Goal: Transaction & Acquisition: Purchase product/service

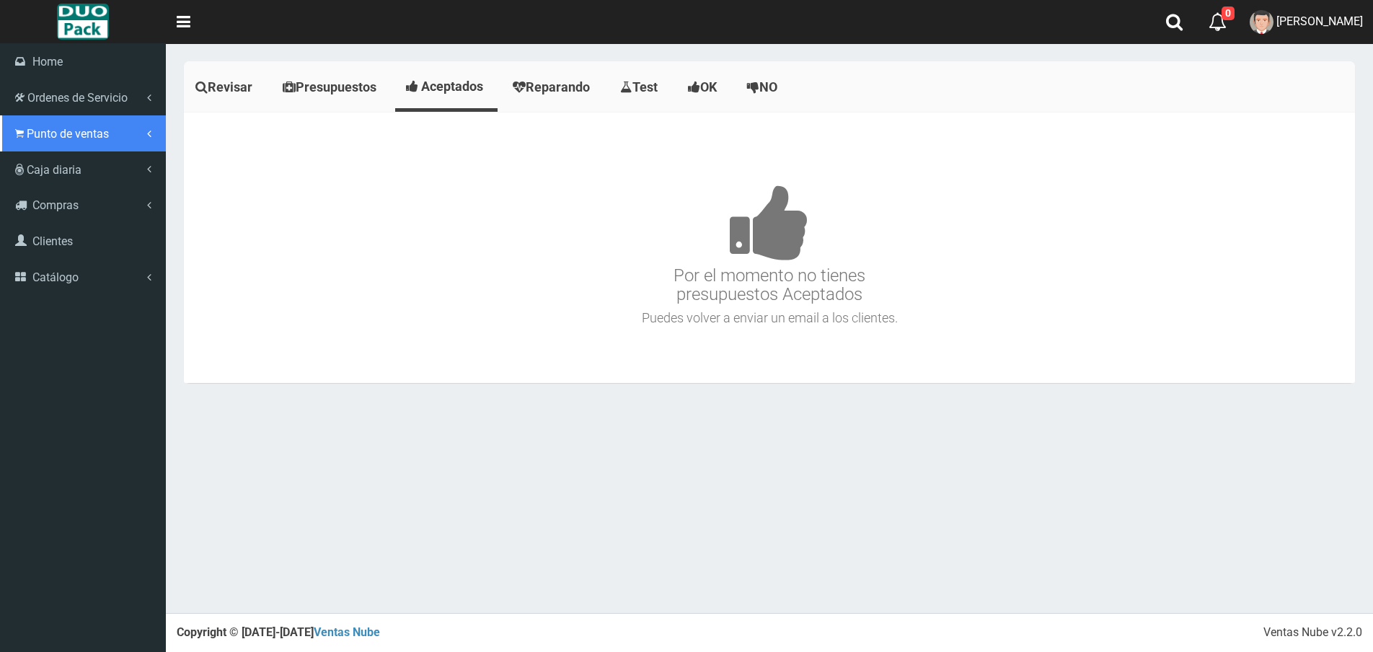
click at [51, 134] on span "Punto de ventas" at bounding box center [68, 134] width 82 height 14
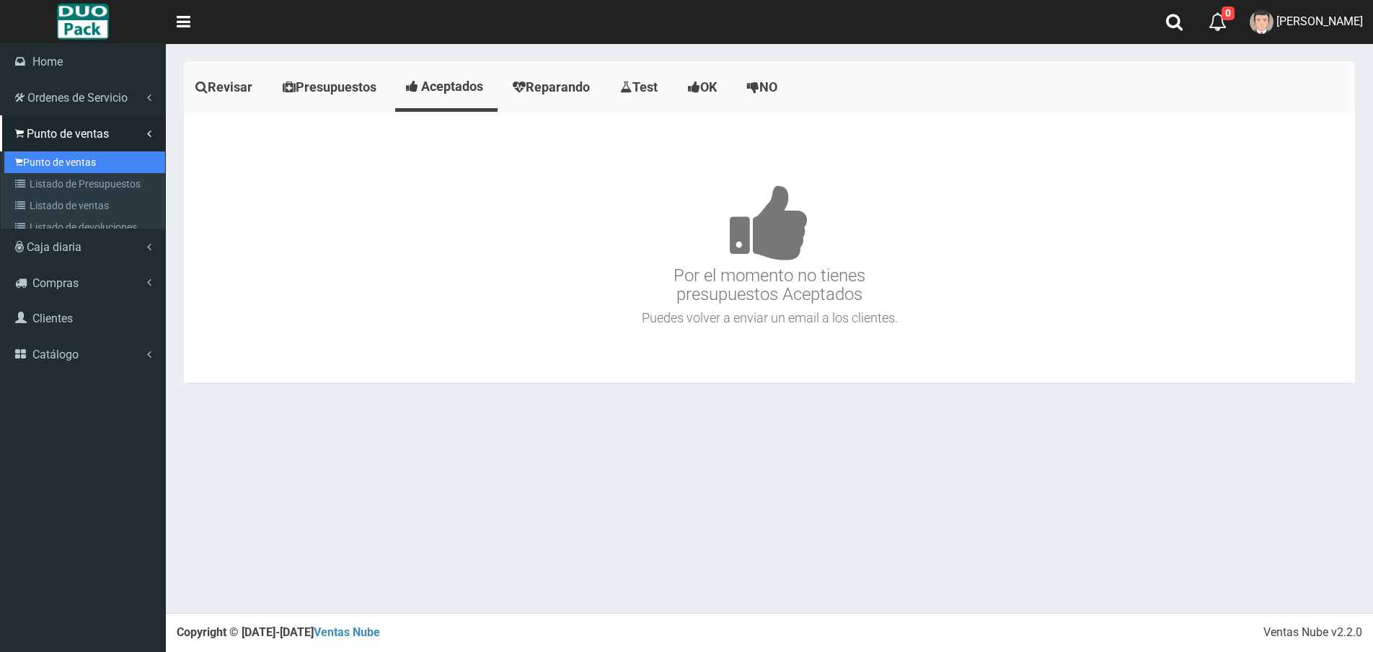
click at [61, 164] on link "Punto de ventas" at bounding box center [84, 162] width 161 height 22
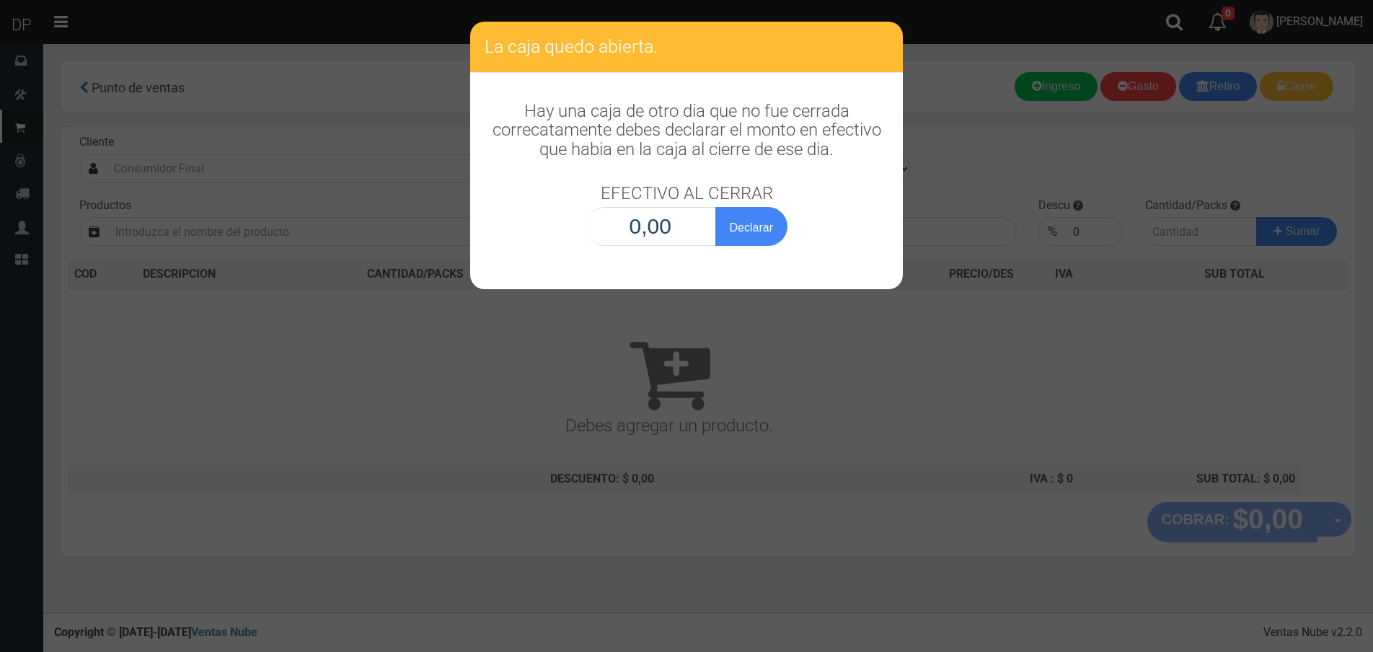
click at [670, 237] on input "0,00" at bounding box center [651, 226] width 131 height 39
type input "1,00"
click at [715, 207] on button "Declarar" at bounding box center [751, 226] width 72 height 39
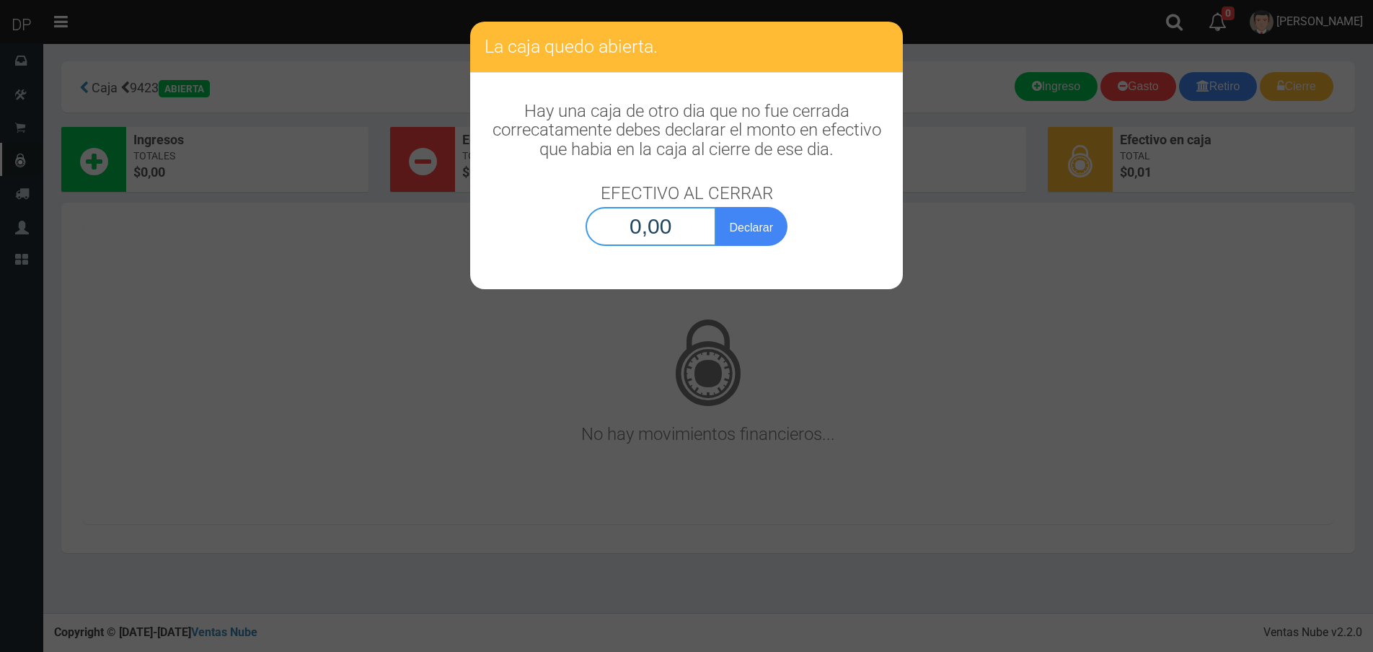
click at [674, 234] on input "0,00" at bounding box center [651, 226] width 131 height 39
type input "1,00"
click at [715, 207] on button "Declarar" at bounding box center [751, 226] width 72 height 39
click at [708, 235] on input "0,00" at bounding box center [651, 226] width 131 height 39
type input "1,00"
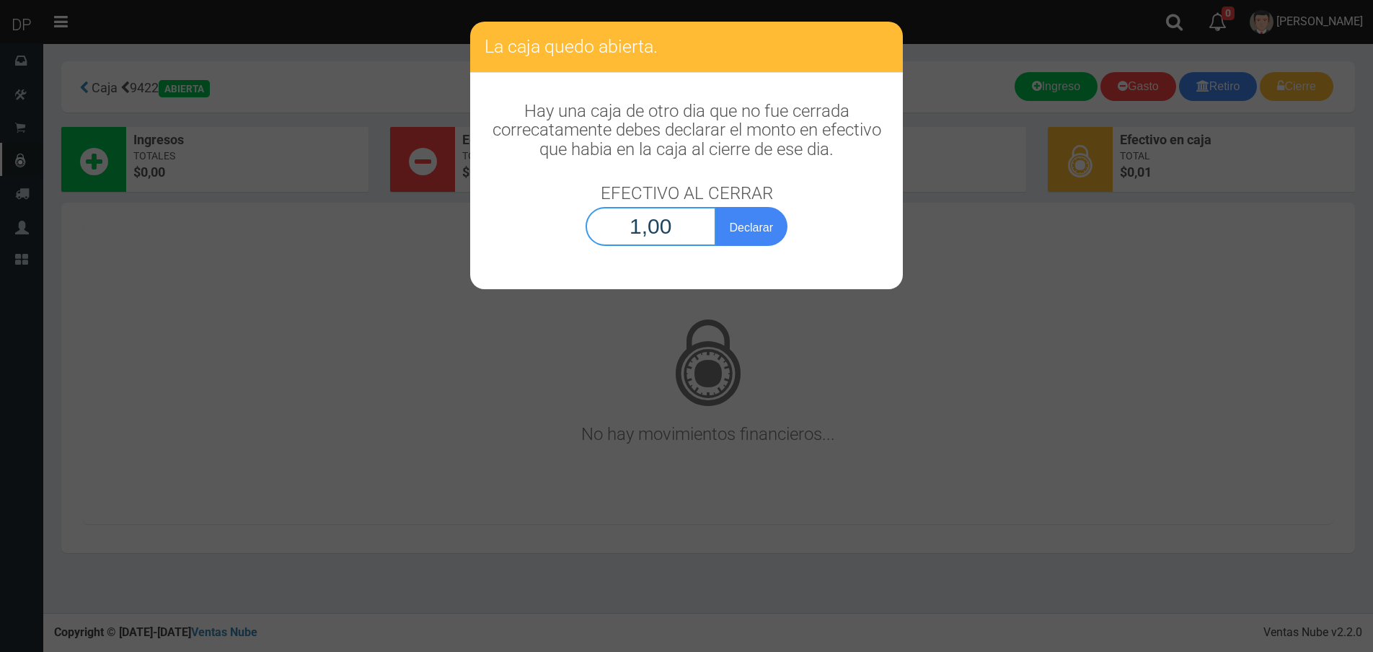
click at [715, 207] on button "Declarar" at bounding box center [751, 226] width 72 height 39
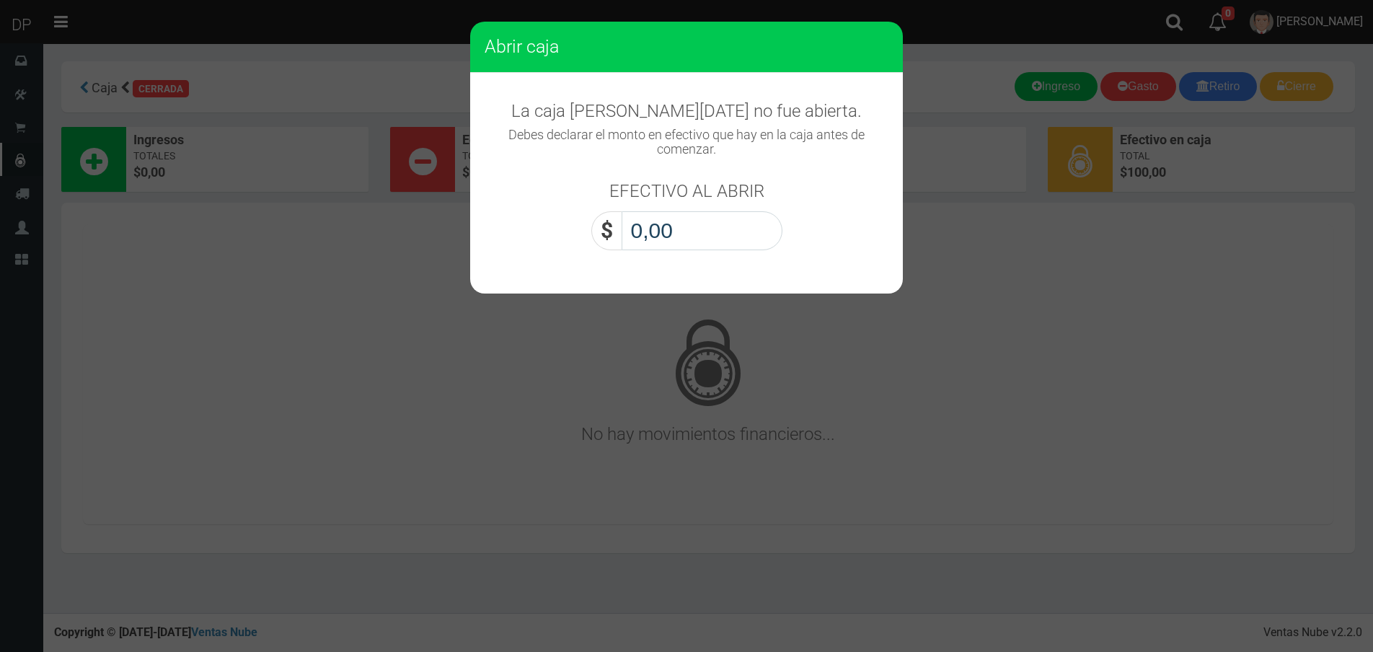
drag, startPoint x: 0, startPoint y: 0, endPoint x: 717, endPoint y: 233, distance: 754.4
click at [717, 233] on input "0,00" at bounding box center [702, 230] width 161 height 39
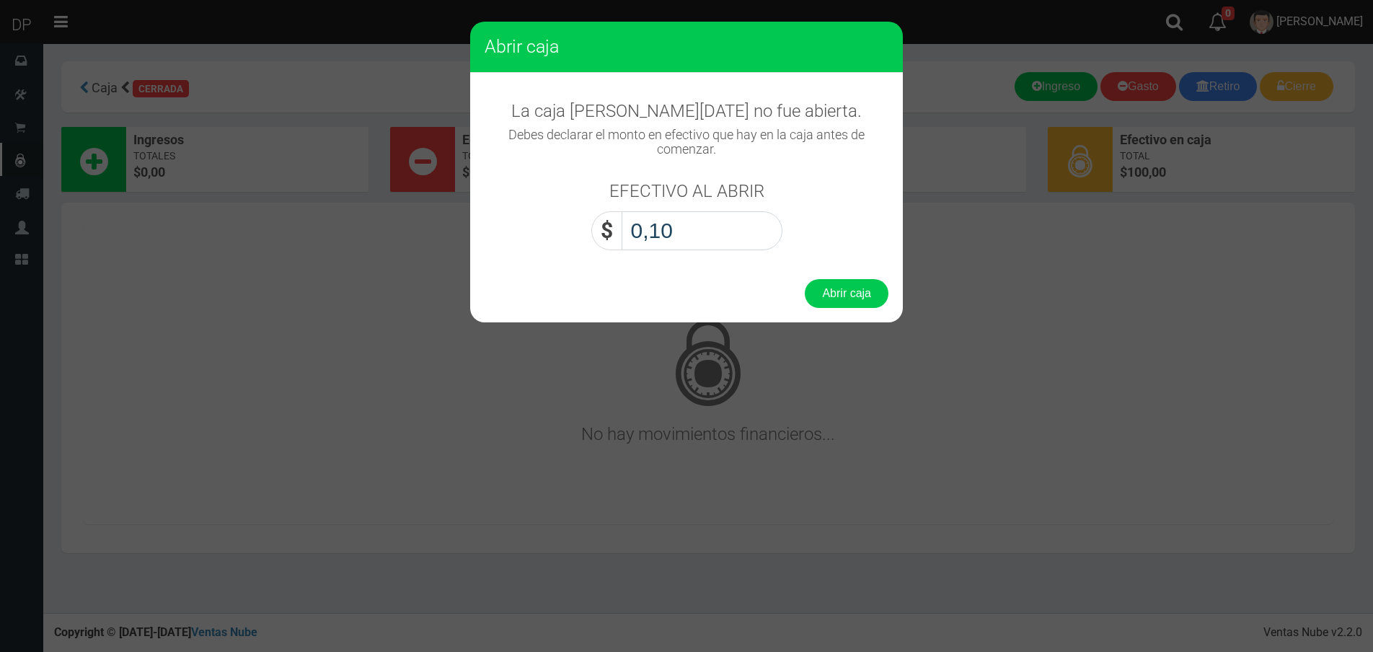
type input "1,00"
click at [805, 279] on button "Abrir caja" at bounding box center [847, 293] width 84 height 29
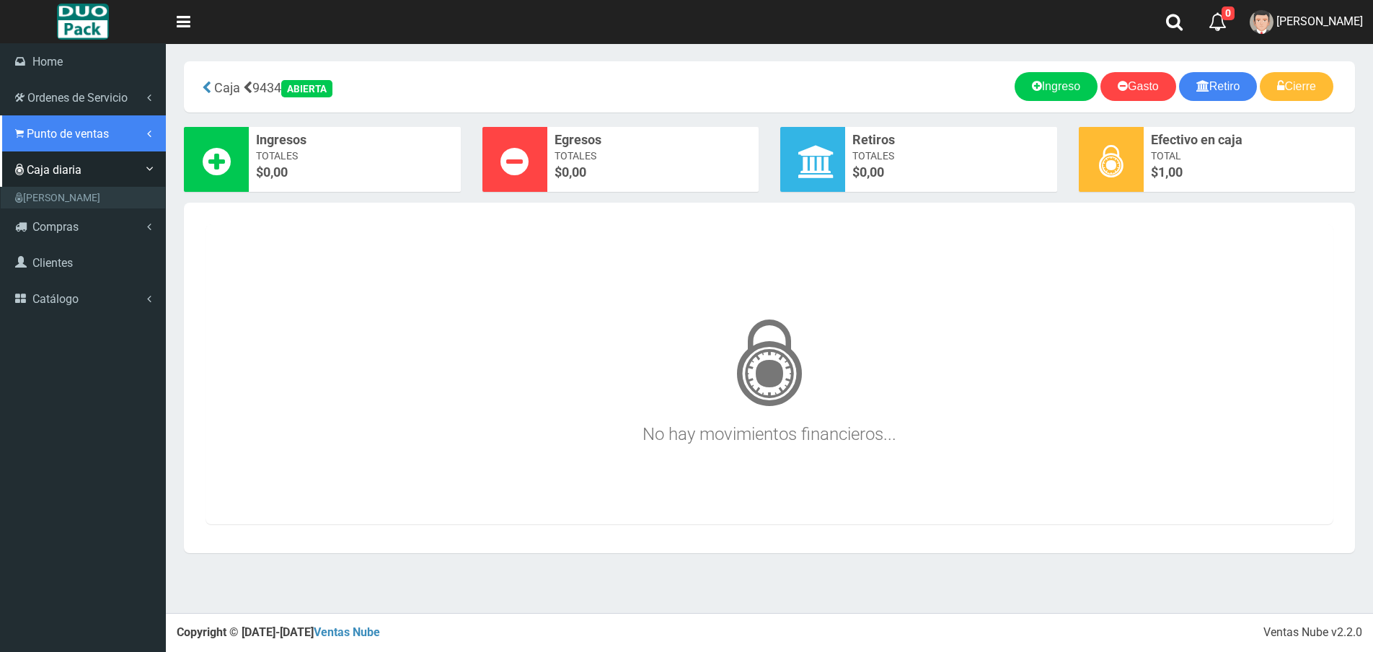
click at [27, 128] on span "Punto de ventas" at bounding box center [68, 134] width 82 height 14
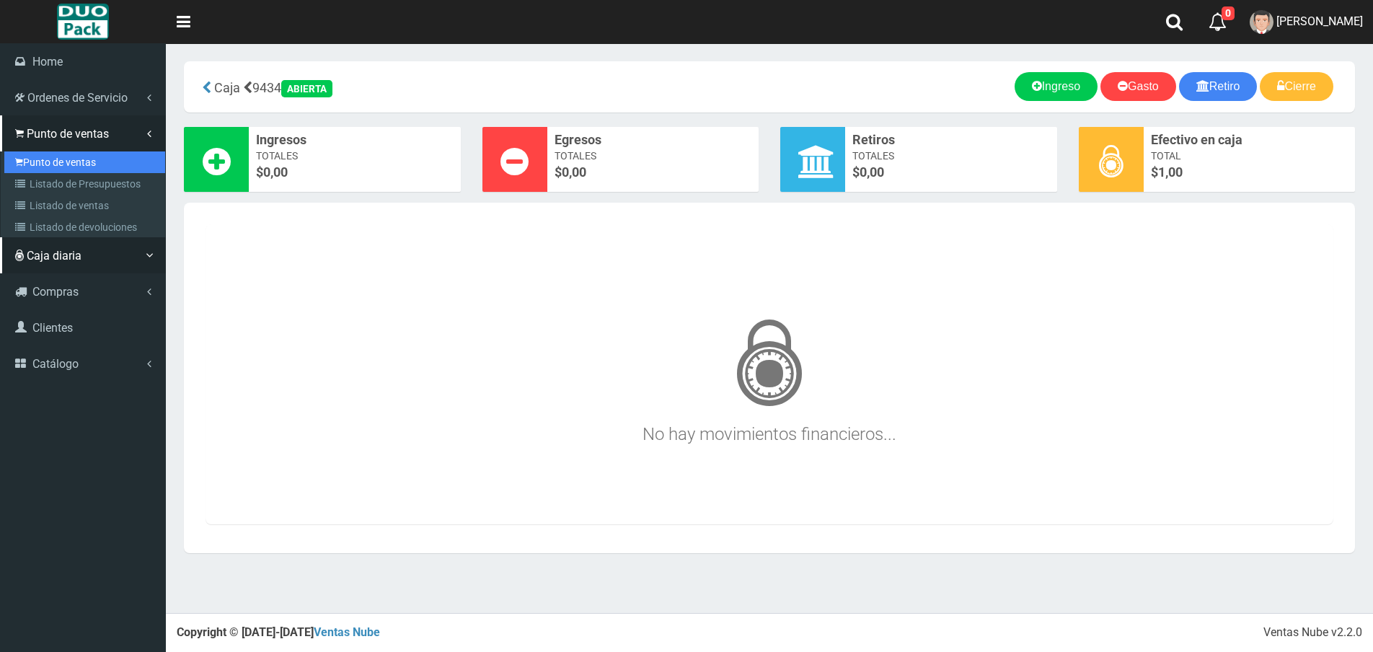
click at [78, 153] on link "Punto de ventas" at bounding box center [84, 162] width 161 height 22
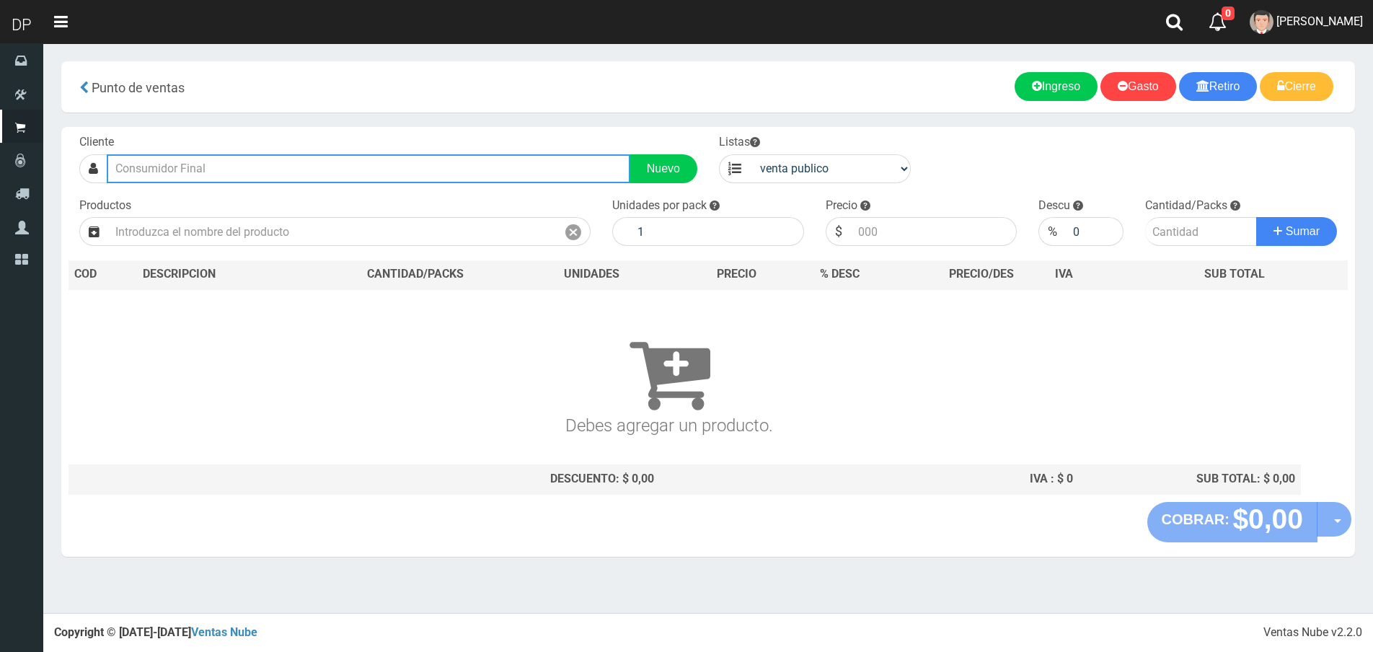
click at [286, 177] on input "text" at bounding box center [369, 168] width 524 height 29
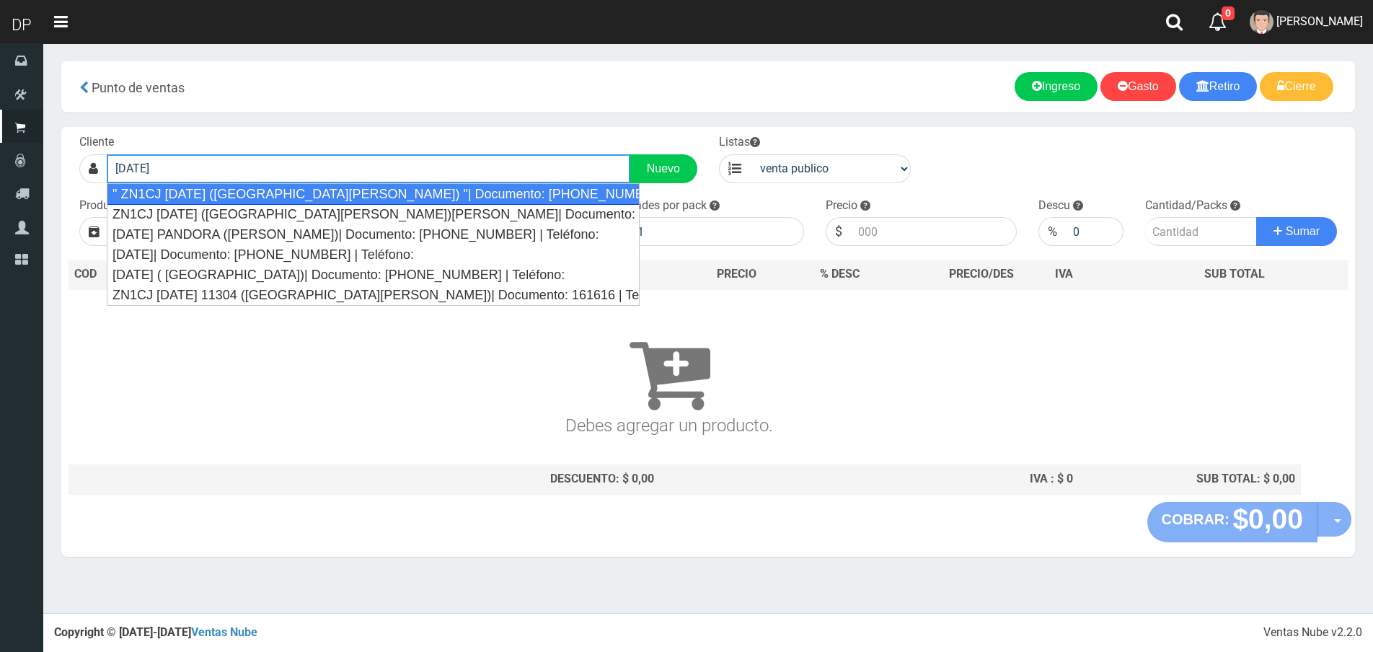
click at [288, 192] on div "" ZN1CJ 4 DE FEBRERO 3314 (SAN ANDRES) "| Documento: 5151354415 | Teléfono:" at bounding box center [374, 194] width 534 height 22
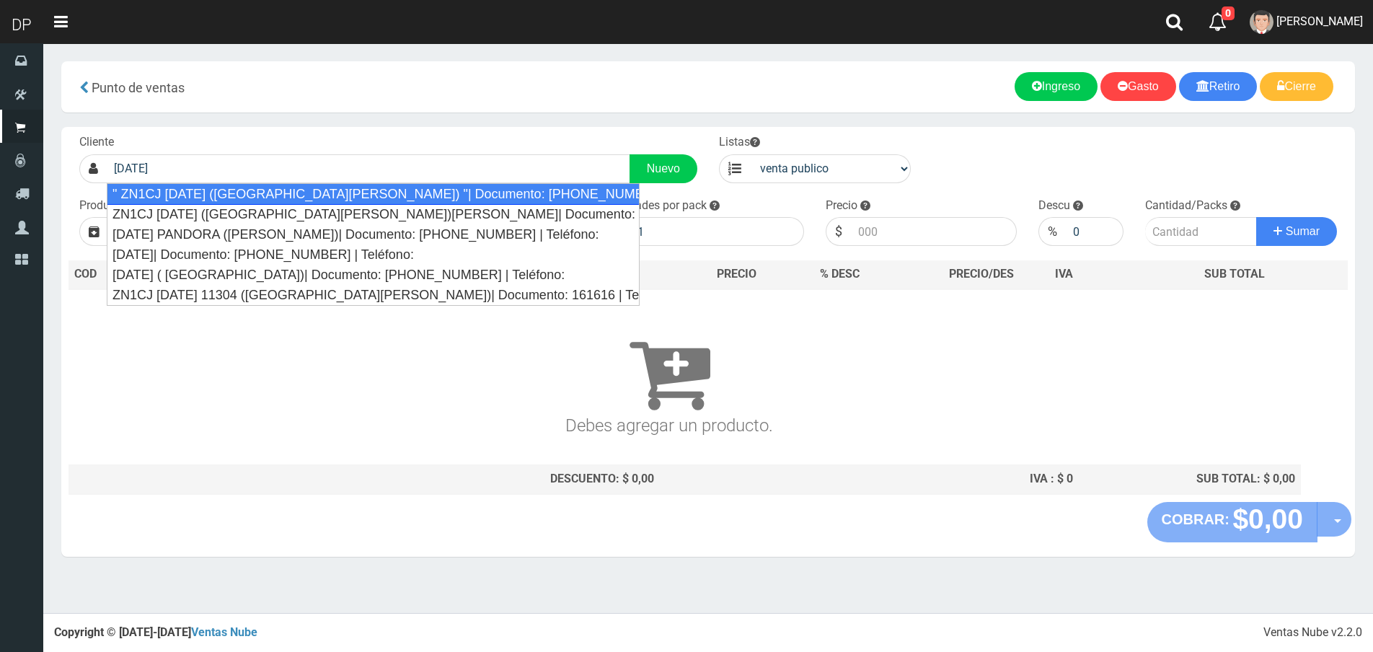
type input "" ZN1CJ 4 DE FEBRERO 3314 (SAN ANDRES) "| Documento: 5151354415 | Teléfono:"
select select "2"
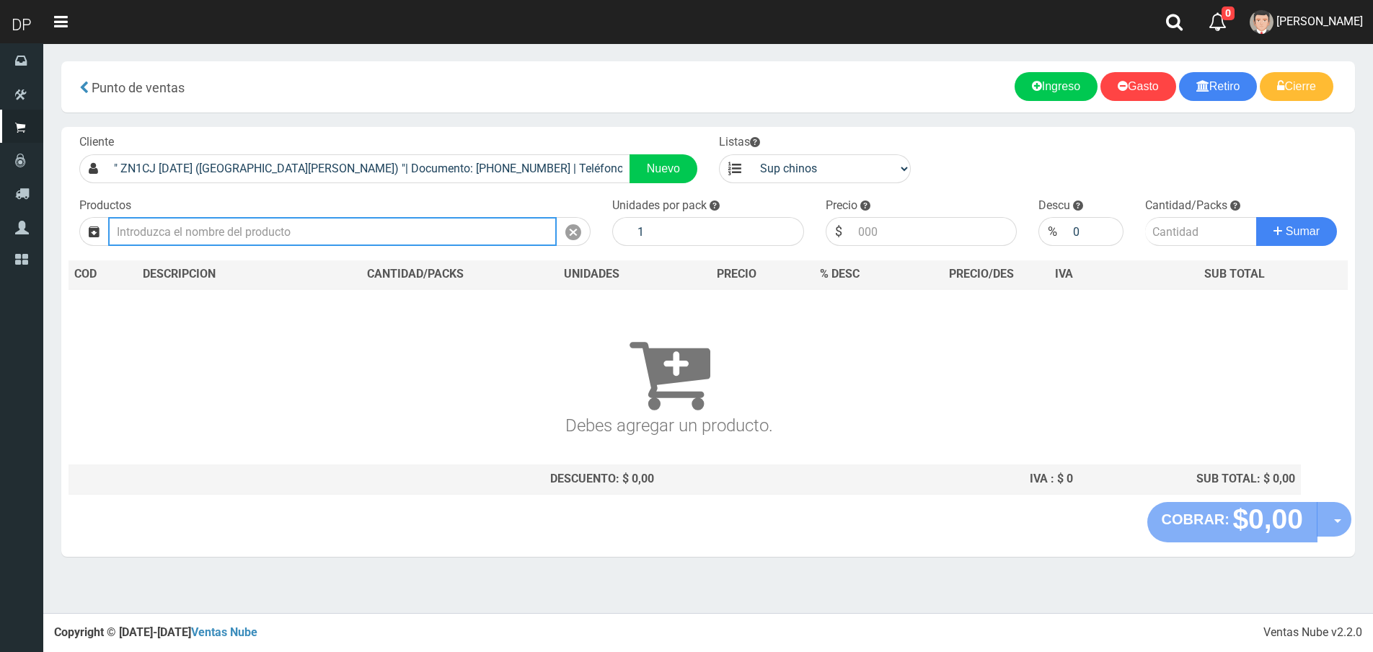
click at [286, 223] on input "text" at bounding box center [332, 231] width 449 height 29
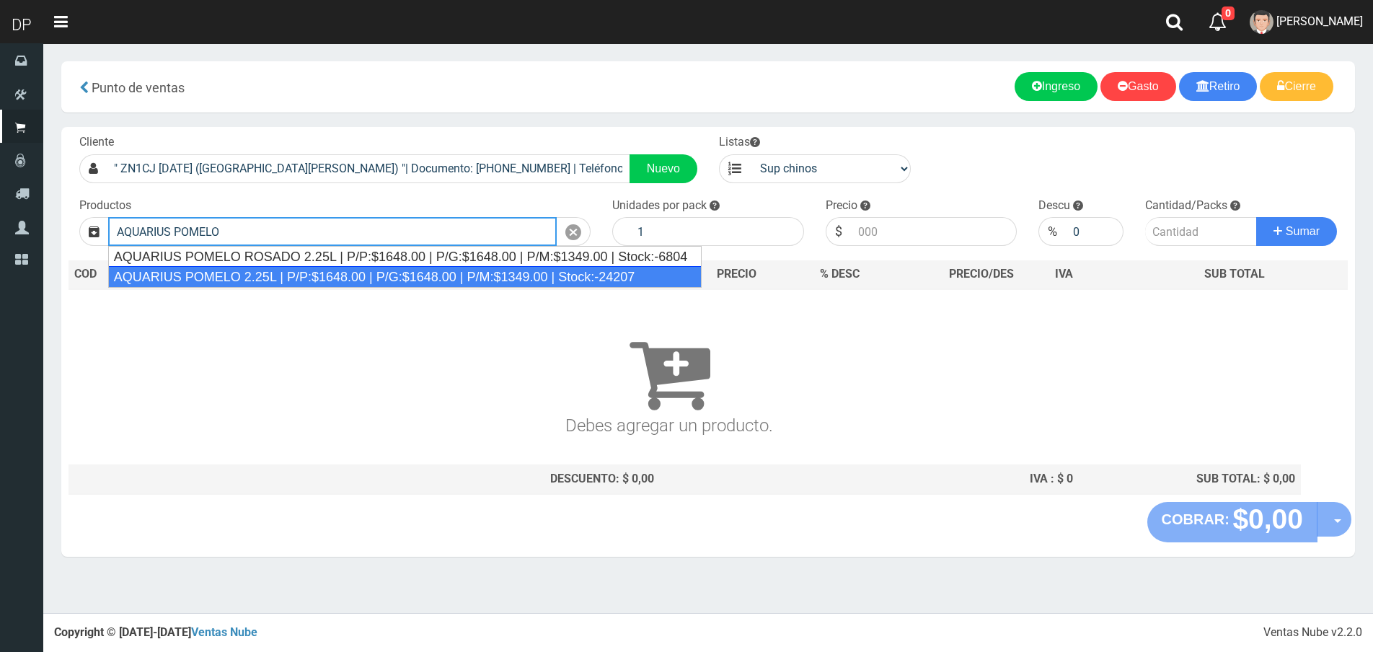
click at [272, 268] on div "AQUARIUS POMELO 2.25L | P/P:$1648.00 | P/G:$1648.00 | P/M:$1349.00 | Stock:-242…" at bounding box center [405, 277] width 594 height 22
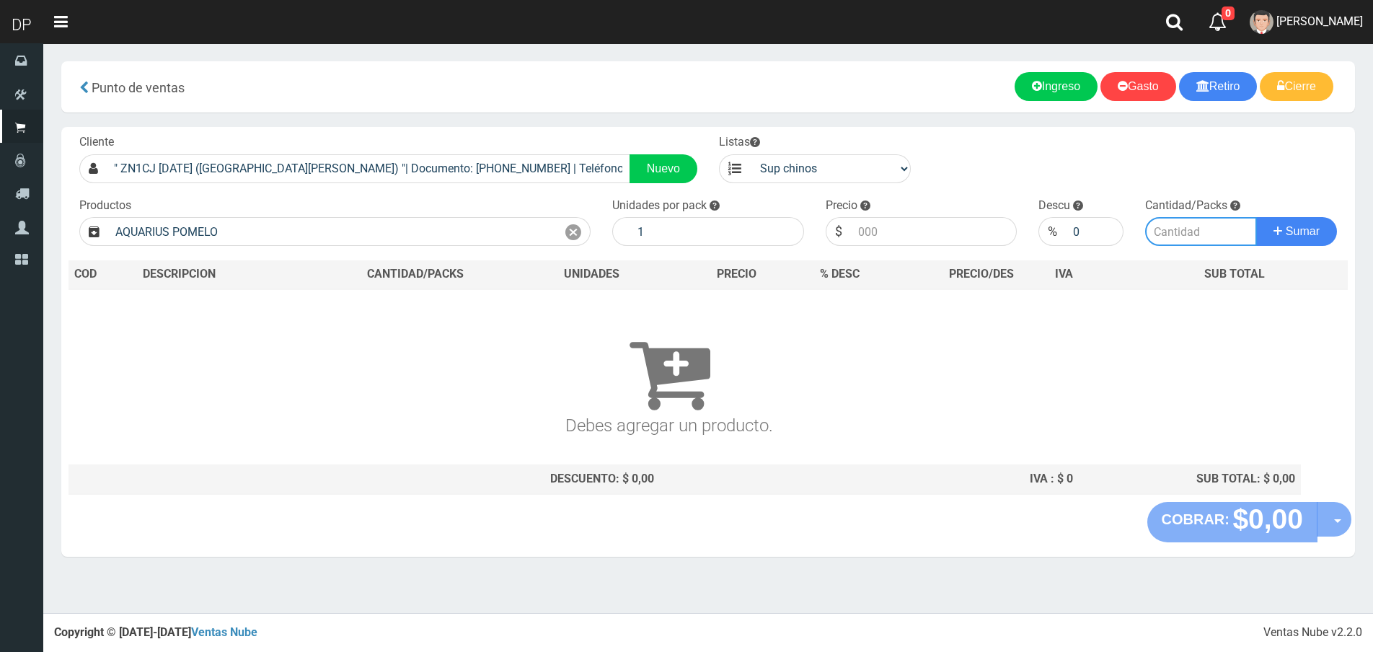
type input "AQUARIUS POMELO 2.25L | P/P:$1648.00 | P/G:$1648.00 | P/M:$1349.00 | Stock:-242…"
type input "6"
type input "1648.00"
click at [1178, 224] on input "number" at bounding box center [1201, 231] width 112 height 29
type input "3"
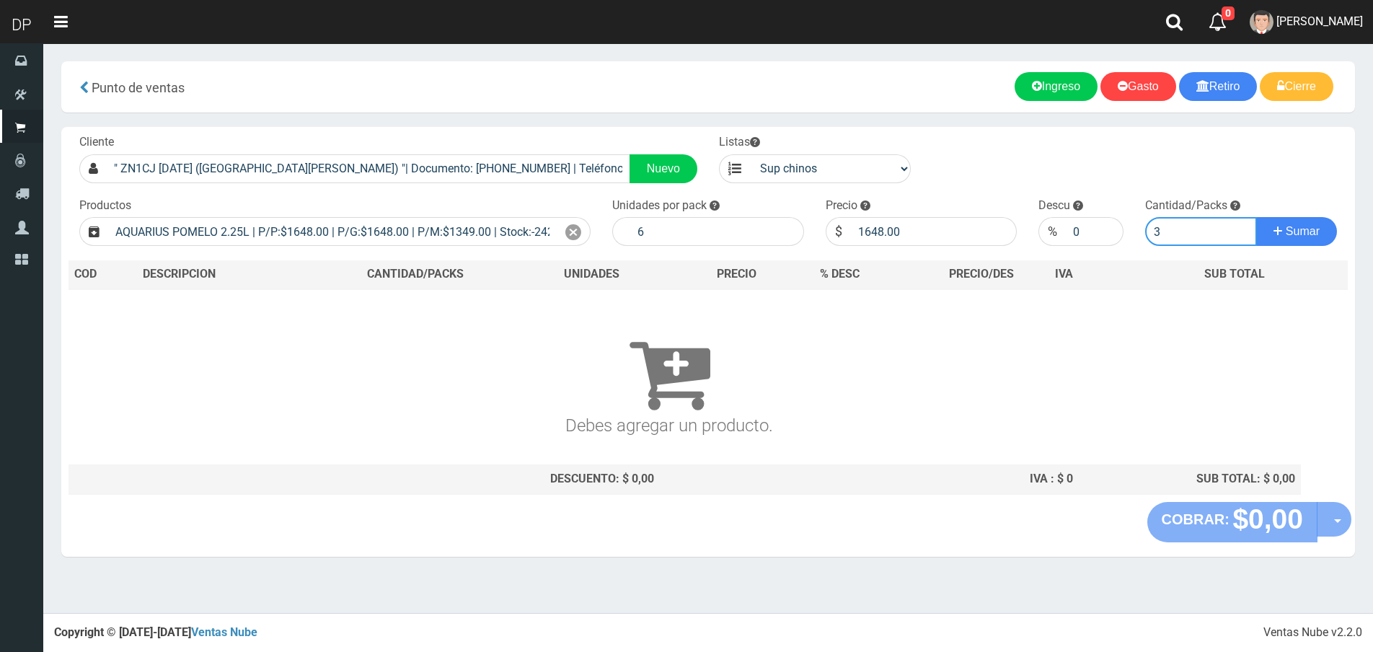
click at [1256, 217] on button "Sumar" at bounding box center [1296, 231] width 81 height 29
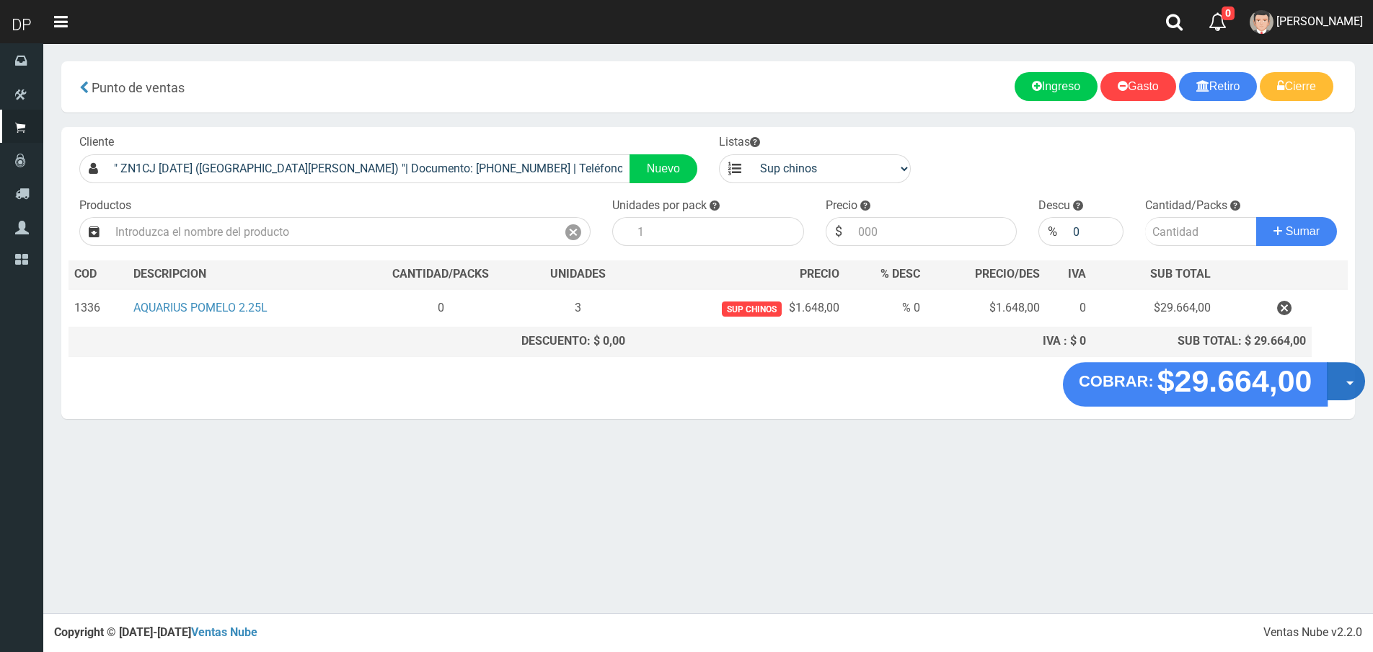
click at [1346, 378] on button "Opciones" at bounding box center [1346, 381] width 38 height 38
click at [1341, 388] on link "Hacer Devolucion" at bounding box center [1299, 385] width 129 height 33
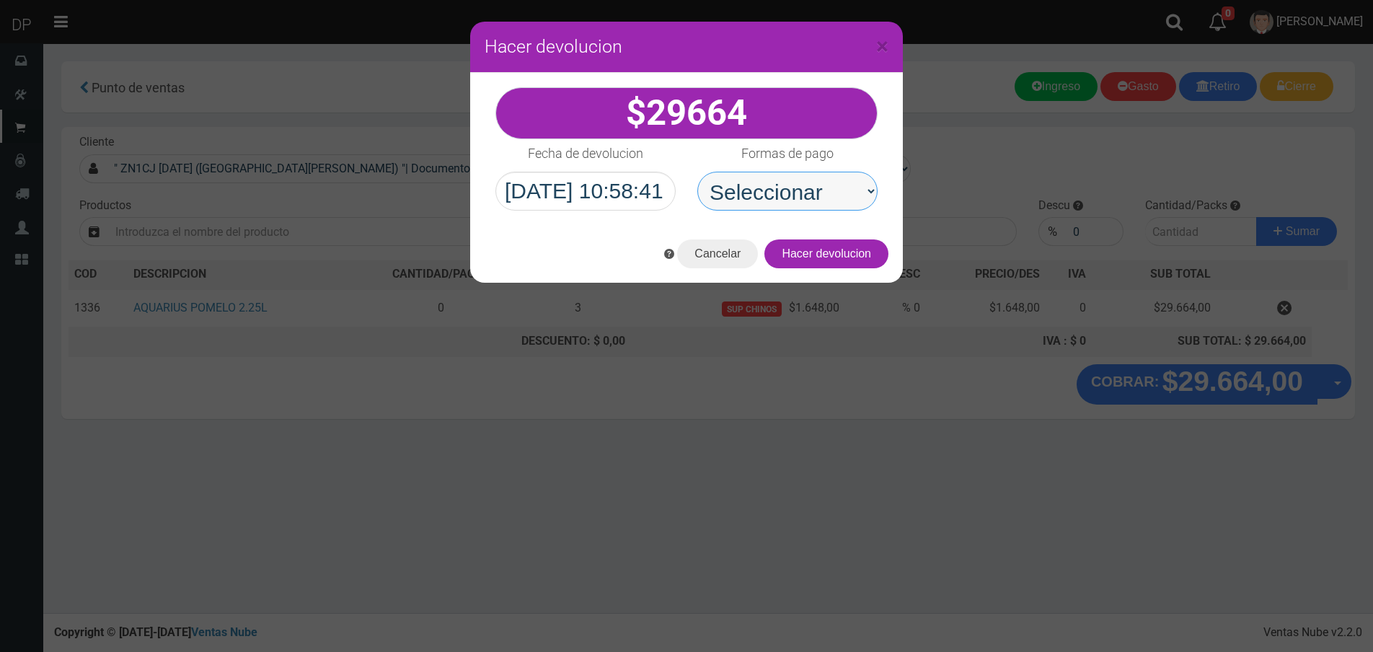
drag, startPoint x: 788, startPoint y: 188, endPoint x: 794, endPoint y: 209, distance: 21.7
click at [788, 188] on select "Seleccionar Efectivo Tarjeta de Crédito Depósito Débito" at bounding box center [787, 191] width 180 height 39
select select "Efectivo"
click at [697, 172] on select "Seleccionar Efectivo Tarjeta de Crédito Depósito Débito" at bounding box center [787, 191] width 180 height 39
click at [836, 244] on button "Hacer devolucion" at bounding box center [826, 253] width 124 height 29
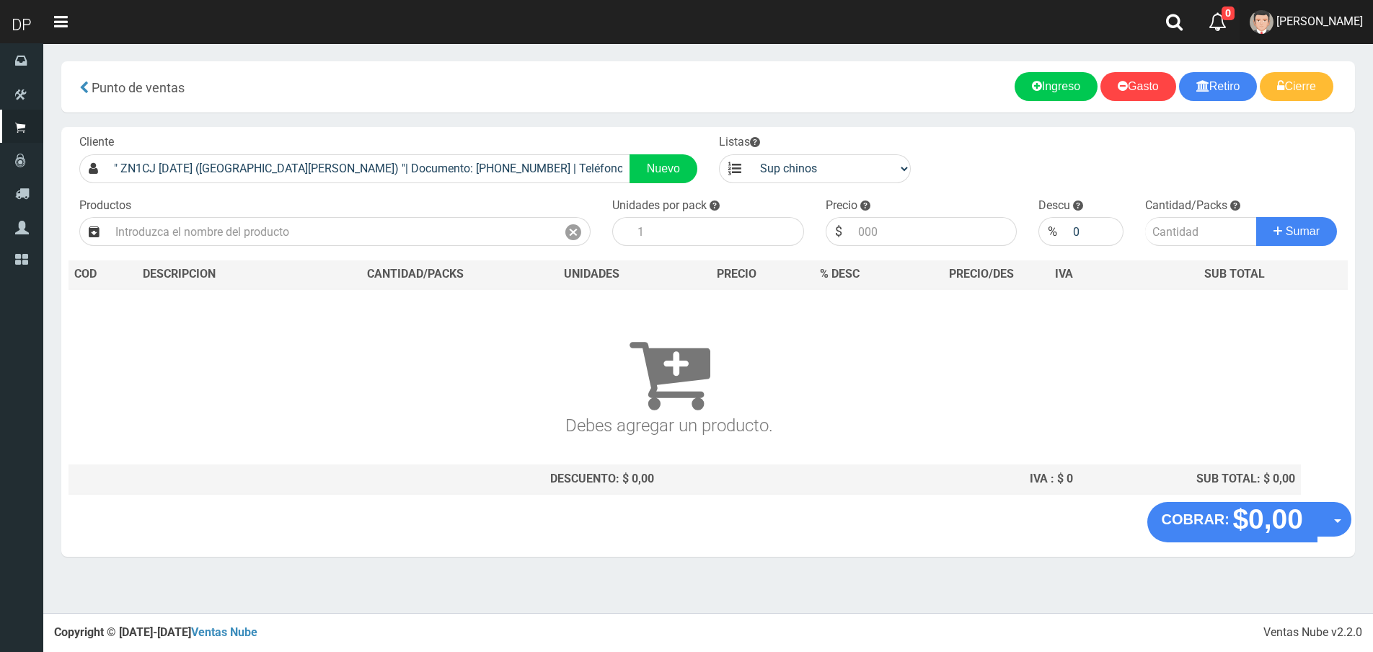
drag, startPoint x: 1279, startPoint y: 6, endPoint x: 1286, endPoint y: 23, distance: 18.4
click at [1279, 6] on link "Betiana Paola Casco" at bounding box center [1306, 22] width 133 height 44
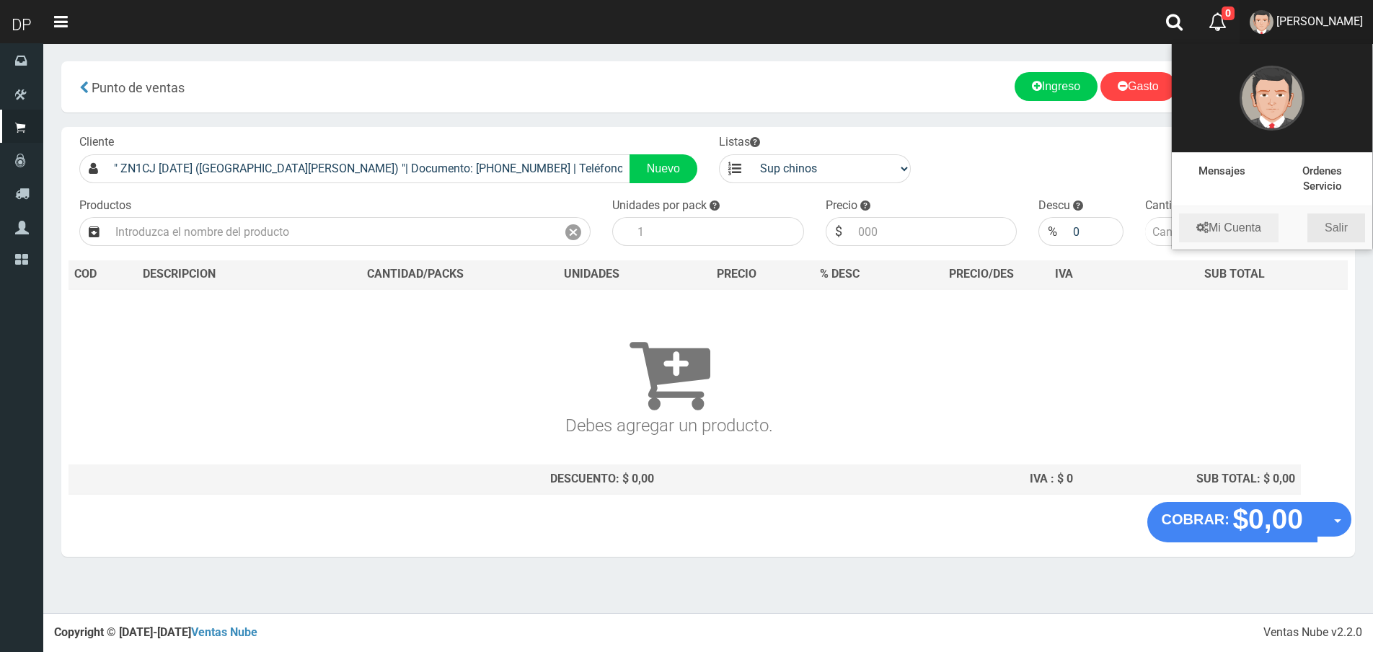
click at [1348, 219] on link "Salir" at bounding box center [1336, 227] width 58 height 29
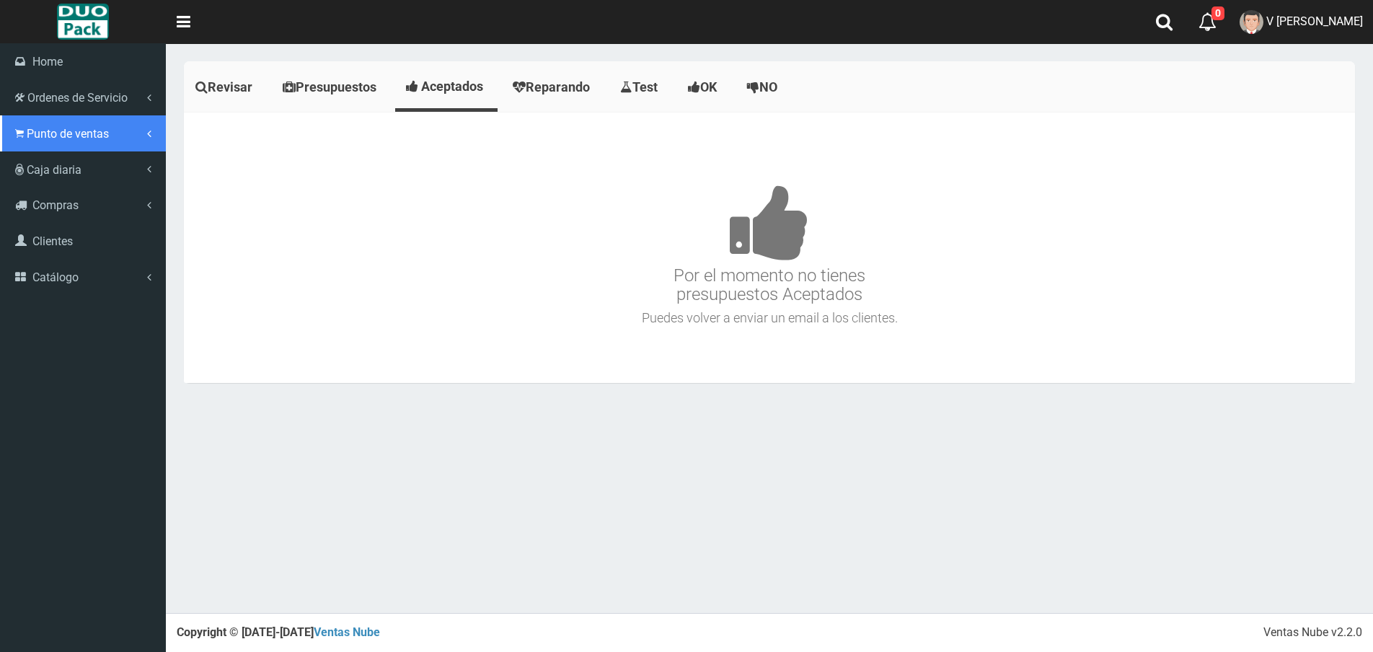
click at [19, 133] on icon at bounding box center [19, 134] width 9 height 14
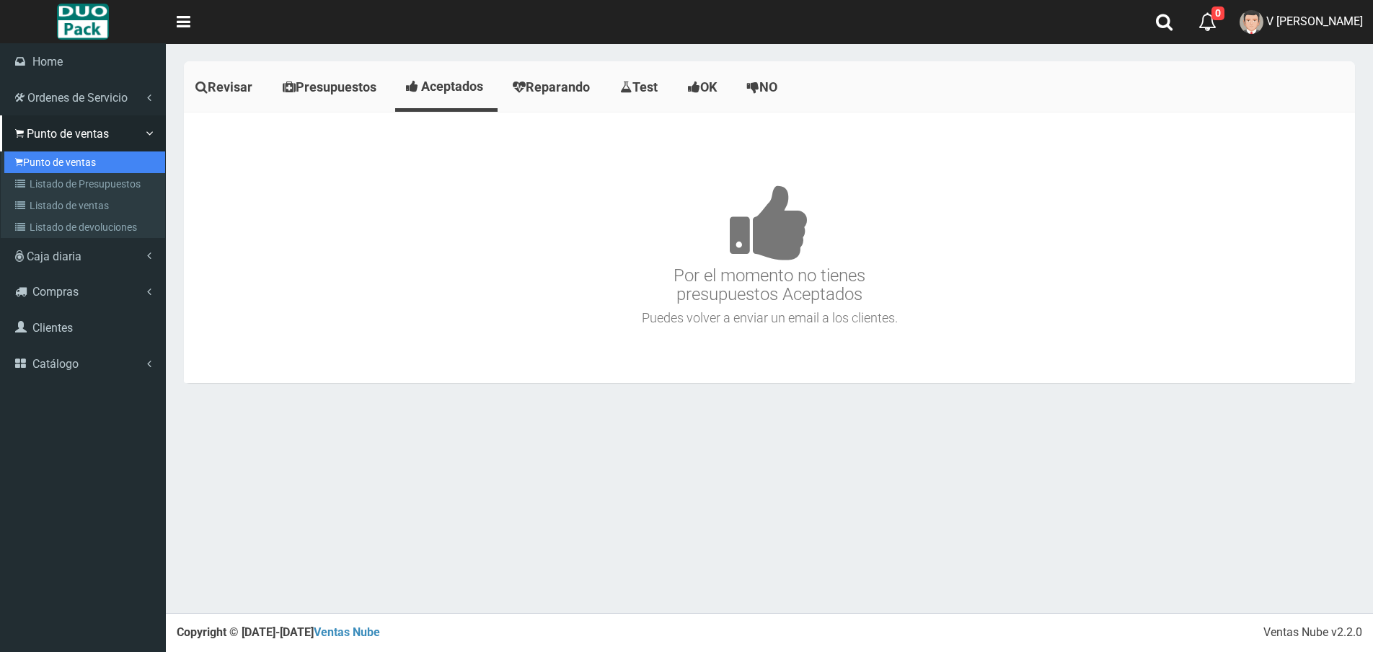
click at [82, 165] on link "Punto de ventas" at bounding box center [84, 162] width 161 height 22
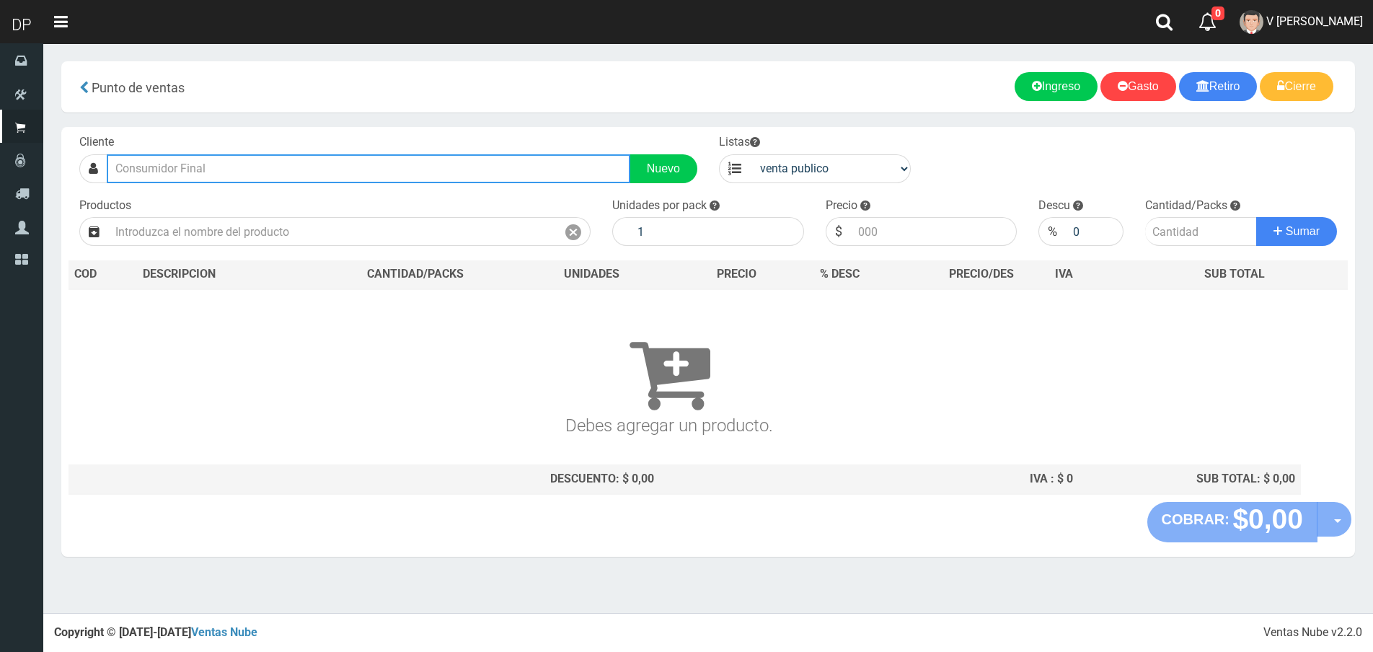
click at [236, 175] on input "text" at bounding box center [369, 168] width 524 height 29
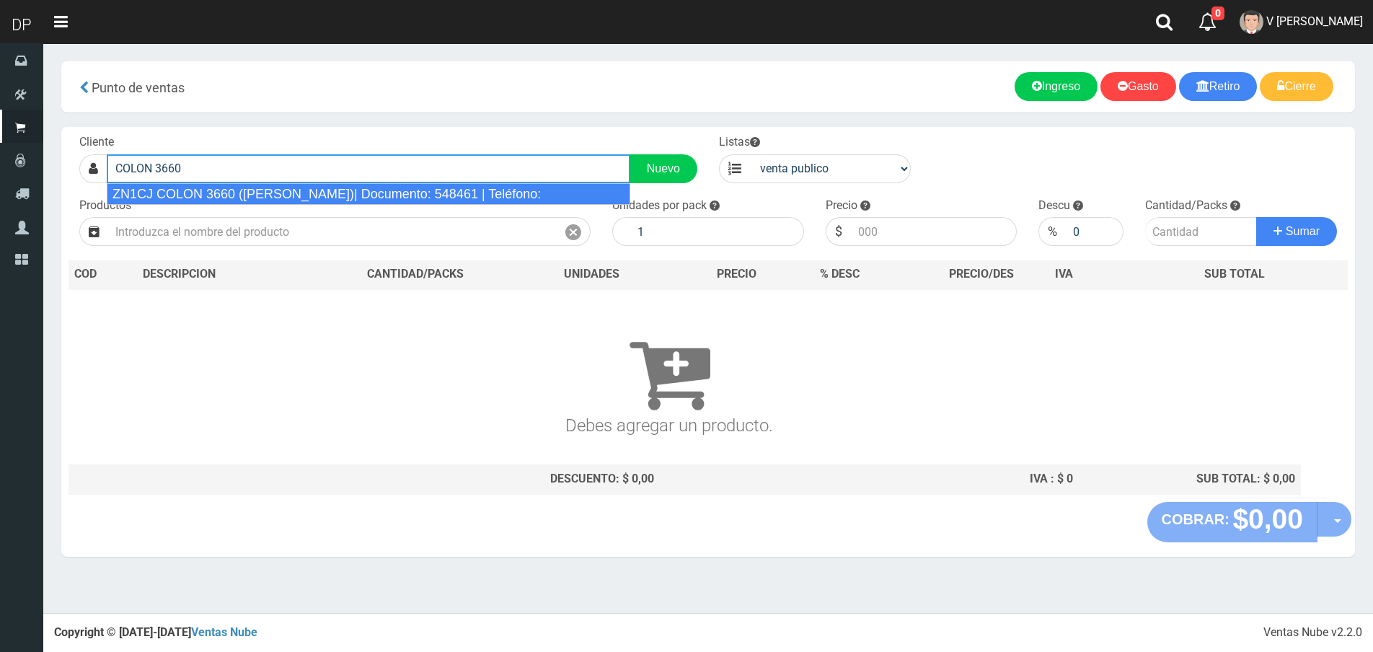
click at [236, 186] on div "ZN1CJ COLON 3660 (BALLESTER)| Documento: 548461 | Teléfono:" at bounding box center [369, 194] width 524 height 22
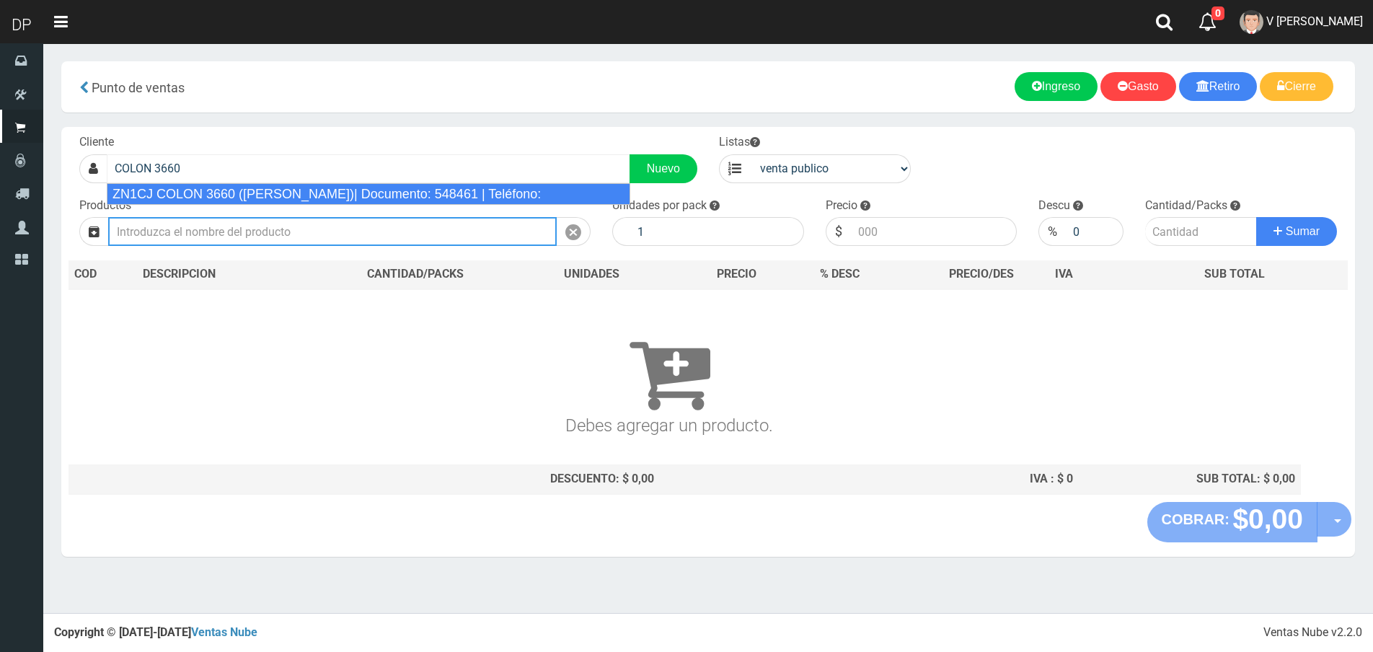
type input "ZN1CJ COLON 3660 (BALLESTER)| Documento: 548461 | Teléfono:"
select select "2"
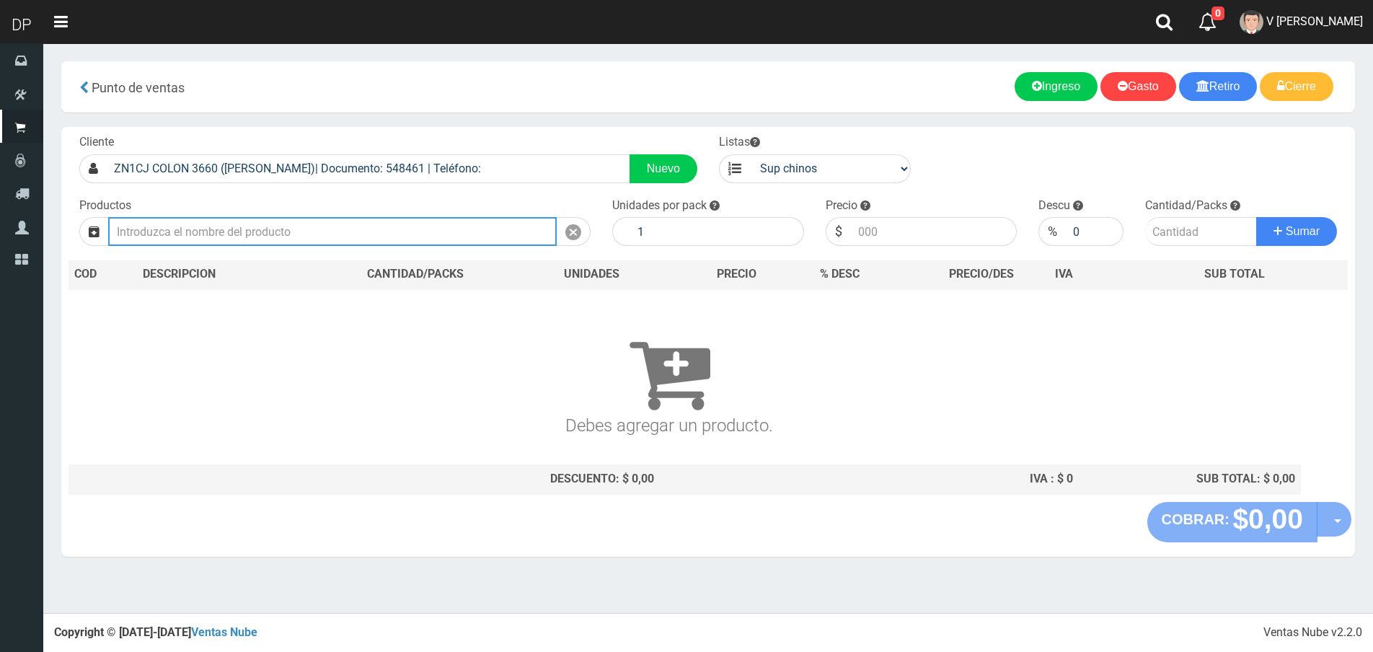
click at [228, 222] on input "text" at bounding box center [332, 231] width 449 height 29
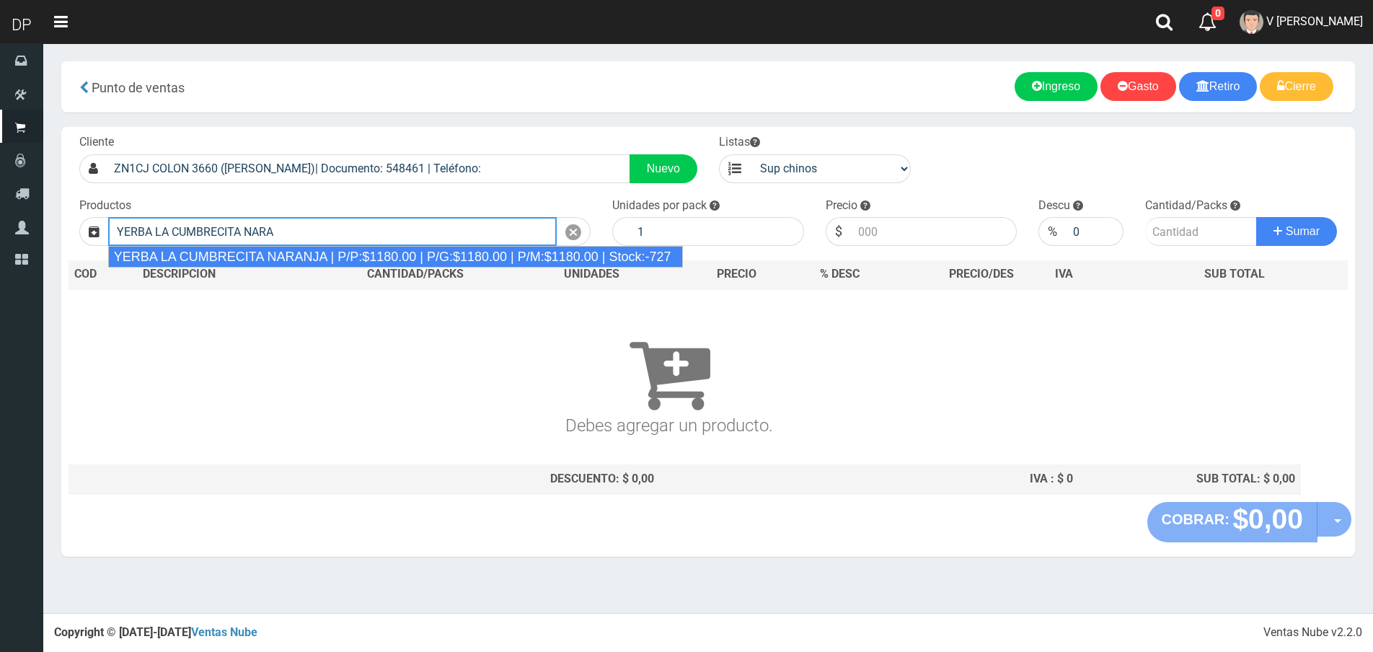
click at [247, 260] on div "YERBA LA CUMBRECITA NARANJA | P/P:$1180.00 | P/G:$1180.00 | P/M:$1180.00 | Stoc…" at bounding box center [395, 257] width 575 height 22
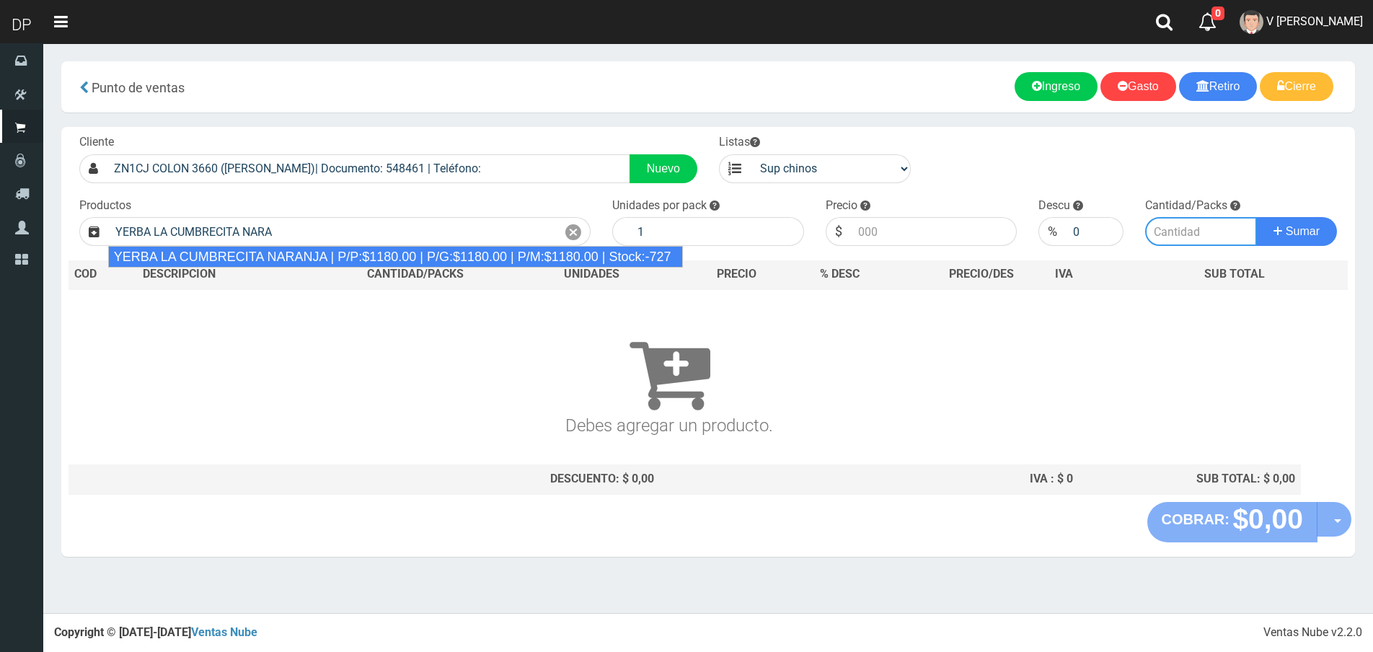
type input "YERBA LA CUMBRECITA NARANJA | P/P:$1180.00 | P/G:$1180.00 | P/M:$1180.00 | Stoc…"
type input "10"
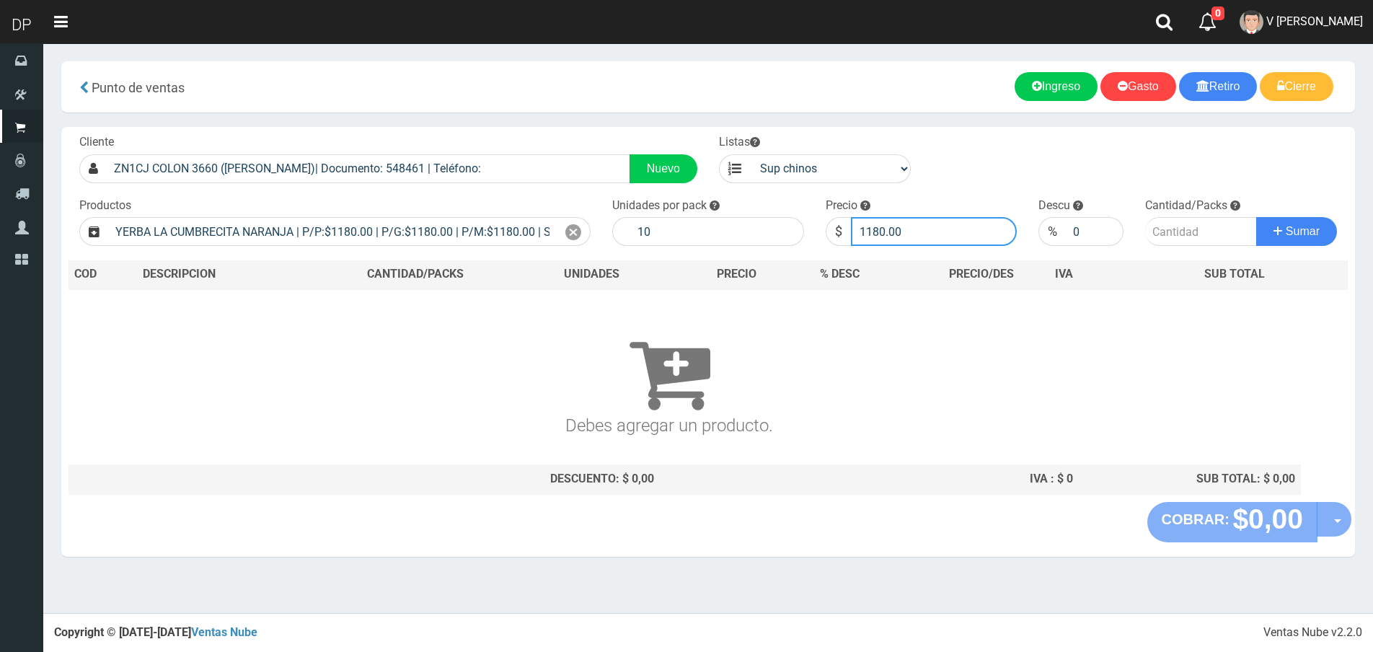
click at [931, 241] on input "1180.00" at bounding box center [934, 231] width 167 height 29
type input "1115"
click at [1256, 217] on button "Sumar" at bounding box center [1296, 231] width 81 height 29
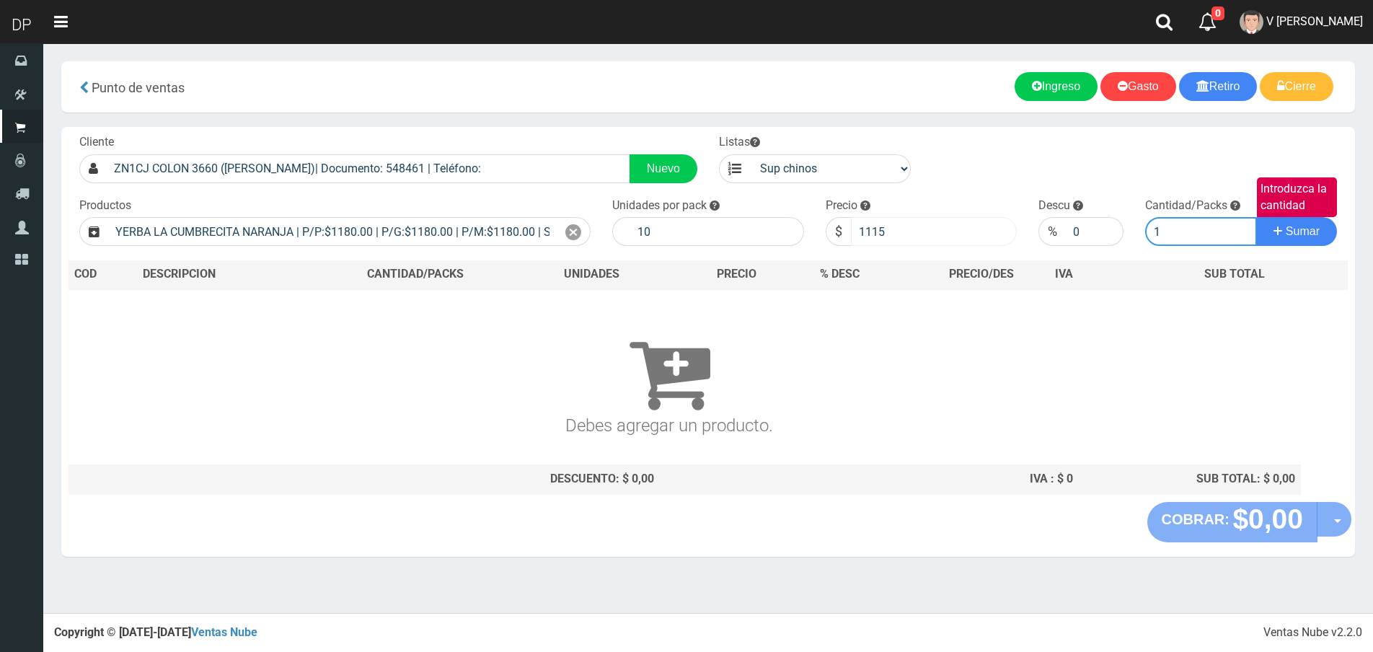
type input "1"
click at [1256, 217] on button "Sumar" at bounding box center [1296, 231] width 81 height 29
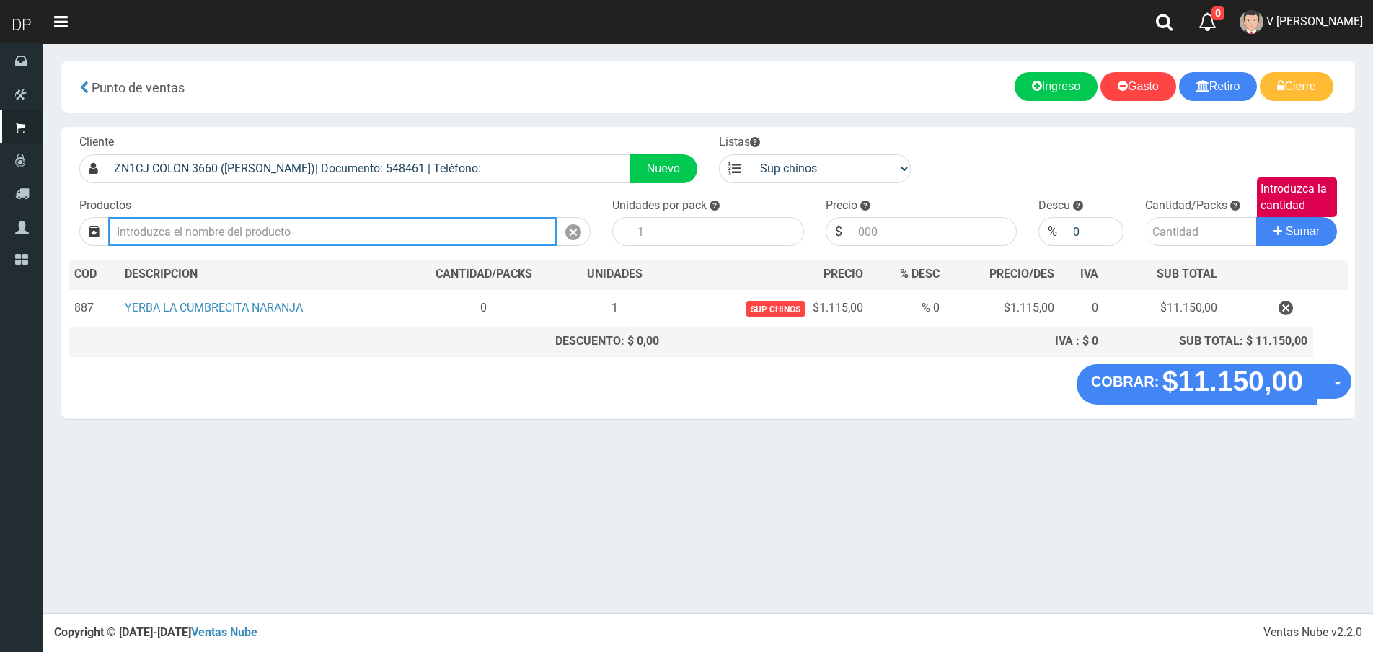
click at [208, 228] on input "text" at bounding box center [332, 231] width 449 height 29
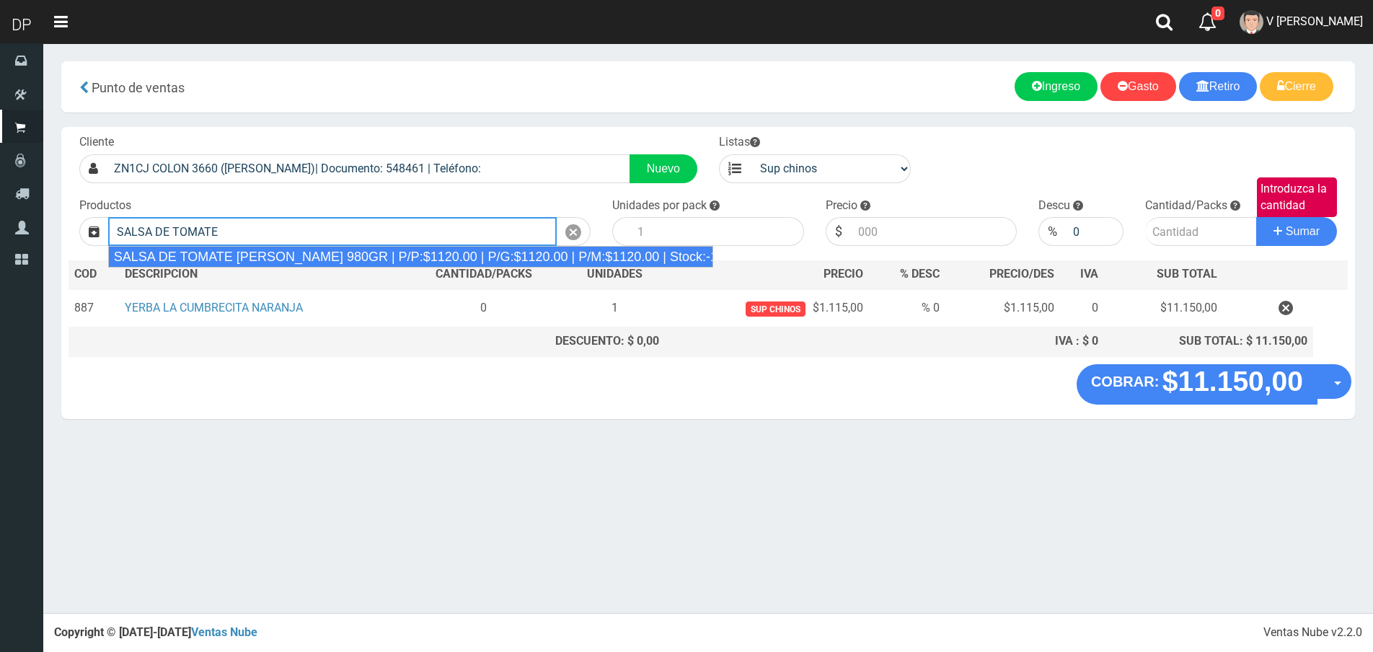
click at [270, 250] on div "SALSA DE TOMATE ORESTES 980GR | P/P:$1120.00 | P/G:$1120.00 | P/M:$1120.00 | St…" at bounding box center [410, 257] width 605 height 22
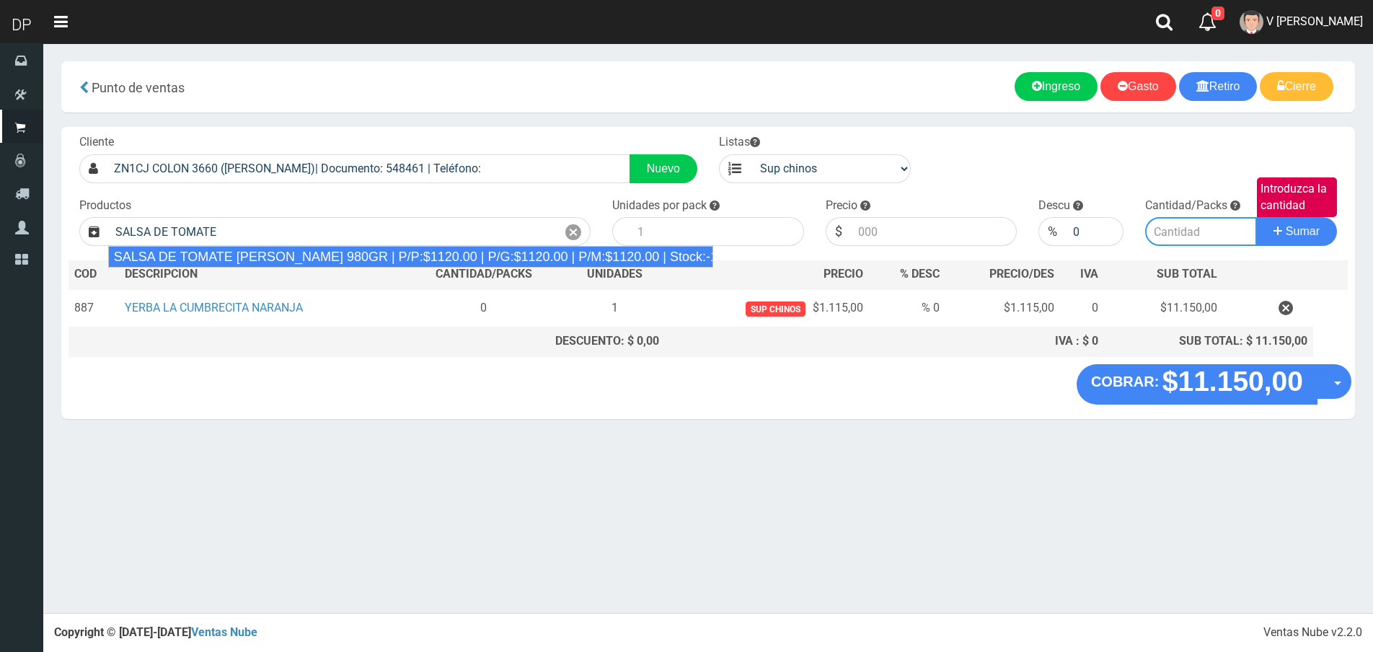
type input "SALSA DE TOMATE ORESTES 980GR | P/P:$1120.00 | P/G:$1120.00 | P/M:$1120.00 | St…"
type input "8"
type input "1120.00"
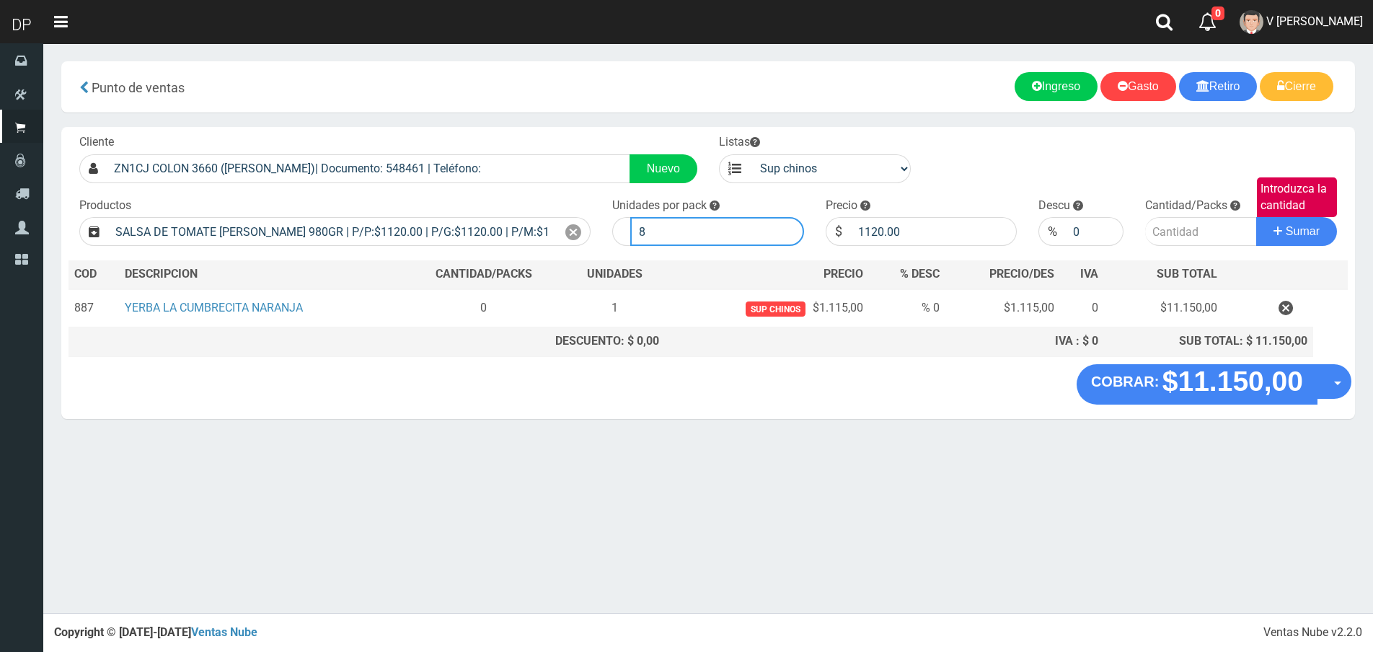
click at [717, 232] on input "8" at bounding box center [717, 231] width 174 height 29
type input "3"
click at [1182, 231] on input "Introduzca la cantidad" at bounding box center [1201, 231] width 112 height 29
type input "1"
click at [1256, 217] on button "Sumar" at bounding box center [1296, 231] width 81 height 29
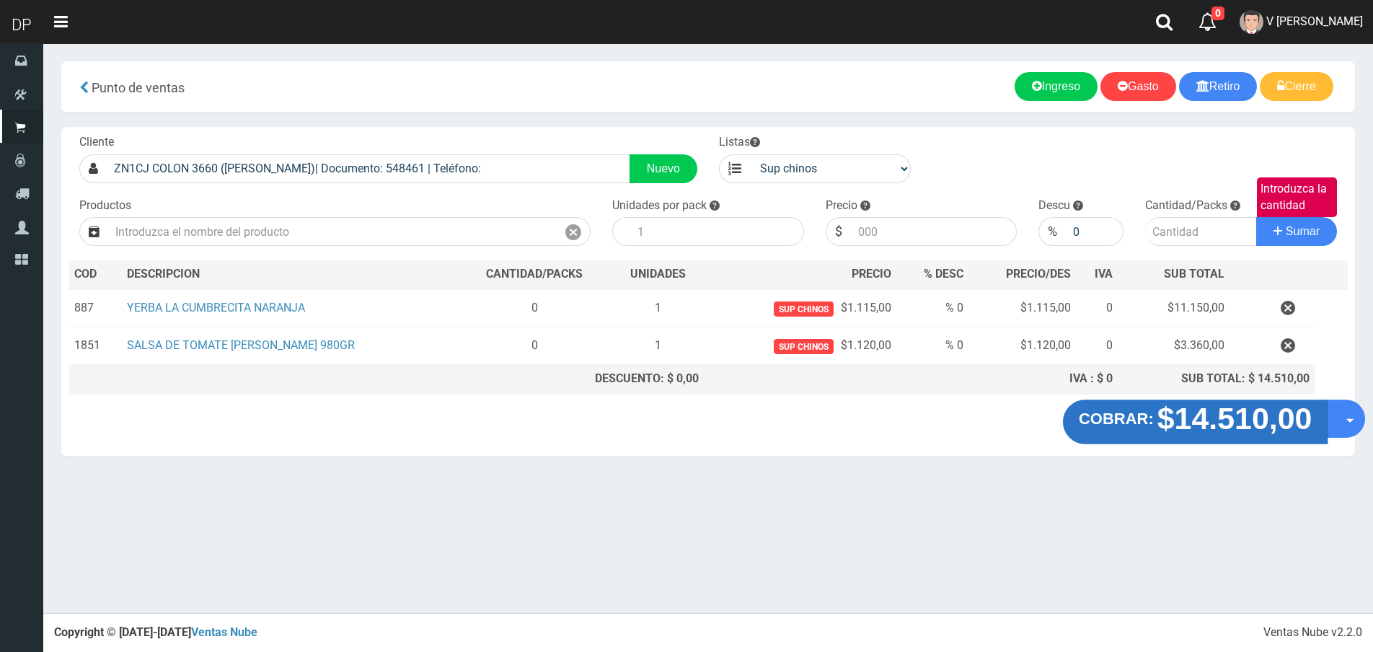
click at [1227, 413] on strong "$14.510,00" at bounding box center [1234, 419] width 155 height 34
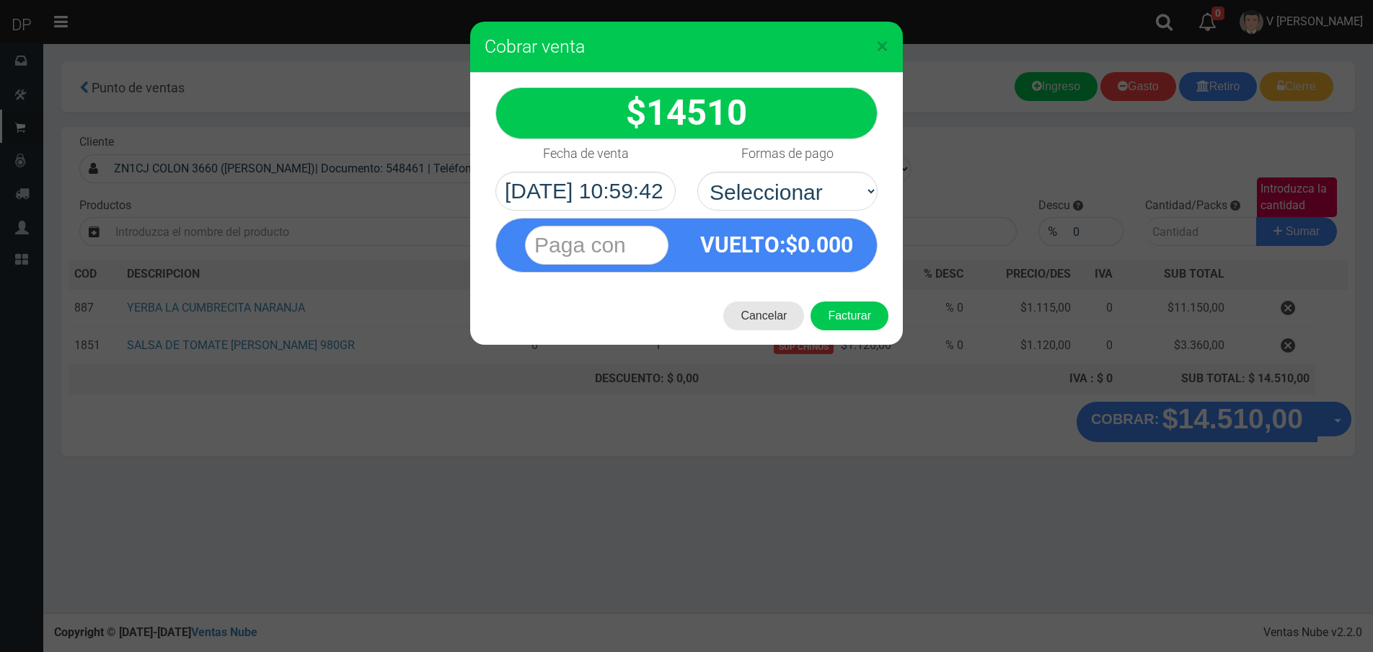
drag, startPoint x: 753, startPoint y: 318, endPoint x: 1162, endPoint y: 419, distance: 421.1
click at [755, 319] on button "Cancelar" at bounding box center [763, 315] width 81 height 29
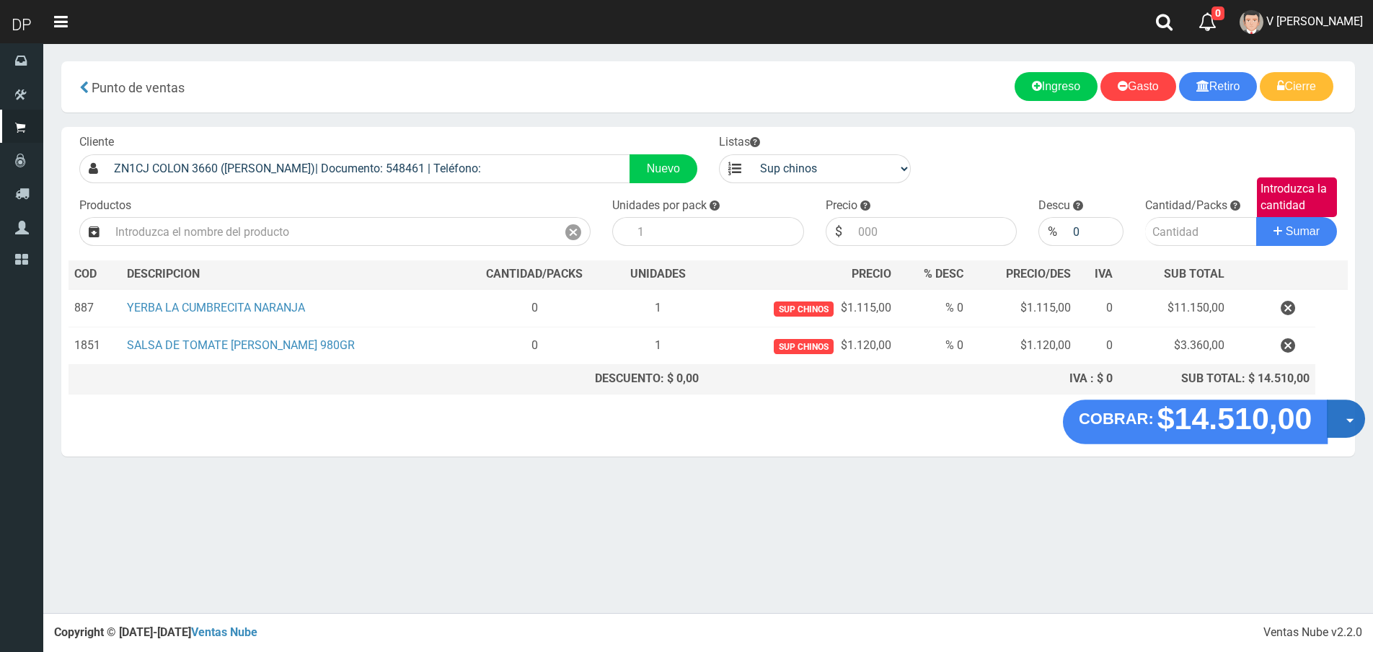
click at [1335, 417] on button "Opciones" at bounding box center [1346, 418] width 38 height 38
click at [1326, 410] on link "Hacer Devolucion" at bounding box center [1299, 423] width 129 height 33
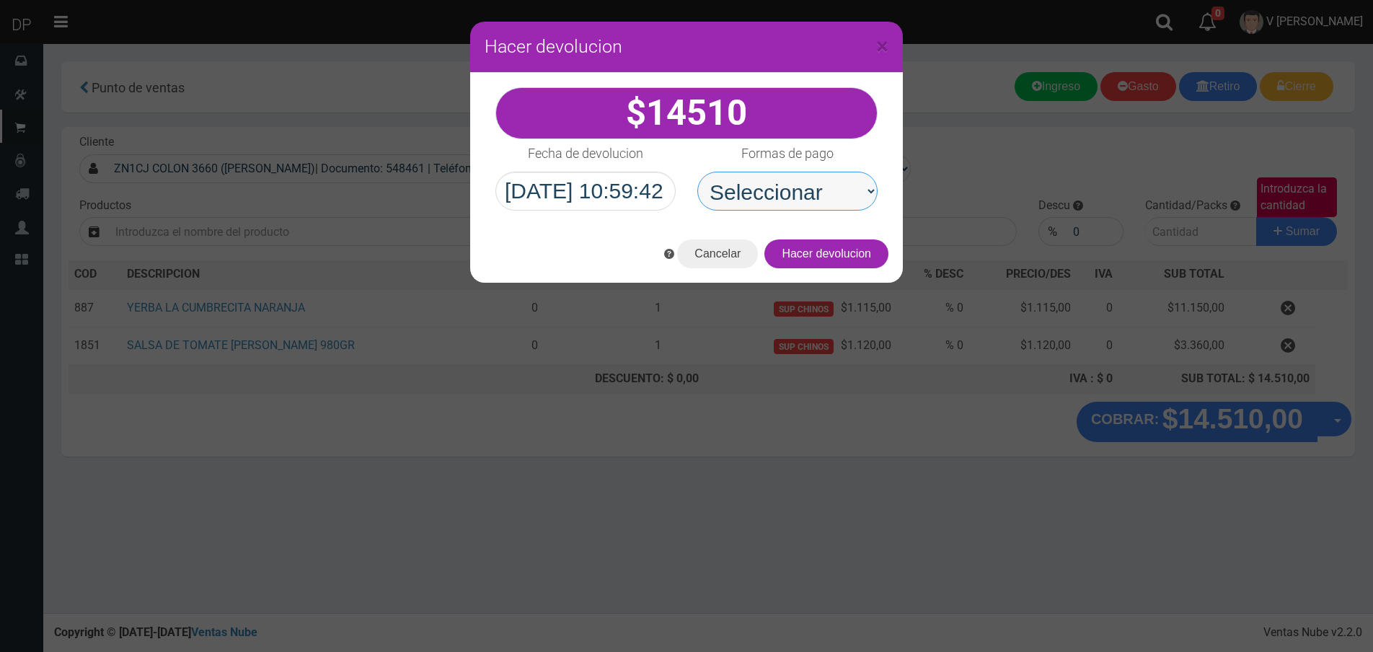
drag, startPoint x: 798, startPoint y: 181, endPoint x: 806, endPoint y: 206, distance: 26.7
click at [798, 181] on select "Seleccionar Efectivo Tarjeta de Crédito Depósito Débito" at bounding box center [787, 191] width 180 height 39
select select "Efectivo"
click at [697, 172] on select "Seleccionar Efectivo Tarjeta de Crédito Depósito Débito" at bounding box center [787, 191] width 180 height 39
click at [842, 258] on button "Hacer devolucion" at bounding box center [826, 253] width 124 height 29
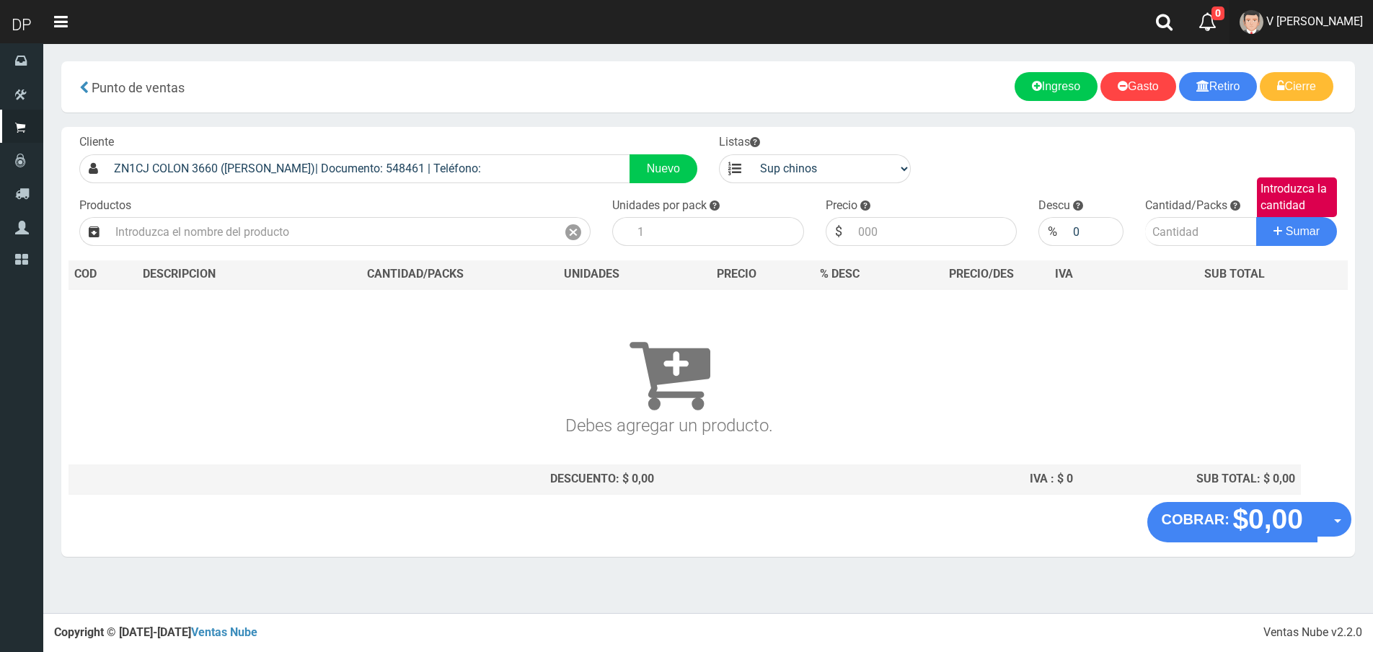
click at [1307, 32] on link "V [PERSON_NAME]" at bounding box center [1300, 22] width 143 height 44
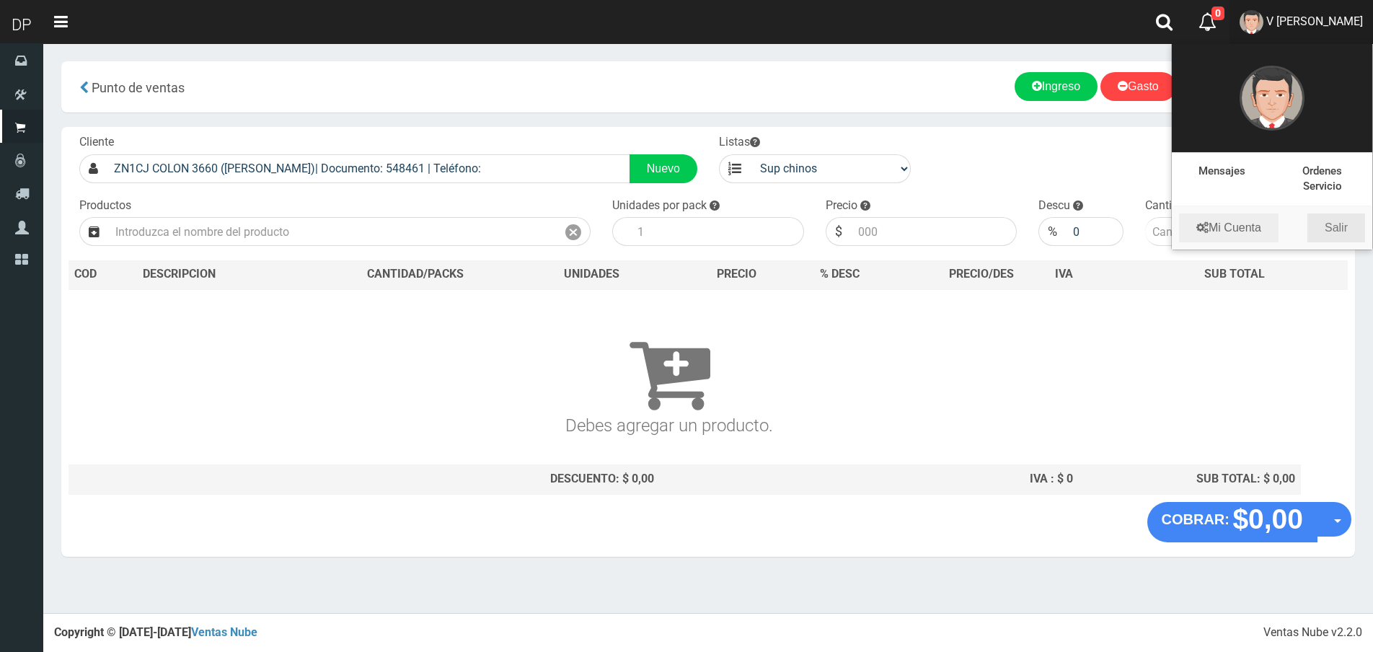
click at [1337, 227] on link "Salir" at bounding box center [1336, 227] width 58 height 29
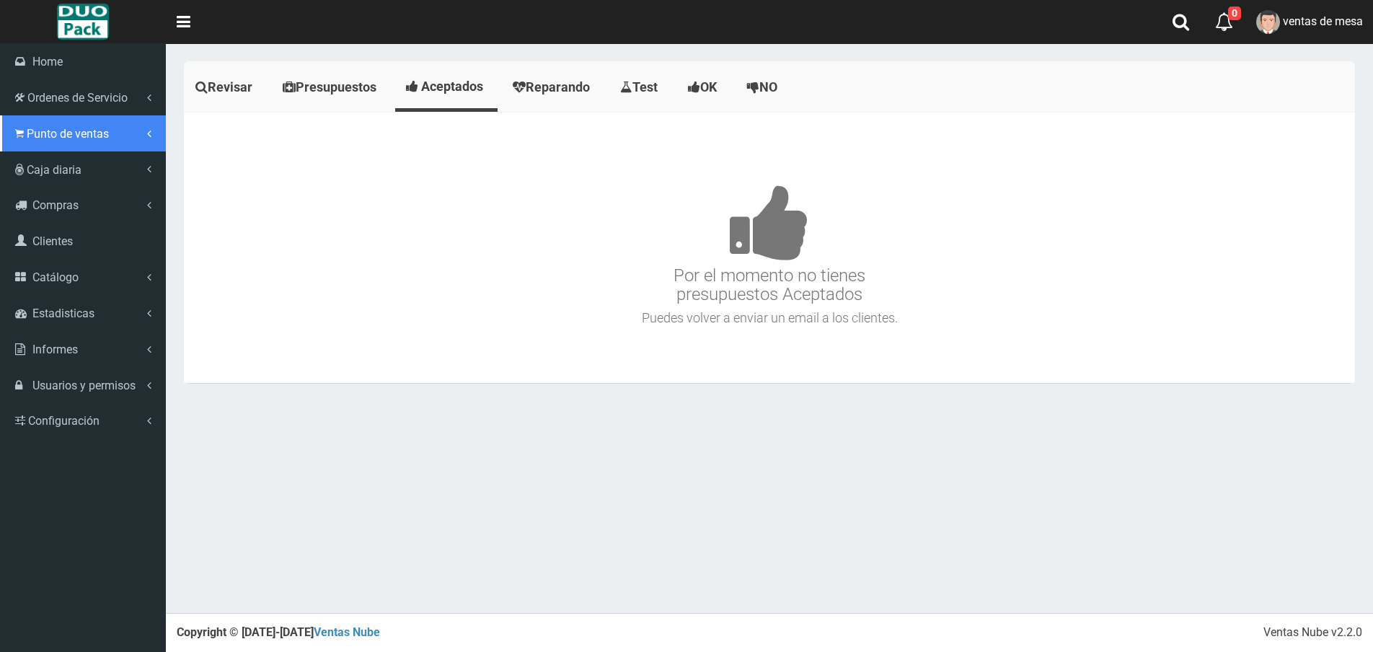
click at [39, 131] on span "Punto de ventas" at bounding box center [68, 134] width 82 height 14
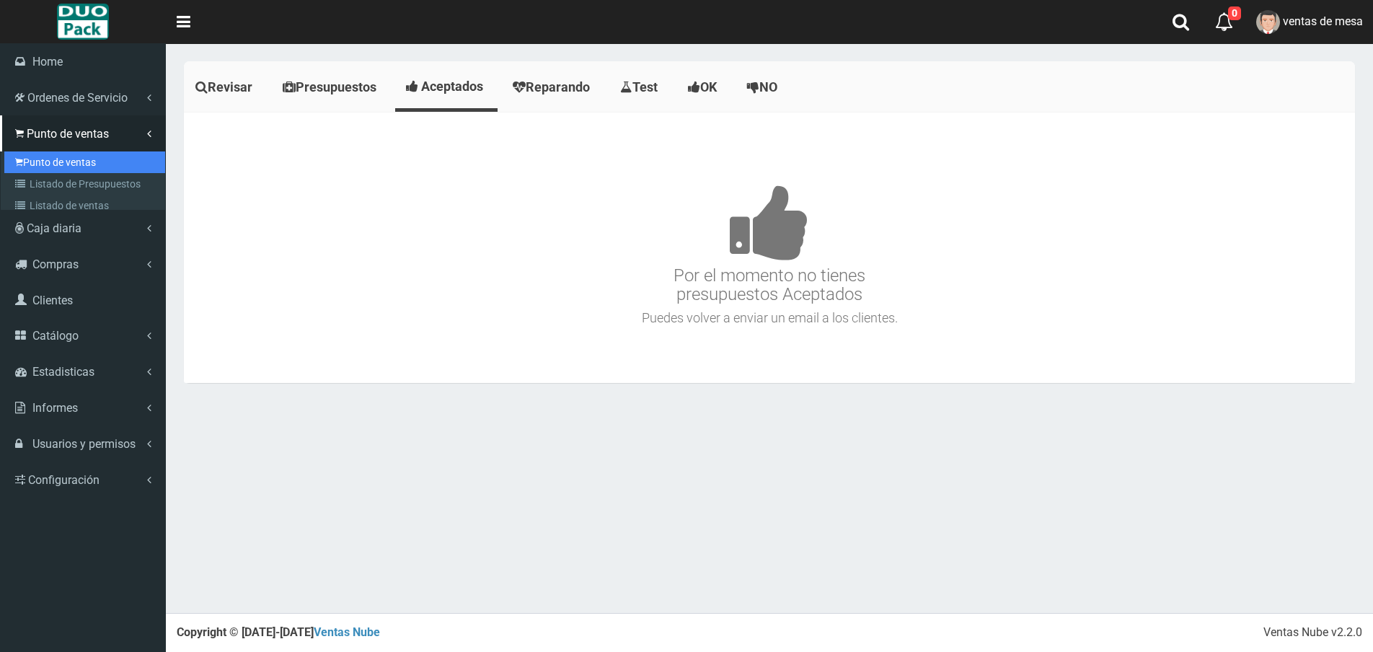
click at [80, 156] on link "Punto de ventas" at bounding box center [84, 162] width 161 height 22
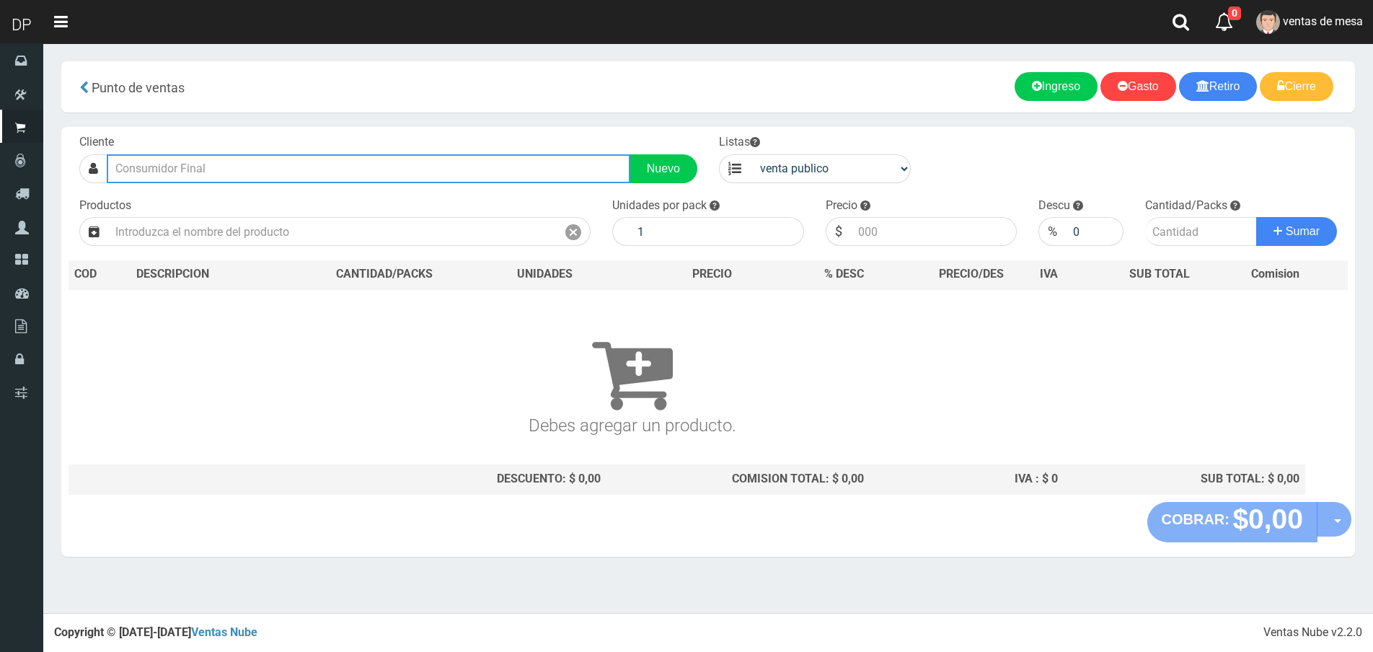
click at [225, 167] on input "text" at bounding box center [369, 168] width 524 height 29
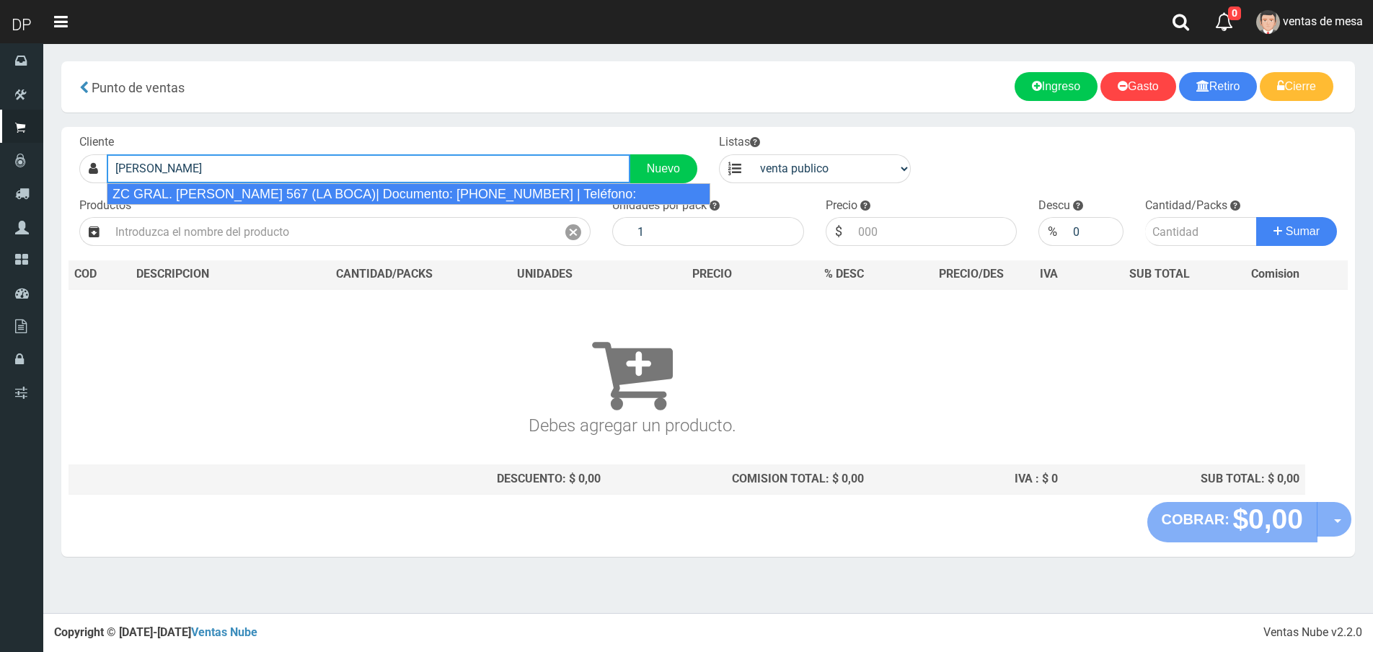
click at [254, 195] on div "ZC GRAL. GREGORIO ARAOZ DE LAMADRID 567 (LA BOCA)| Documento: 5489324856 | Telé…" at bounding box center [409, 194] width 604 height 22
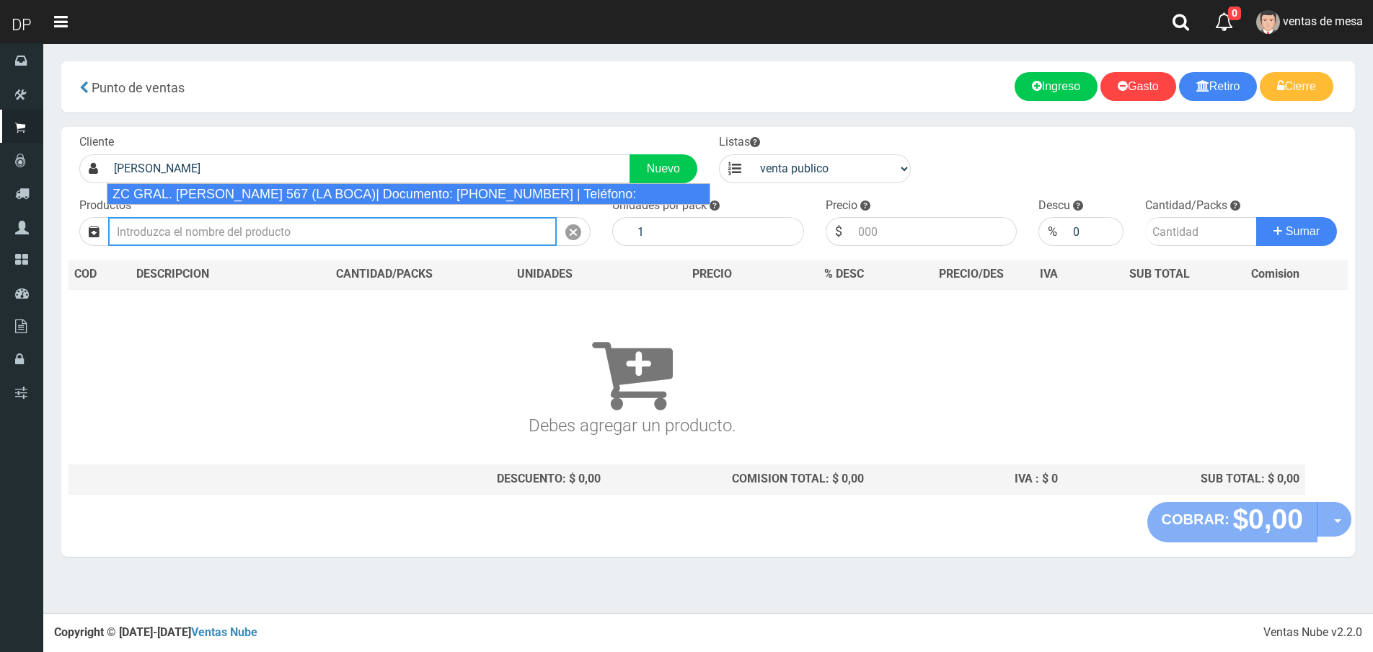
type input "ZC GRAL. GREGORIO ARAOZ DE LAMADRID 567 (LA BOCA)| Documento: 5489324856 | Telé…"
select select "2"
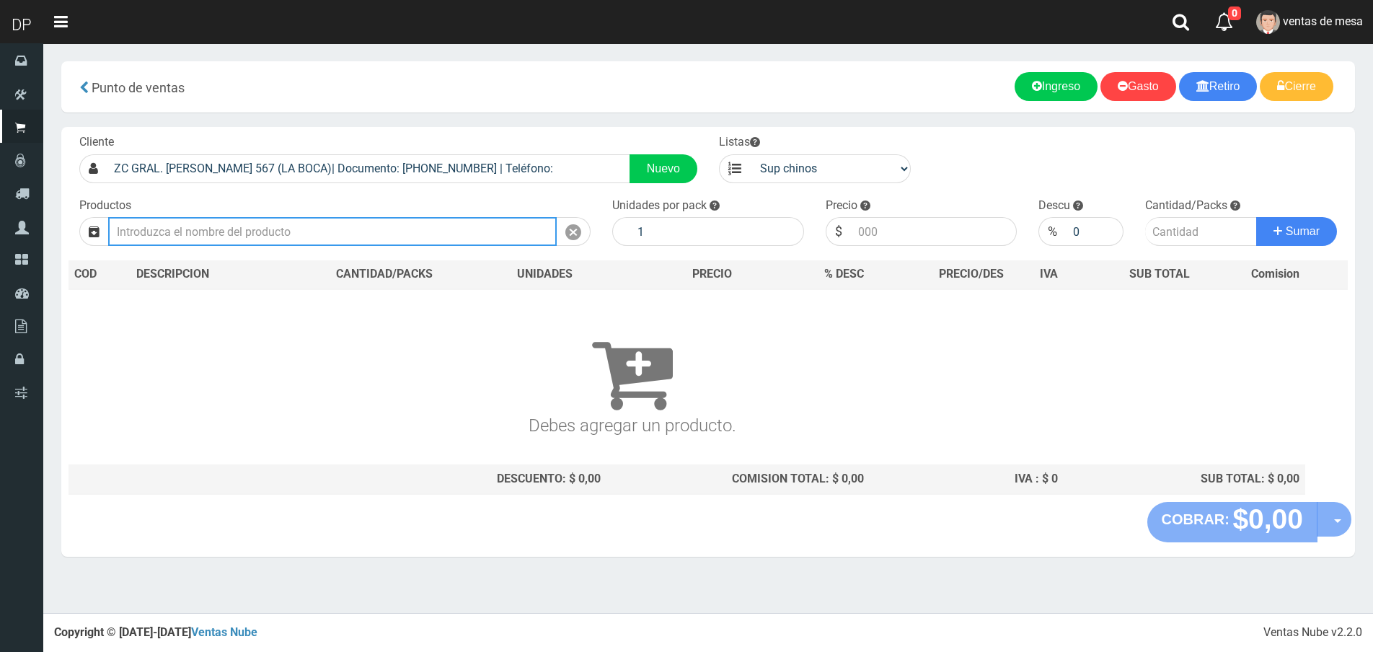
click at [265, 240] on input "text" at bounding box center [332, 231] width 449 height 29
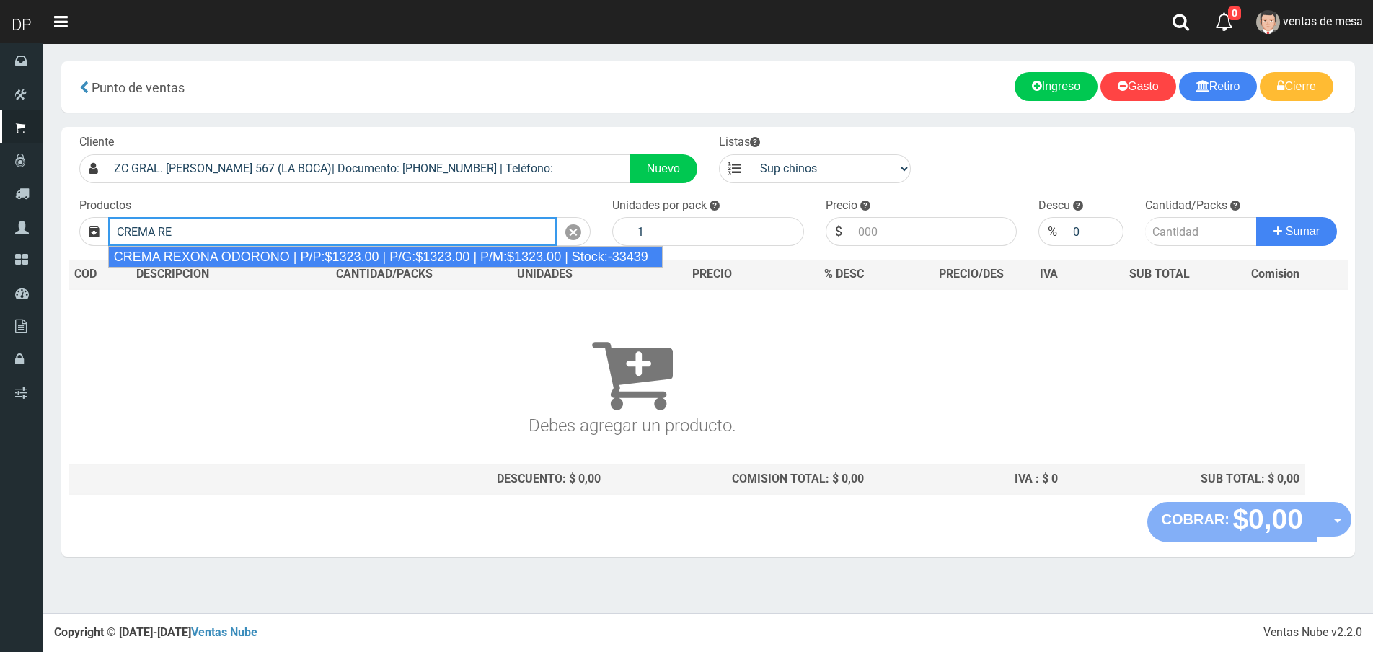
click at [268, 258] on div "CREMA REXONA ODORONO | P/P:$1323.00 | P/G:$1323.00 | P/M:$1323.00 | Stock:-33439" at bounding box center [385, 257] width 555 height 22
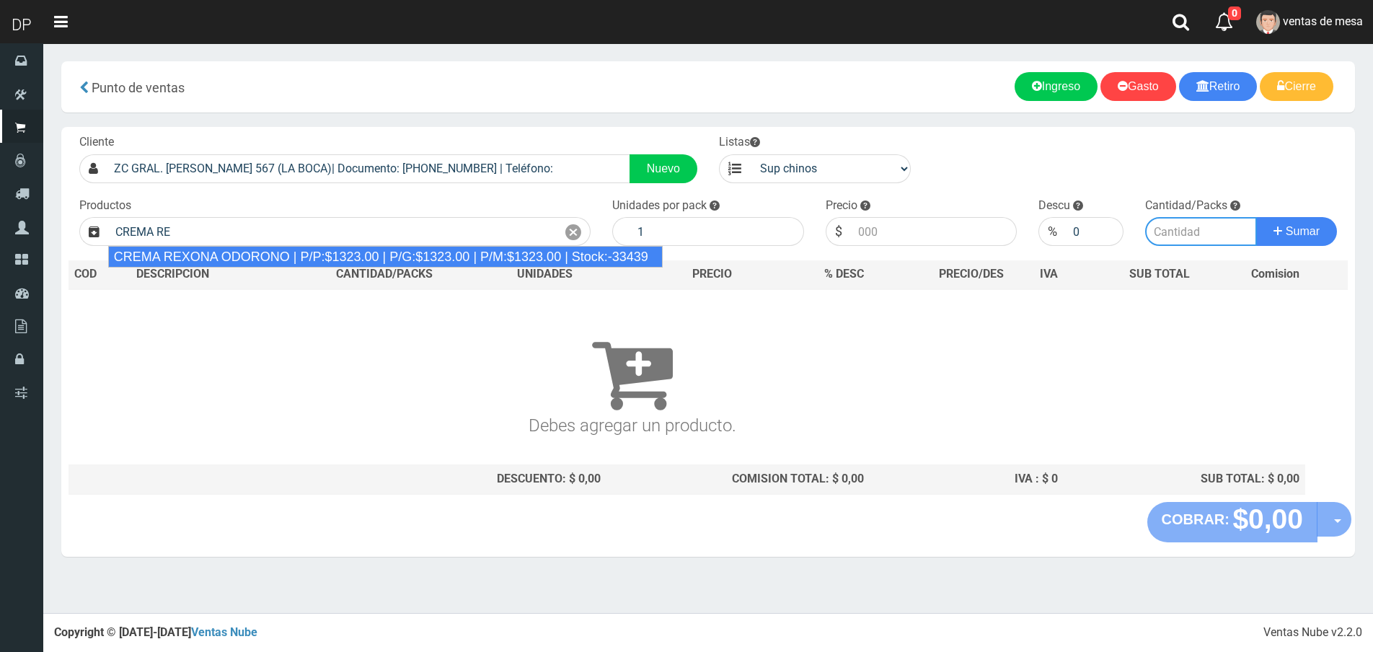
type input "CREMA REXONA ODORONO | P/P:$1323.00 | P/G:$1323.00 | P/M:$1323.00 | Stock:-33439"
type input "12"
type input "1323.00"
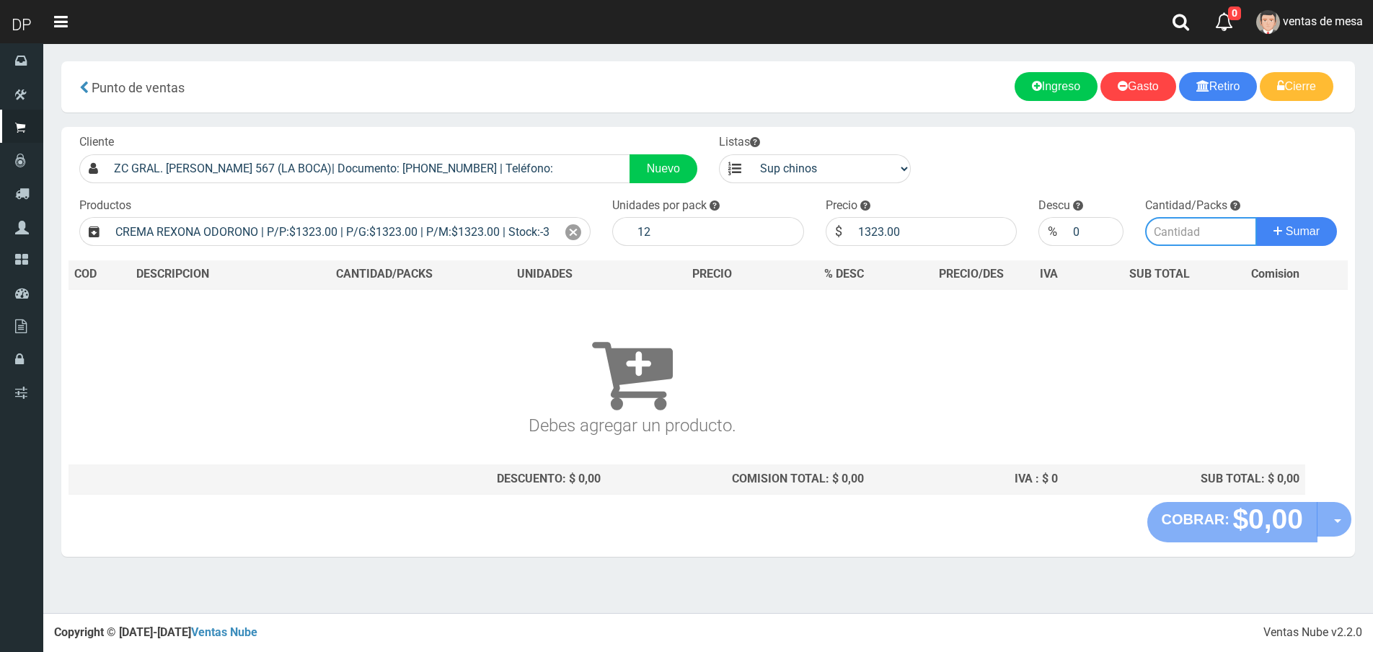
click at [1152, 232] on input "number" at bounding box center [1201, 231] width 112 height 29
type input "8"
click at [1256, 217] on button "Sumar" at bounding box center [1296, 231] width 81 height 29
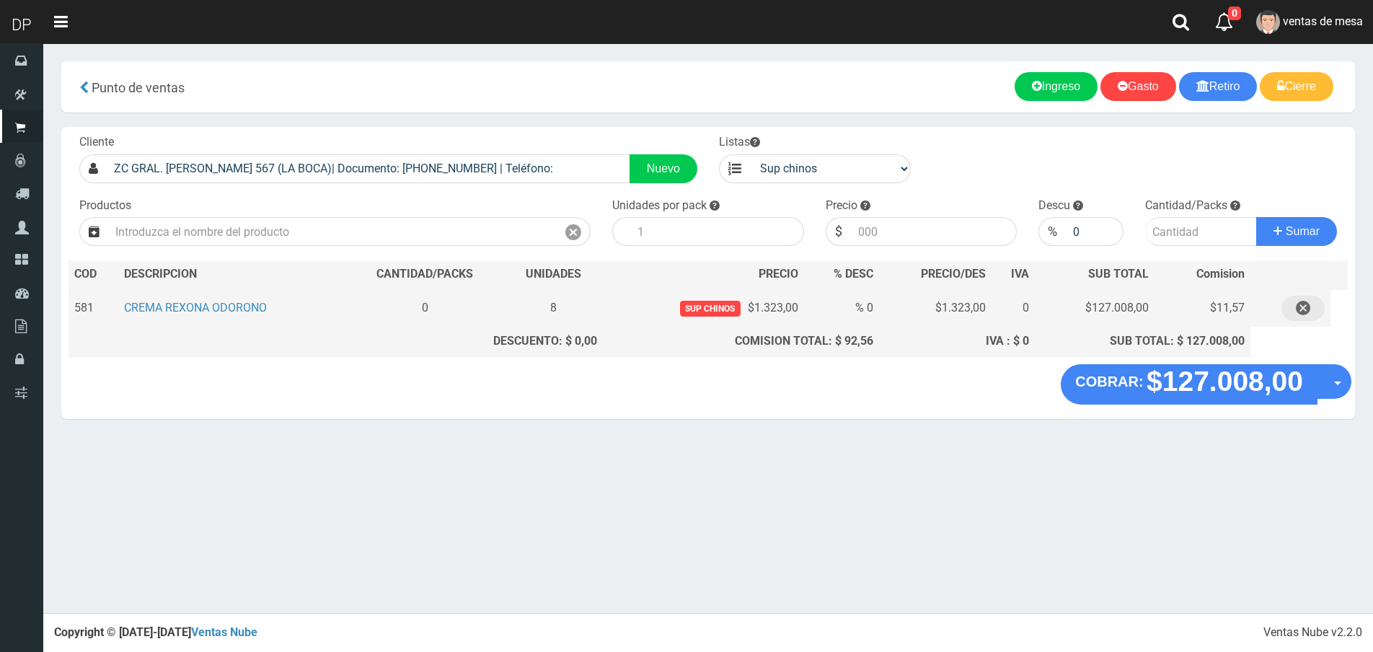
click at [1309, 312] on icon "button" at bounding box center [1303, 308] width 14 height 25
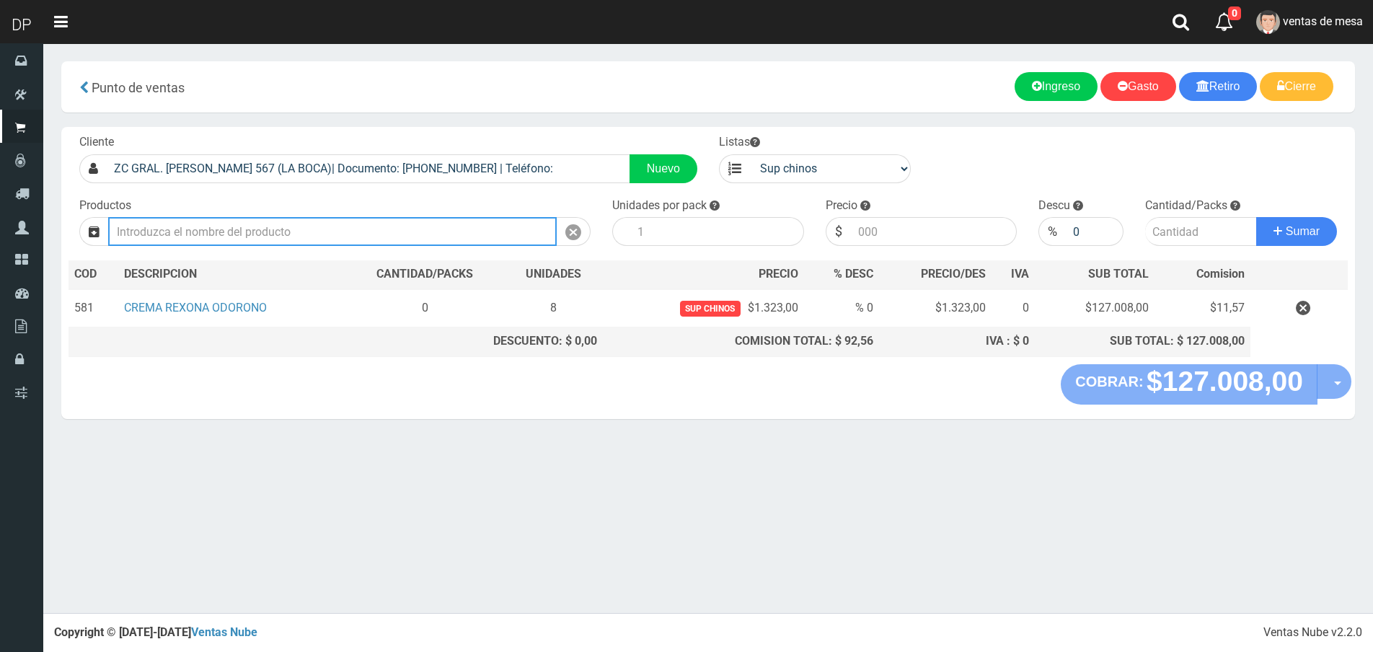
click at [403, 226] on input "text" at bounding box center [332, 231] width 449 height 29
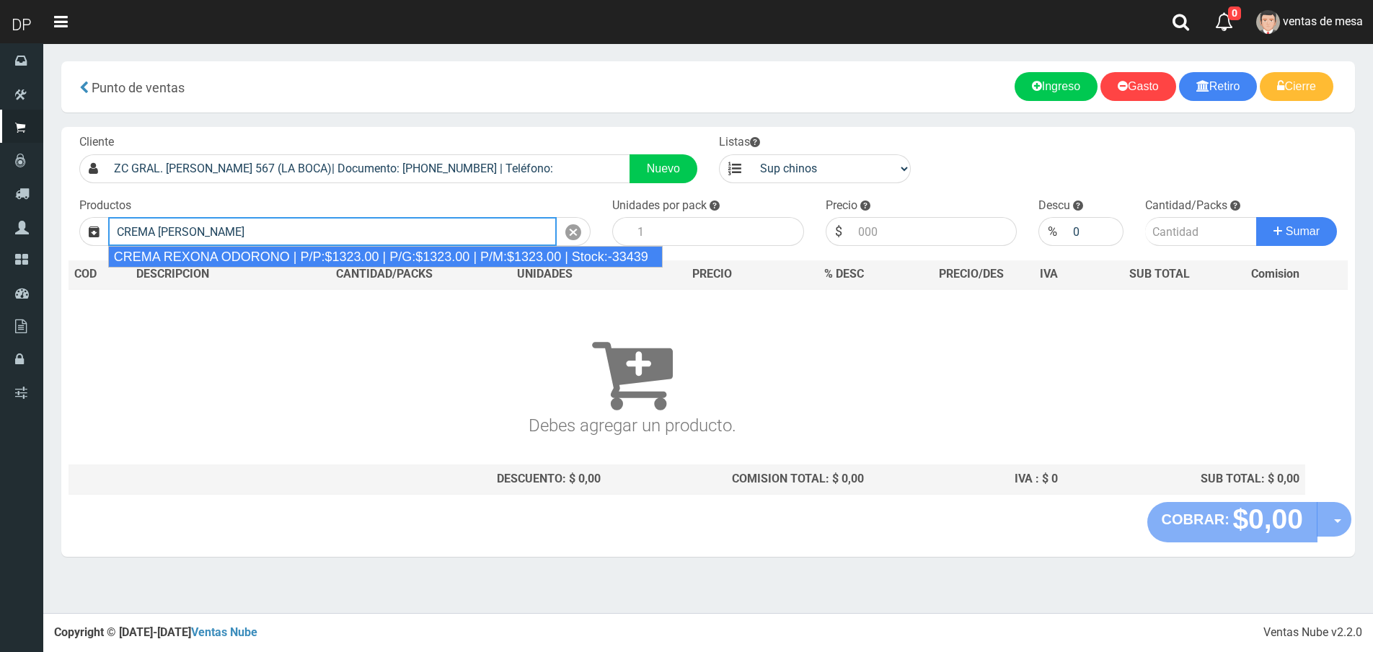
click at [325, 260] on div "CREMA REXONA ODORONO | P/P:$1323.00 | P/G:$1323.00 | P/M:$1323.00 | Stock:-33439" at bounding box center [385, 257] width 555 height 22
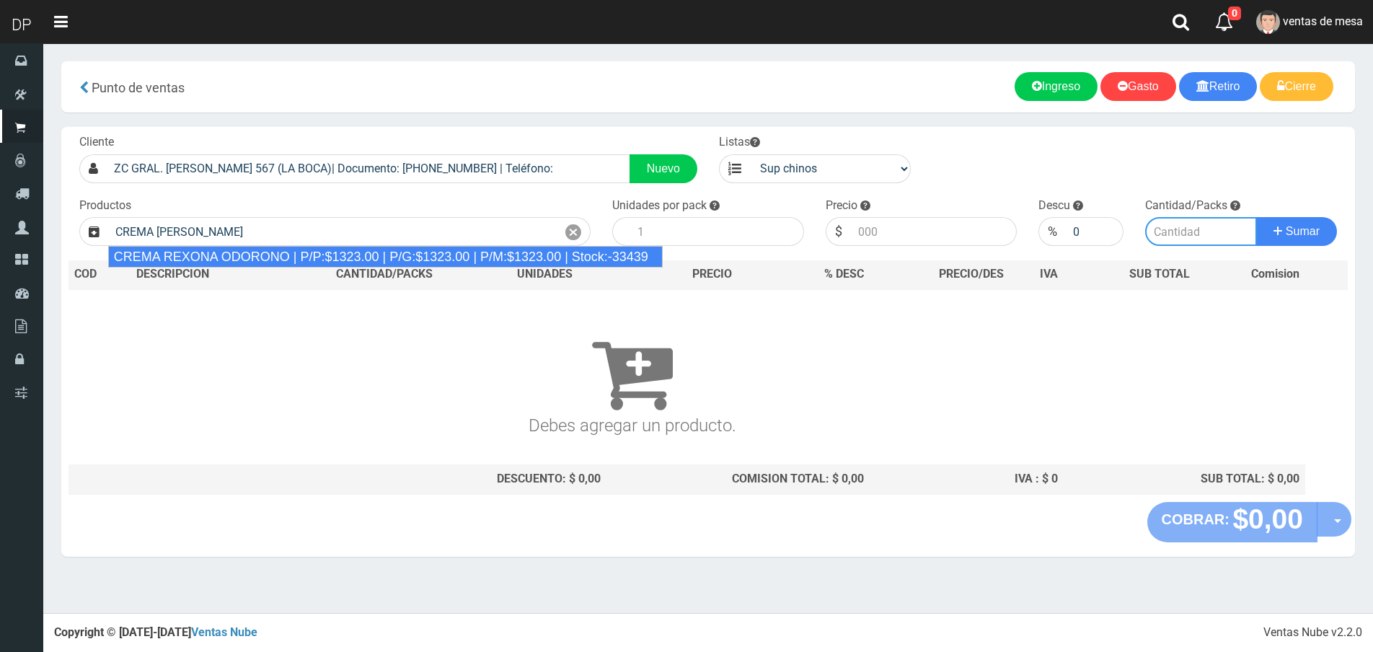
type input "CREMA REXONA ODORONO | P/P:$1323.00 | P/G:$1323.00 | P/M:$1323.00 | Stock:-33439"
type input "12"
type input "1323.00"
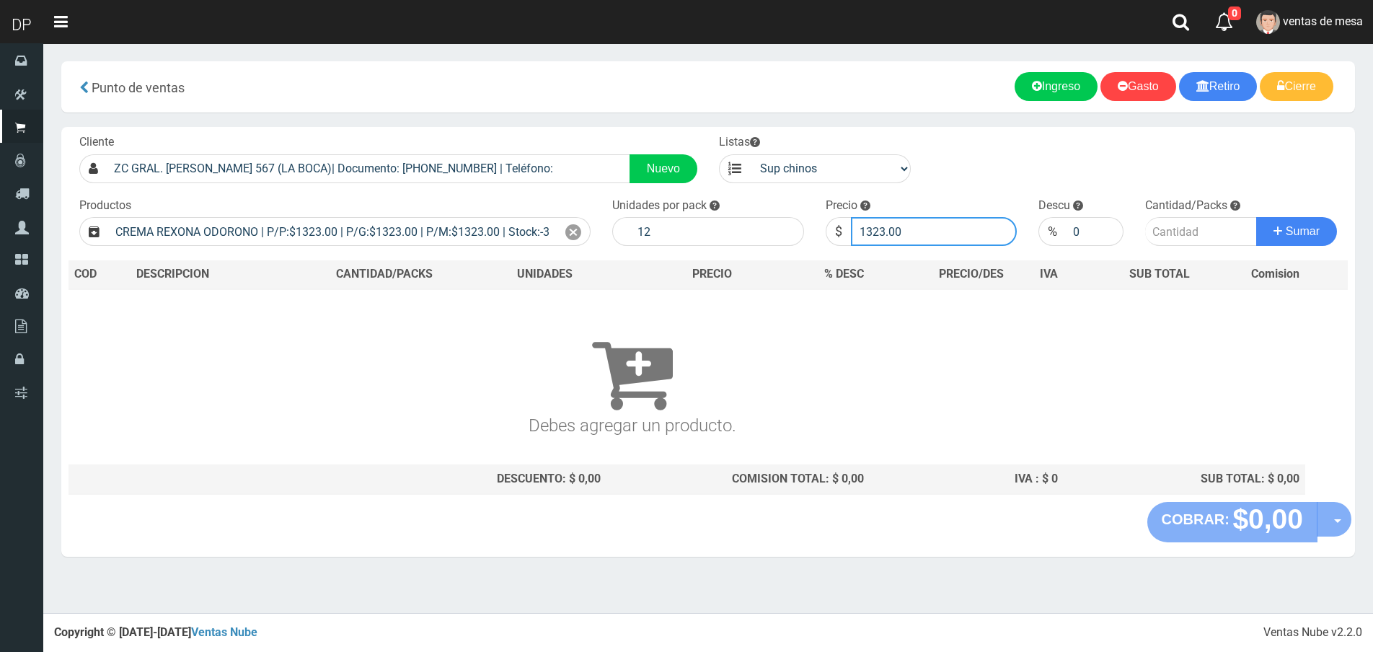
click at [909, 239] on input "1323.00" at bounding box center [934, 231] width 167 height 29
type input "1256"
type input "1256.85"
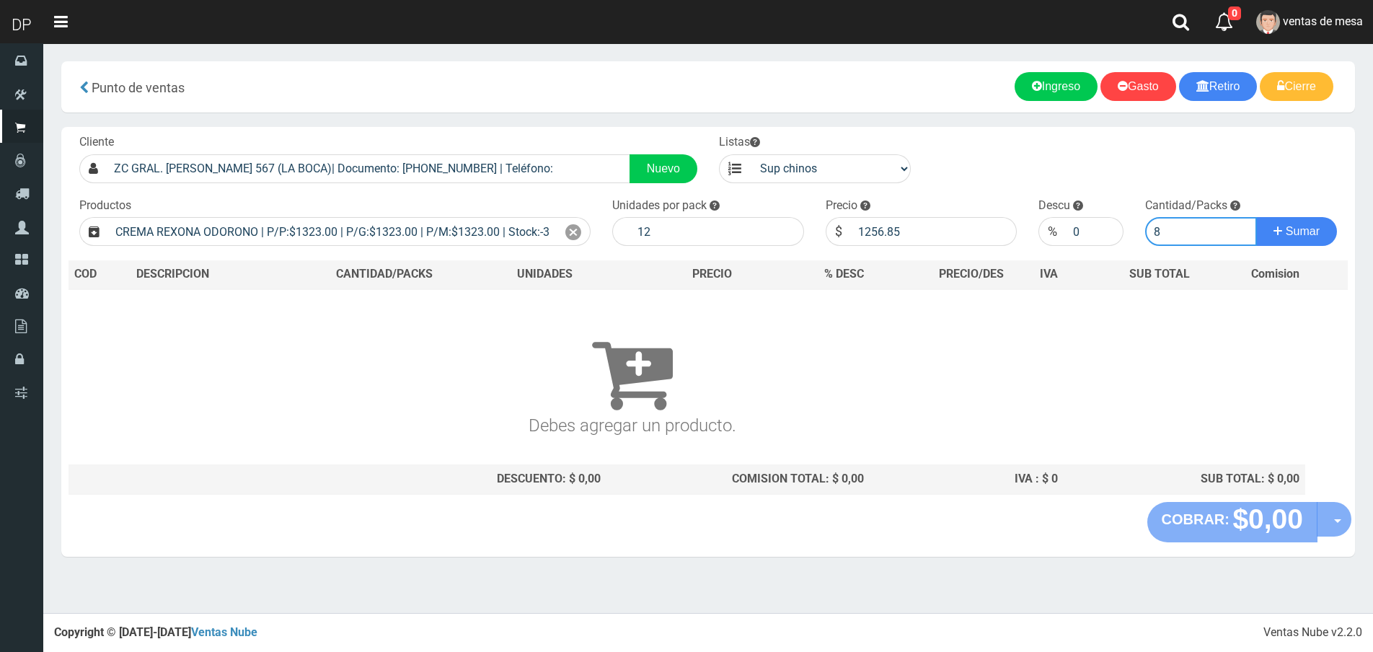
type input "8"
click at [1256, 217] on button "Sumar" at bounding box center [1296, 231] width 81 height 29
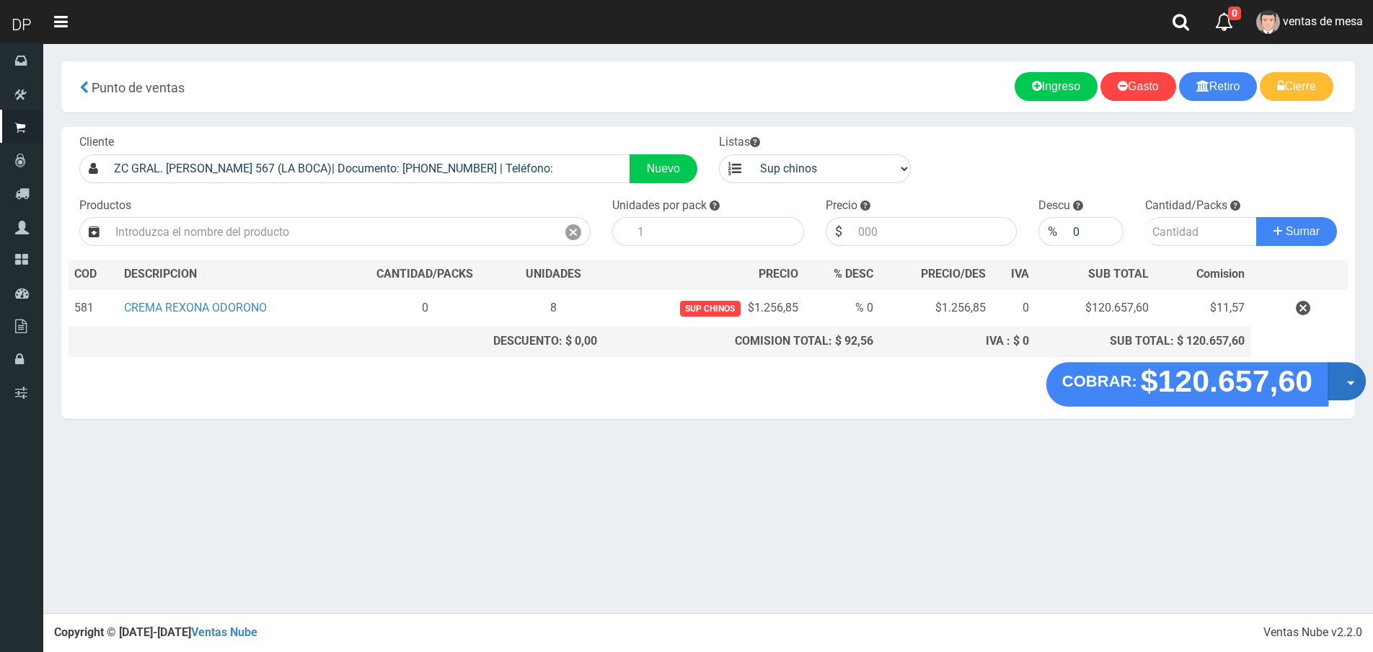
click at [1348, 384] on span "button" at bounding box center [1351, 383] width 8 height 4
click at [1330, 386] on link "Hacer Devolucion" at bounding box center [1300, 385] width 129 height 33
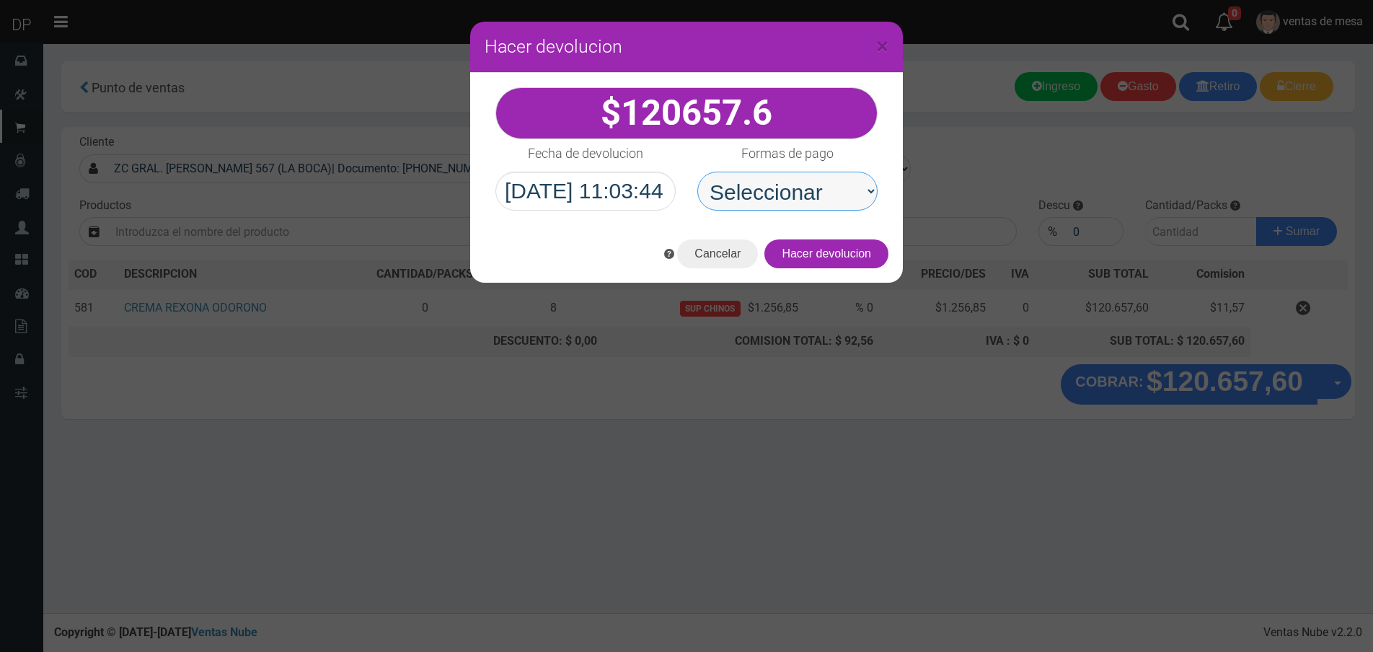
click at [770, 182] on select "Seleccionar Efectivo Tarjeta de Crédito Depósito Débito" at bounding box center [787, 191] width 180 height 39
select select "Efectivo"
click at [697, 172] on select "Seleccionar Efectivo Tarjeta de Crédito Depósito Débito" at bounding box center [787, 191] width 180 height 39
click at [863, 250] on button "Hacer devolucion" at bounding box center [826, 253] width 124 height 29
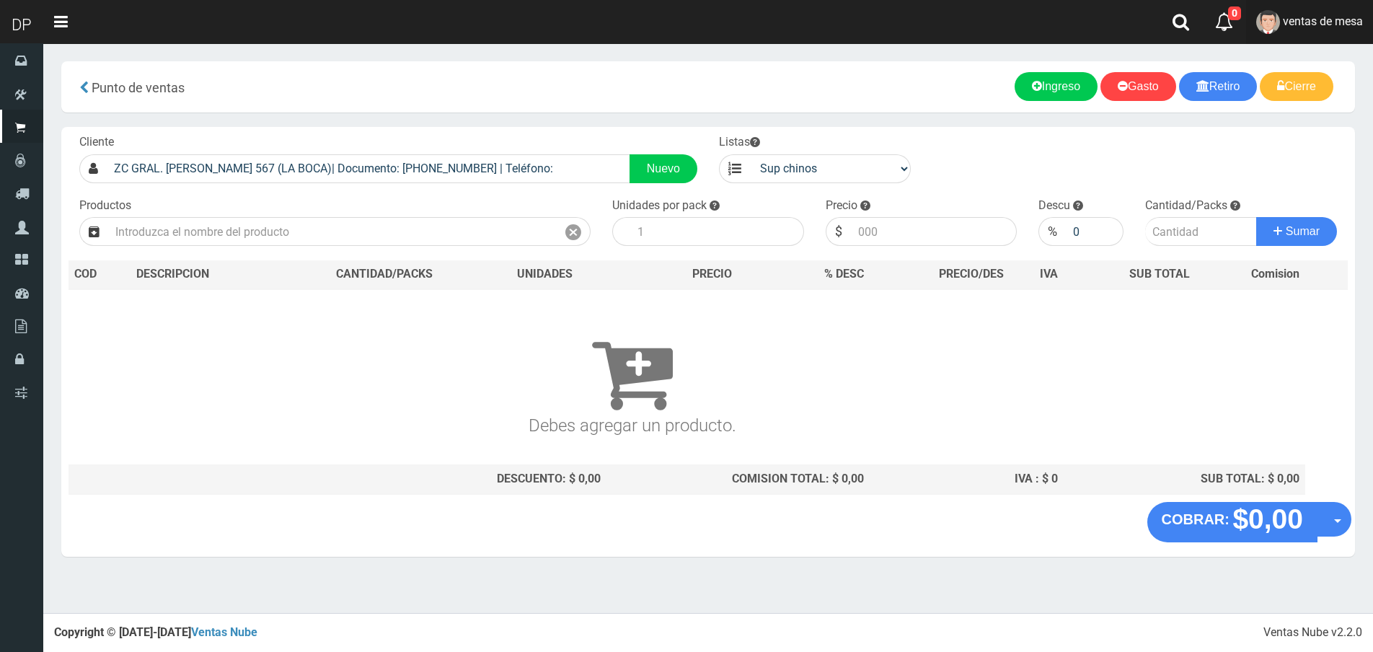
click at [1313, 26] on span "ventas de mesa" at bounding box center [1323, 21] width 80 height 14
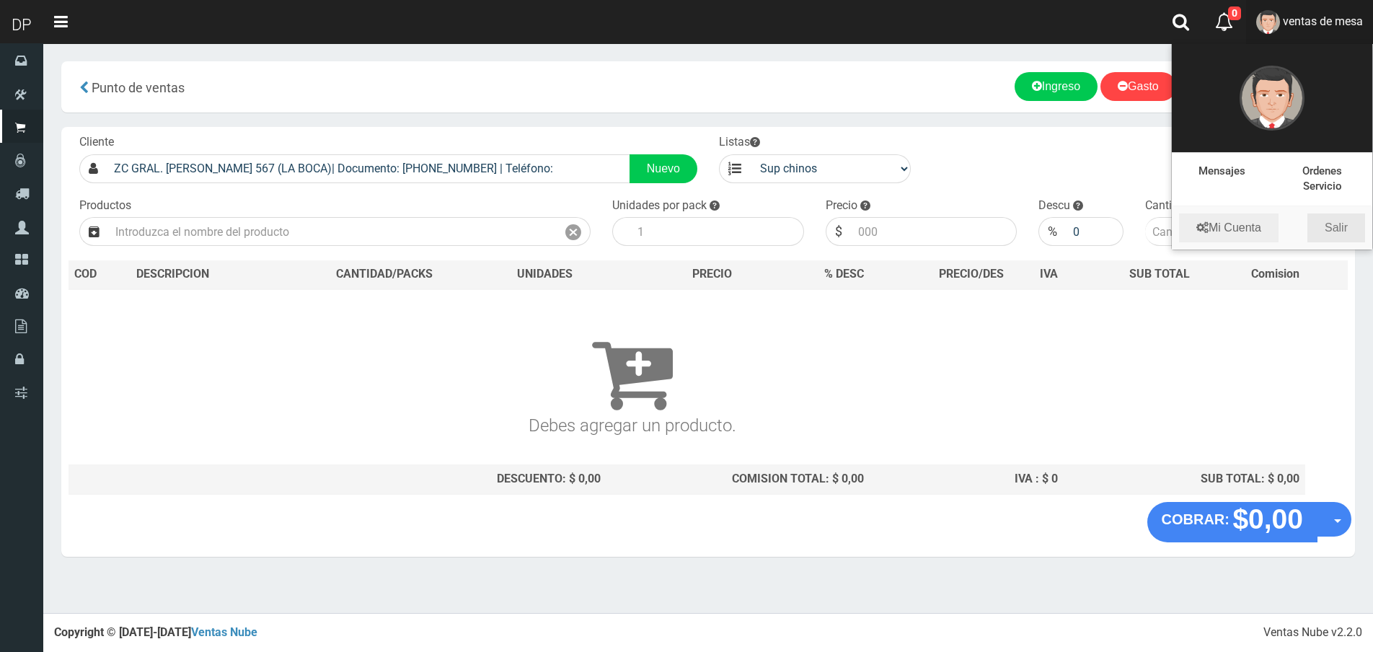
click at [1336, 223] on link "Salir" at bounding box center [1336, 227] width 58 height 29
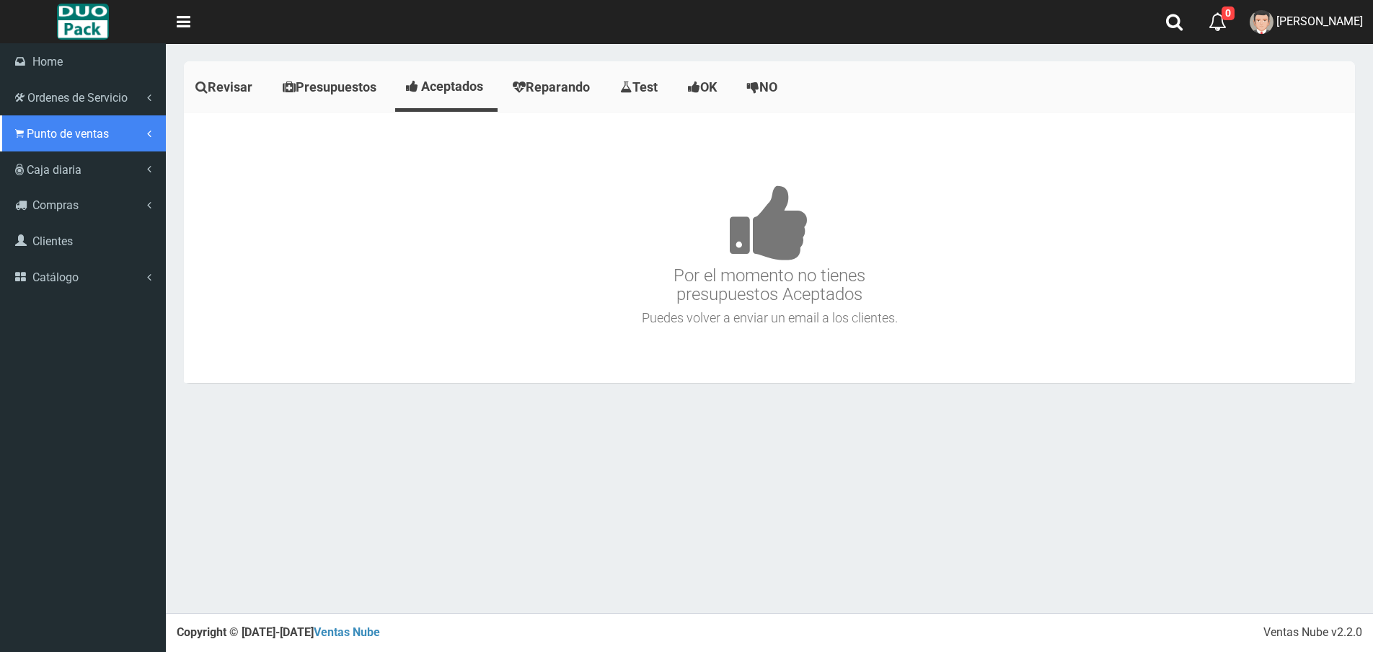
click at [11, 131] on link "Punto de ventas" at bounding box center [83, 133] width 166 height 36
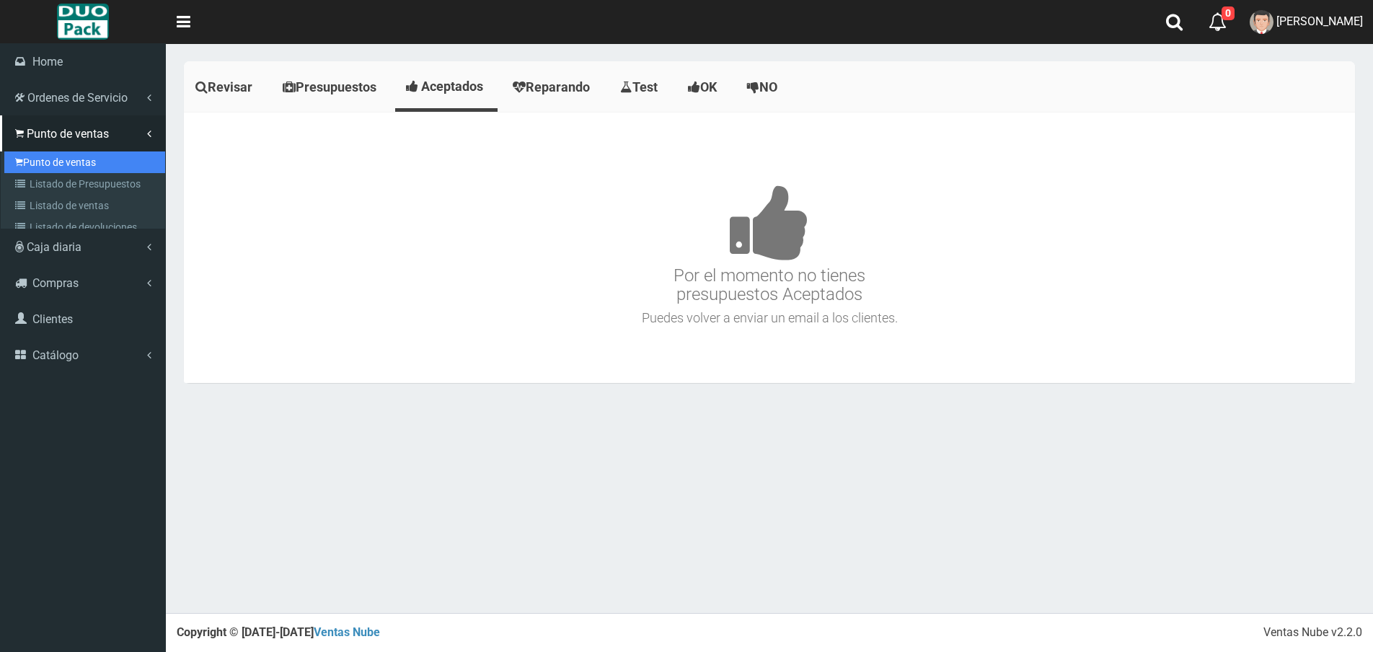
click at [93, 152] on link "Punto de ventas" at bounding box center [84, 162] width 161 height 22
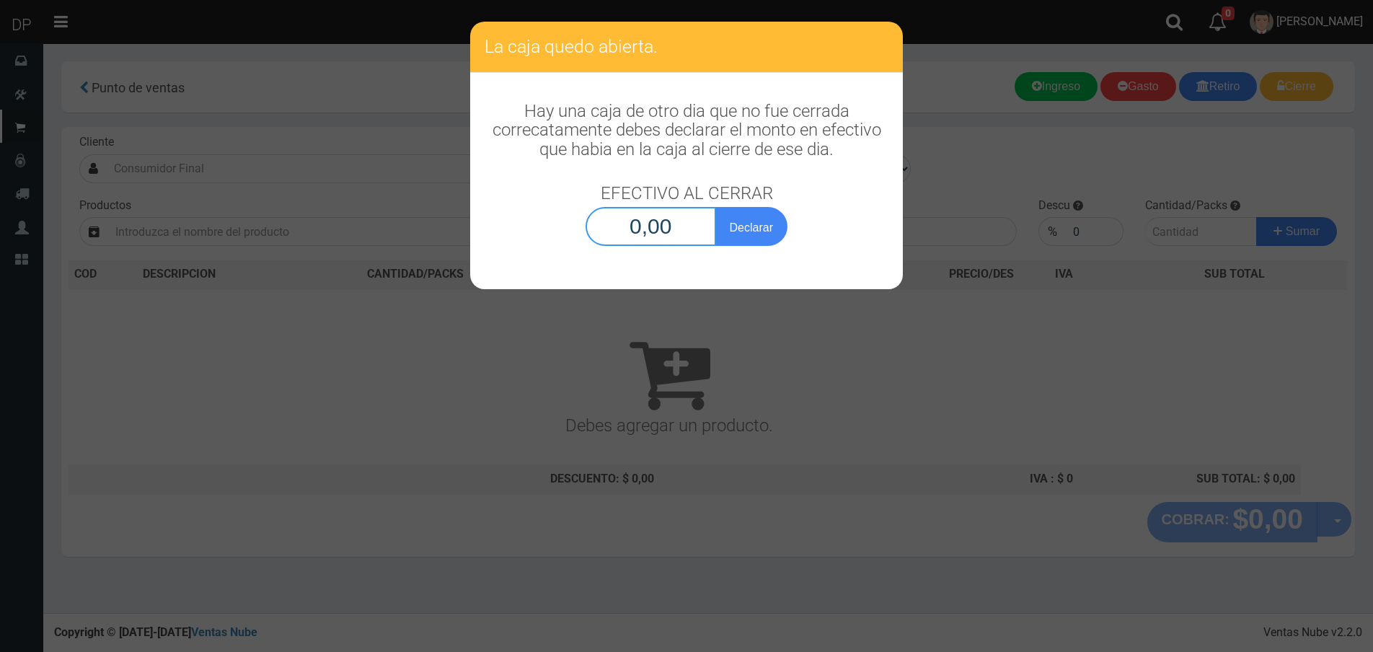
click at [651, 218] on input "0,00" at bounding box center [651, 226] width 131 height 39
type input "1,00"
click at [715, 207] on button "Declarar" at bounding box center [751, 226] width 72 height 39
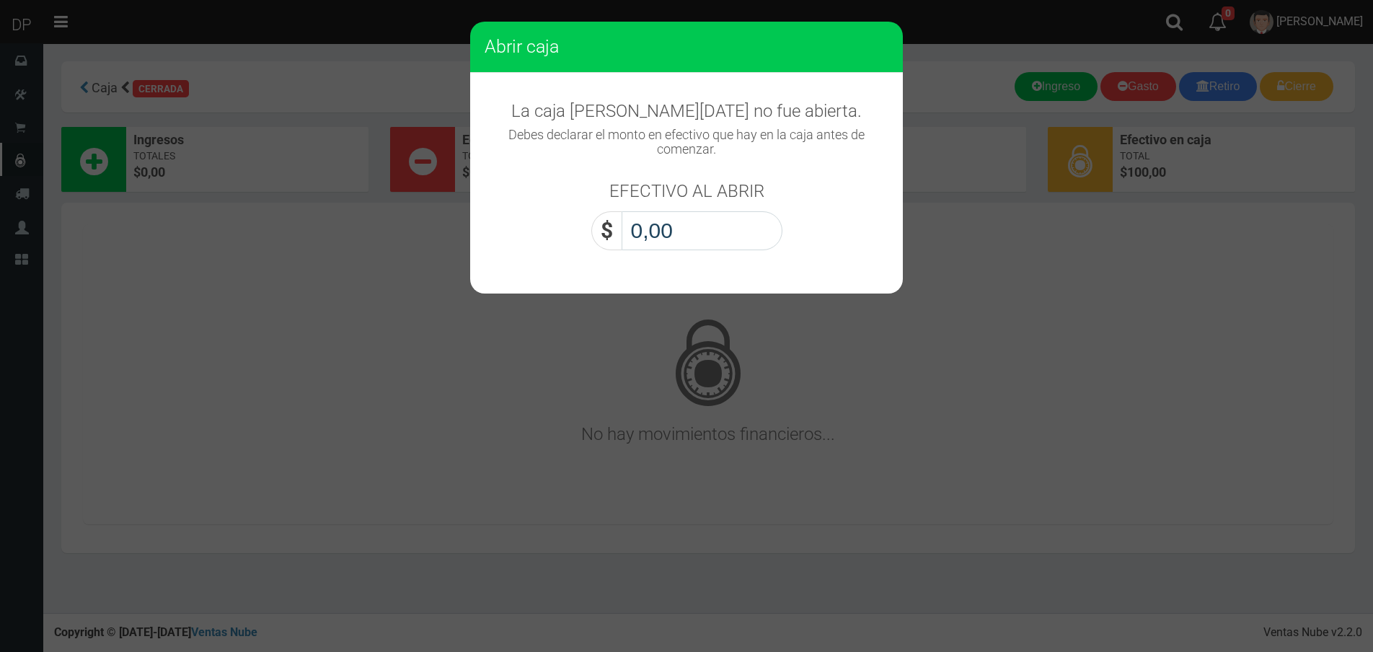
click at [689, 235] on input "0,00" at bounding box center [702, 230] width 161 height 39
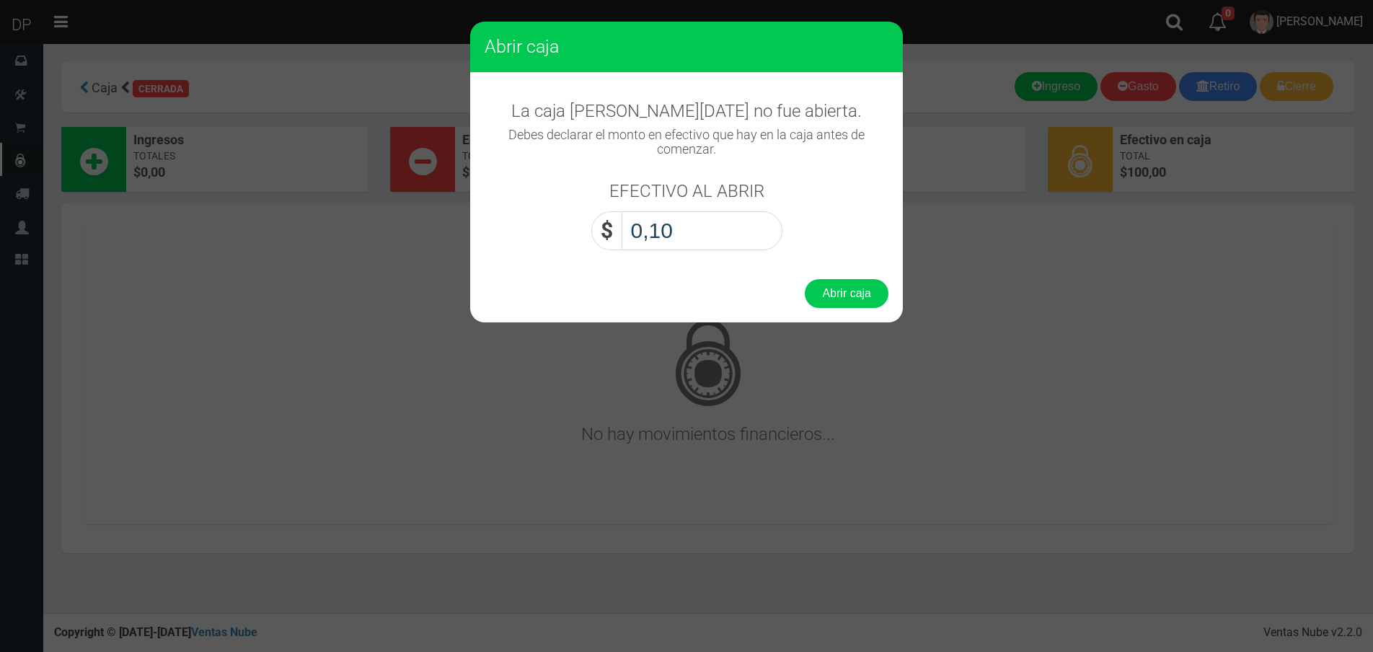
type input "1,00"
click at [805, 279] on button "Abrir caja" at bounding box center [847, 293] width 84 height 29
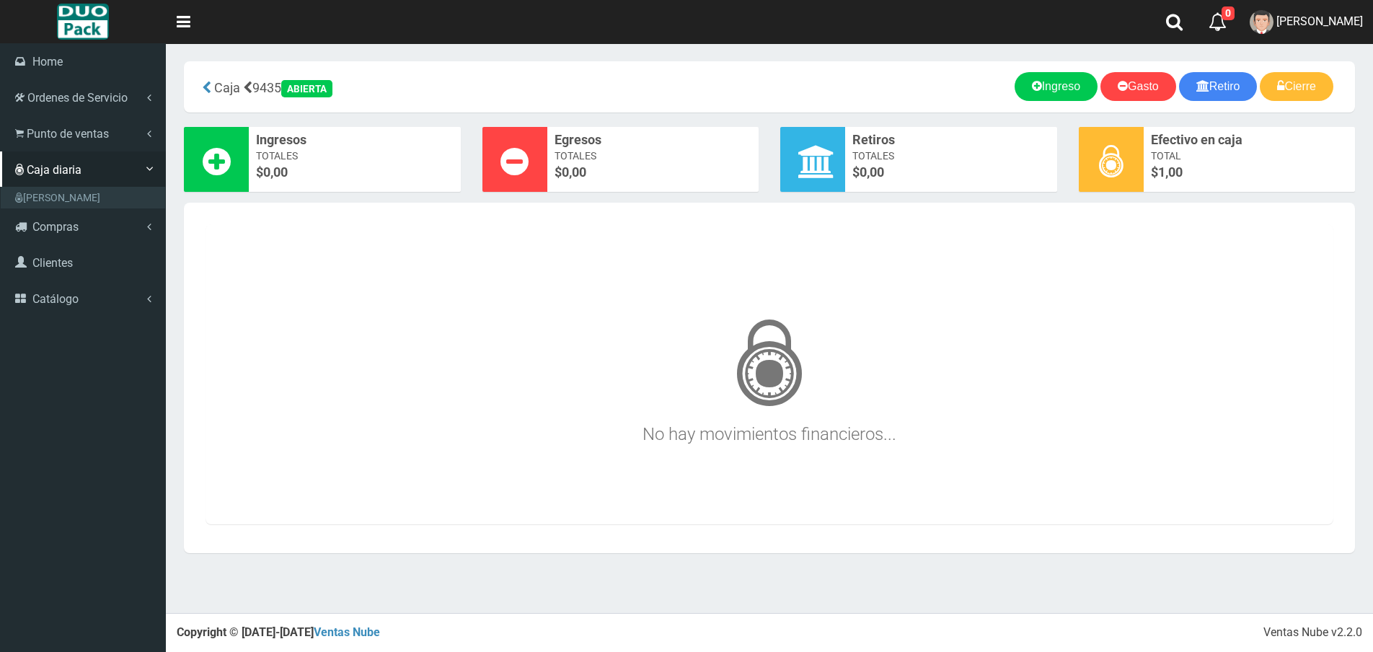
click at [21, 136] on icon at bounding box center [19, 134] width 9 height 14
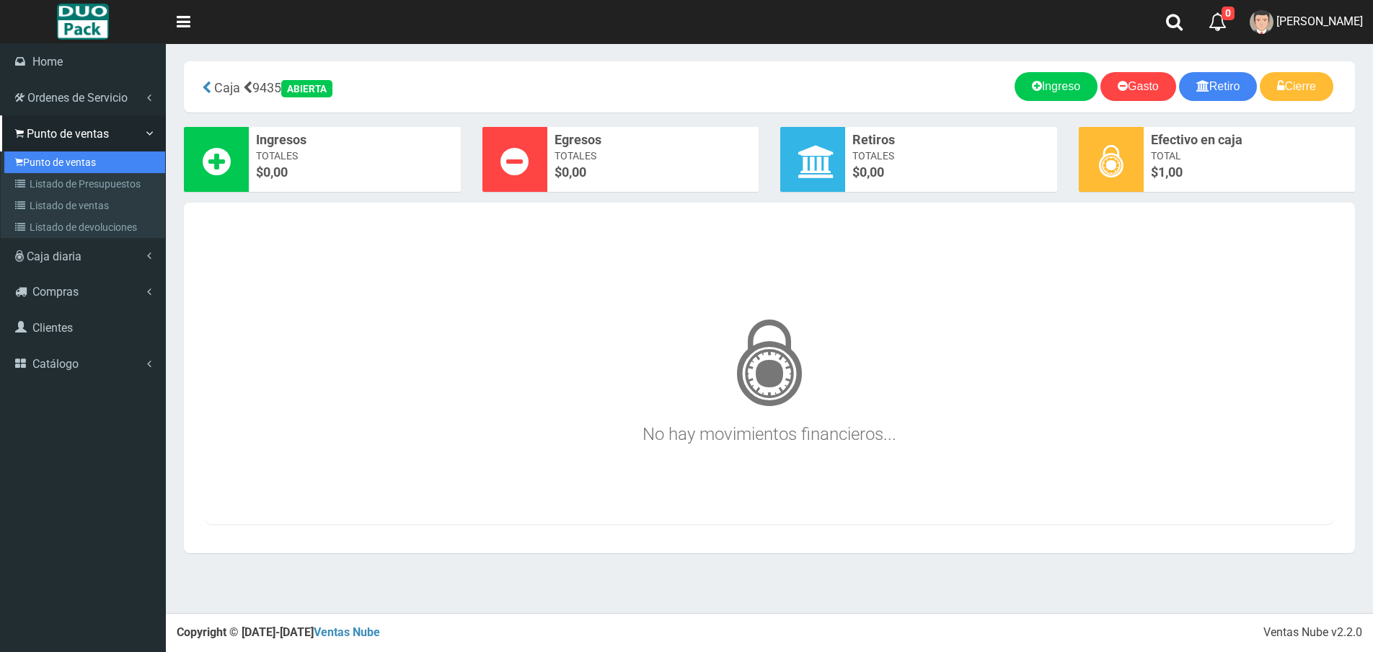
click at [74, 160] on link "Punto de ventas" at bounding box center [84, 162] width 161 height 22
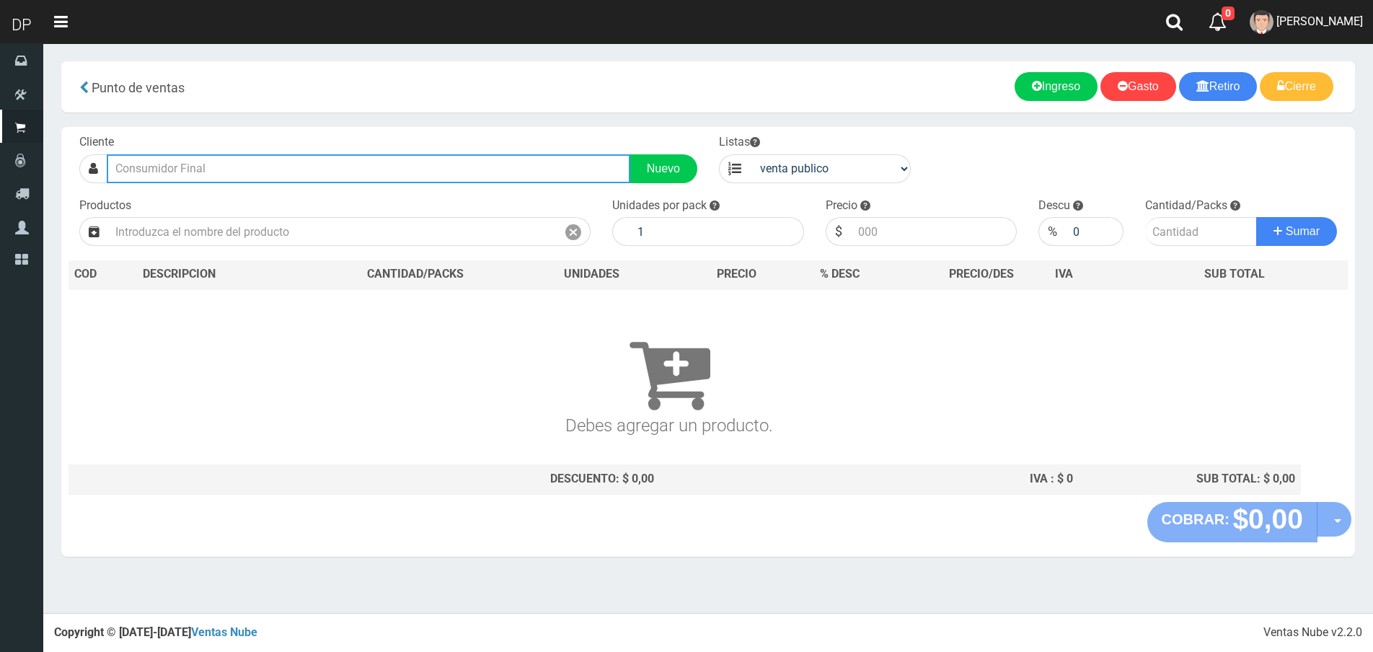
click at [233, 170] on input "text" at bounding box center [369, 168] width 524 height 29
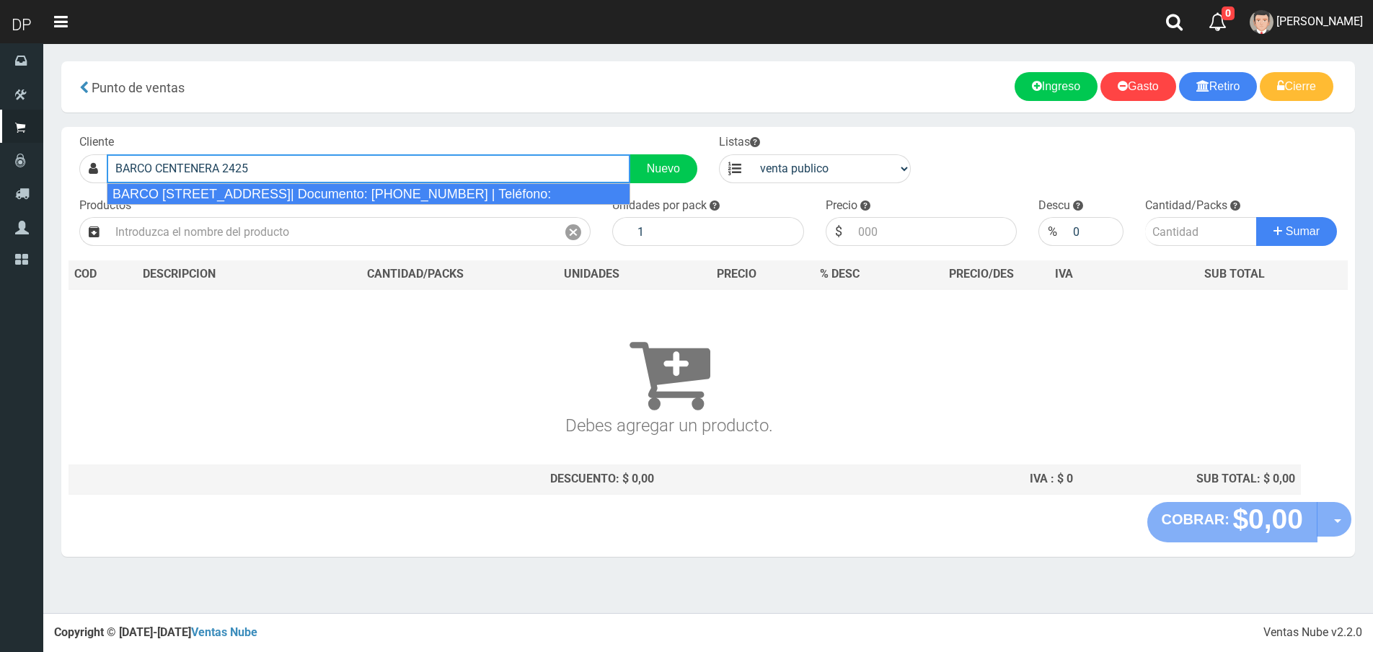
click at [249, 186] on div "BARCO [STREET_ADDRESS]| Documento: [PHONE_NUMBER] | Teléfono:" at bounding box center [369, 194] width 524 height 22
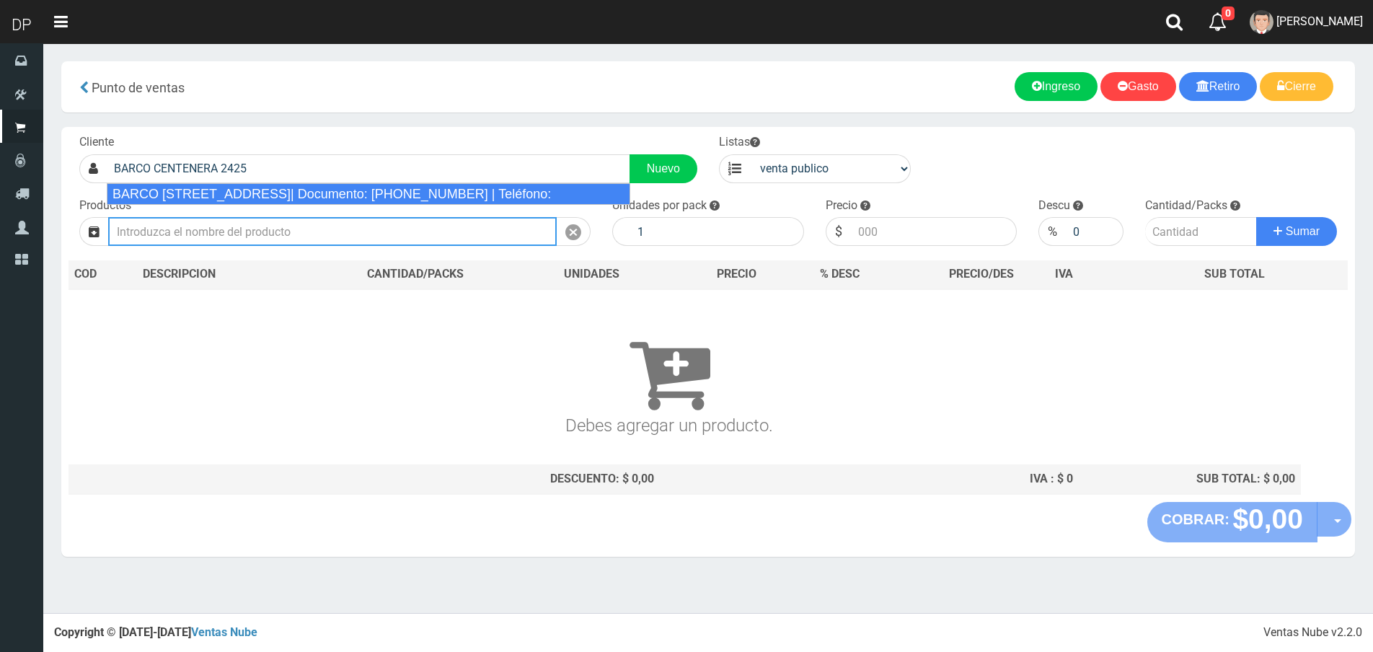
type input "BARCO [STREET_ADDRESS]| Documento: [PHONE_NUMBER] | Teléfono:"
select select "2"
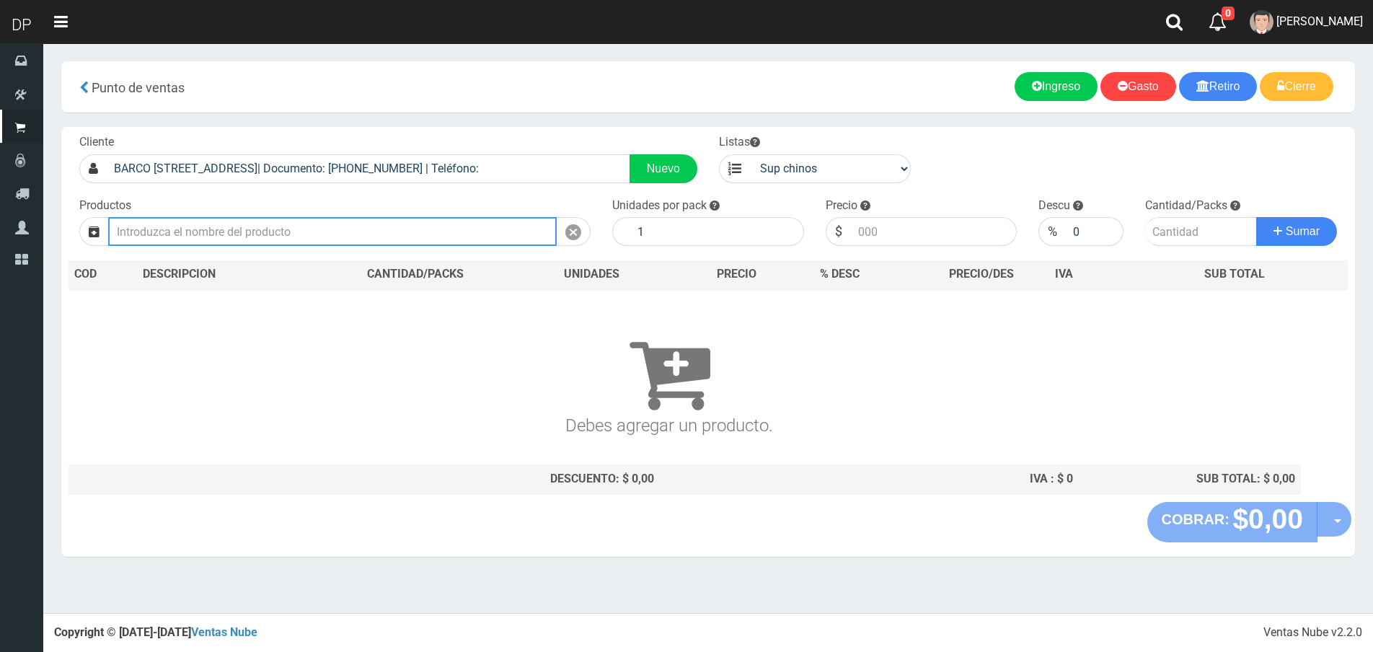
click at [226, 236] on input "text" at bounding box center [332, 231] width 449 height 29
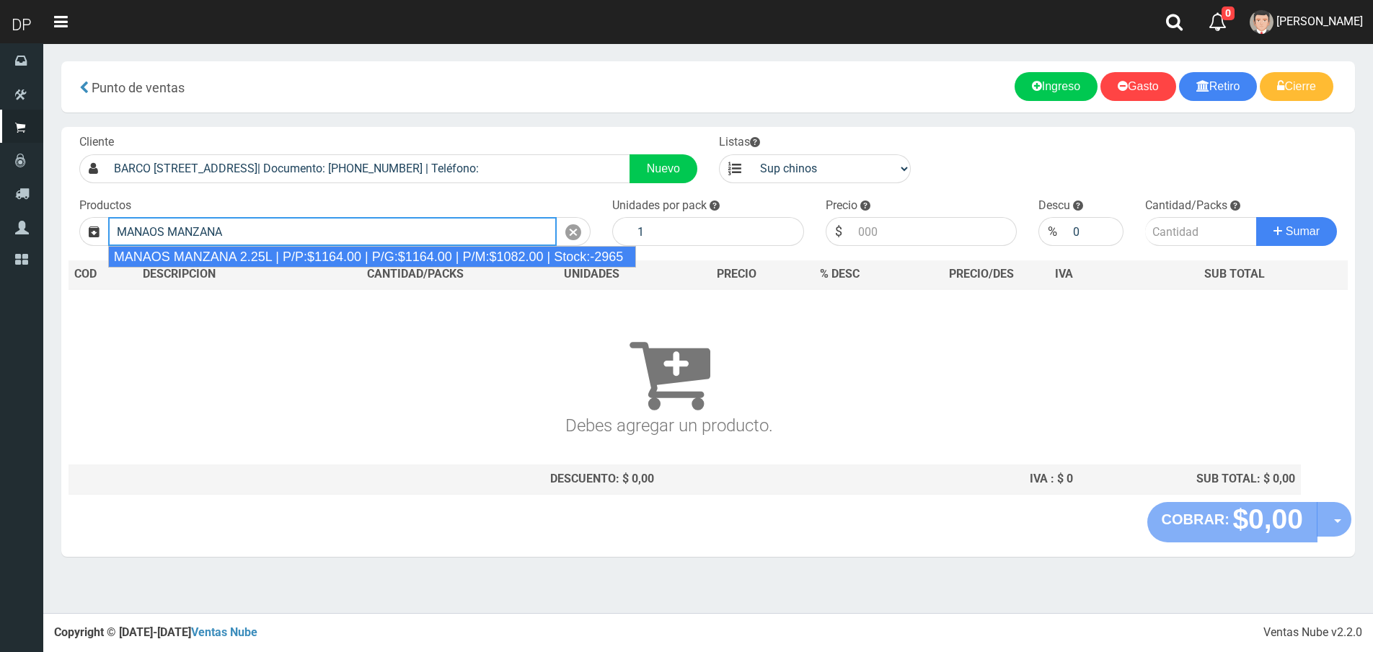
click at [352, 254] on div "MANAOS MANZANA 2.25L | P/P:$1164.00 | P/G:$1164.00 | P/M:$1082.00 | Stock:-2965" at bounding box center [372, 257] width 528 height 22
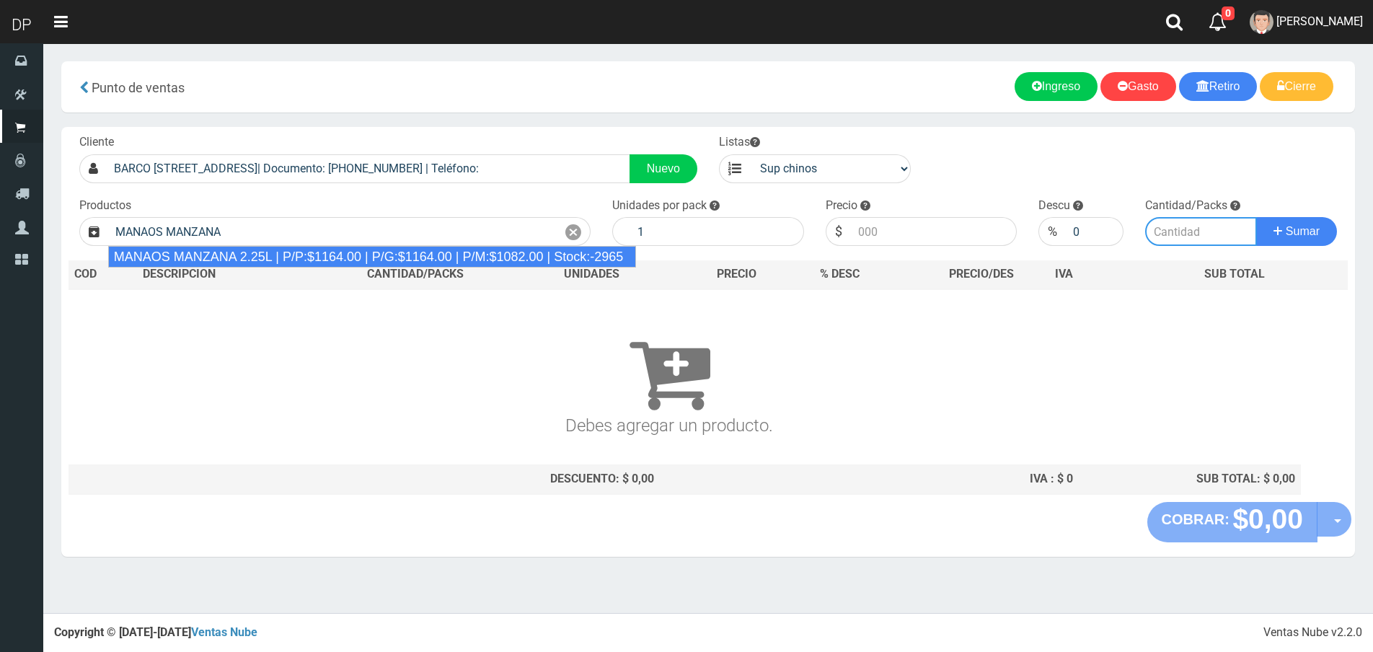
type input "MANAOS MANZANA 2.25L | P/P:$1164.00 | P/G:$1164.00 | P/M:$1082.00 | Stock:-2965"
type input "6"
type input "1164.00"
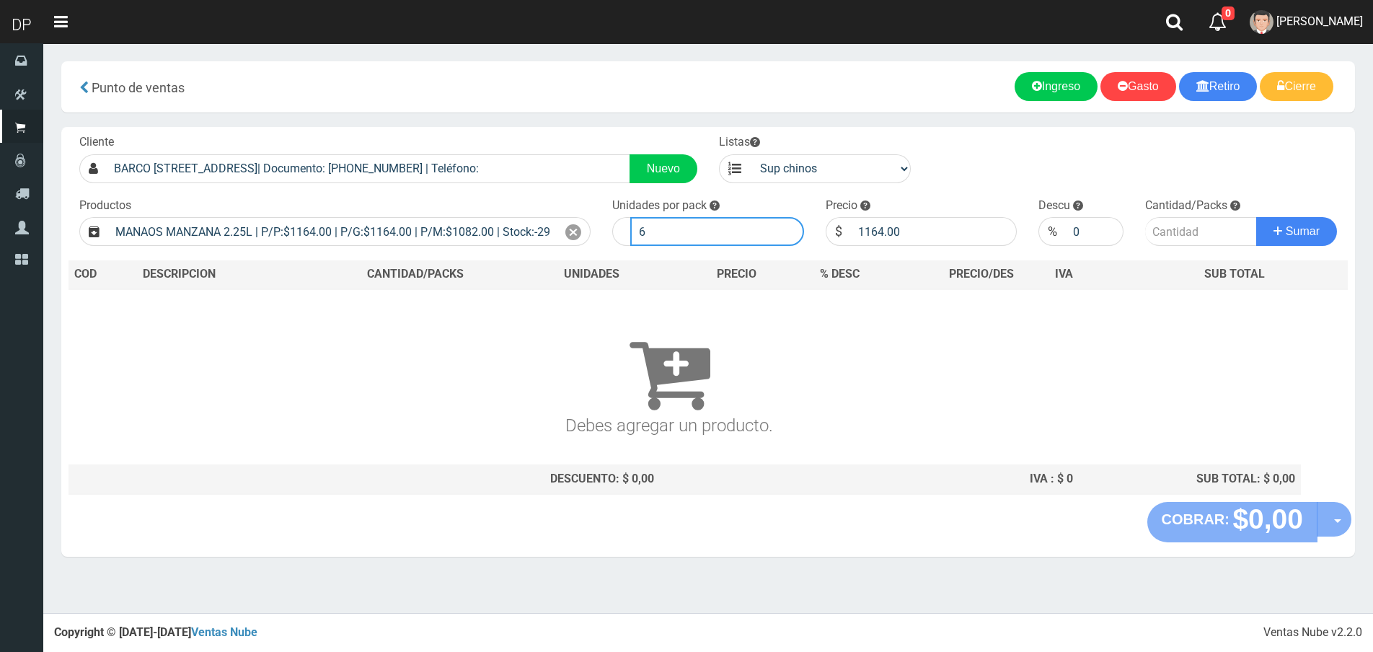
click at [706, 229] on input "6" at bounding box center [717, 231] width 174 height 29
type input "1"
click at [1256, 217] on button "Sumar" at bounding box center [1296, 231] width 81 height 29
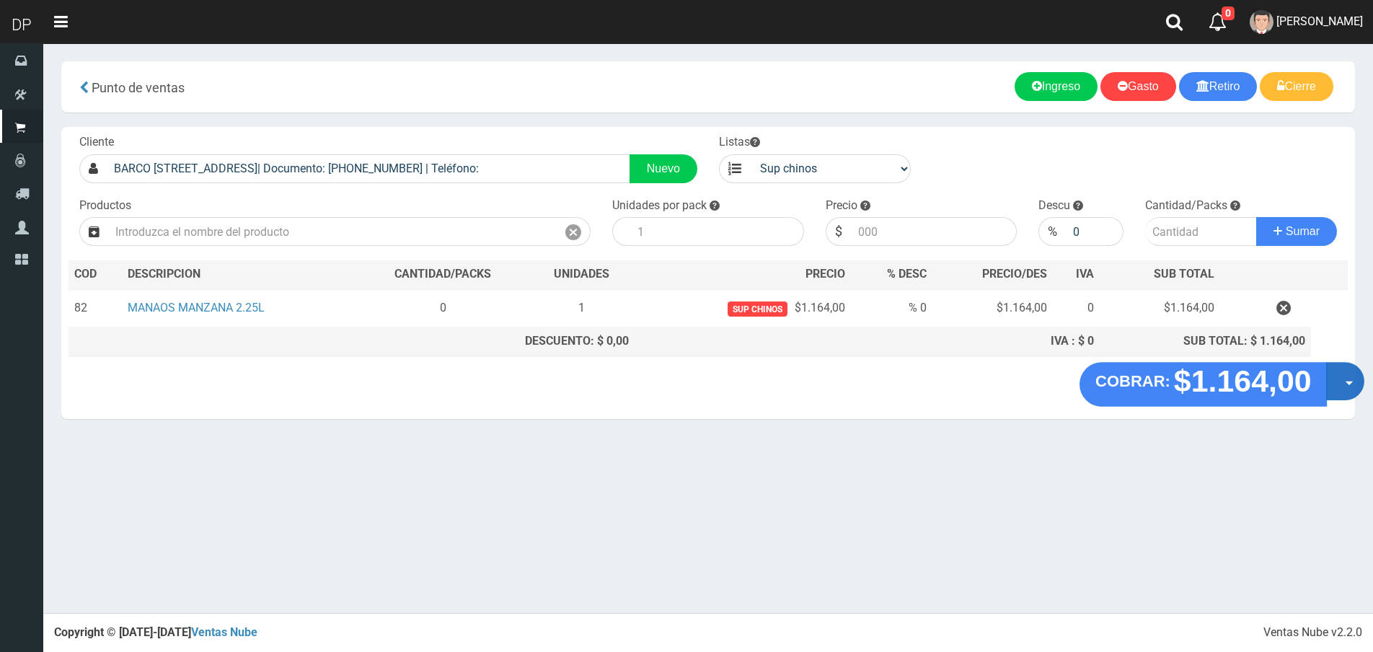
click at [1339, 387] on button "Opciones" at bounding box center [1345, 381] width 38 height 38
click at [1299, 387] on link "Hacer Devolucion" at bounding box center [1299, 385] width 129 height 33
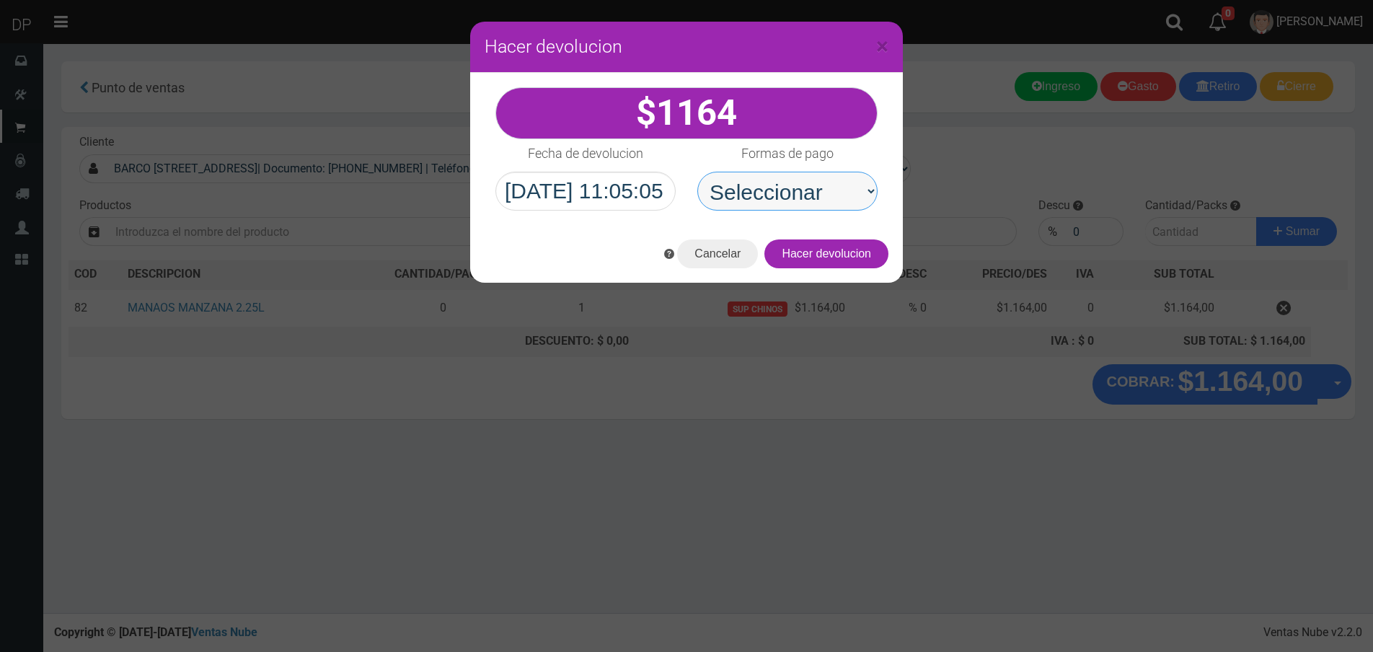
drag, startPoint x: 815, startPoint y: 194, endPoint x: 814, endPoint y: 210, distance: 15.9
click at [815, 194] on select "Seleccionar Efectivo Tarjeta de Crédito Depósito Débito" at bounding box center [787, 191] width 180 height 39
select select "Efectivo"
click at [697, 172] on select "Seleccionar Efectivo Tarjeta de Crédito Depósito Débito" at bounding box center [787, 191] width 180 height 39
click at [842, 249] on button "Hacer devolucion" at bounding box center [826, 253] width 124 height 29
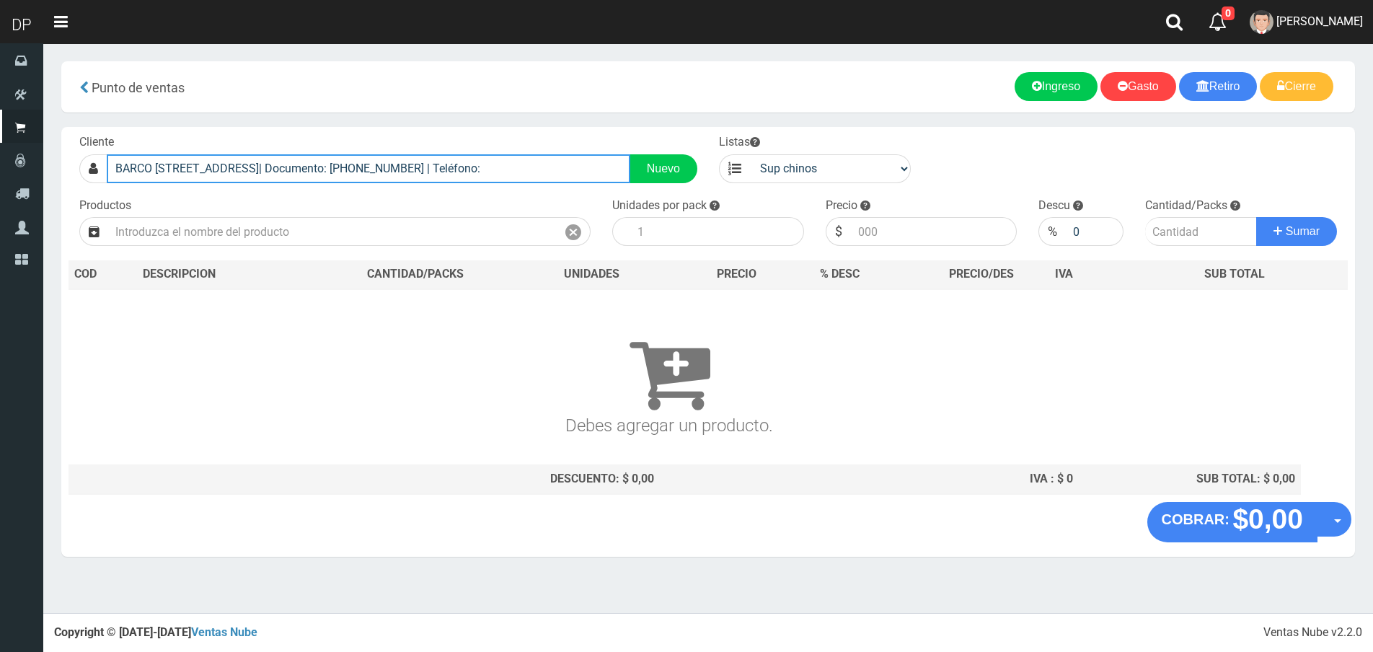
click at [513, 173] on input "BARCO [STREET_ADDRESS]| Documento: [PHONE_NUMBER] | Teléfono:" at bounding box center [369, 168] width 524 height 29
drag, startPoint x: 513, startPoint y: 173, endPoint x: 682, endPoint y: 149, distance: 171.2
click at [516, 172] on input "BARCO [STREET_ADDRESS]| Documento: [PHONE_NUMBER] | Teléfono:" at bounding box center [369, 168] width 524 height 29
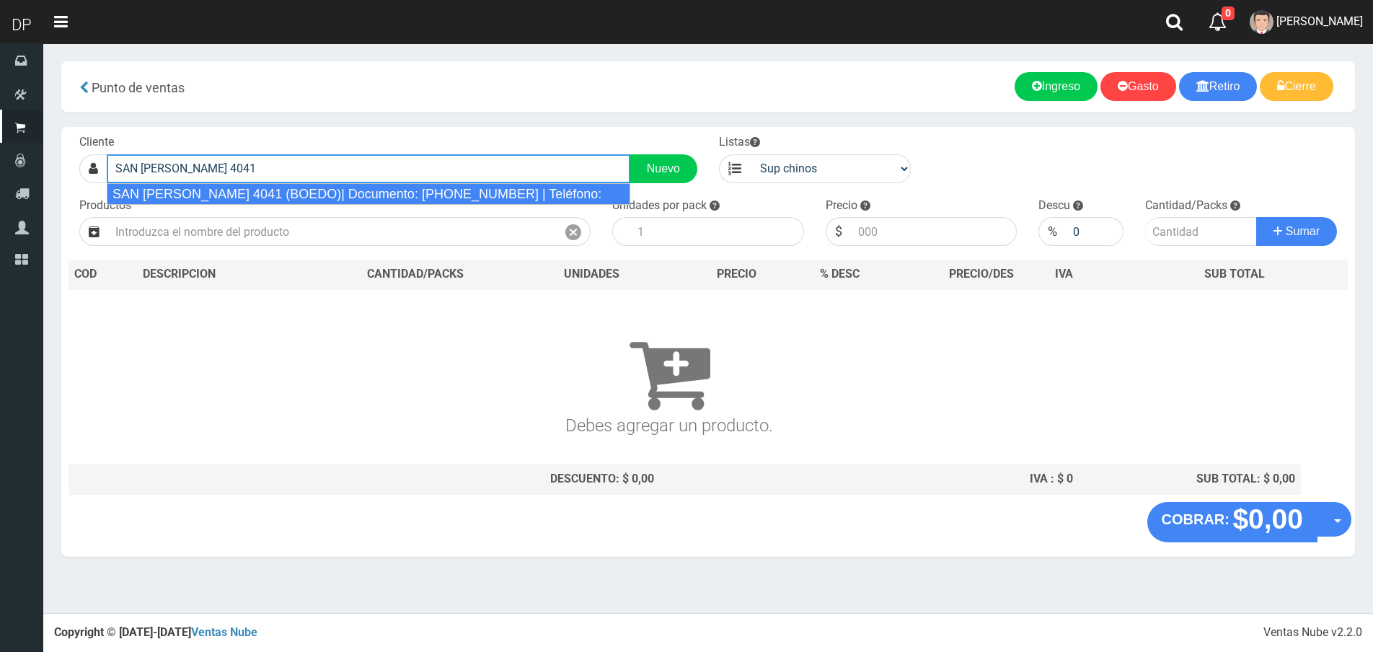
click at [396, 183] on div "SAN [PERSON_NAME] 4041 (BOEDO)| Documento: [PHONE_NUMBER] | Teléfono:" at bounding box center [369, 194] width 524 height 22
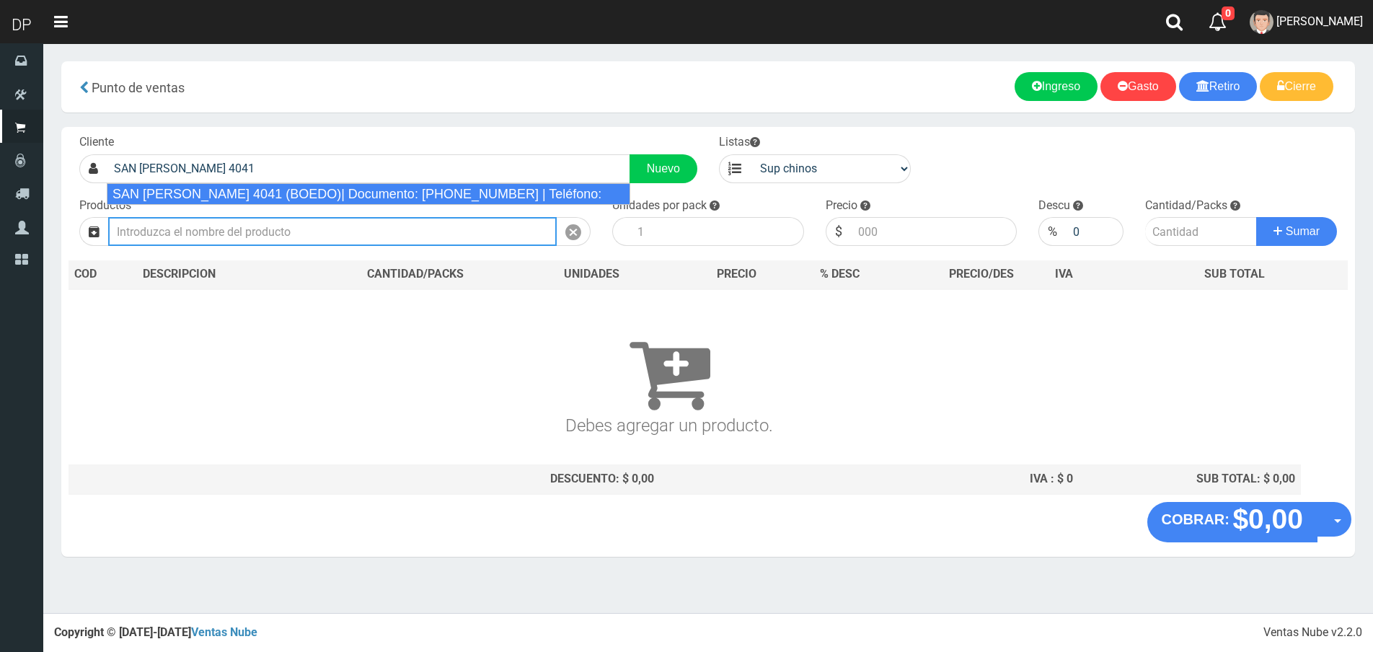
type input "SAN [PERSON_NAME] 4041 (BOEDO)| Documento: [PHONE_NUMBER] | Teléfono:"
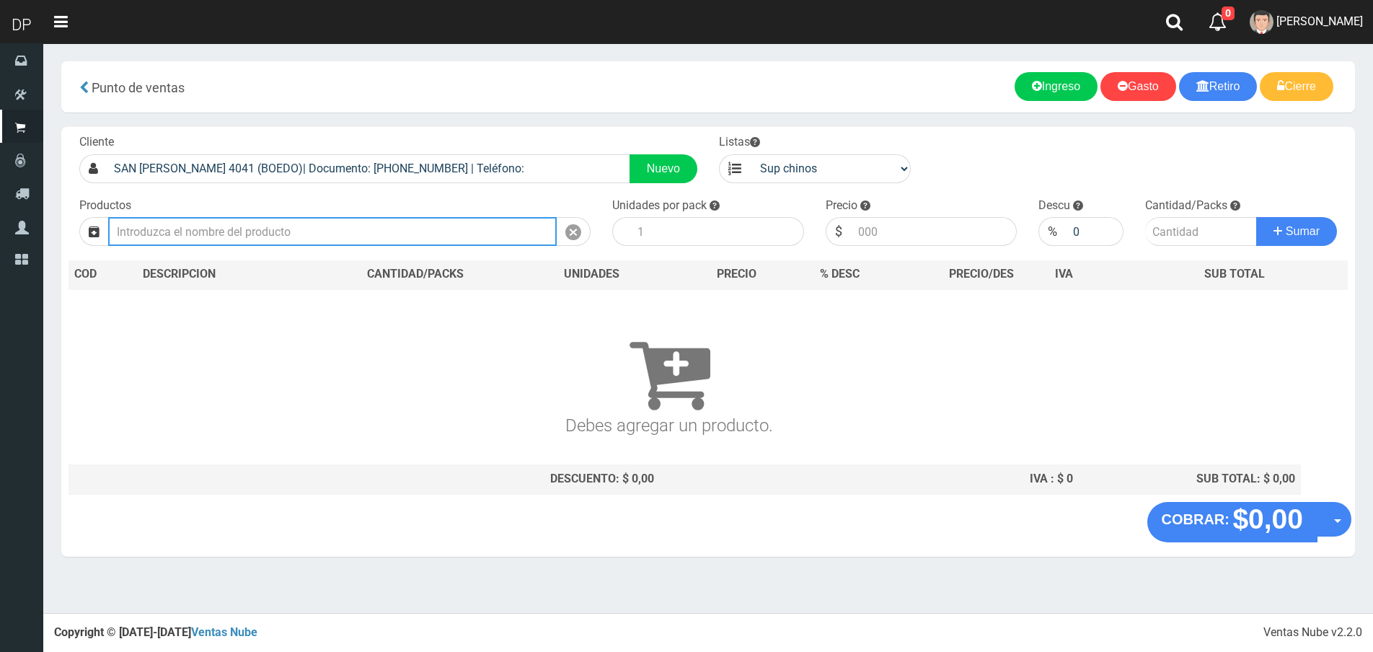
click at [408, 238] on input "text" at bounding box center [332, 231] width 449 height 29
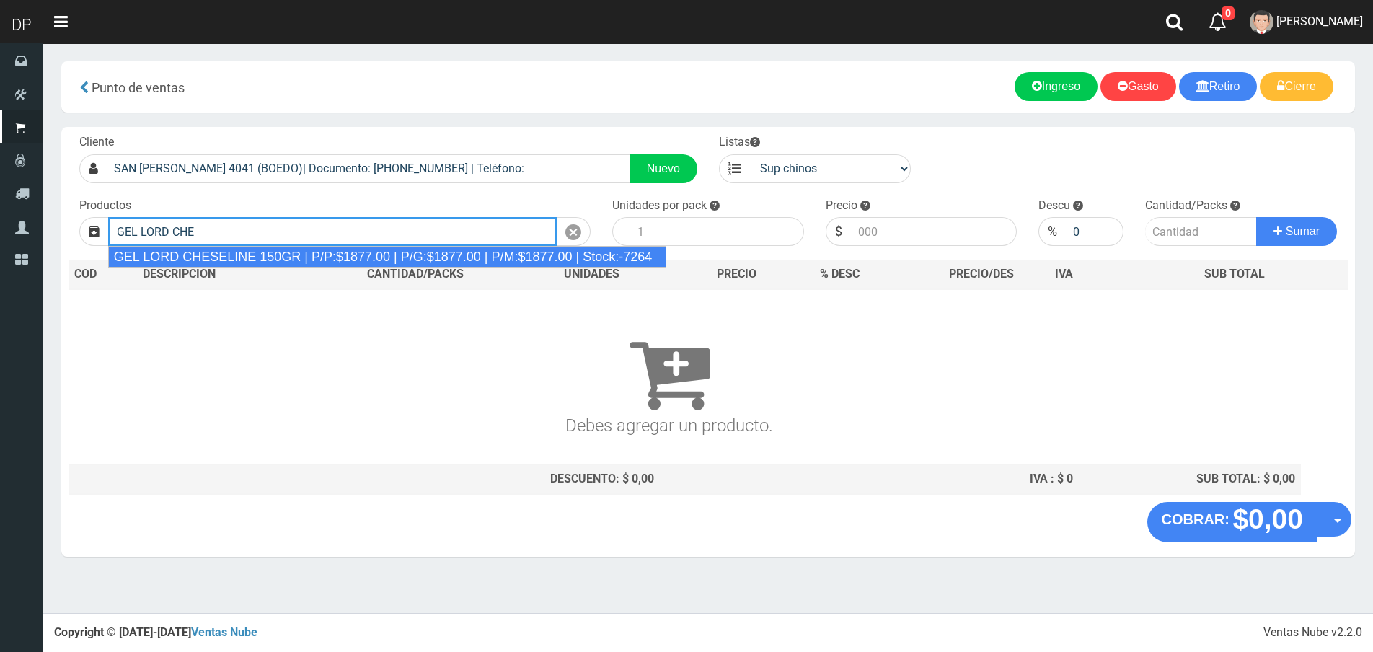
click at [480, 252] on div "GEL LORD CHESELINE 150GR | P/P:$1877.00 | P/G:$1877.00 | P/M:$1877.00 | Stock:-…" at bounding box center [387, 257] width 559 height 22
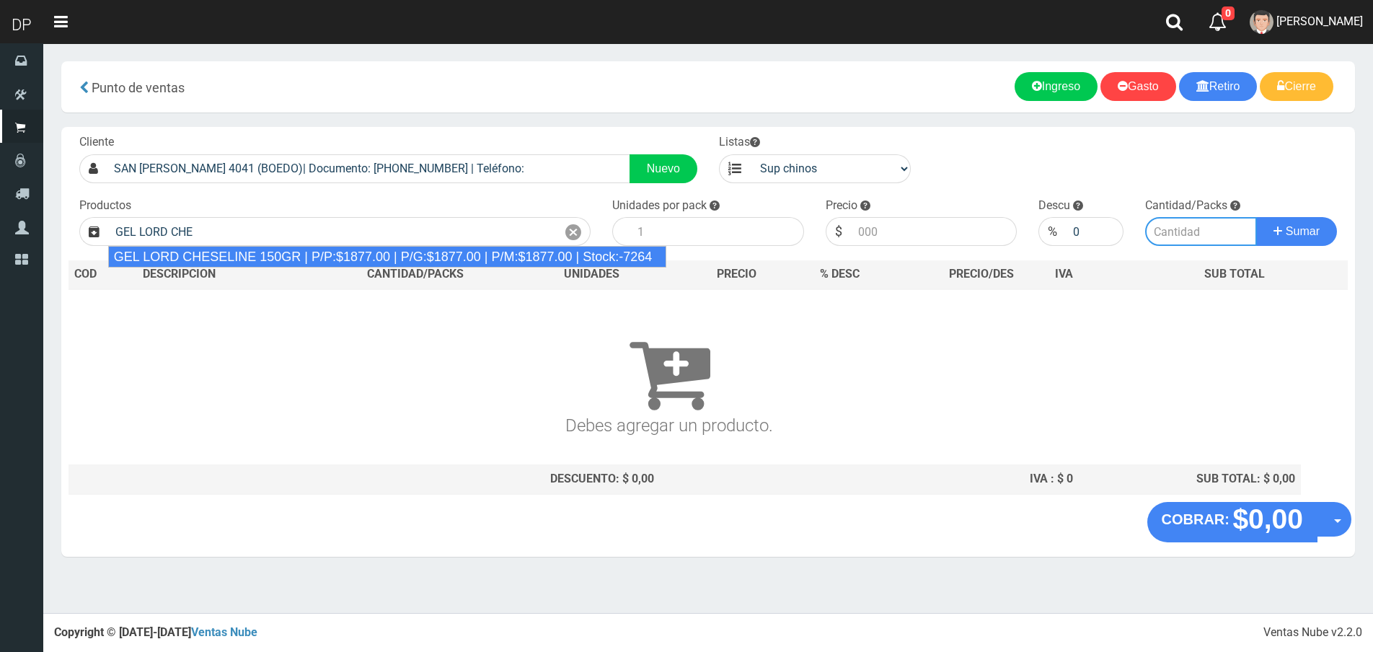
type input "GEL LORD CHESELINE 150GR | P/P:$1877.00 | P/G:$1877.00 | P/M:$1877.00 | Stock:-…"
type input "12"
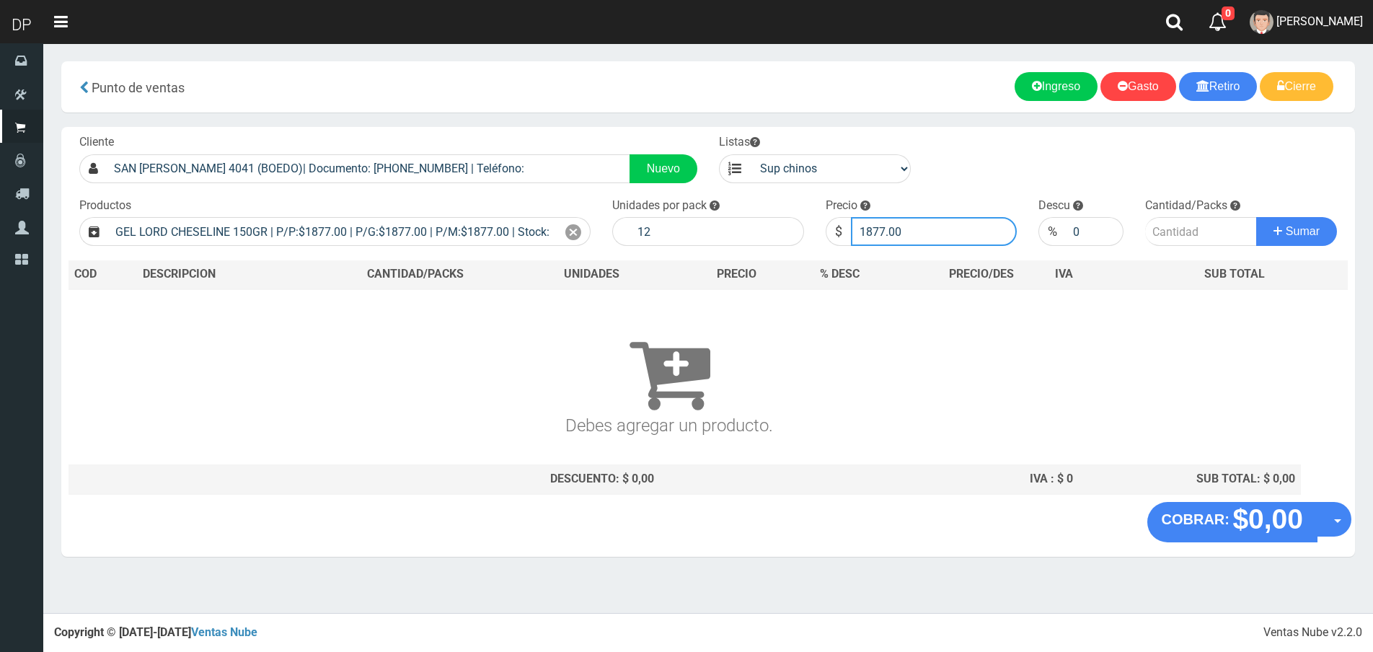
click at [969, 239] on input "1877.00" at bounding box center [934, 231] width 167 height 29
type input "1689"
type input "1689.30"
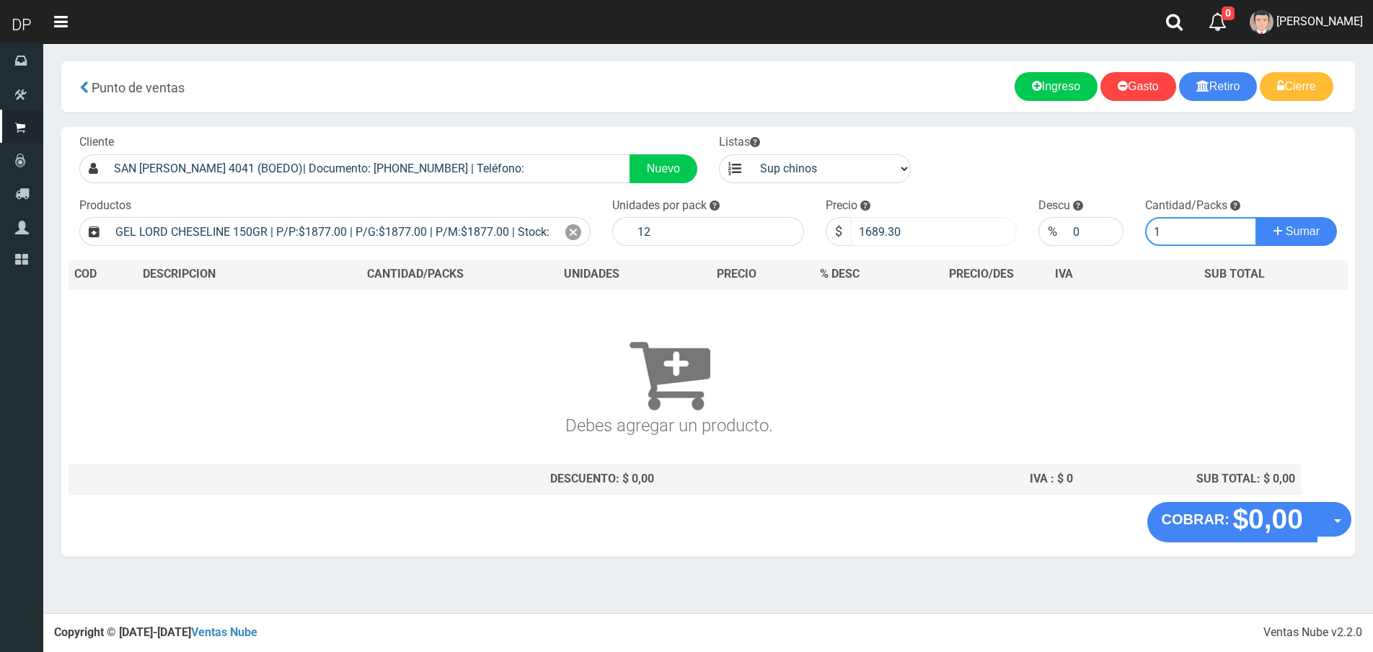
type input "1"
click at [1256, 217] on button "Sumar" at bounding box center [1296, 231] width 81 height 29
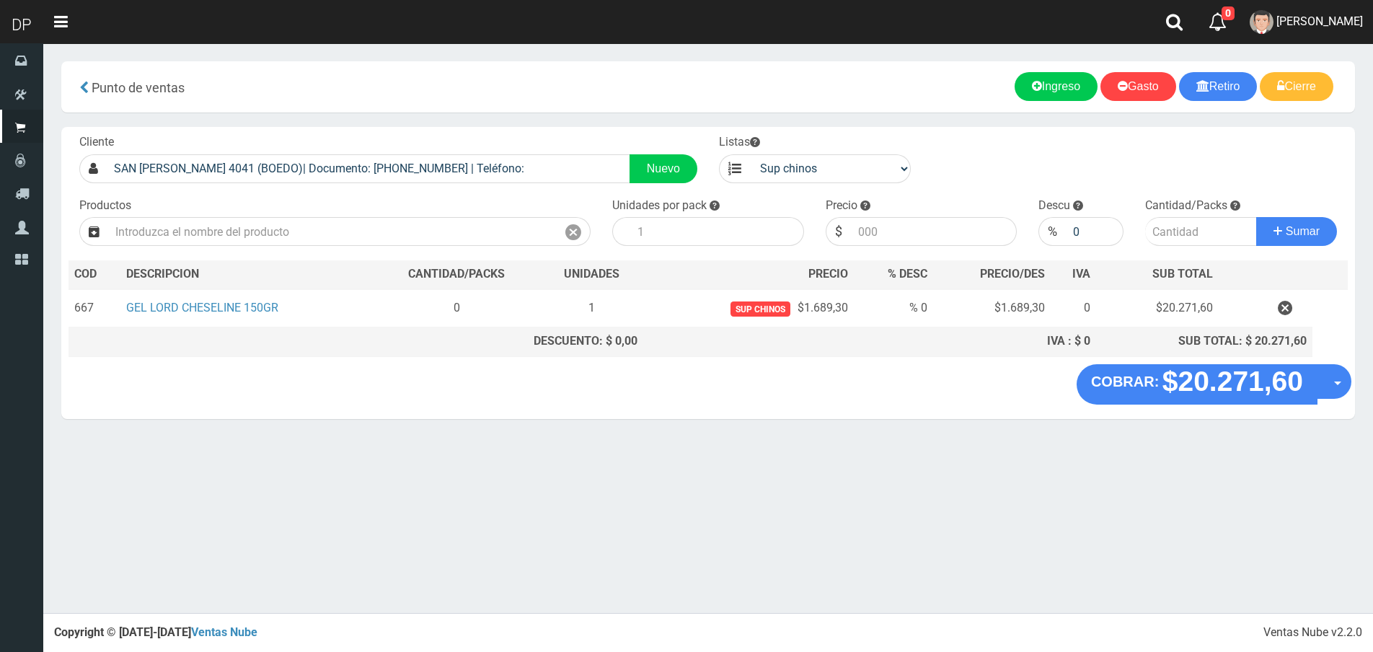
click at [1356, 387] on section "× Titulo del Msj texto Mas Texto Cancelar Aceptar Punto de ventas Ingreso" at bounding box center [708, 247] width 1330 height 408
click at [1348, 384] on button "Opciones" at bounding box center [1346, 381] width 38 height 38
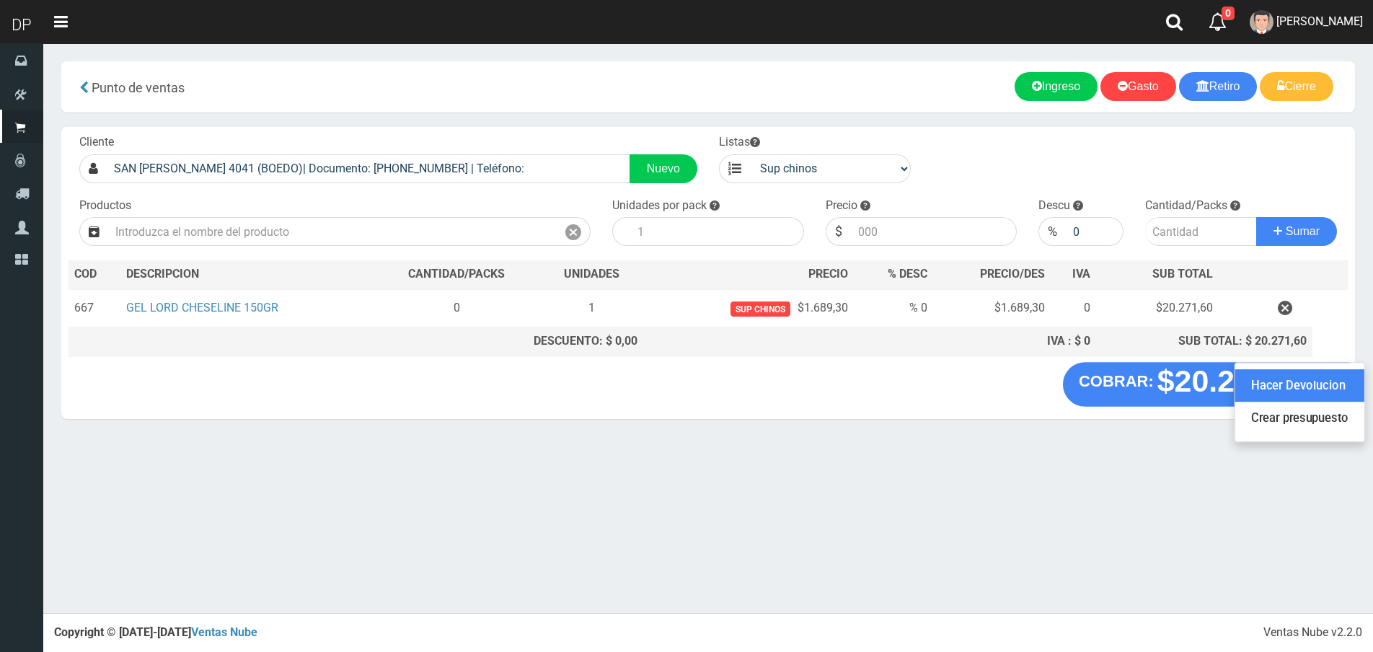
click at [1324, 400] on link "Hacer Devolucion" at bounding box center [1299, 385] width 129 height 33
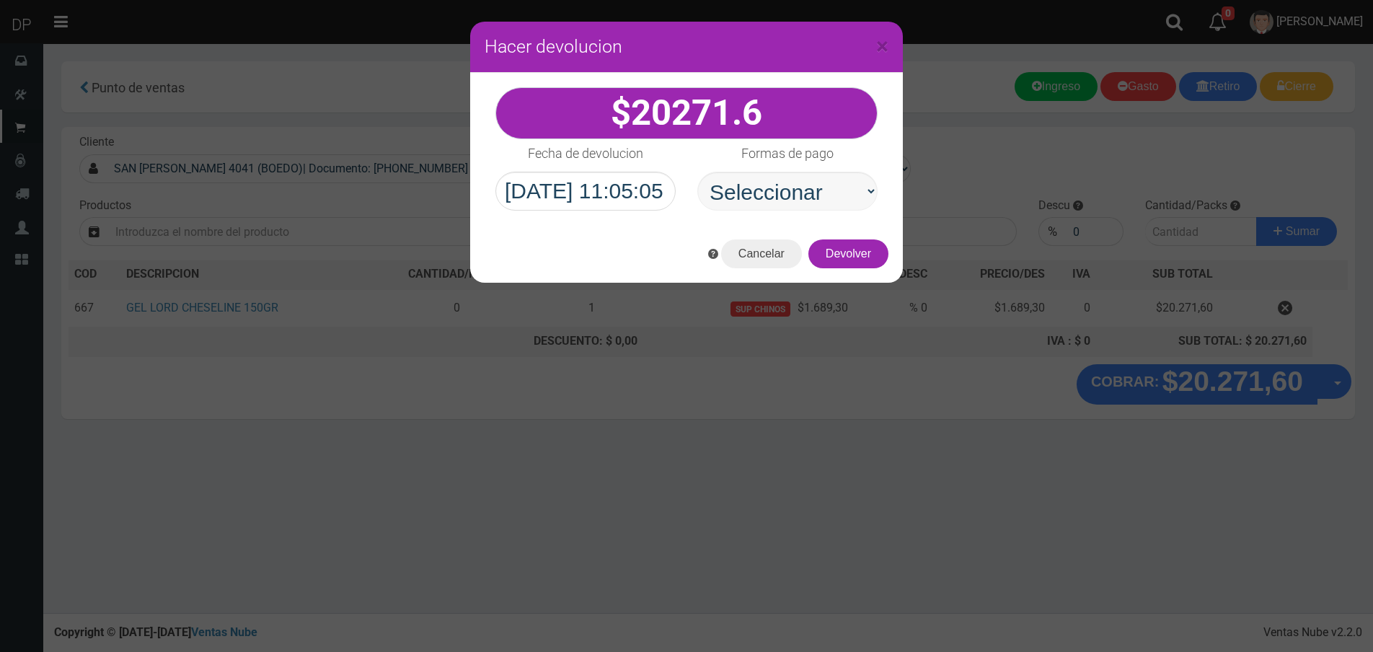
click at [782, 193] on select "Seleccionar Efectivo Tarjeta de Crédito Depósito Débito" at bounding box center [787, 191] width 180 height 39
select select "Efectivo"
click at [697, 172] on select "Seleccionar Efectivo Tarjeta de Crédito Depósito Débito" at bounding box center [787, 191] width 180 height 39
click at [851, 254] on button "Devolver" at bounding box center [848, 253] width 80 height 29
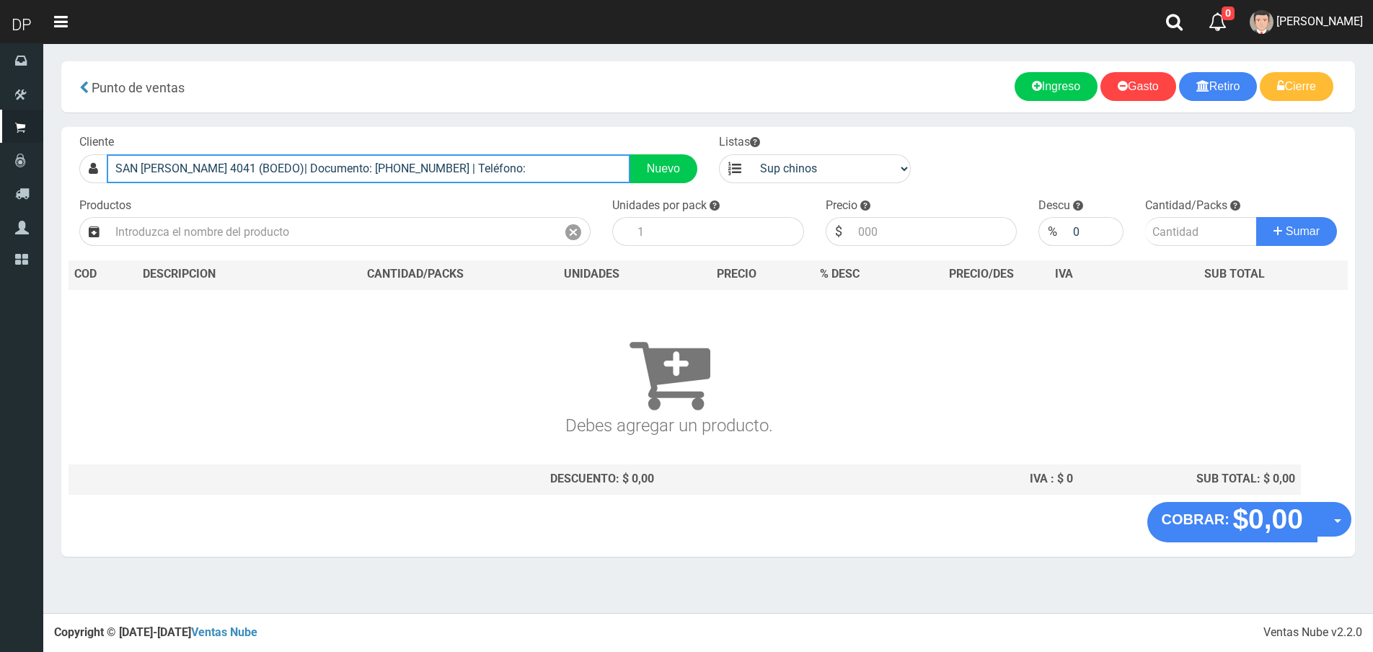
click at [456, 162] on input "SAN JUAN 4041 (BOEDO)| Documento: 545454542222222 | Teléfono:" at bounding box center [369, 168] width 524 height 29
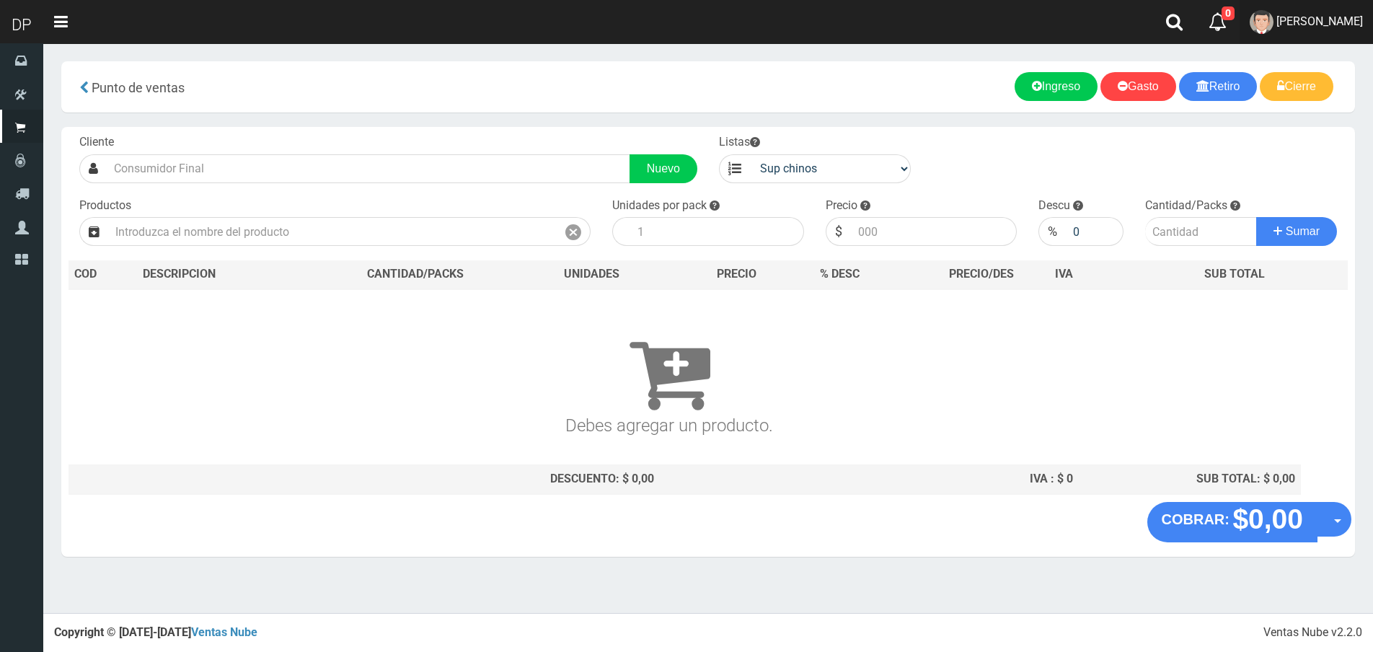
click at [1301, 24] on span "[PERSON_NAME]" at bounding box center [1319, 21] width 87 height 14
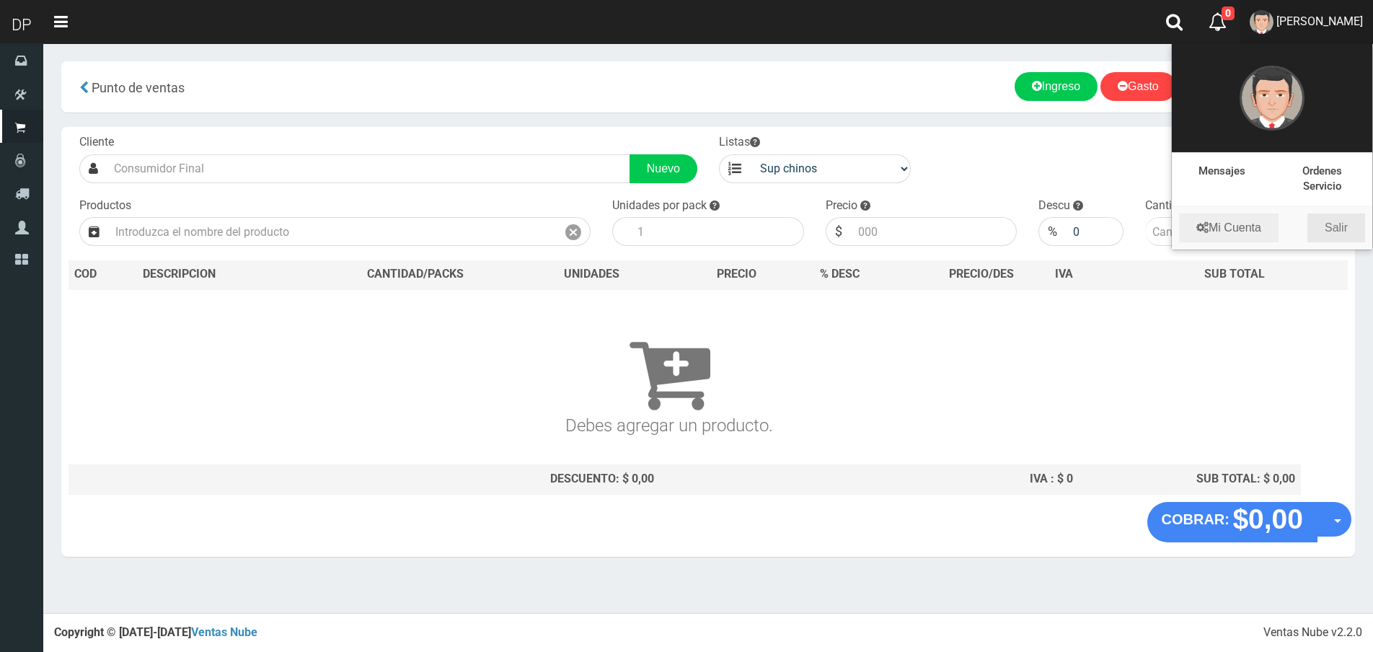
click at [1353, 231] on link "Salir" at bounding box center [1336, 227] width 58 height 29
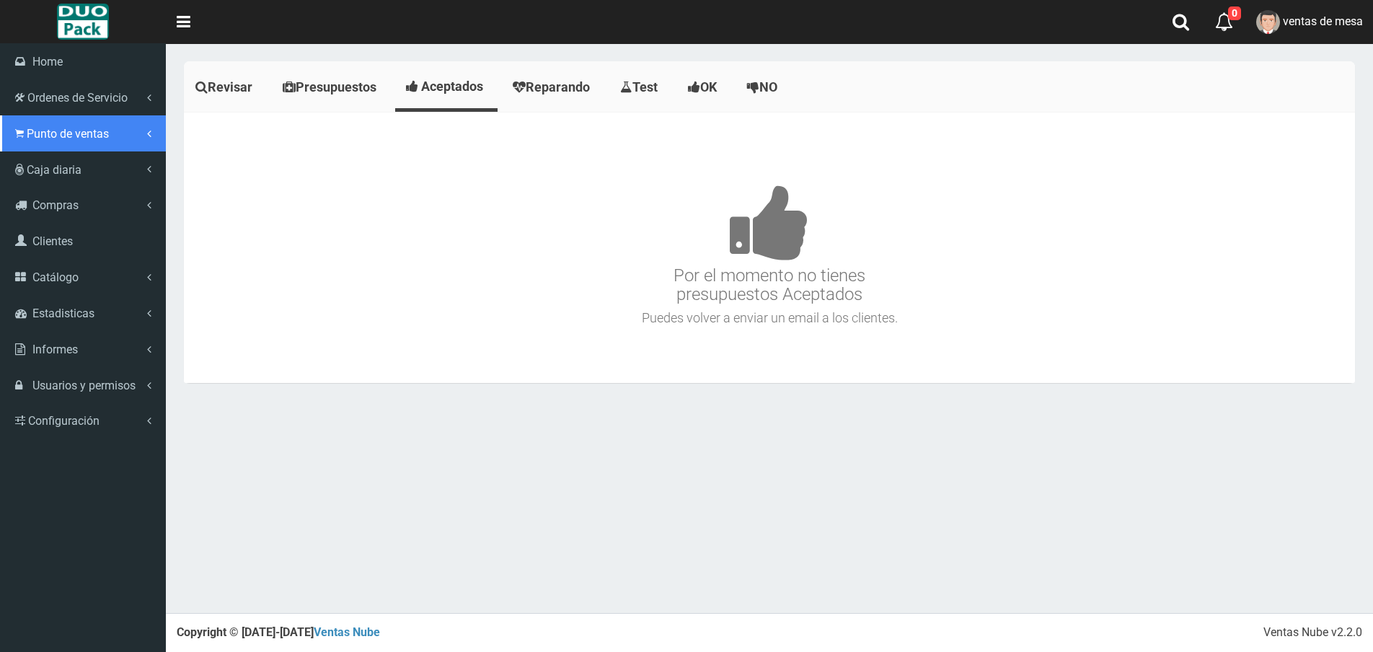
click at [43, 141] on link "Punto de ventas" at bounding box center [83, 133] width 166 height 36
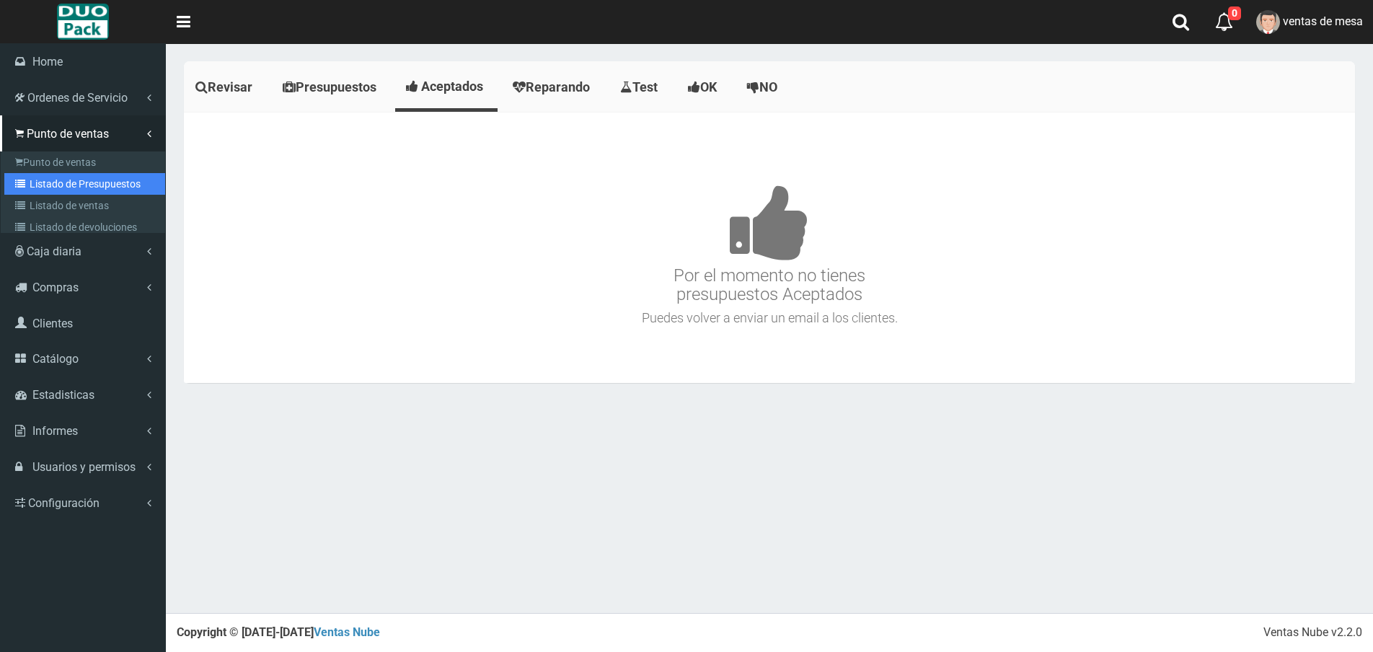
click at [110, 173] on link "Listado de Presupuestos" at bounding box center [84, 184] width 161 height 22
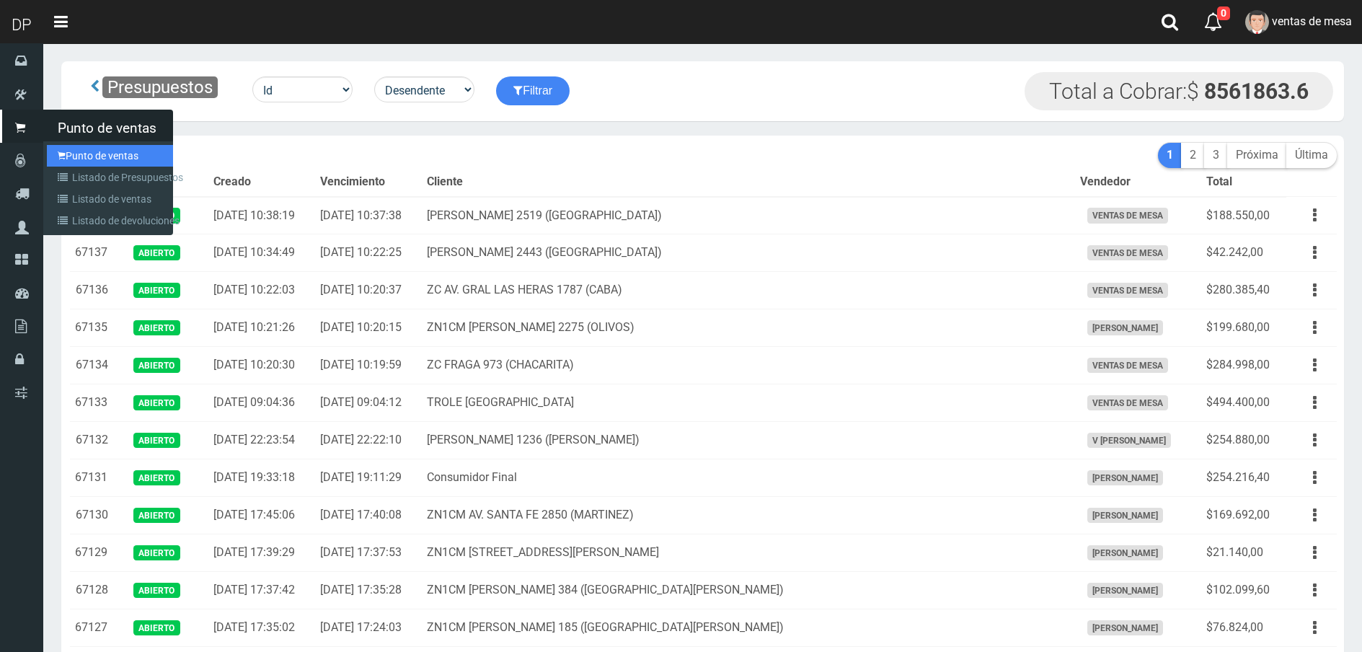
click at [99, 156] on link "Punto de ventas" at bounding box center [110, 156] width 126 height 22
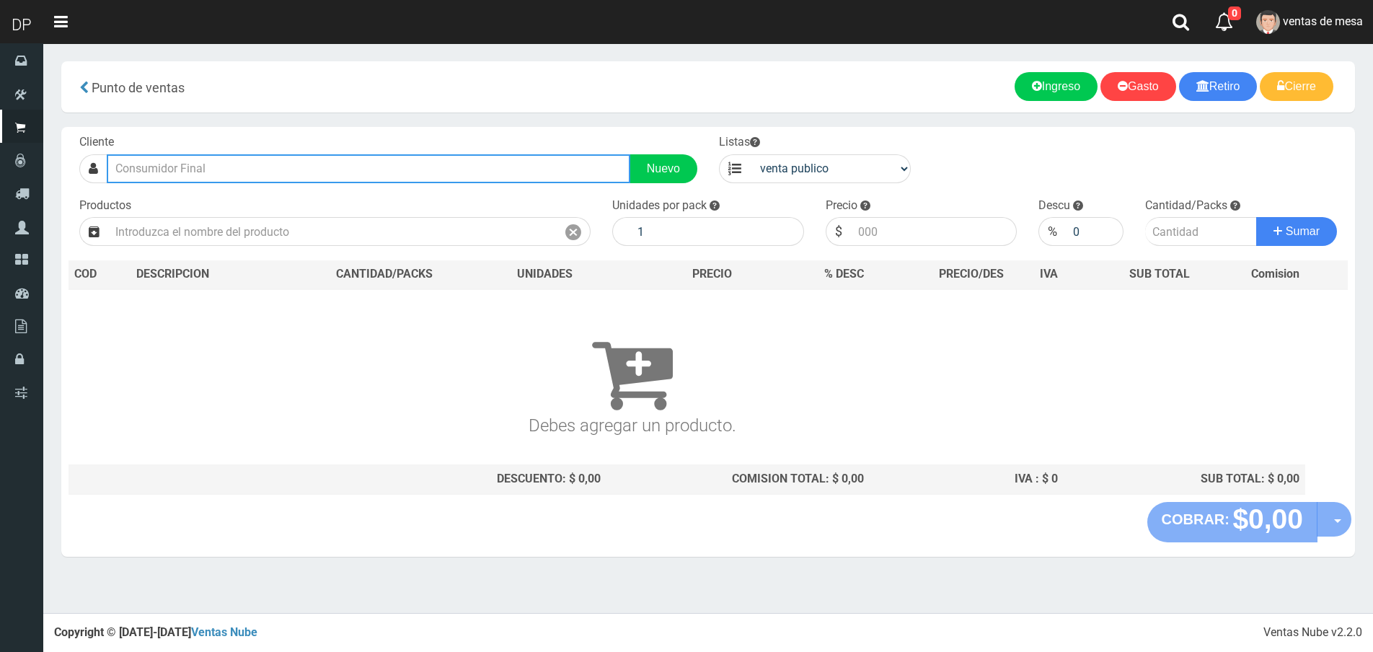
click at [221, 172] on input "text" at bounding box center [369, 168] width 524 height 29
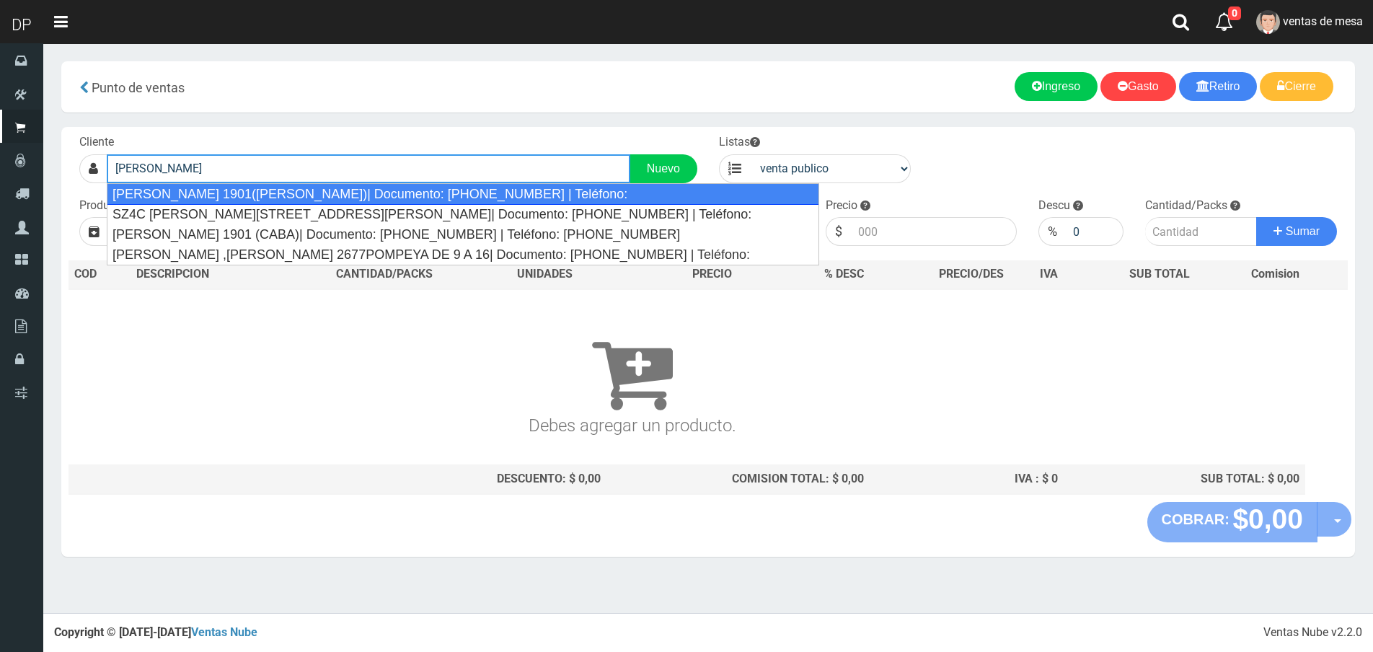
click at [224, 191] on div "ZC CORREA 1901(NUÑEZ)| Documento: 9797700 | Teléfono:" at bounding box center [463, 194] width 712 height 22
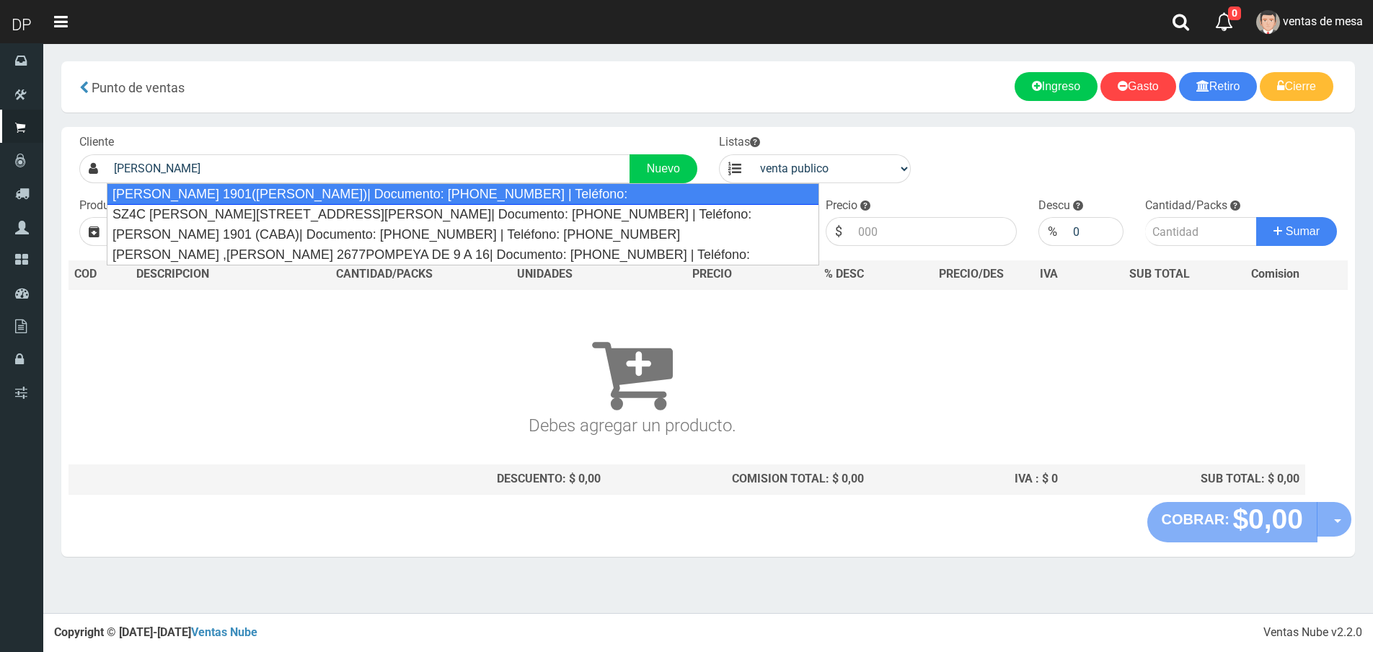
type input "ZC CORREA 1901(NUÑEZ)| Documento: 9797700 | Teléfono:"
select select "2"
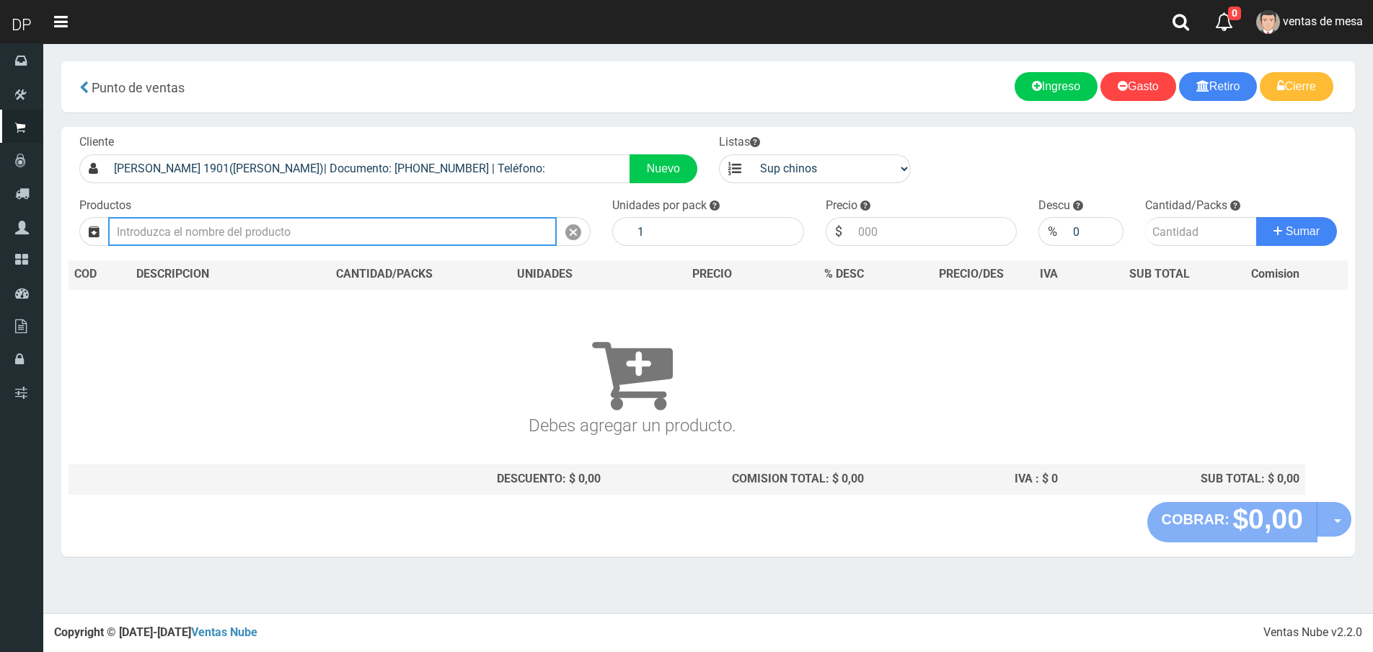
click at [222, 224] on input "text" at bounding box center [332, 231] width 449 height 29
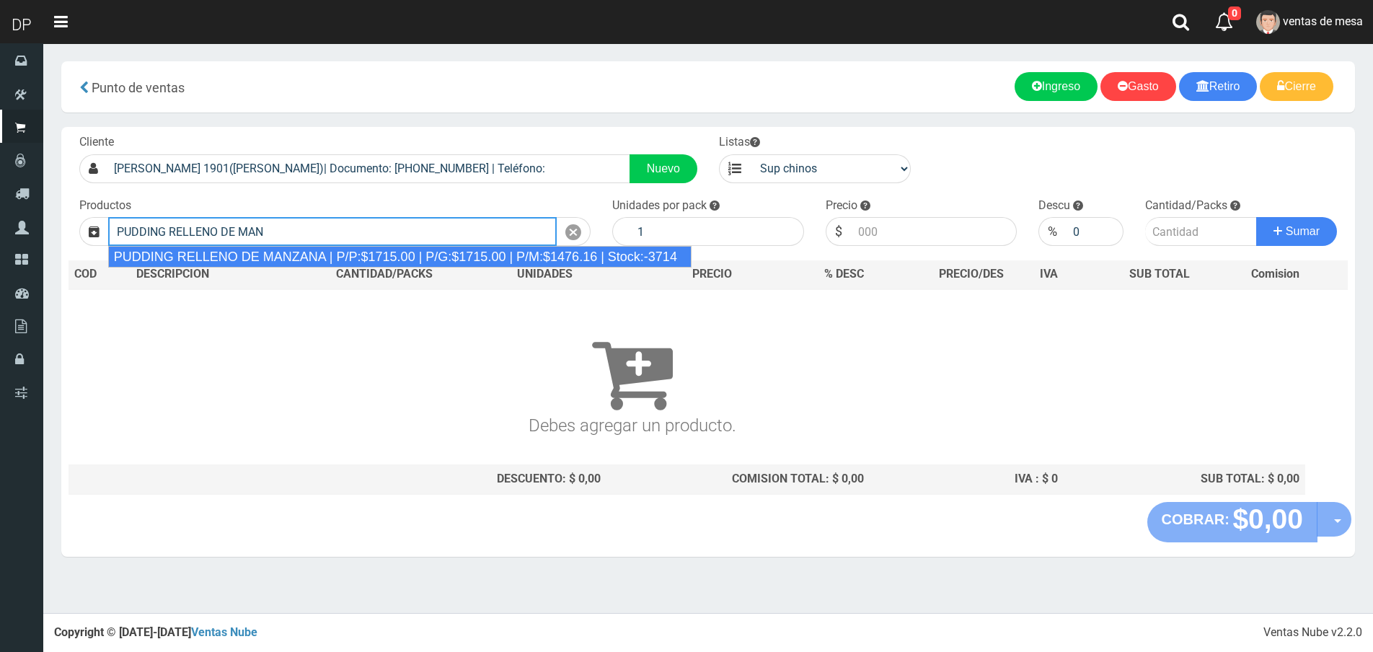
click at [262, 247] on div "PUDDING RELLENO DE MANZANA | P/P:$1715.00 | P/G:$1715.00 | P/M:$1476.16 | Stock…" at bounding box center [399, 257] width 583 height 22
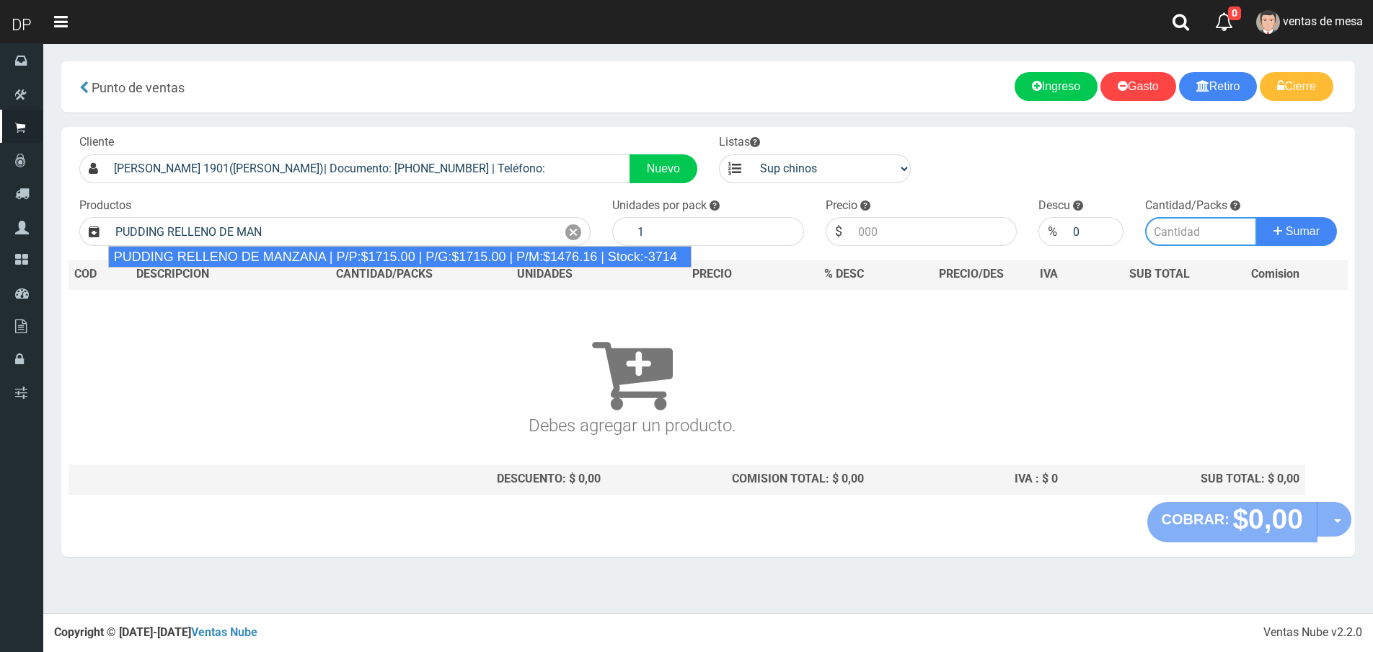
type input "PUDDING RELLENO DE MANZANA | P/P:$1715.00 | P/G:$1715.00 | P/M:$1476.16 | Stock…"
type input "8"
type input "1715.00"
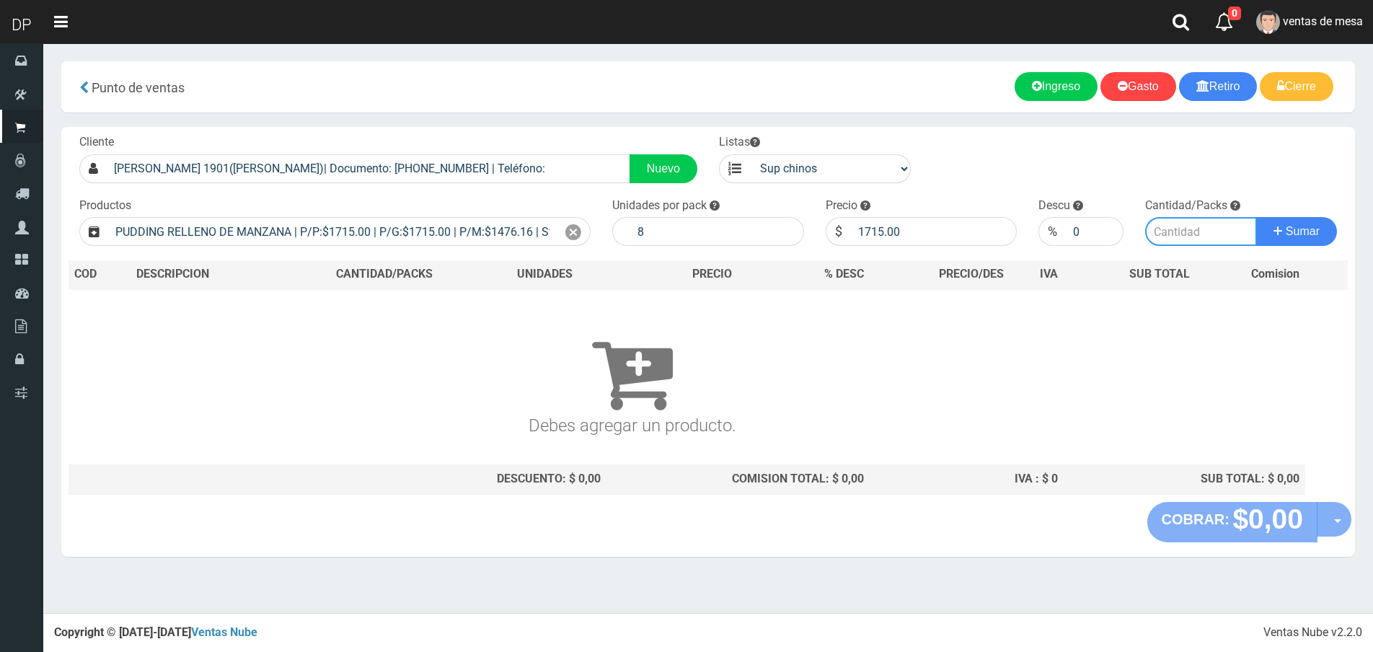
click at [1184, 234] on input "number" at bounding box center [1201, 231] width 112 height 29
type input "2"
click at [1256, 217] on button "Sumar" at bounding box center [1296, 231] width 81 height 29
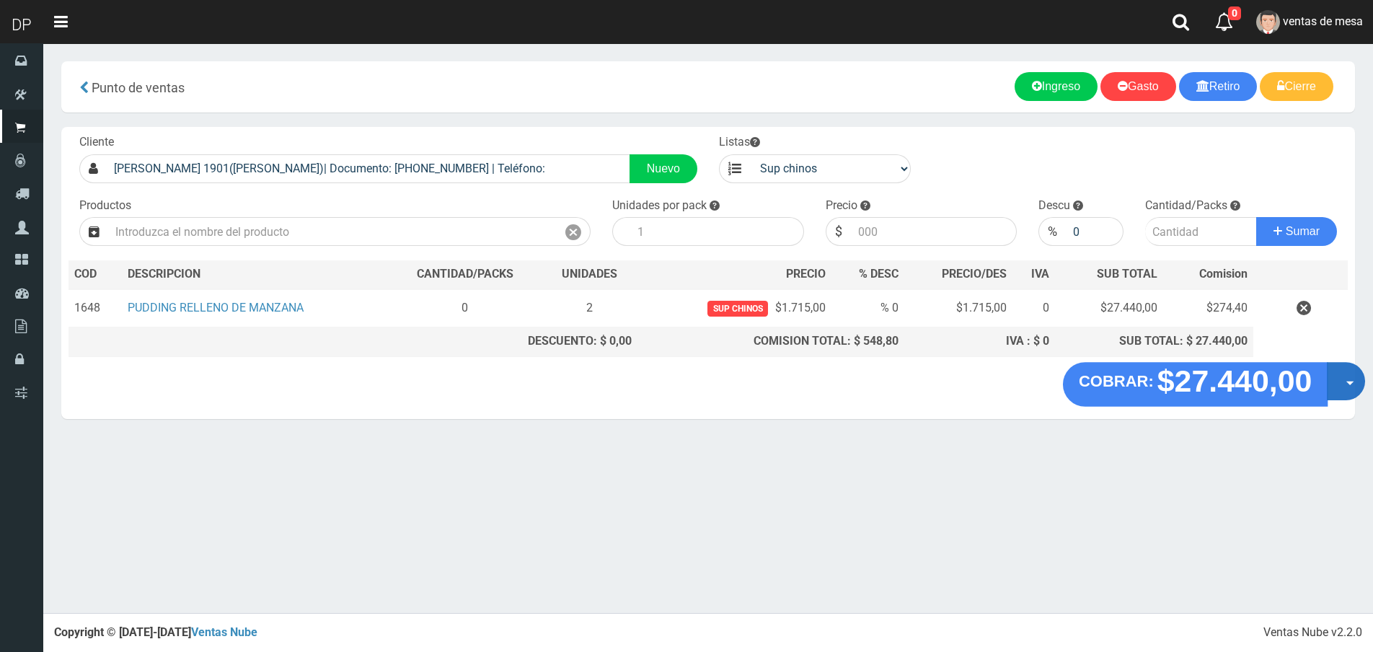
click at [1348, 382] on span "button" at bounding box center [1350, 383] width 8 height 4
click at [1330, 393] on link "Hacer Devolucion" at bounding box center [1299, 385] width 129 height 33
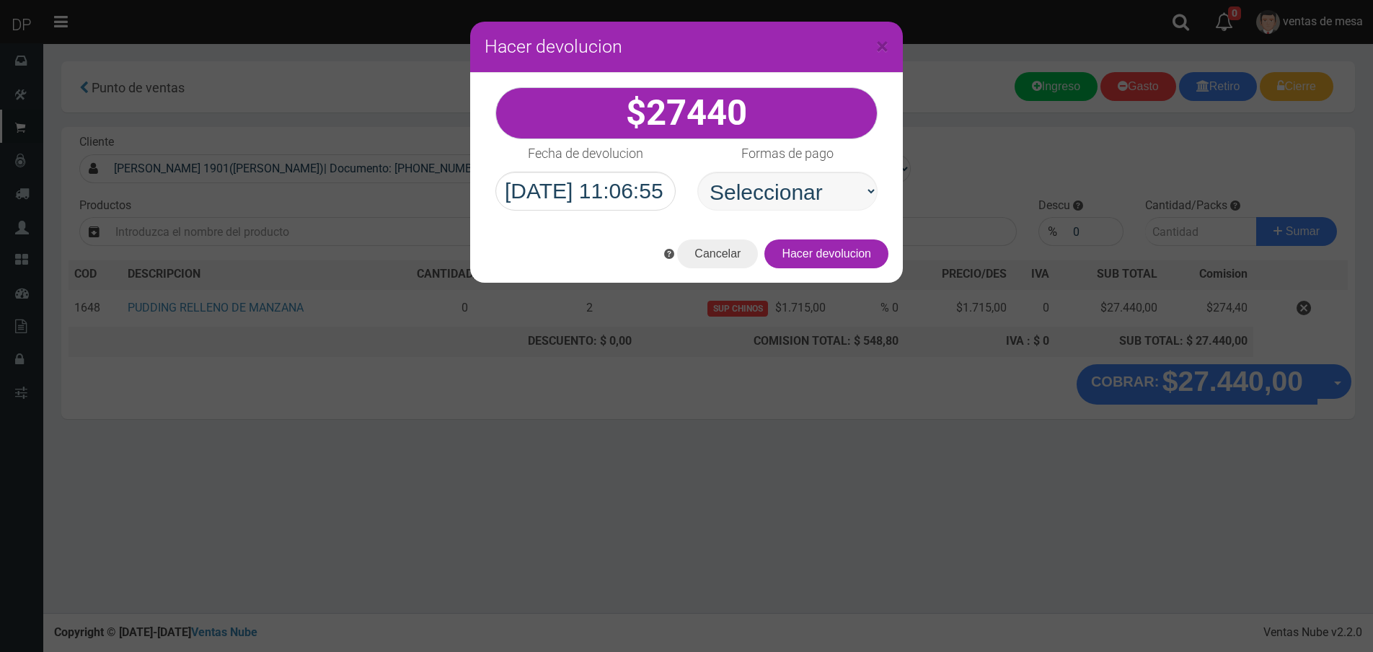
click at [811, 199] on select "Seleccionar Efectivo Tarjeta de Crédito Depósito Débito" at bounding box center [787, 191] width 180 height 39
select select "Efectivo"
click at [697, 172] on select "Seleccionar Efectivo Tarjeta de Crédito Depósito Débito" at bounding box center [787, 191] width 180 height 39
click at [850, 251] on button "Hacer devolucion" at bounding box center [826, 253] width 124 height 29
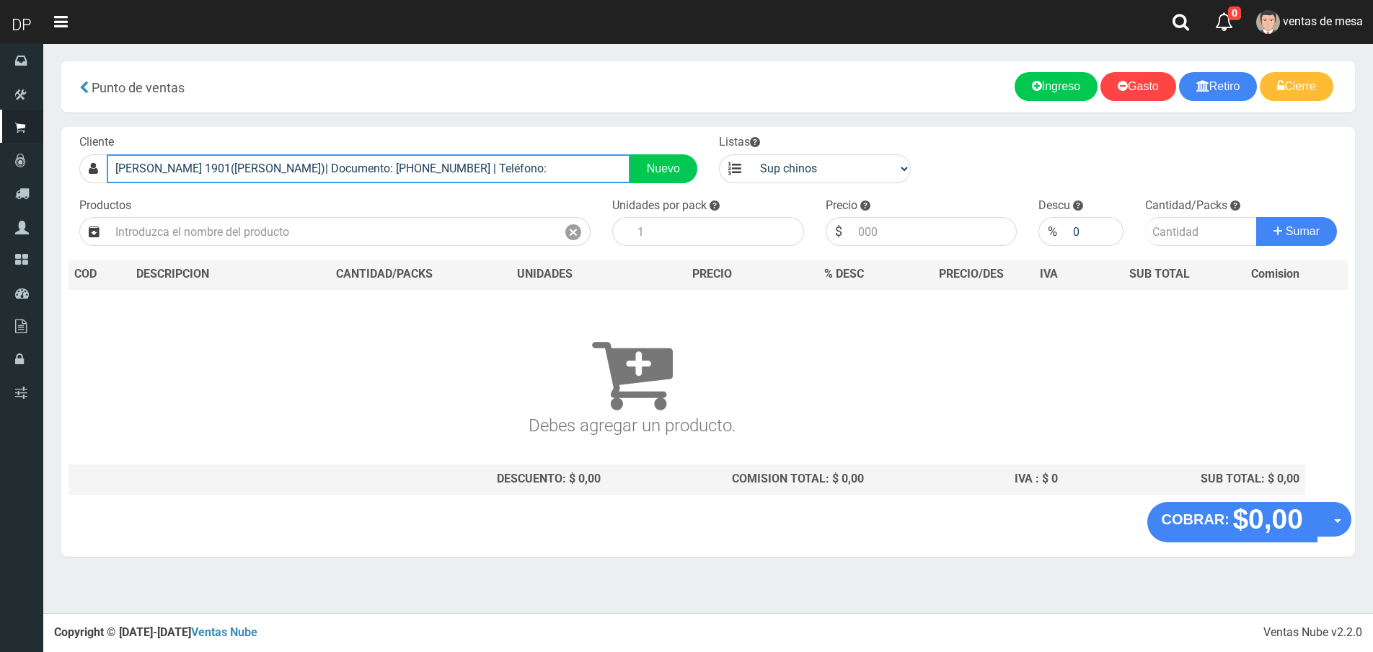
click at [389, 163] on input "ZC CORREA 1901(NUÑEZ)| Documento: 9797700 | Teléfono:" at bounding box center [369, 168] width 524 height 29
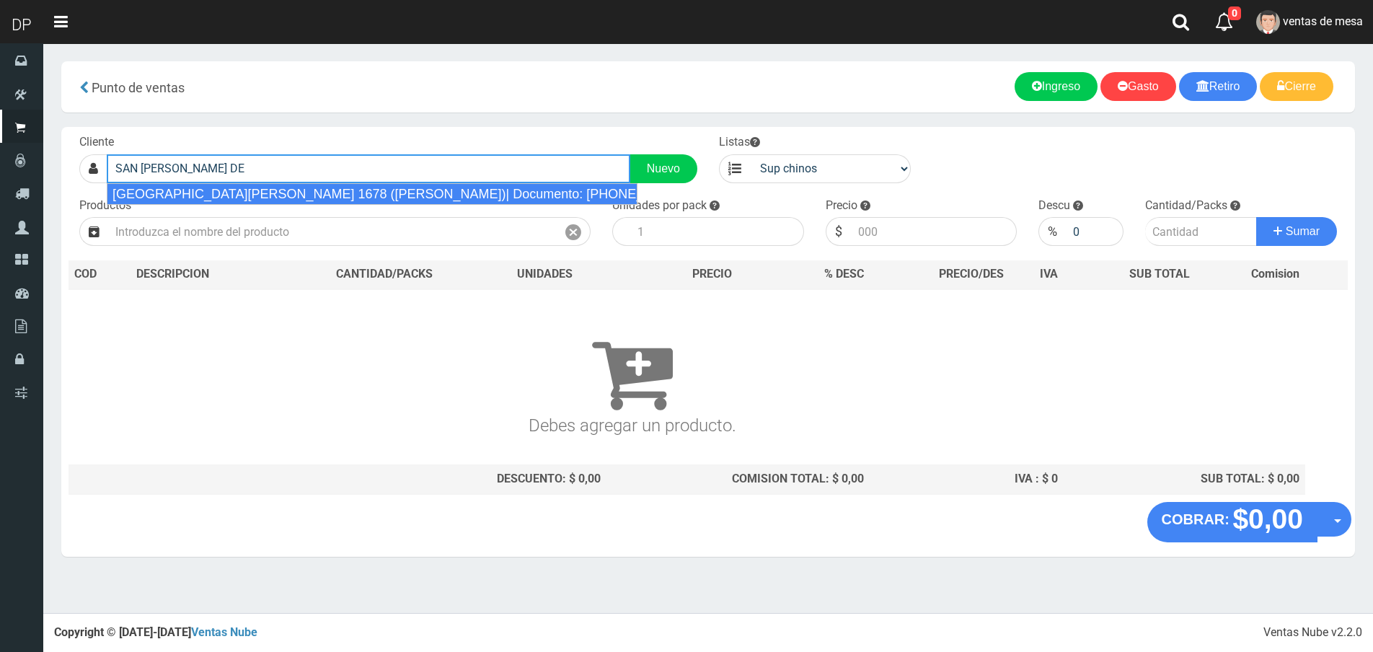
click at [377, 192] on div "SAN BENITO DE PALERMO 1678 (PALERMO)| Documento: 1678878787878 | Teléfono:" at bounding box center [372, 194] width 531 height 22
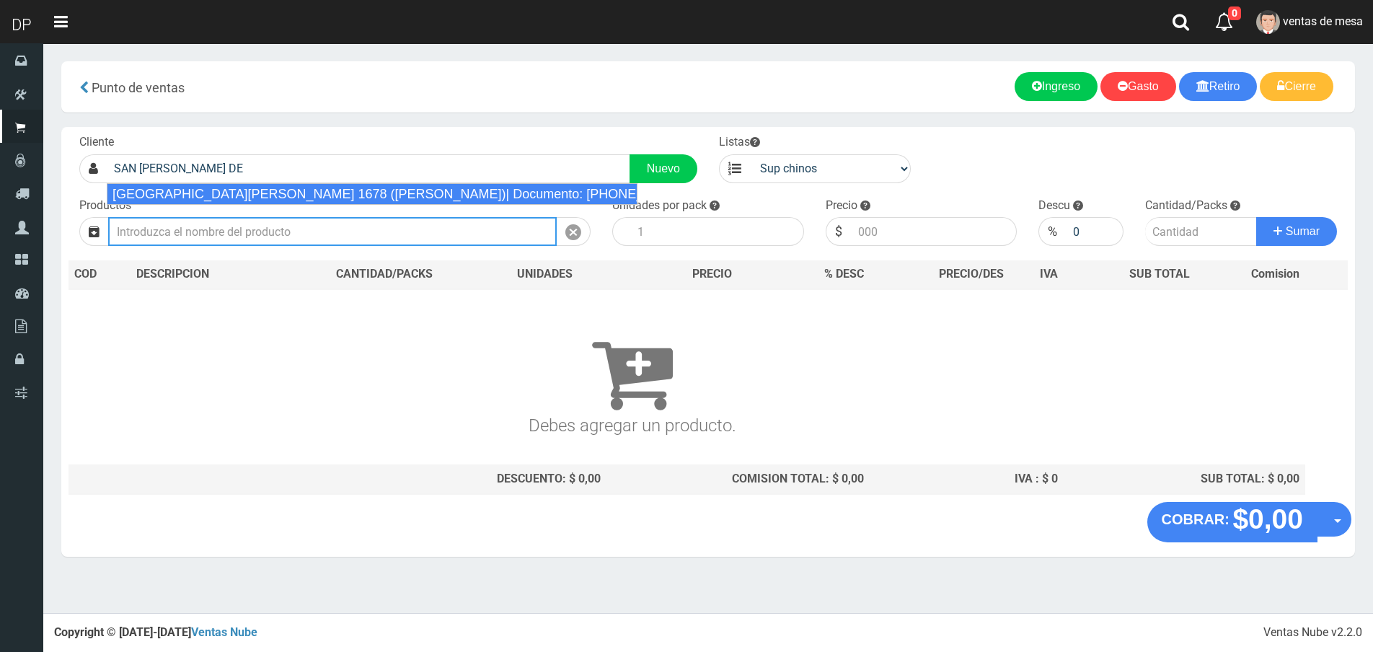
type input "SAN BENITO DE PALERMO 1678 (PALERMO)| Documento: 1678878787878 | Teléfono:"
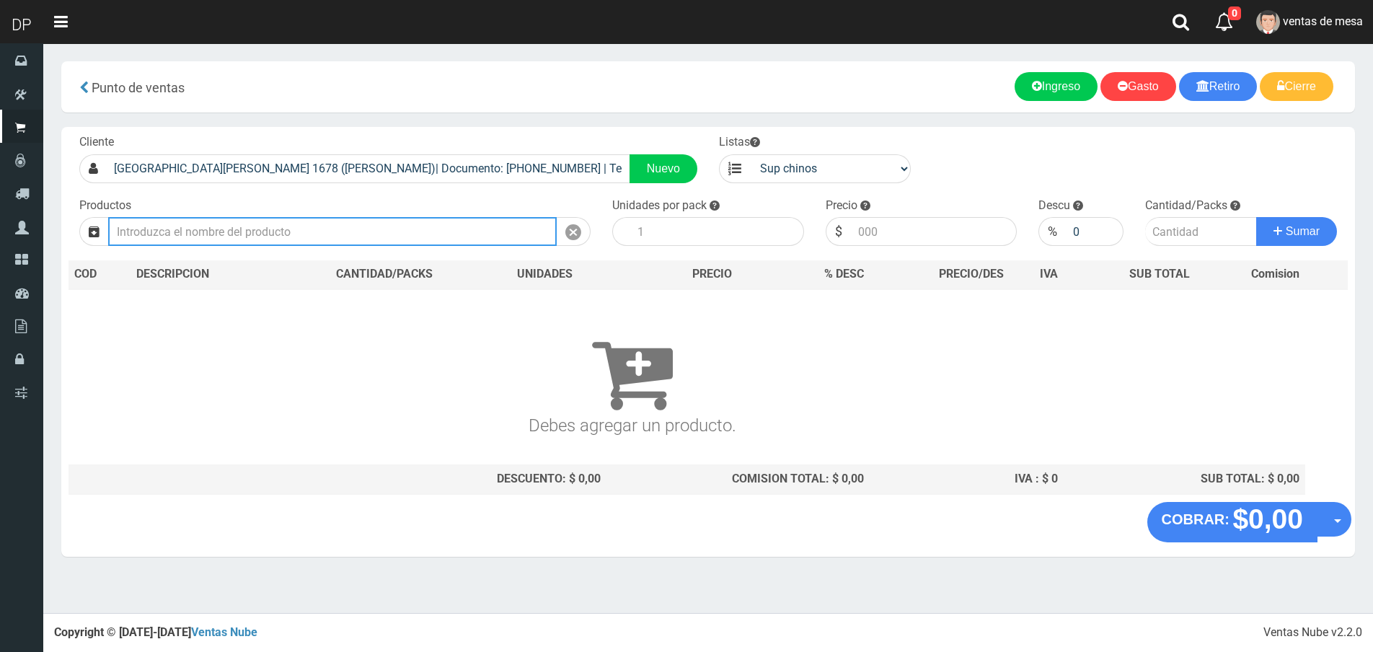
click at [363, 224] on input "text" at bounding box center [332, 231] width 449 height 29
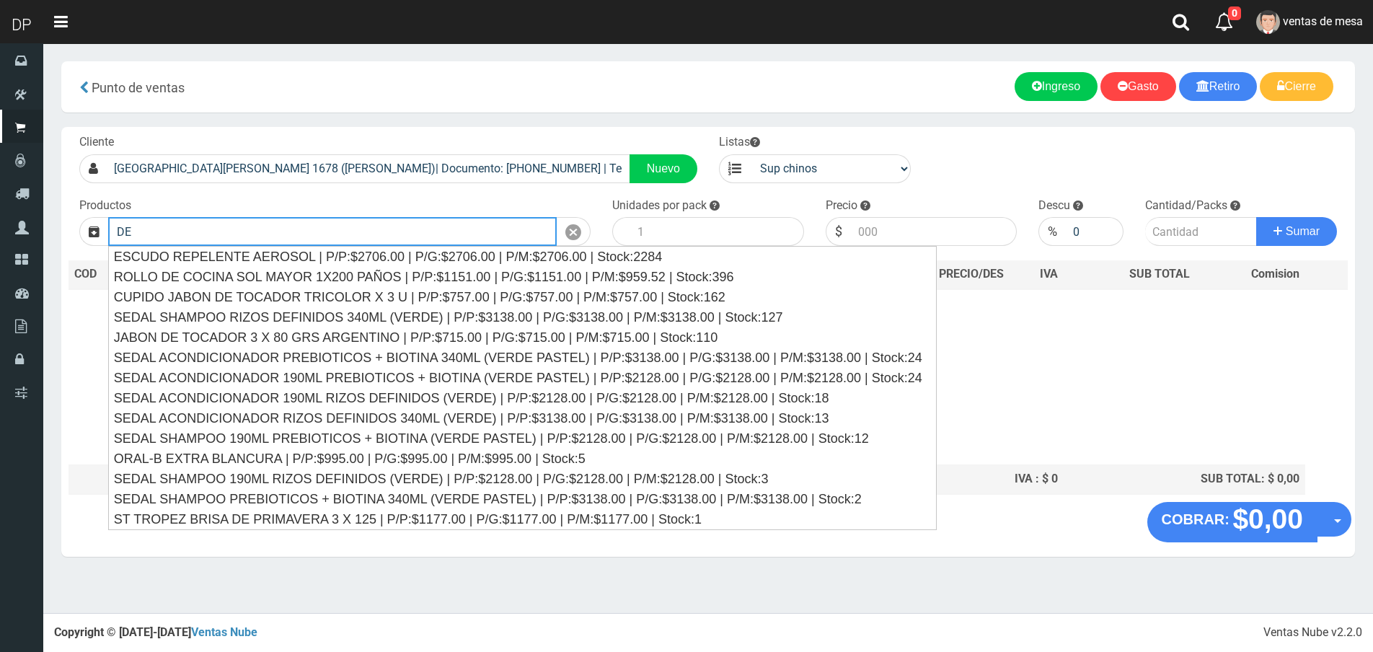
type input "D"
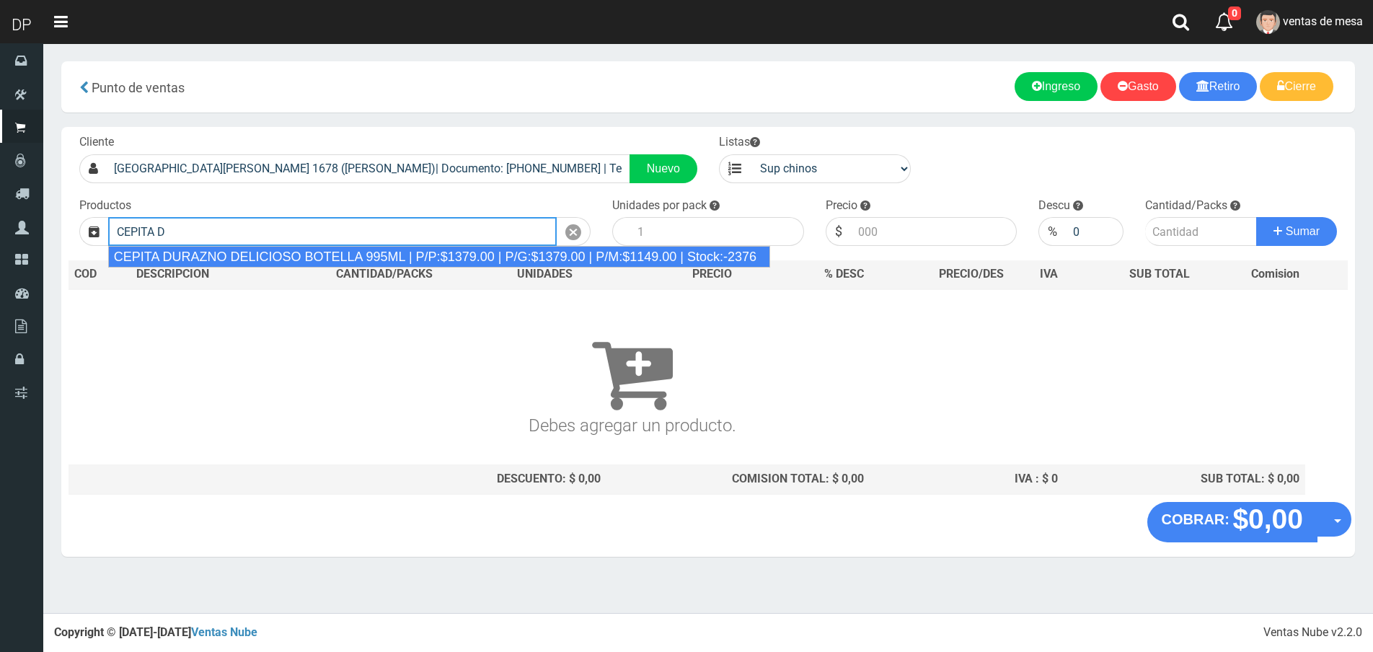
click at [389, 257] on div "CEPITA DURAZNO DELICIOSO BOTELLA 995ML | P/P:$1379.00 | P/G:$1379.00 | P/M:$114…" at bounding box center [439, 257] width 662 height 22
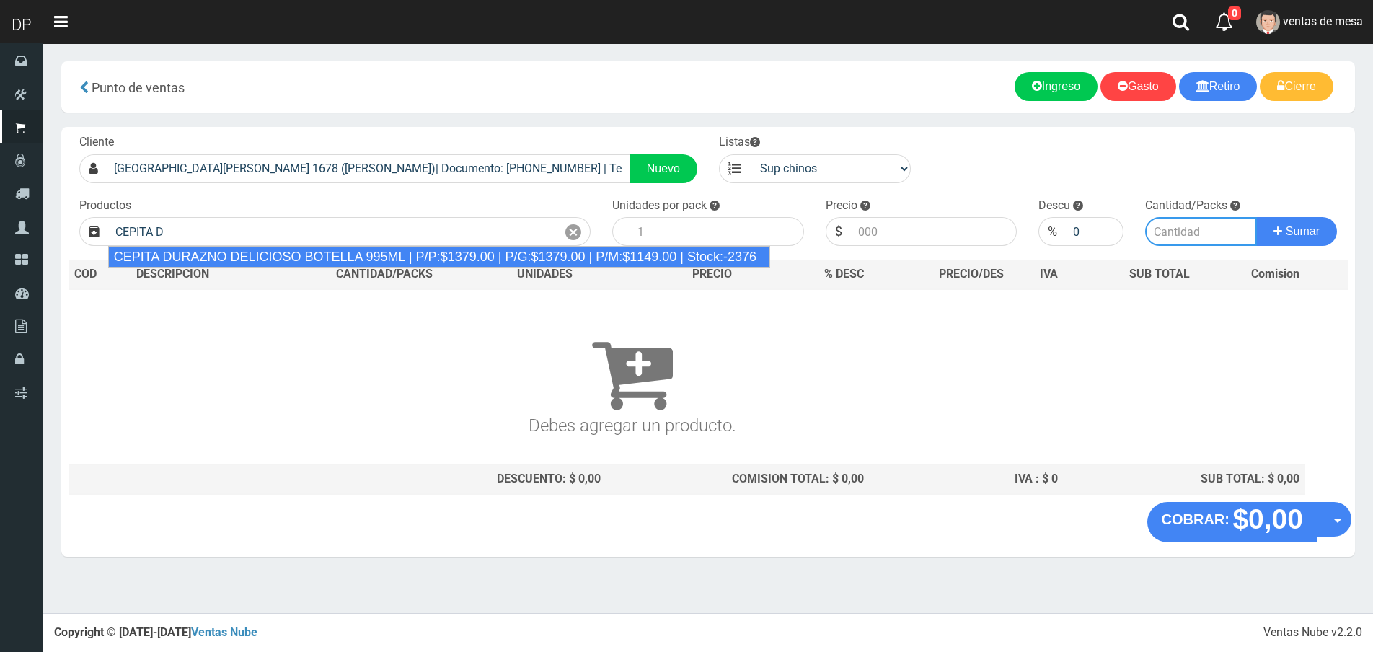
type input "CEPITA DURAZNO DELICIOSO BOTELLA 995ML | P/P:$1379.00 | P/G:$1379.00 | P/M:$114…"
type input "6"
type input "1379.00"
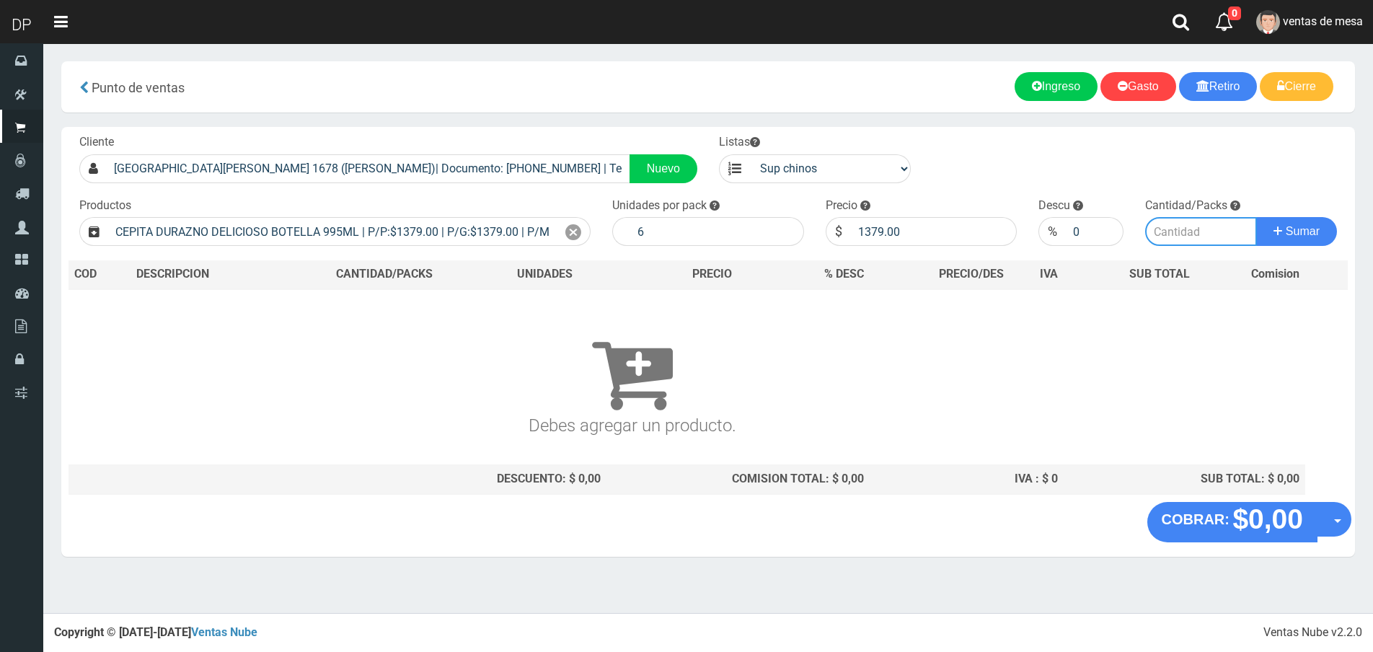
click at [1174, 228] on input "number" at bounding box center [1201, 231] width 112 height 29
type input "1"
click at [1256, 217] on button "Sumar" at bounding box center [1296, 231] width 81 height 29
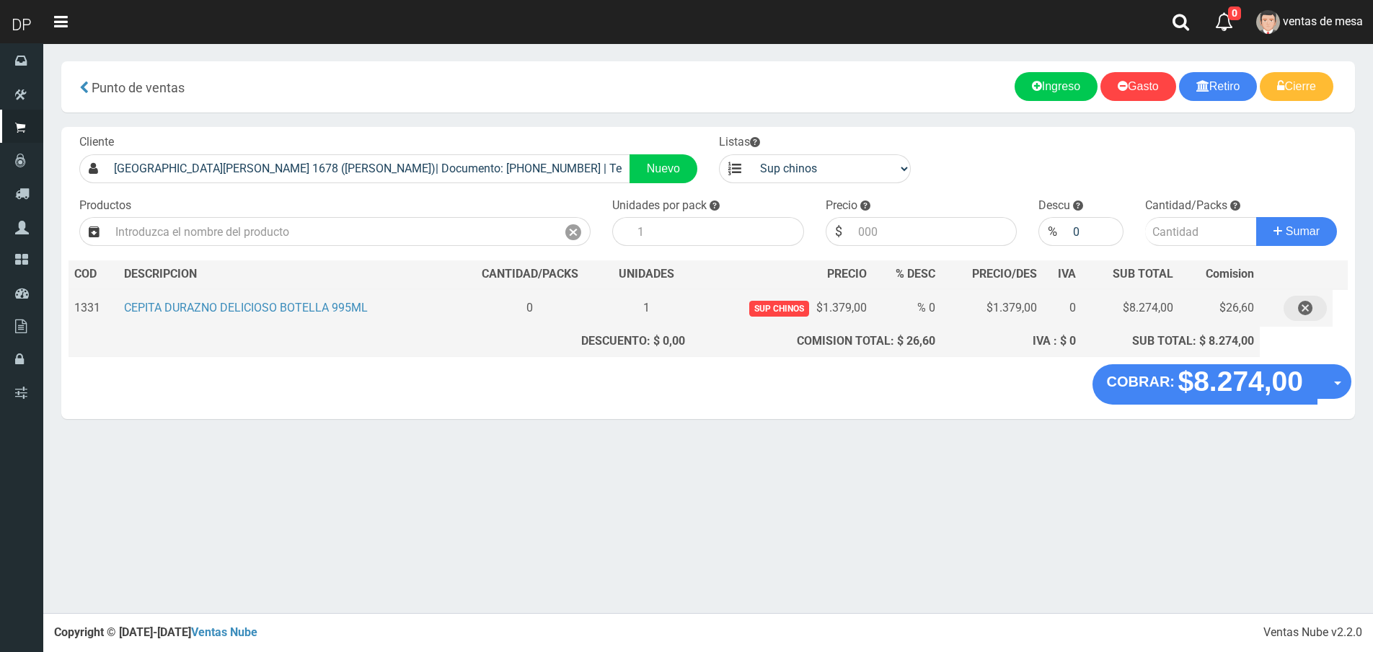
click at [1306, 312] on icon "button" at bounding box center [1305, 308] width 14 height 25
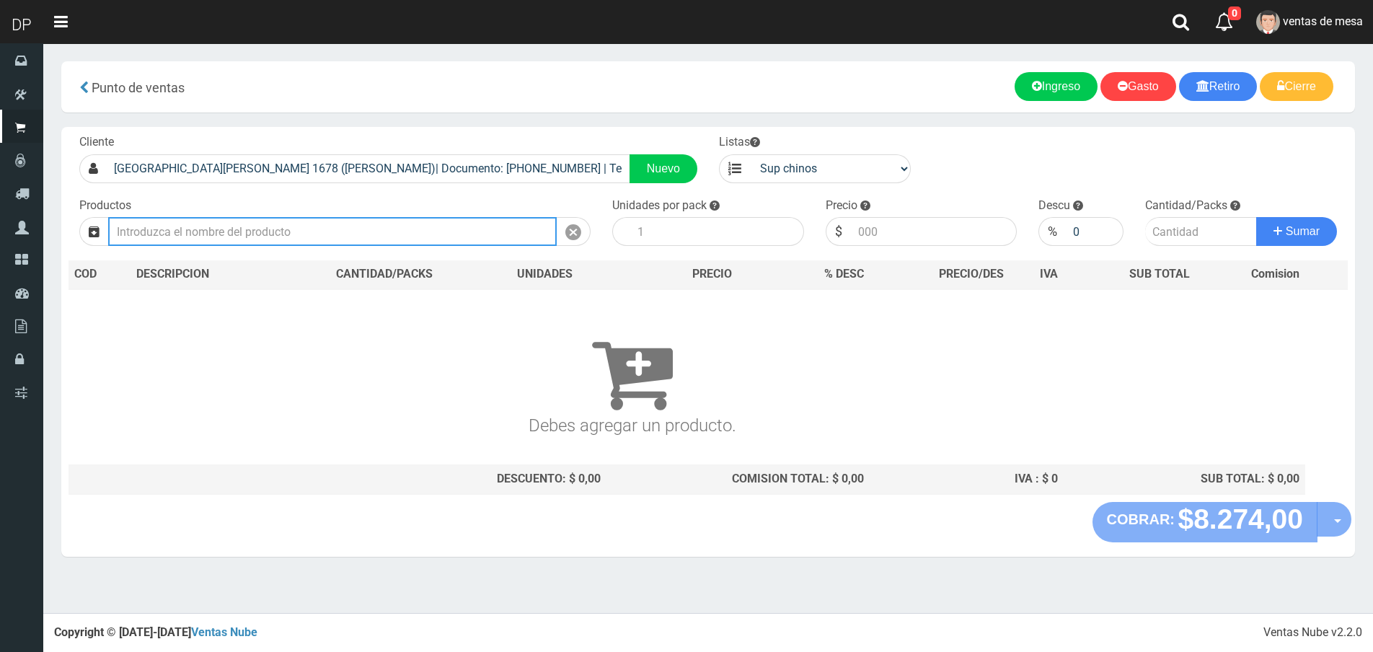
click at [431, 234] on input "text" at bounding box center [332, 231] width 449 height 29
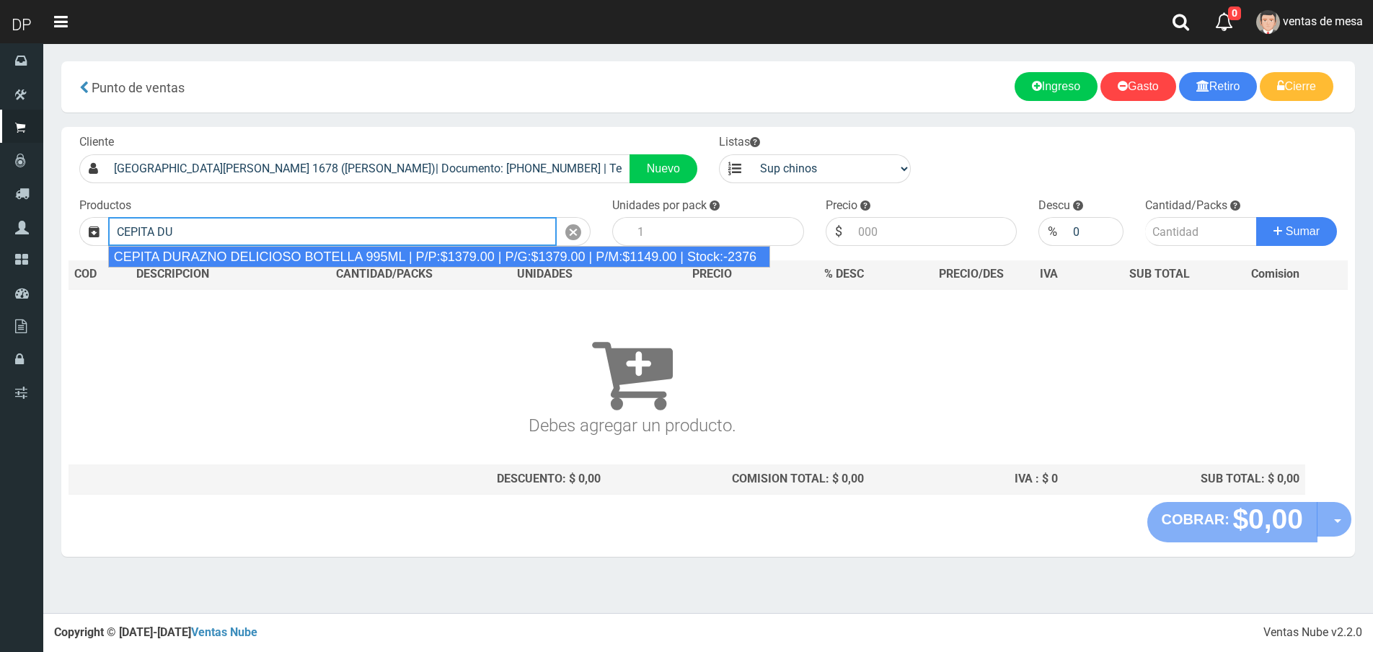
click at [394, 247] on div "CEPITA DURAZNO DELICIOSO BOTELLA 995ML | P/P:$1379.00 | P/G:$1379.00 | P/M:$114…" at bounding box center [439, 257] width 662 height 22
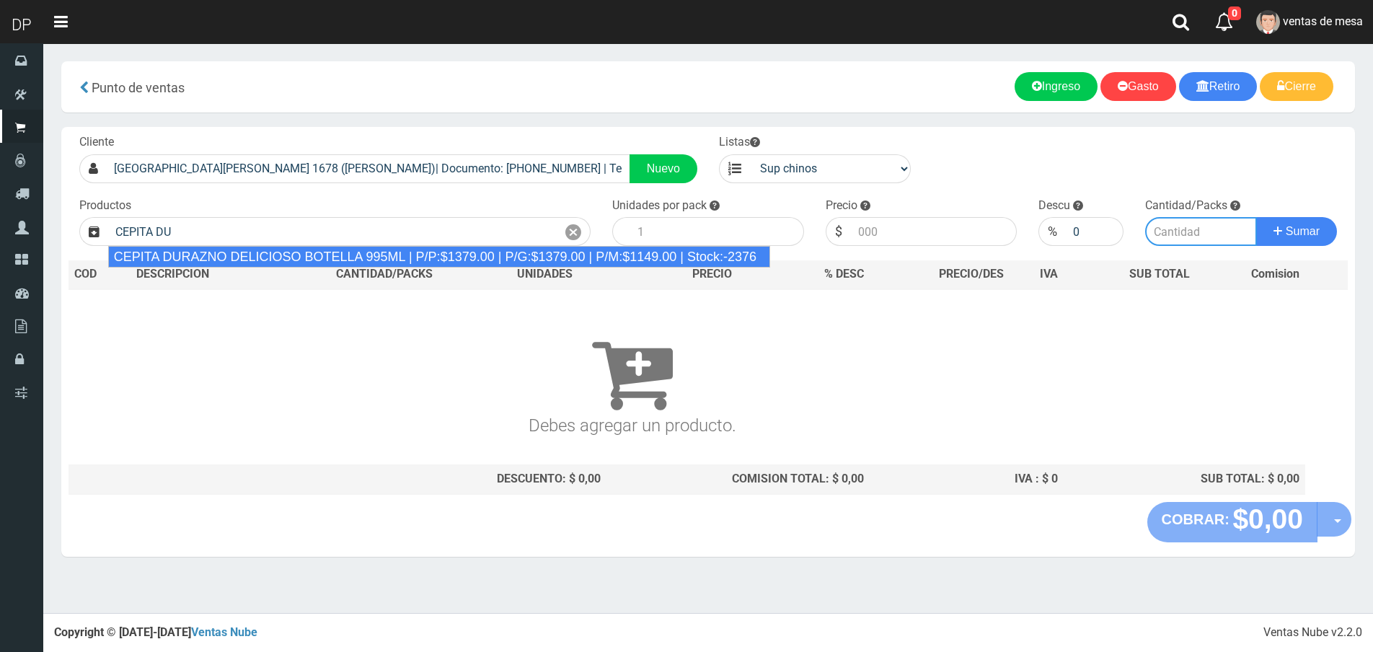
type input "CEPITA DURAZNO DELICIOSO BOTELLA 995ML | P/P:$1379.00 | P/G:$1379.00 | P/M:$114…"
type input "6"
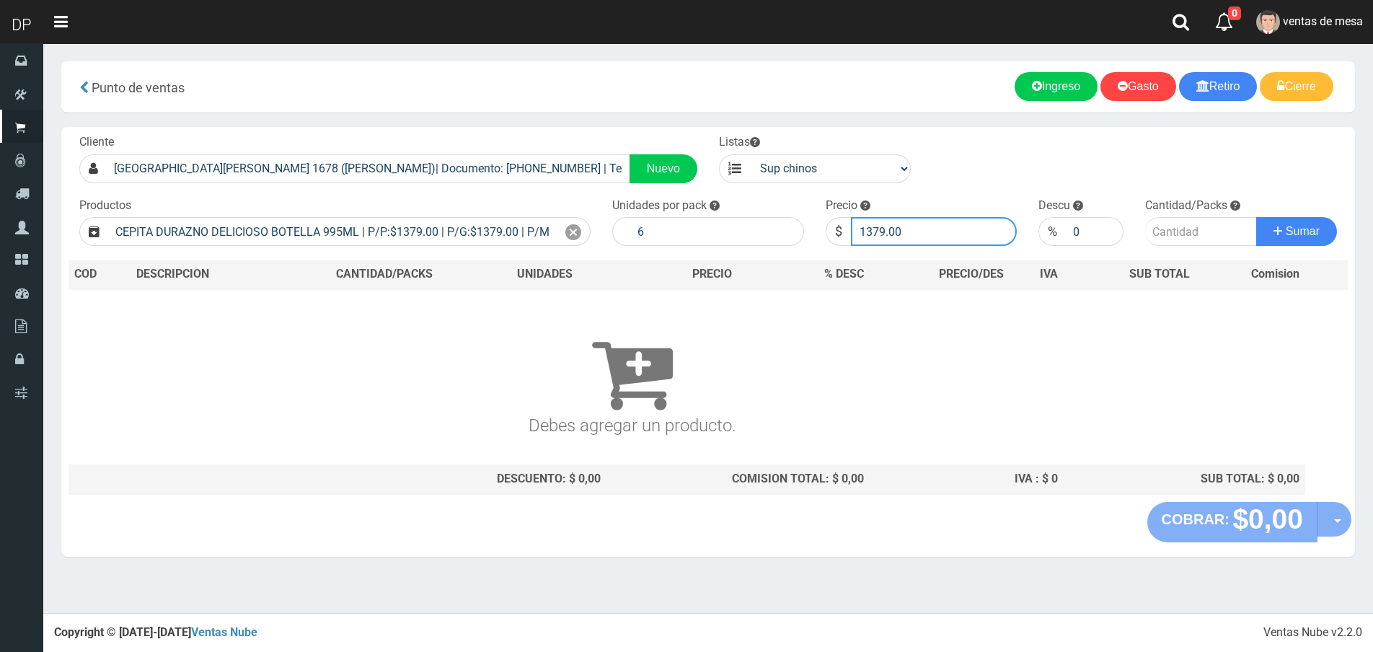
click at [889, 224] on input "1379.00" at bounding box center [934, 231] width 167 height 29
type input "1320"
click at [1256, 217] on button "Sumar" at bounding box center [1296, 231] width 81 height 29
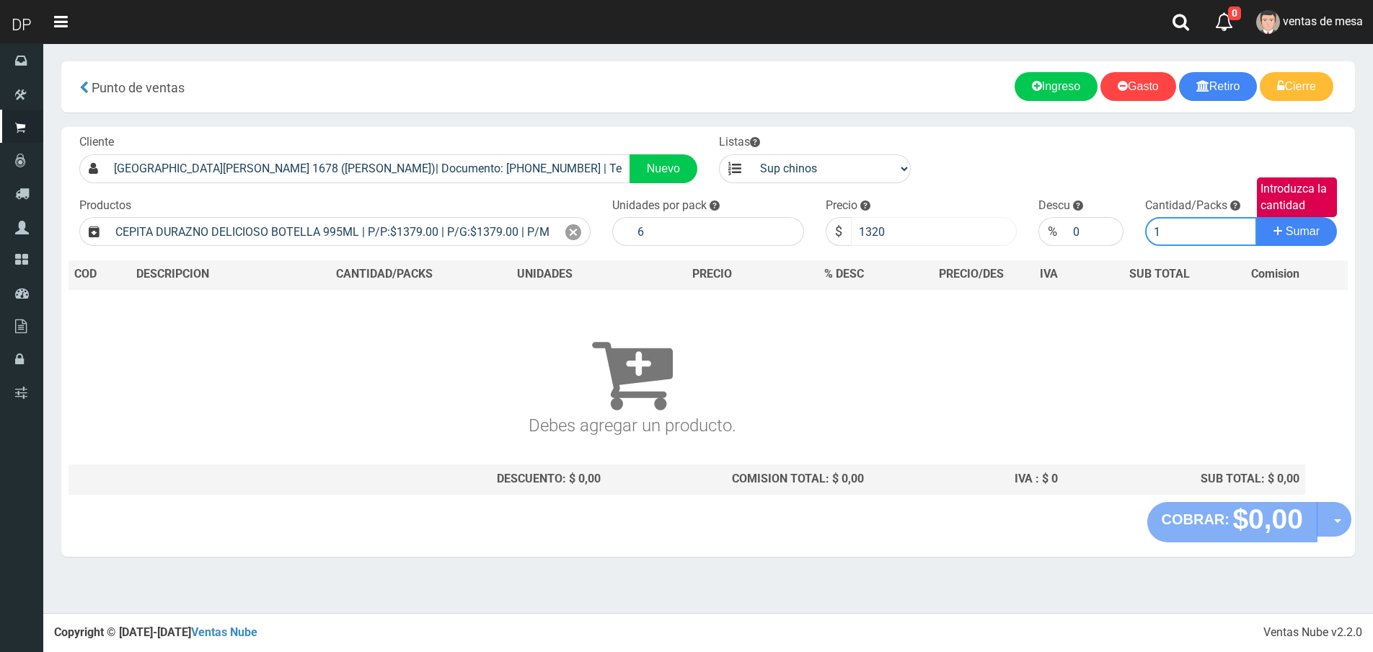
type input "1"
click at [1256, 217] on button "Sumar" at bounding box center [1296, 231] width 81 height 29
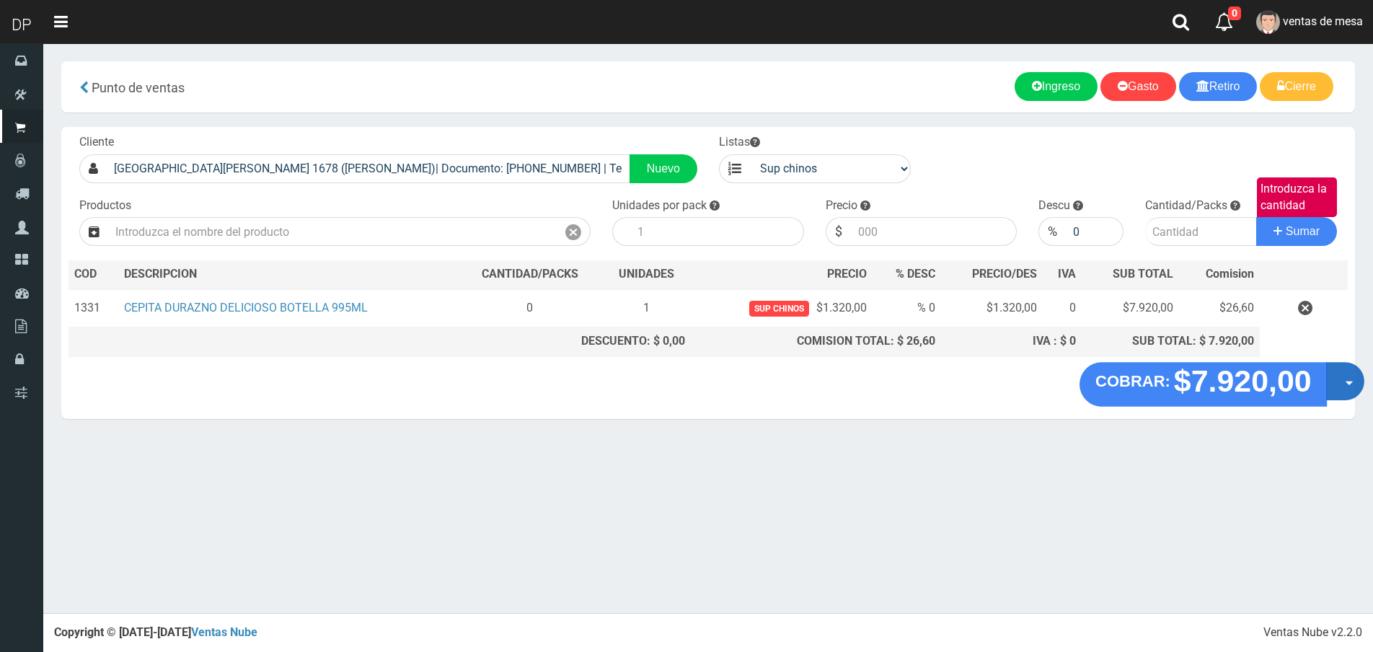
click at [1349, 389] on button "Opciones" at bounding box center [1345, 381] width 38 height 38
click at [1349, 389] on link "Hacer Devolucion" at bounding box center [1299, 385] width 129 height 33
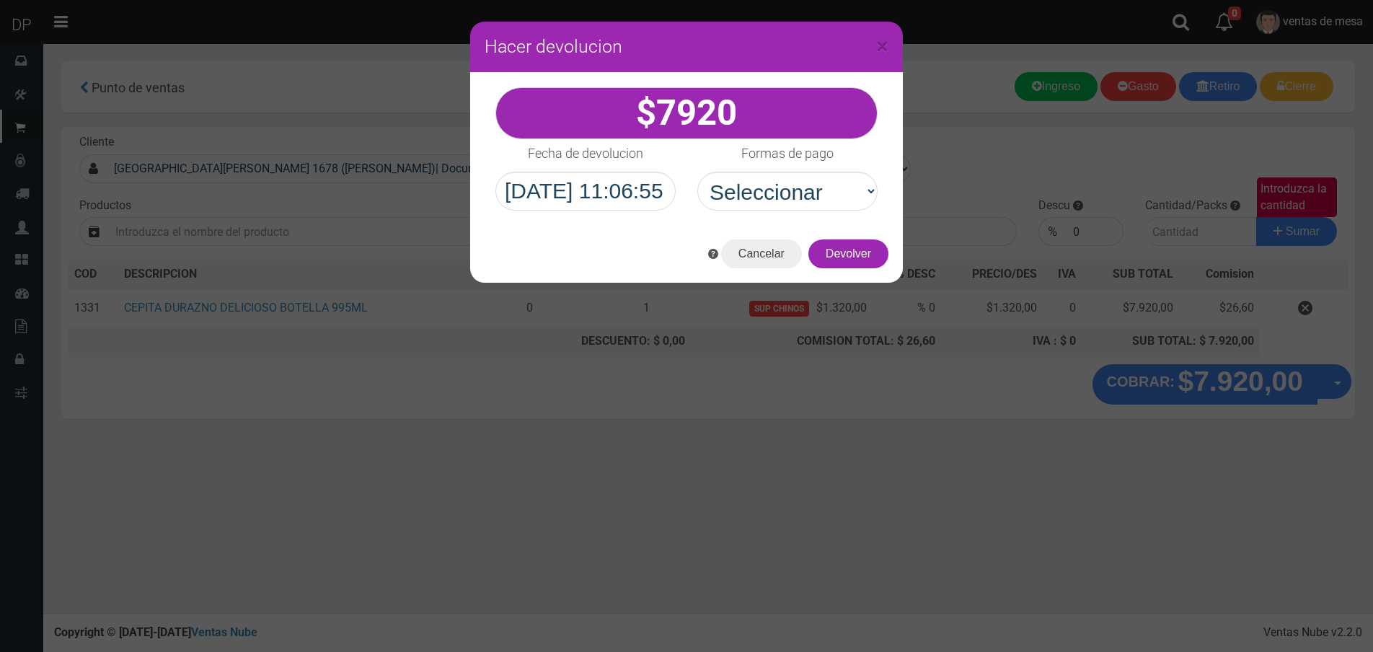
click at [858, 217] on div "7920" at bounding box center [686, 149] width 433 height 152
click at [844, 200] on select "Seleccionar Efectivo Tarjeta de Crédito Depósito Débito" at bounding box center [787, 191] width 180 height 39
select select "Efectivo"
click at [697, 172] on select "Seleccionar Efectivo Tarjeta de Crédito Depósito Débito" at bounding box center [787, 191] width 180 height 39
click at [855, 253] on button "Devolver" at bounding box center [848, 253] width 80 height 29
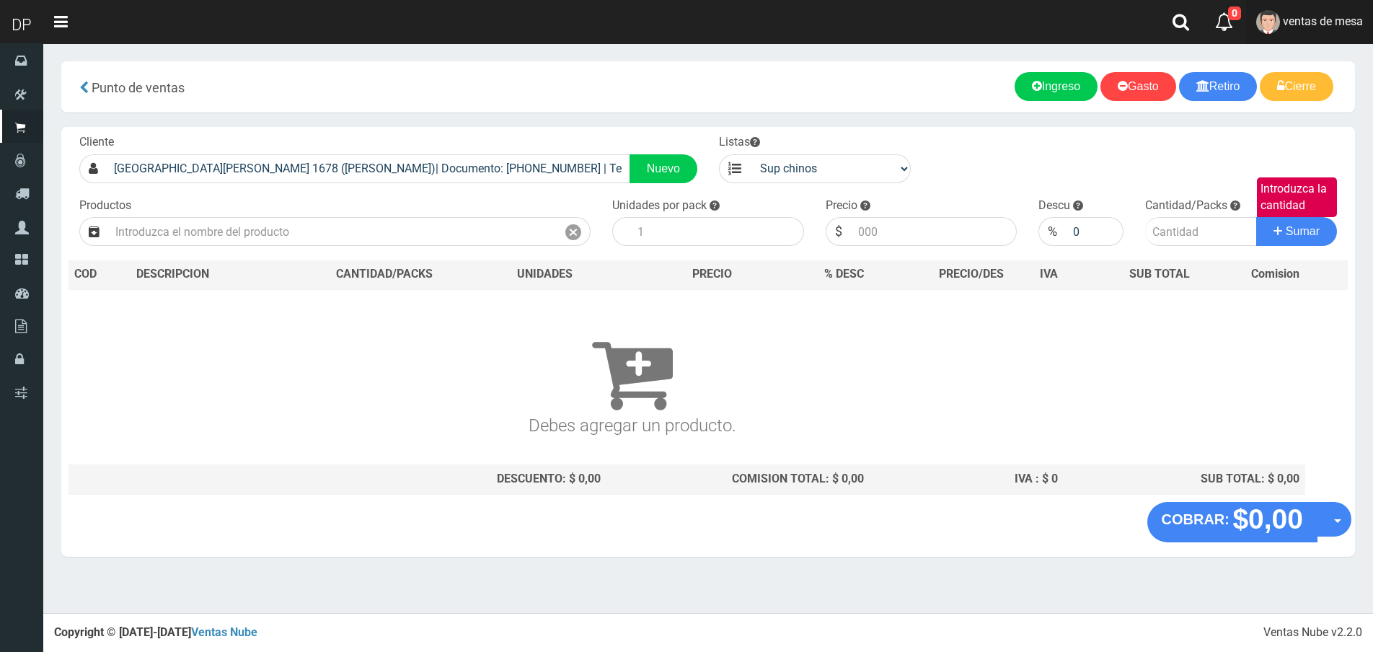
click at [1345, 24] on span "ventas de mesa" at bounding box center [1323, 21] width 80 height 14
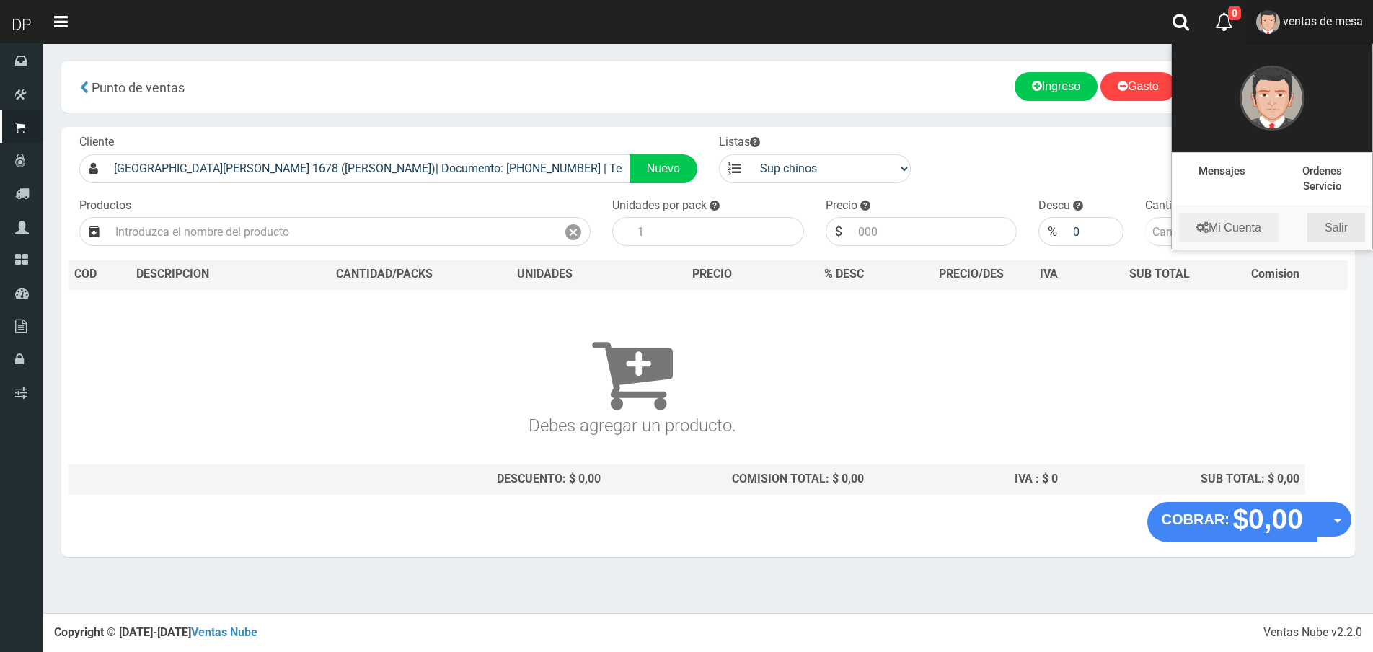
click at [1346, 221] on link "Salir" at bounding box center [1336, 227] width 58 height 29
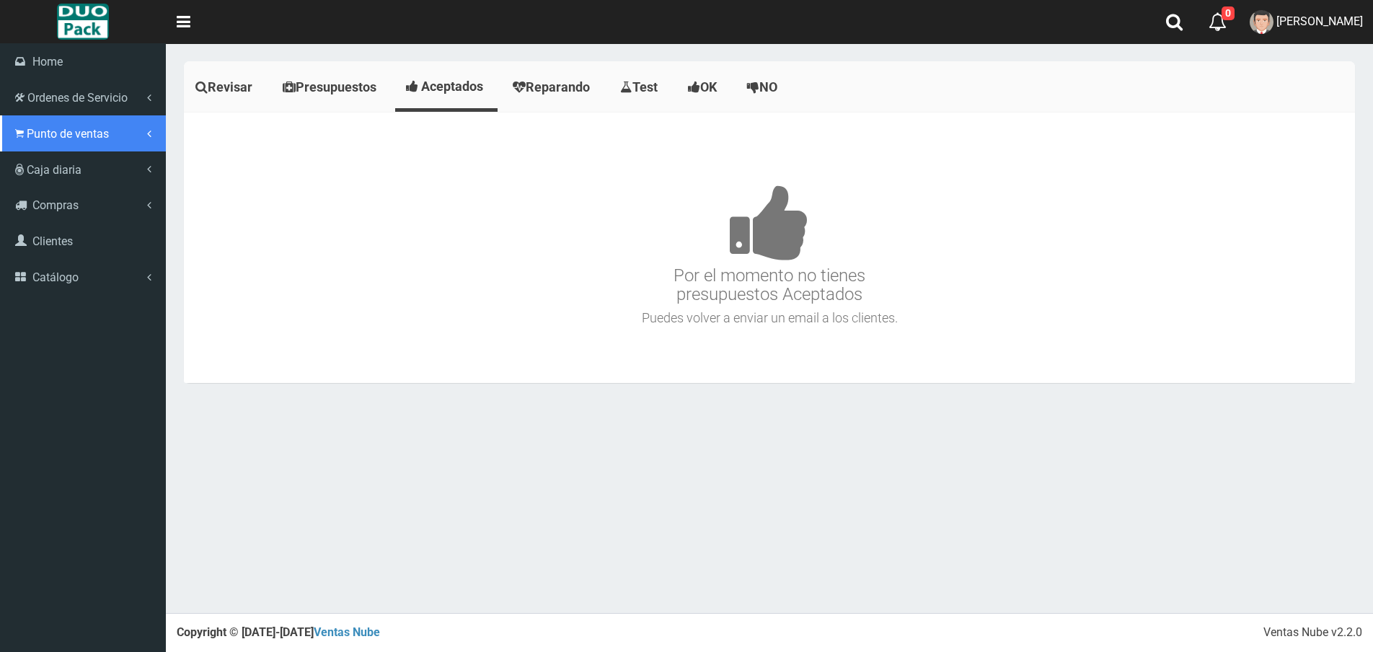
click at [68, 141] on link "Punto de ventas" at bounding box center [83, 133] width 166 height 36
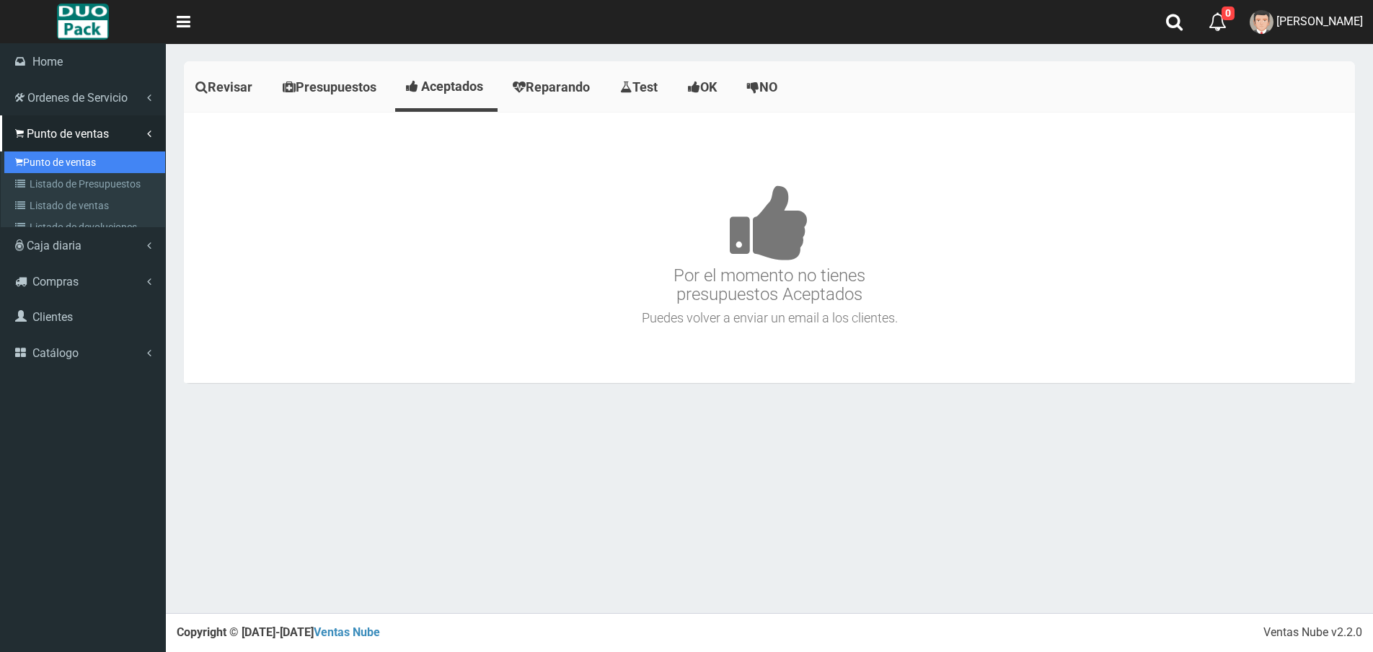
click at [74, 171] on link "Punto de ventas" at bounding box center [84, 162] width 161 height 22
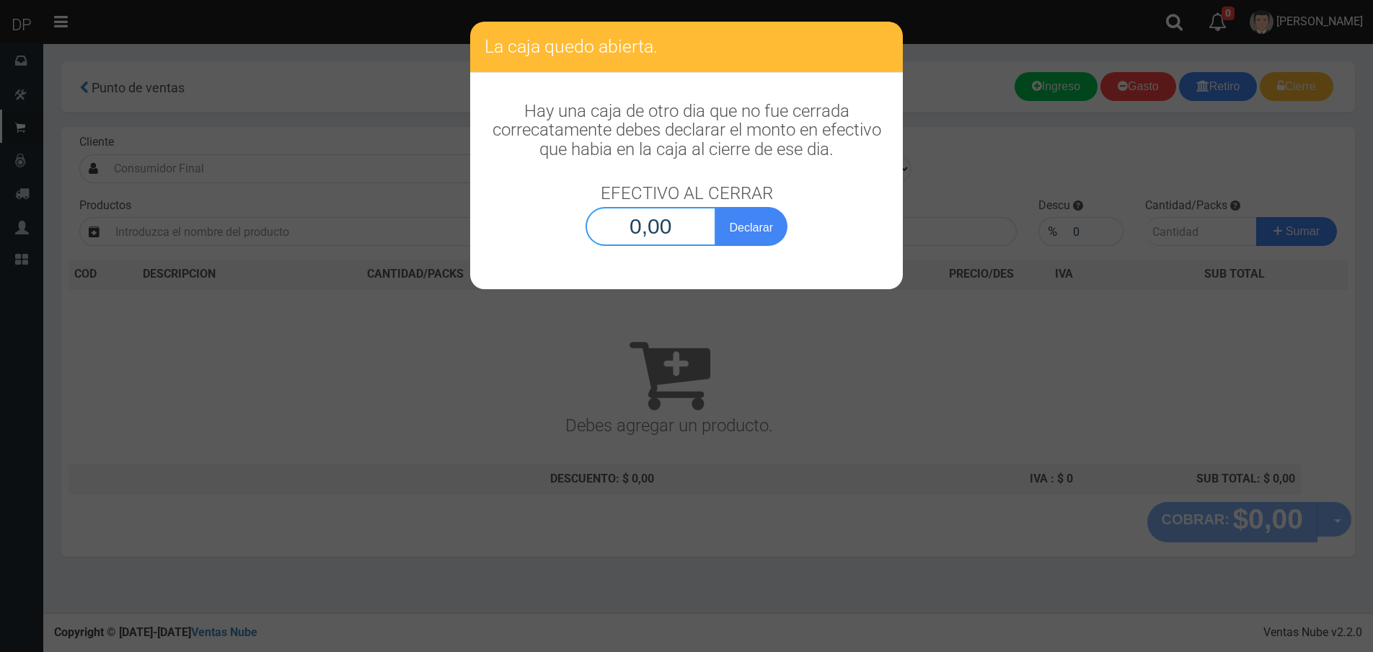
click at [654, 222] on input "0,00" at bounding box center [651, 226] width 131 height 39
type input "1,00"
click at [715, 207] on button "Declarar" at bounding box center [751, 226] width 72 height 39
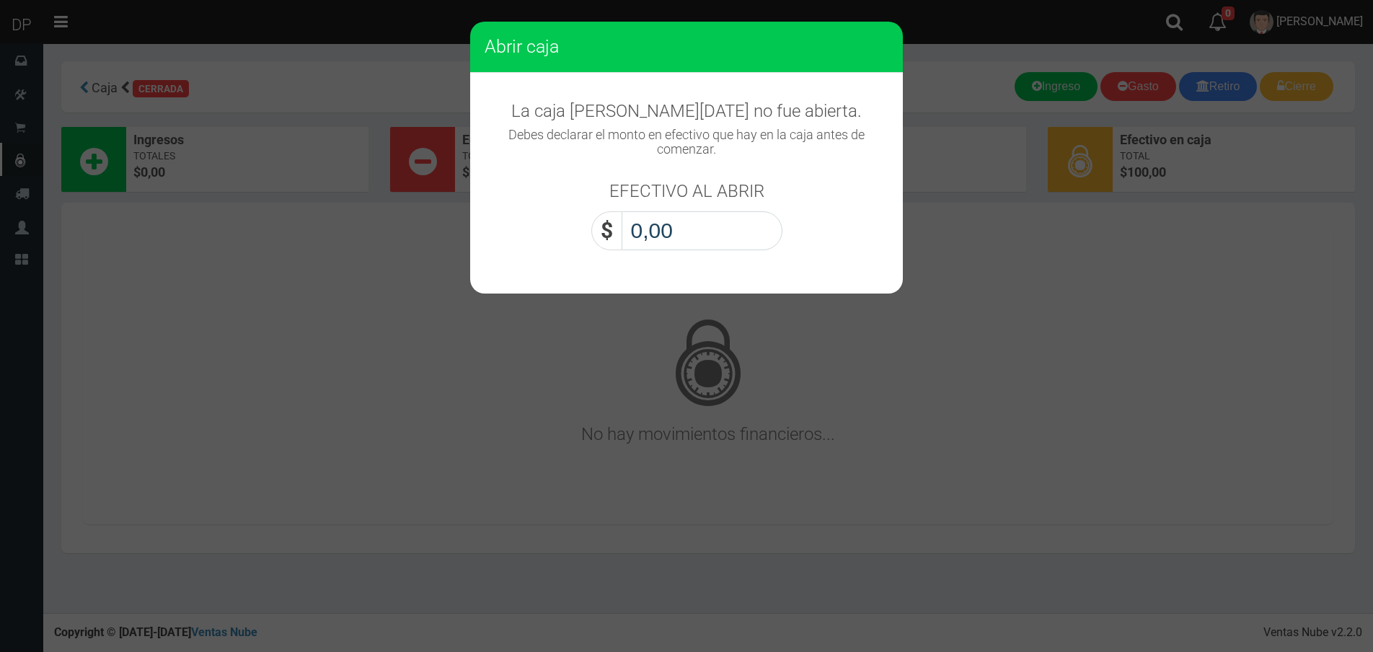
click at [694, 225] on input "0,00" at bounding box center [702, 230] width 161 height 39
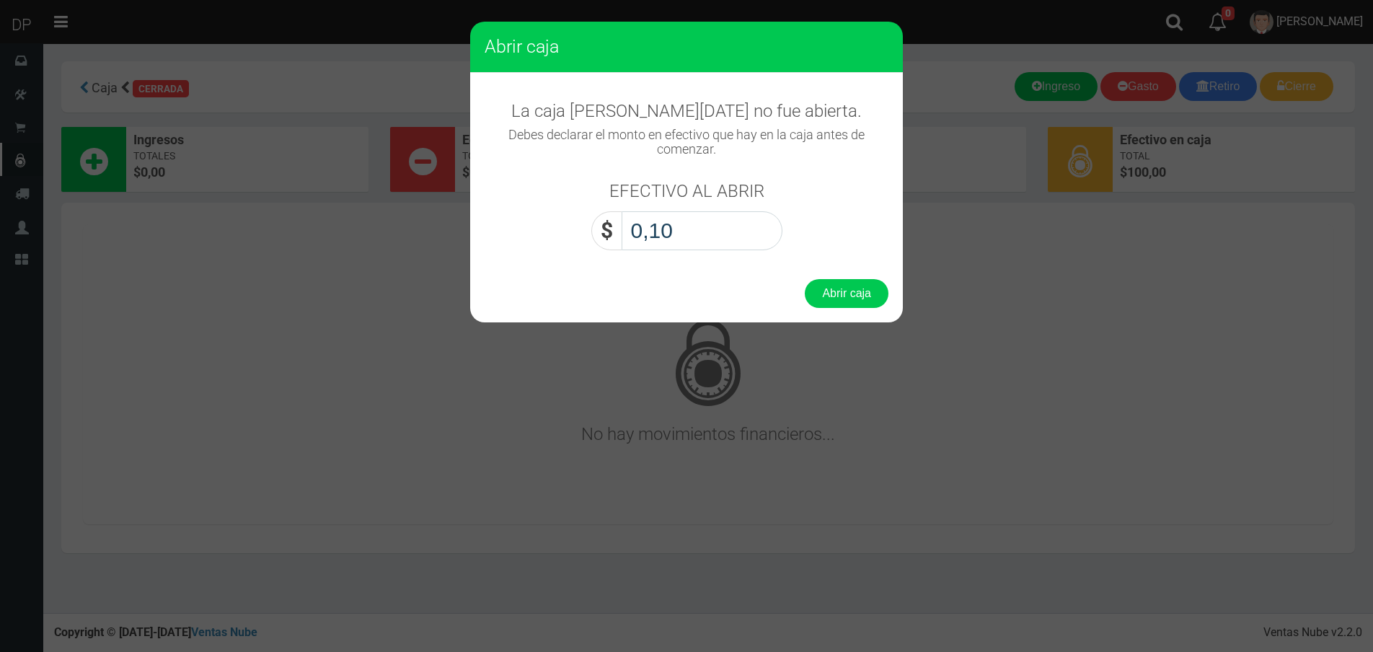
type input "1,00"
click at [805, 279] on button "Abrir caja" at bounding box center [847, 293] width 84 height 29
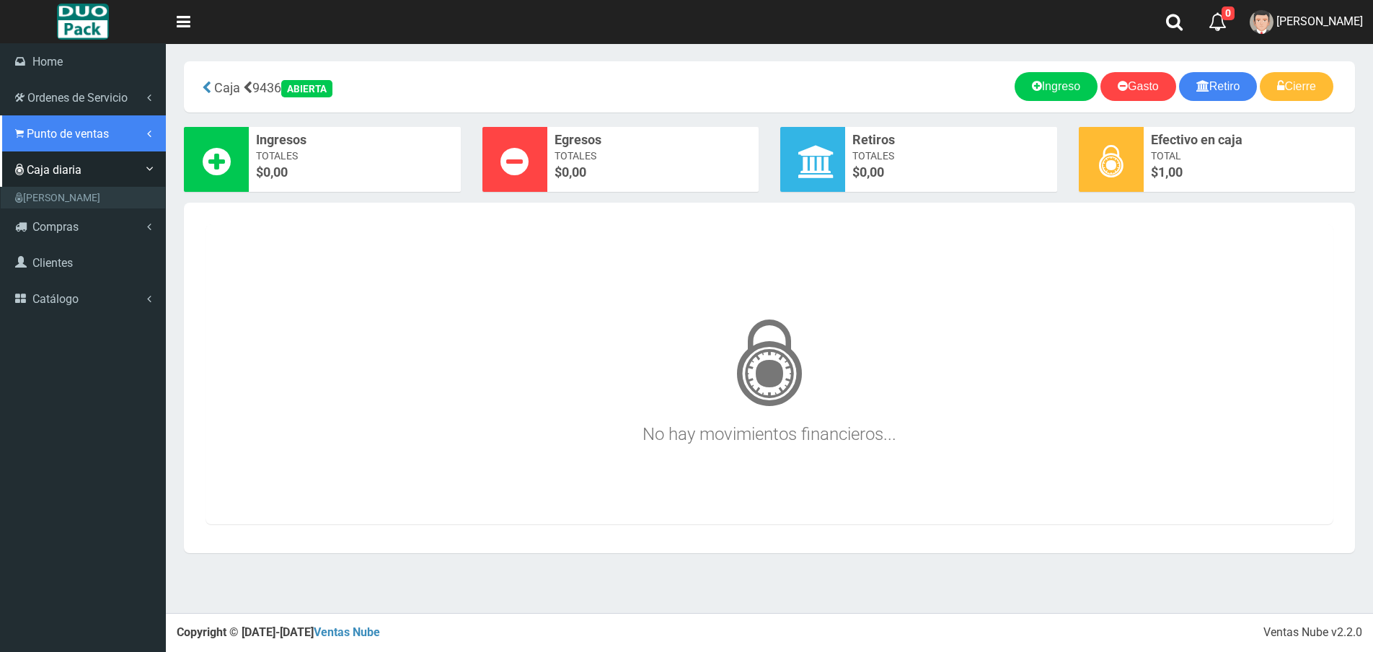
click at [67, 128] on span "Punto de ventas" at bounding box center [68, 134] width 82 height 14
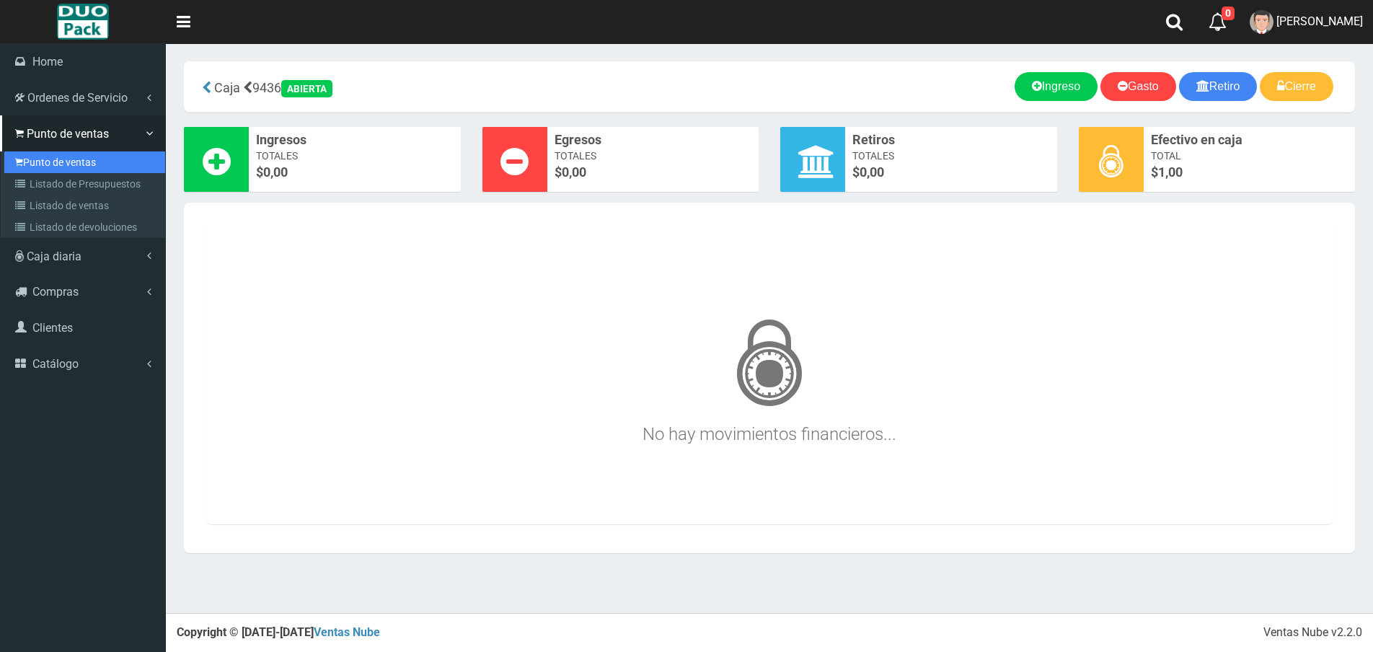
click at [70, 162] on link "Punto de ventas" at bounding box center [84, 162] width 161 height 22
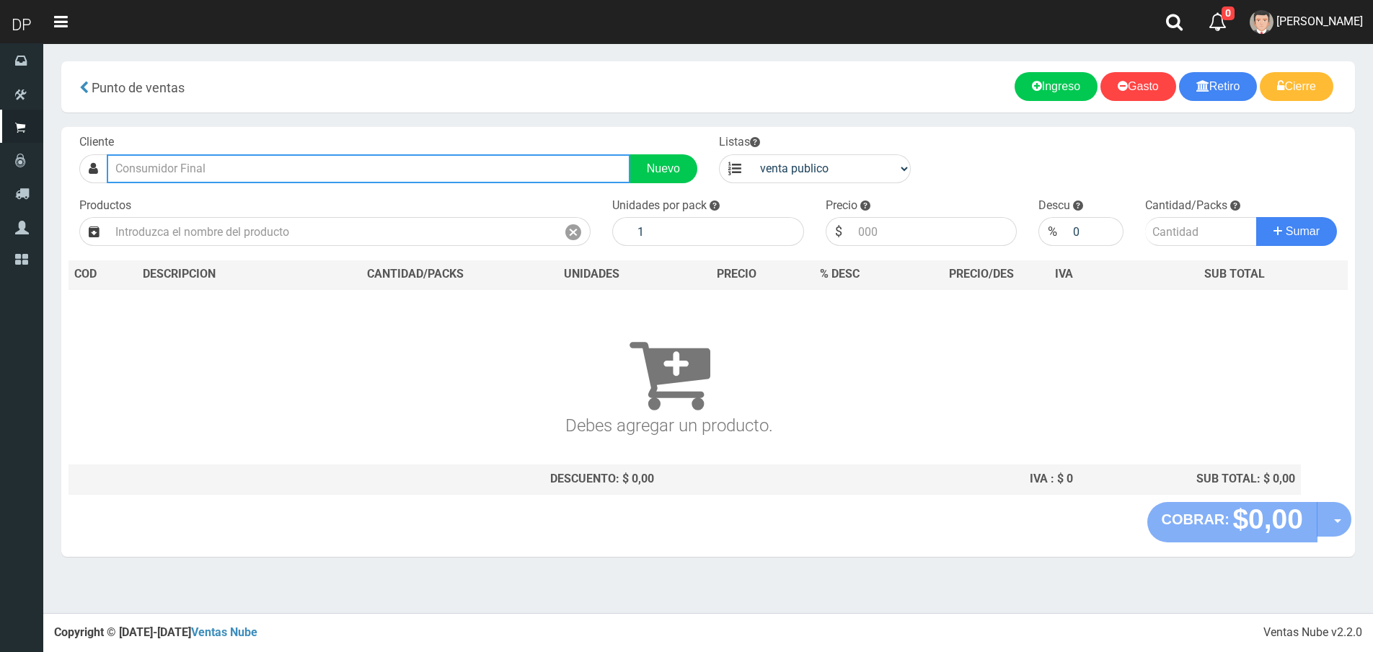
click at [223, 177] on input "text" at bounding box center [369, 168] width 524 height 29
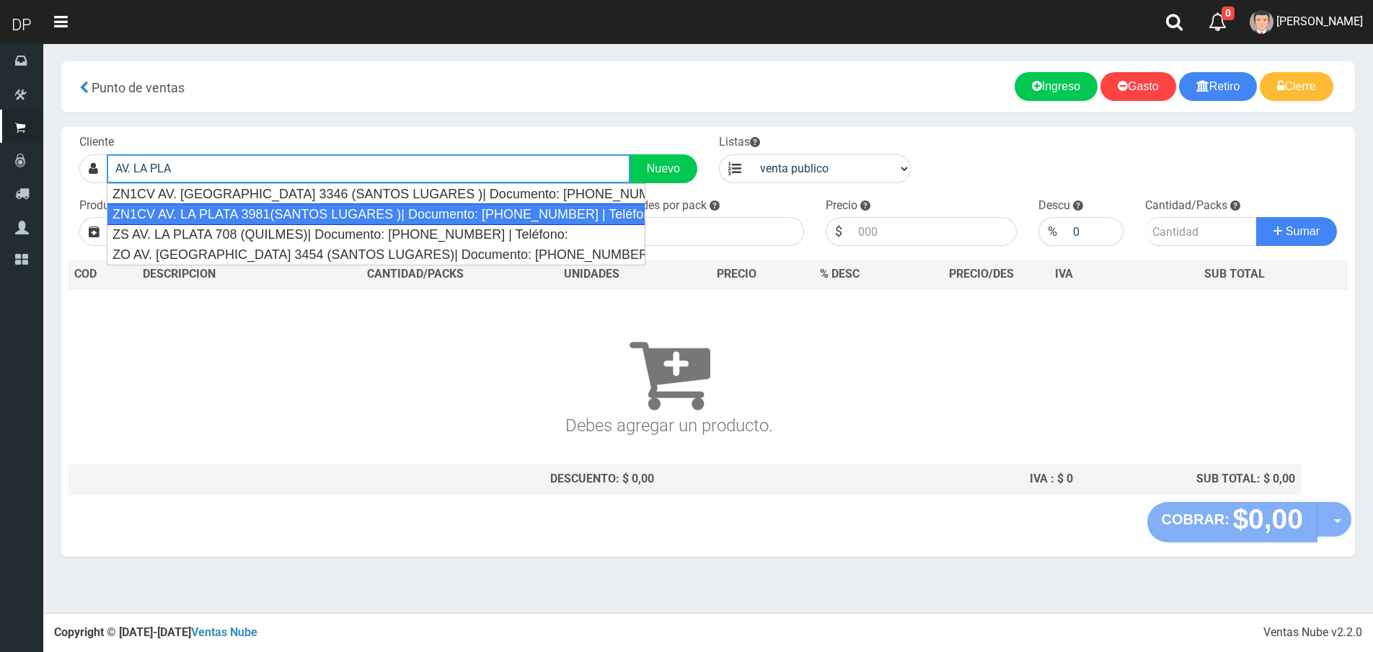
click at [249, 216] on div "ZN1CV AV. LA PLATA 3981(SANTOS LUGARES )| Documento: [PHONE_NUMBER] | Teléfono:" at bounding box center [376, 214] width 539 height 22
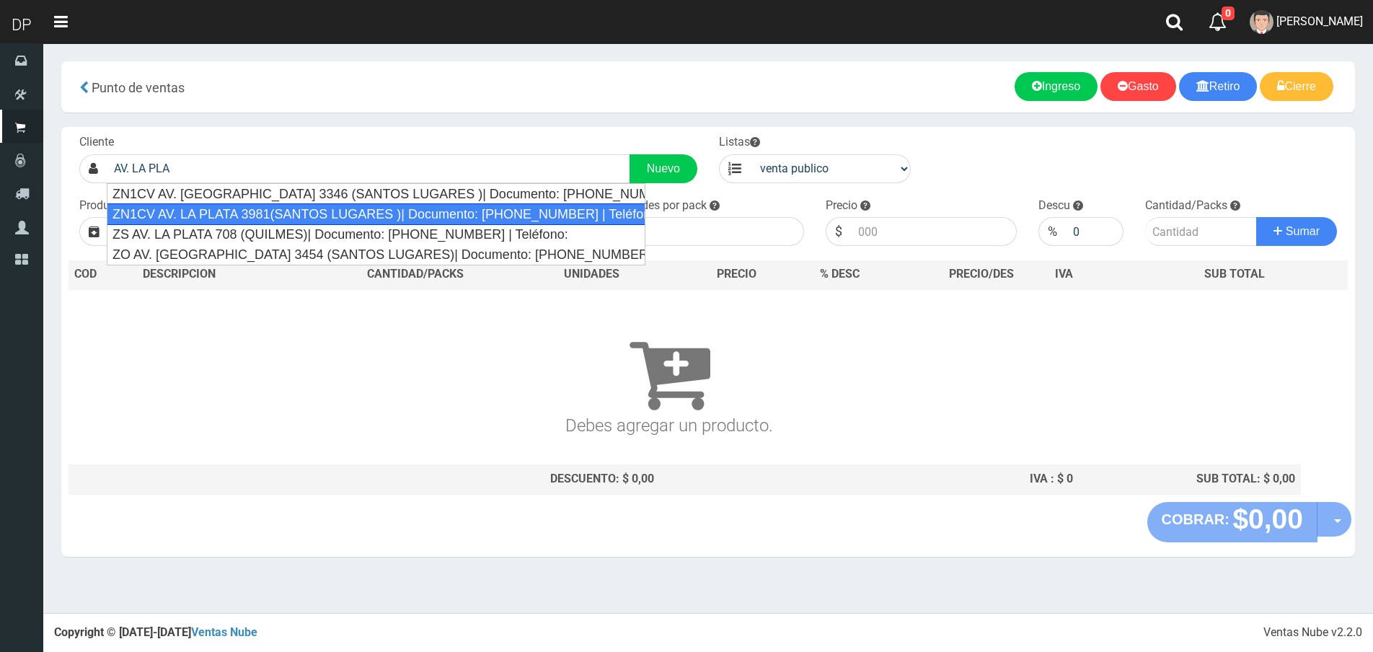
type input "ZN1CV AV. LA PLATA 3981(SANTOS LUGARES )| Documento: [PHONE_NUMBER] | Teléfono:"
select select "2"
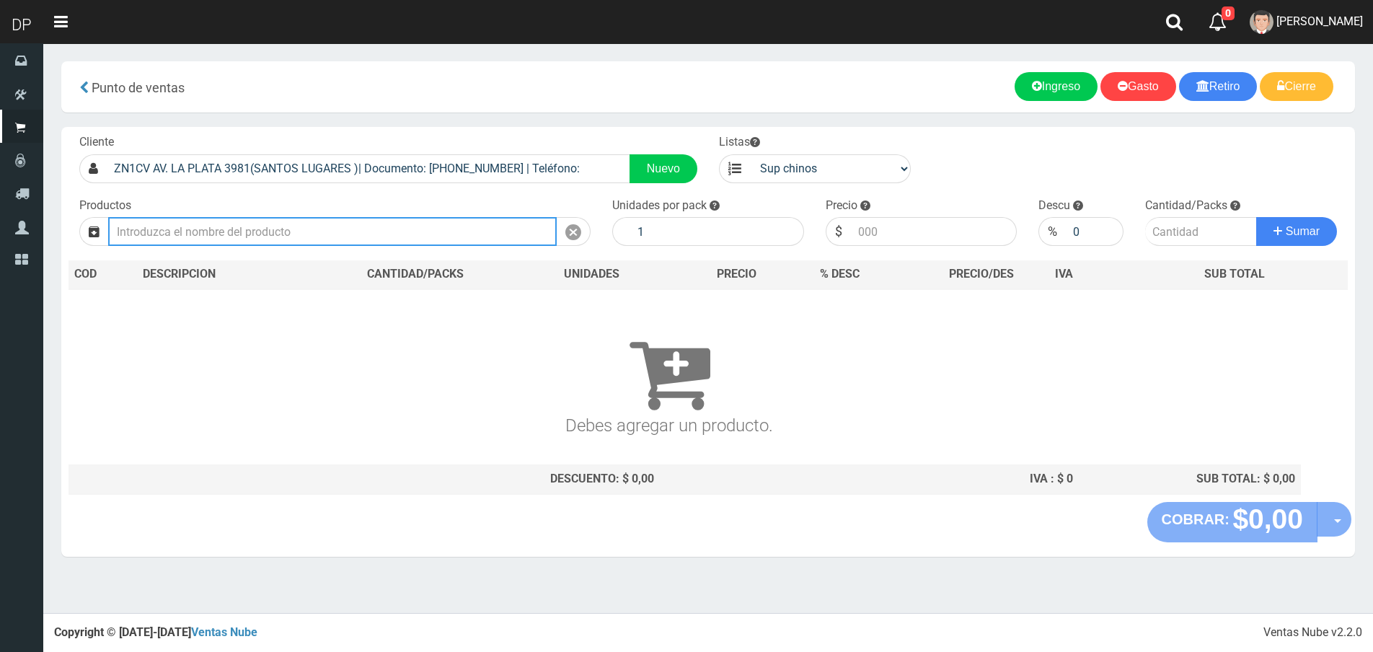
click at [268, 238] on input "text" at bounding box center [332, 231] width 449 height 29
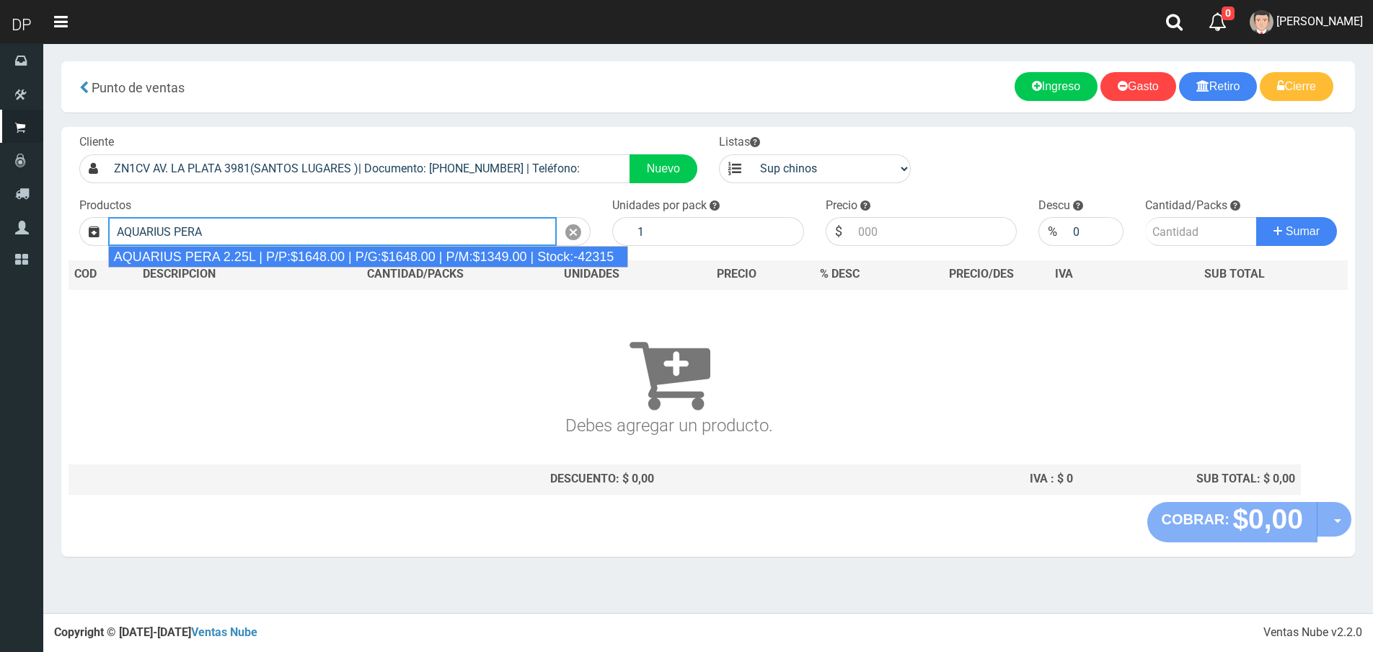
click at [336, 257] on div "AQUARIUS PERA 2.25L | P/P:$1648.00 | P/G:$1648.00 | P/M:$1349.00 | Stock:-42315" at bounding box center [368, 257] width 521 height 22
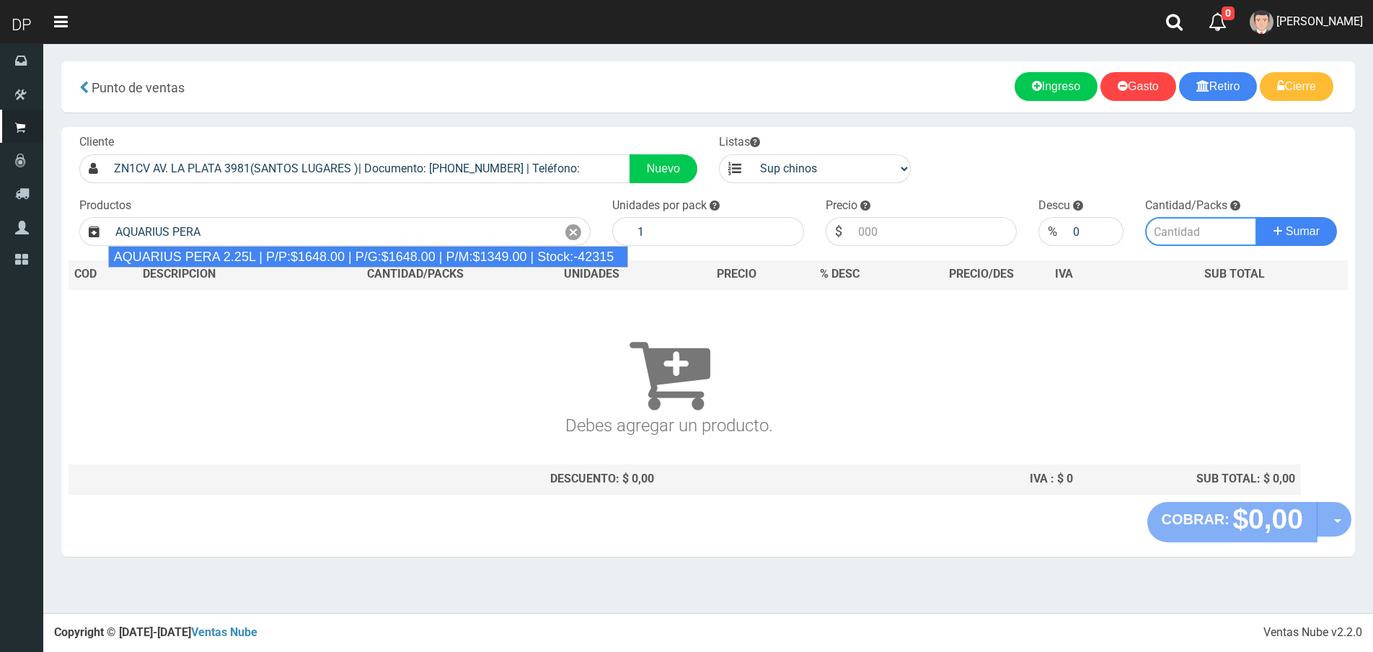
type input "AQUARIUS PERA 2.25L | P/P:$1648.00 | P/G:$1648.00 | P/M:$1349.00 | Stock:-42315"
type input "6"
type input "1648.00"
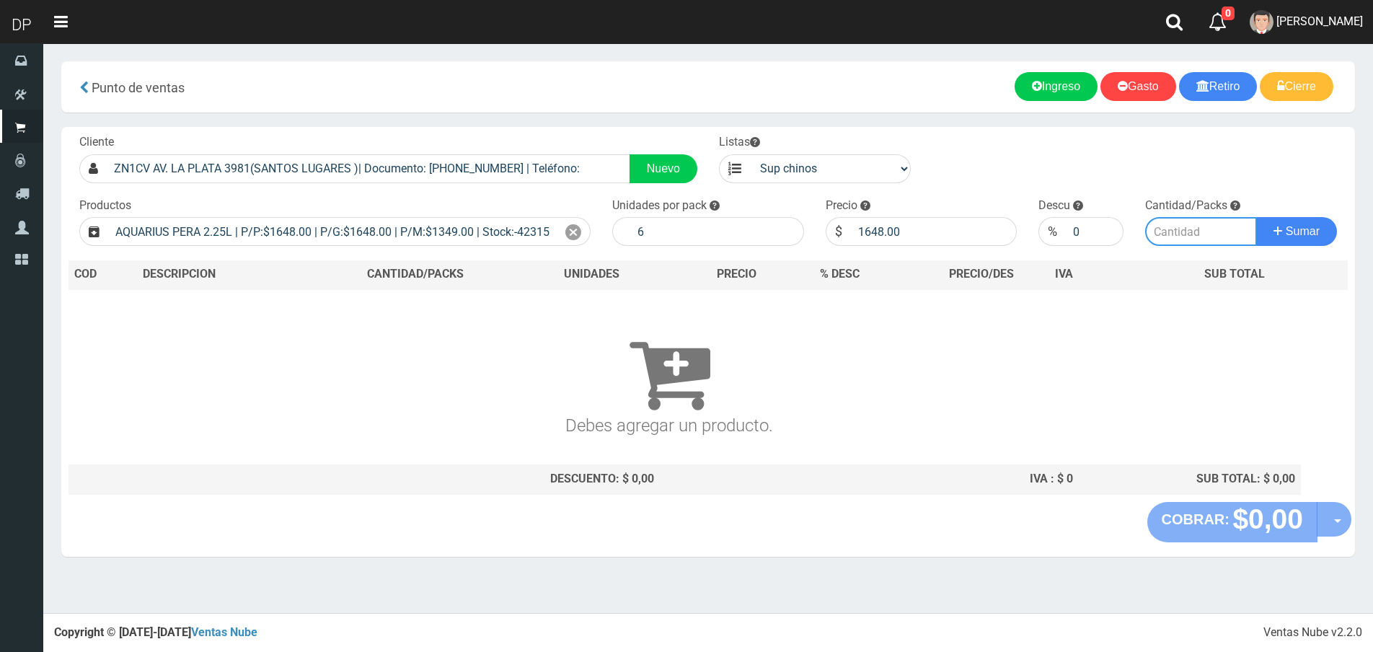
click at [1175, 237] on input "number" at bounding box center [1201, 231] width 112 height 29
type input "3"
click at [1256, 217] on button "Sumar" at bounding box center [1296, 231] width 81 height 29
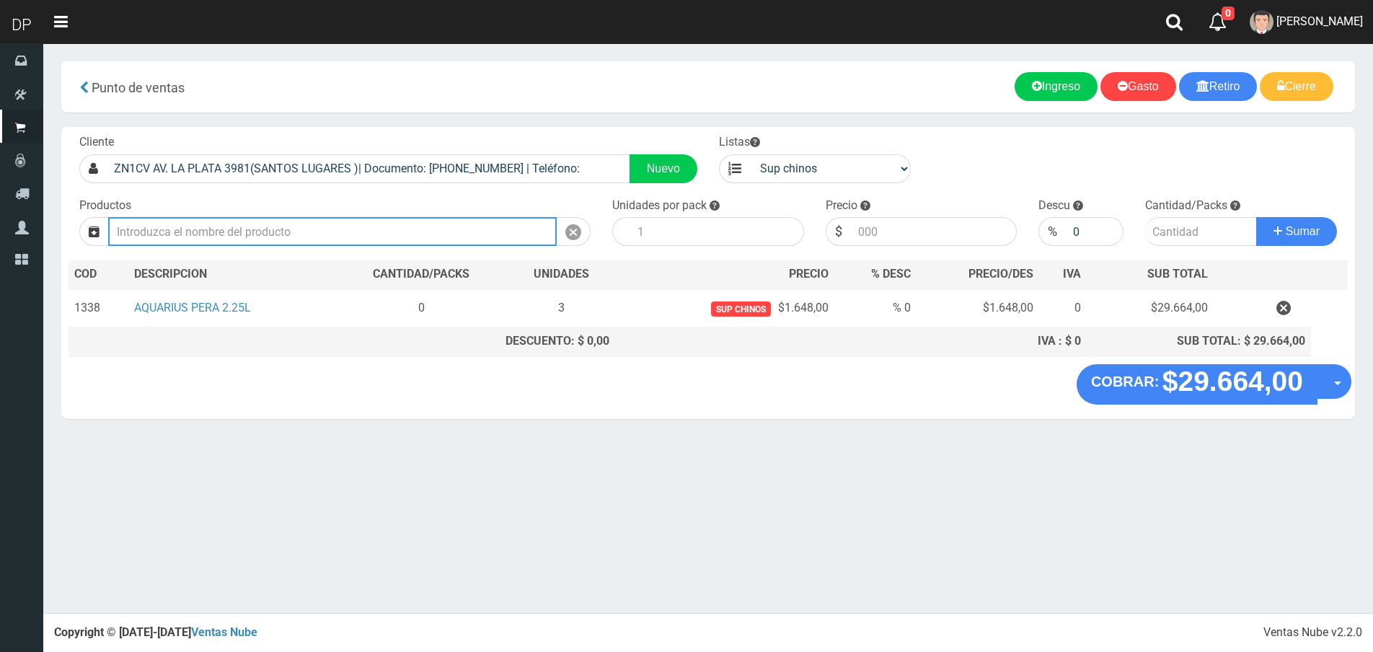
click at [423, 233] on input "text" at bounding box center [332, 231] width 449 height 29
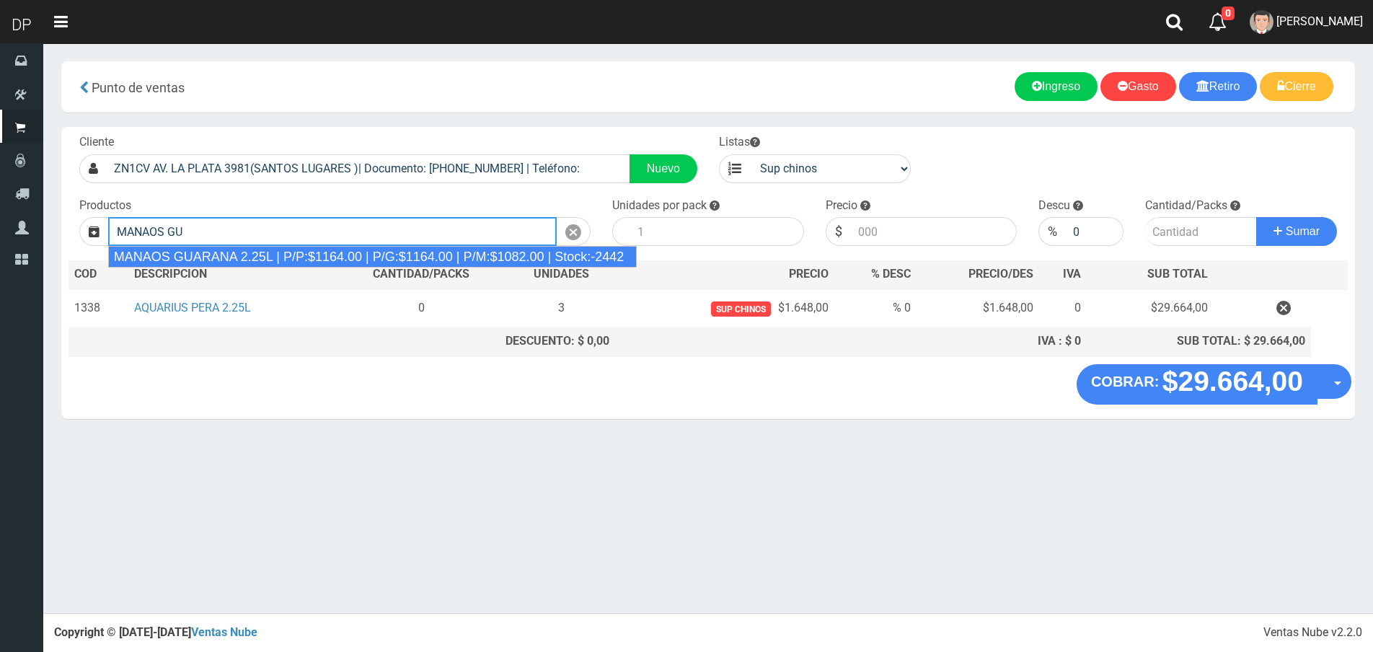
click at [404, 265] on div "MANAOS GUARANA 2.25L | P/P:$1164.00 | P/G:$1164.00 | P/M:$1082.00 | Stock:-2442" at bounding box center [372, 257] width 529 height 22
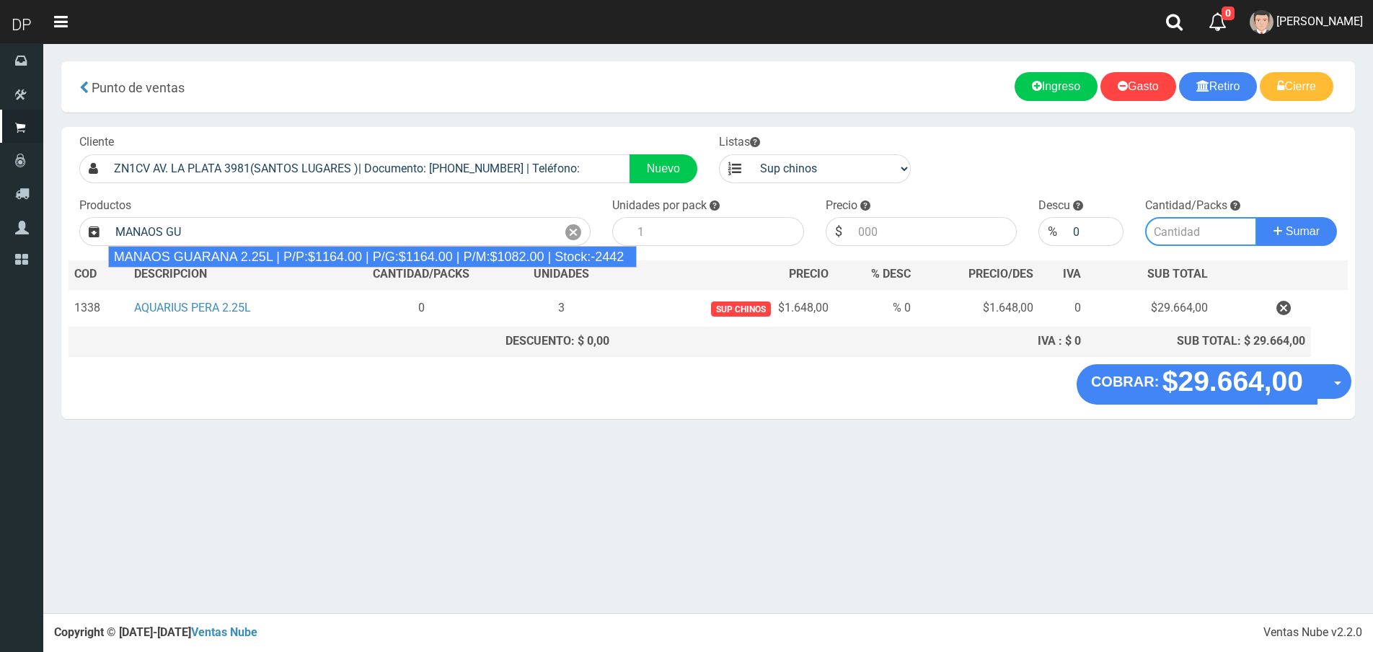
type input "MANAOS GUARANA 2.25L | P/P:$1164.00 | P/G:$1164.00 | P/M:$1082.00 | Stock:-2442"
type input "6"
type input "1164.00"
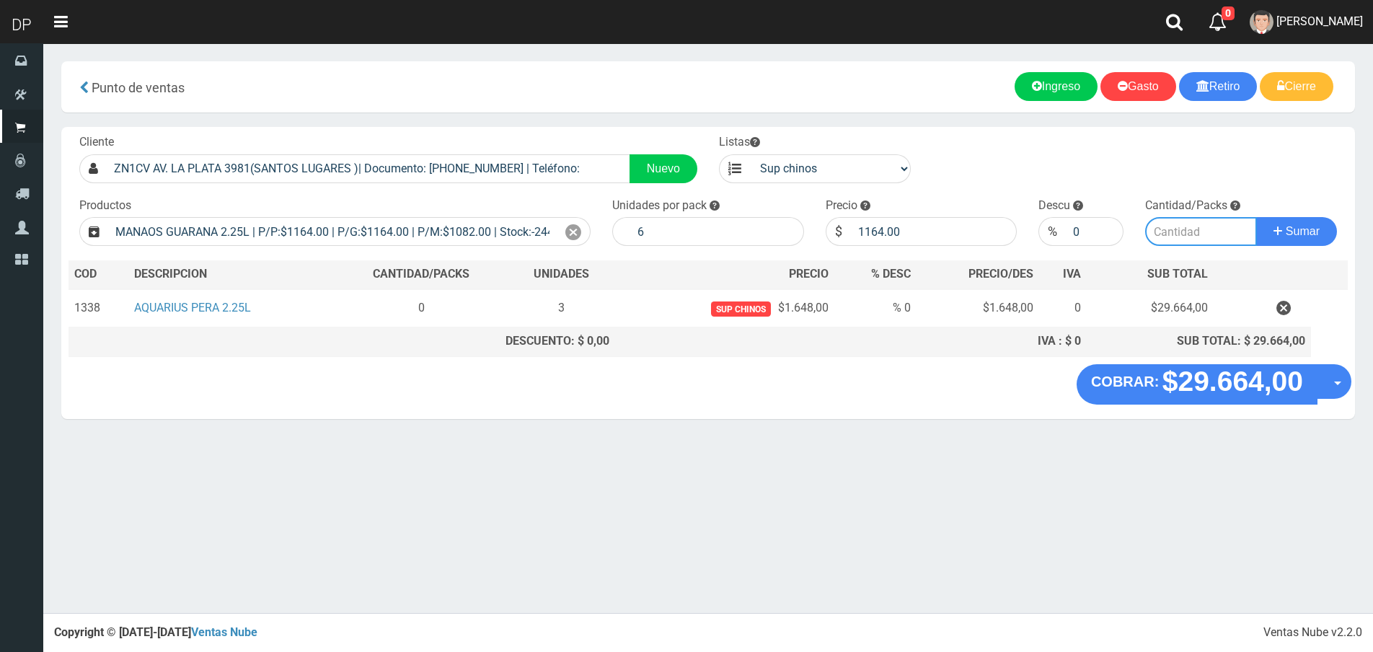
click at [1171, 226] on input "number" at bounding box center [1201, 231] width 112 height 29
type input "2"
click at [1256, 217] on button "Sumar" at bounding box center [1296, 231] width 81 height 29
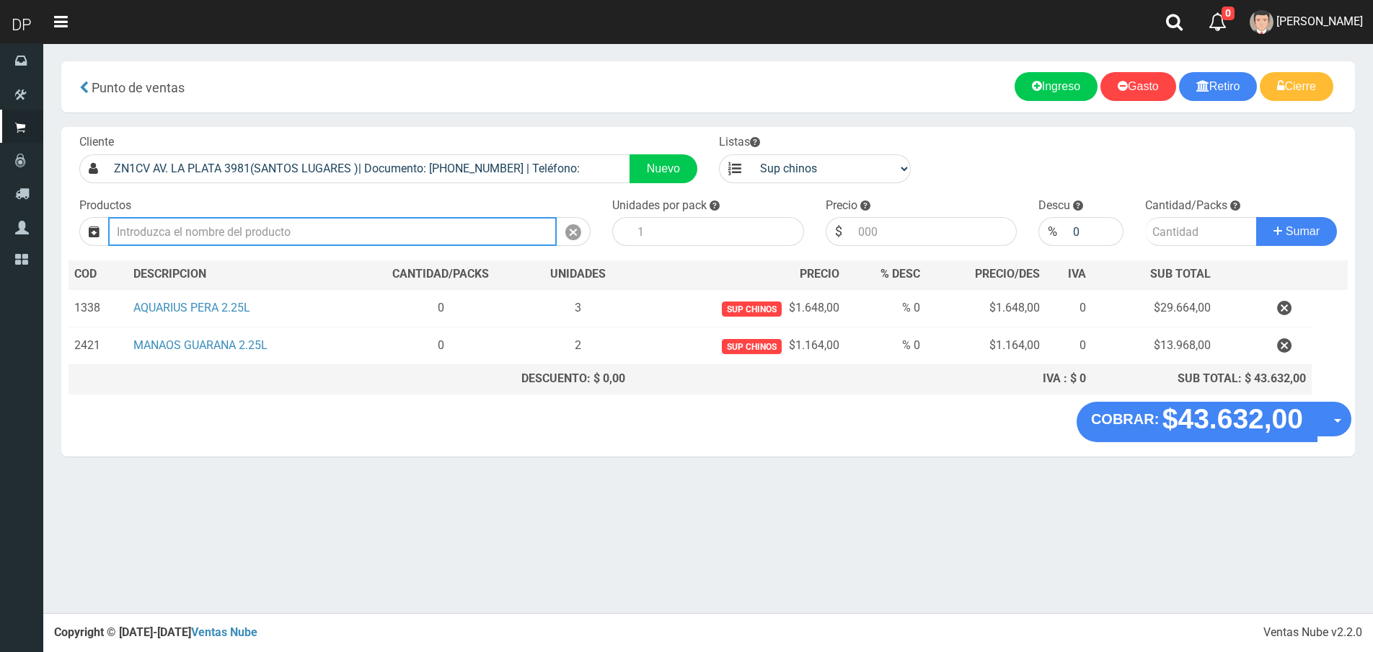
click at [252, 239] on input "text" at bounding box center [332, 231] width 449 height 29
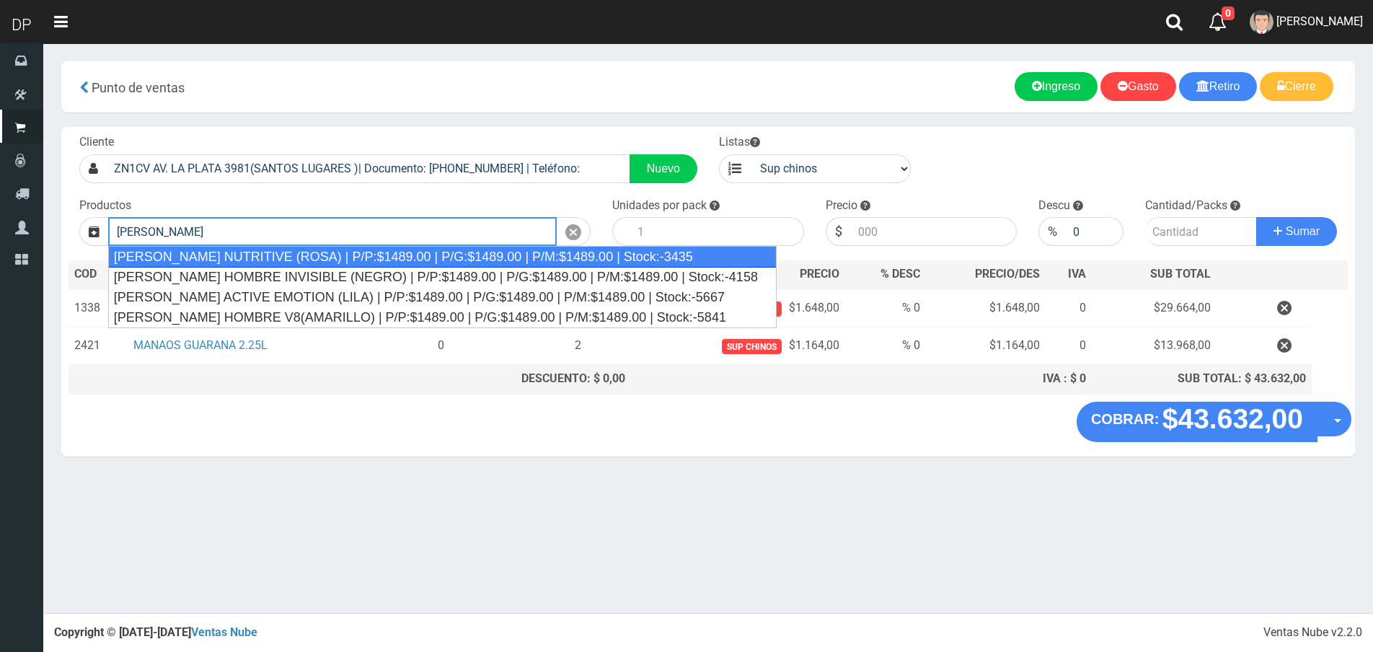
click at [298, 255] on div "REXONA ROLLON NUTRITIVE (ROSA) | P/P:$1489.00 | P/G:$1489.00 | P/M:$1489.00 | S…" at bounding box center [442, 257] width 668 height 22
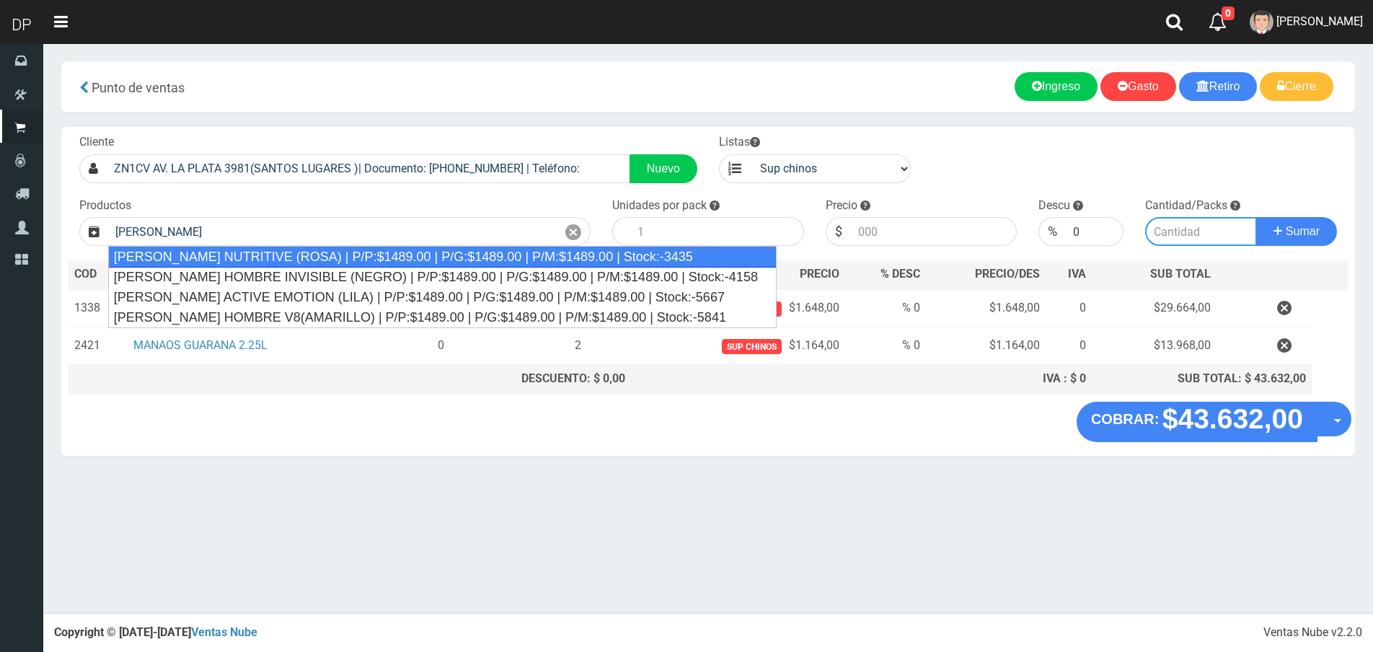
type input "REXONA ROLLON NUTRITIVE (ROSA) | P/P:$1489.00 | P/G:$1489.00 | P/M:$1489.00 | S…"
type input "12"
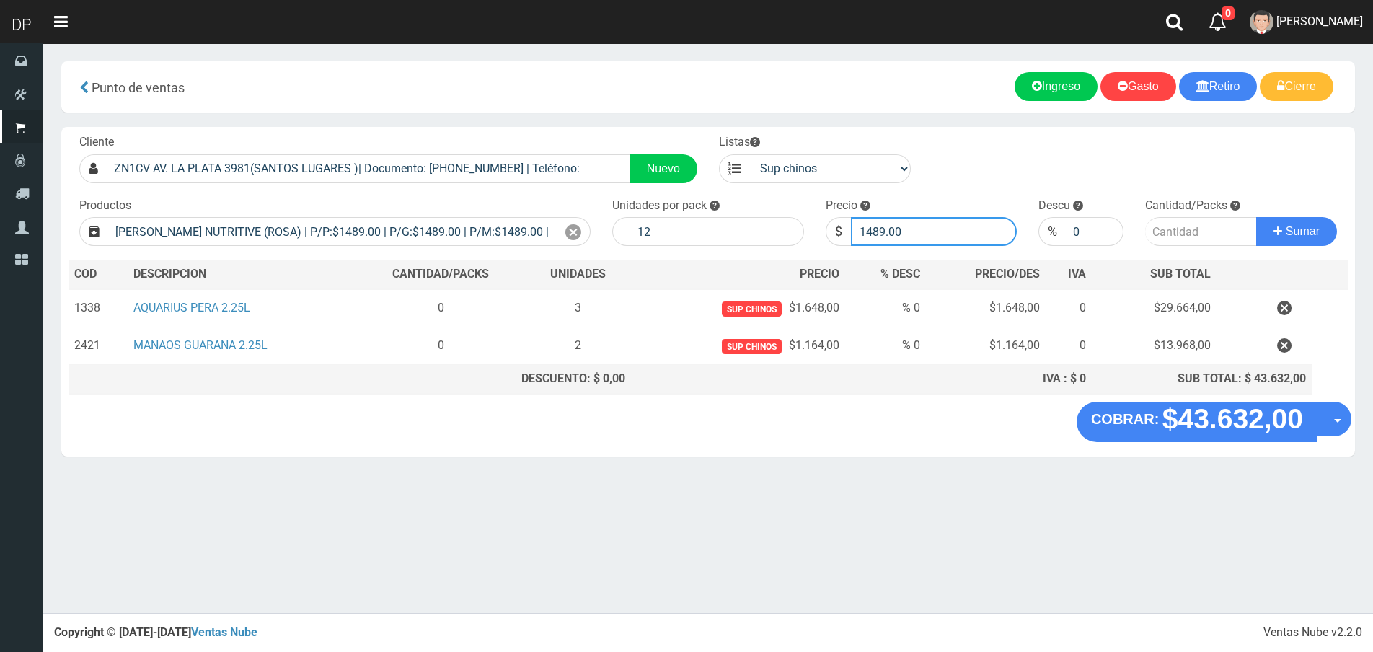
click at [959, 236] on input "1489.00" at bounding box center [934, 231] width 167 height 29
type input "1414"
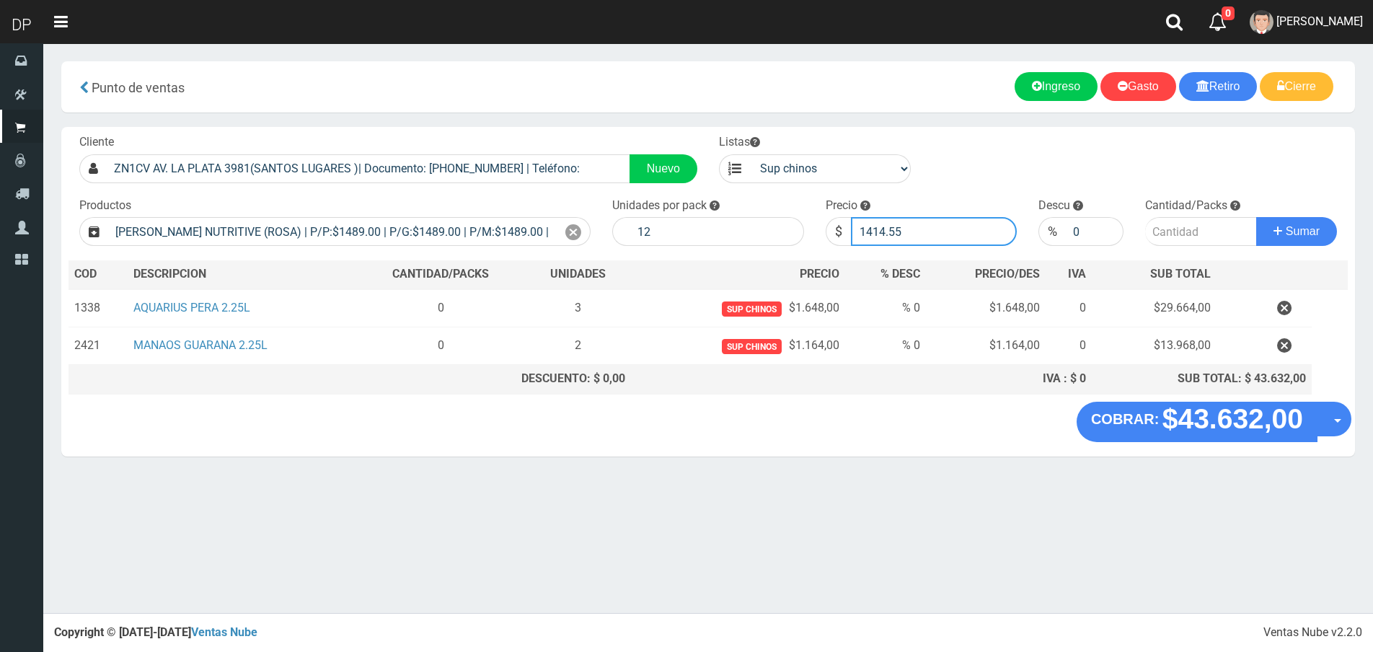
type input "1414.55"
type input "1"
click at [1256, 217] on button "Sumar" at bounding box center [1296, 231] width 81 height 29
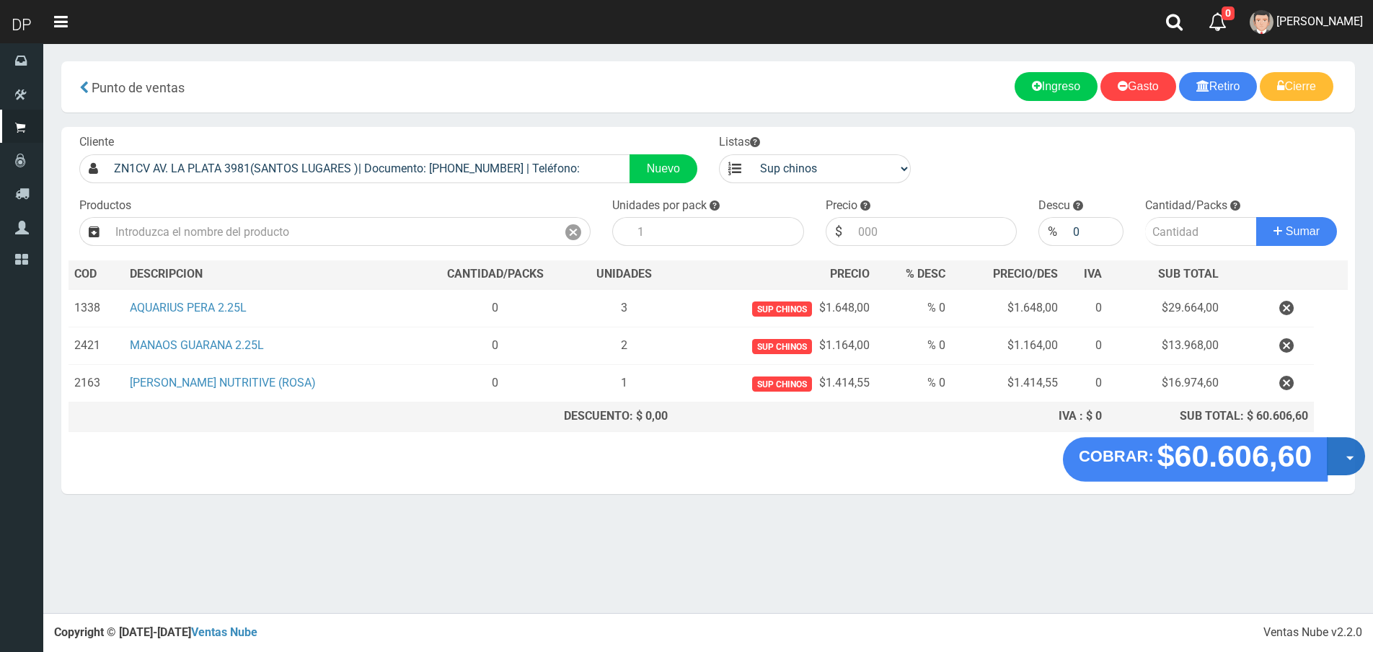
click at [1345, 466] on button "Opciones" at bounding box center [1346, 456] width 38 height 38
click at [1330, 466] on link "Hacer Devolucion" at bounding box center [1299, 460] width 129 height 33
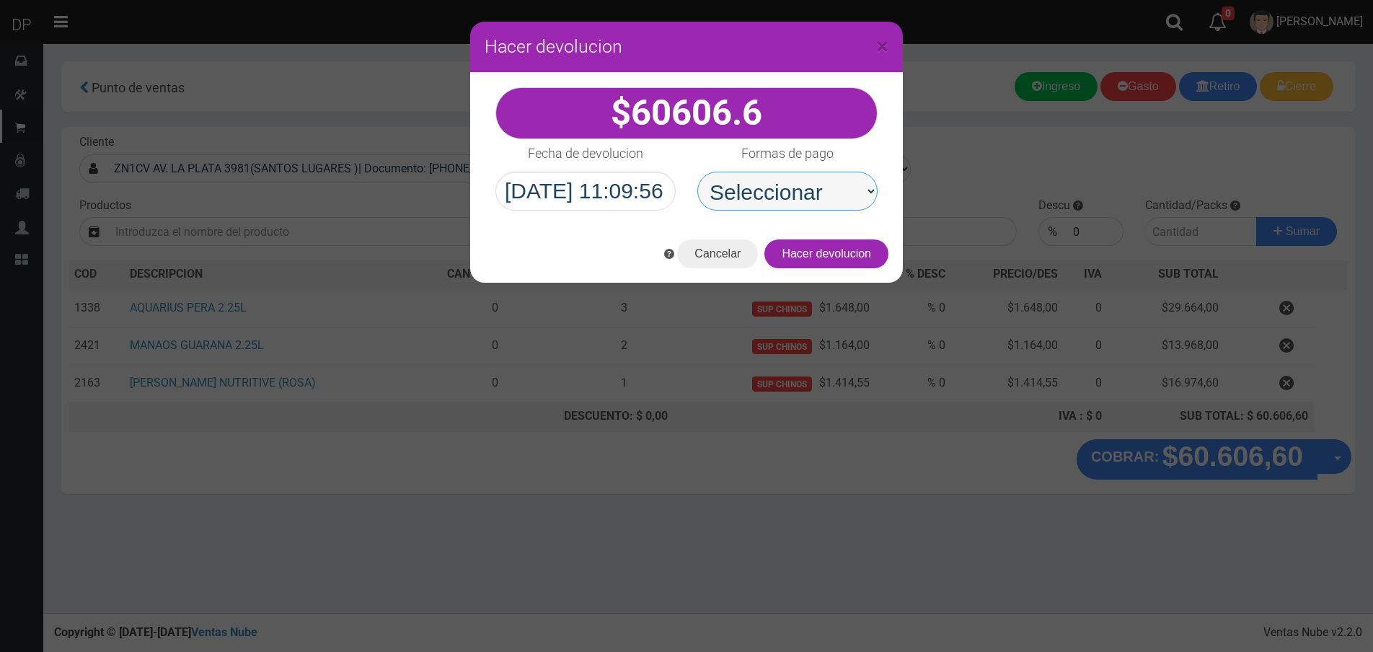
click at [767, 198] on select "Seleccionar Efectivo Tarjeta de Crédito Depósito Débito" at bounding box center [787, 191] width 180 height 39
select select "Efectivo"
click at [697, 172] on select "Seleccionar Efectivo Tarjeta de Crédito Depósito Débito" at bounding box center [787, 191] width 180 height 39
click at [778, 249] on button "Hacer devolucion" at bounding box center [826, 253] width 124 height 29
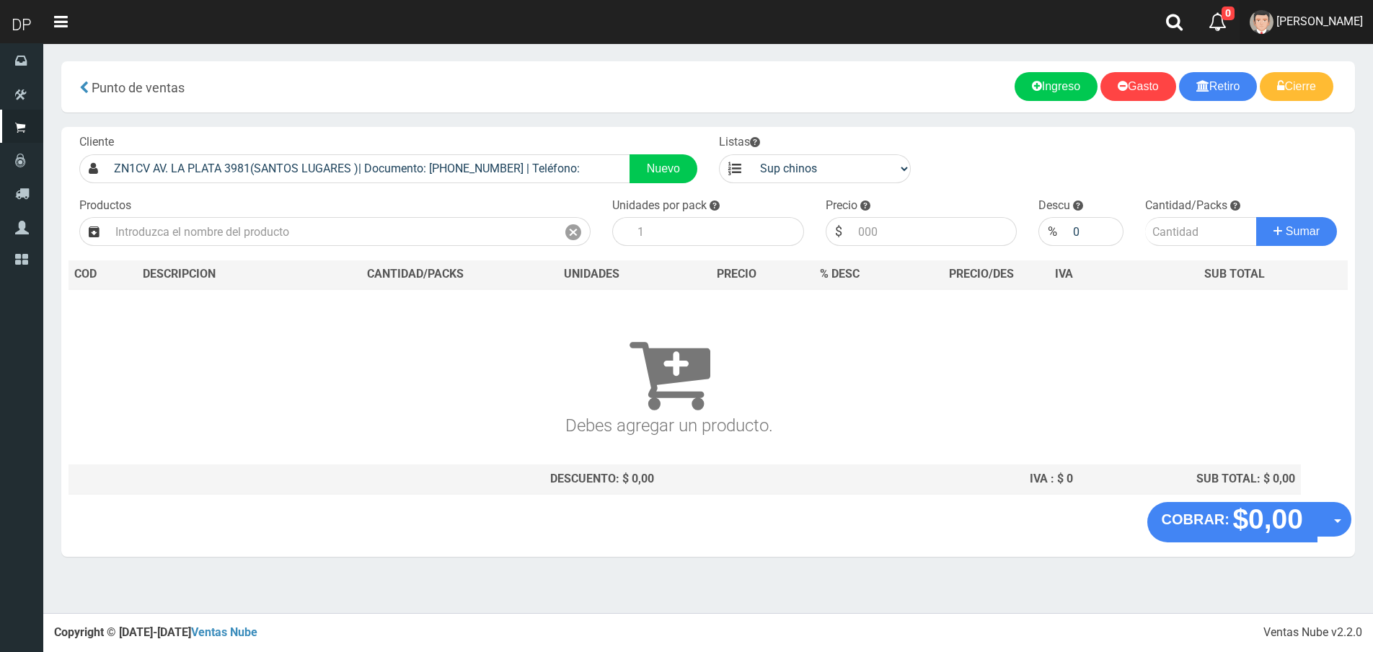
click at [1336, 21] on span "FABRIZIO DURE" at bounding box center [1319, 21] width 87 height 14
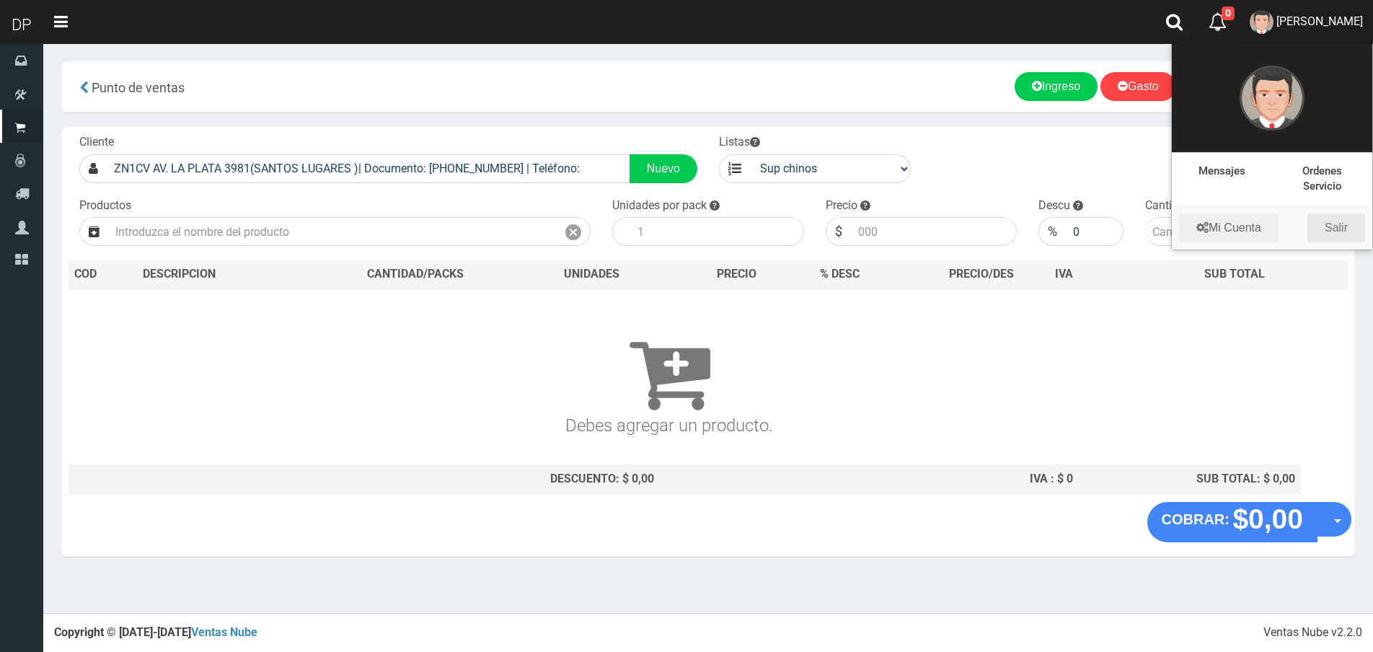
click at [1348, 218] on link "Salir" at bounding box center [1336, 227] width 58 height 29
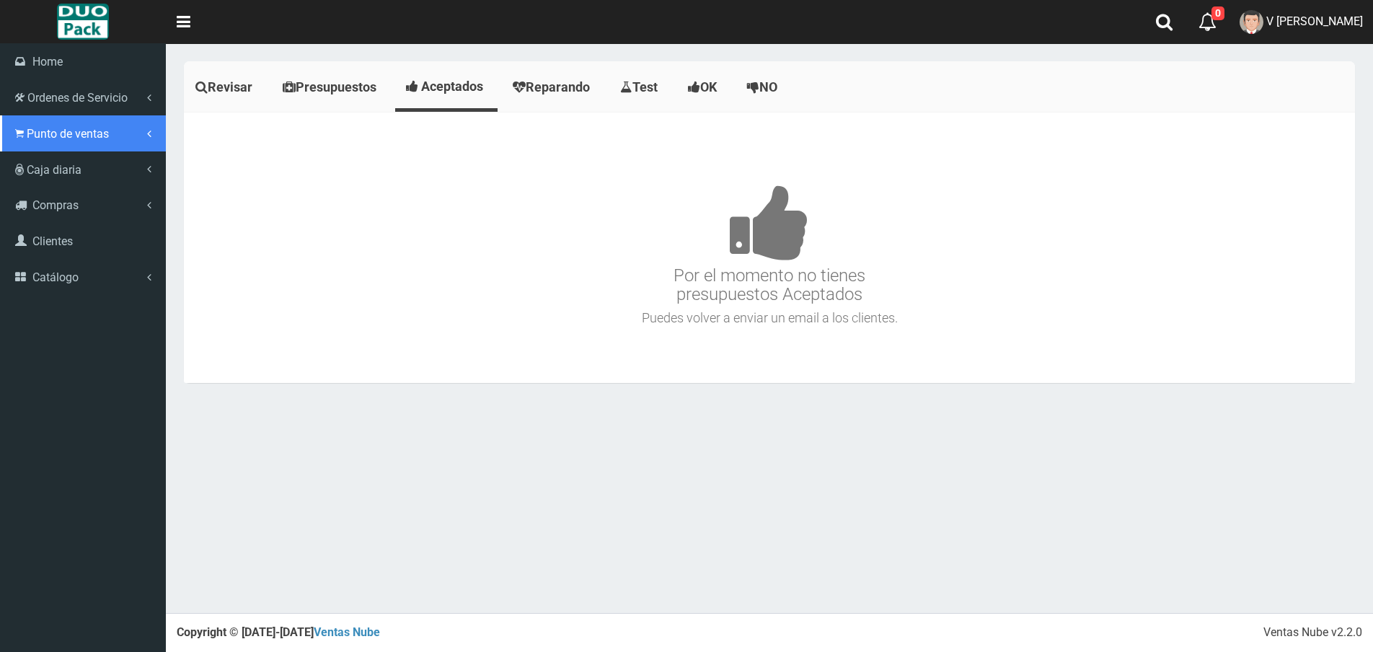
click at [63, 136] on span "Punto de ventas" at bounding box center [68, 134] width 82 height 14
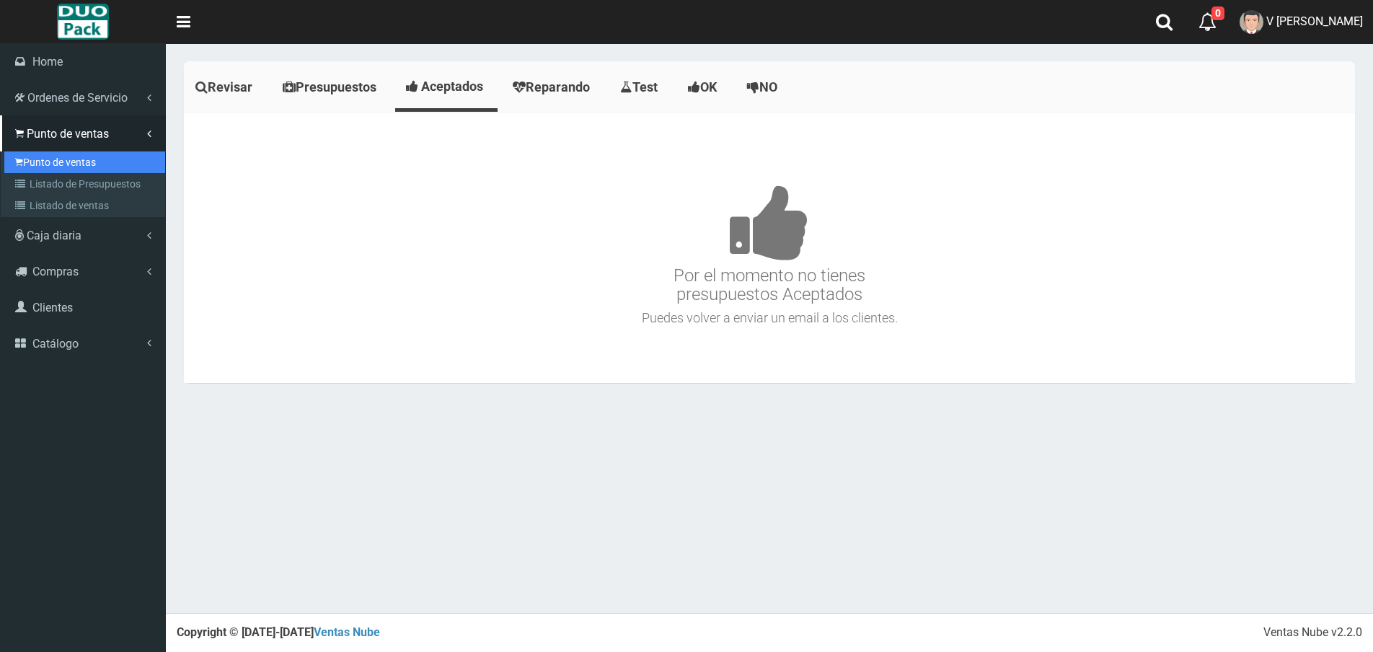
click at [77, 156] on link "Punto de ventas" at bounding box center [84, 162] width 161 height 22
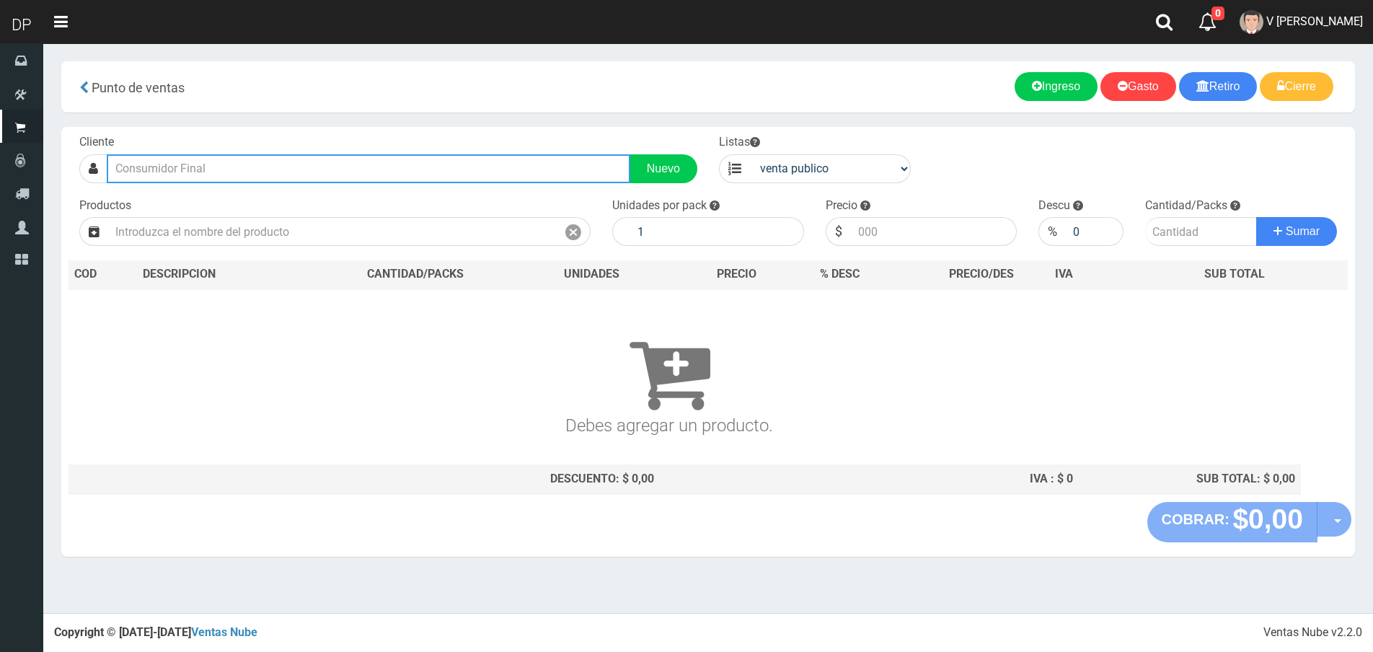
click at [181, 174] on input "text" at bounding box center [369, 168] width 524 height 29
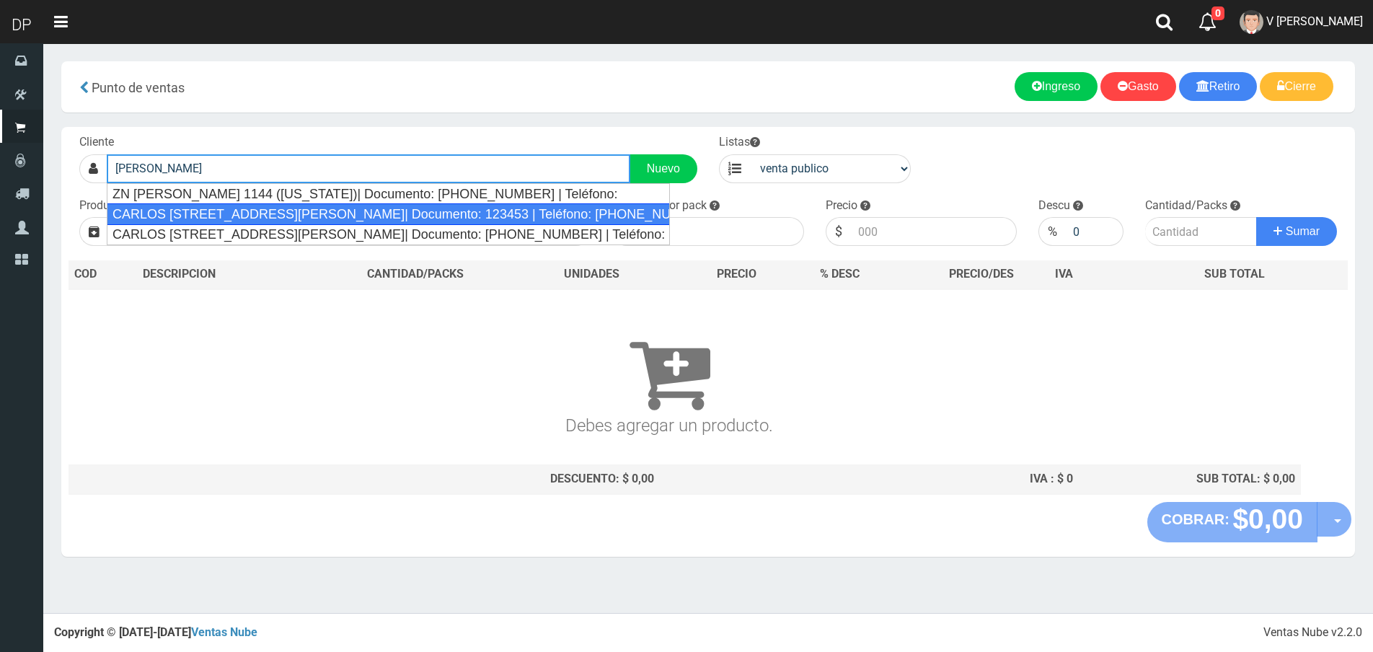
click at [265, 209] on div "CARLOS [STREET_ADDRESS][PERSON_NAME]| Documento: 123453 | Teléfono: [PHONE_NUMB…" at bounding box center [388, 214] width 563 height 22
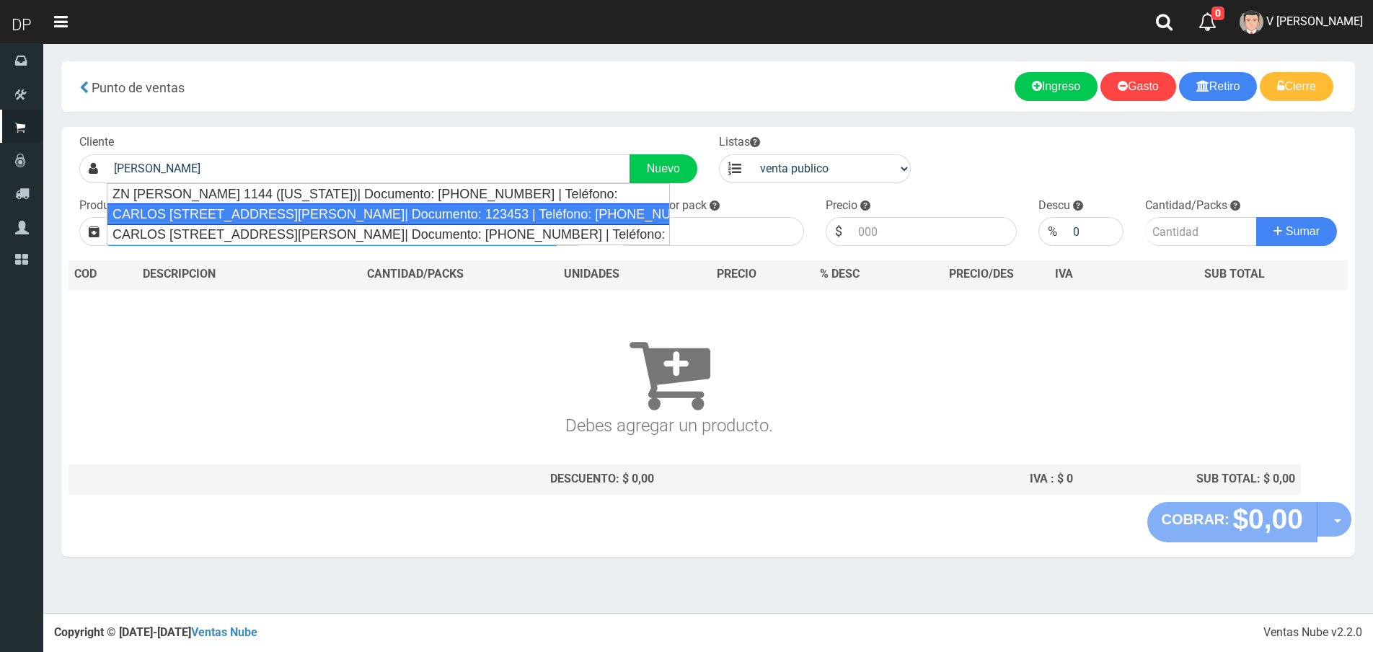
type input "CARLOS [STREET_ADDRESS][PERSON_NAME]| Documento: 123453 | Teléfono: [PHONE_NUMB…"
select select
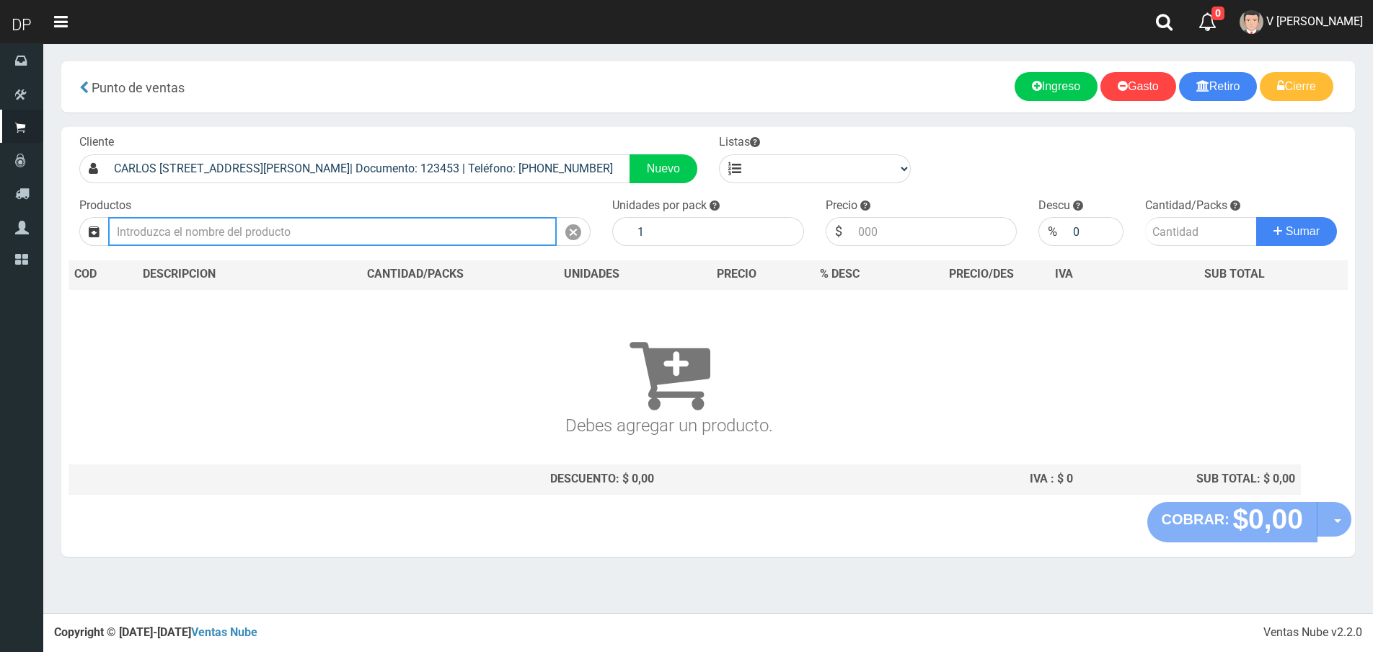
click at [269, 237] on input "text" at bounding box center [332, 231] width 449 height 29
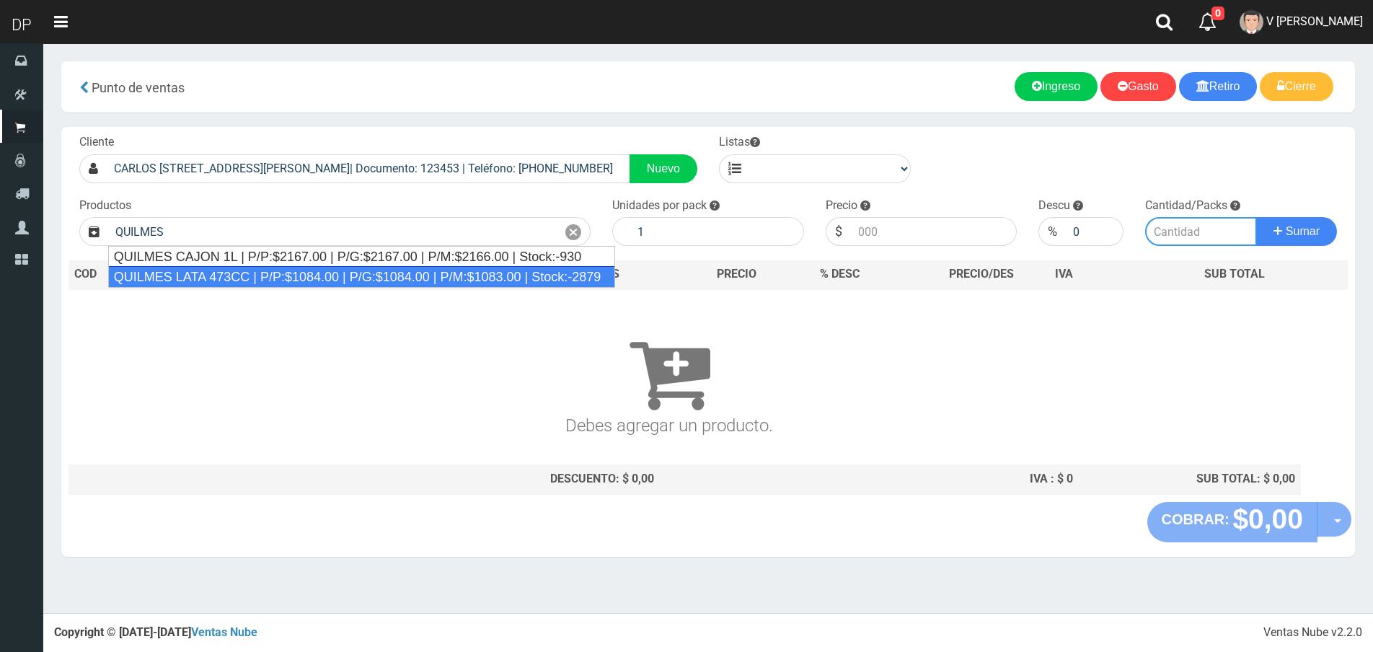
type input "QUILMES LATA 473CC | P/P:$1084.00 | P/G:$1084.00 | P/M:$1083.00 | Stock:-2879"
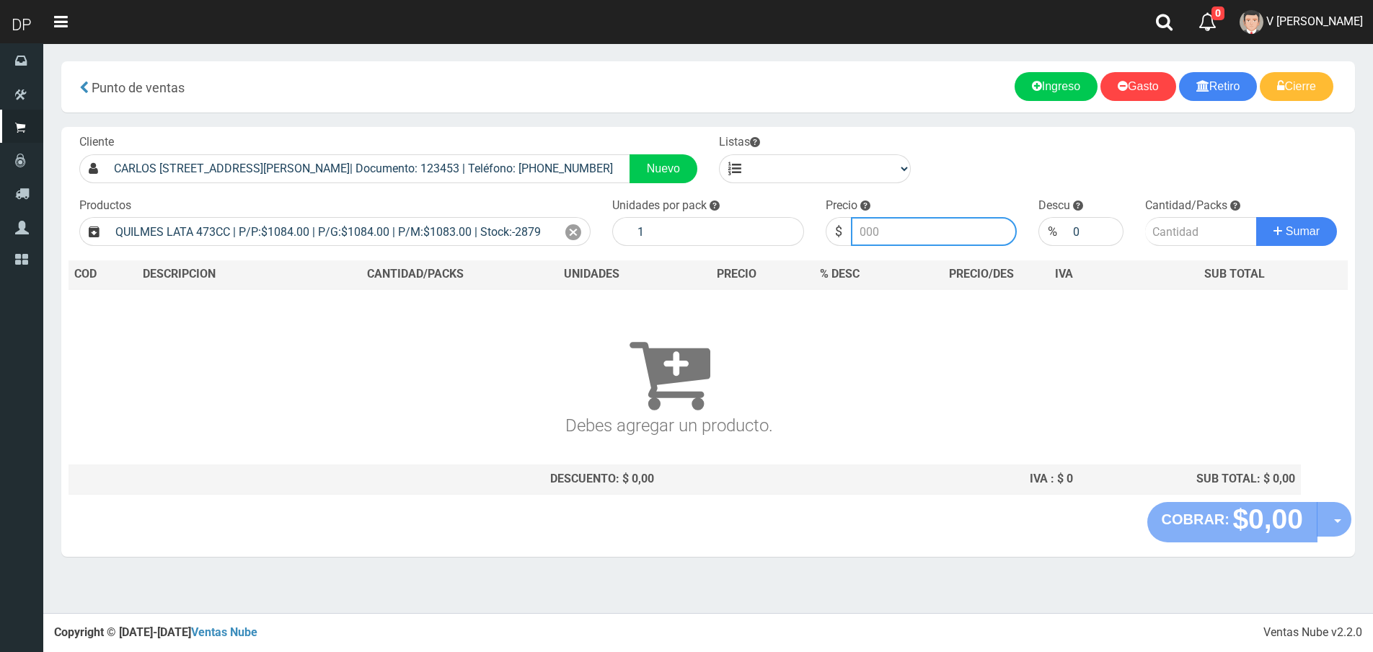
click at [871, 221] on input "number" at bounding box center [934, 231] width 167 height 29
click at [572, 228] on icon at bounding box center [573, 232] width 16 height 21
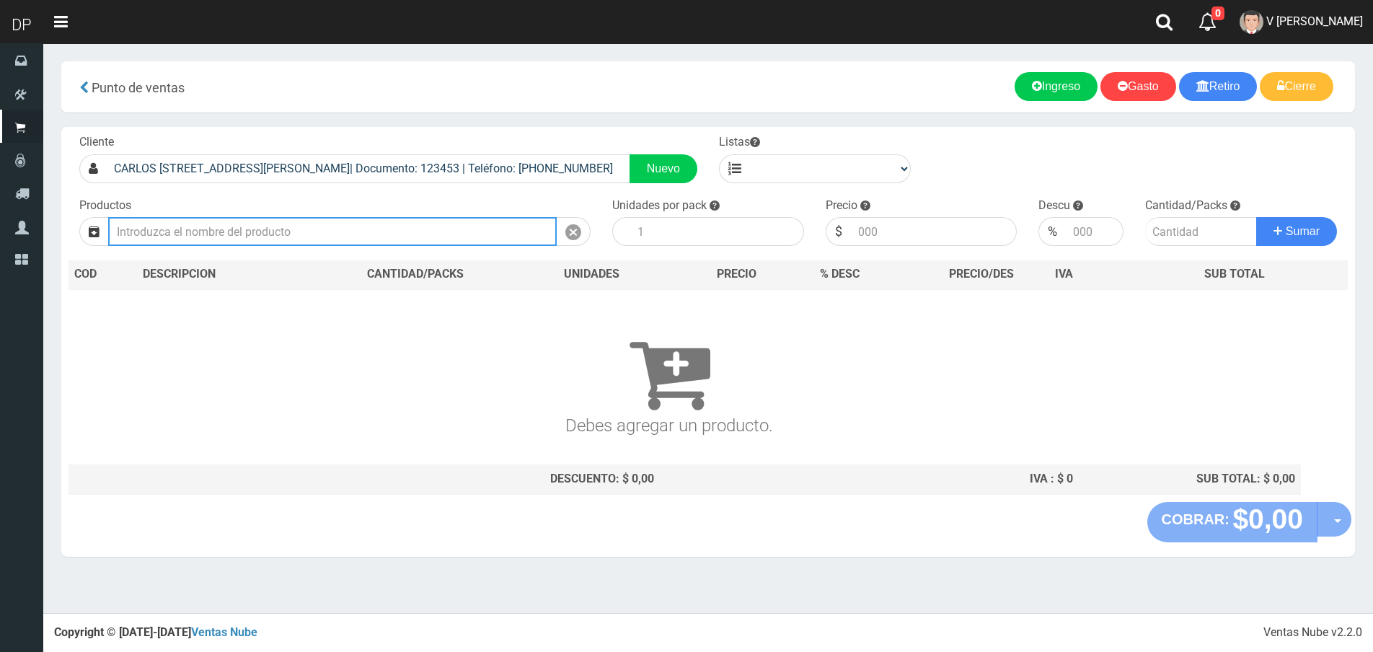
click at [512, 226] on input "text" at bounding box center [332, 231] width 449 height 29
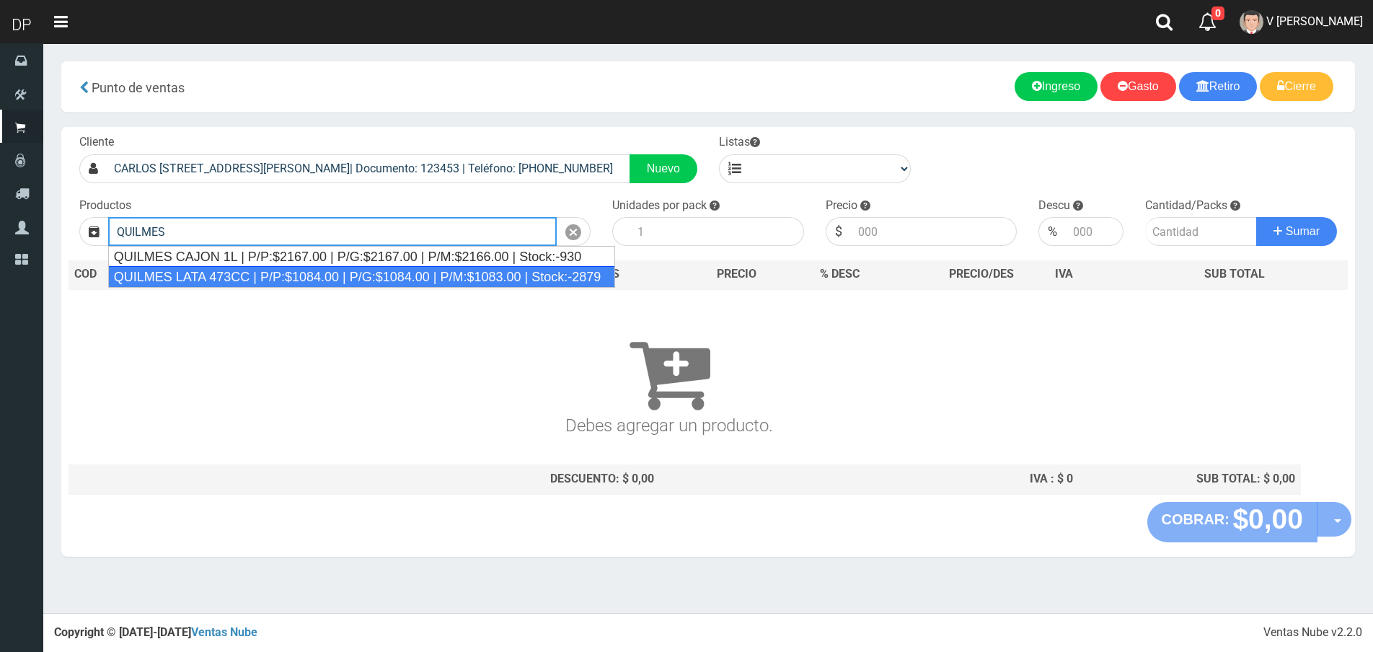
click at [213, 273] on div "QUILMES LATA 473CC | P/P:$1084.00 | P/G:$1084.00 | P/M:$1083.00 | Stock:-2879" at bounding box center [362, 277] width 508 height 22
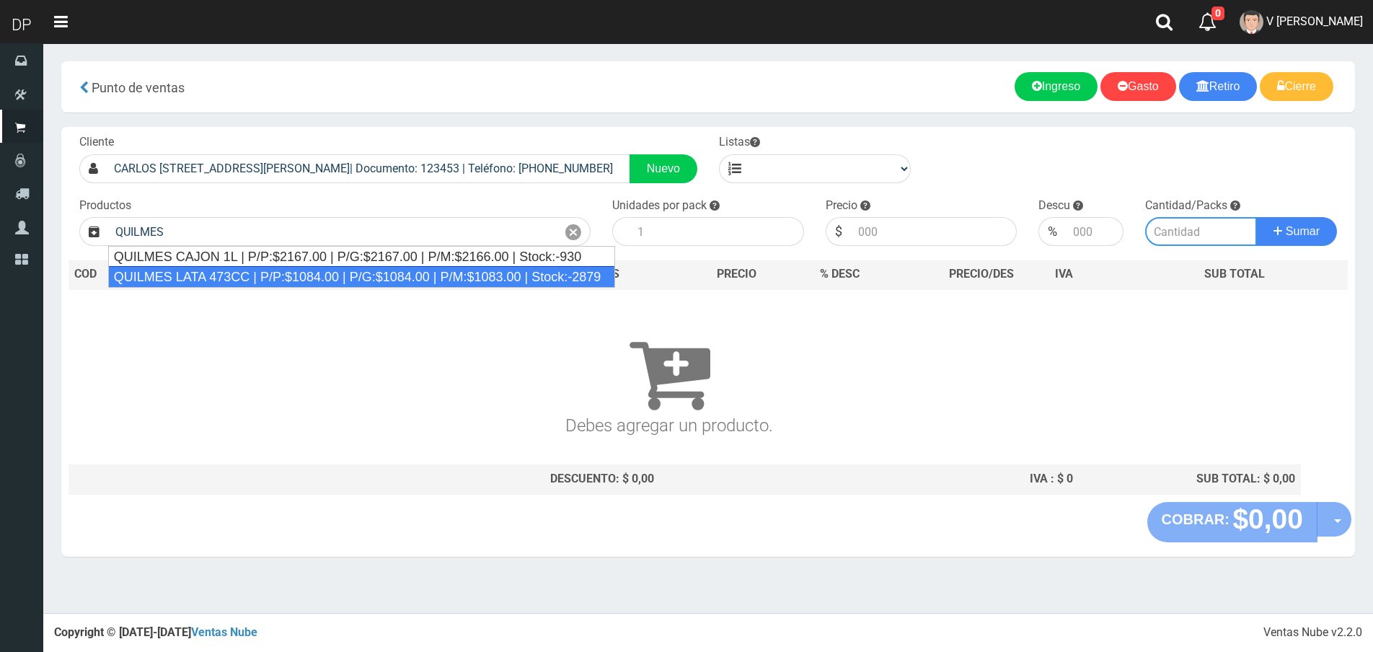
type input "QUILMES LATA 473CC | P/P:$1084.00 | P/G:$1084.00 | P/M:$1083.00 | Stock:-2879"
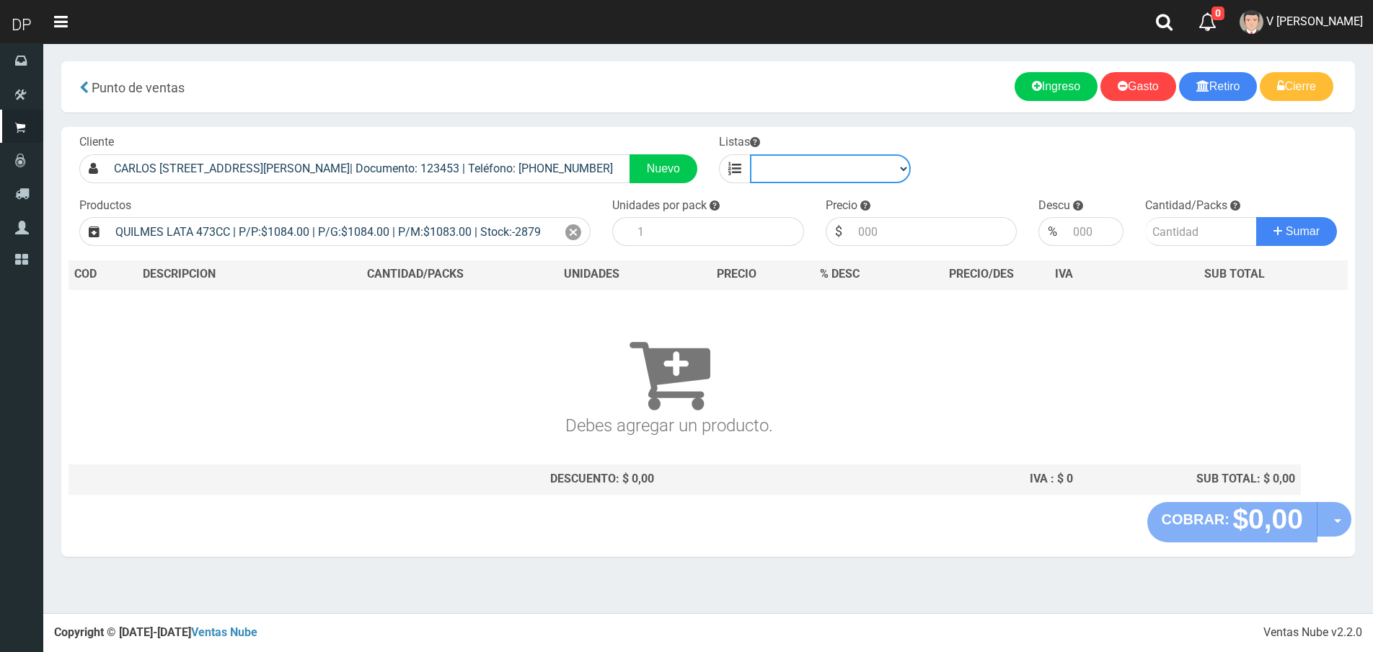
drag, startPoint x: 862, startPoint y: 211, endPoint x: 852, endPoint y: 182, distance: 30.8
click at [849, 178] on select "venta publico Sup chinos reventas" at bounding box center [830, 168] width 161 height 29
select select "2"
click at [750, 154] on select "venta publico Sup chinos reventas" at bounding box center [830, 168] width 161 height 29
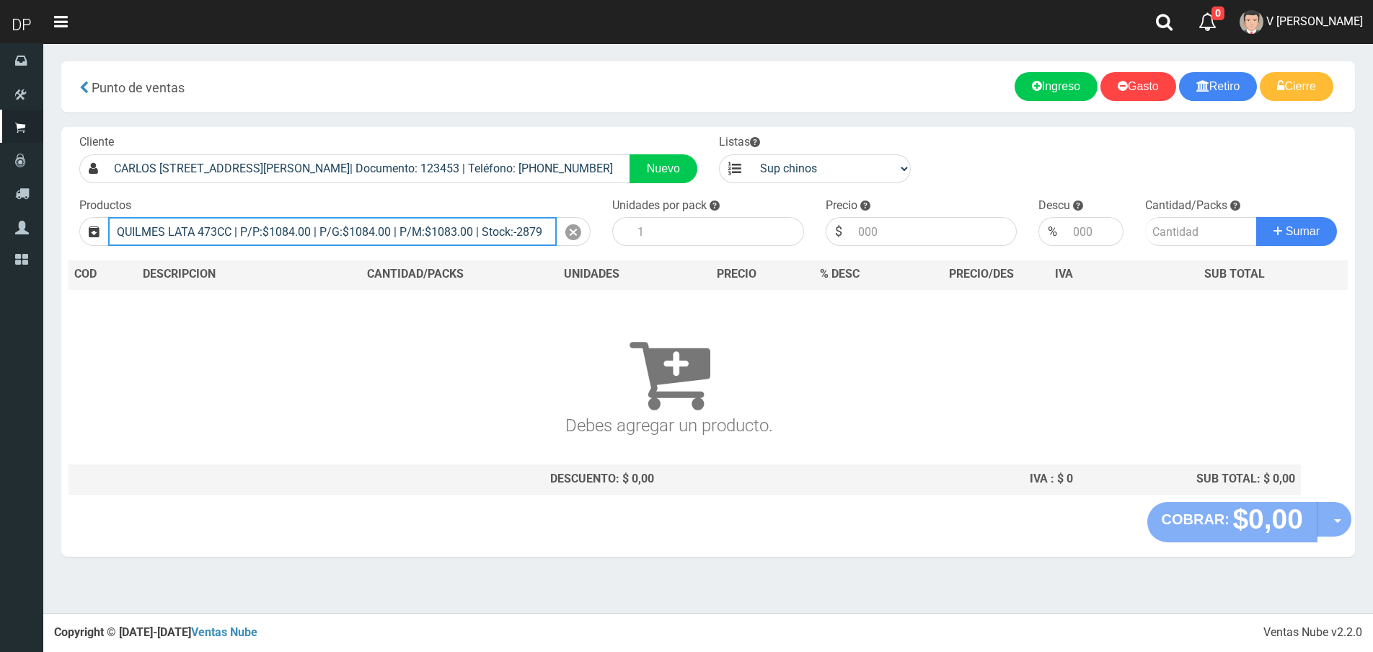
click at [539, 231] on input "QUILMES LATA 473CC | P/P:$1084.00 | P/G:$1084.00 | P/M:$1083.00 | Stock:-2879" at bounding box center [332, 231] width 449 height 29
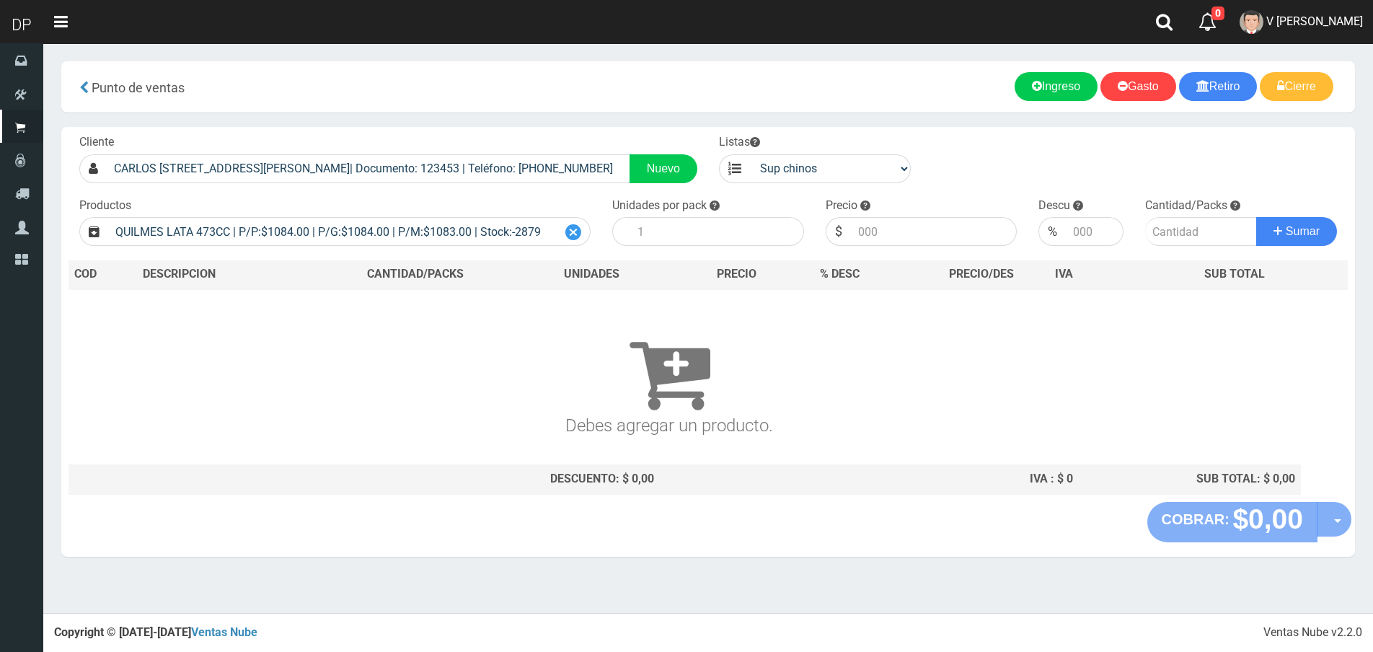
click at [575, 231] on icon at bounding box center [573, 232] width 16 height 21
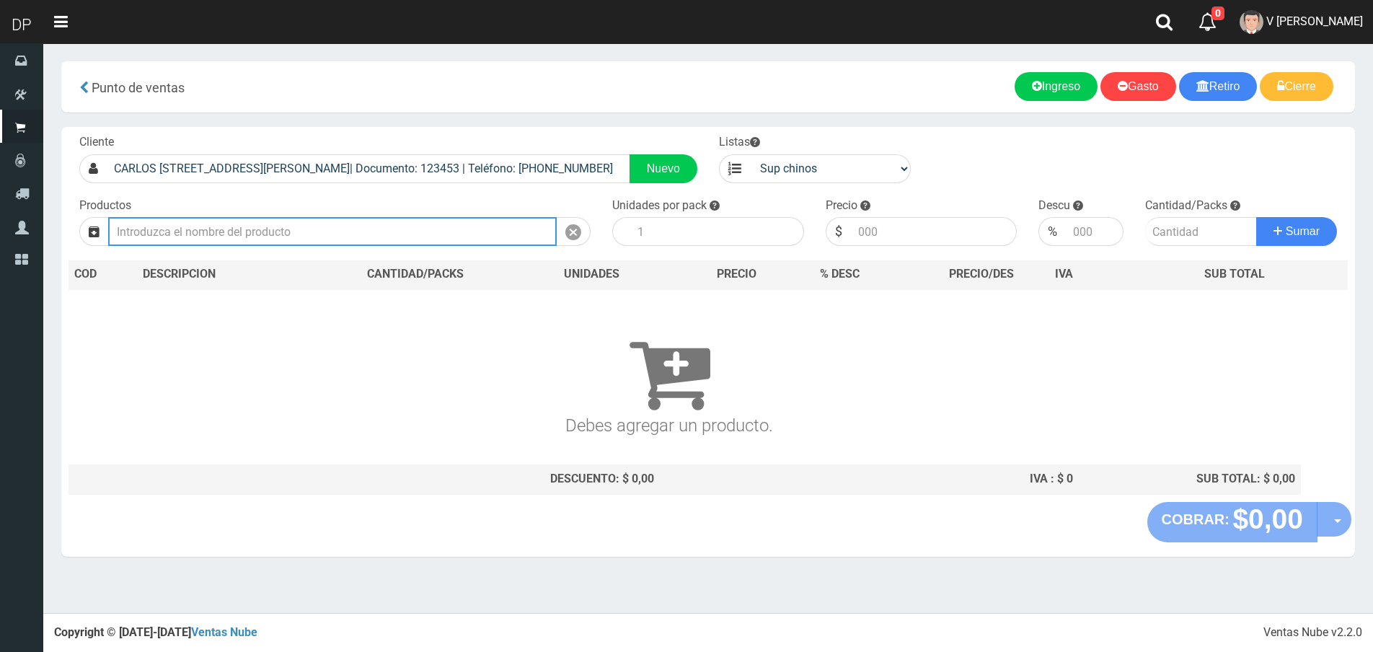
click at [495, 227] on input "text" at bounding box center [332, 231] width 449 height 29
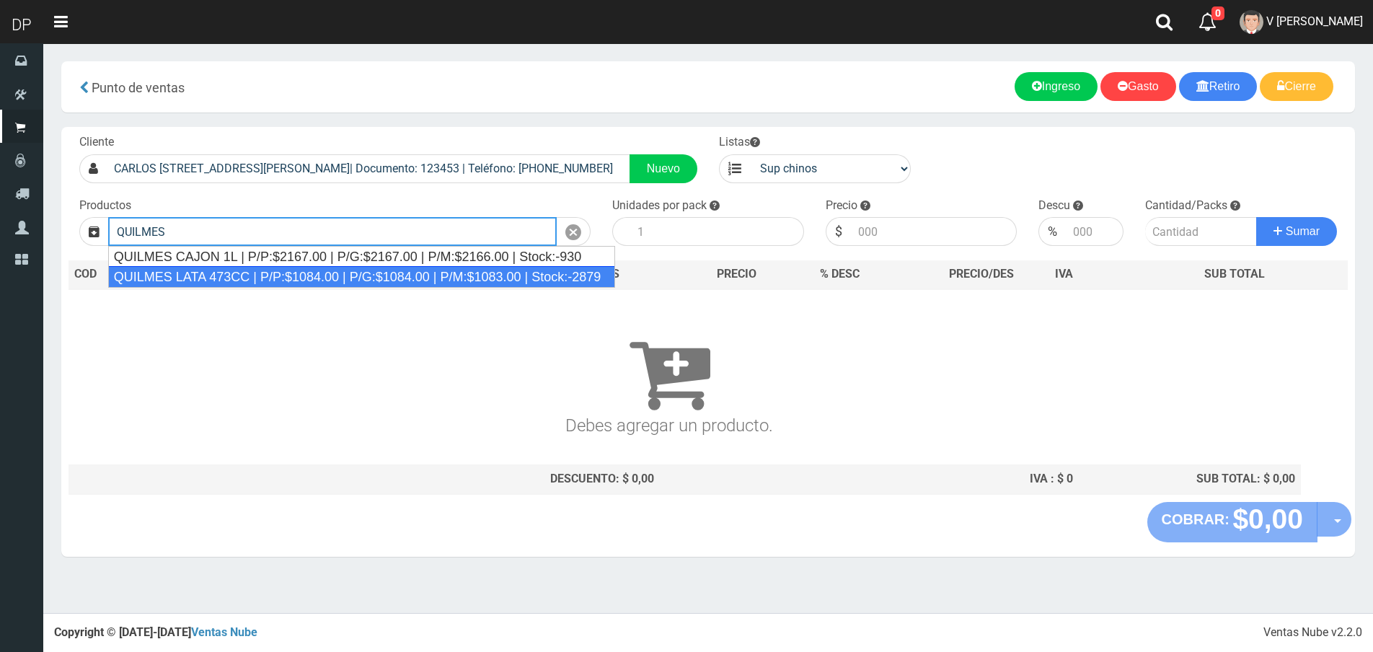
click at [276, 272] on div "QUILMES LATA 473CC | P/P:$1084.00 | P/G:$1084.00 | P/M:$1083.00 | Stock:-2879" at bounding box center [362, 277] width 508 height 22
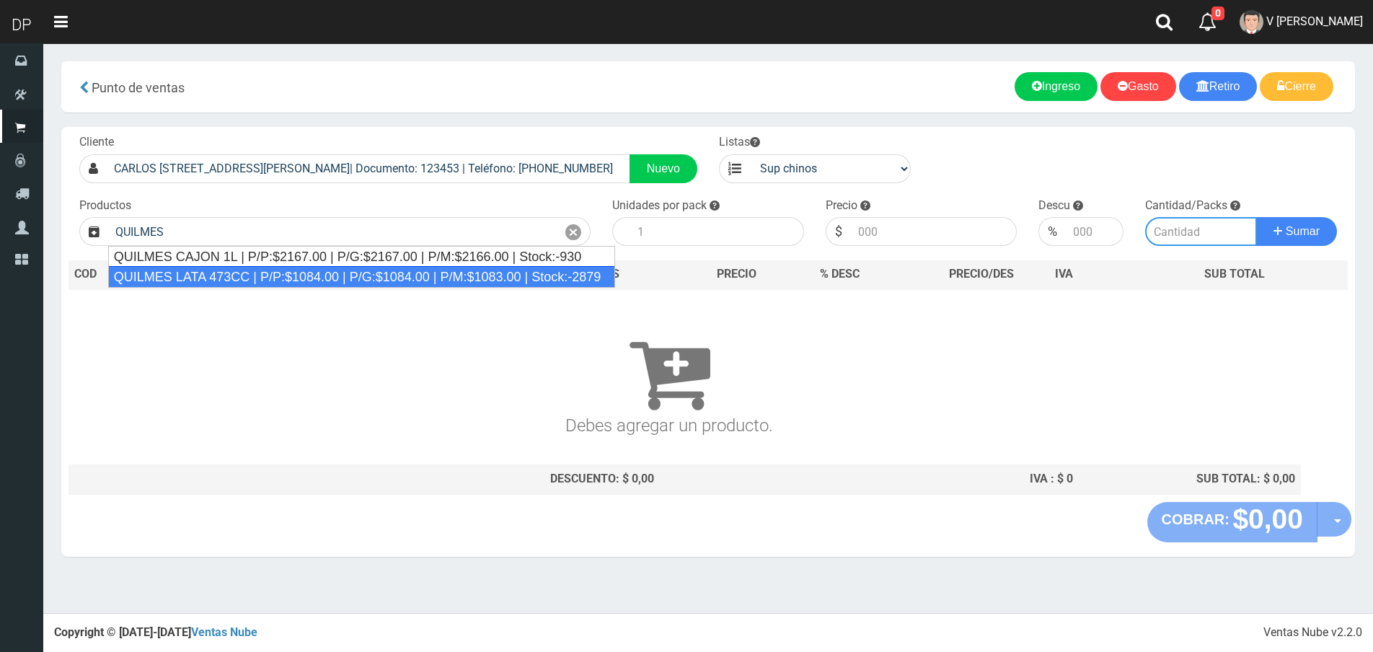
type input "QUILMES LATA 473CC | P/P:$1084.00 | P/G:$1084.00 | P/M:$1083.00 | Stock:-2879"
type input "24"
type input "1084.00"
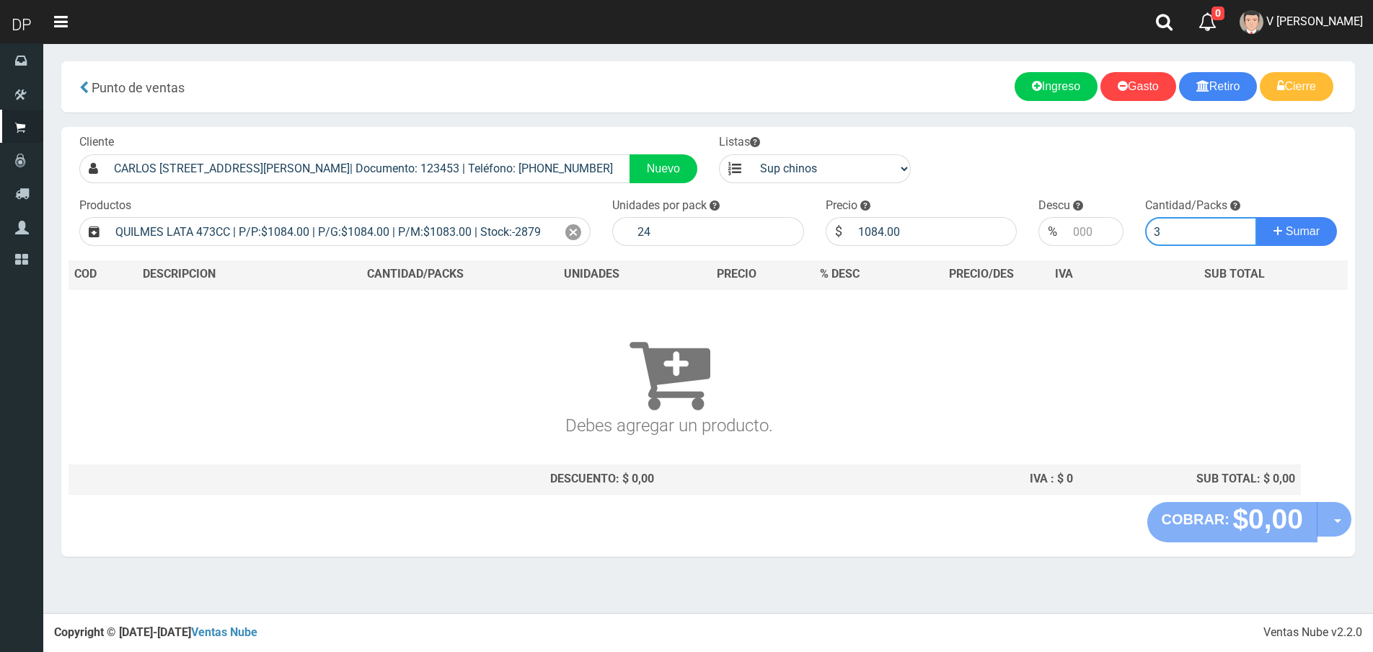
type input "3"
click at [1256, 217] on button "Sumar" at bounding box center [1296, 231] width 81 height 29
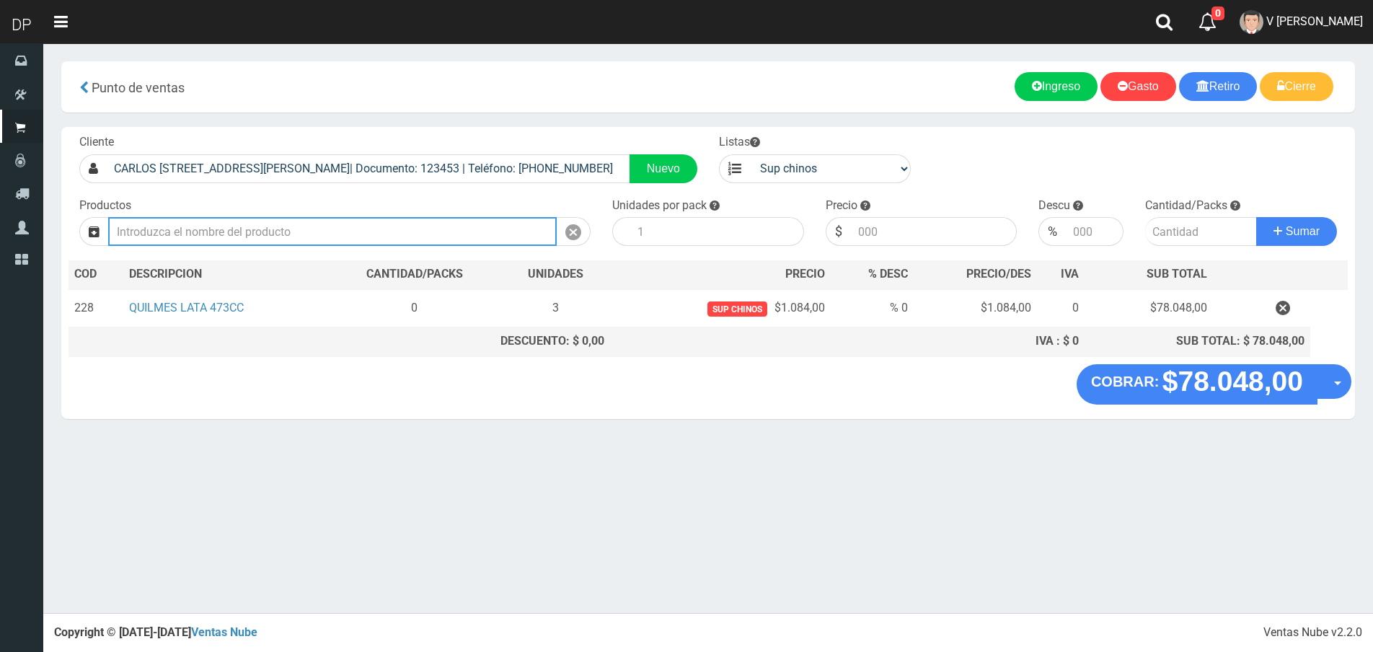
click at [338, 237] on input "text" at bounding box center [332, 231] width 449 height 29
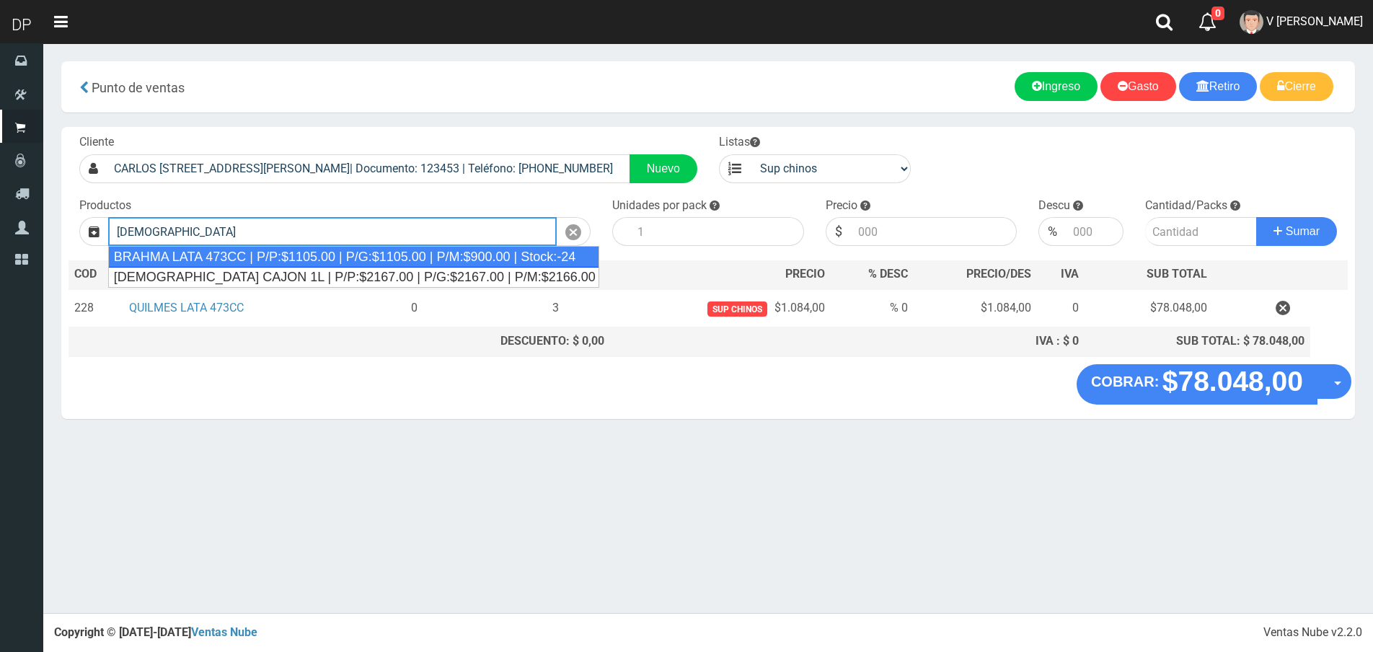
click at [329, 256] on div "BRAHMA LATA 473CC | P/P:$1105.00 | P/G:$1105.00 | P/M:$900.00 | Stock:-24" at bounding box center [354, 257] width 492 height 22
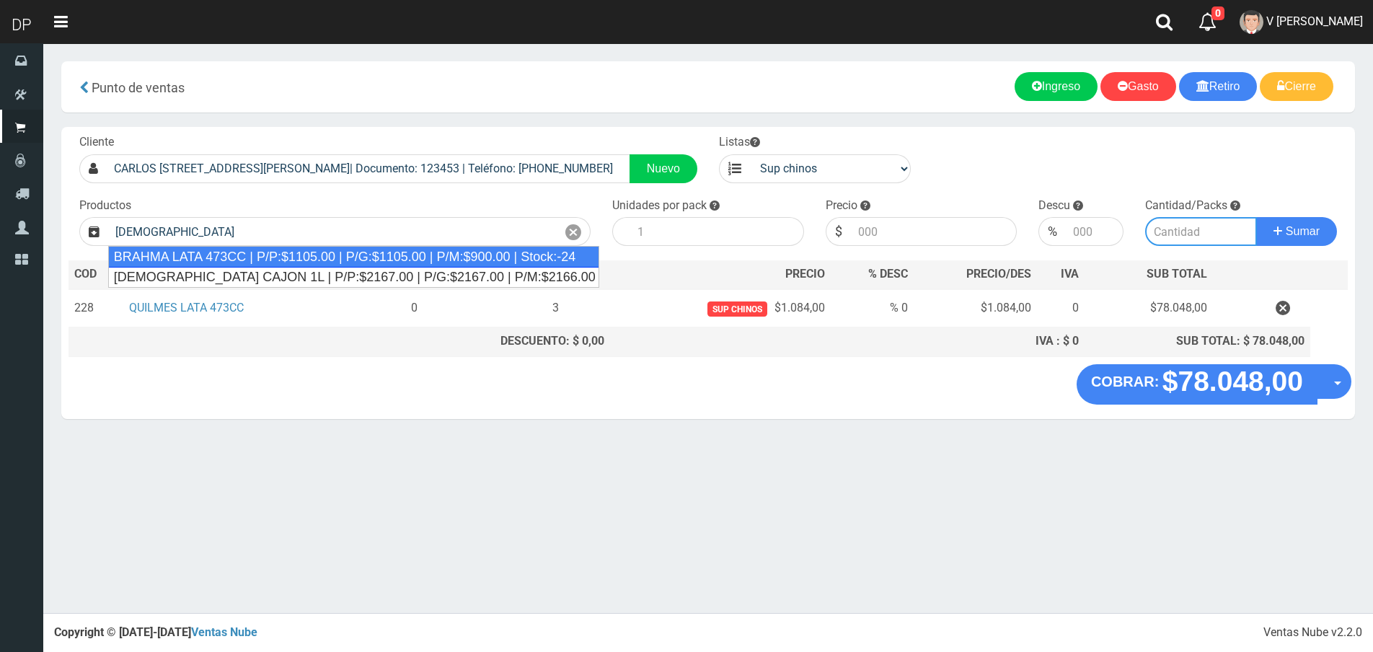
type input "BRAHMA LATA 473CC | P/P:$1105.00 | P/G:$1105.00 | P/M:$900.00 | Stock:-24"
type input "24"
type input "1105.00"
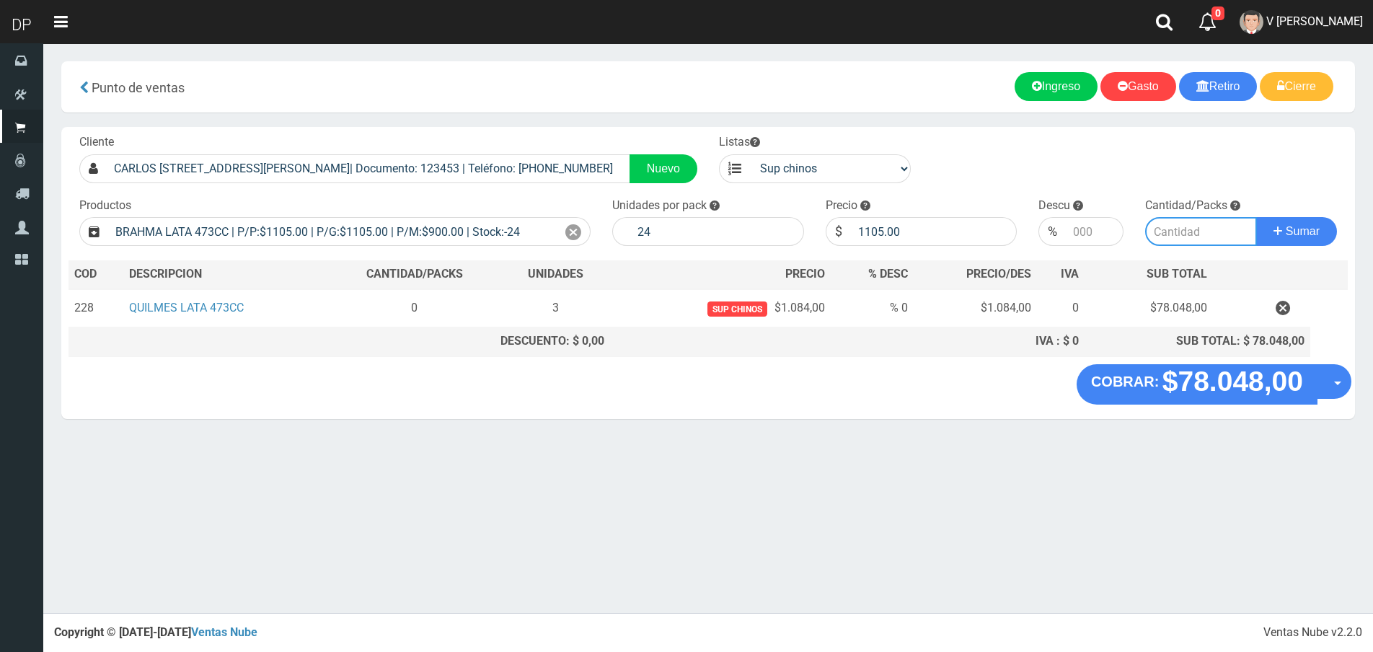
click at [1177, 226] on input "number" at bounding box center [1201, 231] width 112 height 29
type input "2"
click at [1256, 217] on button "Sumar" at bounding box center [1296, 231] width 81 height 29
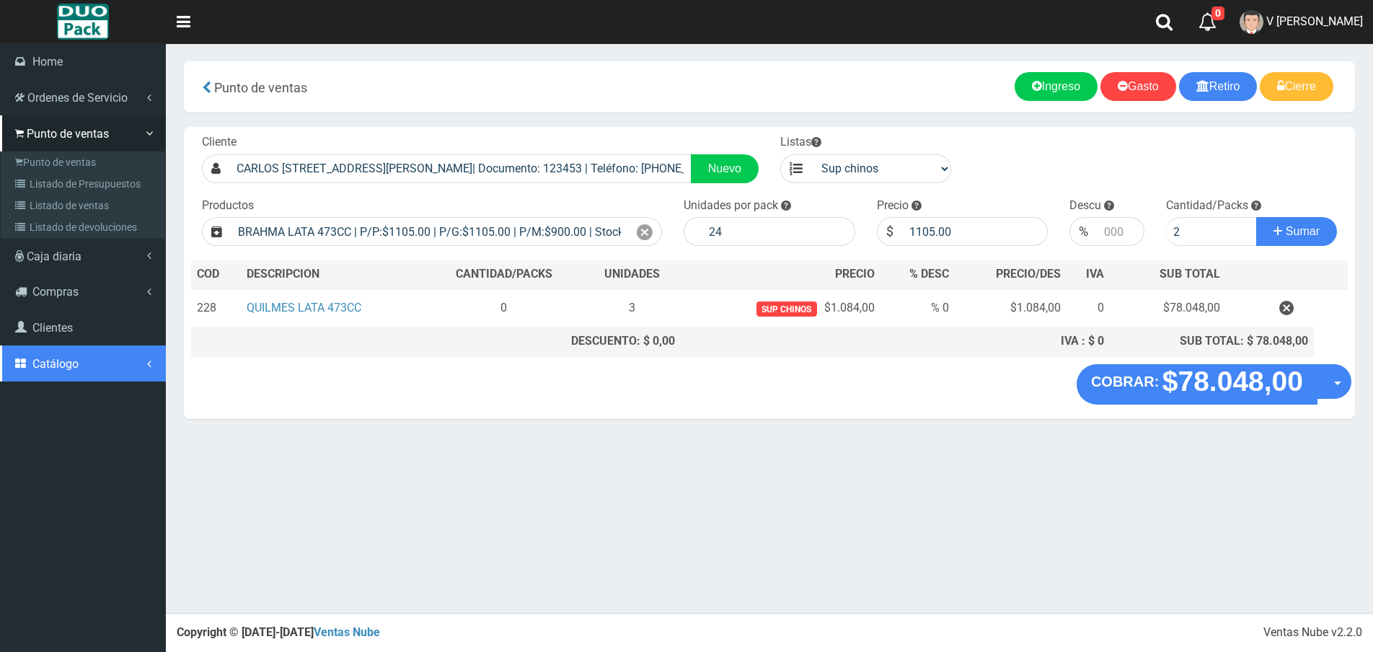
click at [53, 355] on link "Catálogo" at bounding box center [83, 363] width 166 height 36
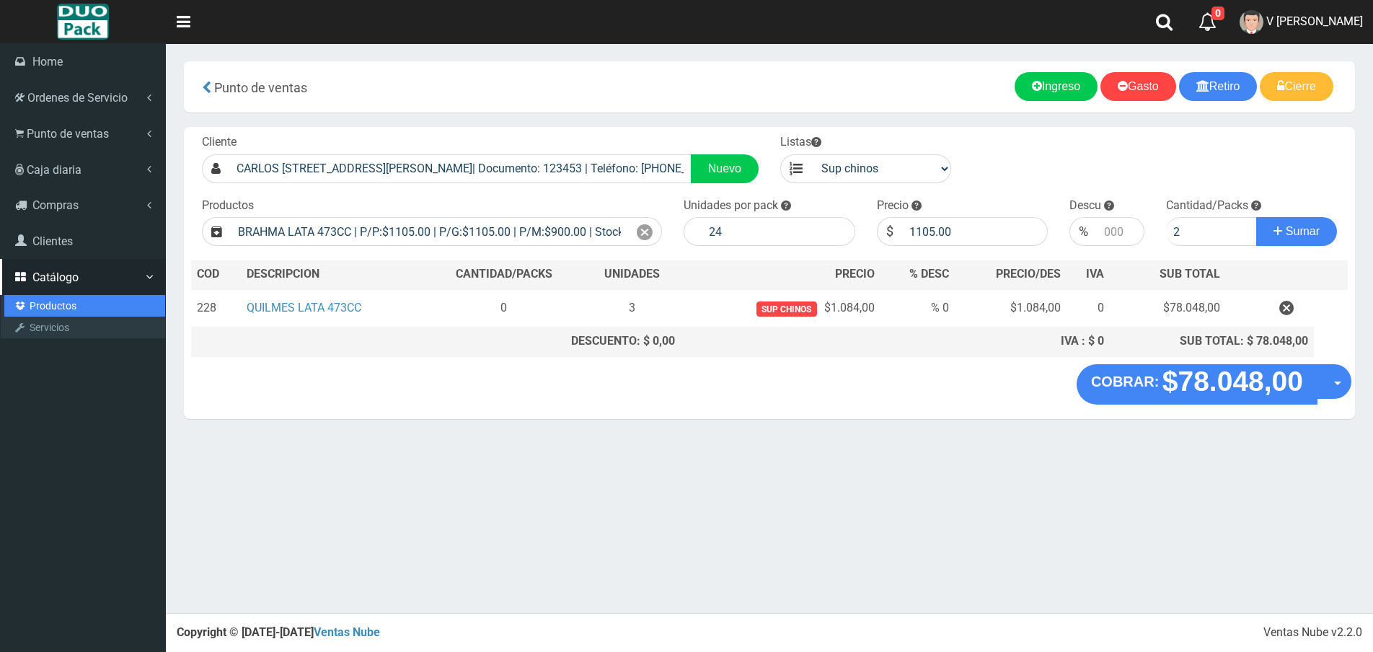
click at [43, 306] on link "Productos" at bounding box center [84, 306] width 161 height 22
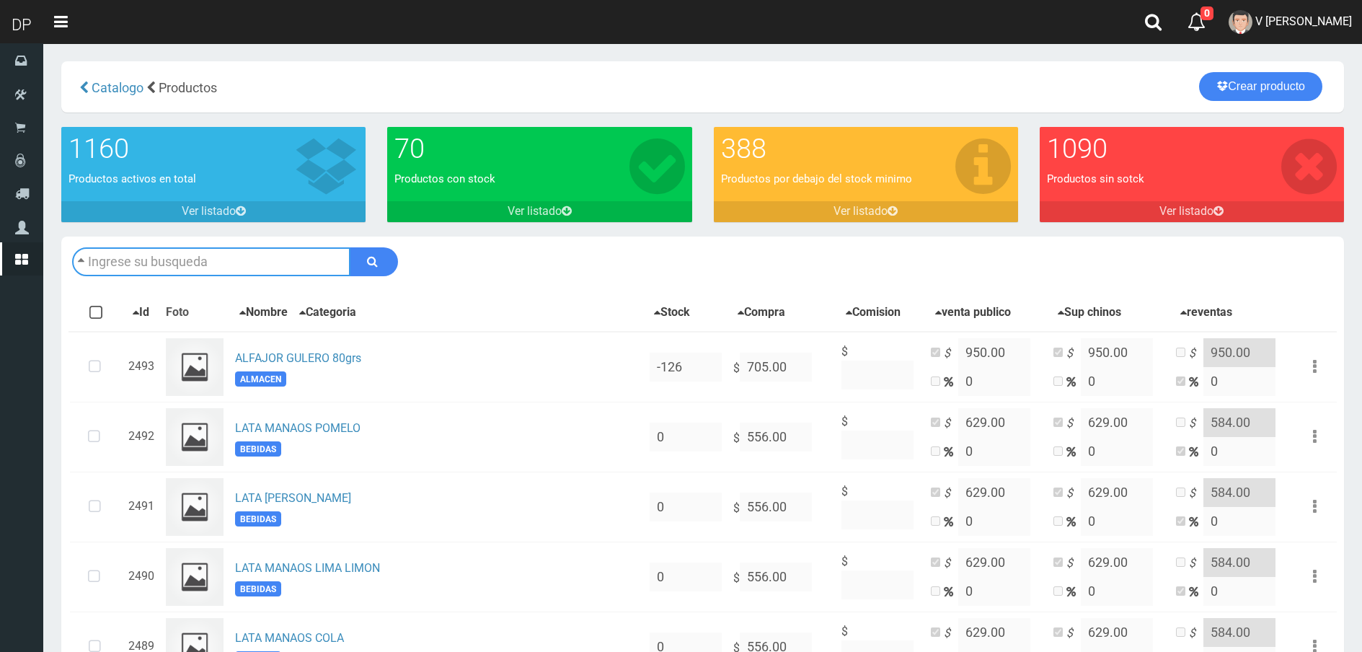
click at [288, 259] on input "text" at bounding box center [211, 261] width 278 height 29
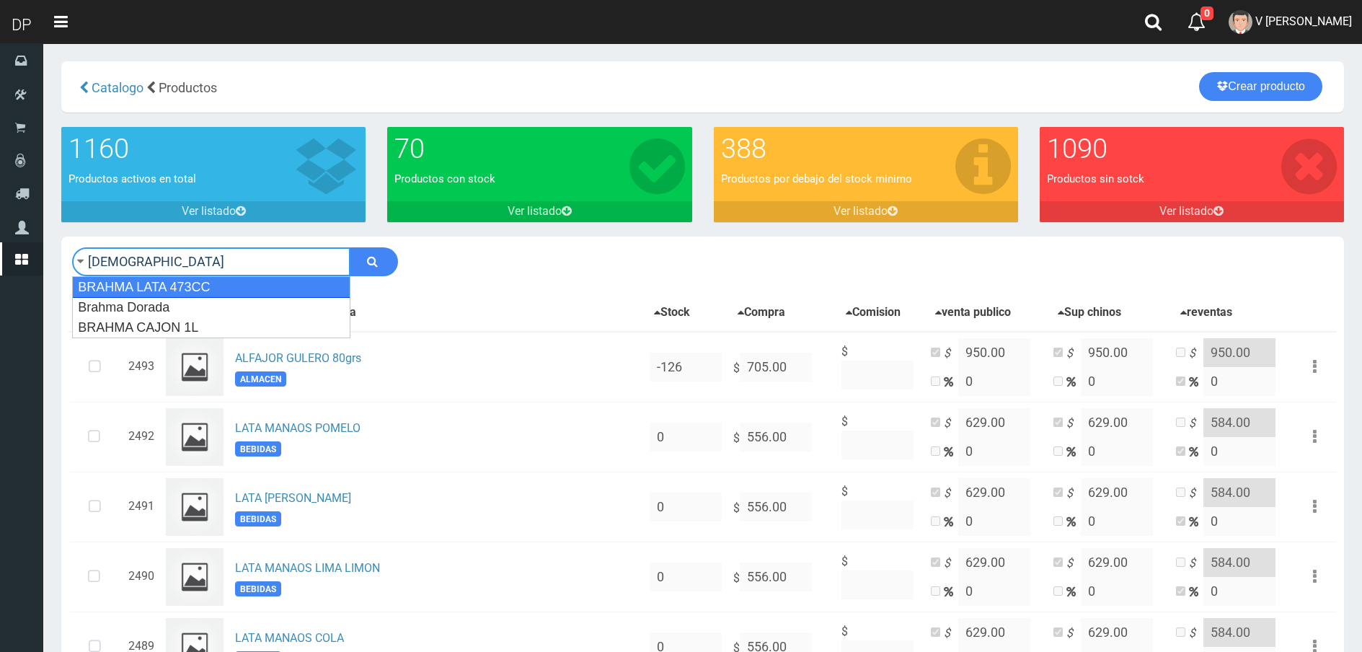
click at [270, 293] on div "BRAHMA LATA 473CC" at bounding box center [211, 287] width 278 height 22
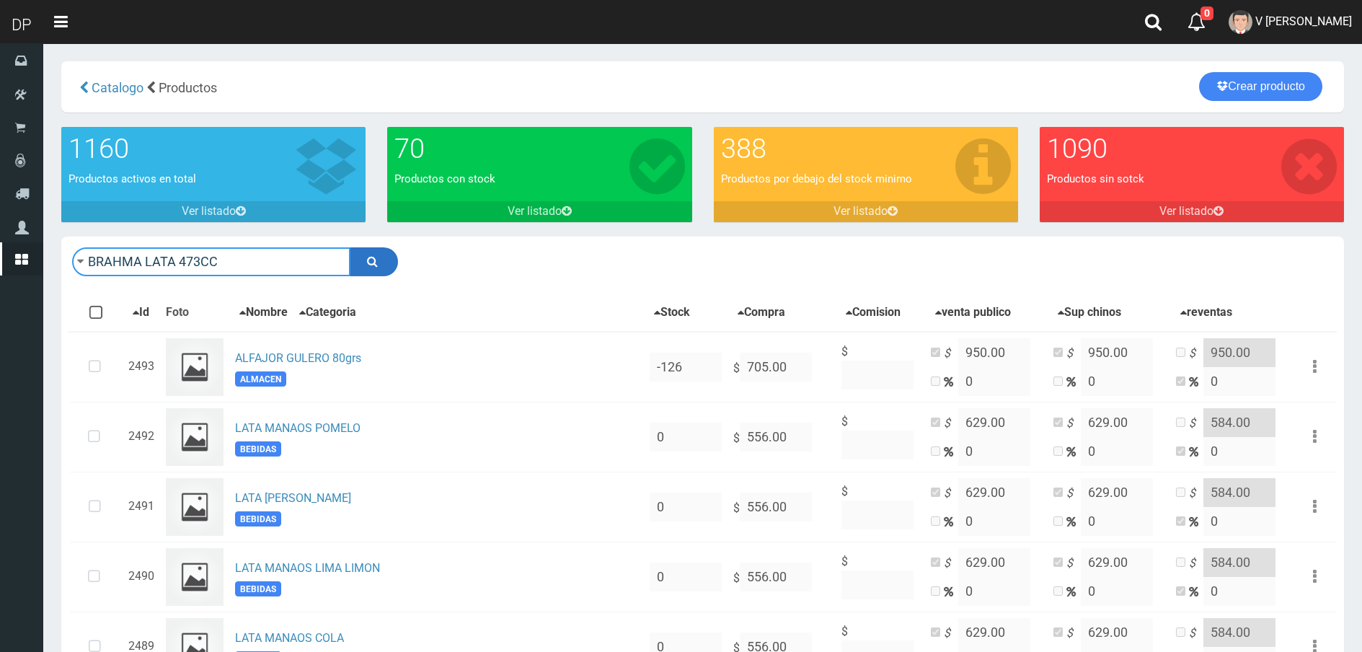
type input "BRAHMA LATA 473CC"
click at [384, 259] on button "submit" at bounding box center [374, 261] width 48 height 29
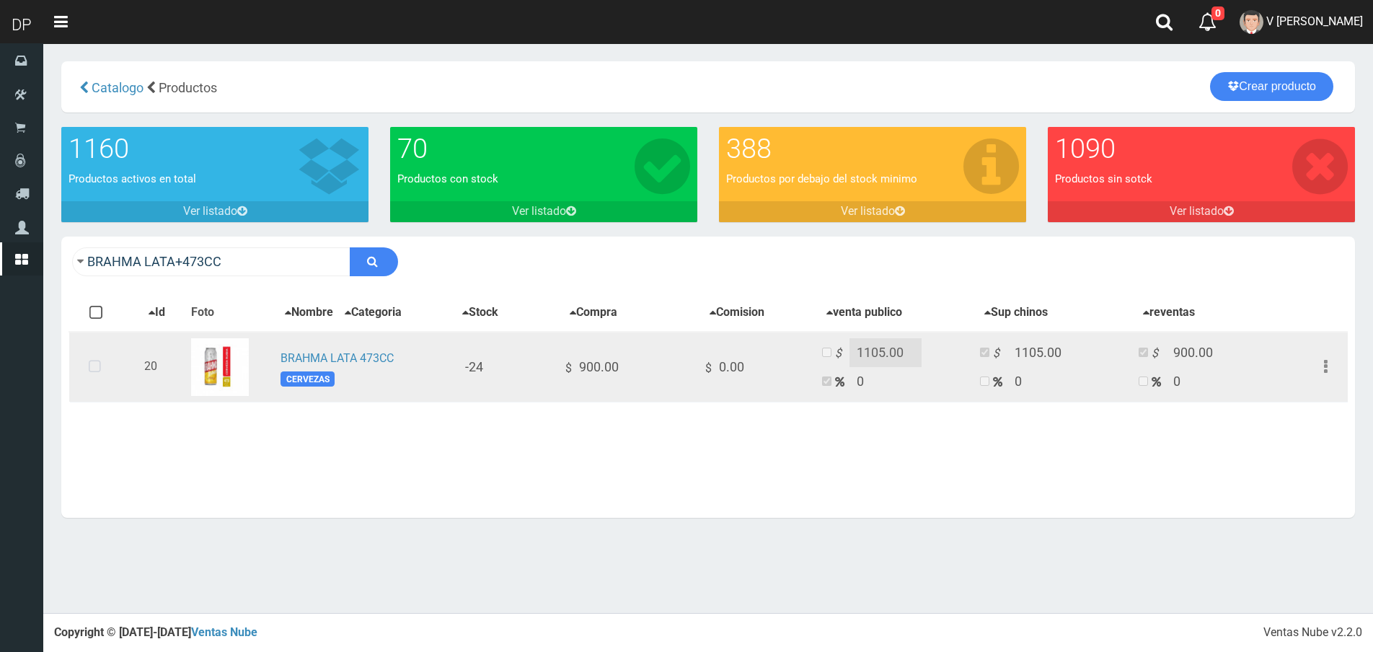
click at [95, 366] on icon at bounding box center [95, 367] width 38 height 48
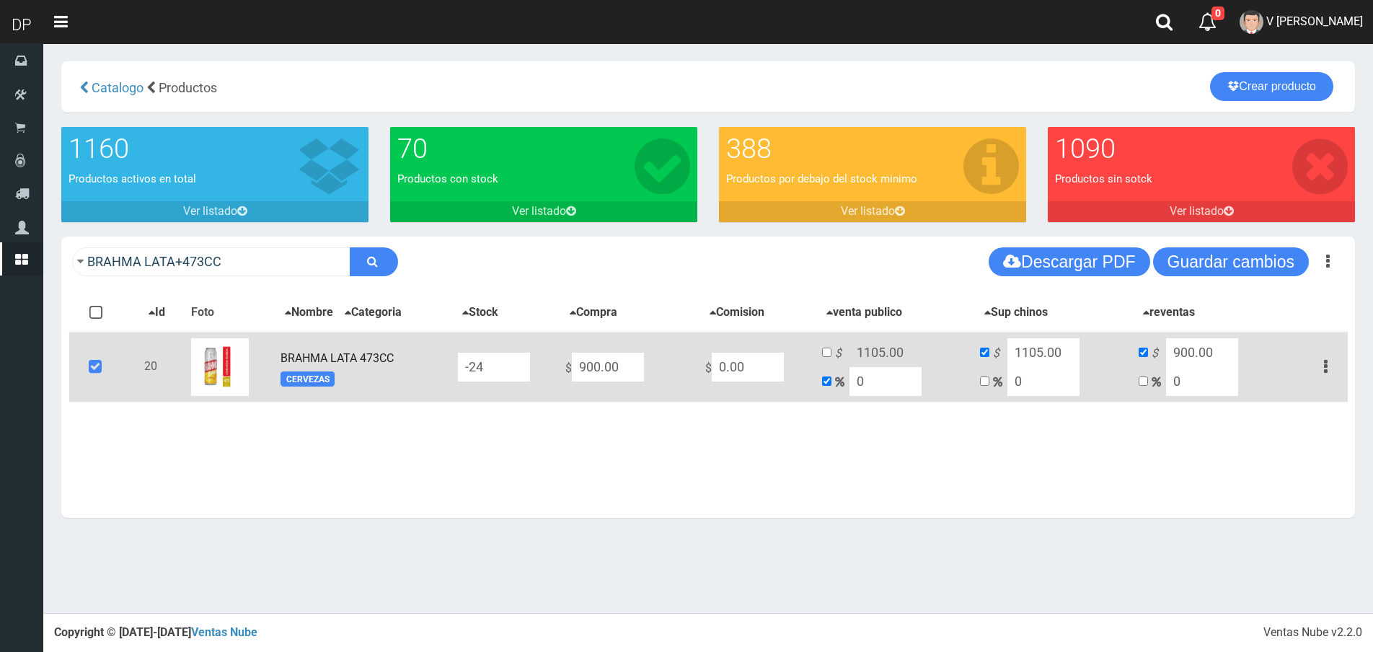
click at [516, 368] on input "-24" at bounding box center [494, 367] width 72 height 29
type input "-"
type input "24"
click at [1208, 250] on button "Guardar cambios" at bounding box center [1231, 261] width 156 height 29
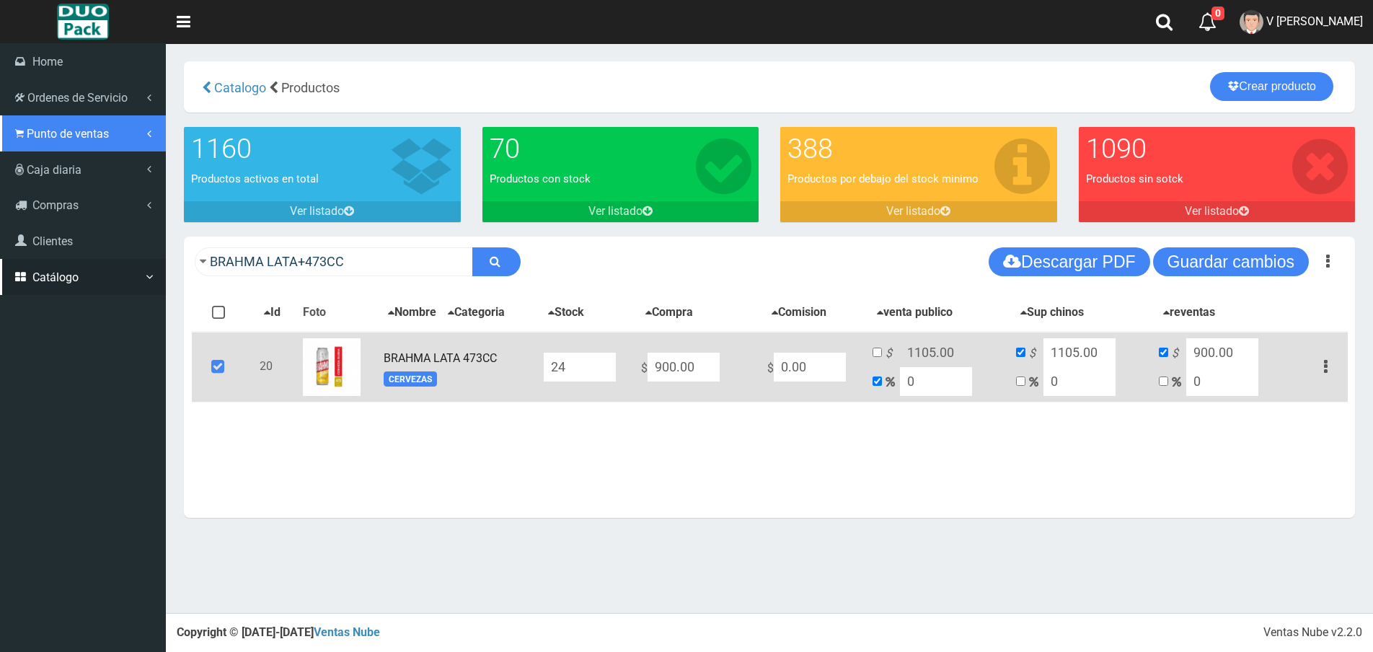
click at [48, 134] on span "Punto de ventas" at bounding box center [68, 134] width 82 height 14
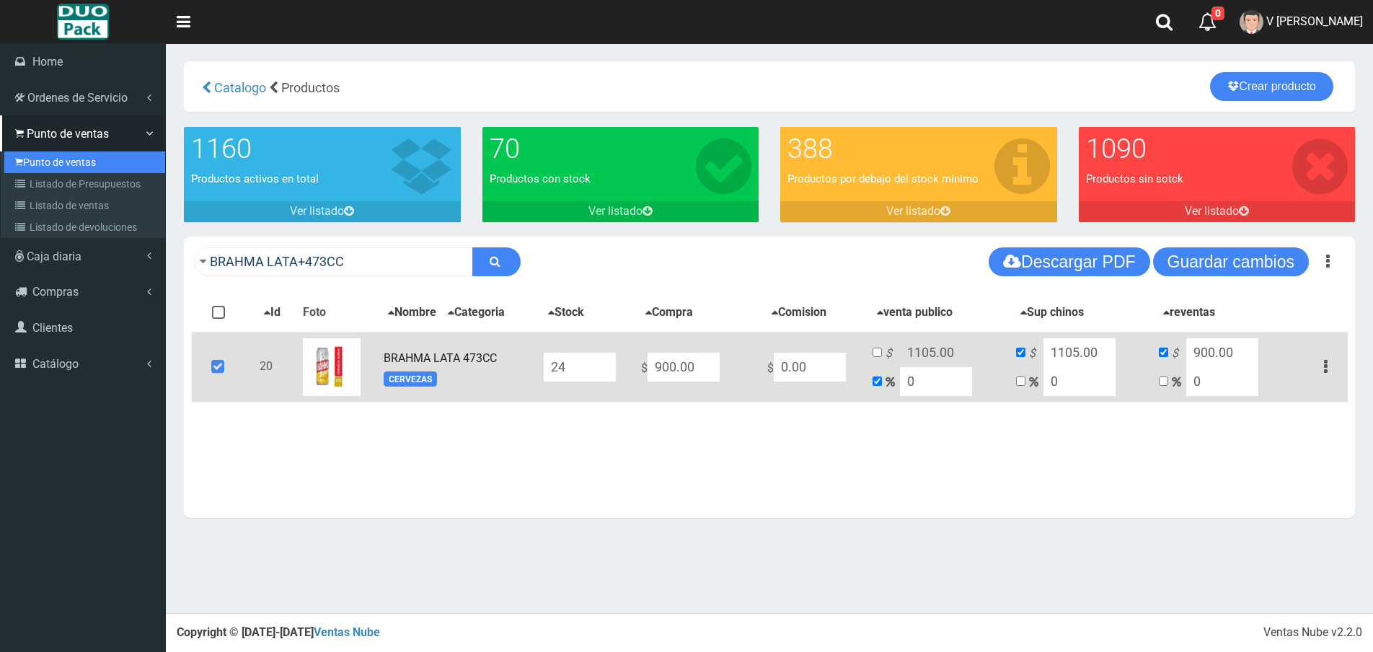
click at [41, 166] on link "Punto de ventas" at bounding box center [84, 162] width 161 height 22
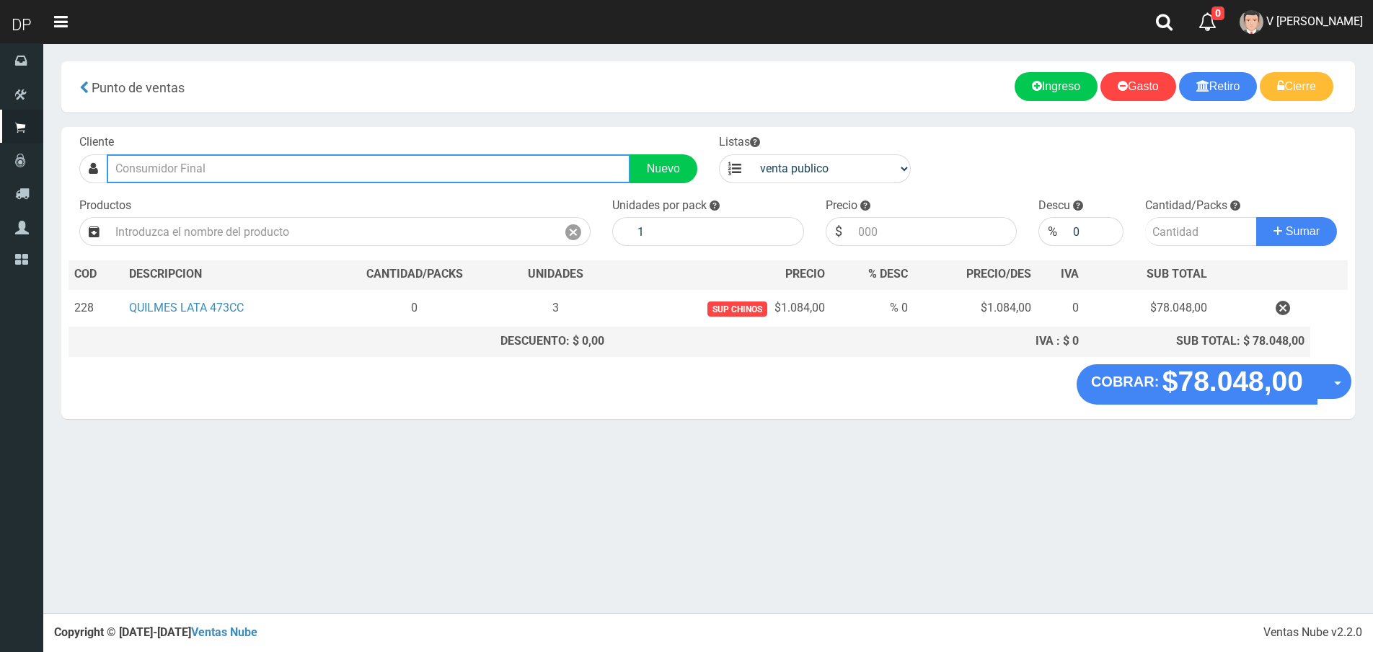
click at [190, 160] on input "text" at bounding box center [369, 168] width 524 height 29
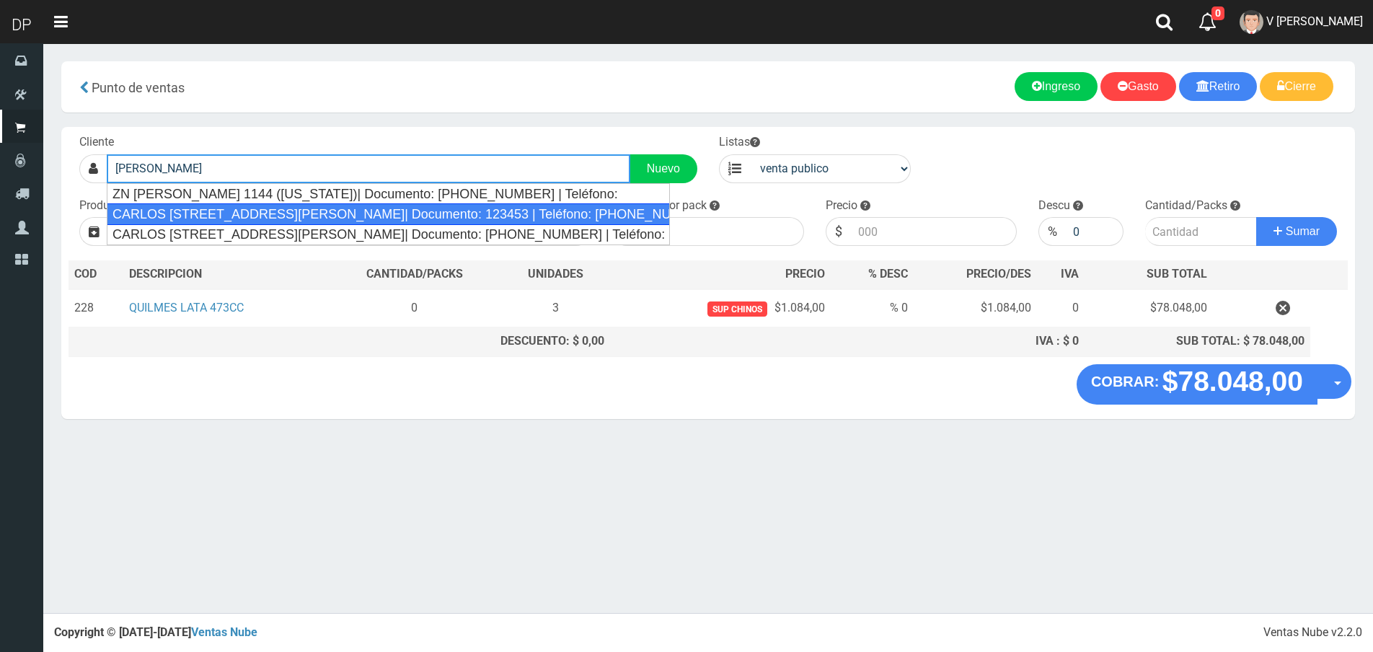
click at [361, 206] on div "CARLOS [STREET_ADDRESS][PERSON_NAME]| Documento: 123453 | Teléfono: [PHONE_NUMB…" at bounding box center [388, 214] width 563 height 22
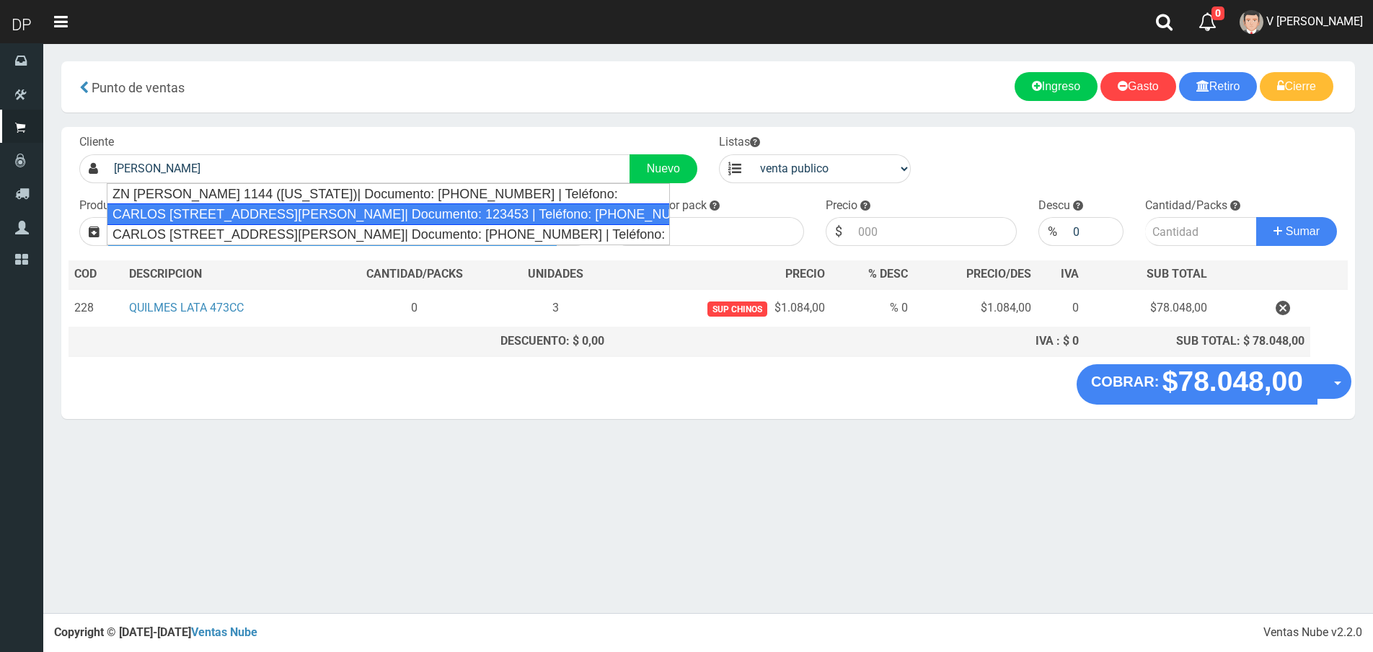
type input "CARLOS [STREET_ADDRESS][PERSON_NAME]| Documento: 123453 | Teléfono: [PHONE_NUMB…"
select select
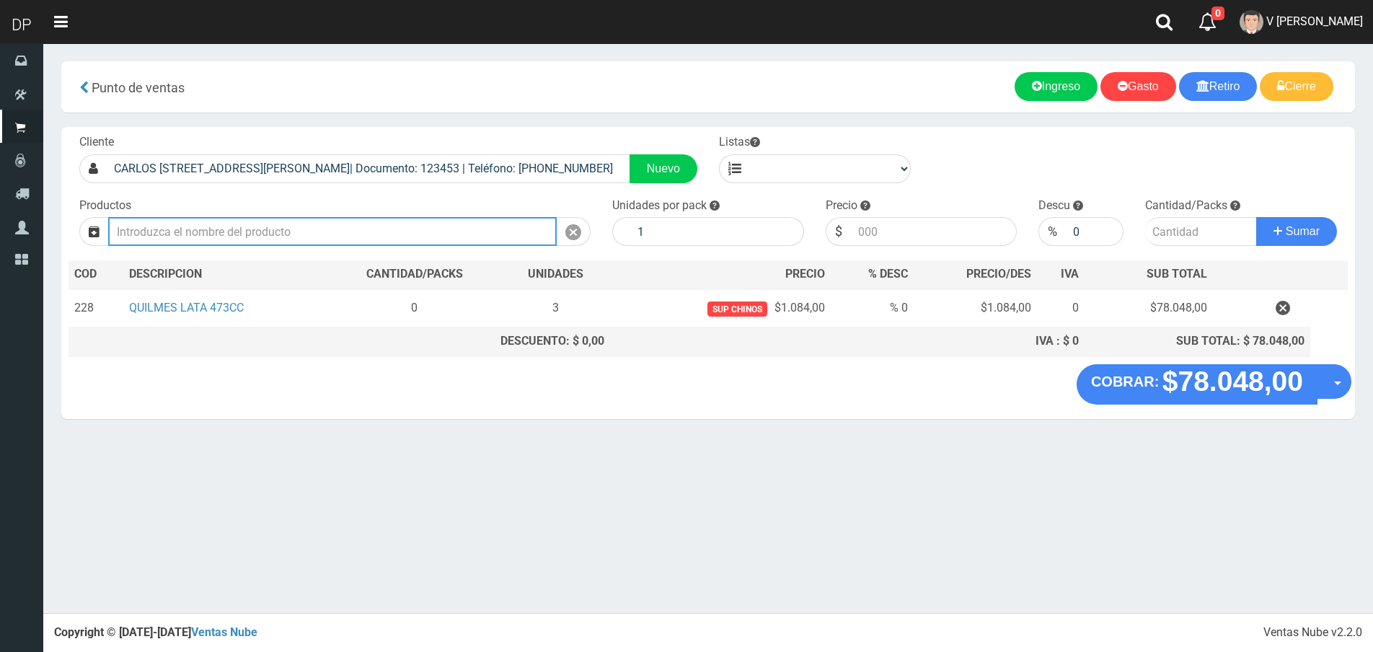
click at [341, 233] on input "text" at bounding box center [332, 231] width 449 height 29
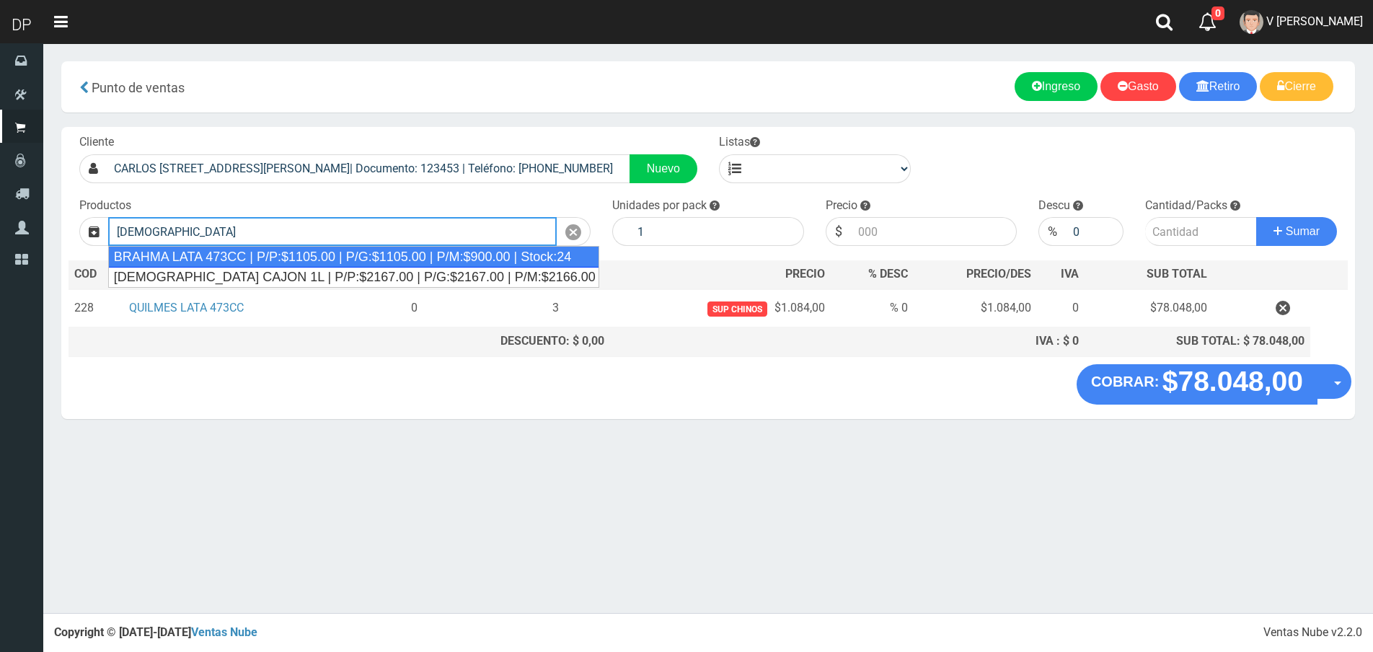
click at [284, 262] on div "BRAHMA LATA 473CC | P/P:$1105.00 | P/G:$1105.00 | P/M:$900.00 | Stock:24" at bounding box center [354, 257] width 492 height 22
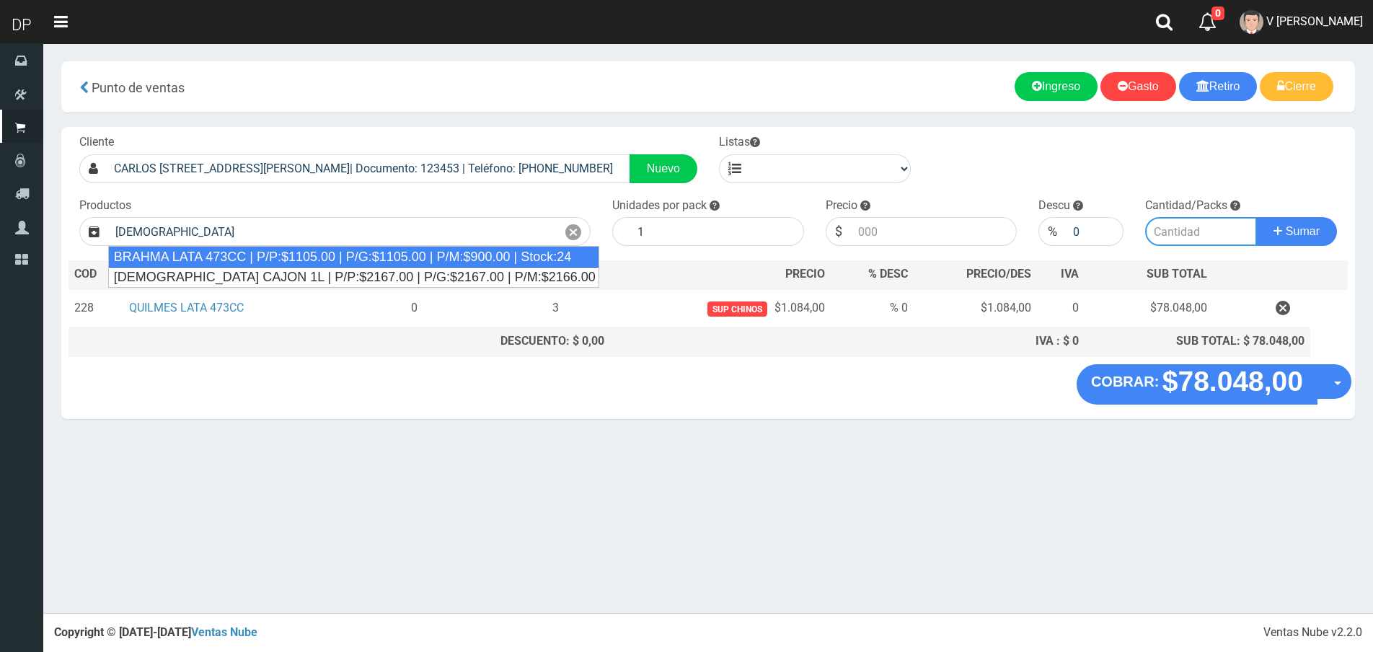
type input "BRAHMA LATA 473CC | P/P:$1105.00 | P/G:$1105.00 | P/M:$900.00 | Stock:24"
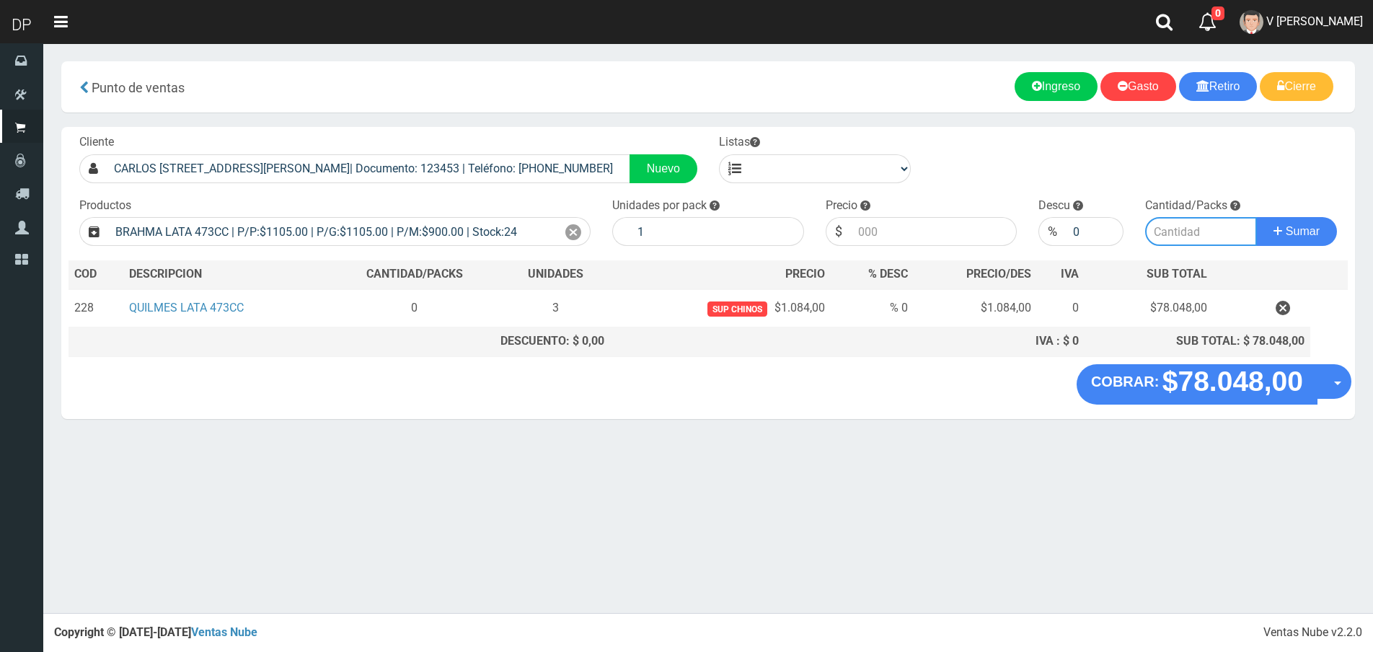
click at [1173, 221] on input "number" at bounding box center [1201, 231] width 112 height 29
click at [883, 177] on select "venta publico Sup chinos reventas" at bounding box center [830, 168] width 161 height 29
select select "2"
click at [750, 154] on select "venta publico Sup chinos reventas" at bounding box center [830, 168] width 161 height 29
click at [578, 228] on icon at bounding box center [573, 232] width 16 height 21
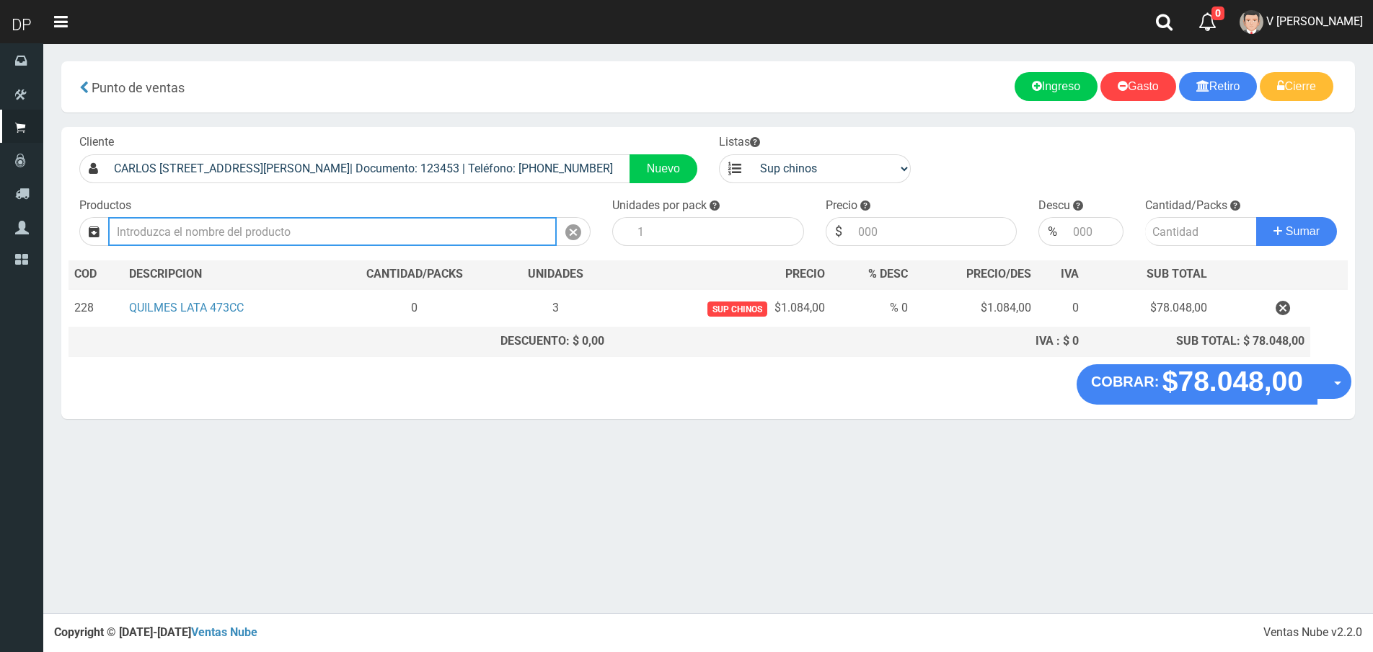
click at [475, 228] on input "text" at bounding box center [332, 231] width 449 height 29
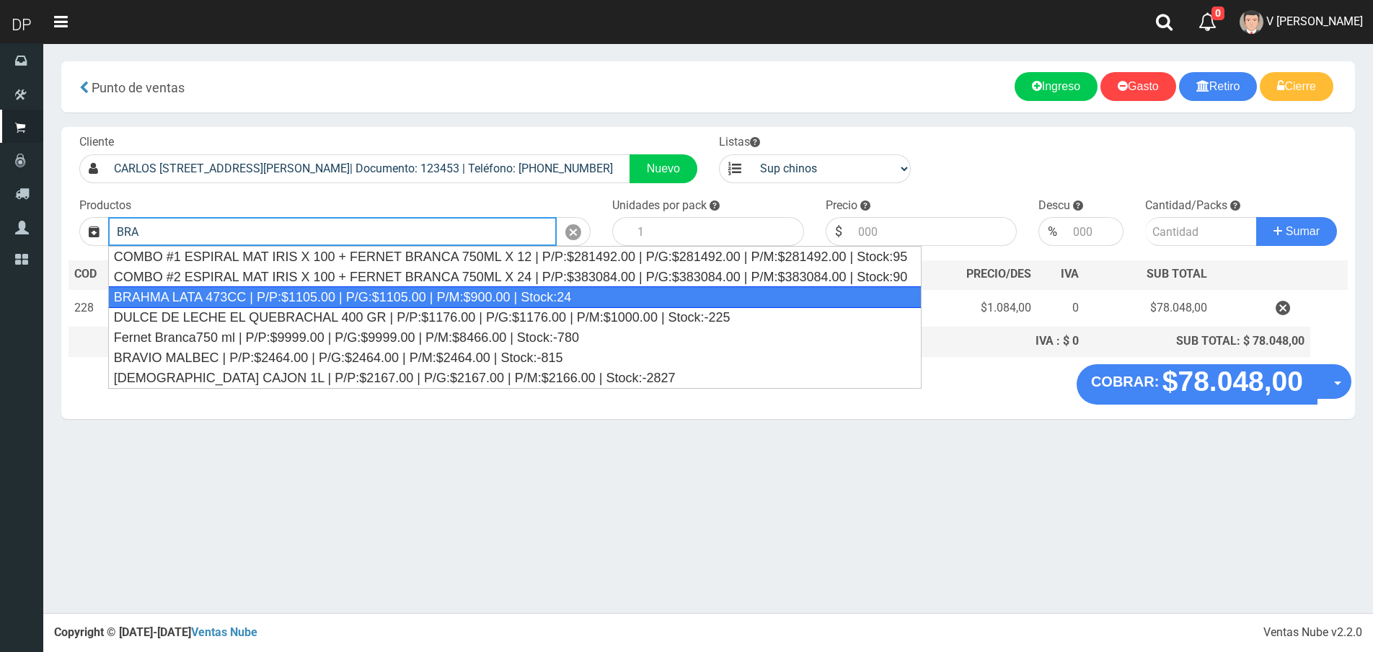
click at [281, 297] on div "BRAHMA LATA 473CC | P/P:$1105.00 | P/G:$1105.00 | P/M:$900.00 | Stock:24" at bounding box center [515, 297] width 814 height 22
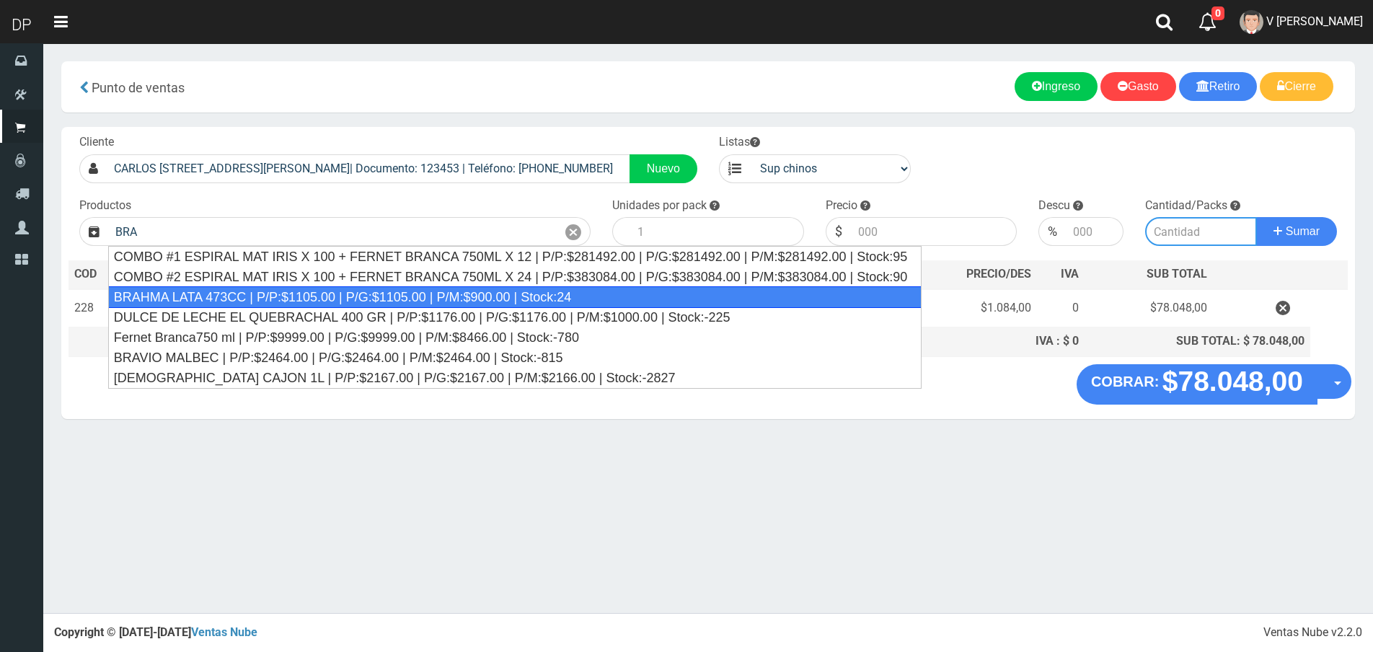
type input "BRAHMA LATA 473CC | P/P:$1105.00 | P/G:$1105.00 | P/M:$900.00 | Stock:24"
type input "24"
type input "1105.00"
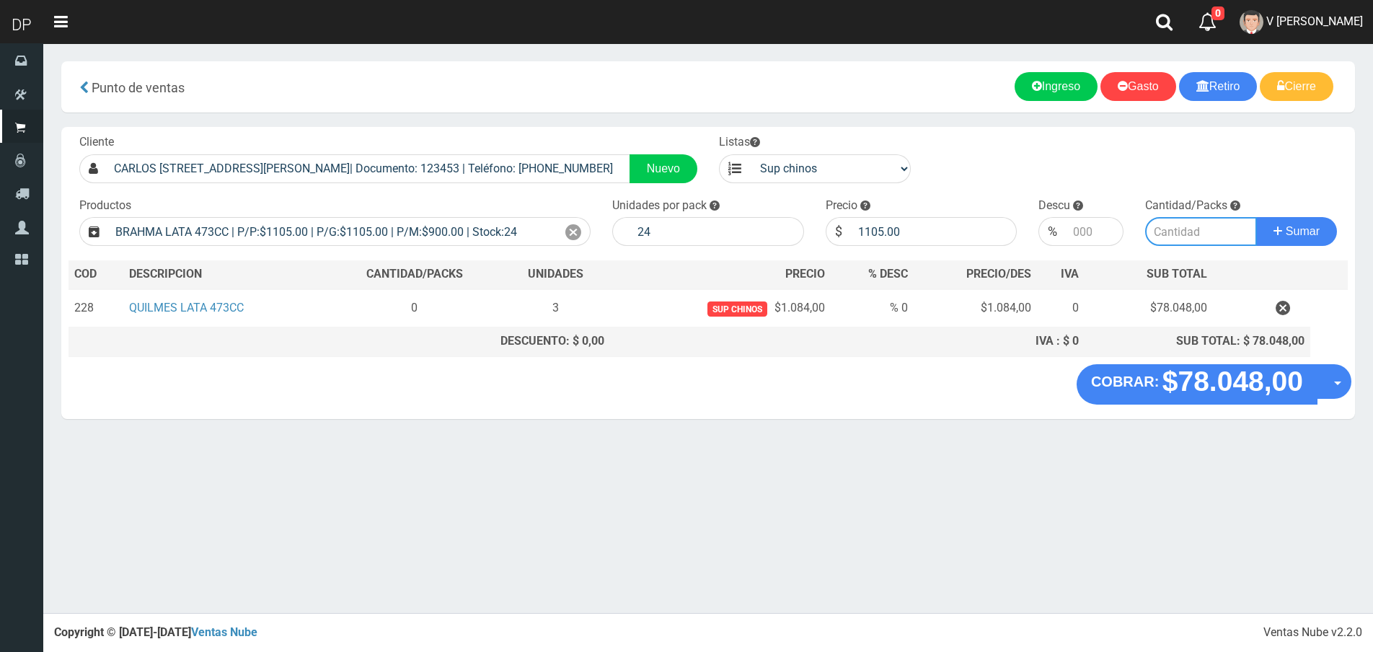
click at [1147, 229] on input "number" at bounding box center [1201, 231] width 112 height 29
click at [1168, 231] on input "number" at bounding box center [1201, 231] width 112 height 29
type input "2"
click at [1256, 217] on button "Sumar" at bounding box center [1296, 231] width 81 height 29
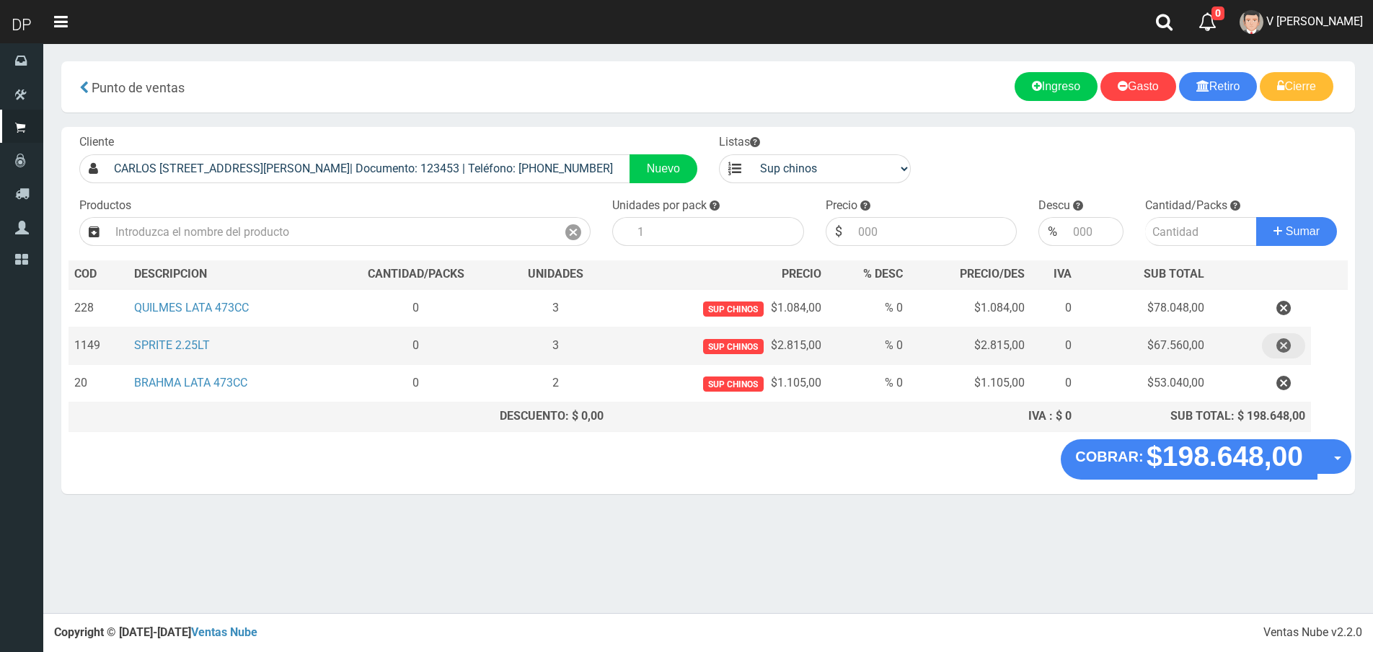
click at [1287, 346] on icon "button" at bounding box center [1283, 345] width 14 height 25
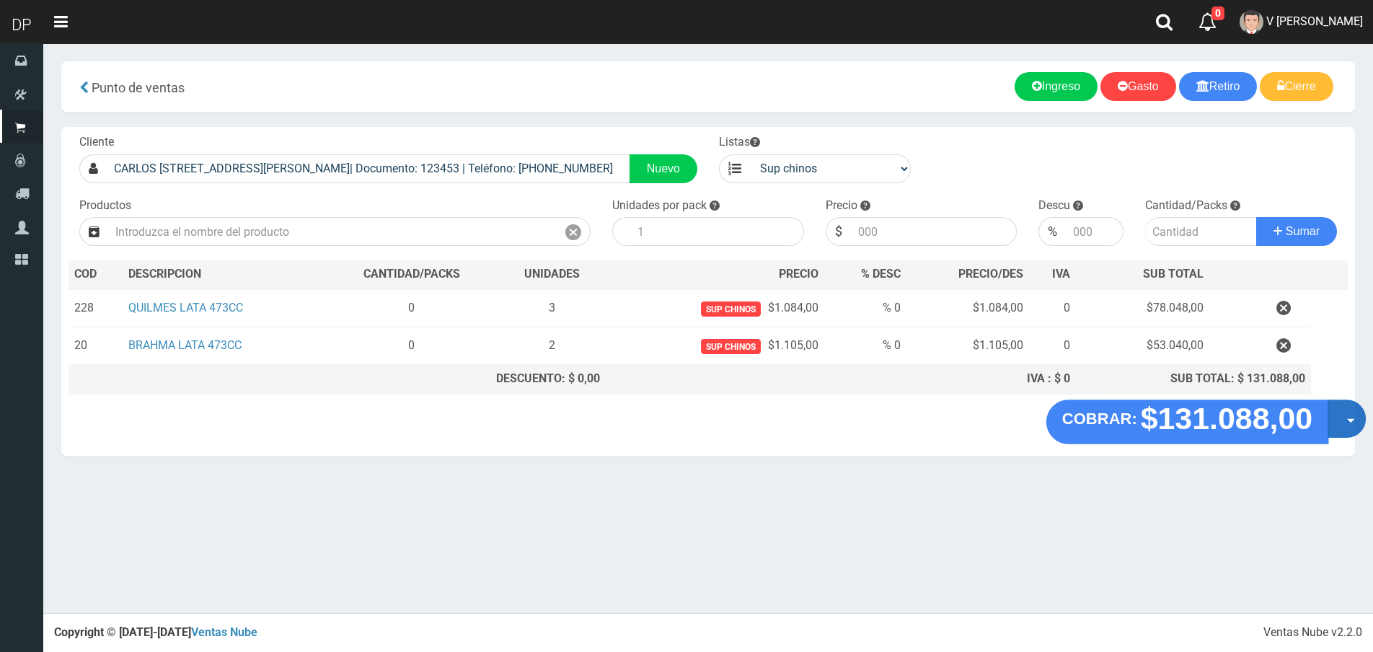
click at [1332, 413] on button "Opciones" at bounding box center [1347, 418] width 38 height 38
click at [1337, 416] on link "Hacer Devolucion" at bounding box center [1300, 423] width 129 height 33
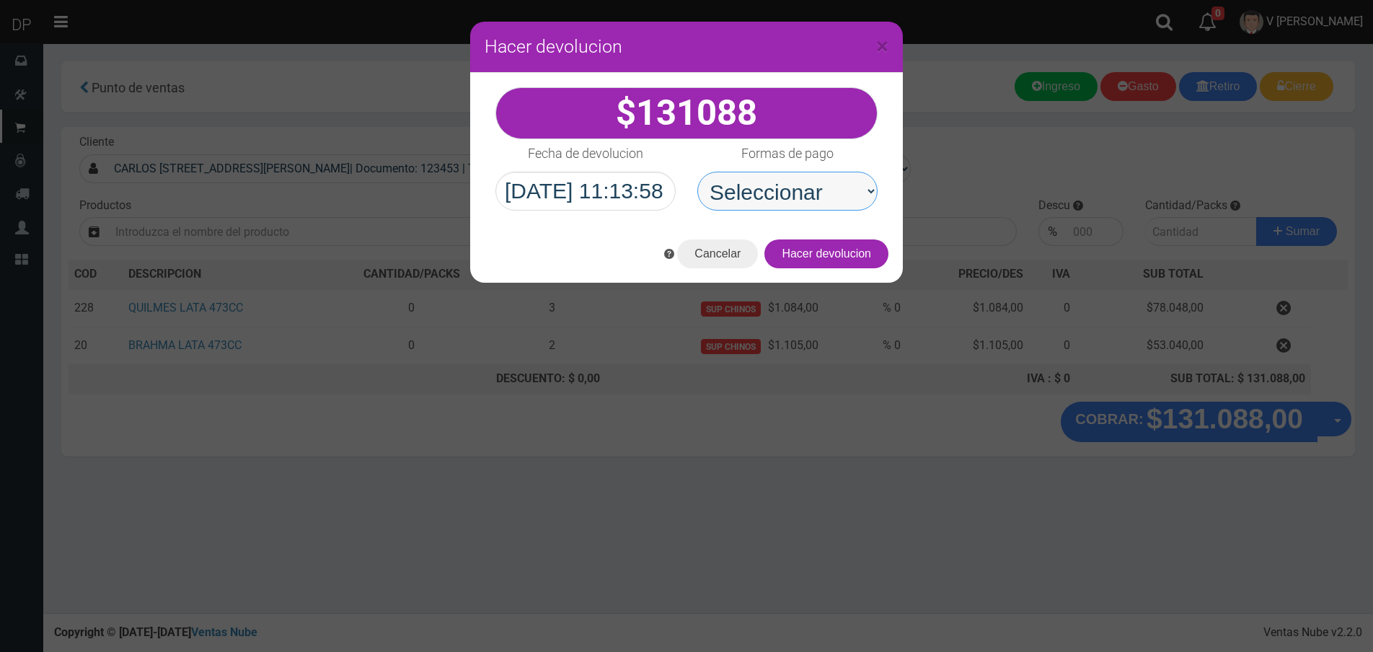
drag, startPoint x: 790, startPoint y: 193, endPoint x: 793, endPoint y: 206, distance: 13.3
click at [790, 193] on select "Seleccionar Efectivo Tarjeta de Crédito Depósito Débito" at bounding box center [787, 191] width 180 height 39
select select "Efectivo"
click at [697, 172] on select "Seleccionar Efectivo Tarjeta de Crédito Depósito Débito" at bounding box center [787, 191] width 180 height 39
click at [842, 263] on button "Hacer devolucion" at bounding box center [826, 253] width 124 height 29
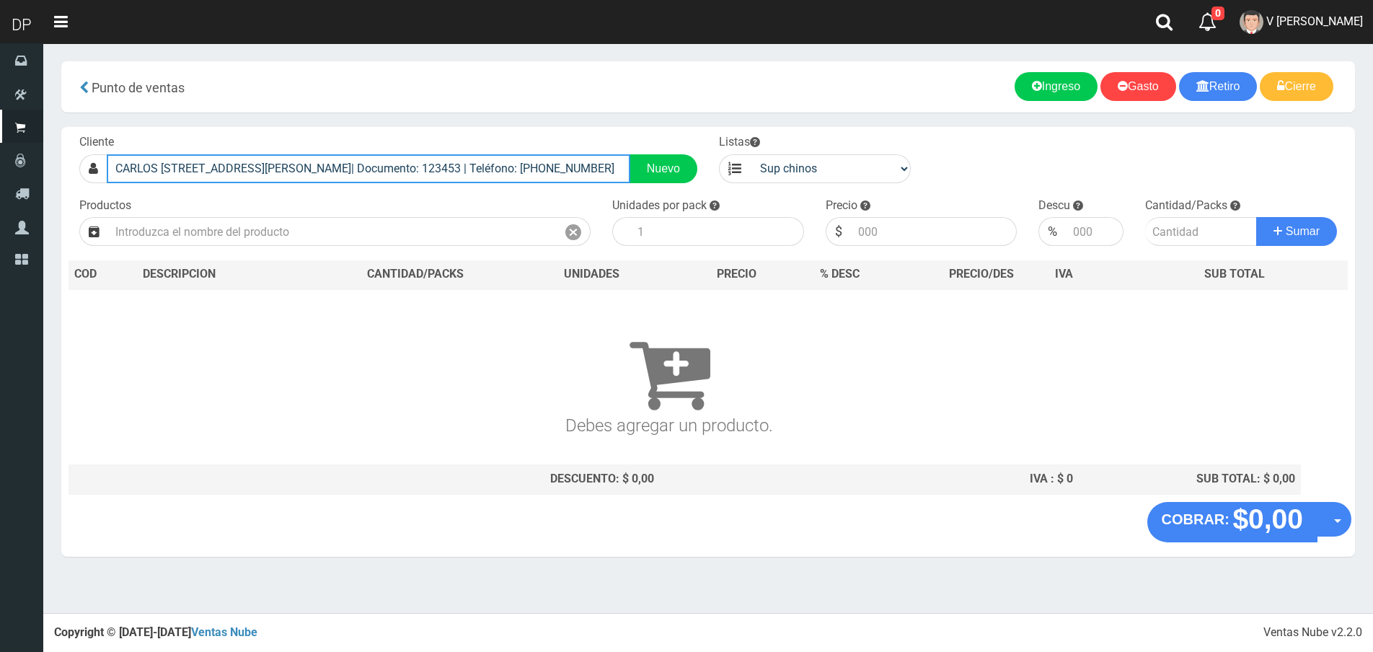
click at [462, 162] on input "CARLOS PELLEGRINI 2751 (JOSE INGENIERO)| Documento: 123453 | Teléfono: 116666939" at bounding box center [369, 168] width 524 height 29
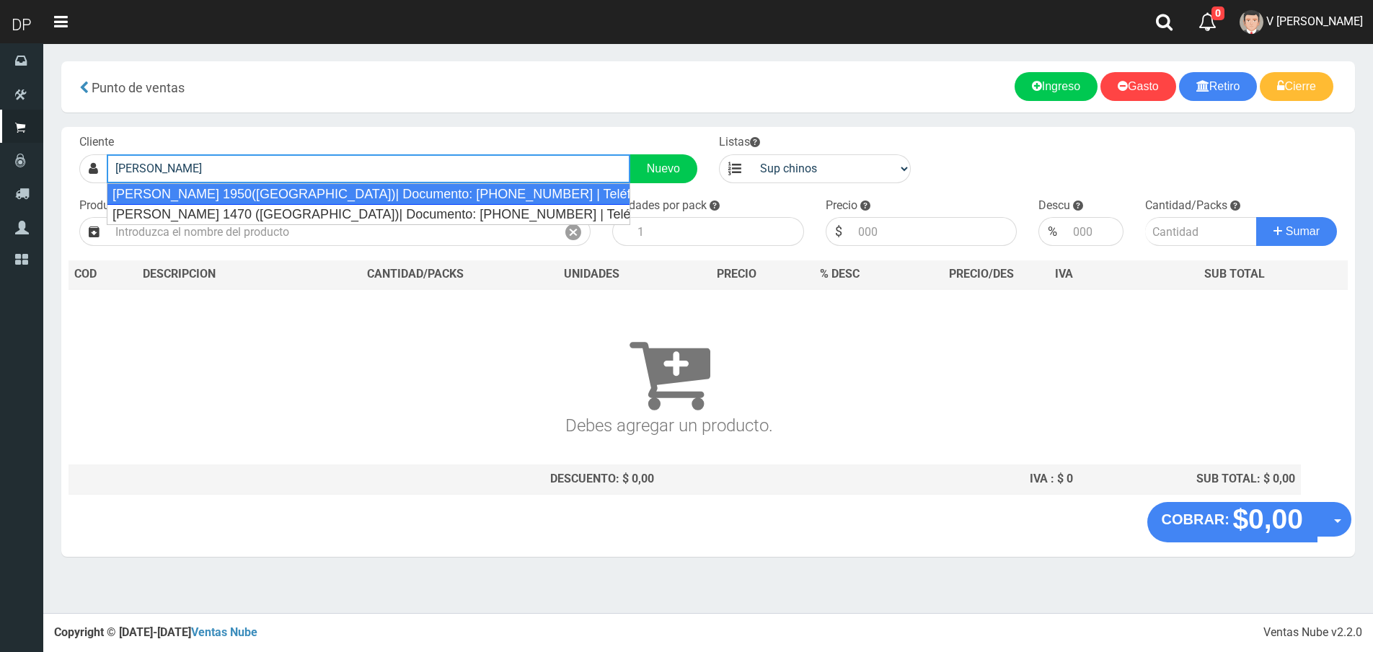
click at [452, 184] on div "Juan Jose Paso 1950(Ciudadela)| Documento: 5252541 | Teléfono:" at bounding box center [369, 194] width 524 height 22
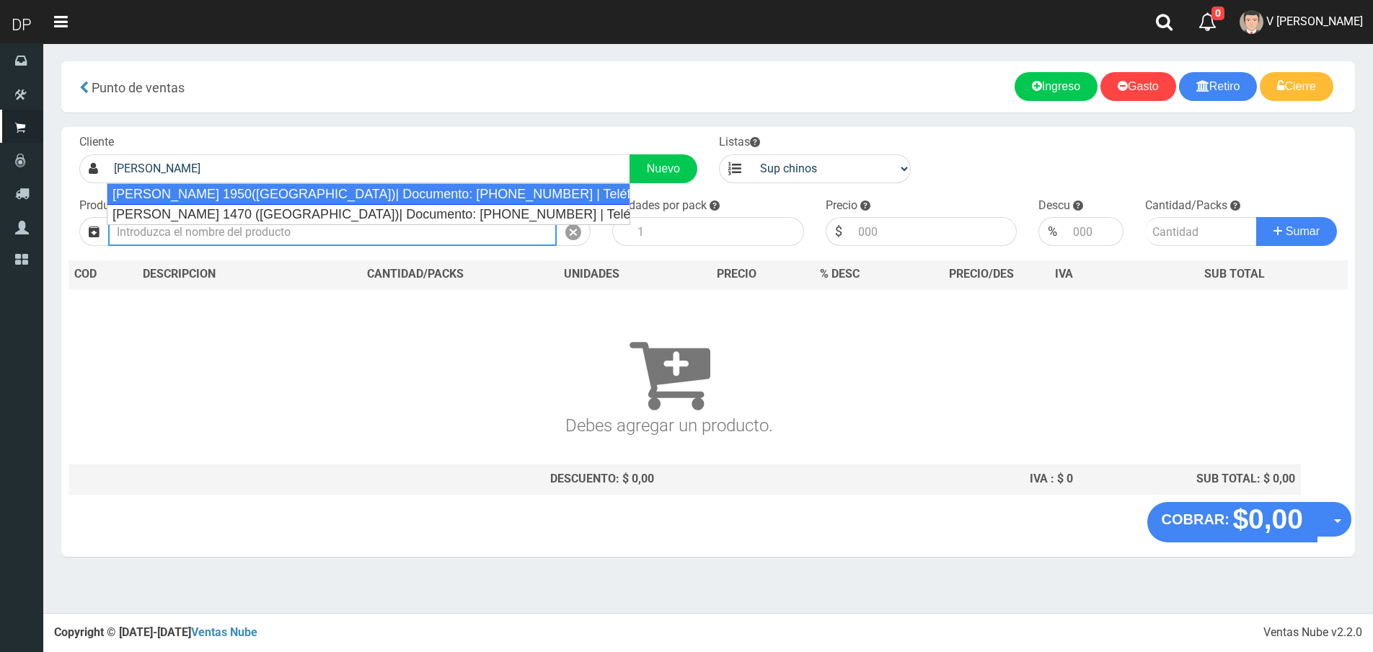
type input "Juan Jose Paso 1950(Ciudadela)| Documento: 5252541 | Teléfono:"
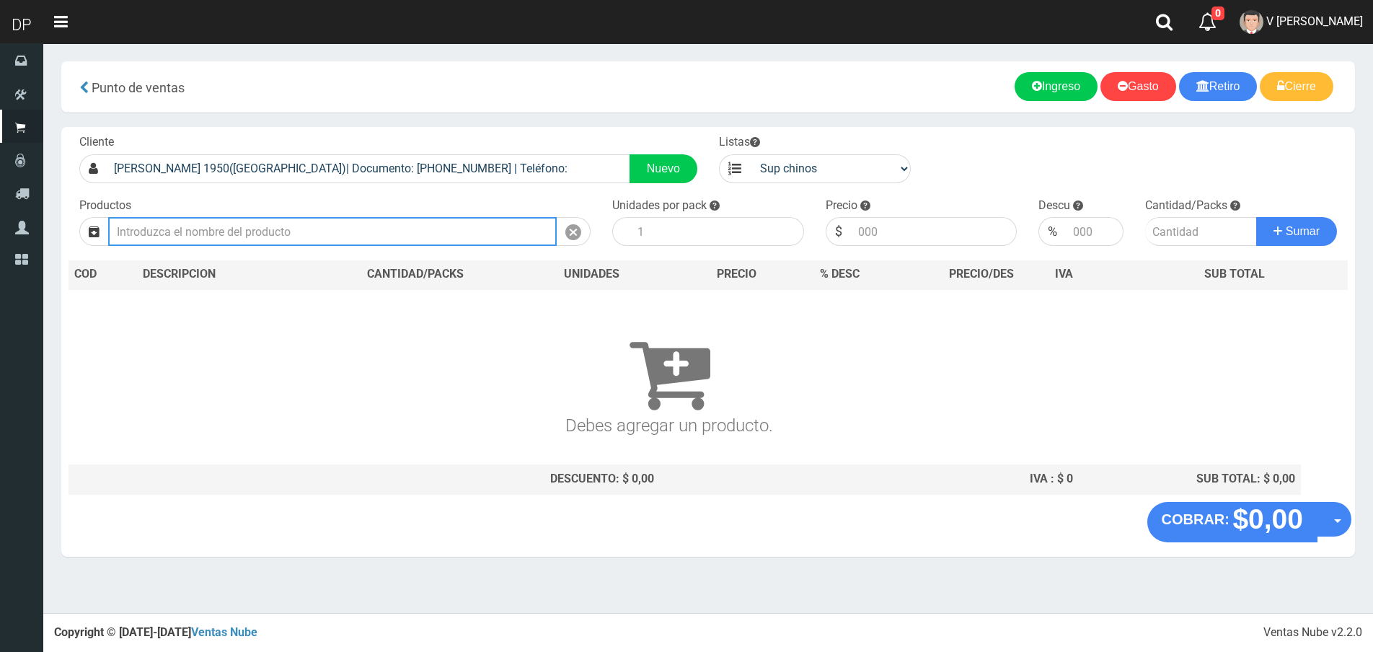
click at [438, 235] on input "text" at bounding box center [332, 231] width 449 height 29
click at [132, 232] on input "JAON LIQUIDO HEROE DOYPACK 3" at bounding box center [332, 231] width 449 height 29
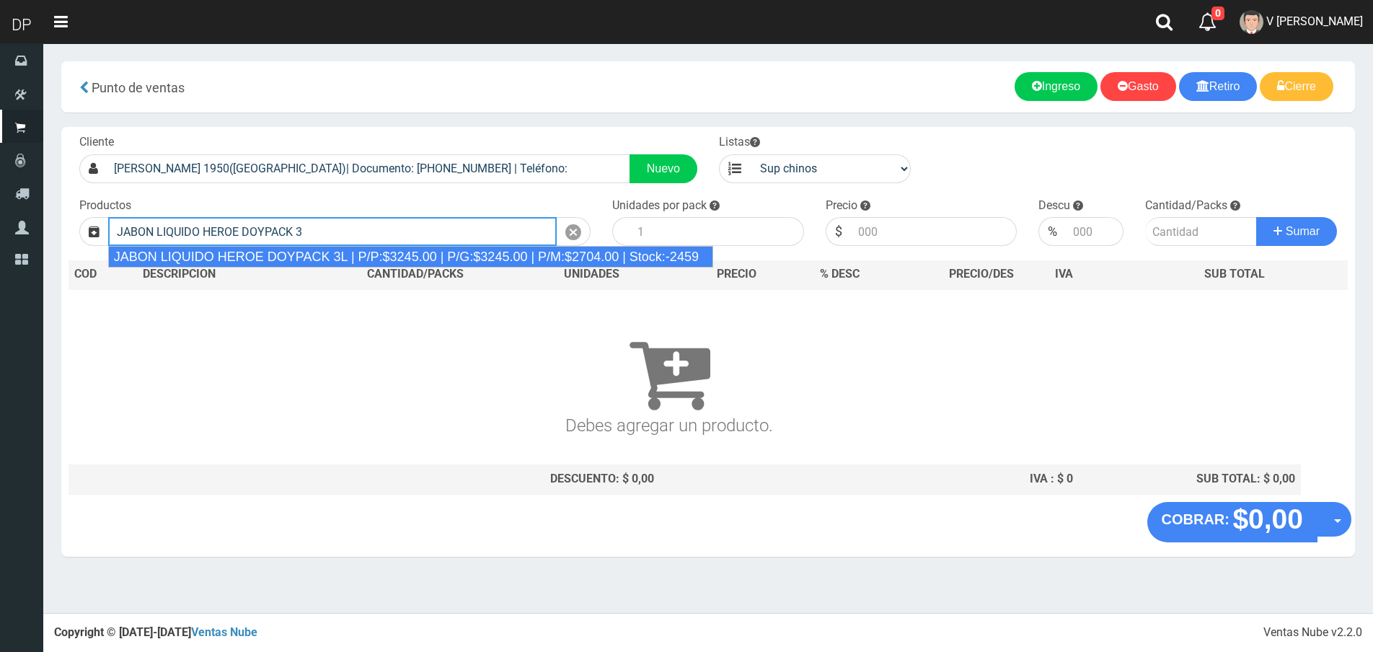
click at [296, 255] on div "JABON LIQUIDO HEROE DOYPACK 3L | P/P:$3245.00 | P/G:$3245.00 | P/M:$2704.00 | S…" at bounding box center [410, 257] width 605 height 22
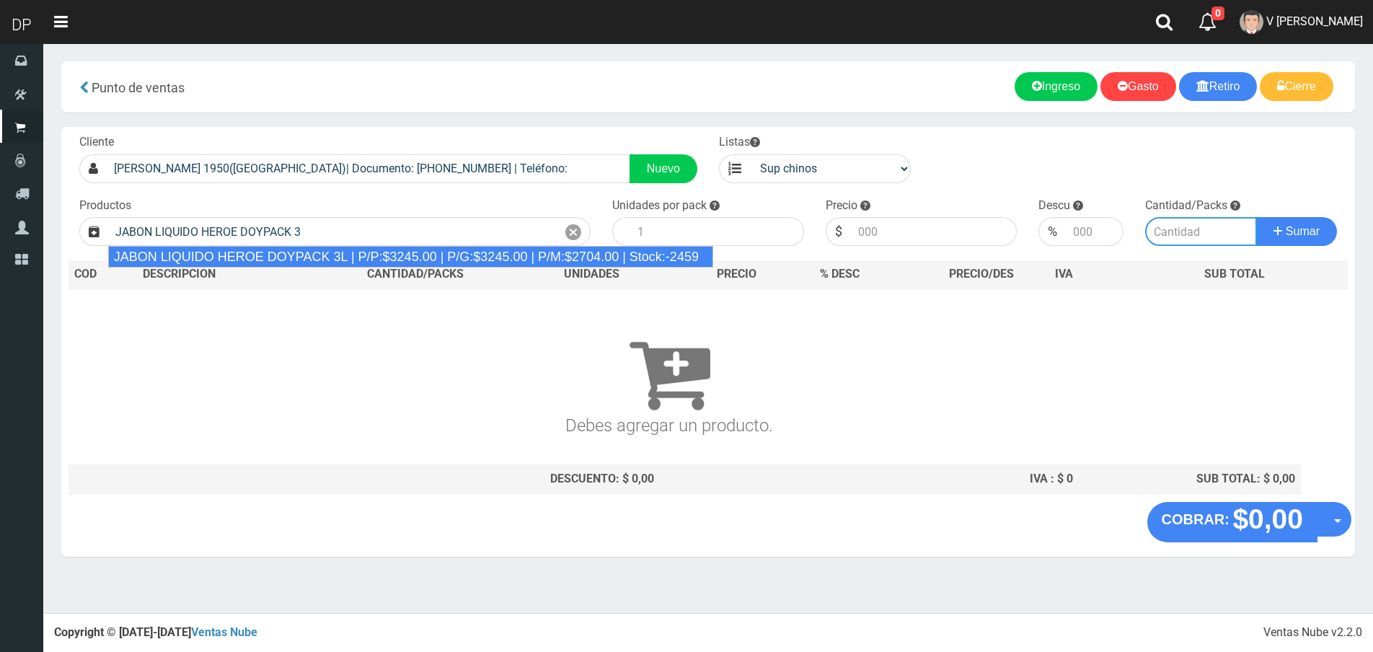
type input "JABON LIQUIDO HEROE DOYPACK 3L | P/P:$3245.00 | P/G:$3245.00 | P/M:$2704.00 | S…"
type input "4"
type input "3245.00"
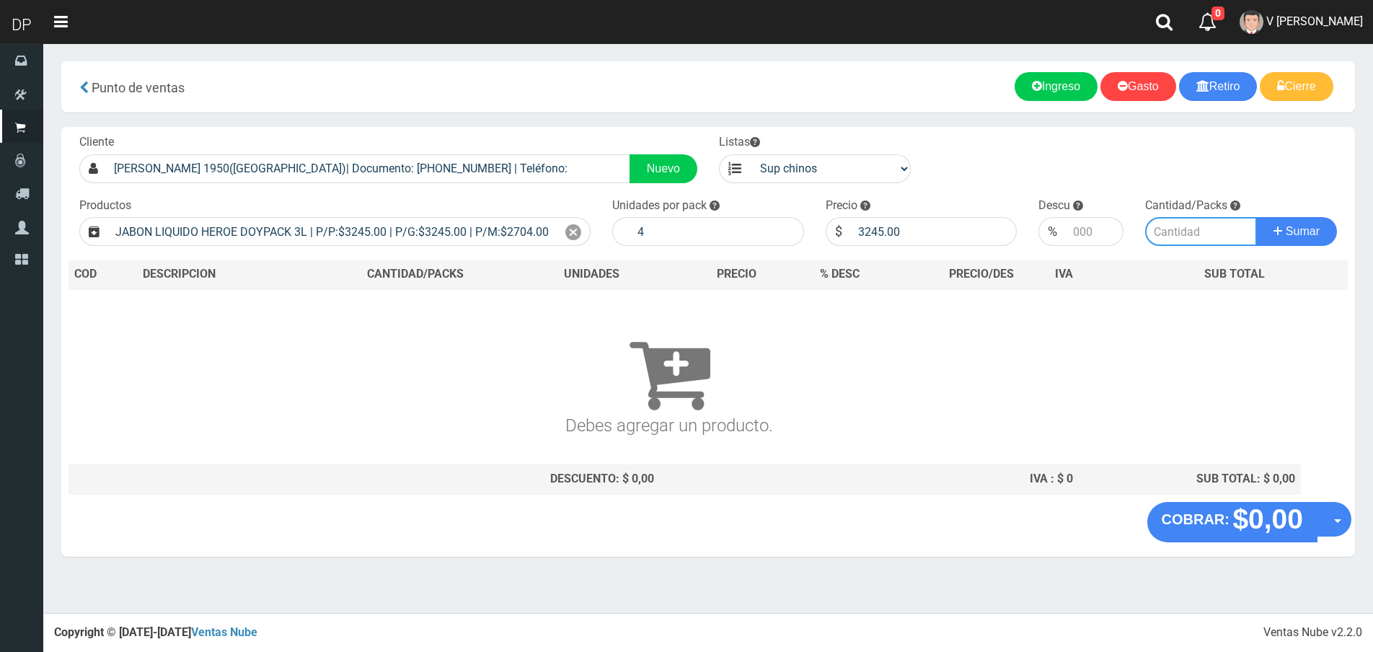
click at [1191, 232] on input "number" at bounding box center [1201, 231] width 112 height 29
type input "1"
click at [1256, 217] on button "Sumar" at bounding box center [1296, 231] width 81 height 29
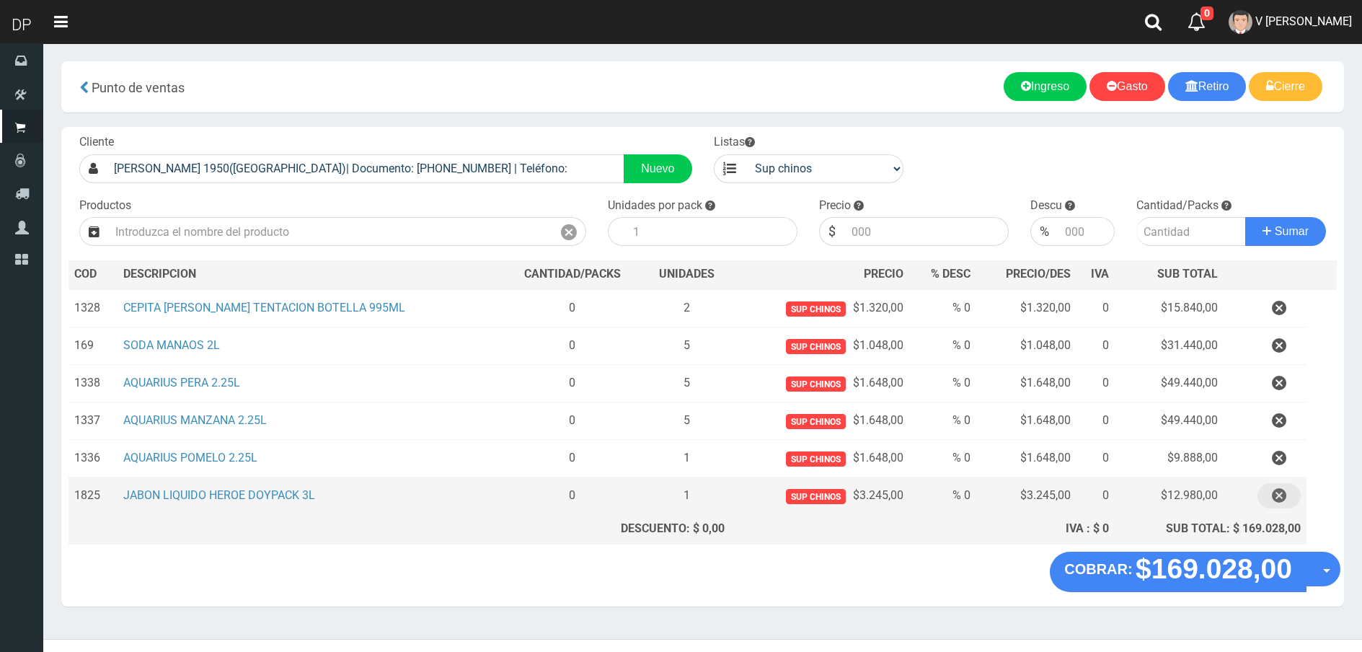
click at [1281, 498] on icon "button" at bounding box center [1279, 495] width 14 height 25
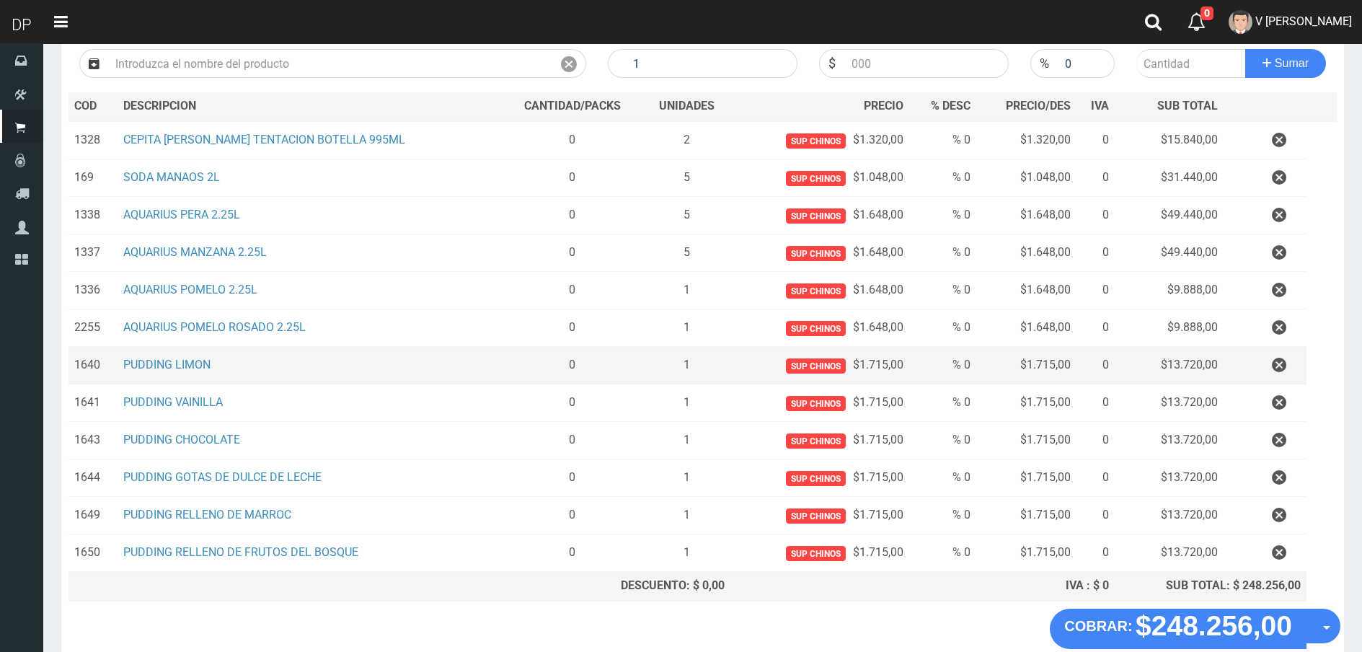
scroll to position [29, 0]
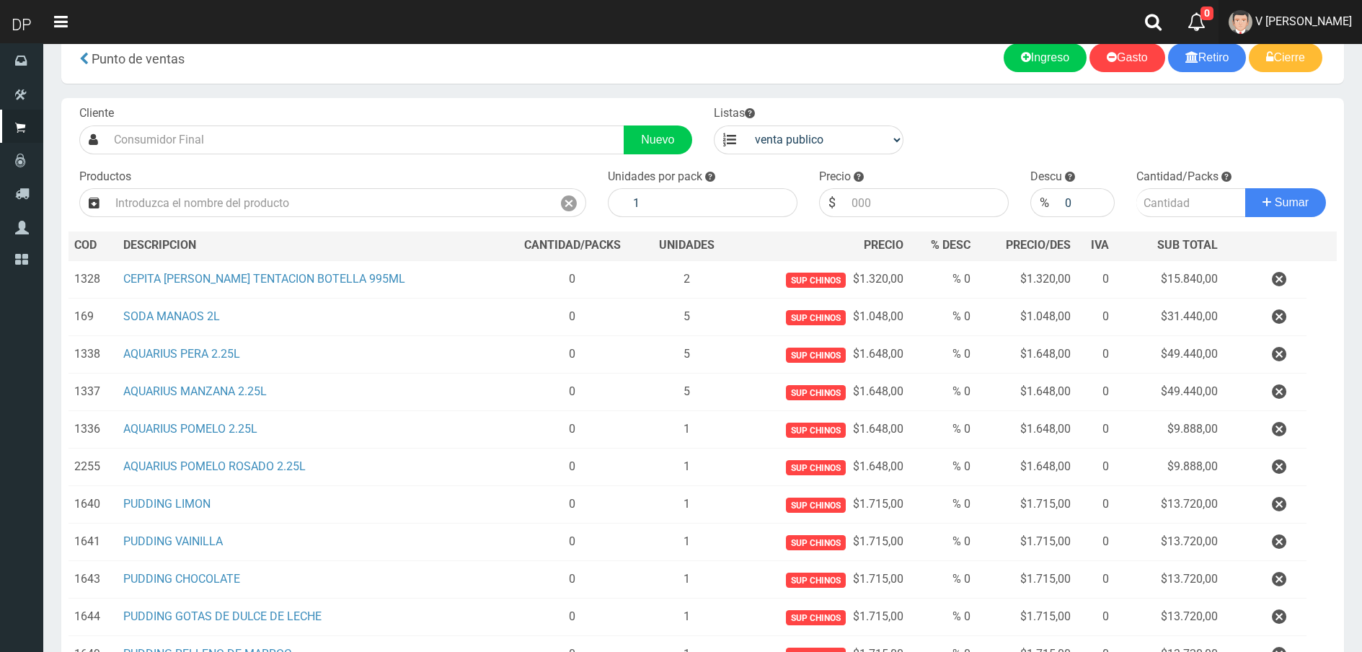
click at [1312, 22] on span "V Maria Graciela vargas" at bounding box center [1303, 21] width 97 height 14
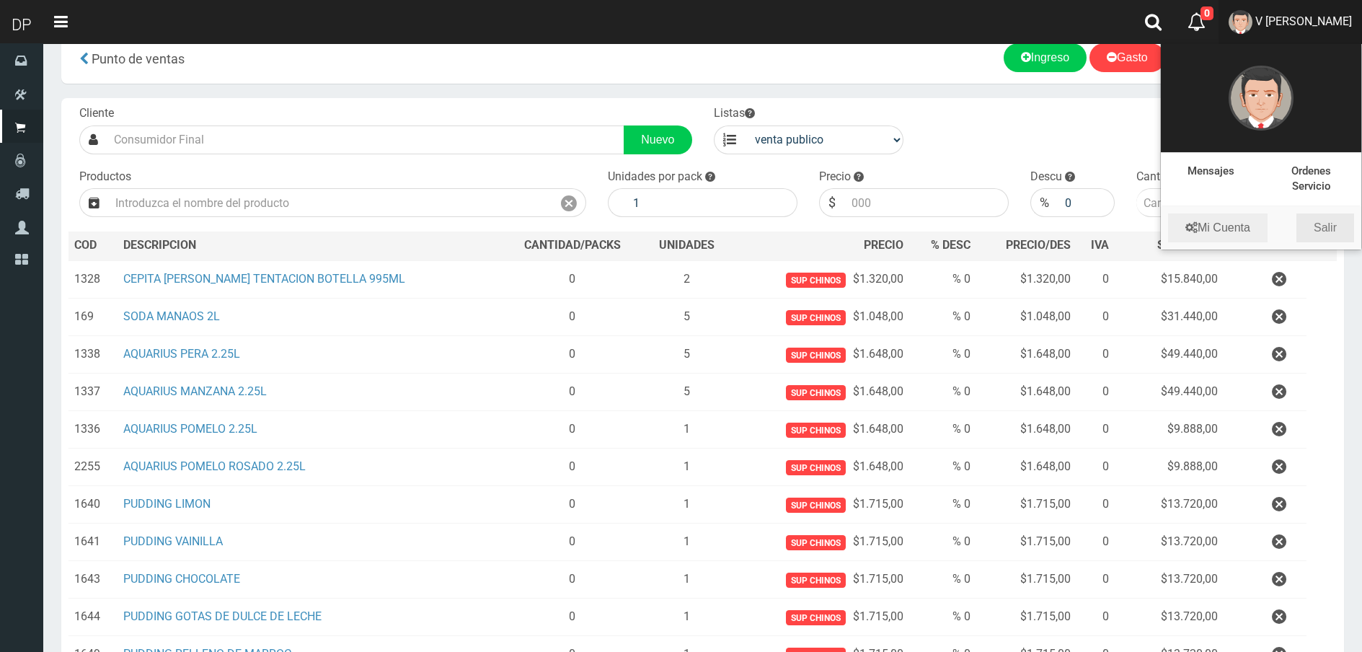
click at [1330, 213] on link "Salir" at bounding box center [1326, 227] width 58 height 29
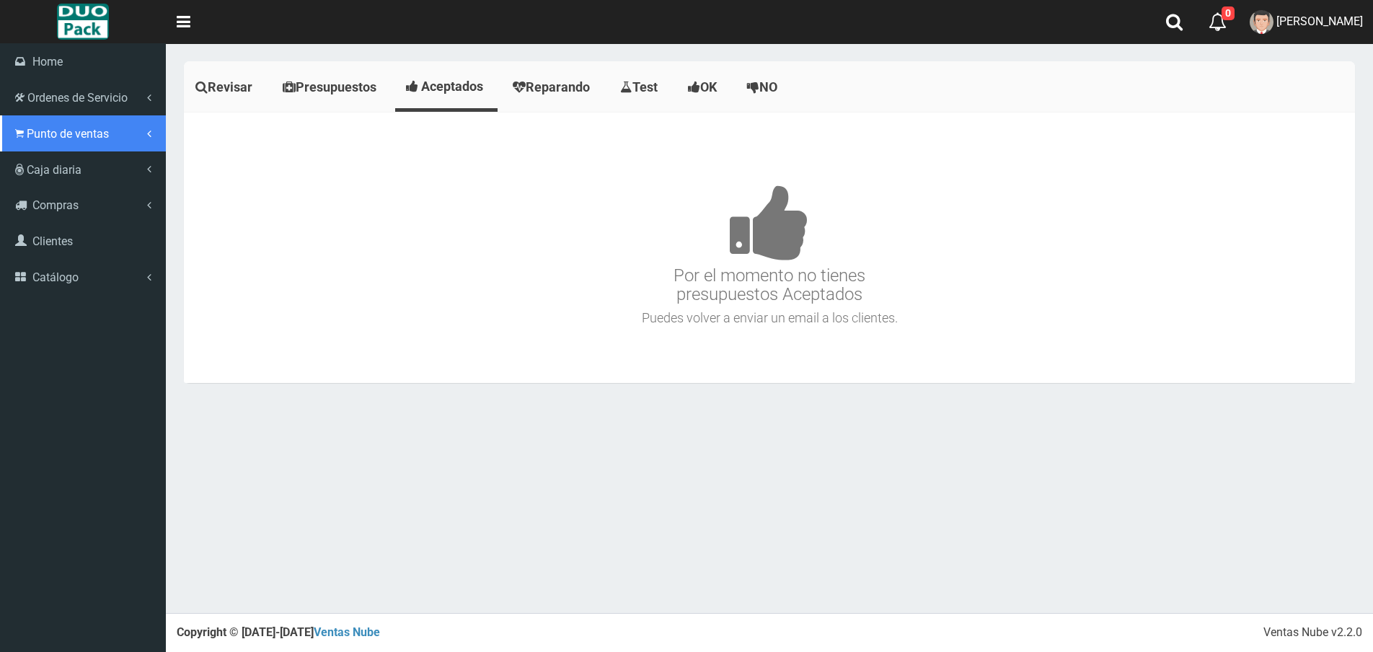
click at [56, 141] on link "Punto de ventas" at bounding box center [83, 133] width 166 height 36
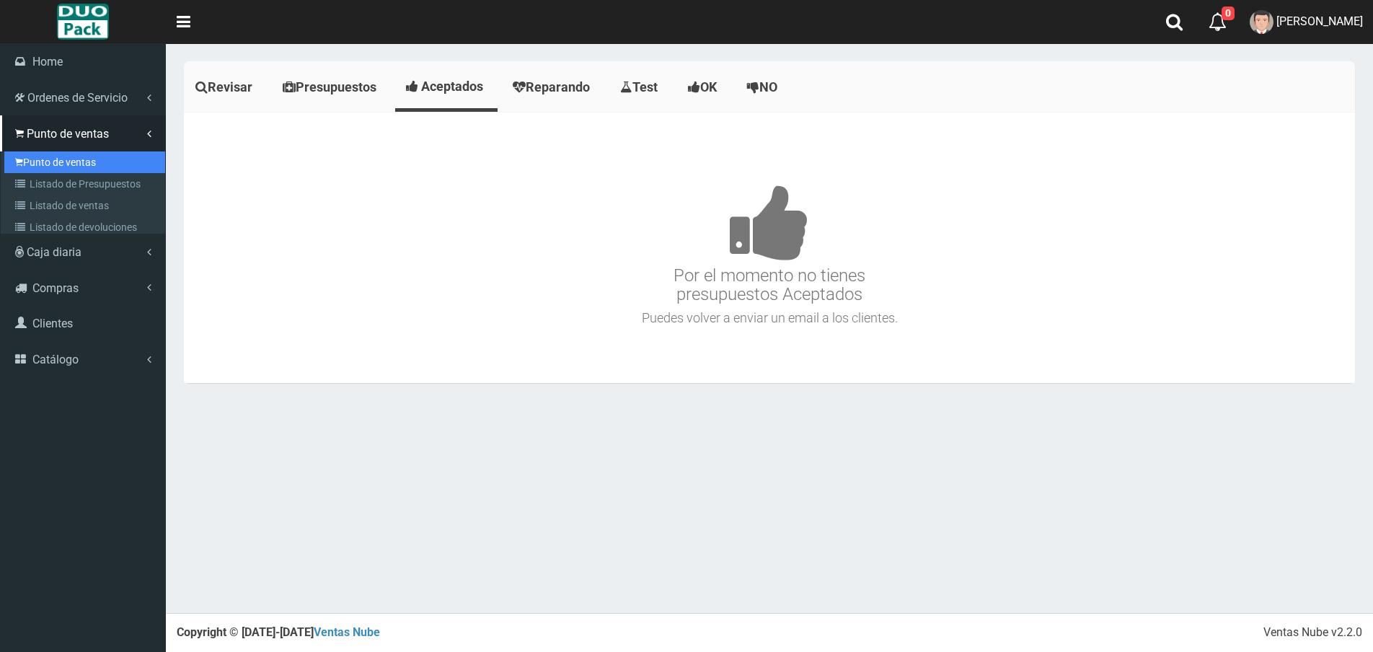
click at [94, 161] on link "Punto de ventas" at bounding box center [84, 162] width 161 height 22
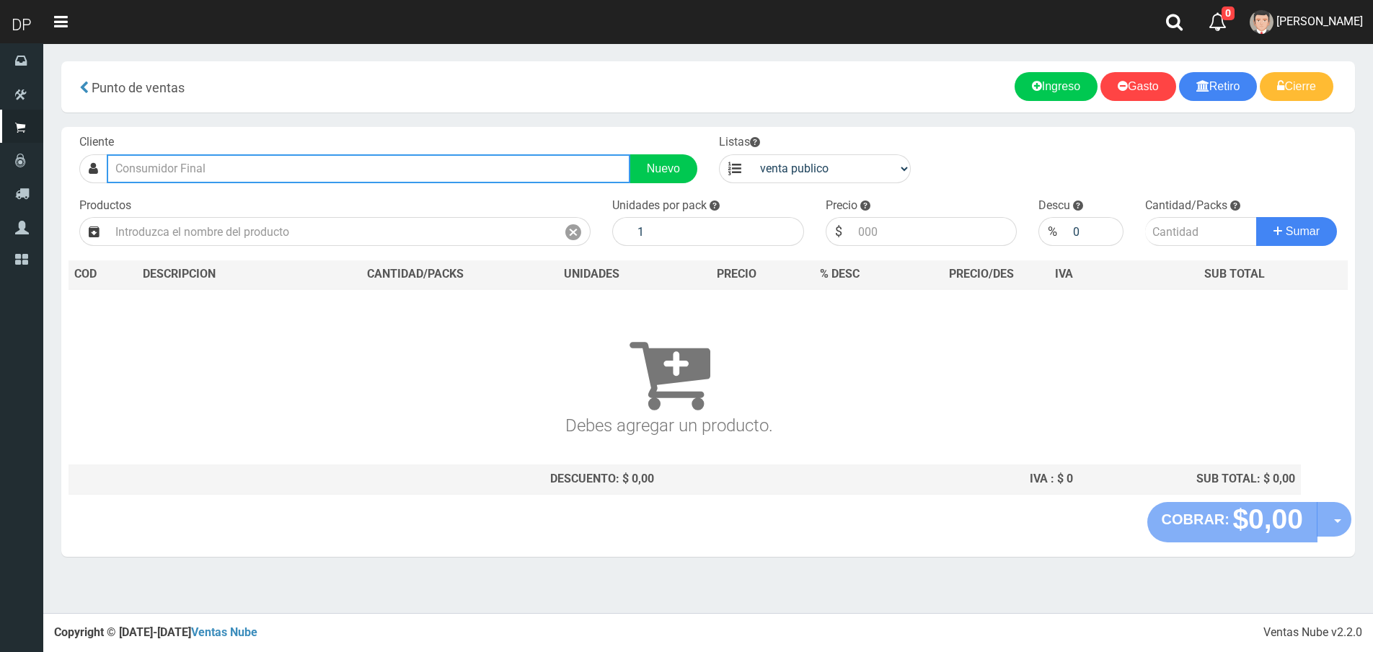
click at [353, 176] on input "text" at bounding box center [369, 168] width 524 height 29
type input "S"
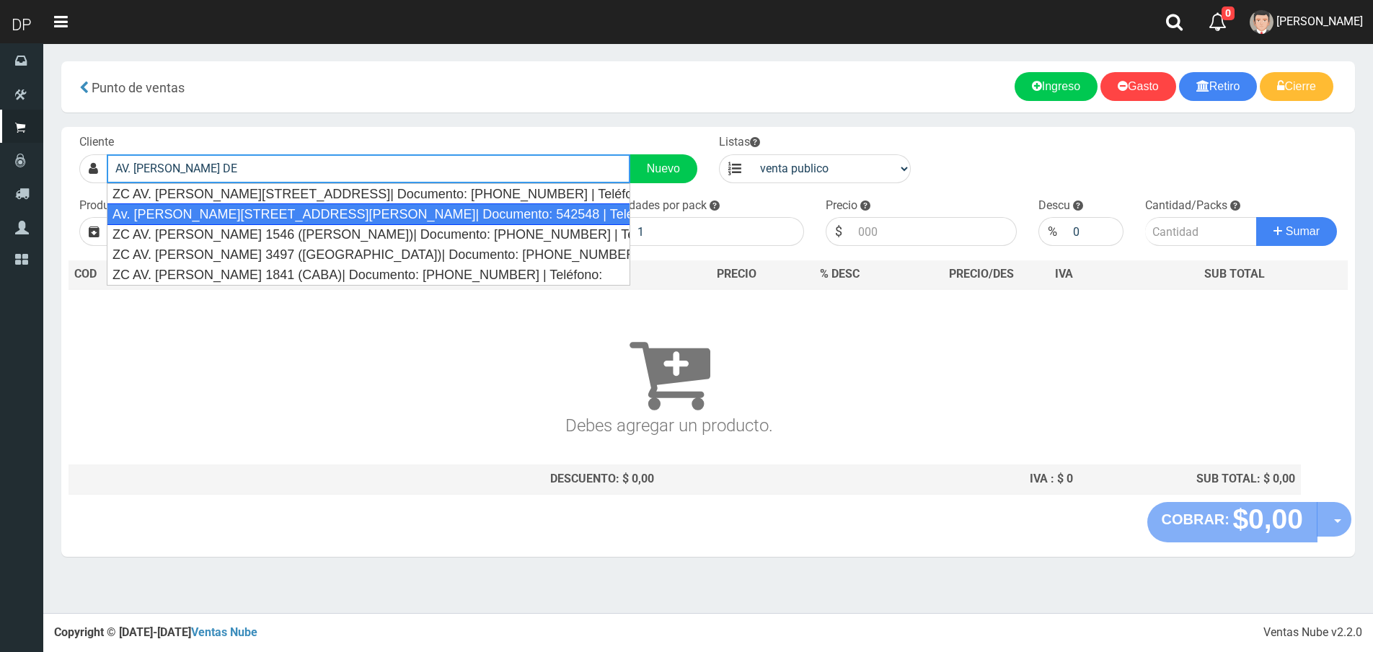
click at [314, 208] on div "Av. Lope de Vega 2269(Villa Raffo)| Documento: 542548 | Teléfono:" at bounding box center [369, 214] width 524 height 22
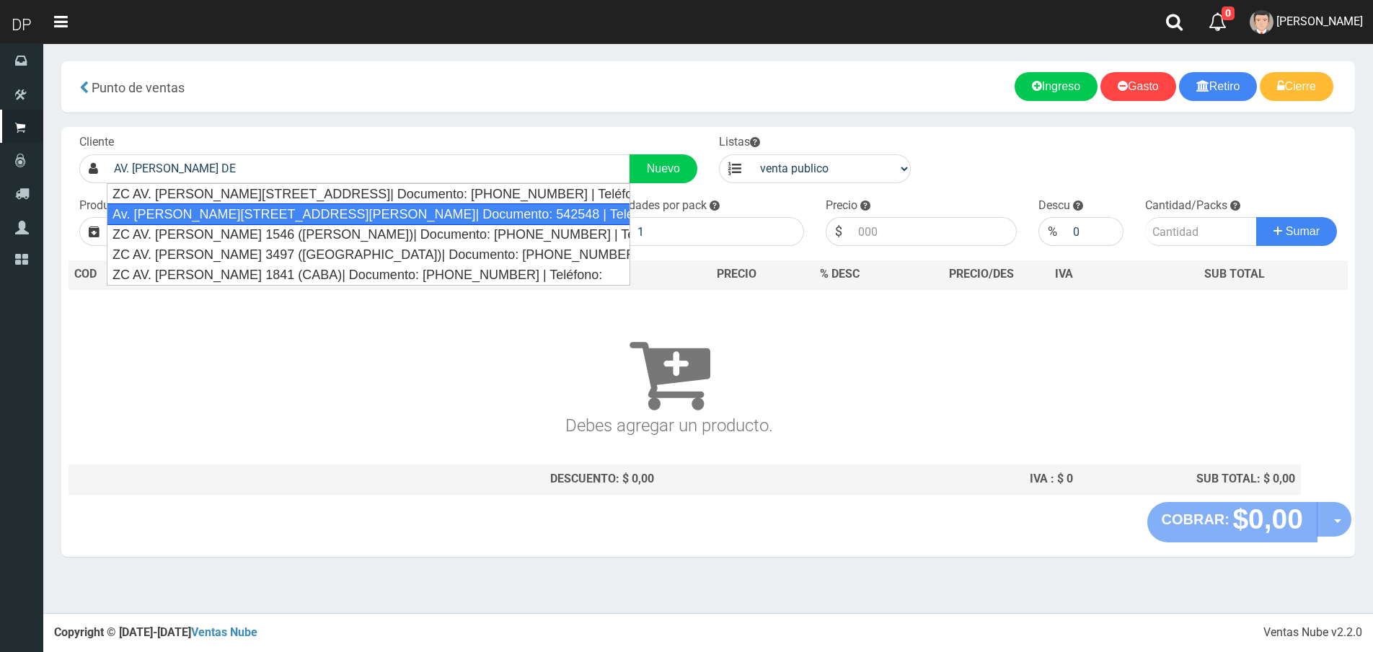
type input "Av. Lope de Vega 2269(Villa Raffo)| Documento: 542548 | Teléfono:"
select select "2"
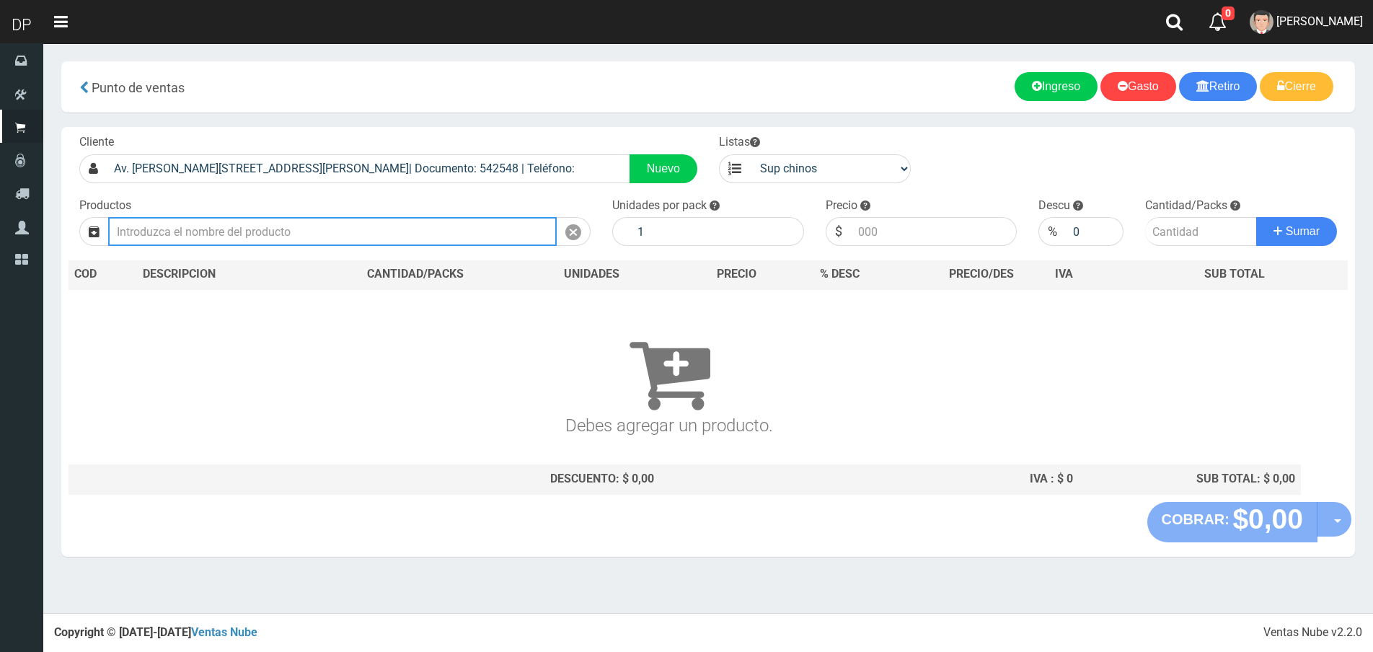
click at [293, 226] on input "text" at bounding box center [332, 231] width 449 height 29
click at [1256, 217] on button "Sumar" at bounding box center [1296, 231] width 81 height 29
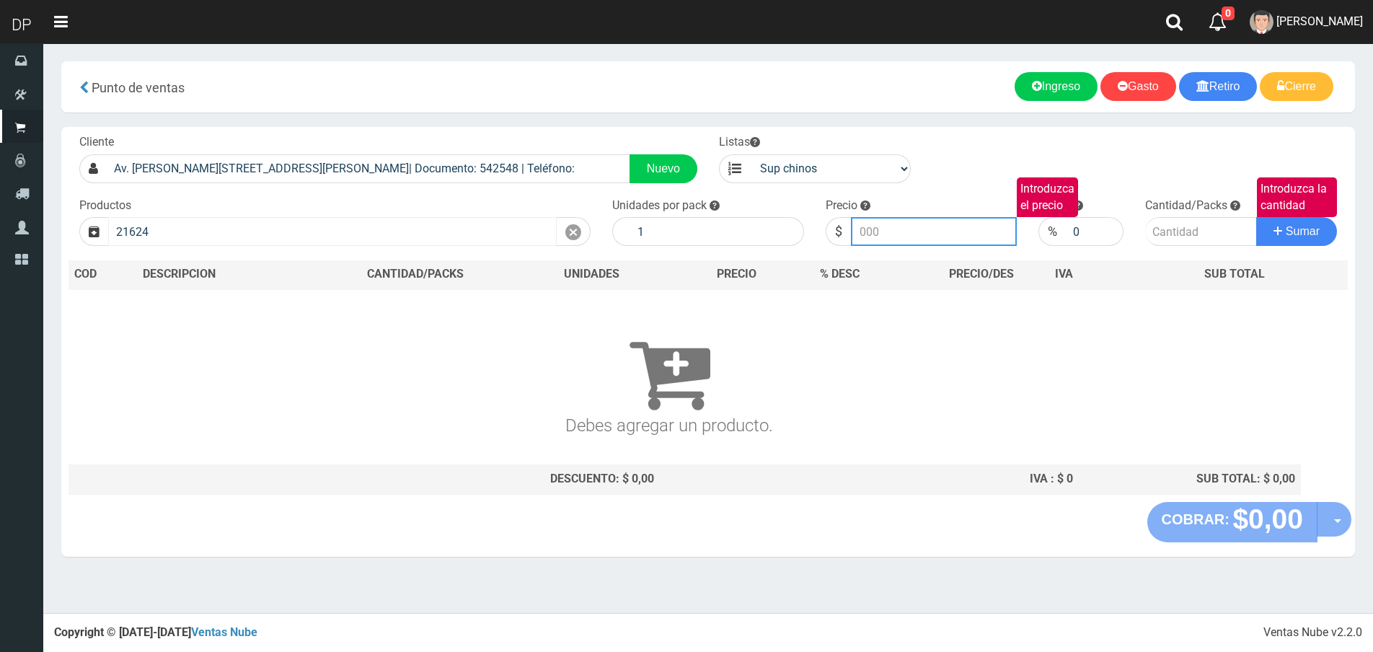
type input "TOALLITAS DONCELLA NOCHE X8 (21624) | P/P:$811.00 | P/G:$811.00 | P/M:$610.00 |…"
click at [1256, 217] on button "Sumar" at bounding box center [1296, 231] width 81 height 29
drag, startPoint x: 924, startPoint y: 217, endPoint x: 918, endPoint y: 241, distance: 24.5
click at [924, 218] on input "811.001" at bounding box center [934, 231] width 167 height 29
type input "811.0"
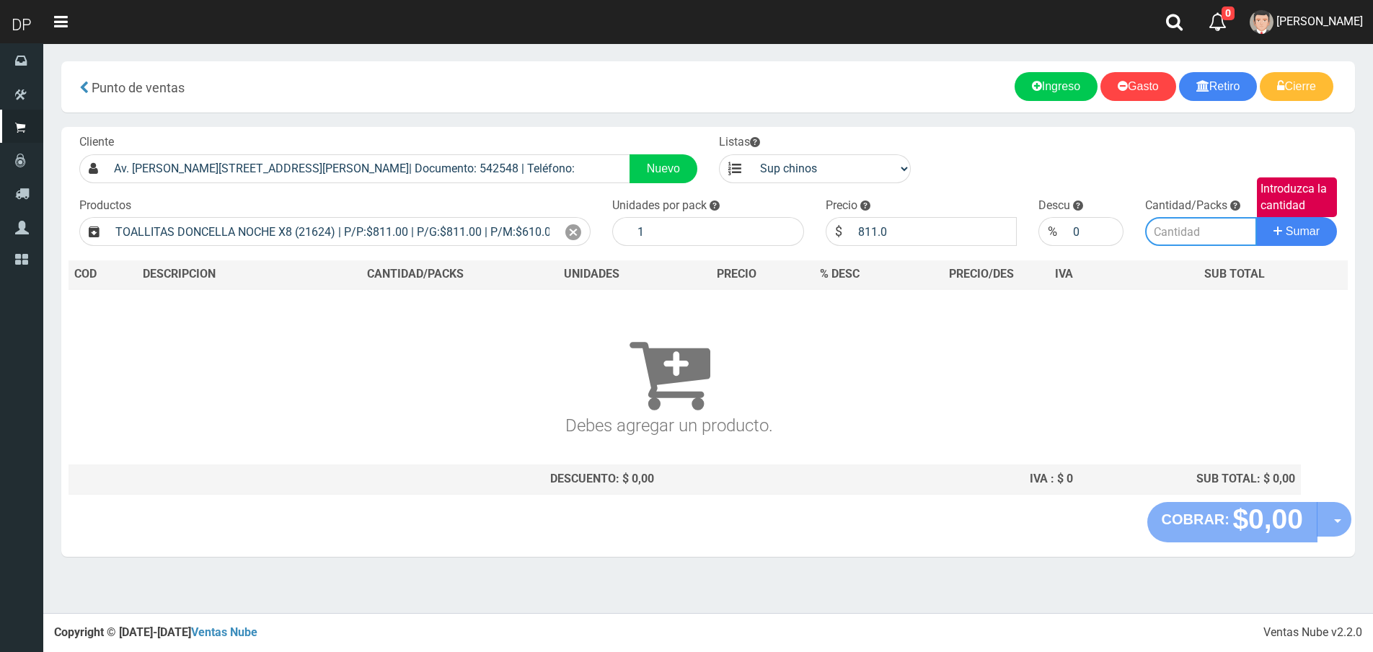
drag, startPoint x: 1178, startPoint y: 221, endPoint x: 1180, endPoint y: 231, distance: 10.5
click at [1179, 227] on input "Introduzca la cantidad" at bounding box center [1201, 231] width 112 height 29
type input "1"
click at [1256, 217] on button "Sumar" at bounding box center [1296, 231] width 81 height 29
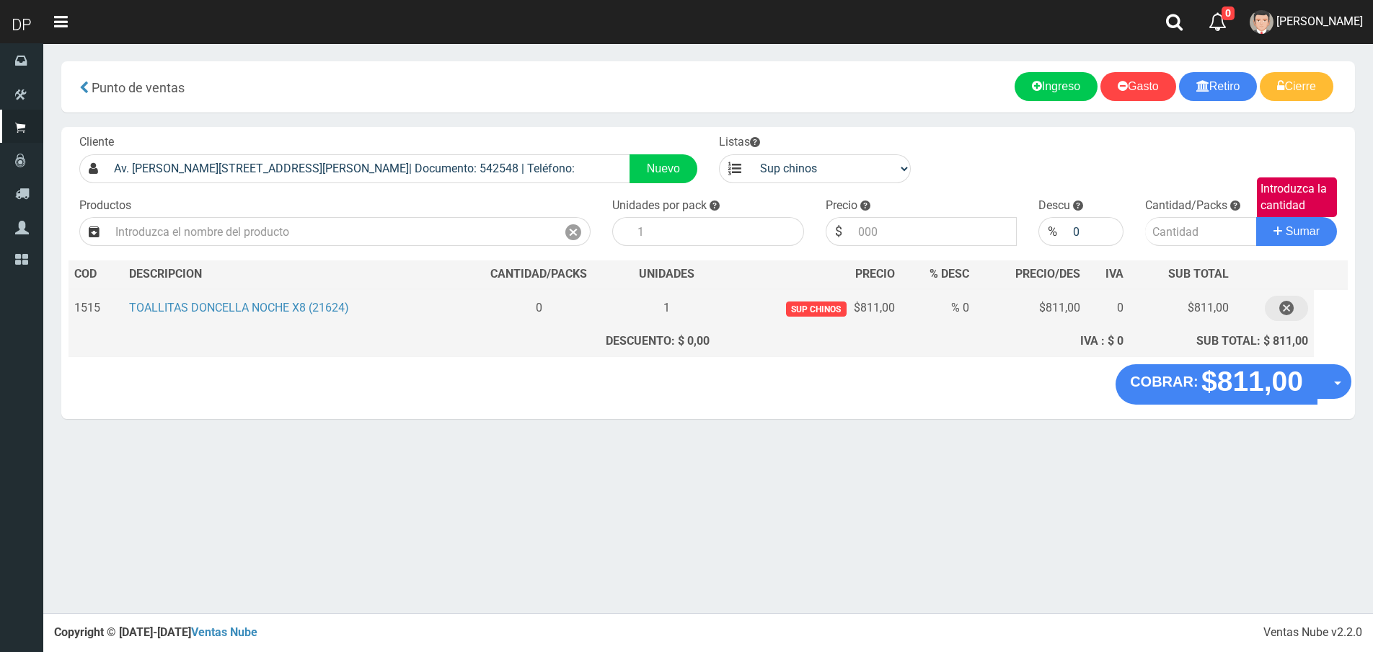
click at [1291, 312] on icon "button" at bounding box center [1286, 308] width 14 height 25
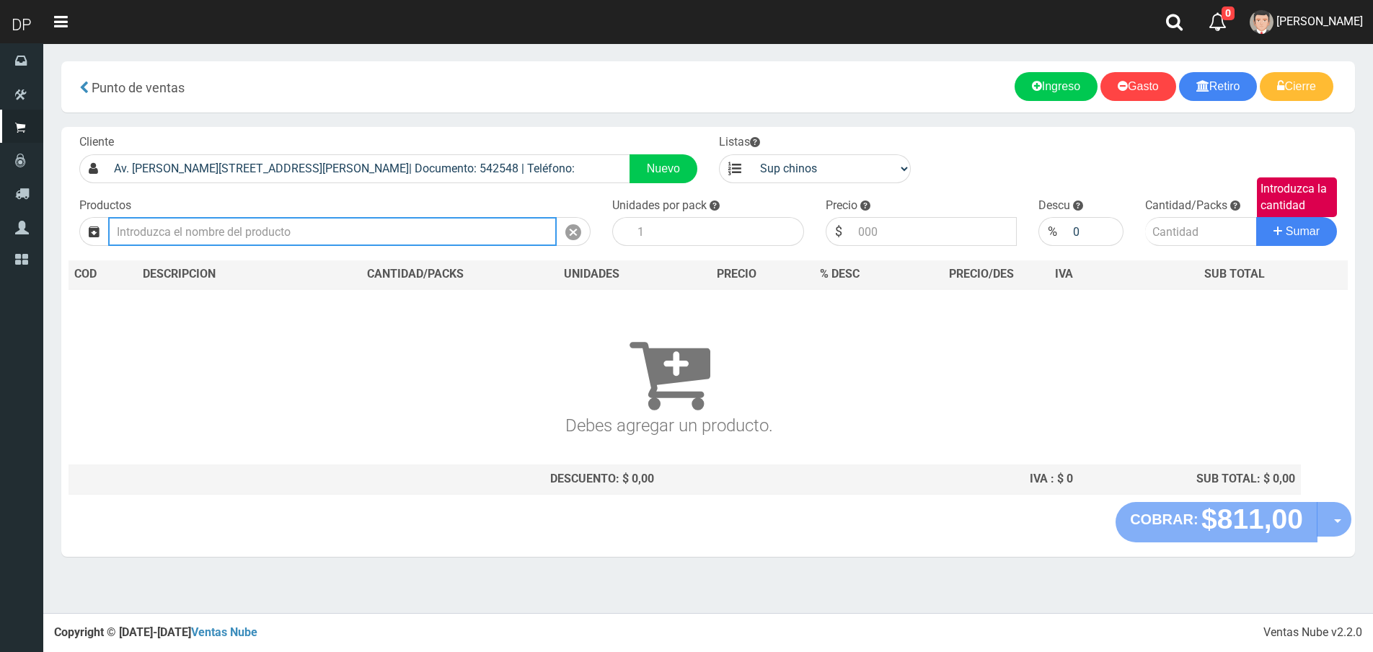
click at [432, 239] on input "text" at bounding box center [332, 231] width 449 height 29
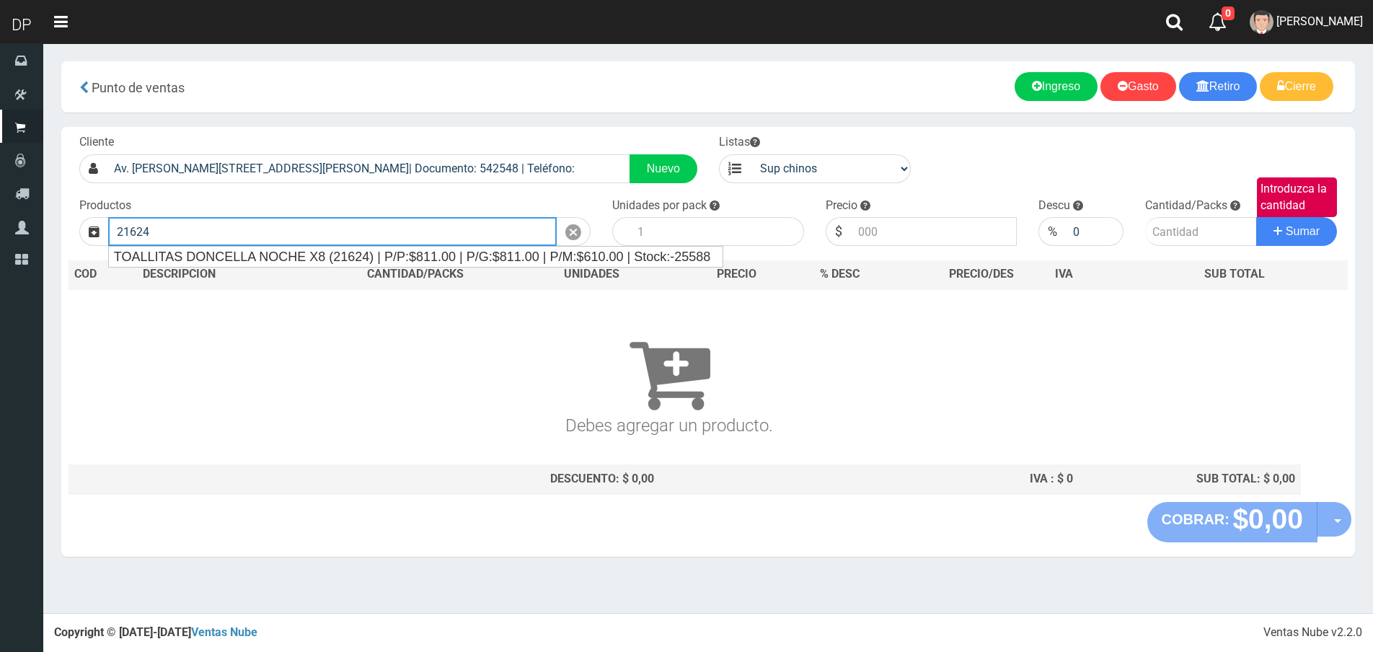
click at [1256, 217] on button "Sumar" at bounding box center [1296, 231] width 81 height 29
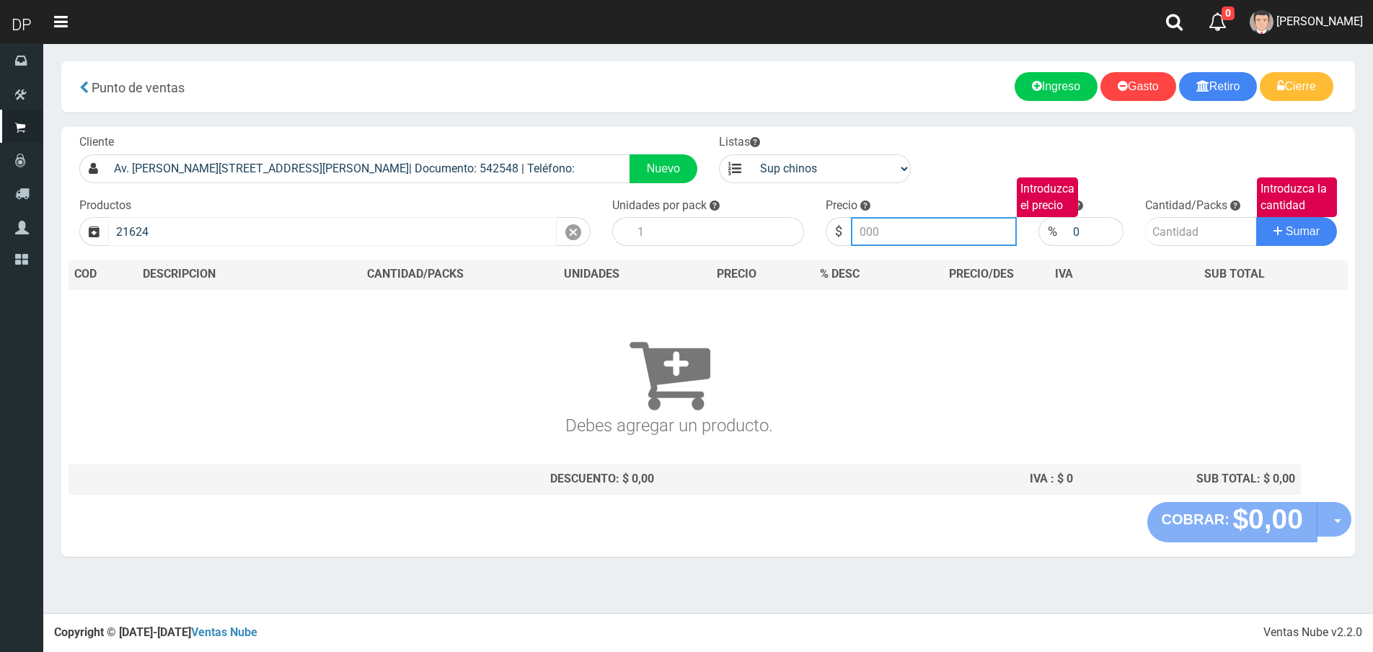
type input "TOALLITAS DONCELLA NOCHE X8 (21624) | P/P:$811.00 | P/G:$811.00 | P/M:$610.00 |…"
type input "811.00"
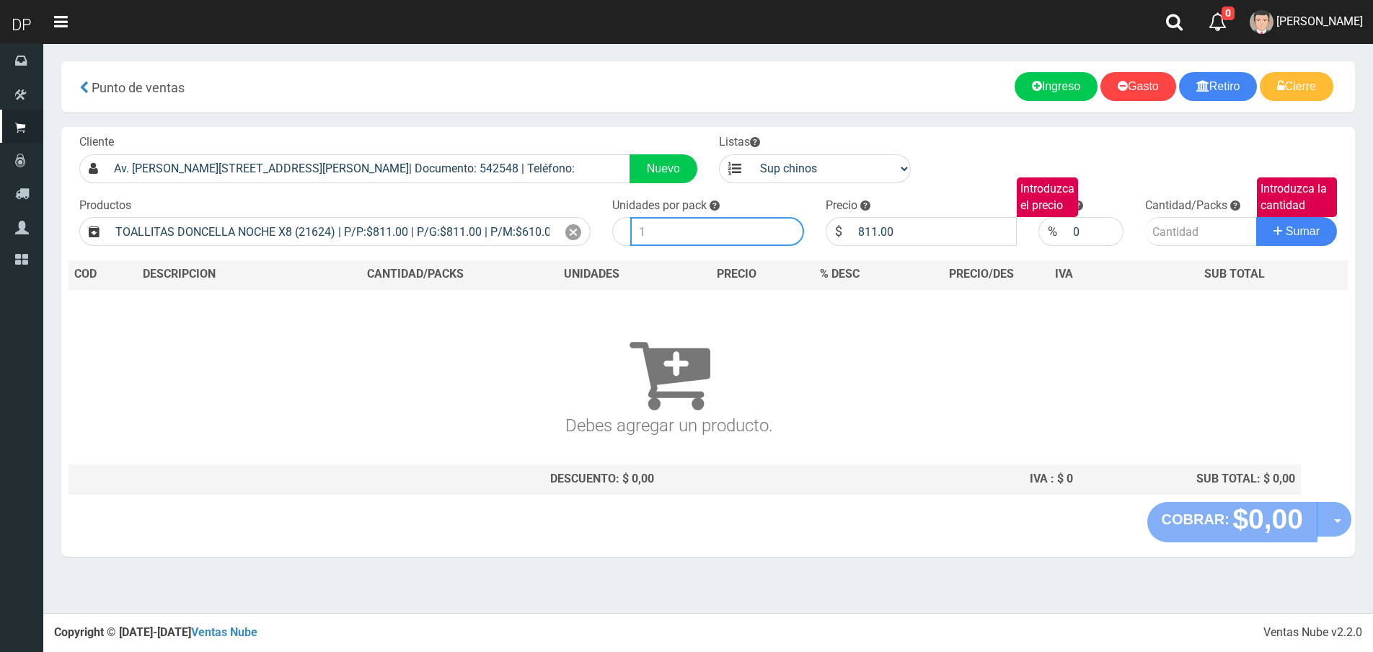
click at [689, 240] on input "number" at bounding box center [717, 231] width 174 height 29
type input "50"
click at [1079, 230] on input "0" at bounding box center [1095, 231] width 58 height 29
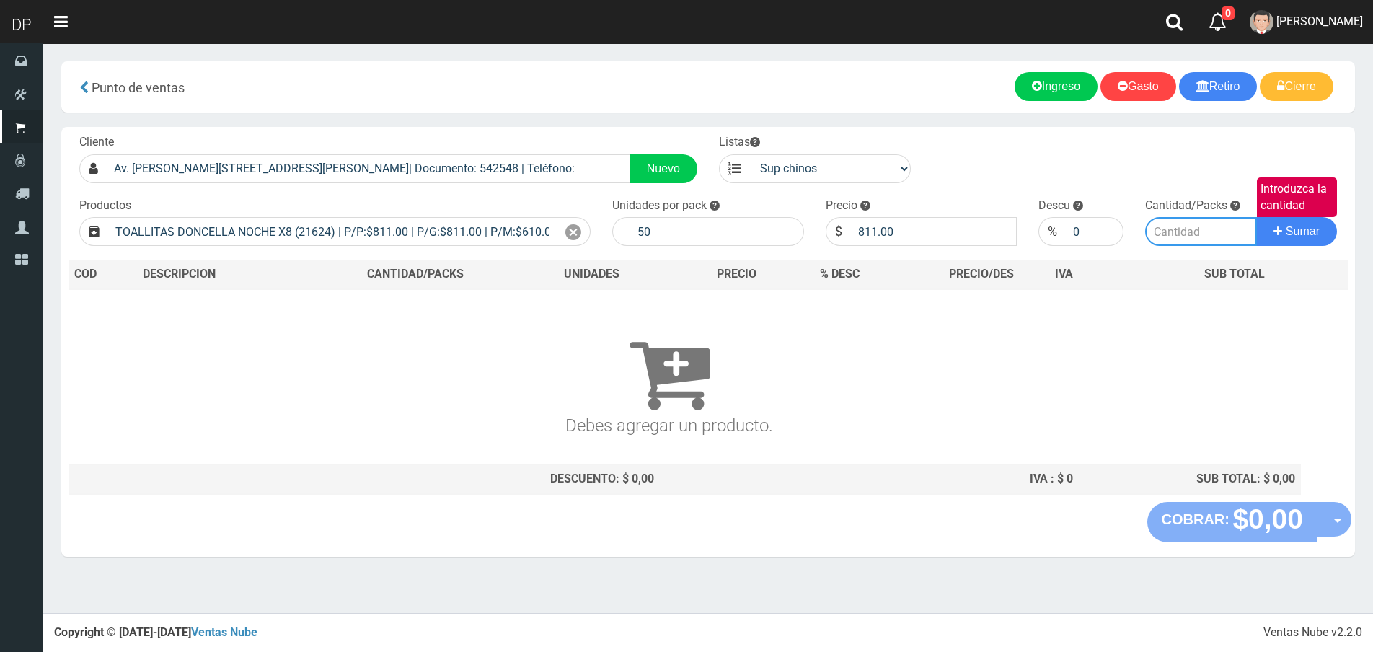
click at [1169, 237] on input "Introduzca la cantidad" at bounding box center [1201, 231] width 112 height 29
type input "1"
click at [1256, 217] on button "Sumar" at bounding box center [1296, 231] width 81 height 29
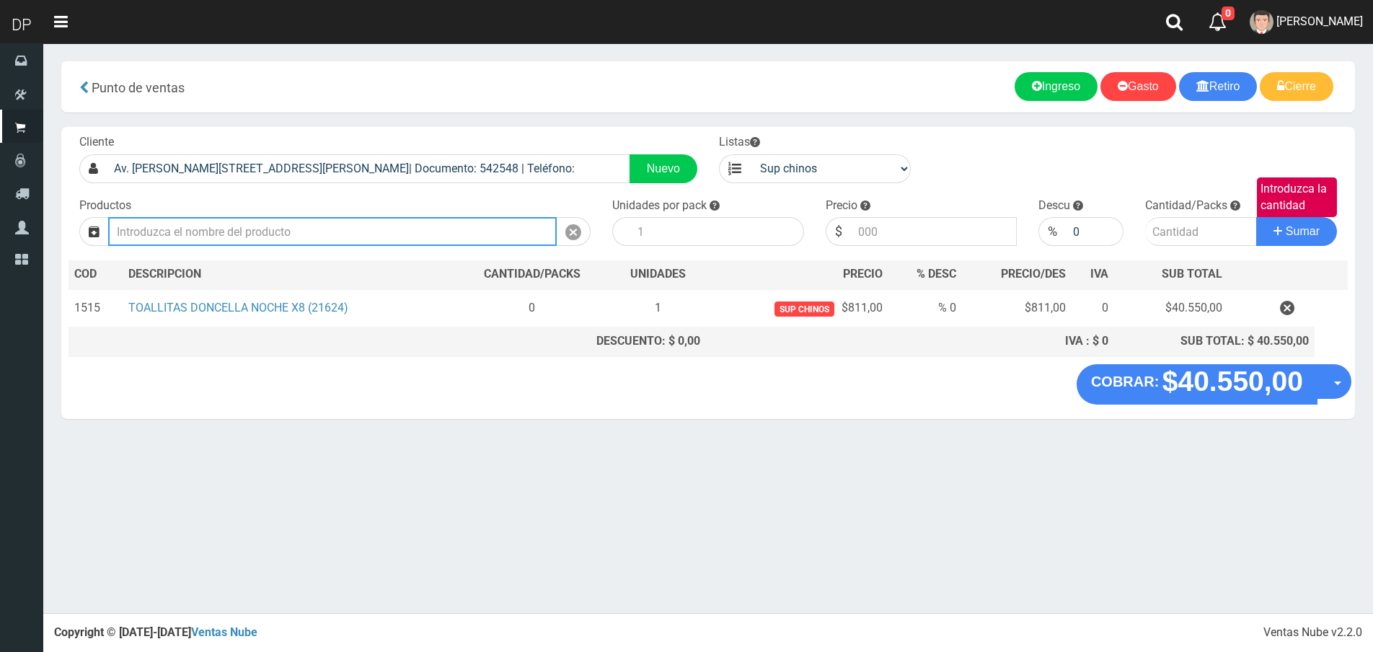
click at [419, 221] on input "text" at bounding box center [332, 231] width 449 height 29
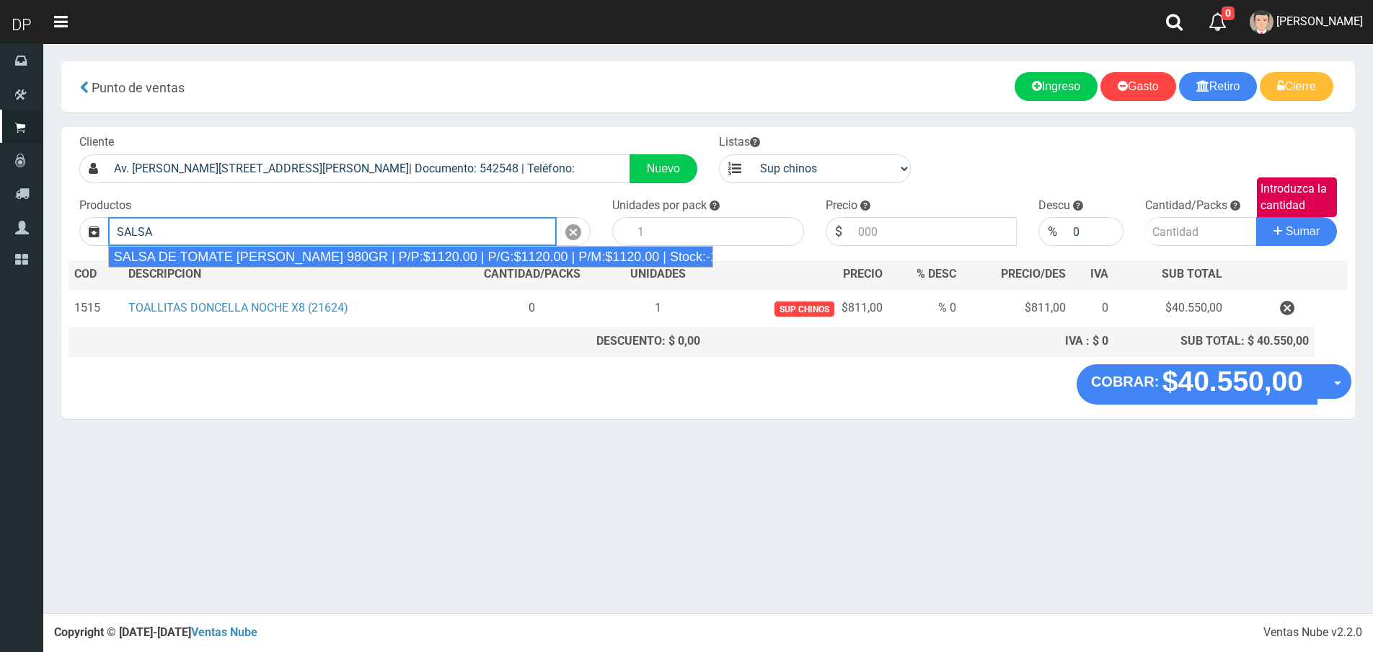
click at [328, 252] on div "SALSA DE TOMATE ORESTES 980GR | P/P:$1120.00 | P/G:$1120.00 | P/M:$1120.00 | St…" at bounding box center [410, 257] width 605 height 22
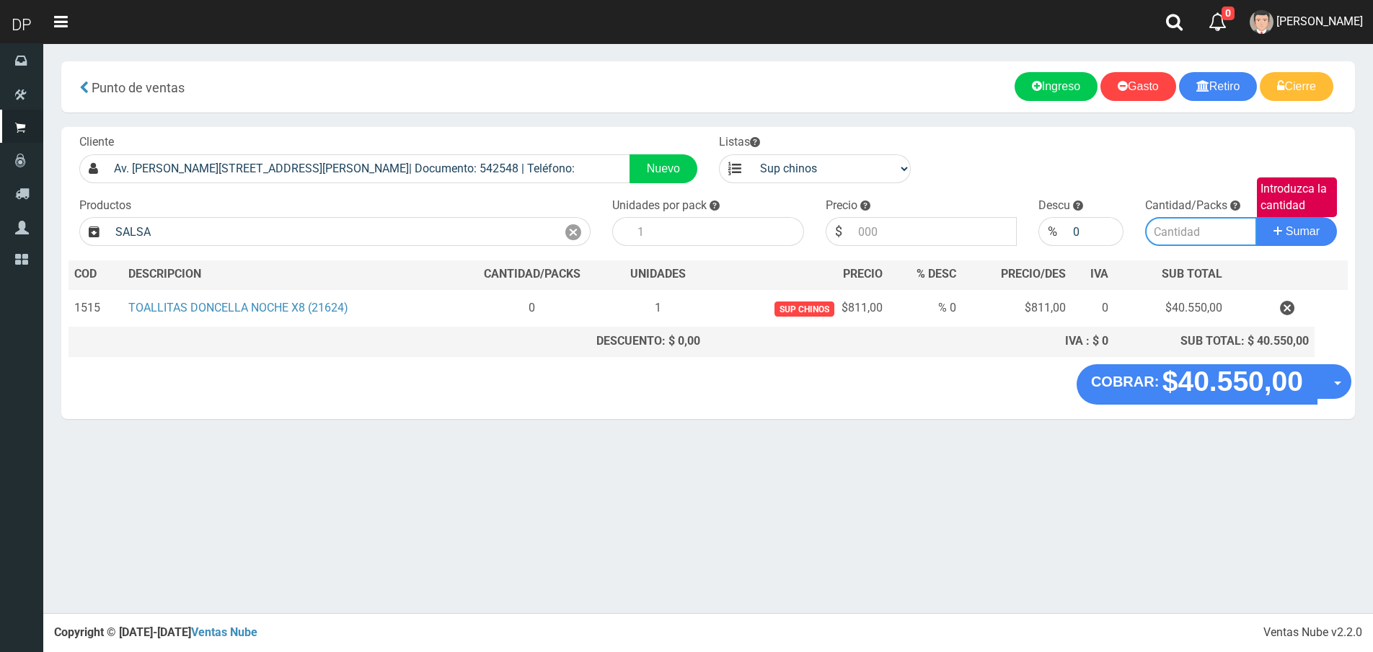
type input "SALSA DE TOMATE ORESTES 980GR | P/P:$1120.00 | P/G:$1120.00 | P/M:$1120.00 | St…"
type input "8"
type input "1120.00"
click at [1183, 224] on input "Introduzca la cantidad" at bounding box center [1201, 231] width 112 height 29
type input "3"
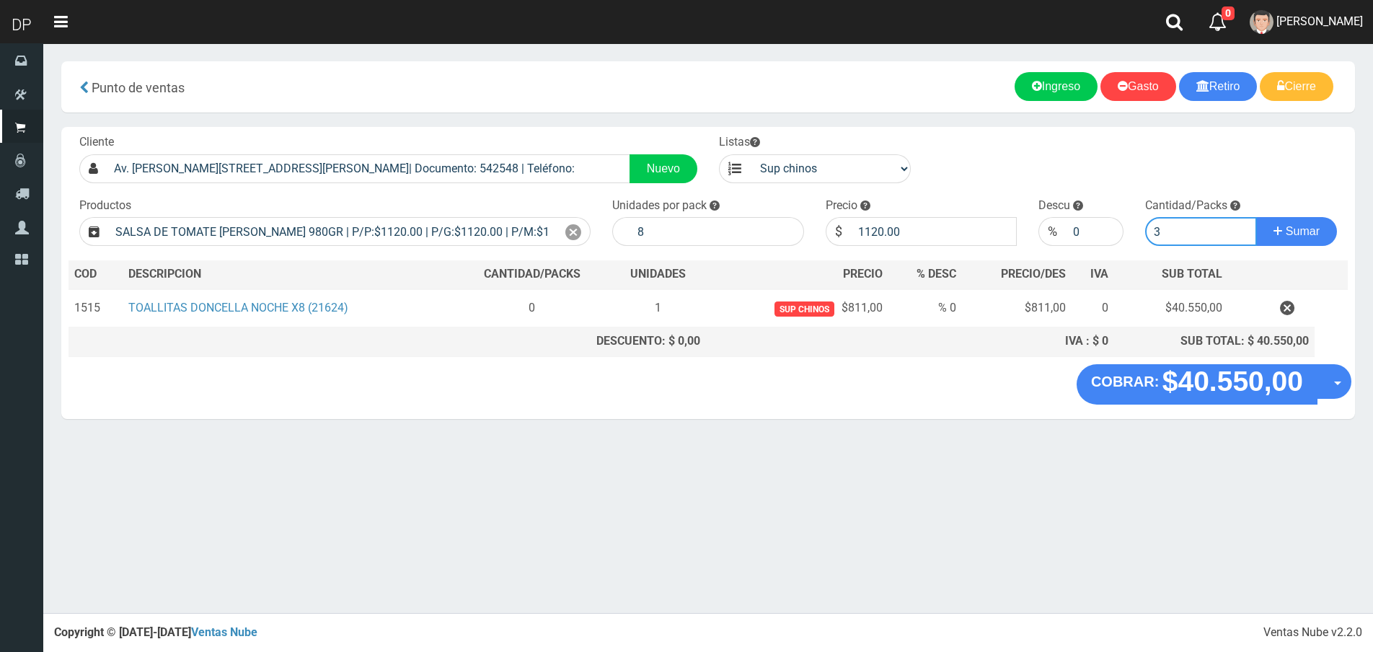
click at [1256, 217] on button "Sumar" at bounding box center [1296, 231] width 81 height 29
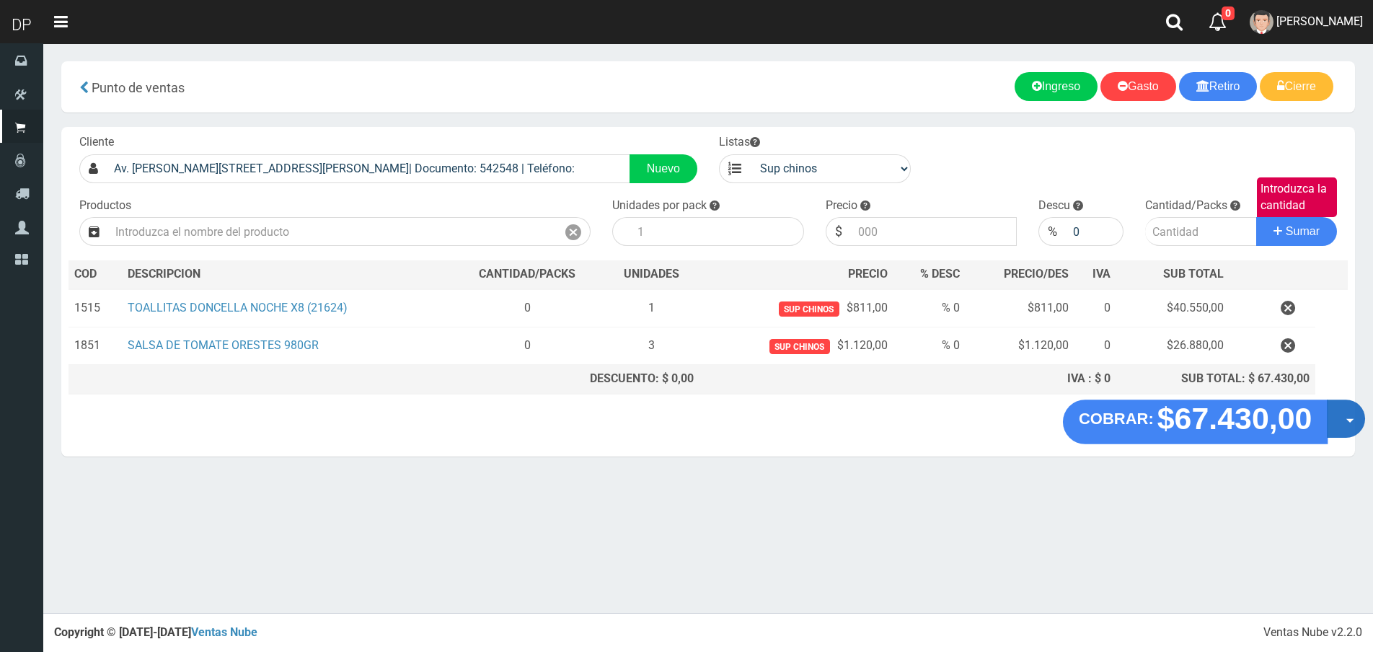
click at [1335, 417] on button "Opciones" at bounding box center [1346, 418] width 38 height 38
click at [1333, 433] on link "Hacer Devolucion" at bounding box center [1299, 423] width 129 height 33
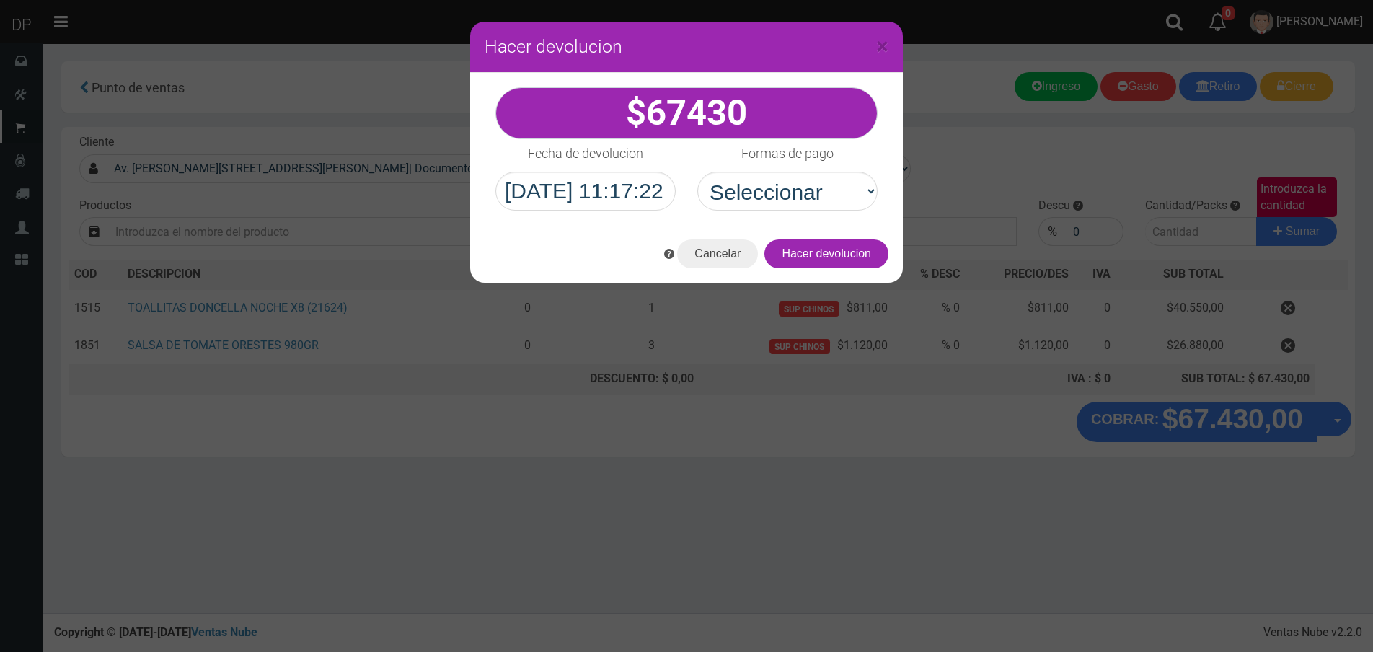
click at [805, 213] on div "67430" at bounding box center [686, 149] width 433 height 152
click at [807, 206] on select "Seleccionar Efectivo Tarjeta de Crédito Depósito Débito" at bounding box center [787, 191] width 180 height 39
select select "Efectivo"
click at [697, 172] on select "Seleccionar Efectivo Tarjeta de Crédito Depósito Débito" at bounding box center [787, 191] width 180 height 39
click at [819, 267] on button "Hacer devolucion" at bounding box center [826, 253] width 124 height 29
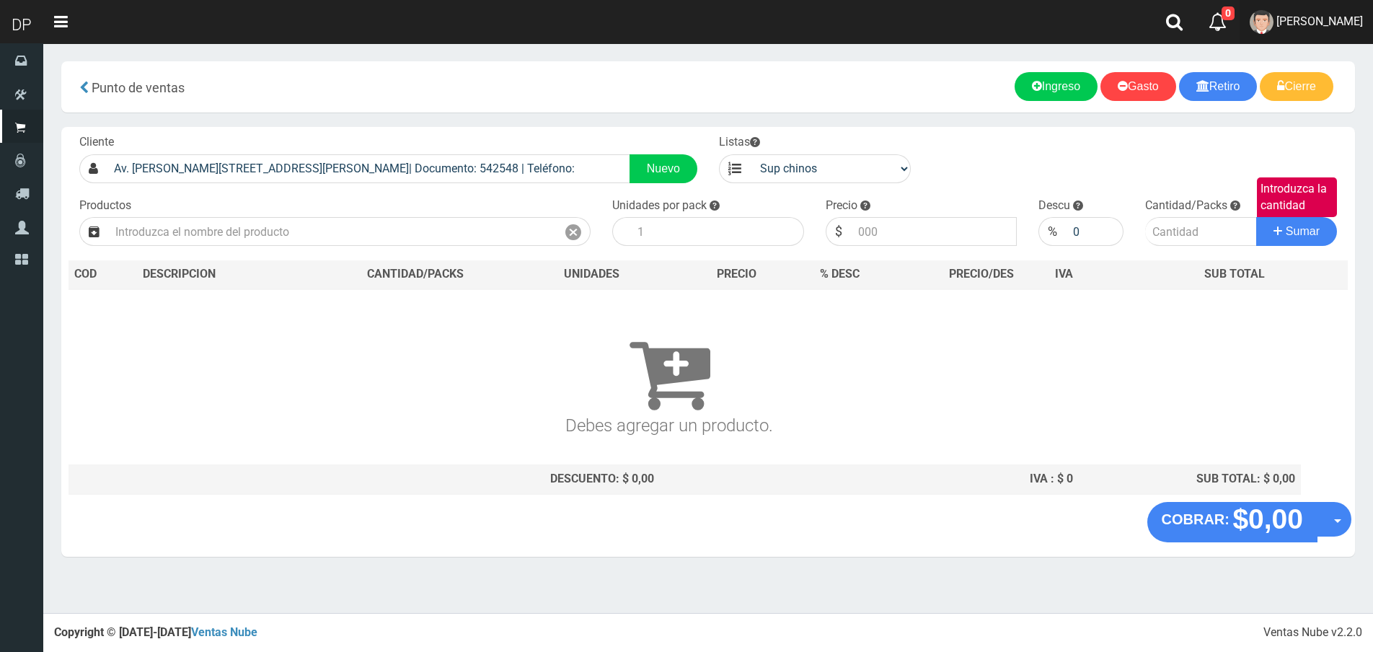
click at [1325, 25] on span "FABRIZIO DURE" at bounding box center [1319, 21] width 87 height 14
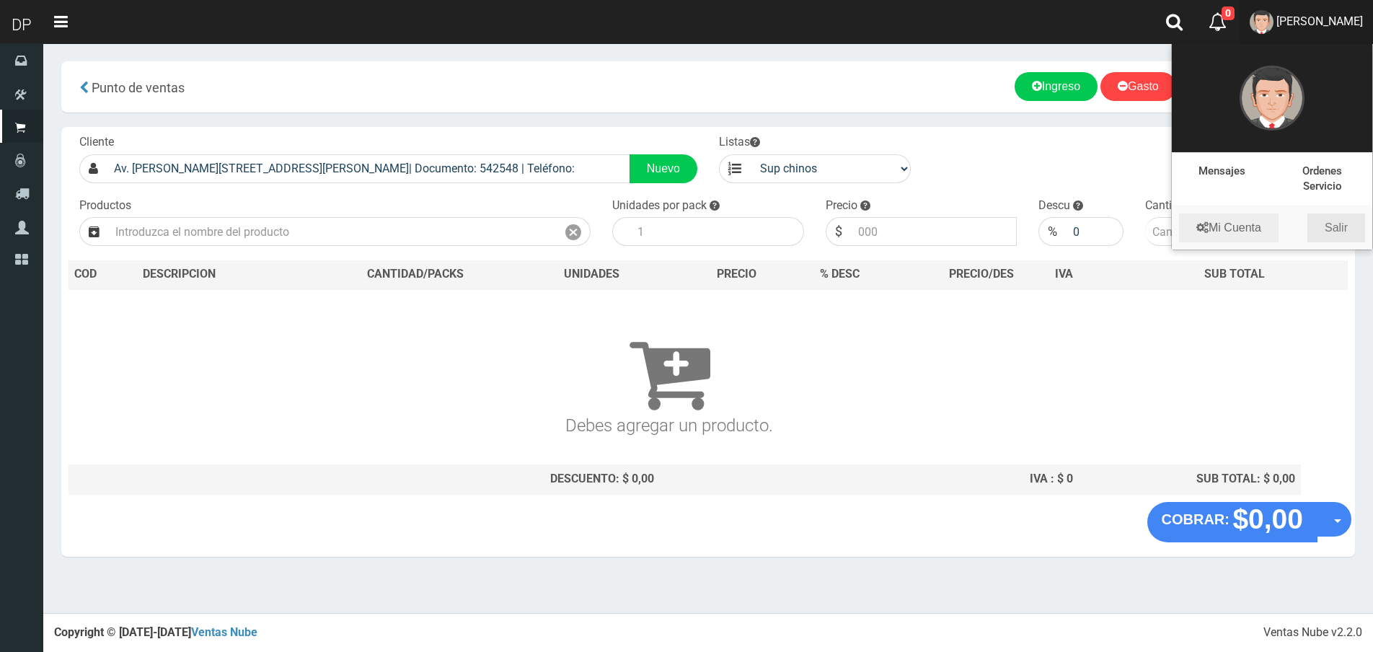
click at [1343, 219] on link "Salir" at bounding box center [1336, 227] width 58 height 29
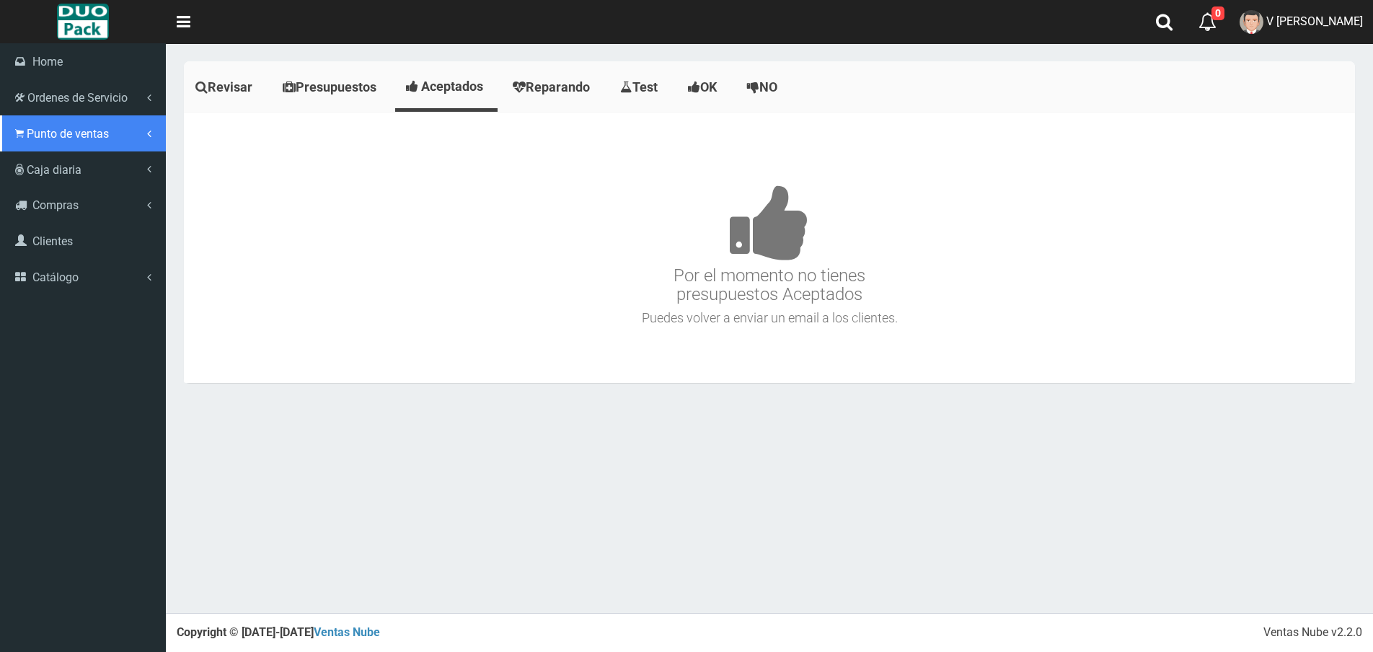
click at [27, 128] on span "Punto de ventas" at bounding box center [68, 134] width 82 height 14
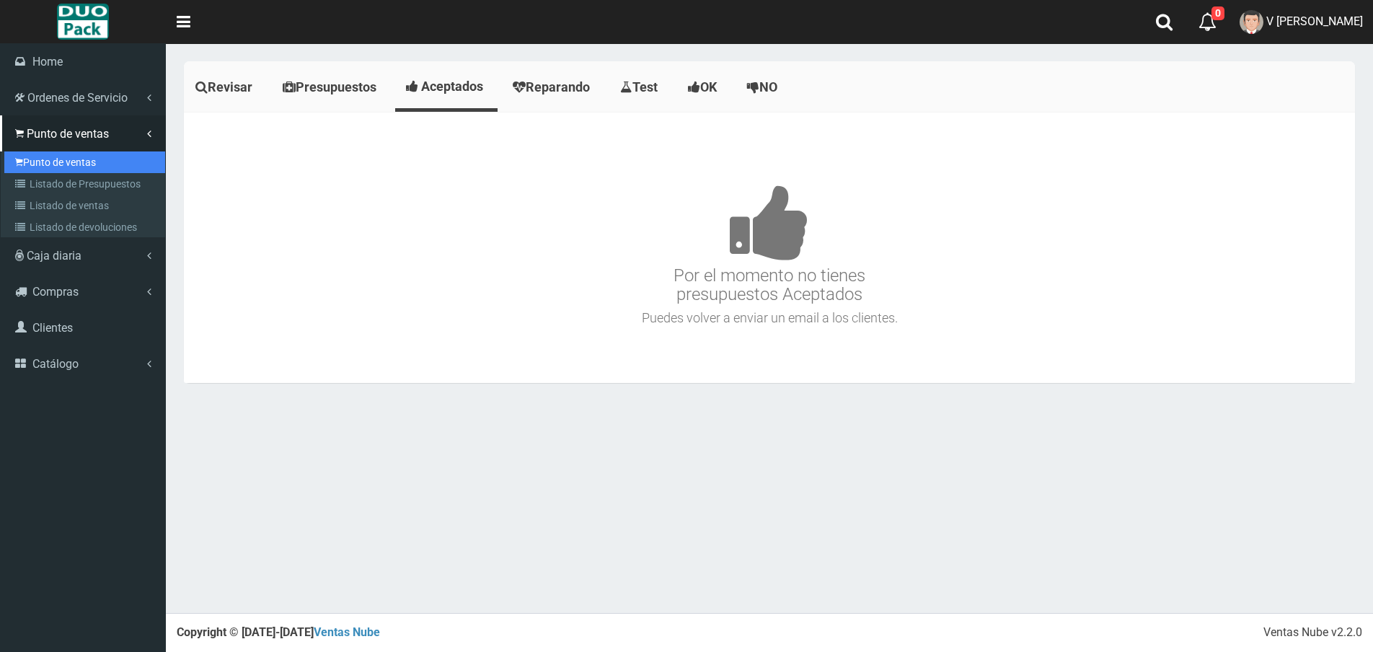
click at [76, 153] on link "Punto de ventas" at bounding box center [84, 162] width 161 height 22
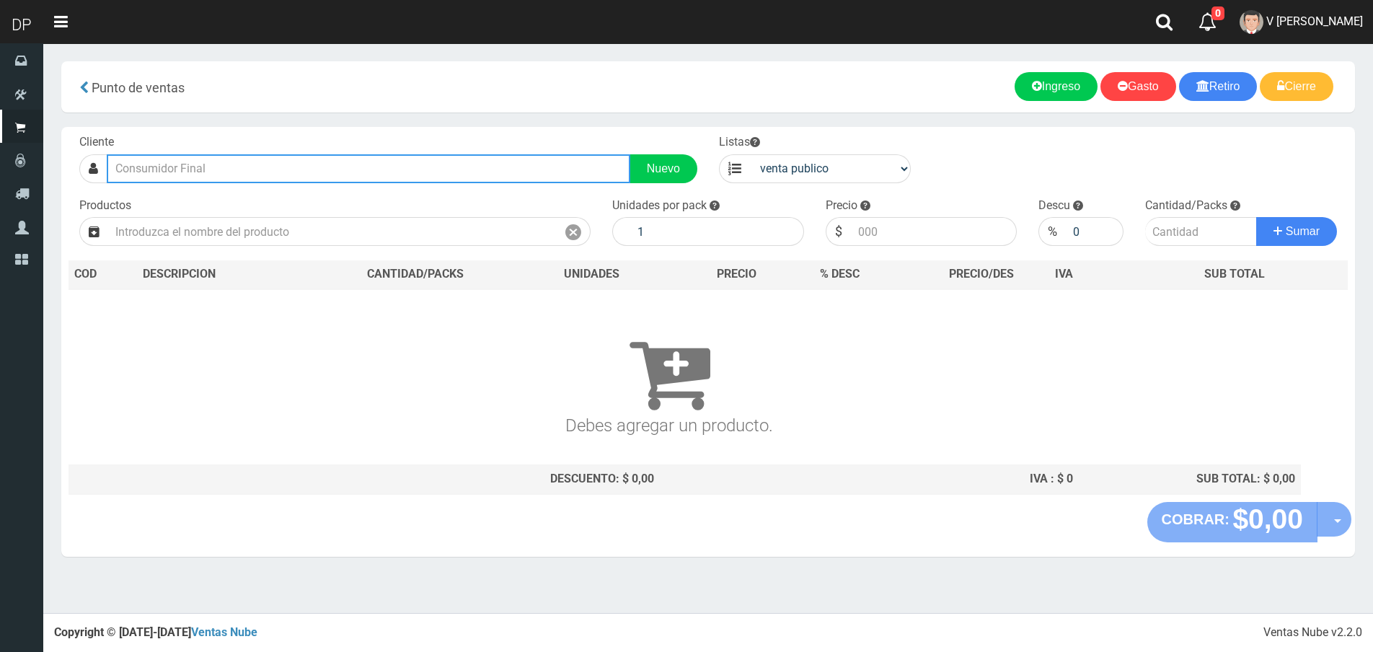
click at [227, 154] on input "text" at bounding box center [369, 168] width 524 height 29
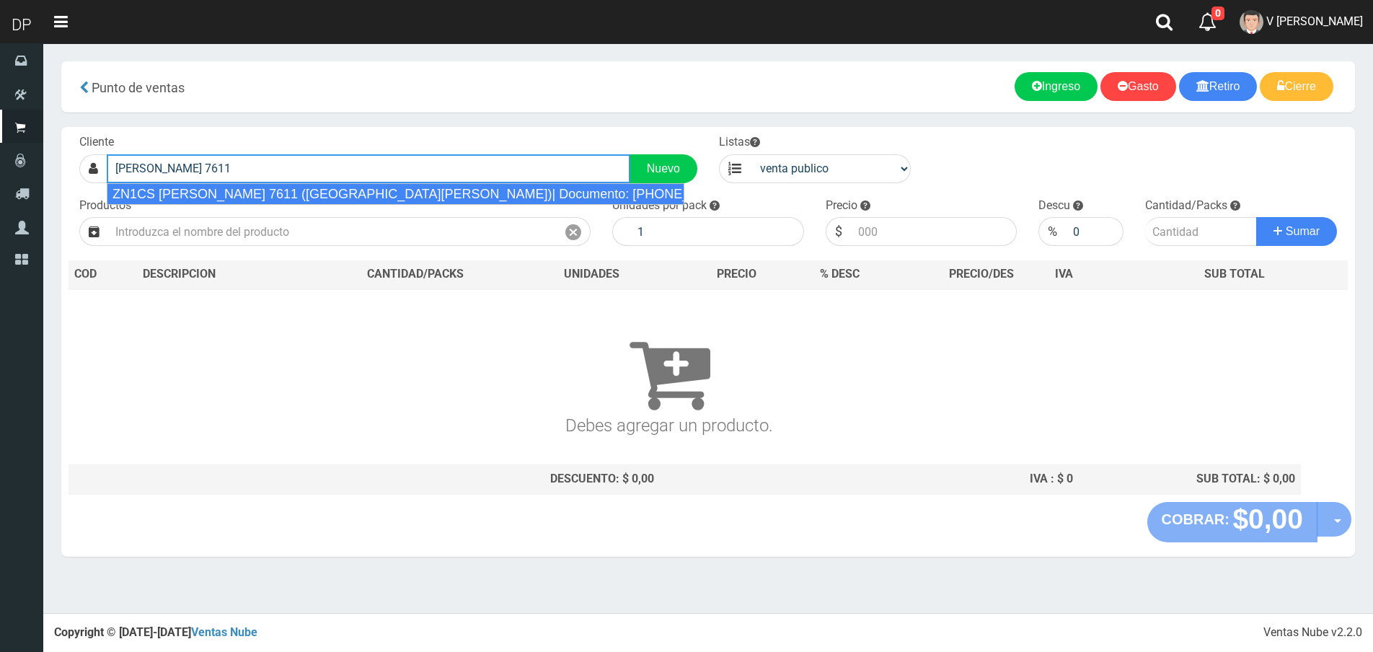
click at [299, 189] on div "ZN1CS SANTOS VEGA 7611 (VILLA BOSCH)| Documento: 6554567486 | Teléfono: 1159485…" at bounding box center [396, 194] width 578 height 22
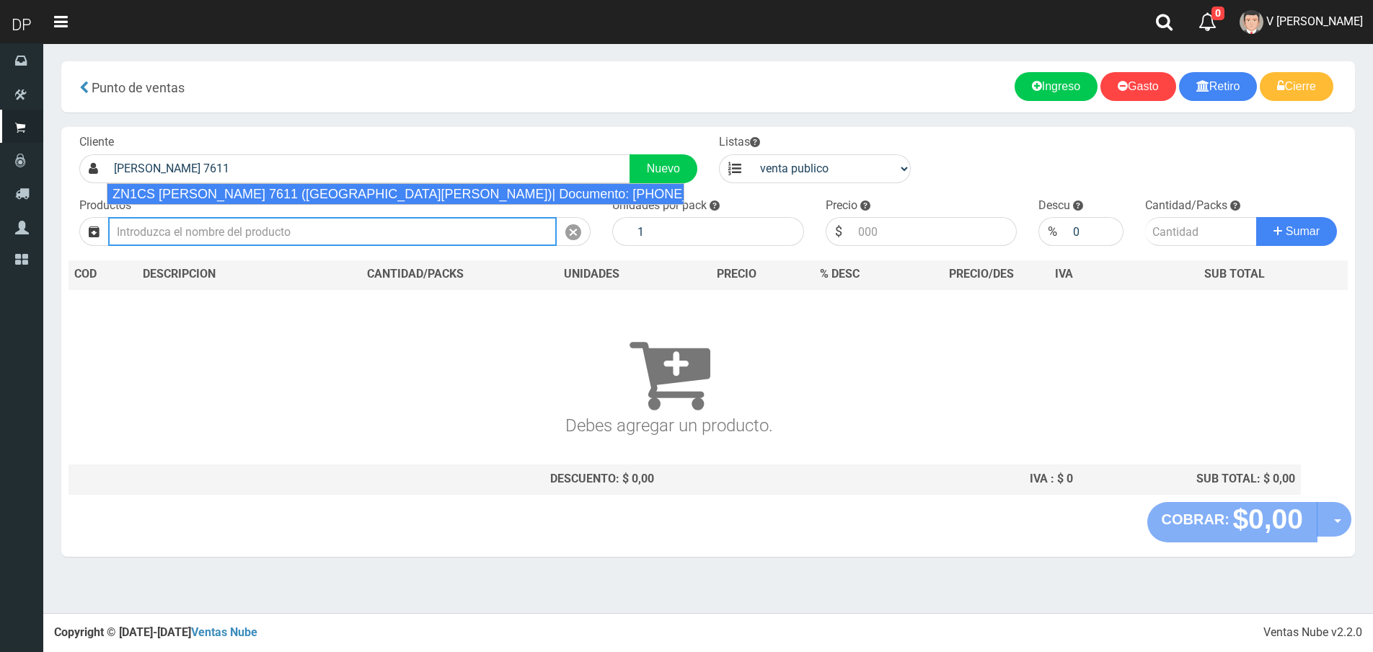
type input "ZN1CS SANTOS VEGA 7611 (VILLA BOSCH)| Documento: 6554567486 | Teléfono: 1159485…"
select select "2"
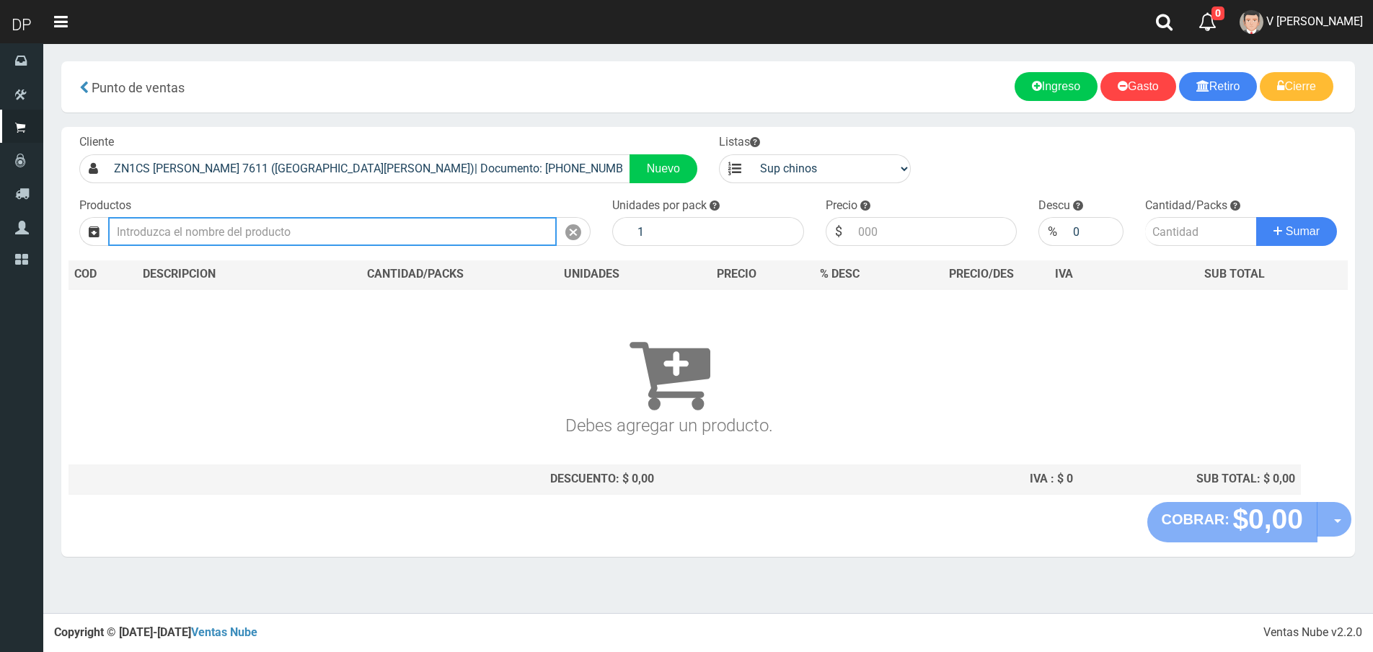
click at [306, 226] on input "text" at bounding box center [332, 231] width 449 height 29
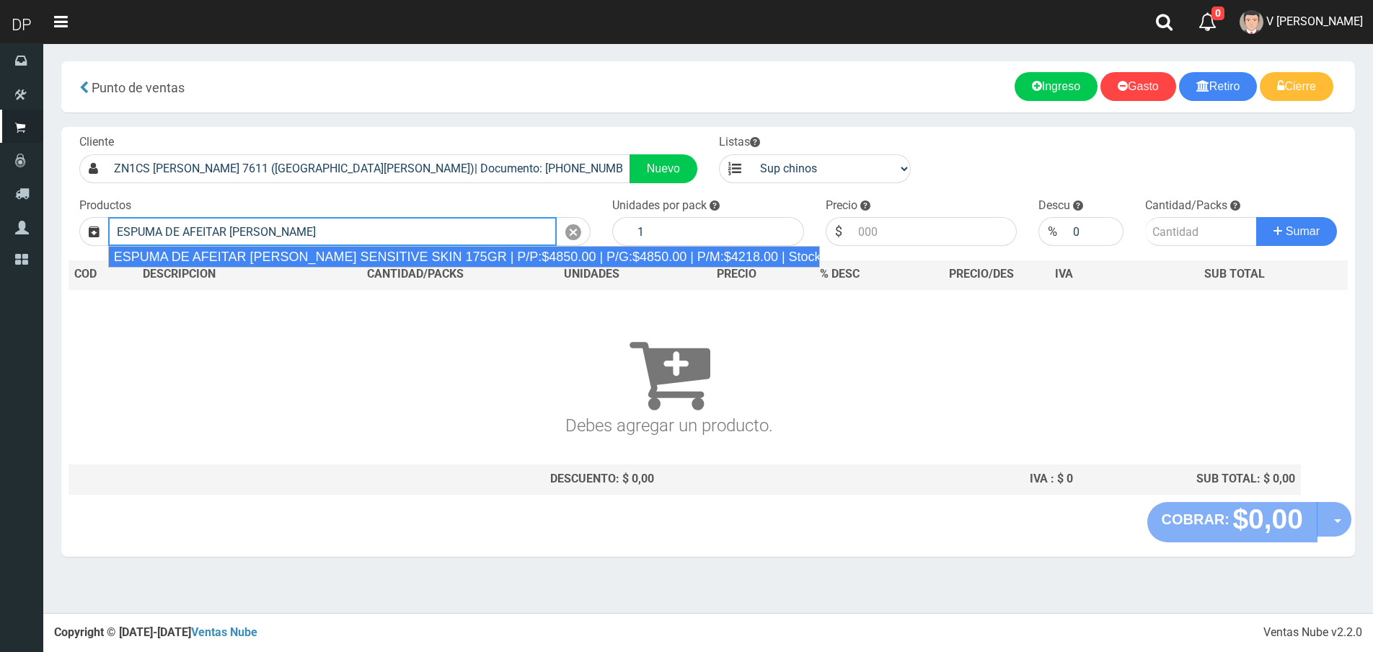
click at [413, 255] on div "ESPUMA DE AFEITAR GILLETTE SENSITIVE SKIN 175GR | P/P:$4850.00 | P/G:$4850.00 |…" at bounding box center [464, 257] width 712 height 22
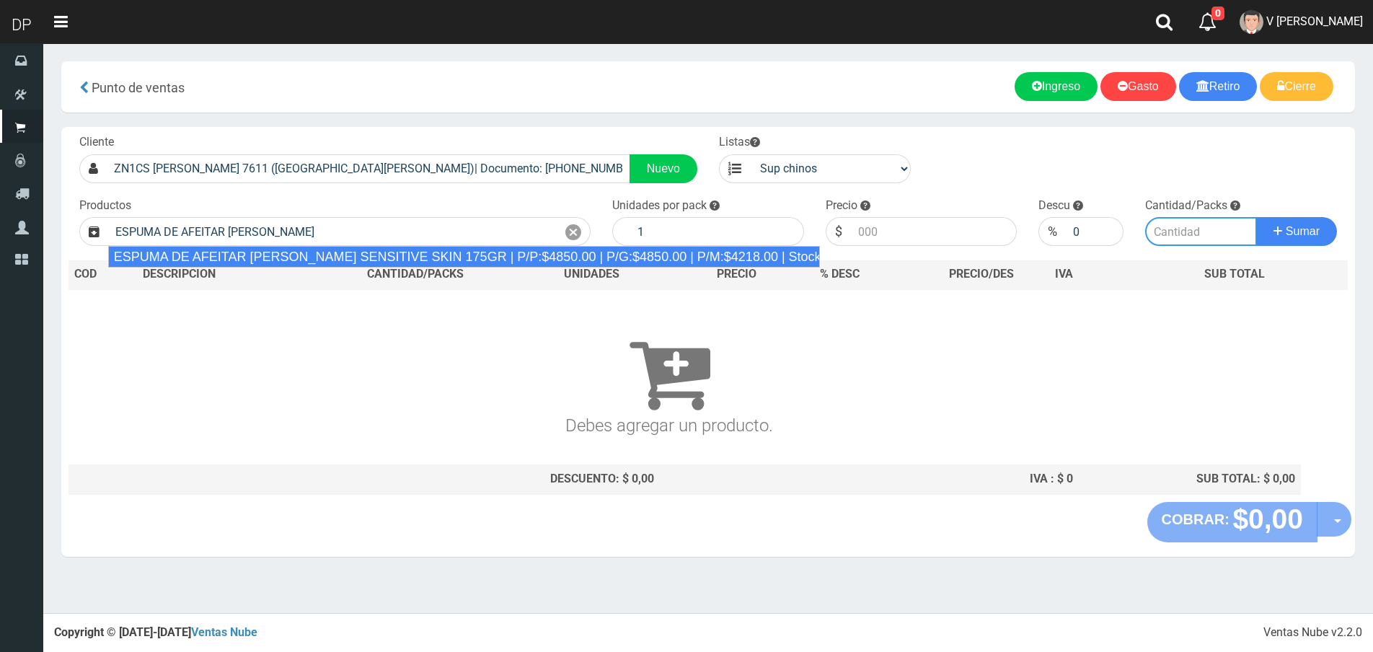
type input "ESPUMA DE AFEITAR GILLETTE SENSITIVE SKIN 175GR | P/P:$4850.00 | P/G:$4850.00 |…"
type input "6"
type input "4850.00"
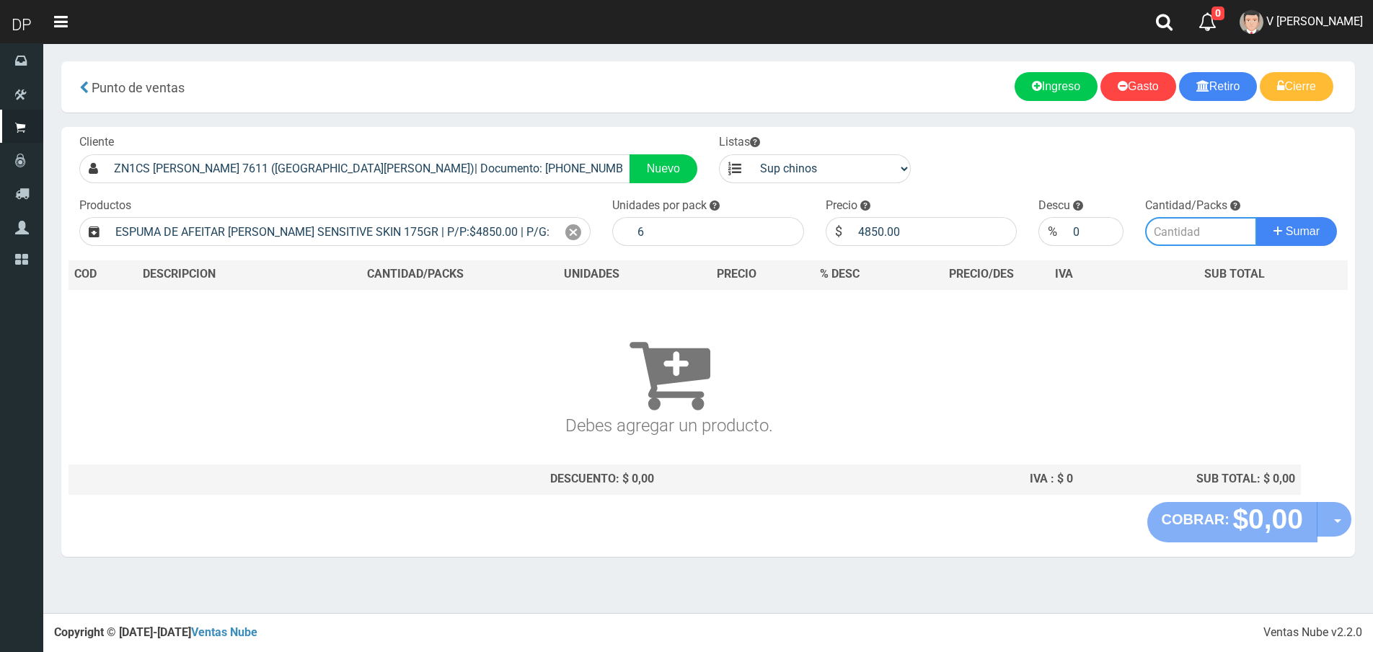
click at [1216, 237] on input "number" at bounding box center [1201, 231] width 112 height 29
type input "1"
click at [1256, 217] on button "Sumar" at bounding box center [1296, 231] width 81 height 29
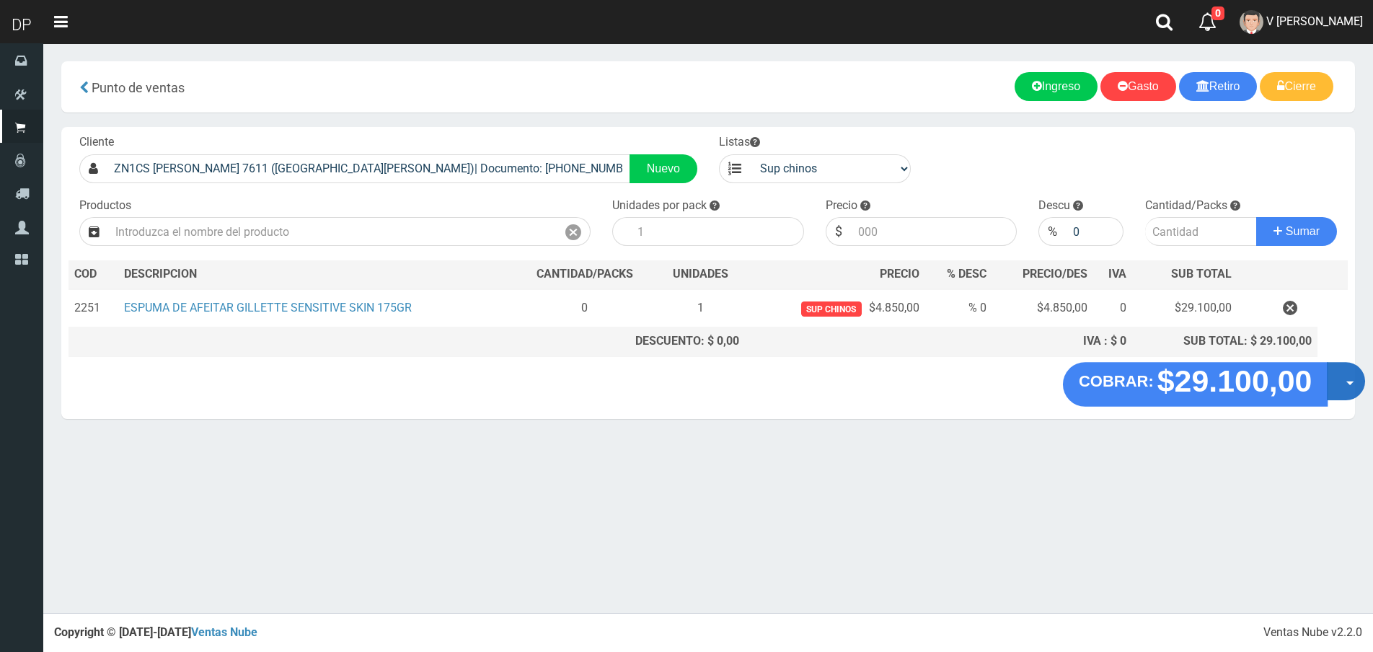
click at [1333, 387] on button "Opciones" at bounding box center [1346, 381] width 38 height 38
click at [1322, 402] on link "Crear presupuesto" at bounding box center [1299, 418] width 129 height 33
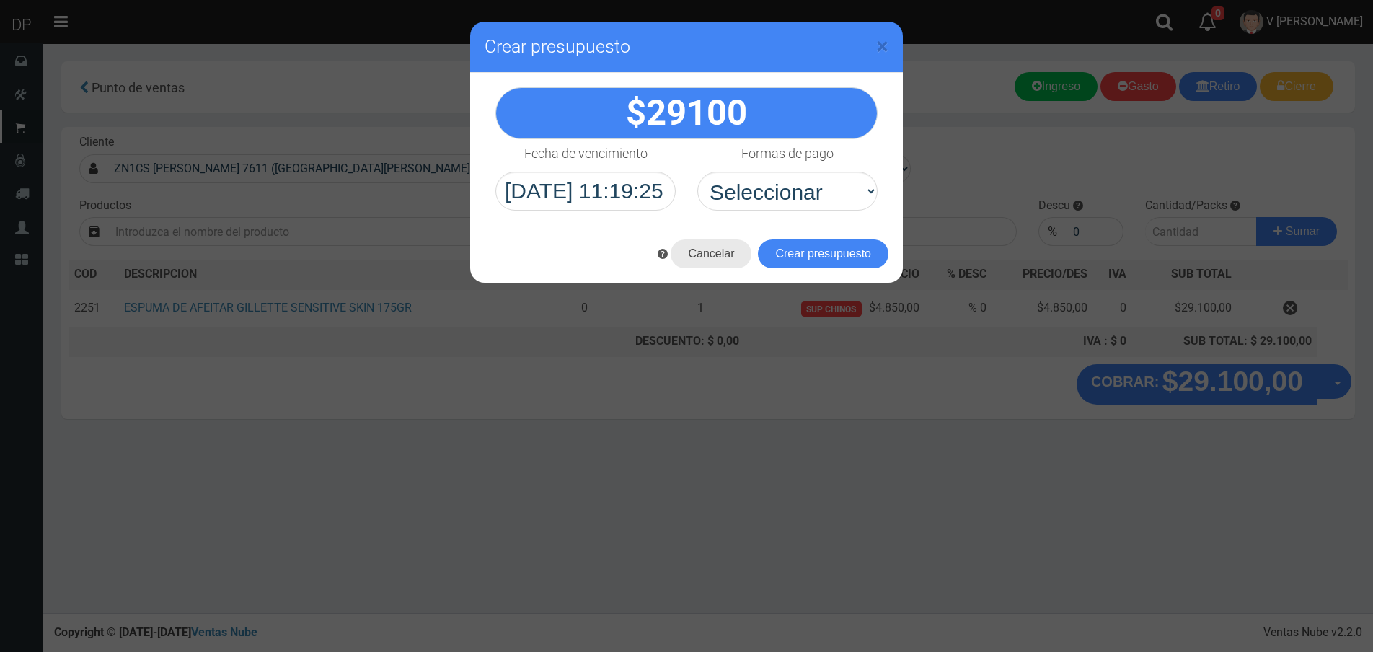
click at [725, 257] on button "Cancelar" at bounding box center [711, 253] width 81 height 29
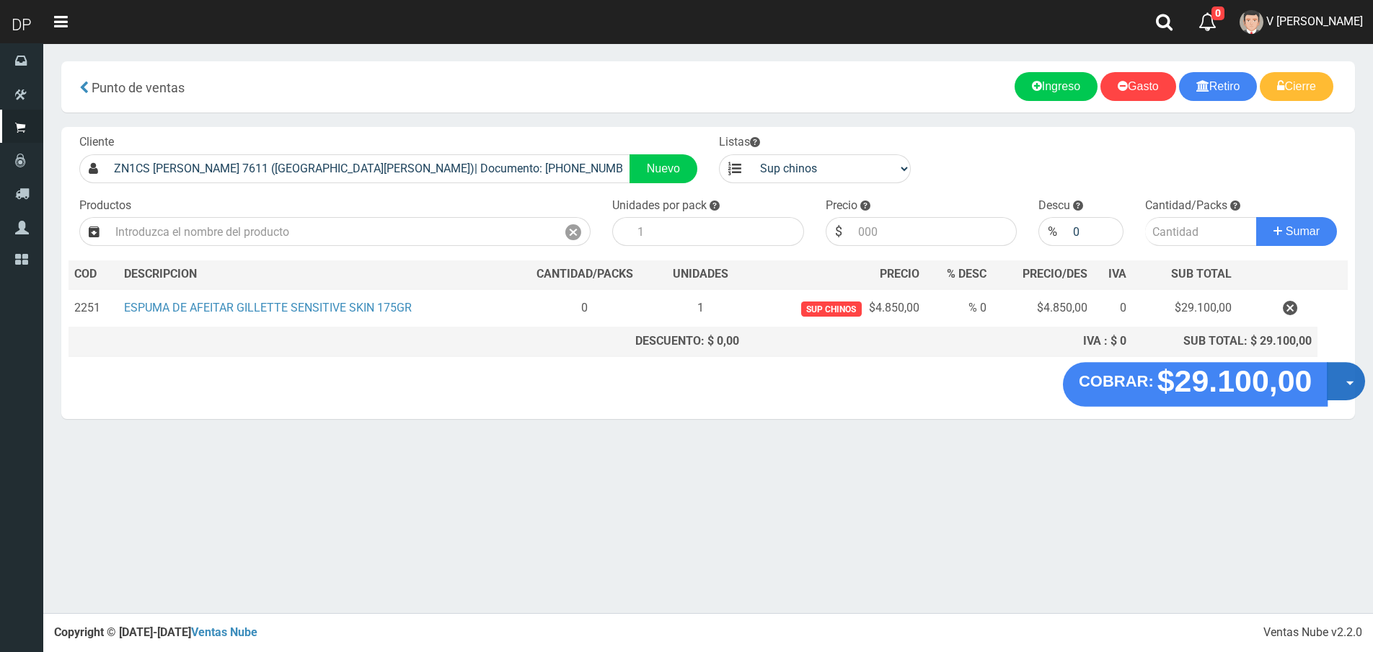
click at [1352, 373] on button "Opciones" at bounding box center [1346, 381] width 38 height 38
click at [1291, 389] on link "Hacer Devolucion" at bounding box center [1299, 385] width 129 height 33
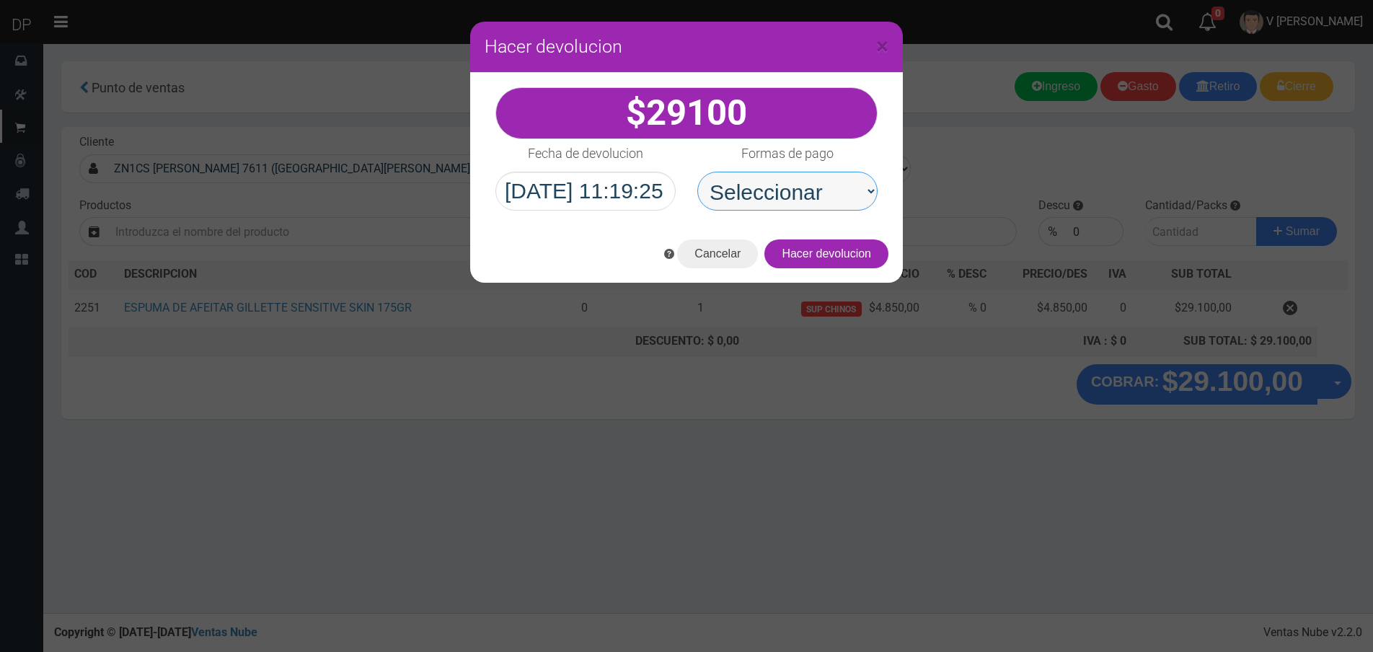
click at [808, 204] on select "Seleccionar Efectivo Tarjeta de Crédito Depósito Débito" at bounding box center [787, 191] width 180 height 39
select select "Efectivo"
click at [697, 172] on select "Seleccionar Efectivo Tarjeta de Crédito Depósito Débito" at bounding box center [787, 191] width 180 height 39
click at [808, 254] on button "Hacer devolucion" at bounding box center [826, 253] width 124 height 29
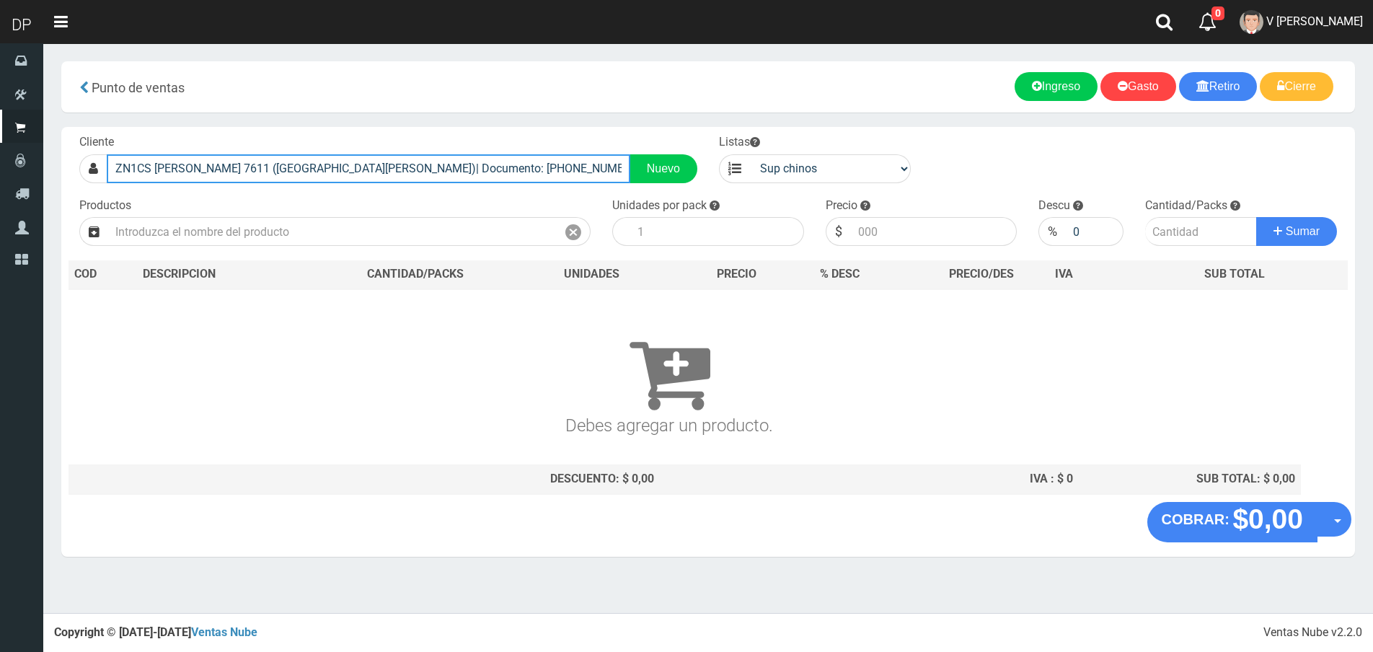
click at [536, 167] on input "ZN1CS SANTOS VEGA 7611 (VILLA BOSCH)| Documento: 6554567486 | Teléfono: 1159485…" at bounding box center [369, 168] width 524 height 29
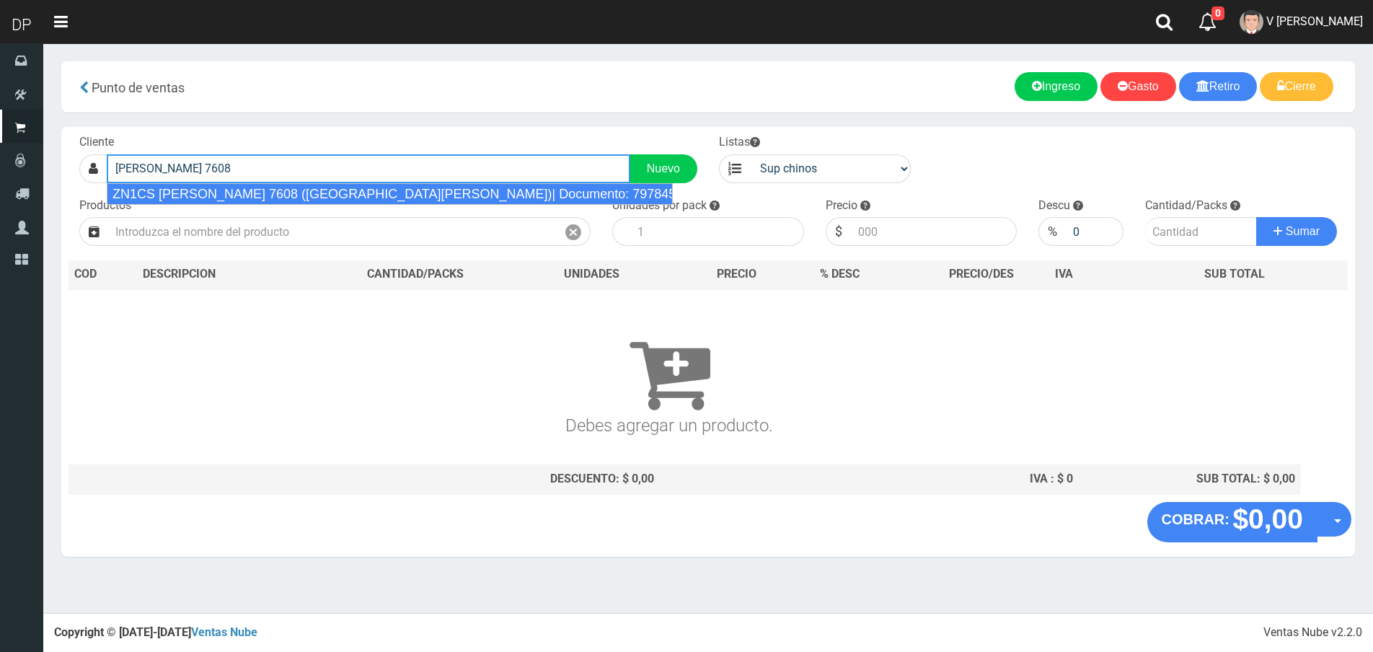
click at [405, 194] on div "ZN1CS CAMPO DE MAYO 7608 (VILLA BOSCH)| Documento: 797845 | Teléfono: 1166911999" at bounding box center [390, 194] width 567 height 22
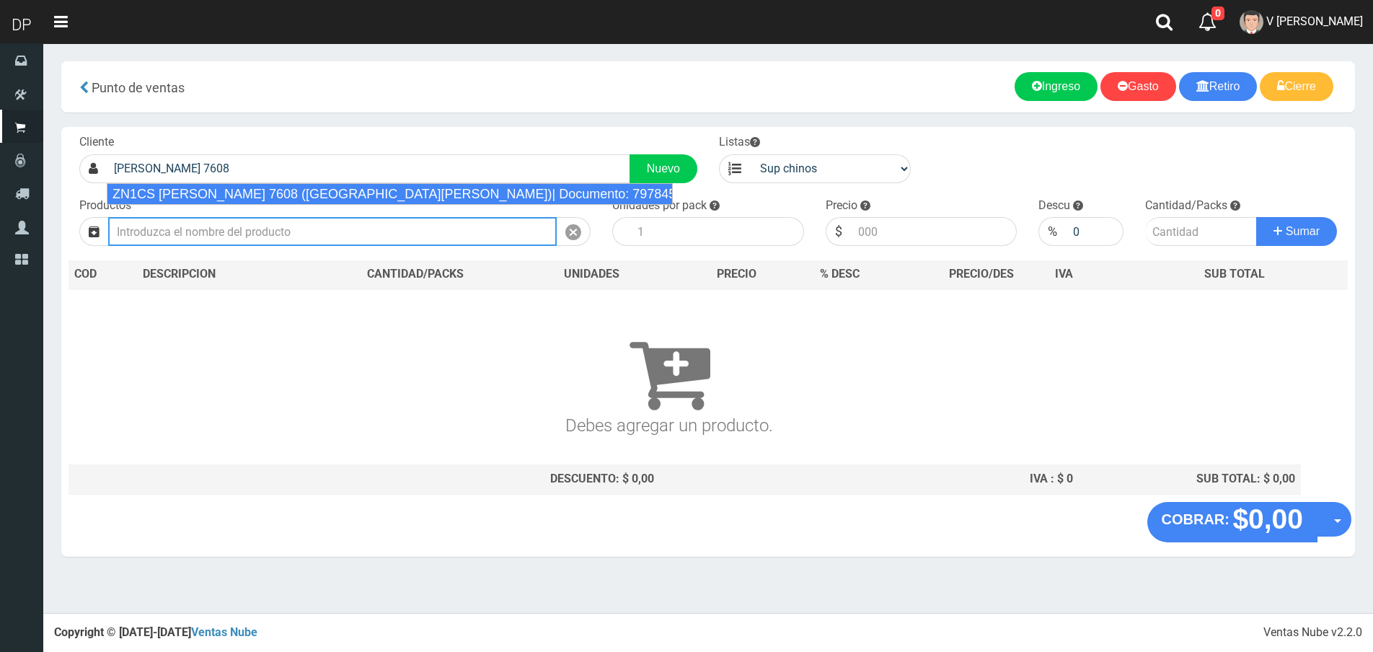
type input "ZN1CS CAMPO DE MAYO 7608 (VILLA BOSCH)| Documento: 797845 | Teléfono: 1166911999"
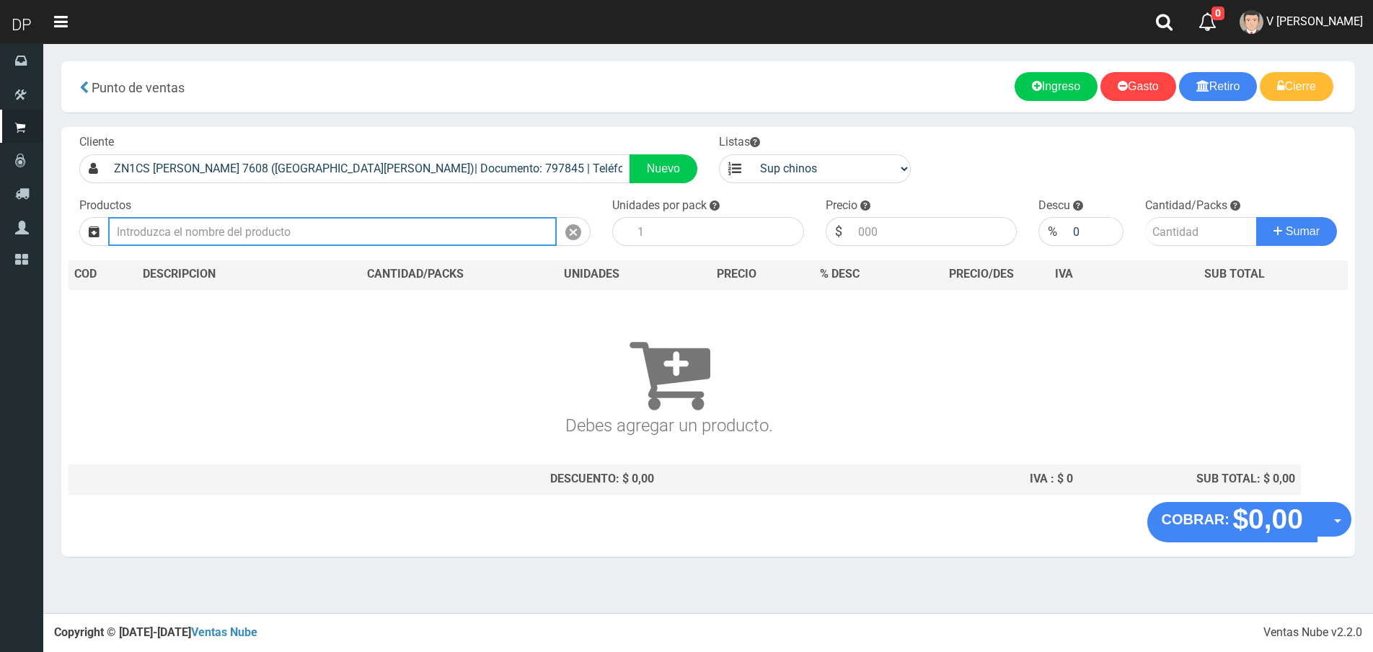
click at [376, 233] on input "text" at bounding box center [332, 231] width 449 height 29
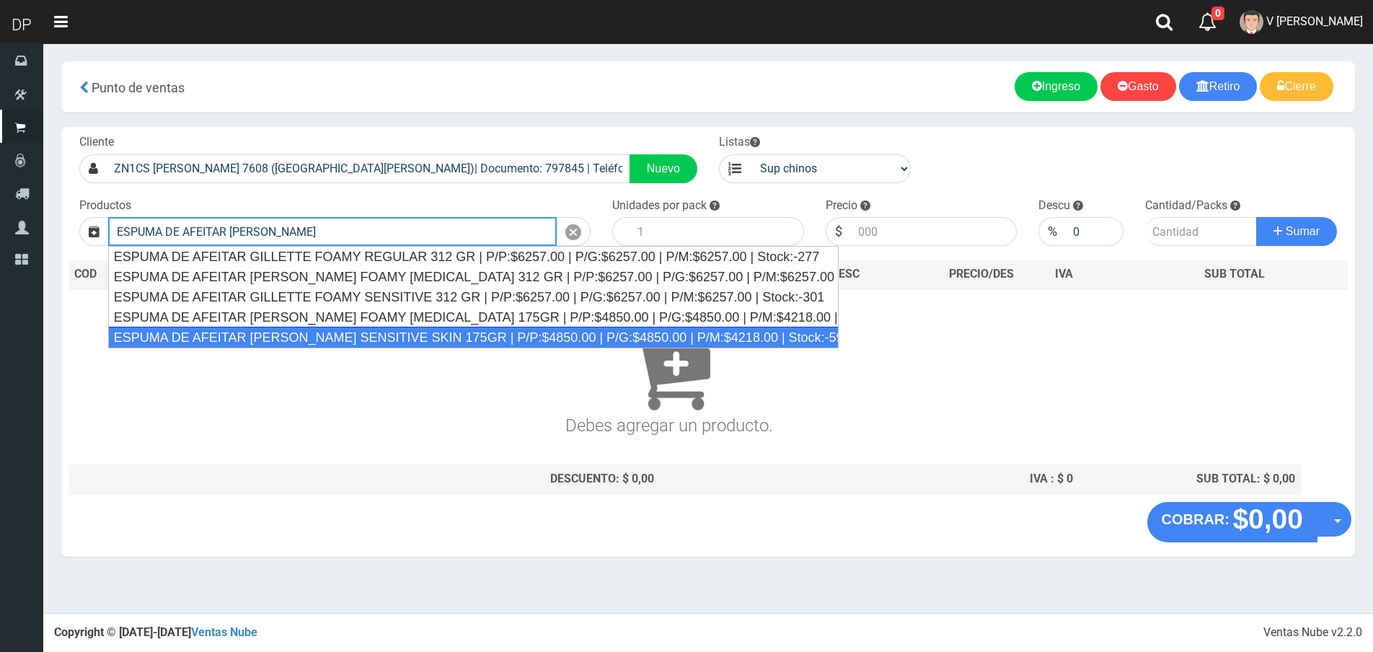
click at [412, 338] on div "ESPUMA DE AFEITAR GILLETTE SENSITIVE SKIN 175GR | P/P:$4850.00 | P/G:$4850.00 |…" at bounding box center [473, 338] width 731 height 22
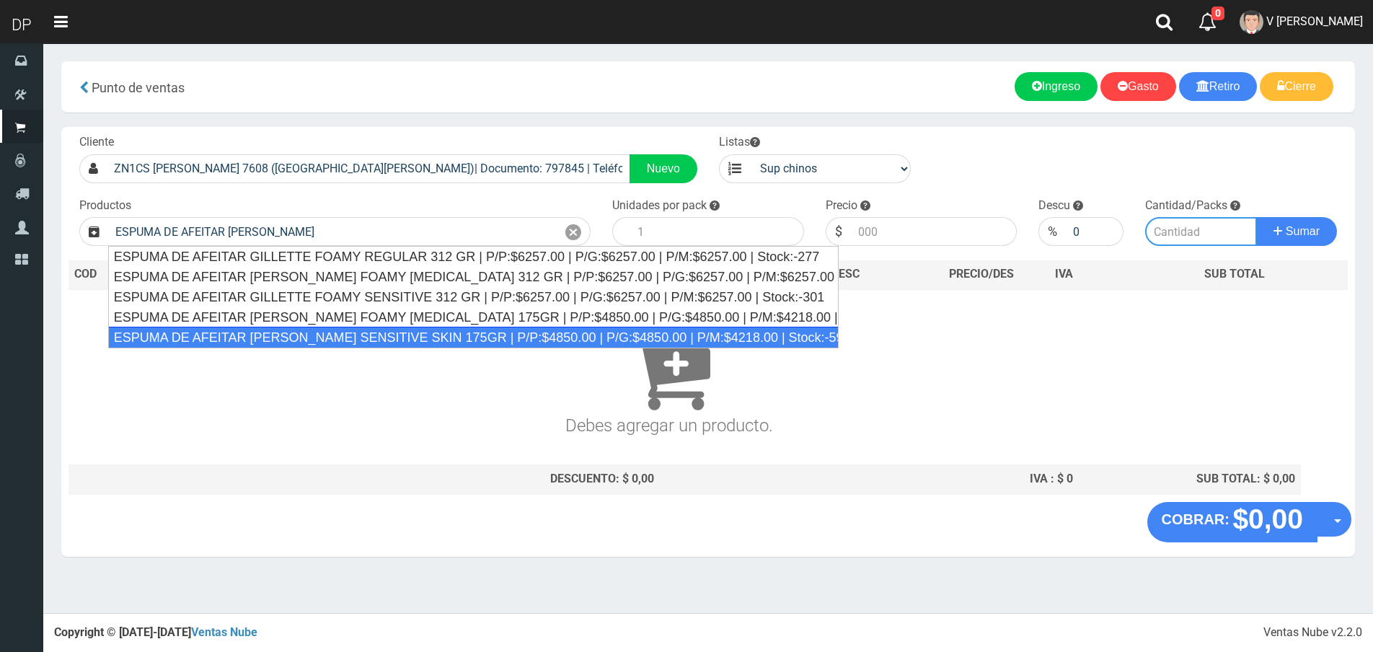
type input "ESPUMA DE AFEITAR GILLETTE SENSITIVE SKIN 175GR | P/P:$4850.00 | P/G:$4850.00 |…"
type input "6"
type input "4850.00"
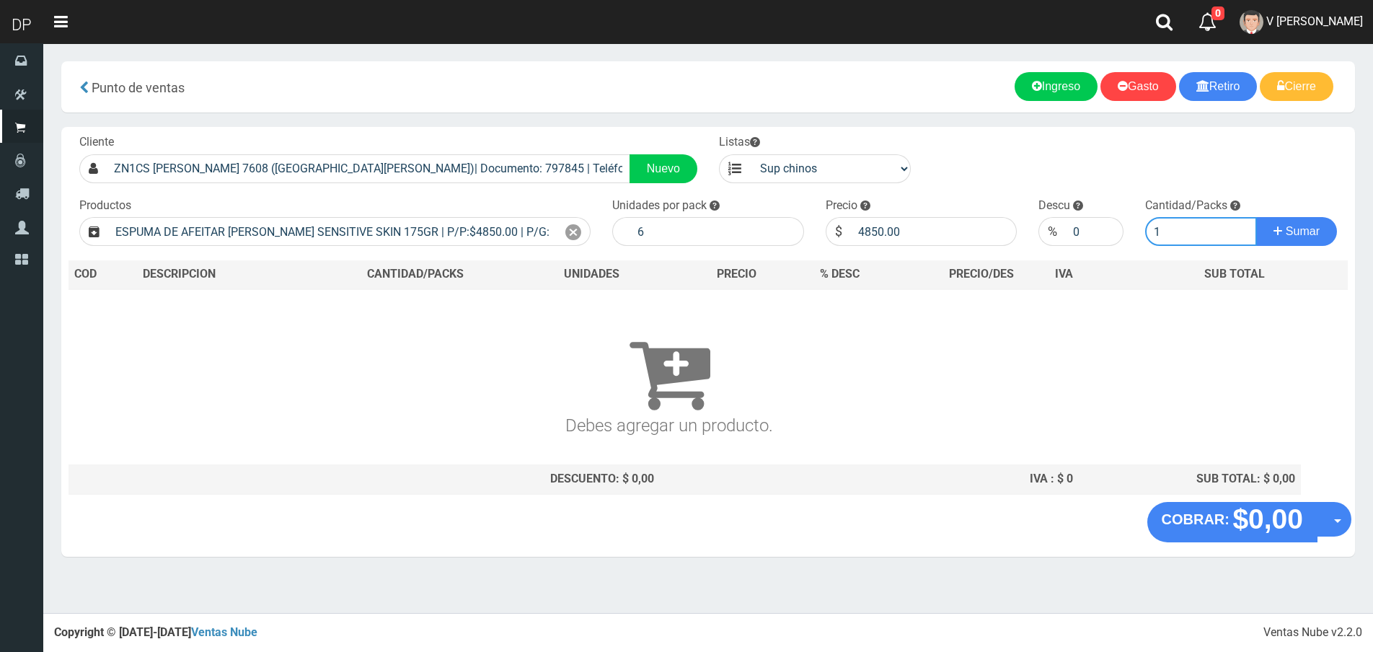
type input "1"
click at [1256, 217] on button "Sumar" at bounding box center [1296, 231] width 81 height 29
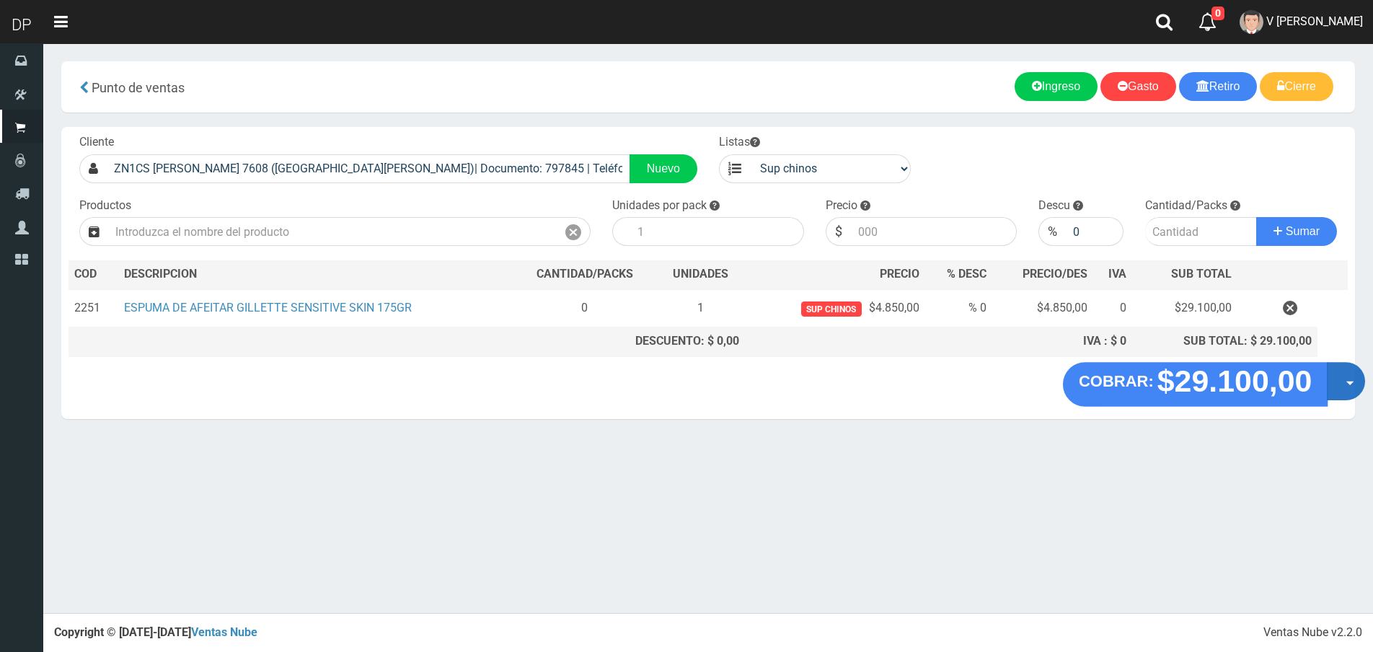
click at [1351, 384] on button "Opciones" at bounding box center [1346, 381] width 38 height 38
click at [1337, 390] on link "Hacer Devolucion" at bounding box center [1299, 385] width 129 height 33
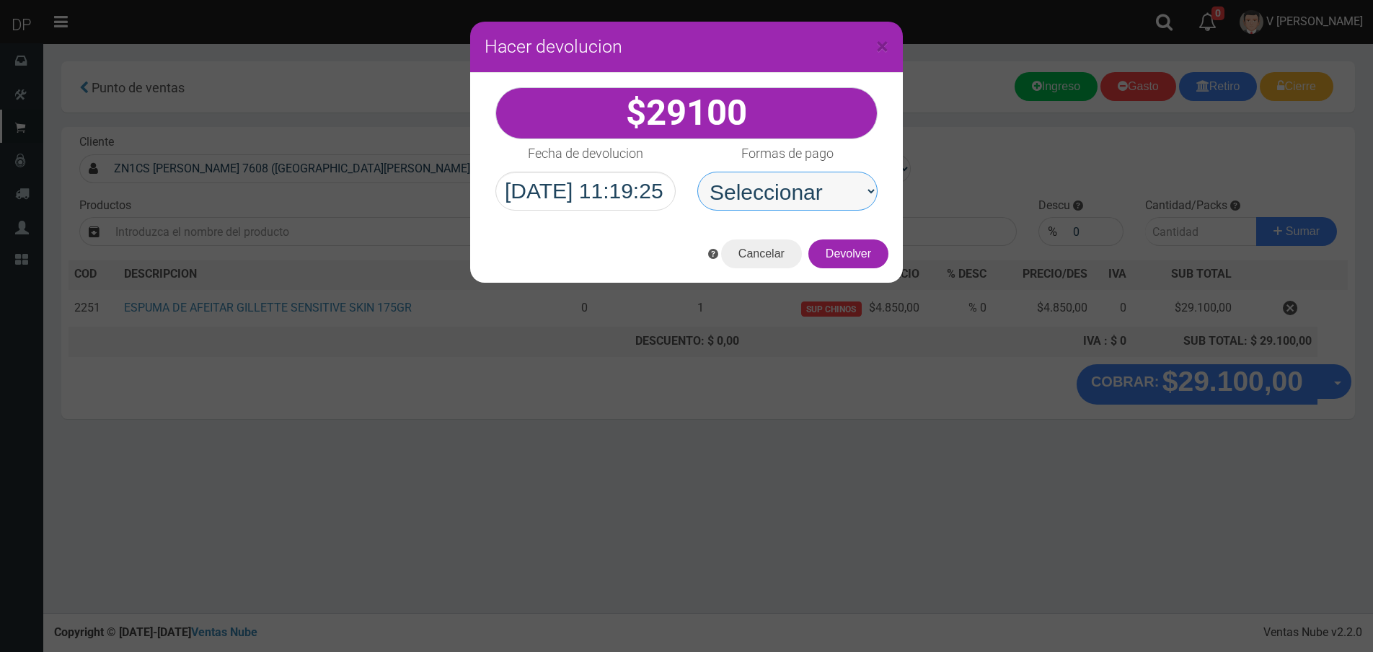
click at [809, 185] on select "Seleccionar Efectivo Tarjeta de Crédito Depósito Débito" at bounding box center [787, 191] width 180 height 39
select select "Efectivo"
click at [697, 172] on select "Seleccionar Efectivo Tarjeta de Crédito Depósito Débito" at bounding box center [787, 191] width 180 height 39
click at [857, 251] on button "Devolver" at bounding box center [848, 253] width 80 height 29
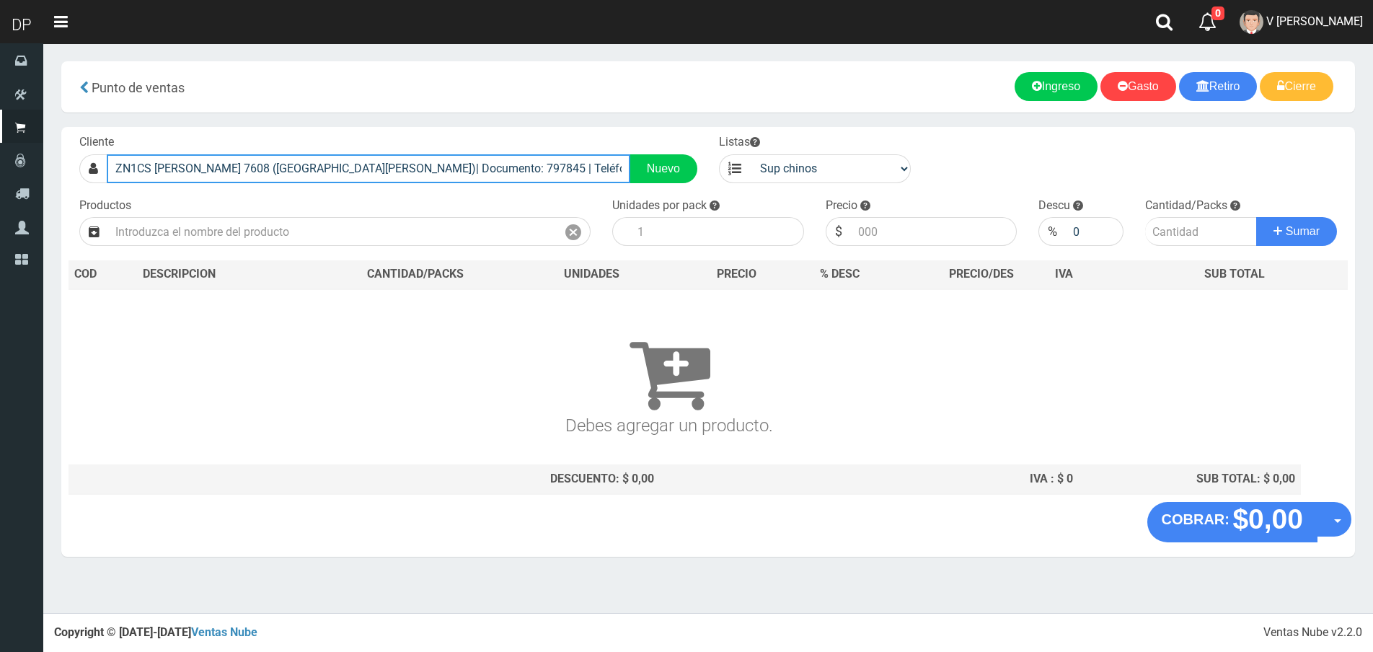
click at [432, 162] on input "ZN1CS CAMPO DE MAYO 7608 (VILLA BOSCH)| Documento: 797845 | Teléfono: 1166911999" at bounding box center [369, 168] width 524 height 29
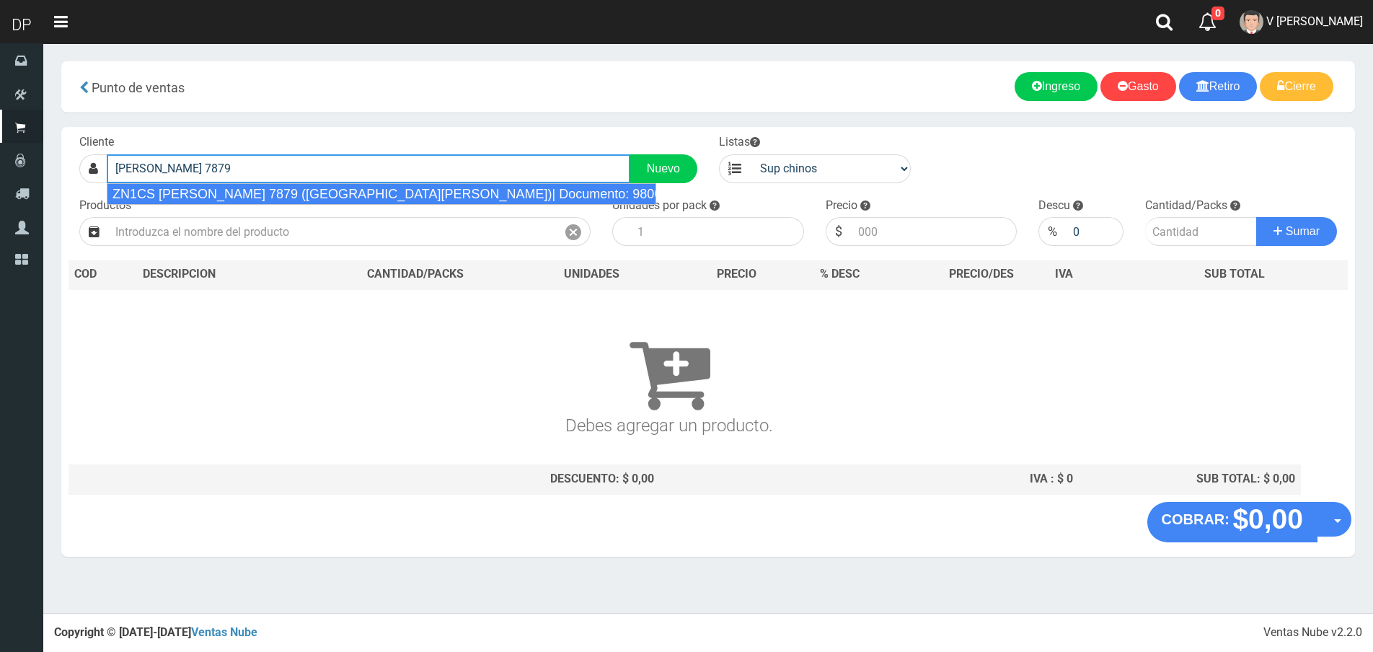
click at [415, 185] on div "ZN1CS SANTOS VEGA 7879 (VILLA BOSCH)| Documento: 980000 | Teléfono: 1153458866" at bounding box center [381, 194] width 549 height 22
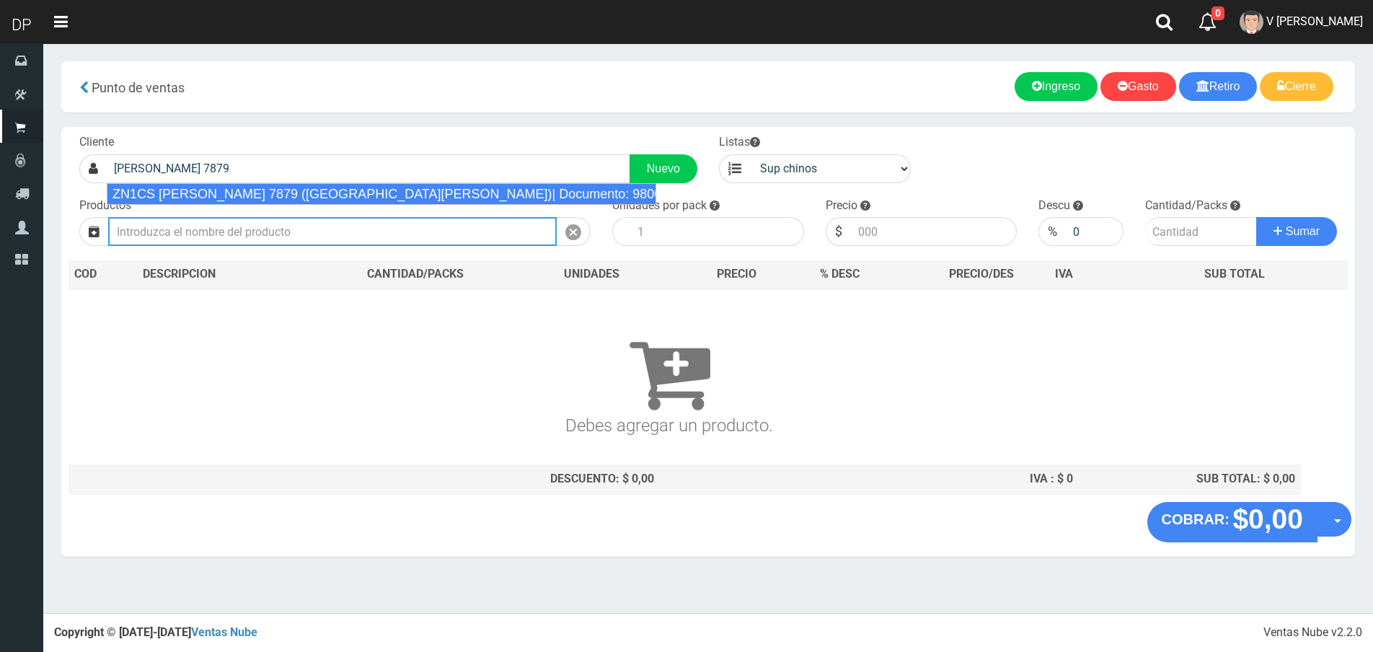
type input "ZN1CS SANTOS VEGA 7879 (VILLA BOSCH)| Documento: 980000 | Teléfono: 1153458866"
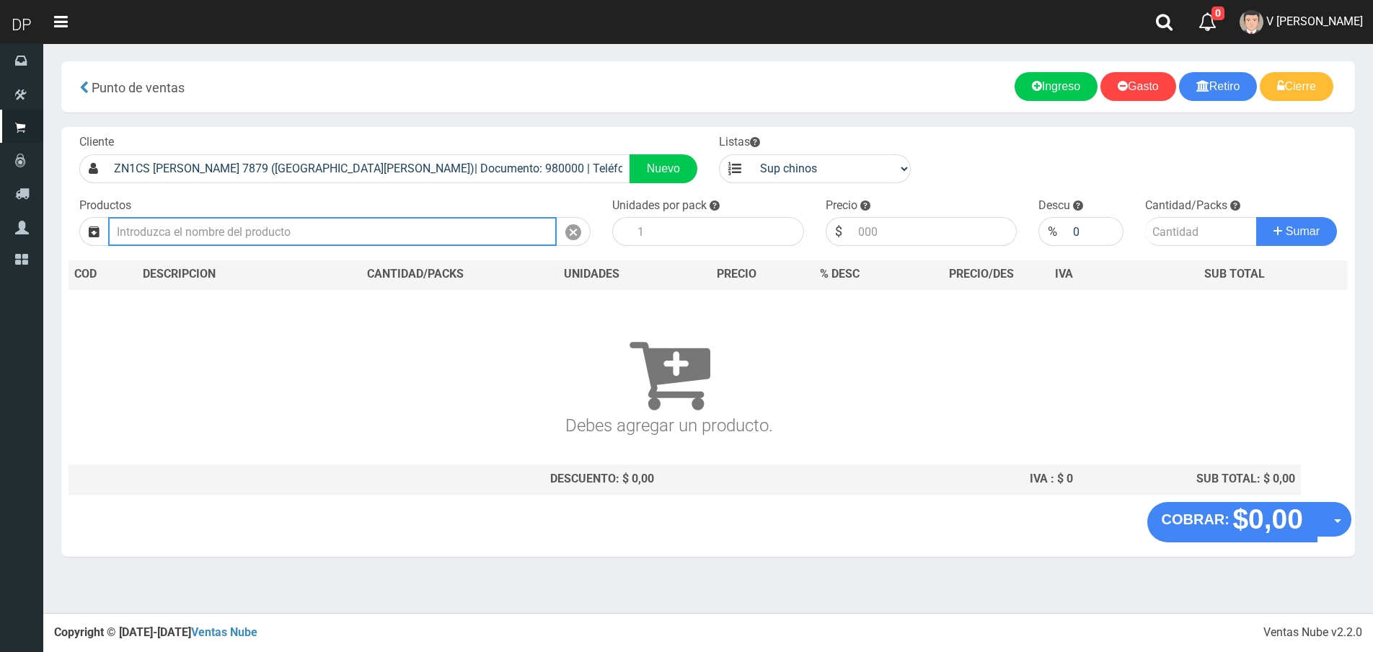
click at [392, 226] on input "text" at bounding box center [332, 231] width 449 height 29
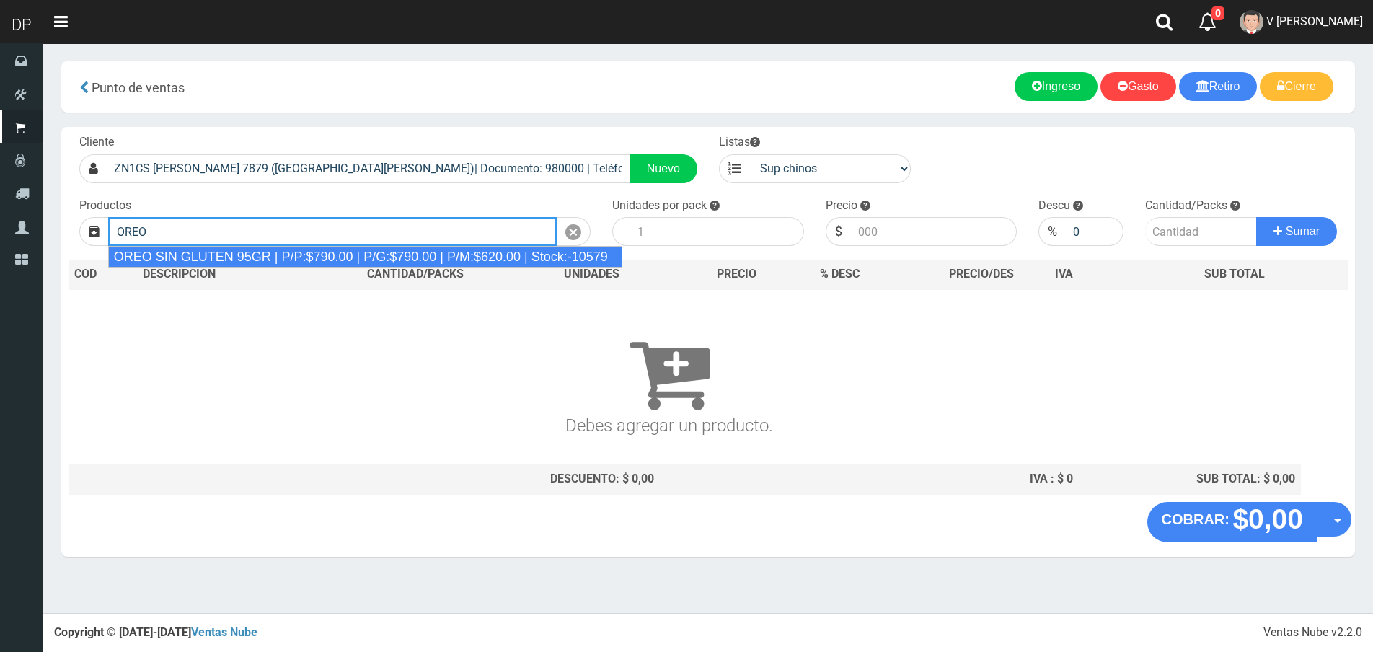
click at [379, 256] on div "OREO SIN GLUTEN 95GR | P/P:$790.00 | P/G:$790.00 | P/M:$620.00 | Stock:-10579" at bounding box center [365, 257] width 514 height 22
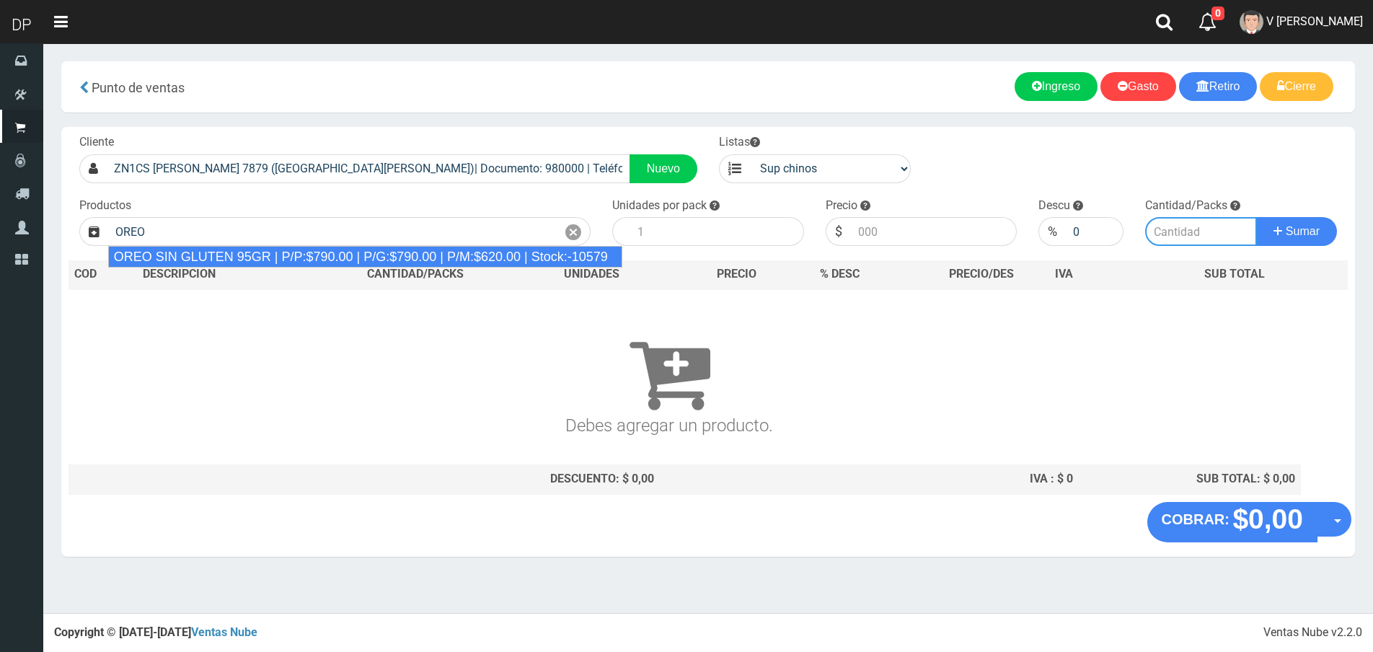
type input "OREO SIN GLUTEN 95GR | P/P:$790.00 | P/G:$790.00 | P/M:$620.00 | Stock:-10579"
type input "24"
type input "790.00"
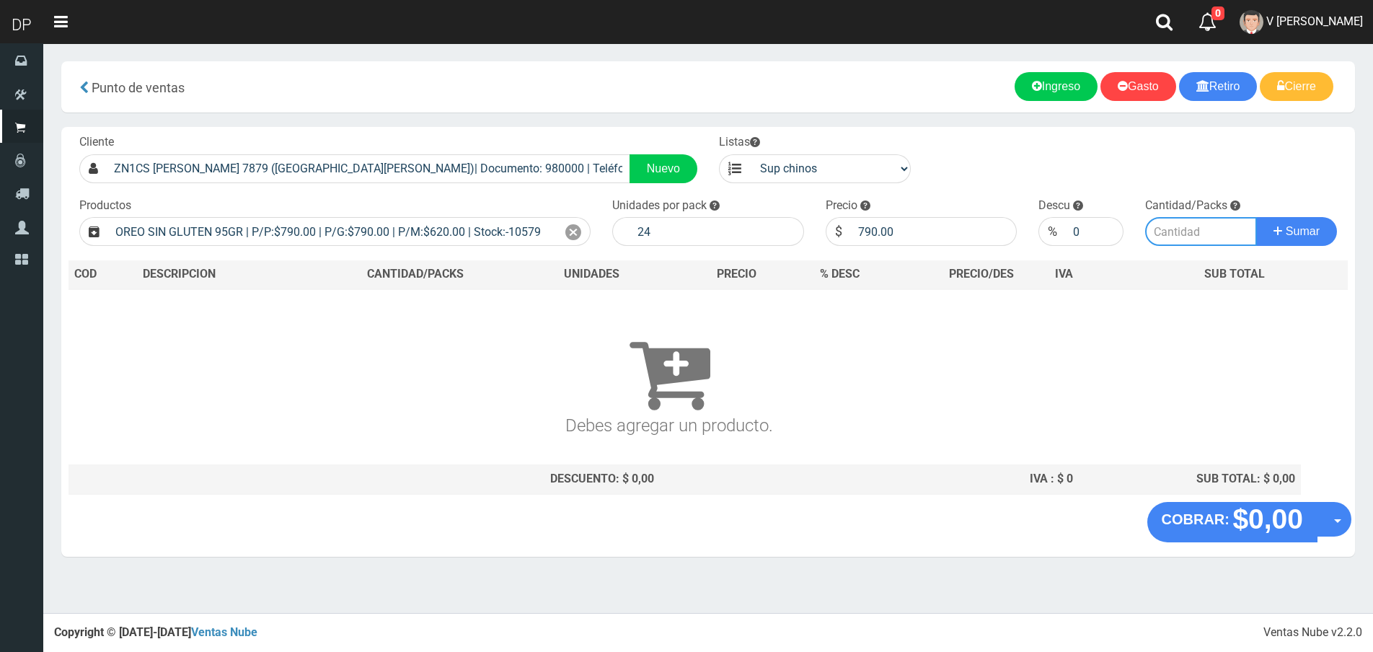
click at [1155, 226] on input "number" at bounding box center [1201, 231] width 112 height 29
type input "1"
click at [1256, 217] on button "Sumar" at bounding box center [1296, 231] width 81 height 29
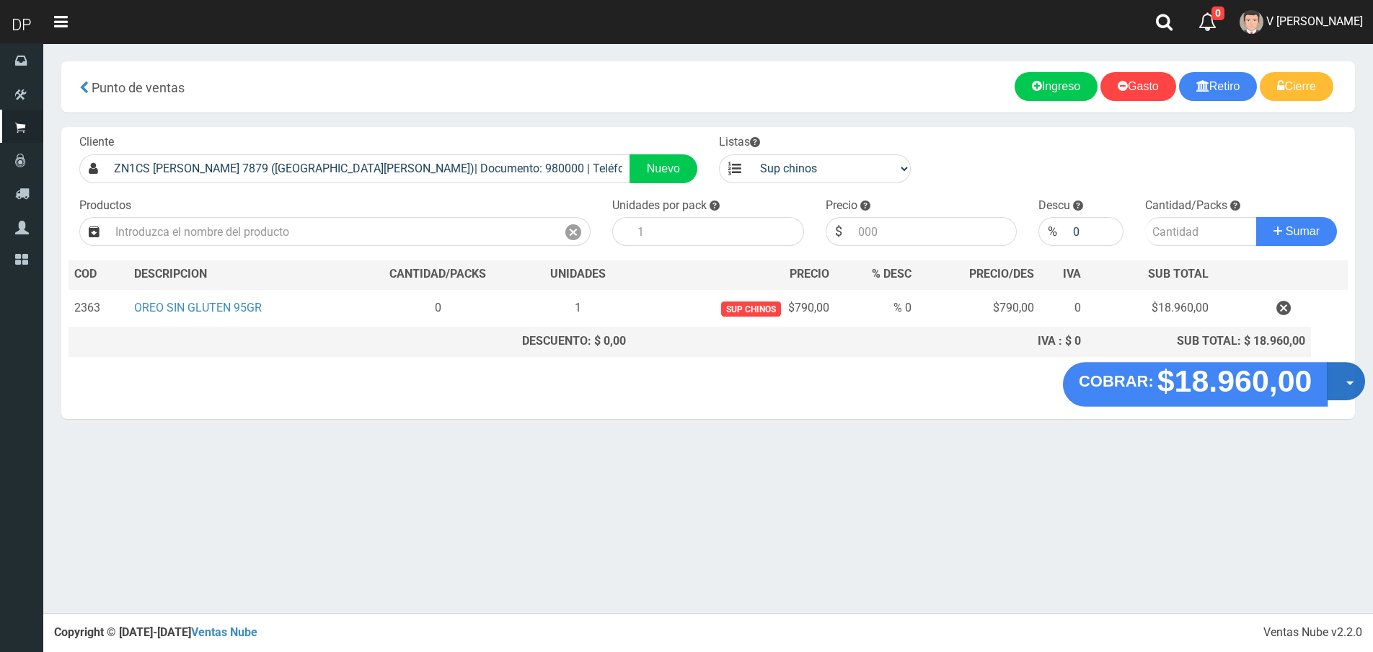
click at [1343, 375] on button "Opciones" at bounding box center [1346, 381] width 38 height 38
click at [1300, 396] on link "Hacer Devolucion" at bounding box center [1299, 385] width 129 height 33
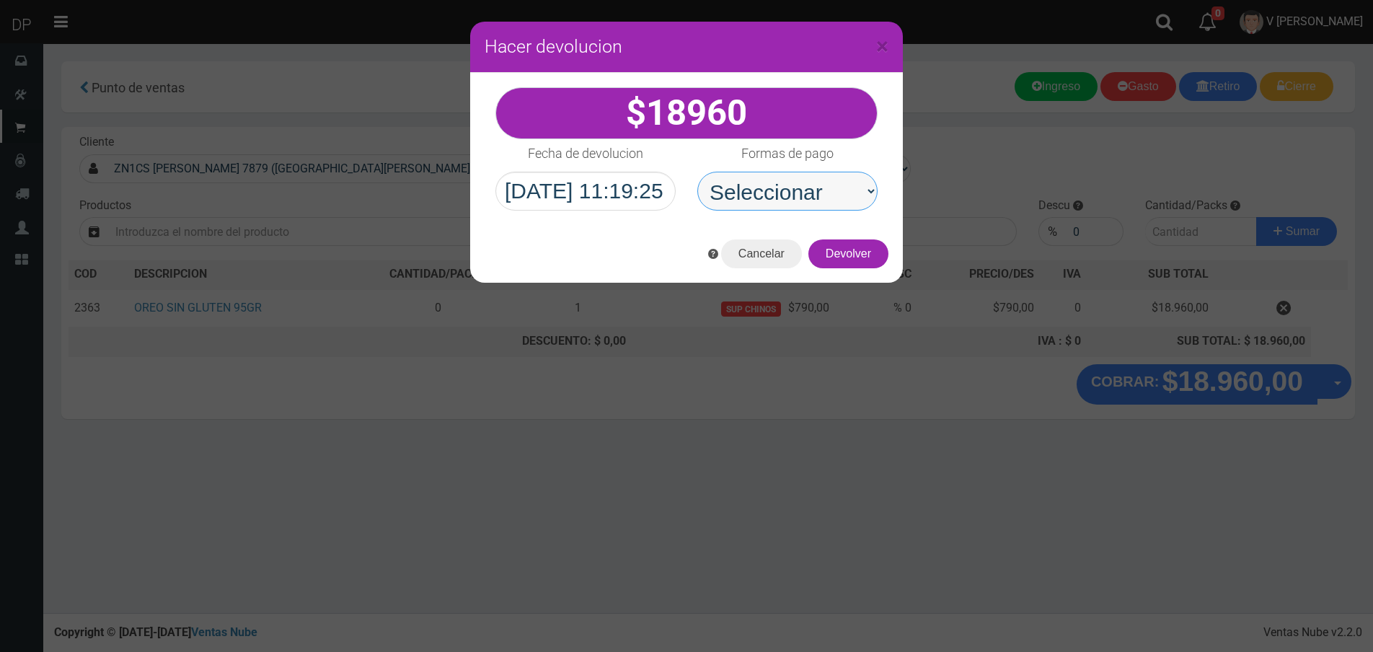
click at [777, 200] on select "Seleccionar Efectivo Tarjeta de Crédito Depósito Débito" at bounding box center [787, 191] width 180 height 39
select select "Efectivo"
click at [697, 172] on select "Seleccionar Efectivo Tarjeta de Crédito Depósito Débito" at bounding box center [787, 191] width 180 height 39
click at [852, 252] on button "Devolver" at bounding box center [848, 253] width 80 height 29
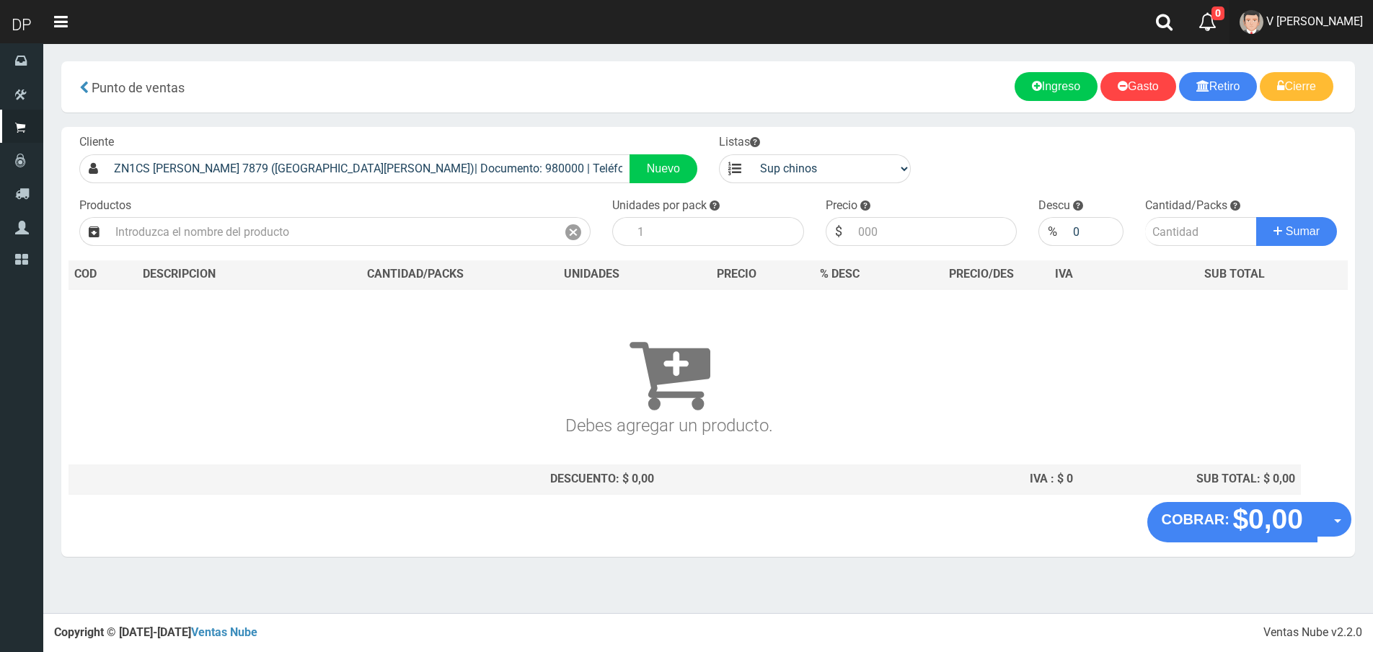
click at [1310, 35] on link "V Maria Graciela vargas" at bounding box center [1300, 22] width 143 height 44
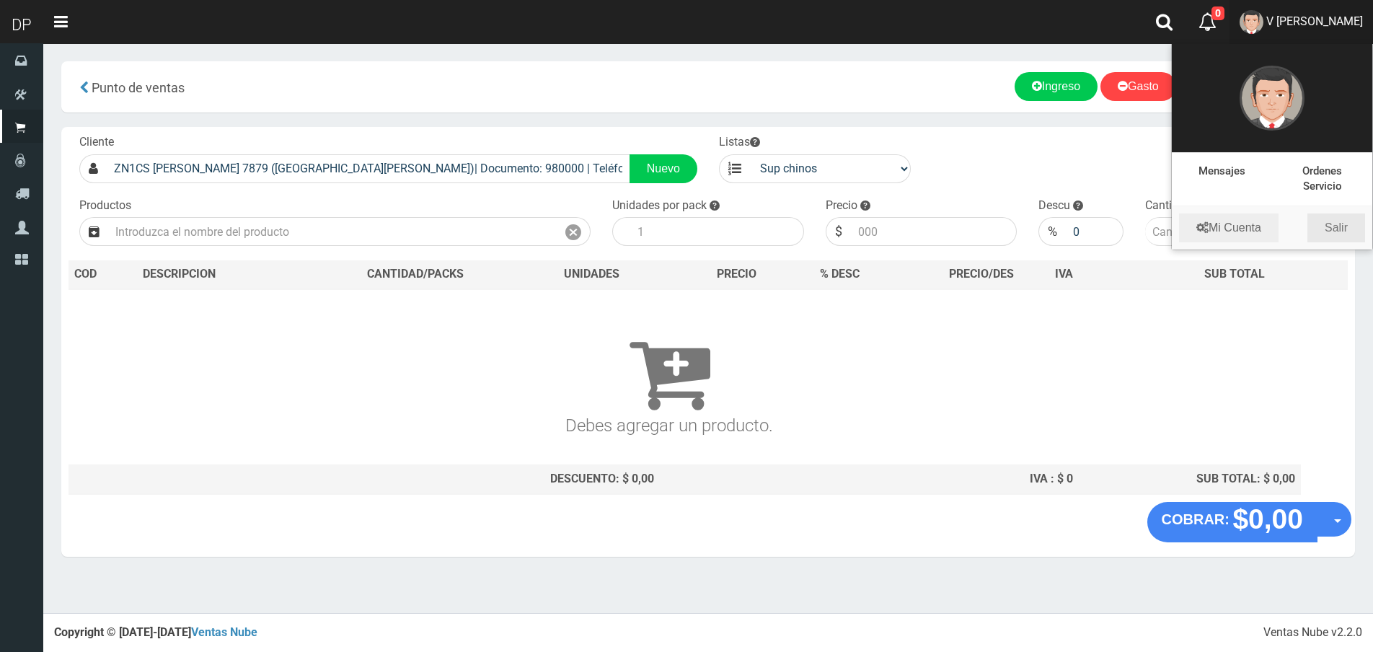
click at [1333, 224] on link "Salir" at bounding box center [1336, 227] width 58 height 29
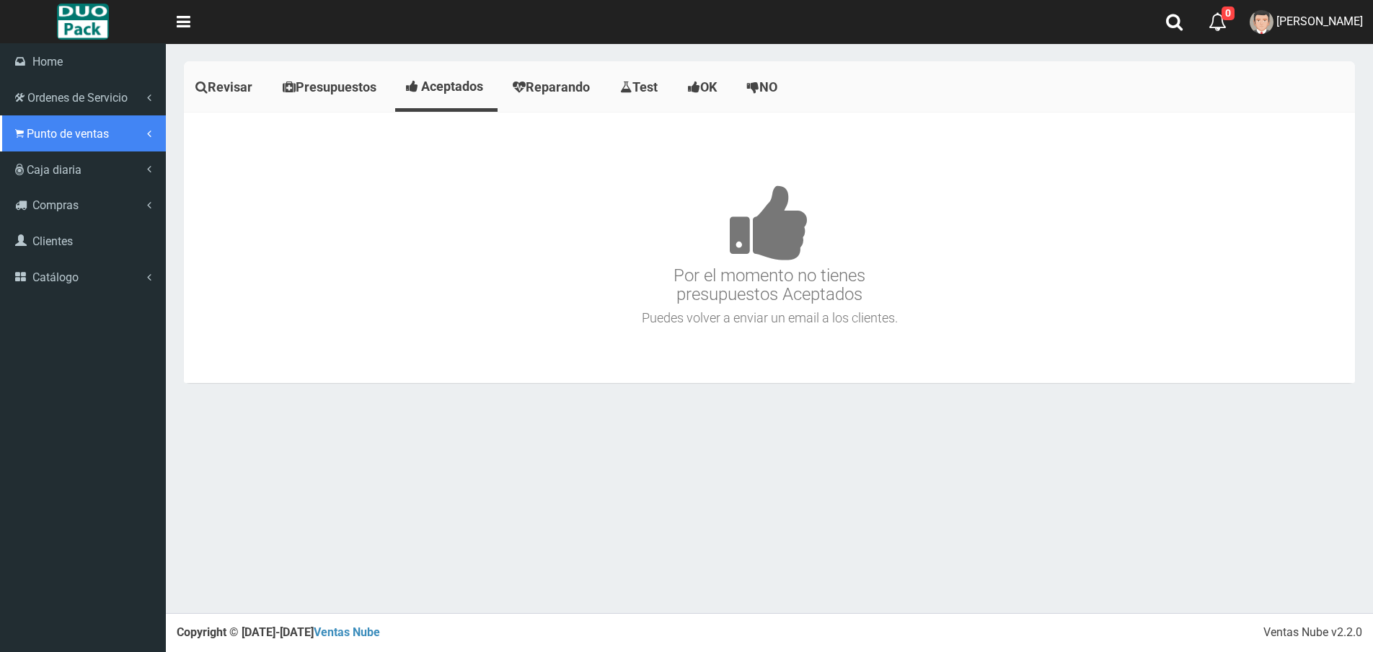
click at [60, 142] on link "Punto de ventas" at bounding box center [83, 133] width 166 height 36
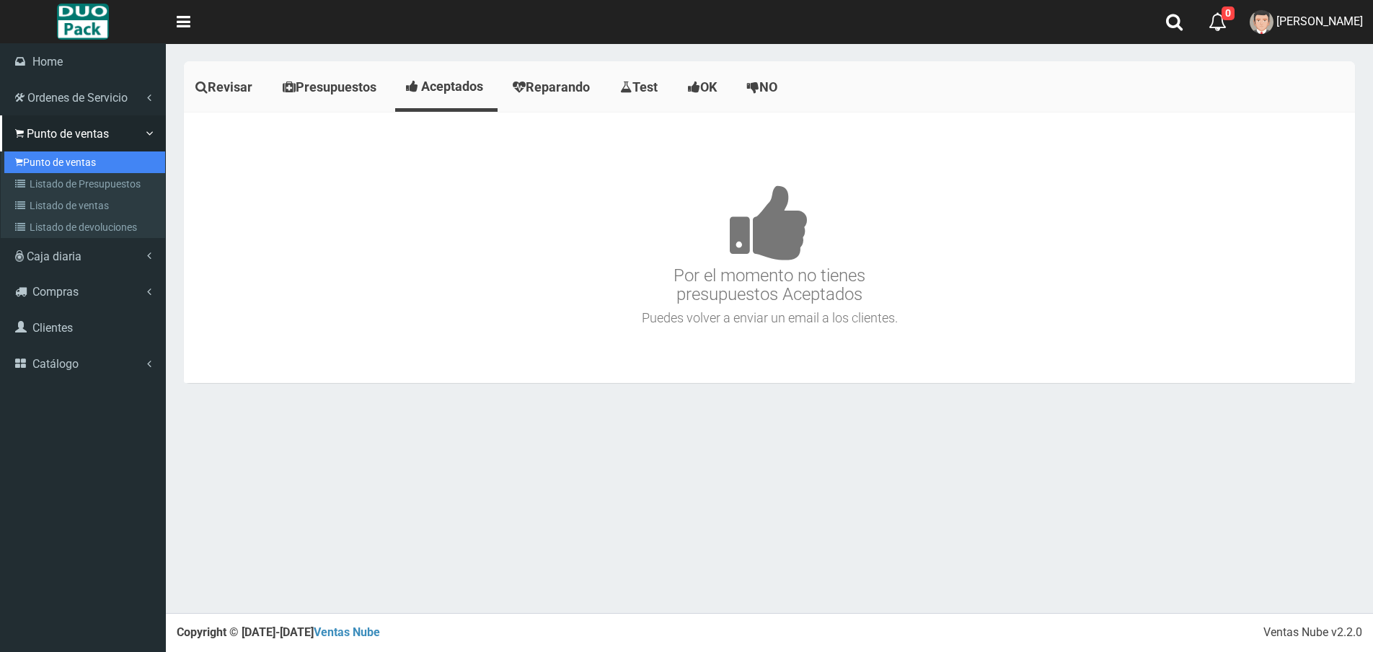
click at [93, 162] on link "Punto de ventas" at bounding box center [84, 162] width 161 height 22
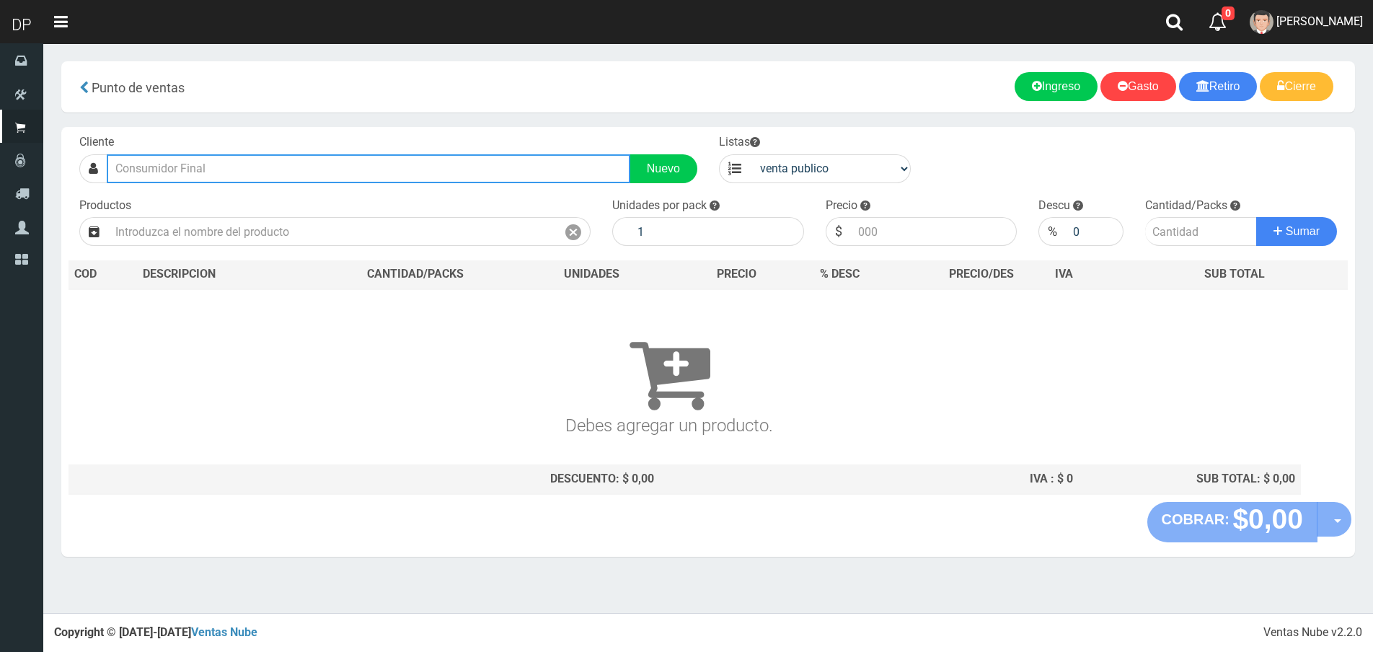
click at [525, 157] on input "text" at bounding box center [369, 168] width 524 height 29
click at [358, 166] on input "text" at bounding box center [369, 168] width 524 height 29
type input "E"
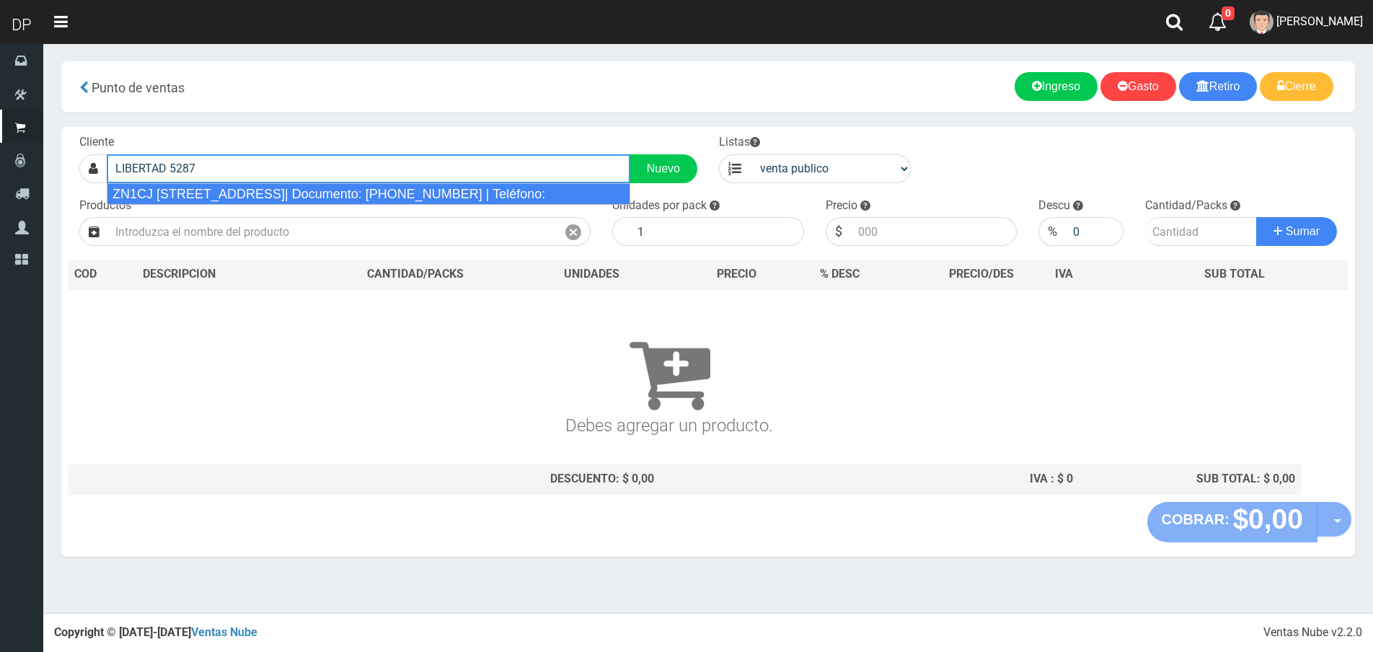
click at [275, 185] on div "ZN1CJ [STREET_ADDRESS]| Documento: [PHONE_NUMBER] | Teléfono:" at bounding box center [369, 194] width 524 height 22
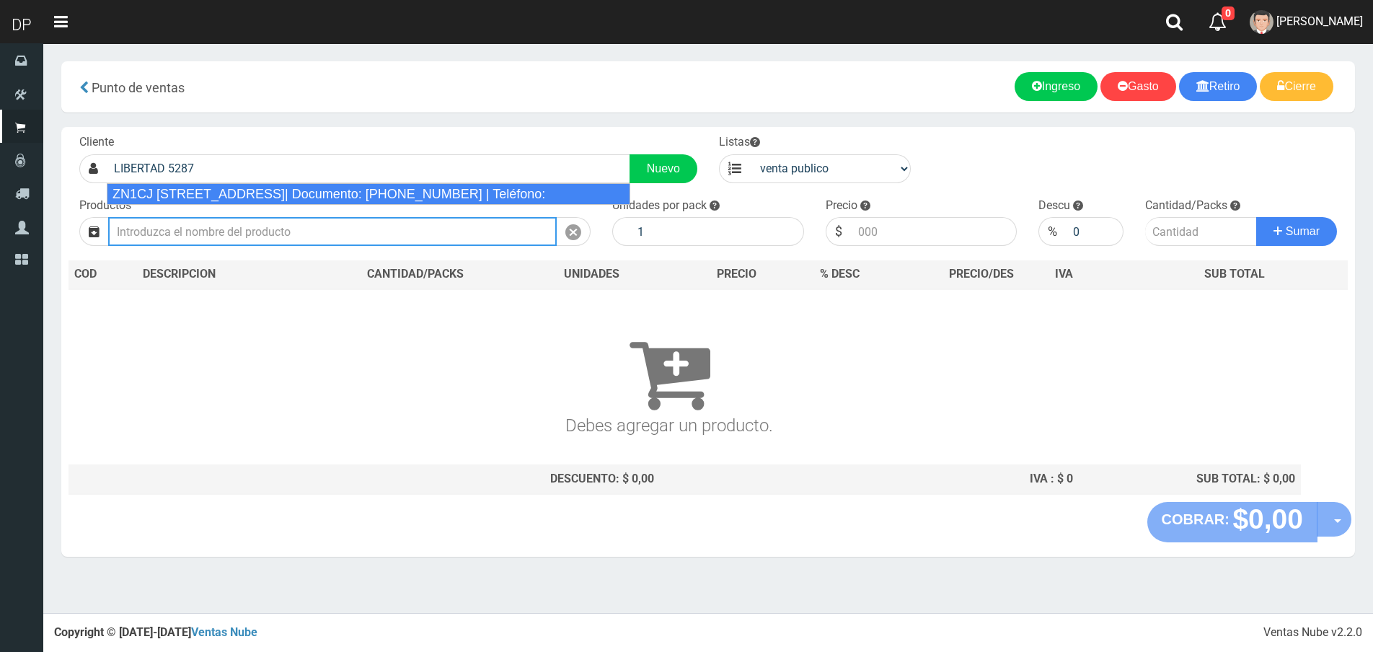
type input "ZN1CJ [STREET_ADDRESS]| Documento: [PHONE_NUMBER] | Teléfono:"
select select "2"
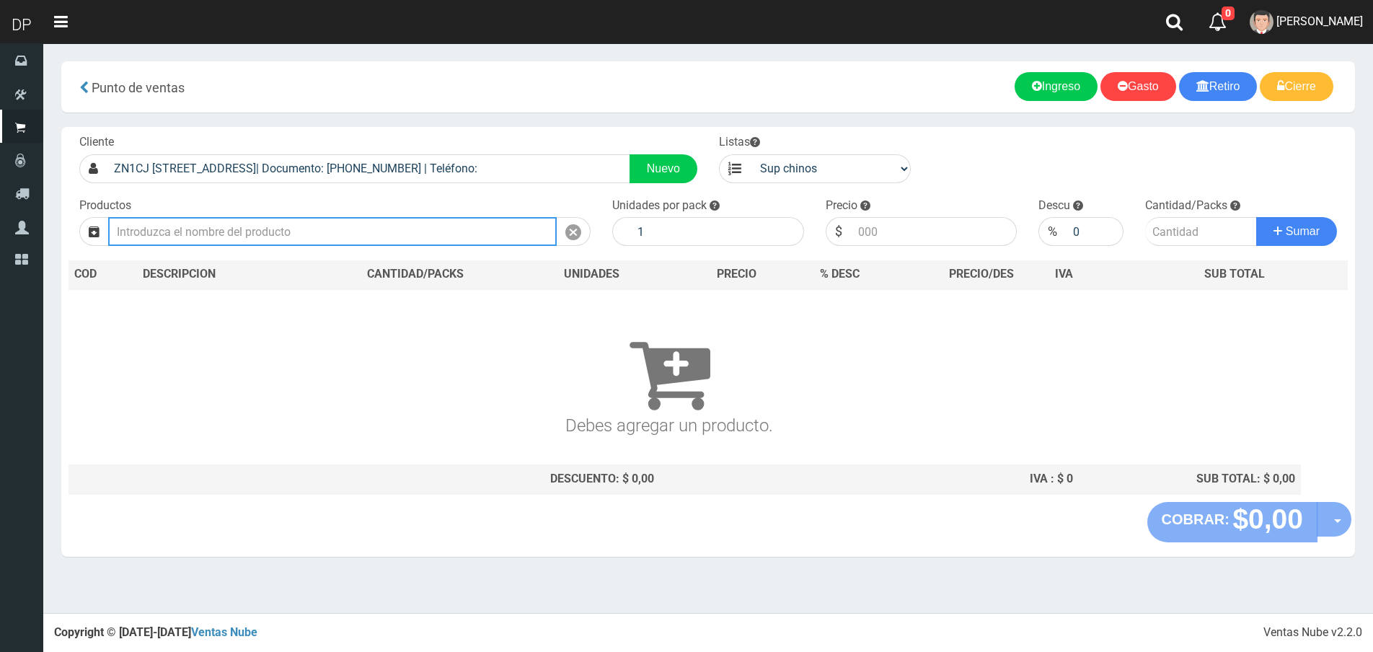
click at [276, 231] on input "text" at bounding box center [332, 231] width 449 height 29
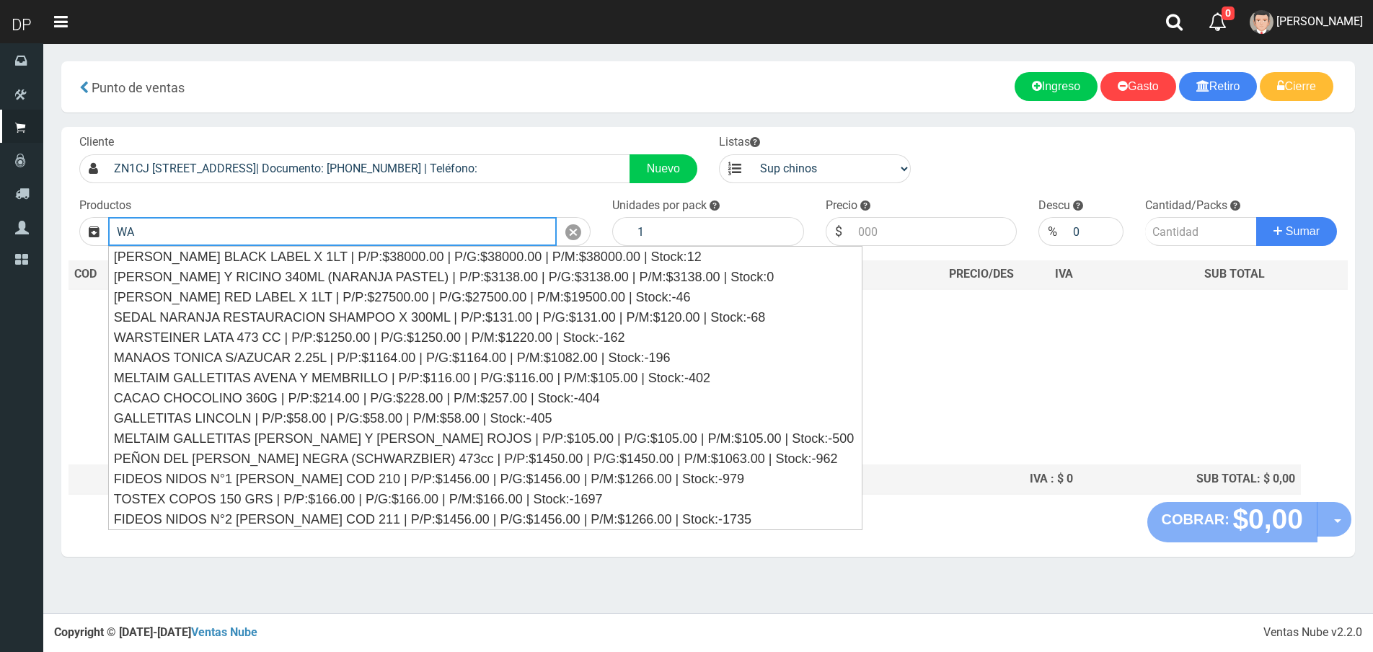
type input "W"
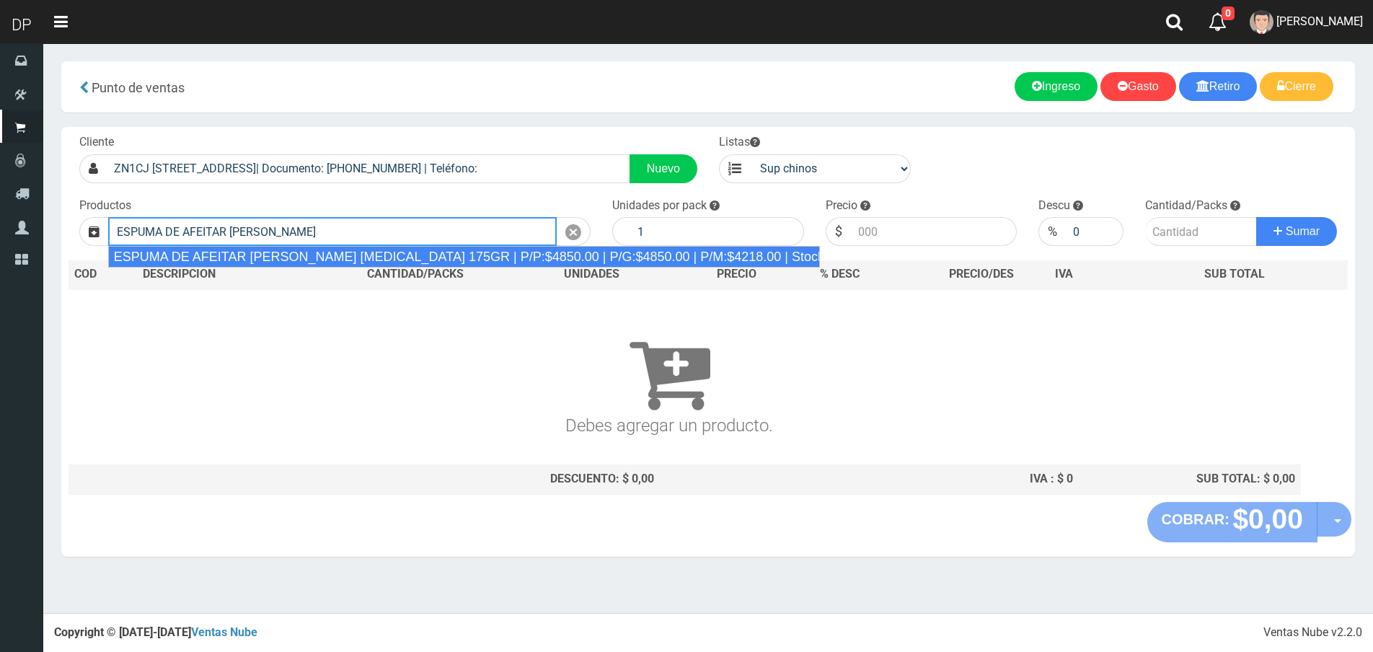
click at [308, 254] on div "ESPUMA DE AFEITAR [PERSON_NAME] [MEDICAL_DATA] 175GR | P/P:$4850.00 | P/G:$4850…" at bounding box center [464, 257] width 712 height 22
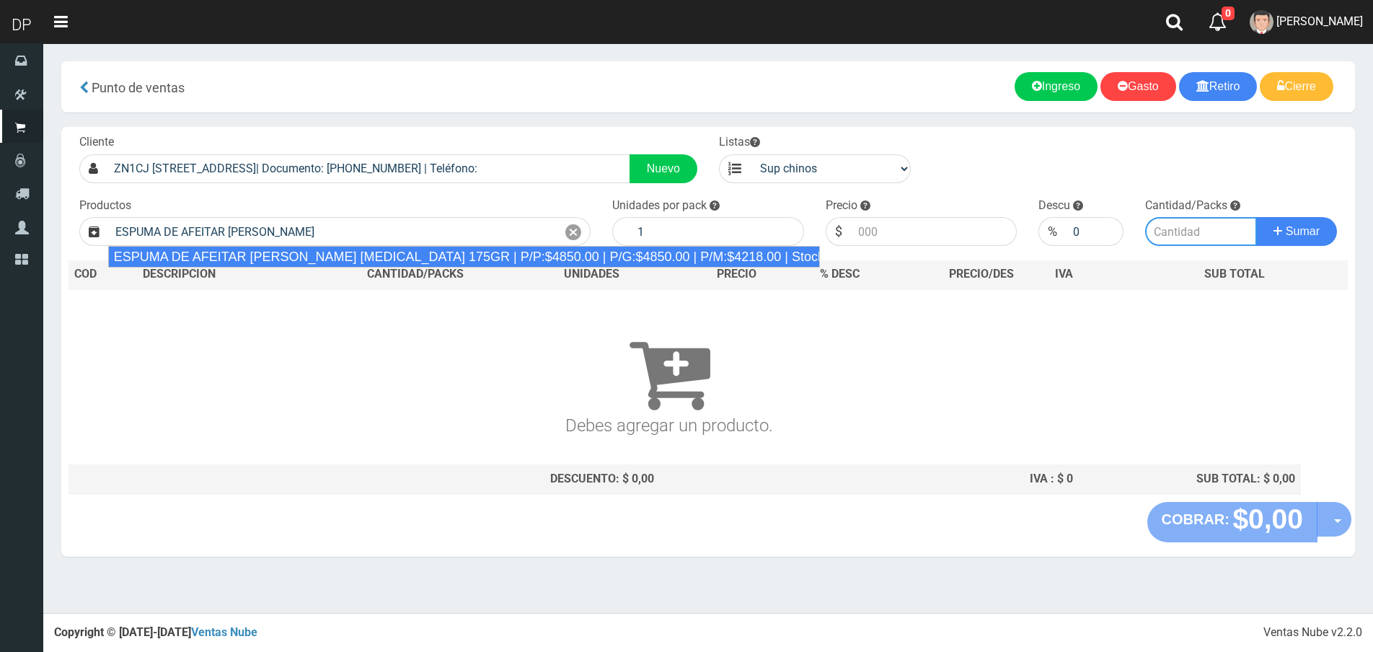
type input "ESPUMA DE AFEITAR [PERSON_NAME] [MEDICAL_DATA] 175GR | P/P:$4850.00 | P/G:$4850…"
type input "6"
type input "4850.00"
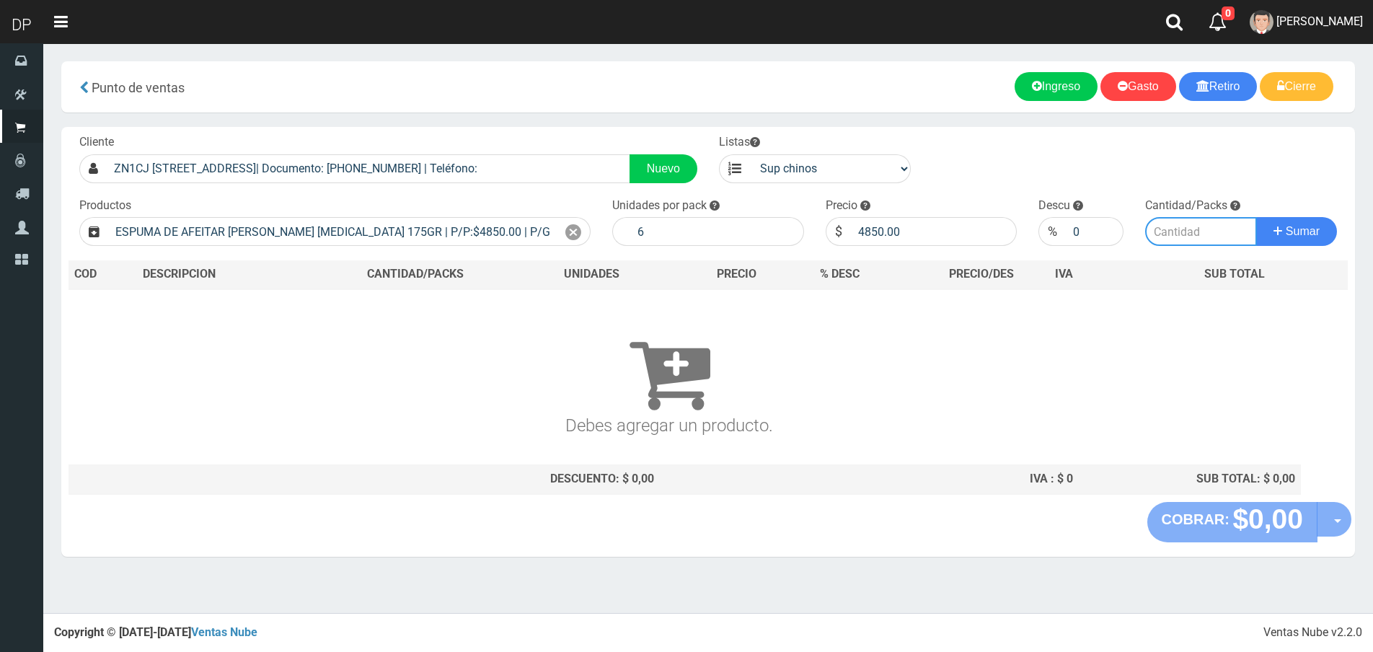
click at [1205, 226] on input "number" at bounding box center [1201, 231] width 112 height 29
type input "1"
click at [1256, 217] on button "Sumar" at bounding box center [1296, 231] width 81 height 29
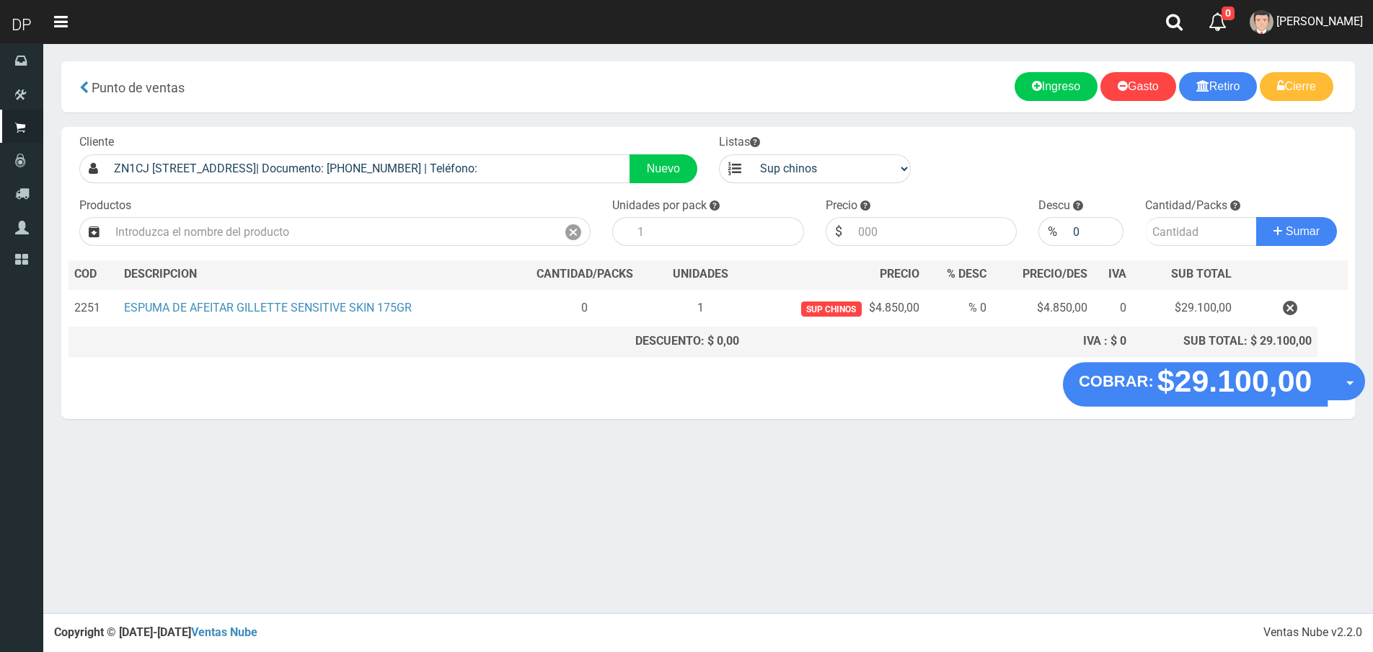
click at [1332, 386] on button "Opciones" at bounding box center [1346, 381] width 38 height 38
click at [1327, 392] on link "Hacer Devolucion" at bounding box center [1299, 385] width 129 height 33
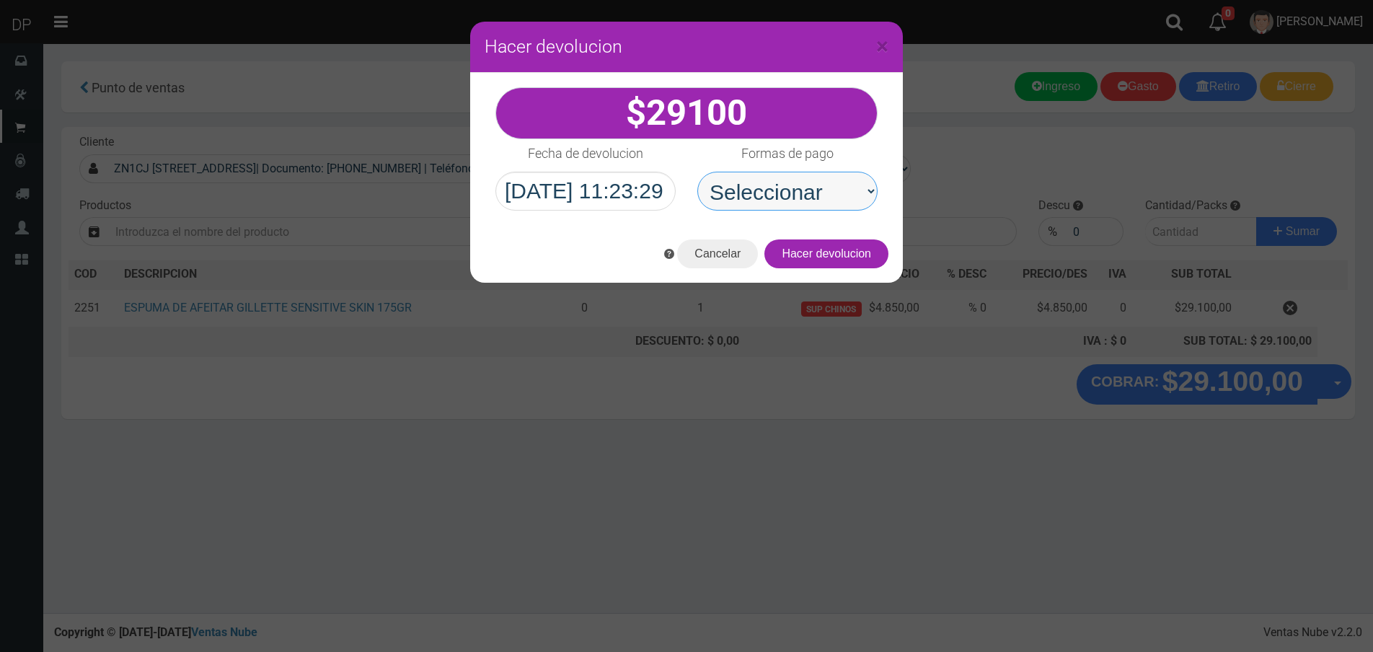
click at [854, 200] on select "Seleccionar Efectivo Tarjeta de Crédito Depósito Débito" at bounding box center [787, 191] width 180 height 39
select select "Efectivo"
click at [697, 172] on select "Seleccionar Efectivo Tarjeta de Crédito Depósito Débito" at bounding box center [787, 191] width 180 height 39
click at [847, 266] on button "Hacer devolucion" at bounding box center [826, 253] width 124 height 29
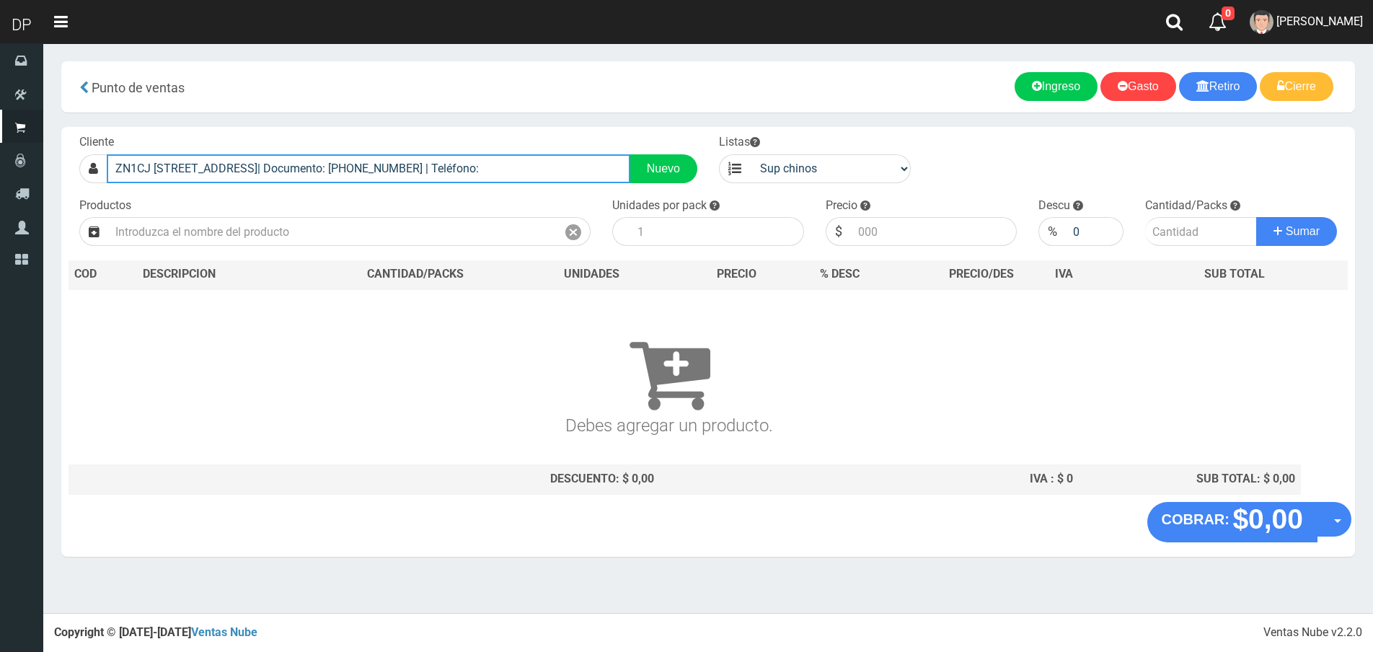
click at [432, 165] on input "ZN1CJ LIBERTAD 5287 (BALLESTER)| Documento: 949464949949 | Teléfono:" at bounding box center [369, 168] width 524 height 29
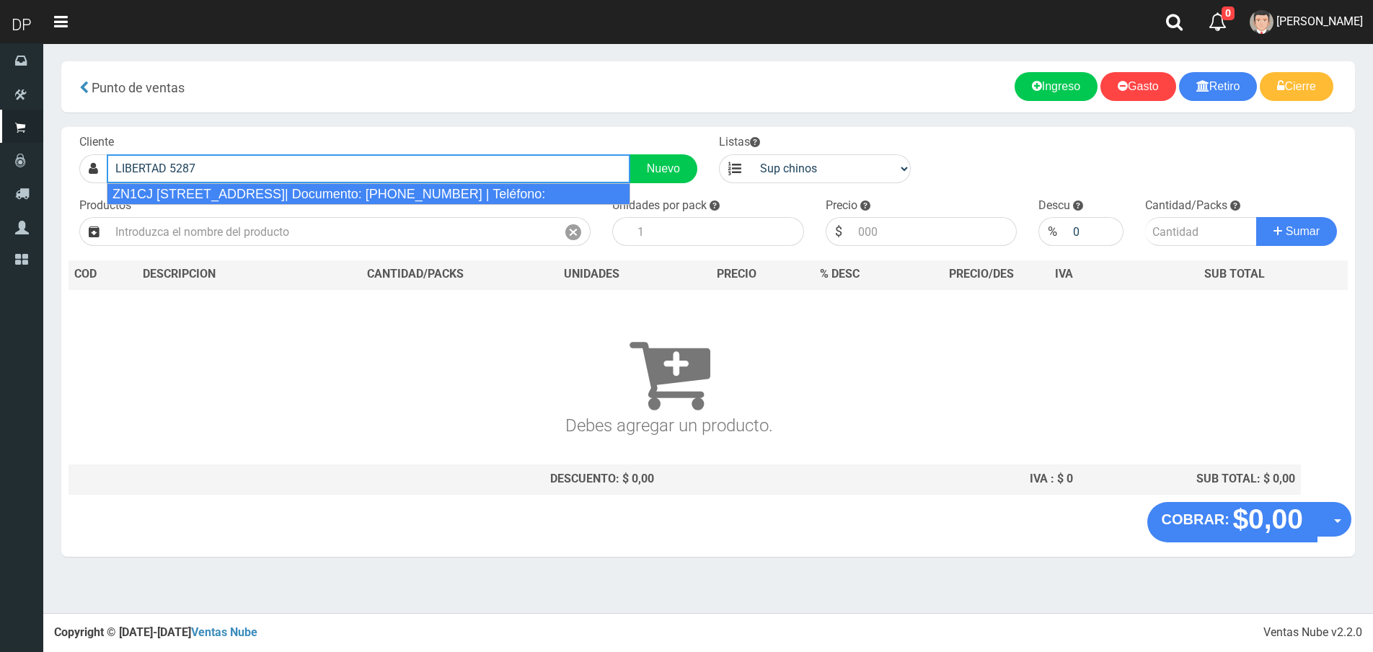
click at [419, 190] on div "ZN1CJ LIBERTAD 5287 (BALLESTER)| Documento: 949464949949 | Teléfono:" at bounding box center [369, 194] width 524 height 22
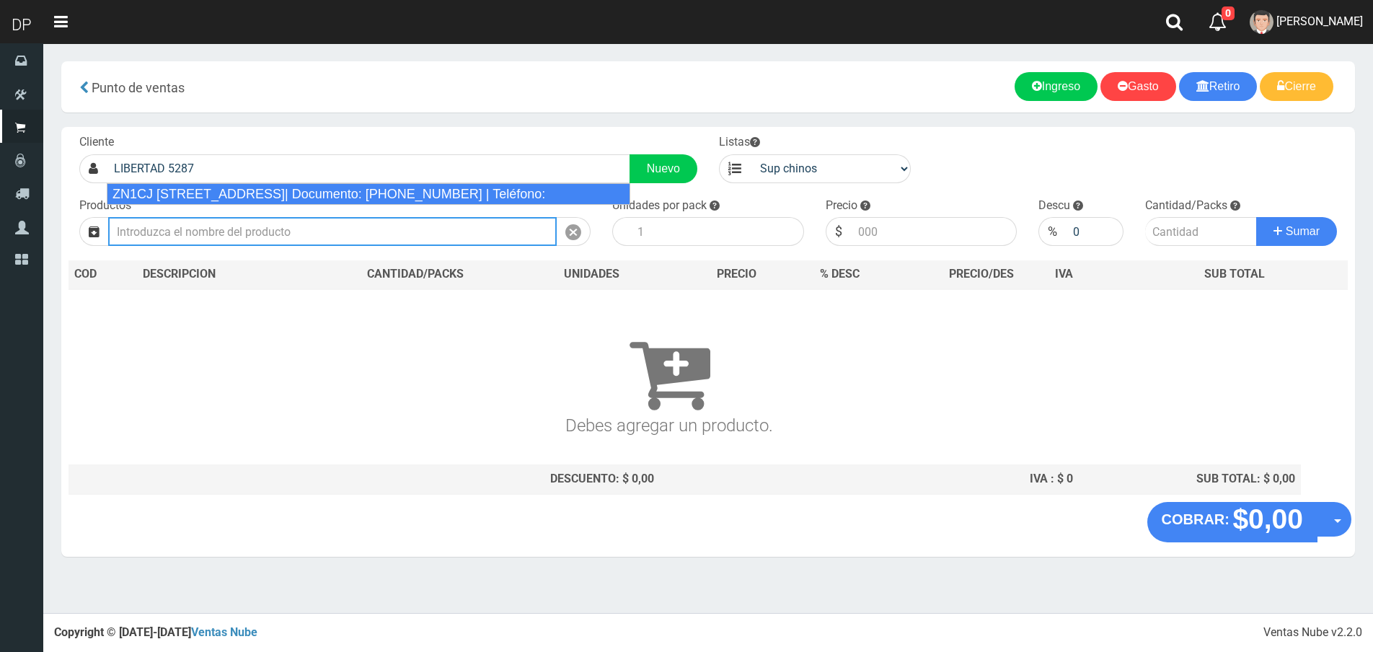
type input "ZN1CJ LIBERTAD 5287 (BALLESTER)| Documento: 949464949949 | Teléfono:"
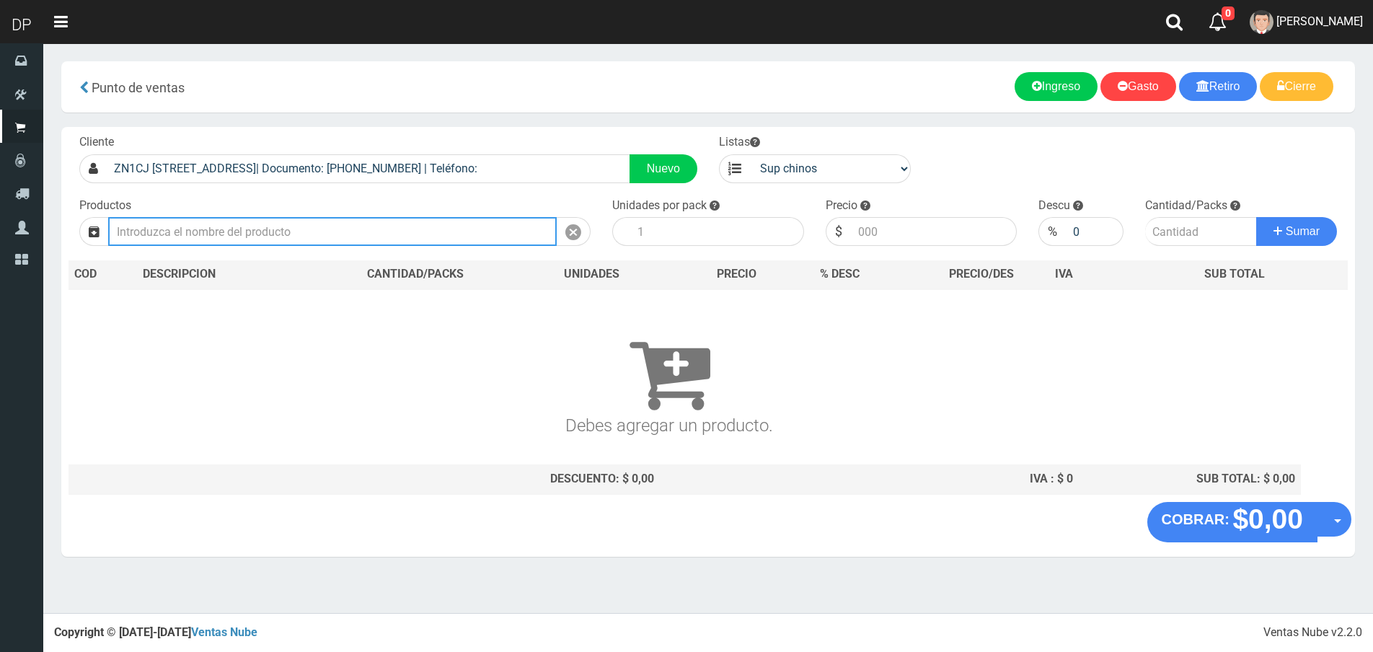
click at [408, 239] on input "text" at bounding box center [332, 231] width 449 height 29
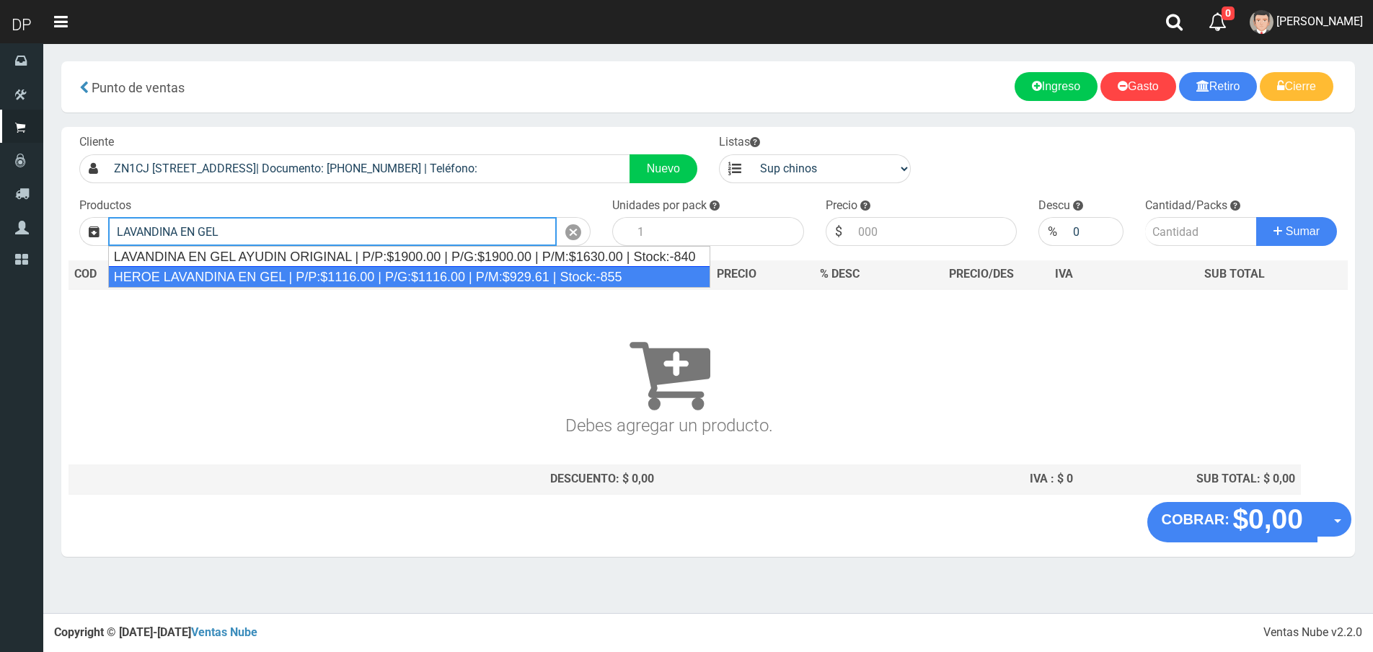
click at [375, 272] on div "HEROE LAVANDINA EN GEL | P/P:$1116.00 | P/G:$1116.00 | P/M:$929.61 | Stock:-855" at bounding box center [409, 277] width 602 height 22
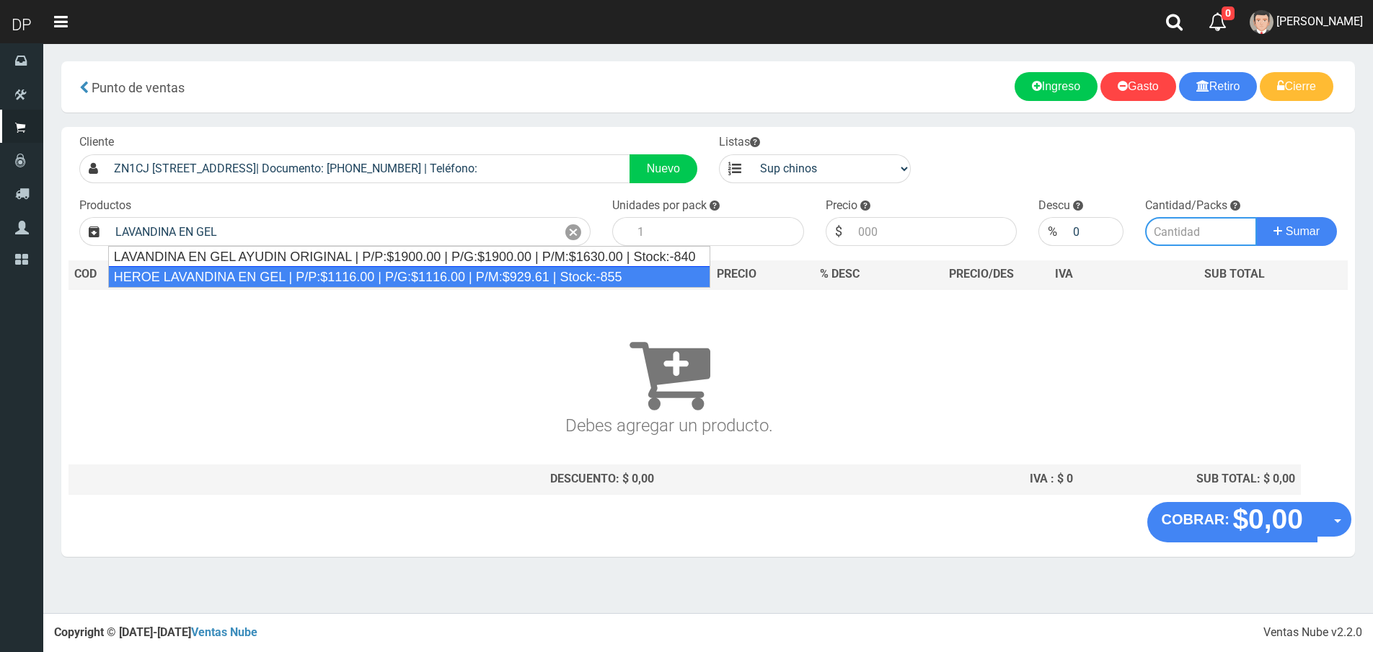
type input "HEROE LAVANDINA EN GEL | P/P:$1116.00 | P/G:$1116.00 | P/M:$929.61 | Stock:-855"
type input "15"
type input "1116.00"
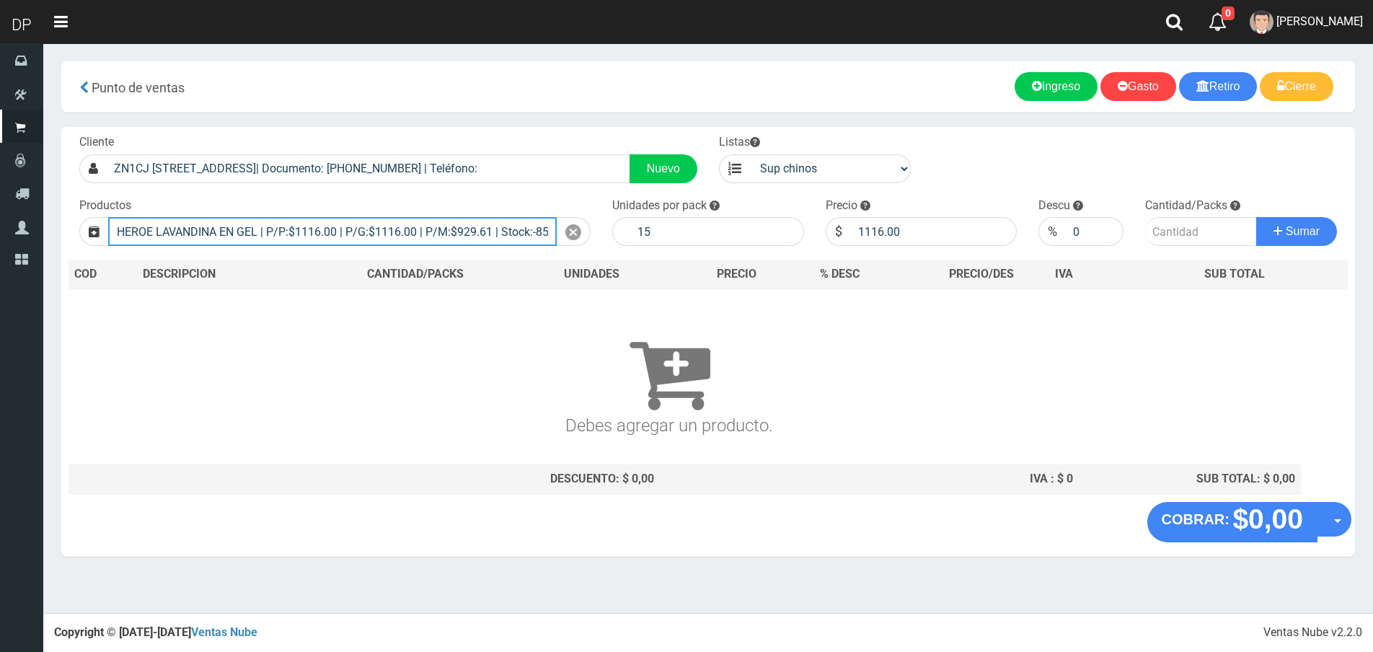
click at [269, 225] on input "HEROE LAVANDINA EN GEL | P/P:$1116.00 | P/G:$1116.00 | P/M:$929.61 | Stock:-855" at bounding box center [332, 231] width 449 height 29
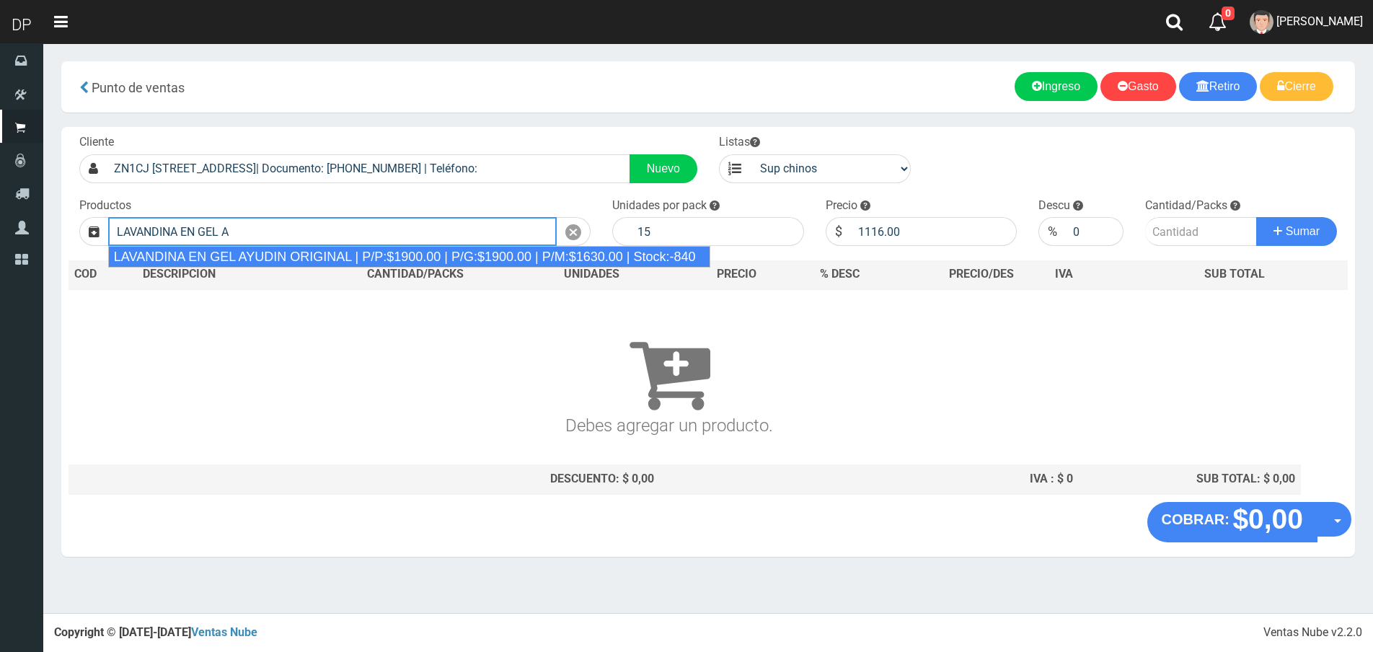
click at [258, 254] on div "LAVANDINA EN GEL AYUDIN ORIGINAL | P/P:$1900.00 | P/G:$1900.00 | P/M:$1630.00 |…" at bounding box center [409, 257] width 602 height 22
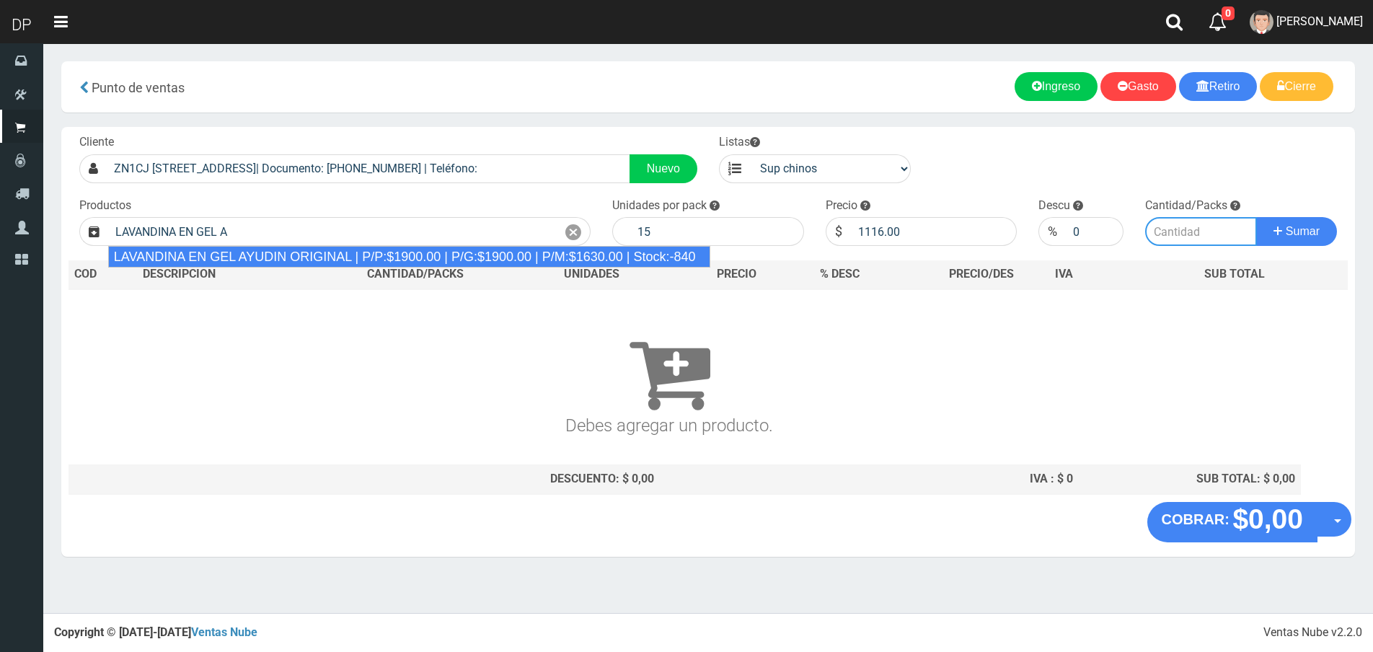
type input "LAVANDINA EN GEL AYUDIN ORIGINAL | P/P:$1900.00 | P/G:$1900.00 | P/M:$1630.00 |…"
type input "1900.00"
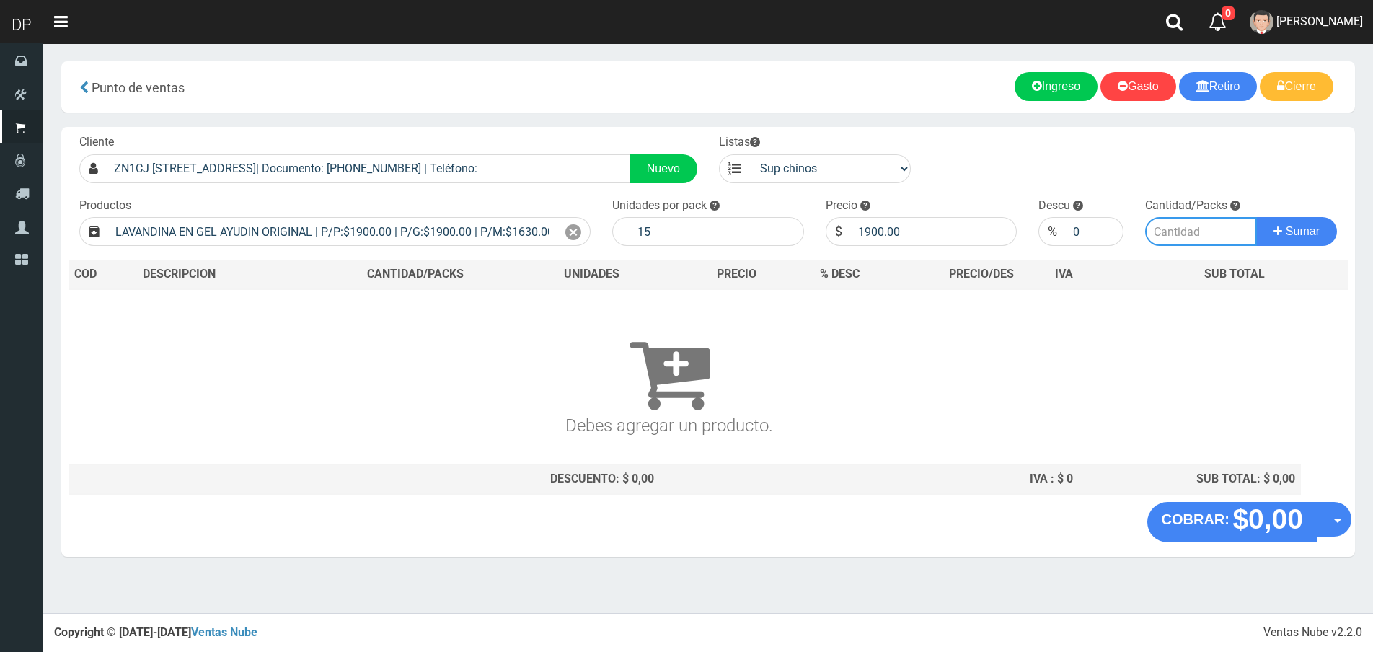
click at [1188, 232] on input "number" at bounding box center [1201, 231] width 112 height 29
type input "1"
click at [1256, 217] on button "Sumar" at bounding box center [1296, 231] width 81 height 29
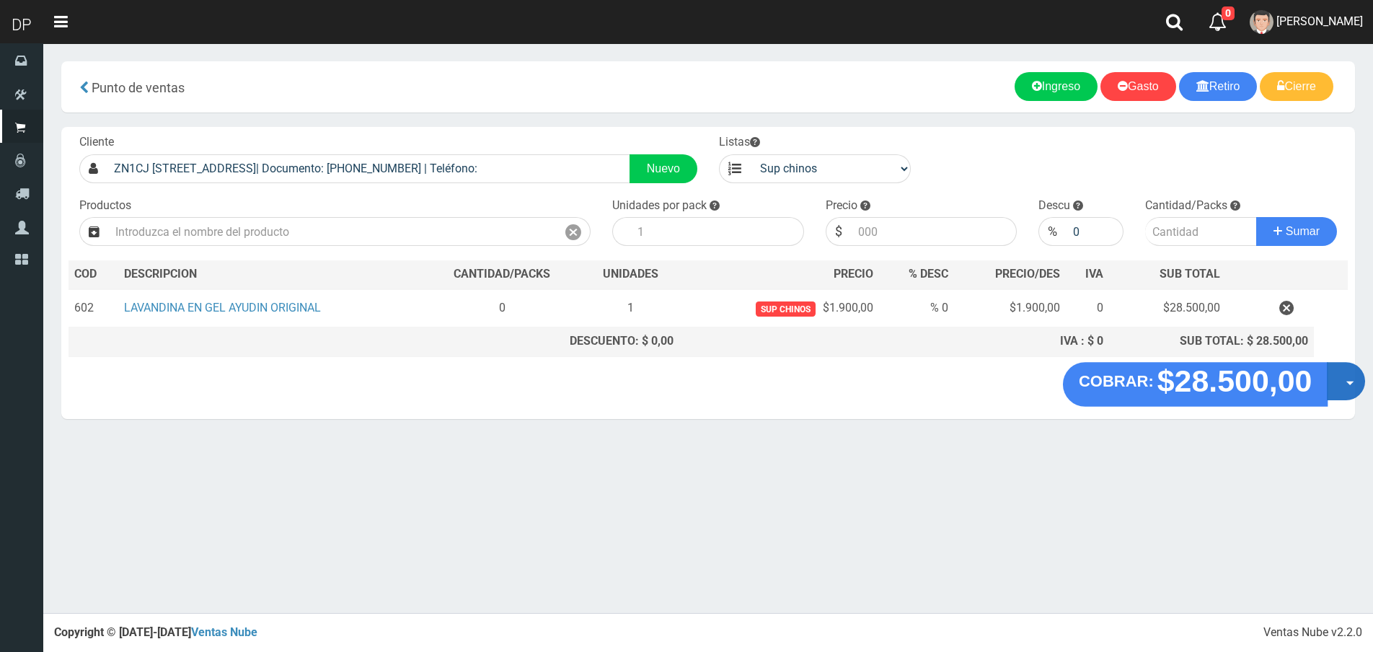
click at [1332, 376] on button "Opciones" at bounding box center [1346, 381] width 38 height 38
click at [1302, 389] on link "Hacer Devolucion" at bounding box center [1299, 385] width 129 height 33
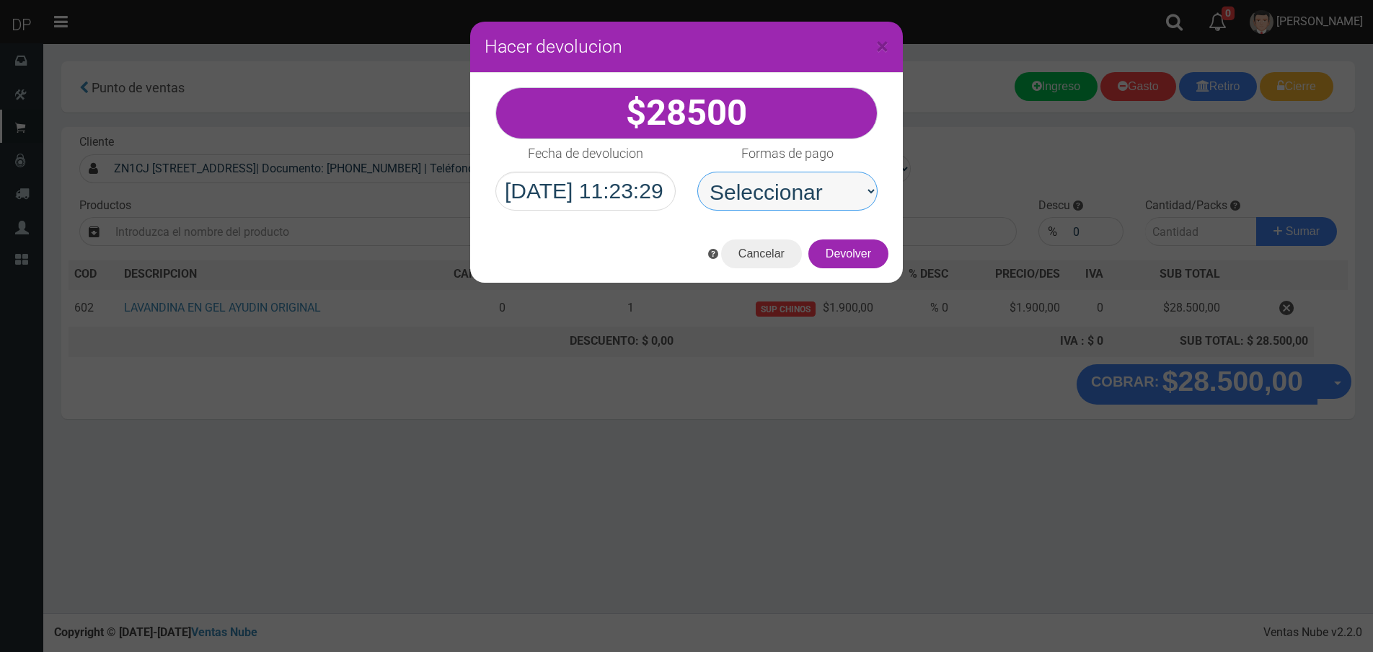
click at [787, 203] on select "Seleccionar Efectivo Tarjeta de Crédito Depósito Débito" at bounding box center [787, 191] width 180 height 39
select select "Efectivo"
click at [697, 172] on select "Seleccionar Efectivo Tarjeta de Crédito Depósito Débito" at bounding box center [787, 191] width 180 height 39
click at [886, 242] on div "Cancelar Devolver" at bounding box center [686, 254] width 433 height 58
click at [883, 246] on button "Devolver" at bounding box center [848, 253] width 80 height 29
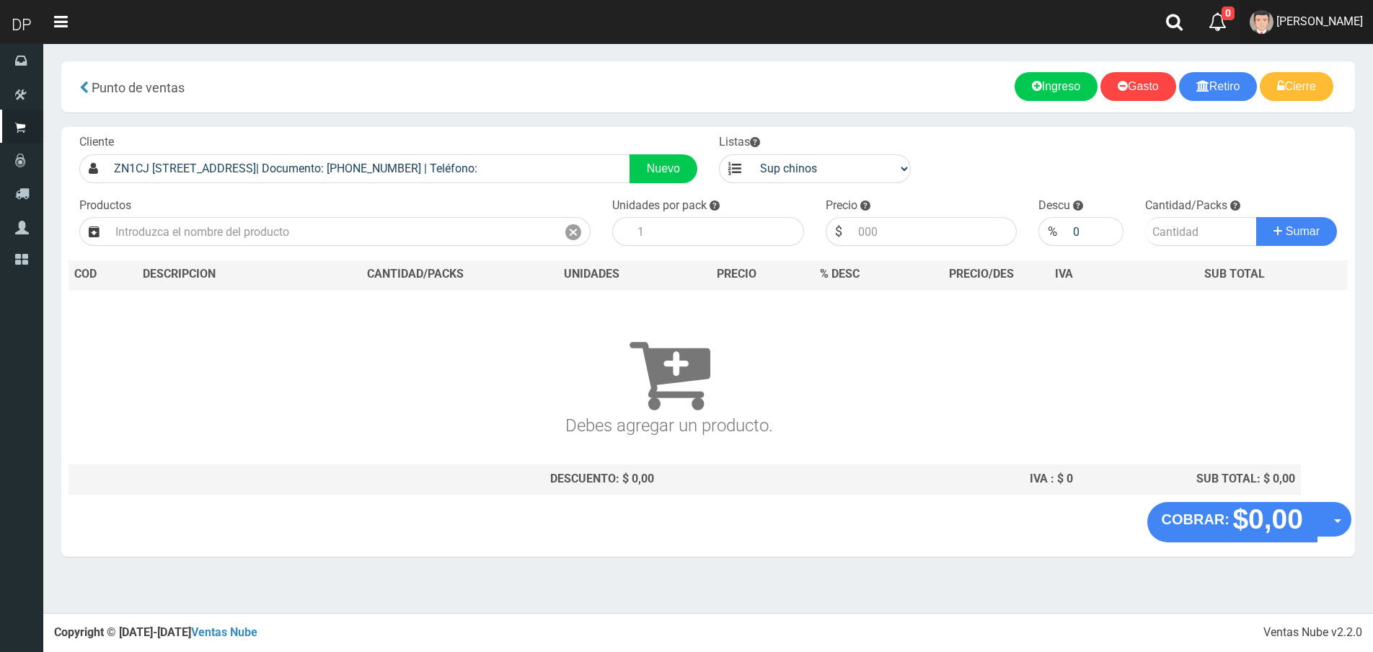
click at [1294, 32] on link "Betiana Paola Casco" at bounding box center [1306, 22] width 133 height 44
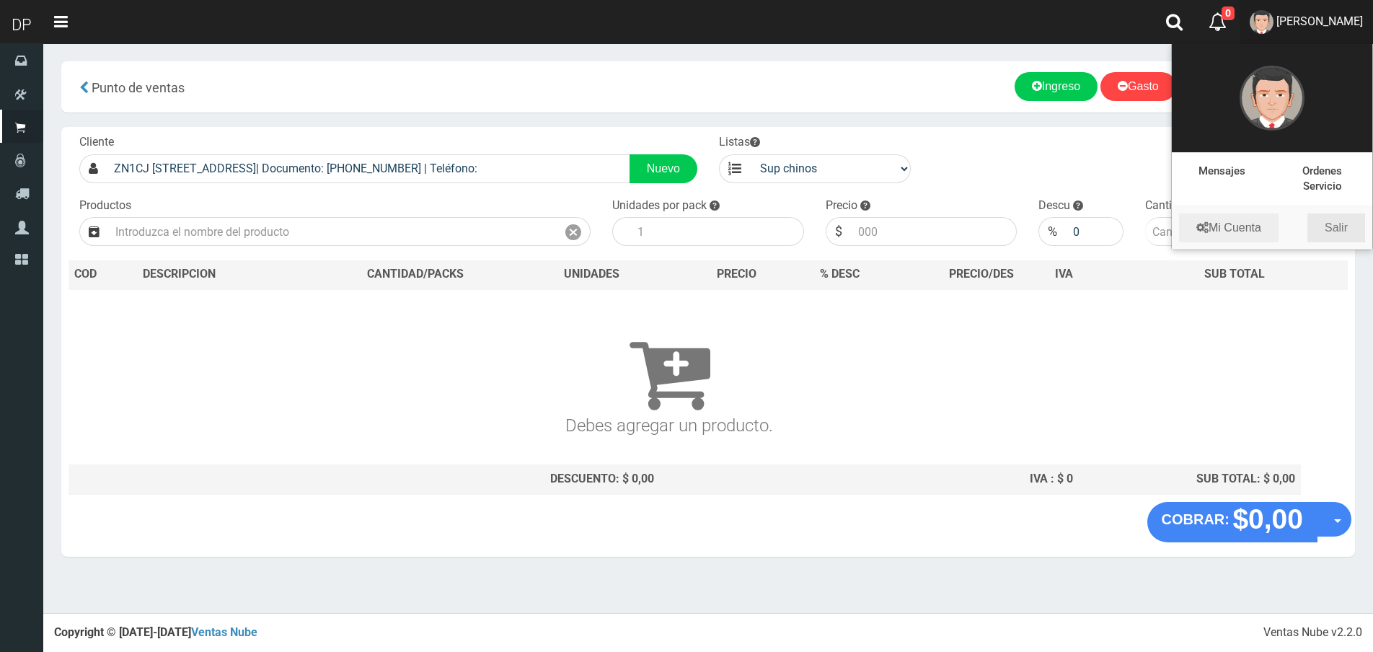
click at [1335, 223] on link "Salir" at bounding box center [1336, 227] width 58 height 29
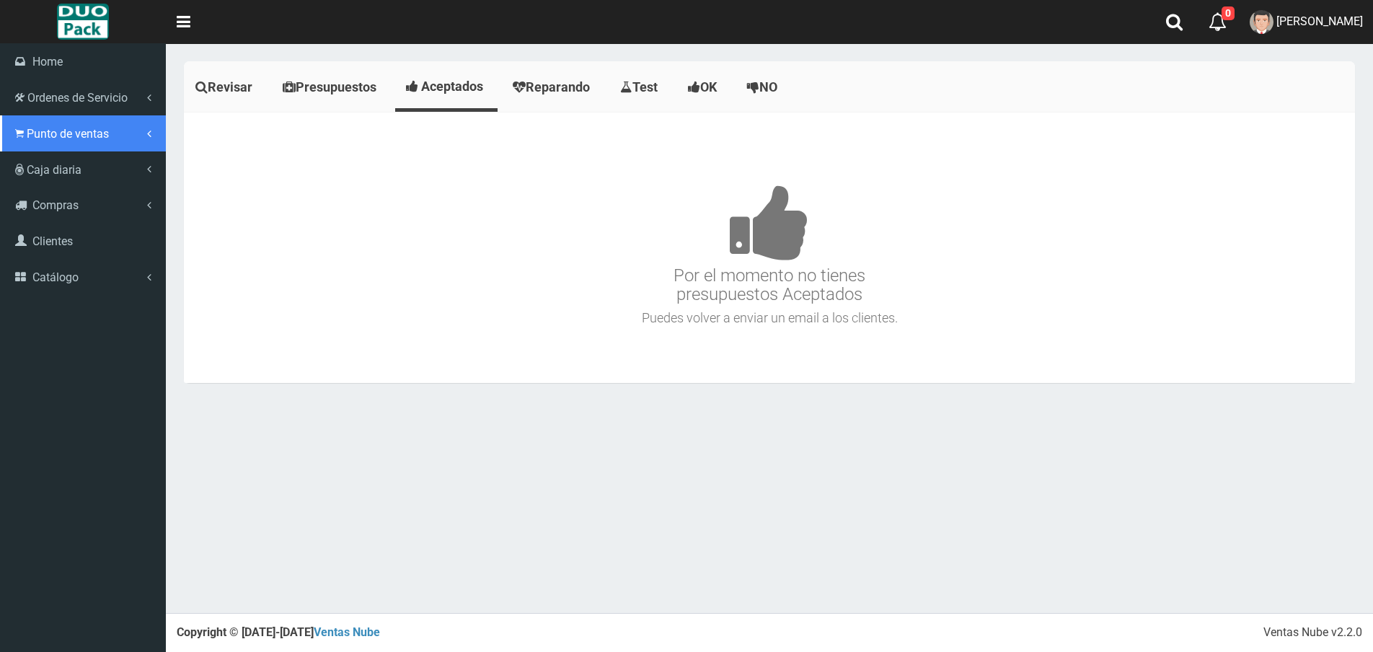
click at [22, 126] on link "Punto de ventas" at bounding box center [83, 133] width 166 height 36
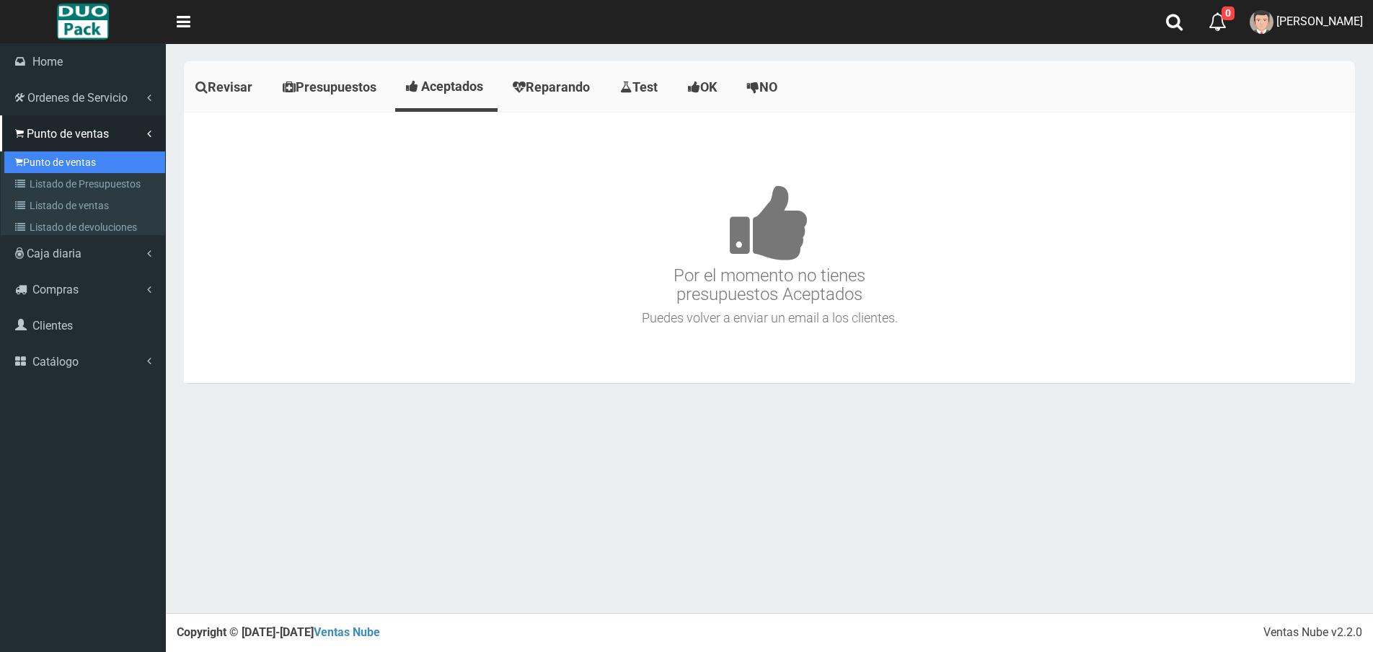
click at [60, 157] on link "Punto de ventas" at bounding box center [84, 162] width 161 height 22
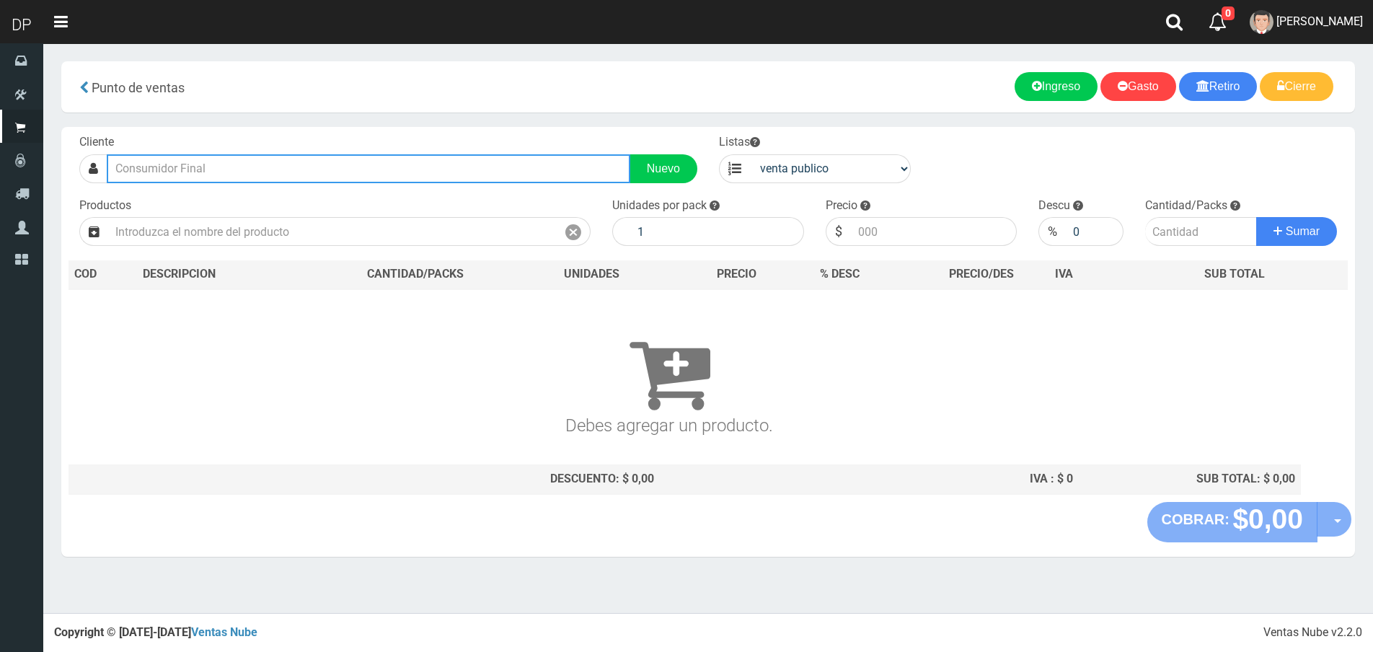
click at [261, 154] on input "text" at bounding box center [369, 168] width 524 height 29
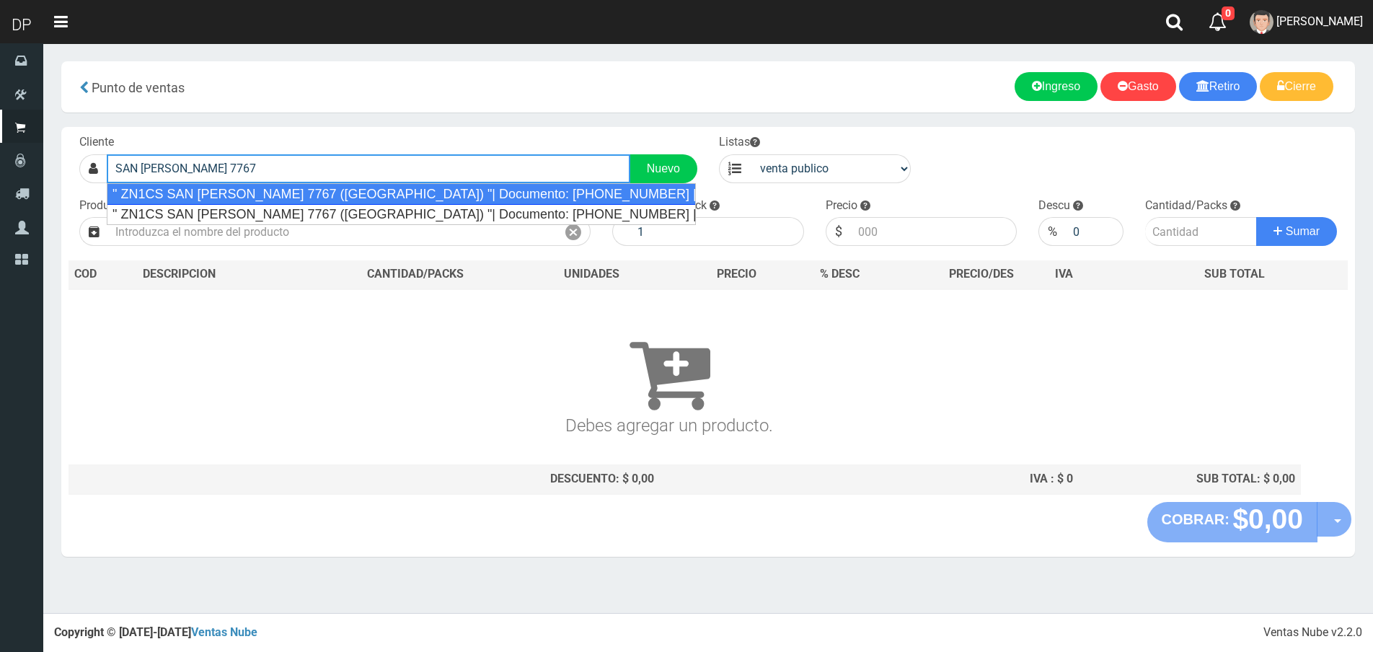
click at [286, 196] on div "" ZN1CS SAN MARTIN 7767 (LOMA HERMOSA) "| Documento: 96256984 | Teléfono: 11675…" at bounding box center [401, 194] width 589 height 22
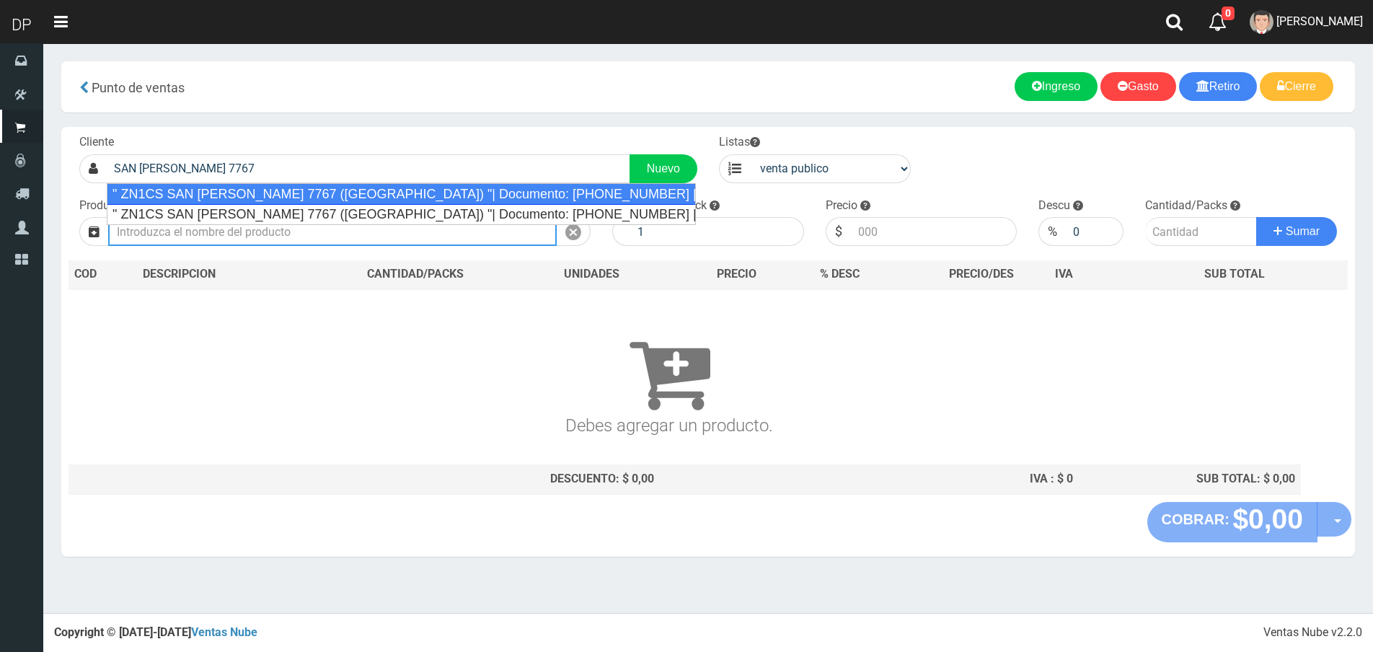
type input "" ZN1CS SAN MARTIN 7767 (LOMA HERMOSA) "| Documento: 96256984 | Teléfono: 11675…"
select select "2"
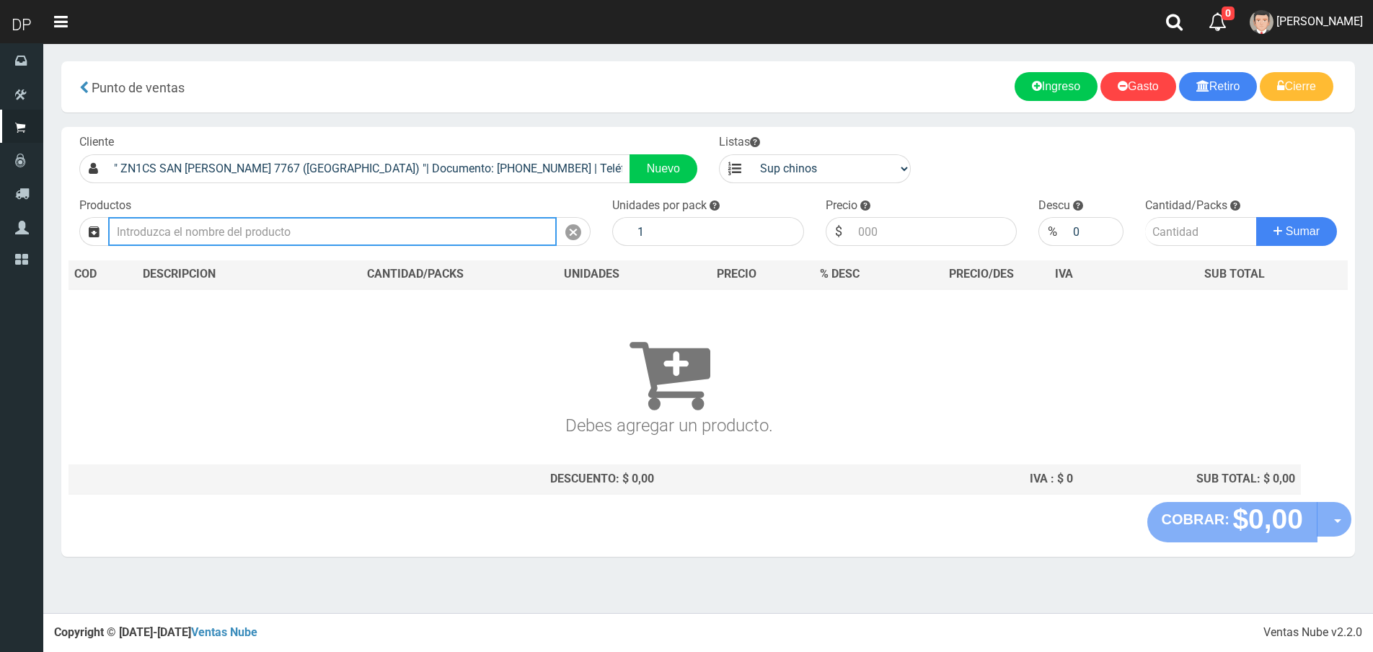
click at [258, 230] on input "text" at bounding box center [332, 231] width 449 height 29
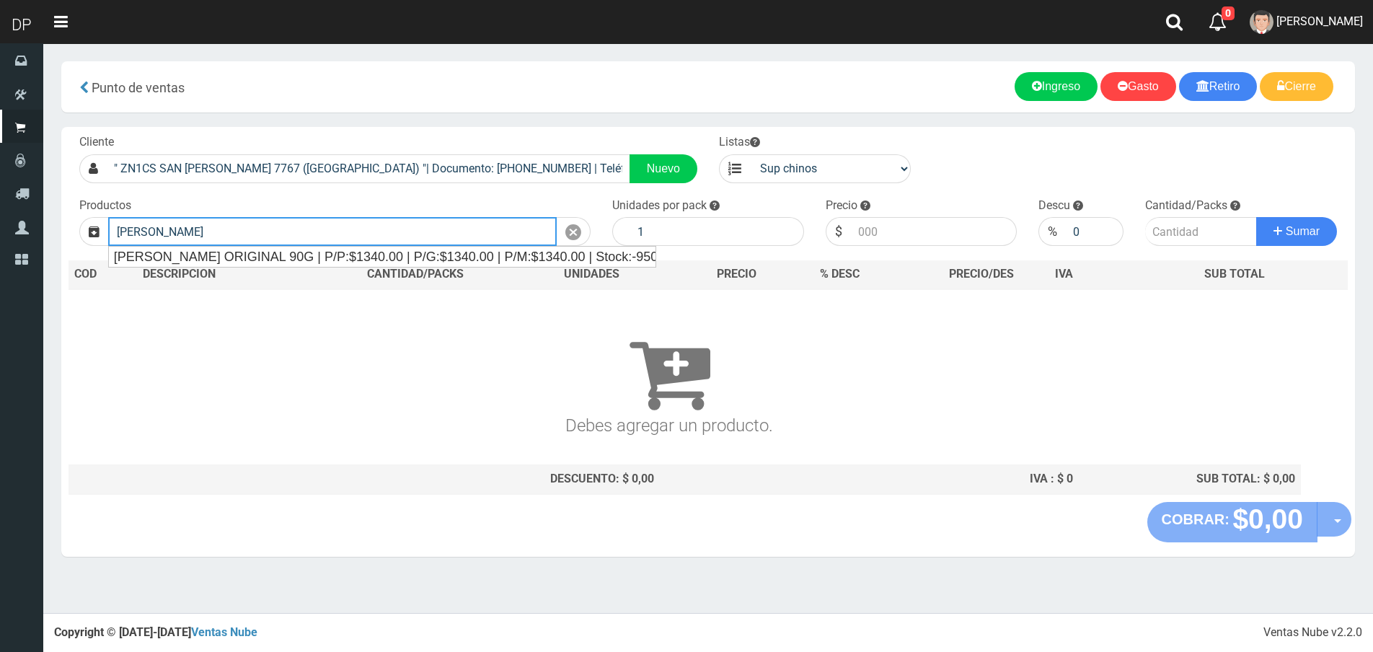
click at [270, 245] on input "JABON DOVE" at bounding box center [332, 231] width 449 height 29
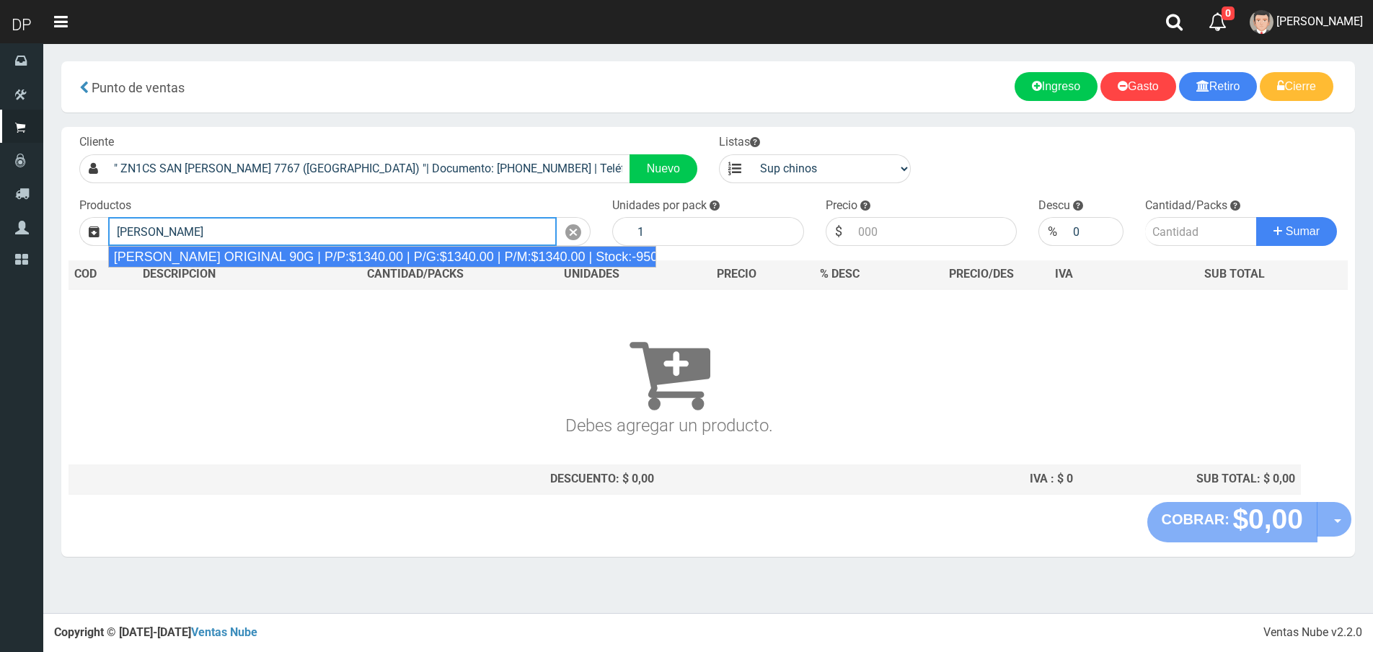
click at [274, 255] on div "JABON DOVE ORIGINAL 90G | P/P:$1340.00 | P/G:$1340.00 | P/M:$1340.00 | Stock:-9…" at bounding box center [382, 257] width 549 height 22
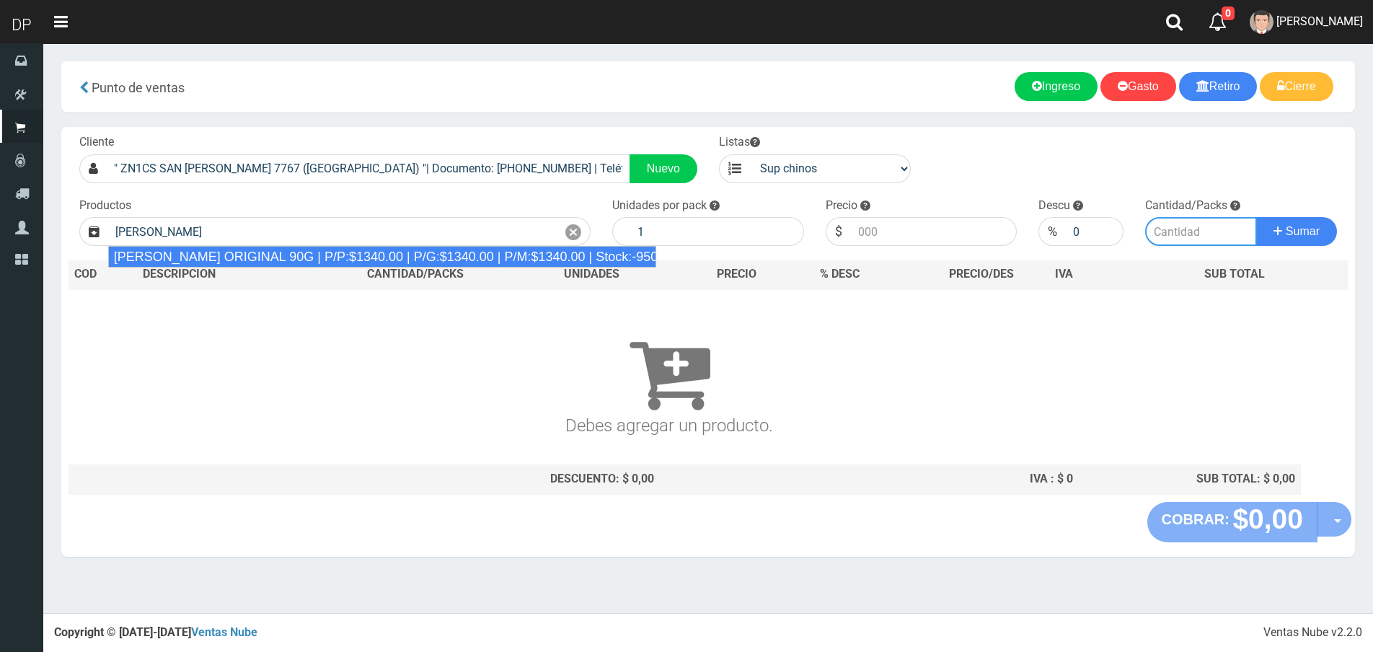
type input "JABON DOVE ORIGINAL 90G | P/P:$1340.00 | P/G:$1340.00 | P/M:$1340.00 | Stock:-9…"
type input "60"
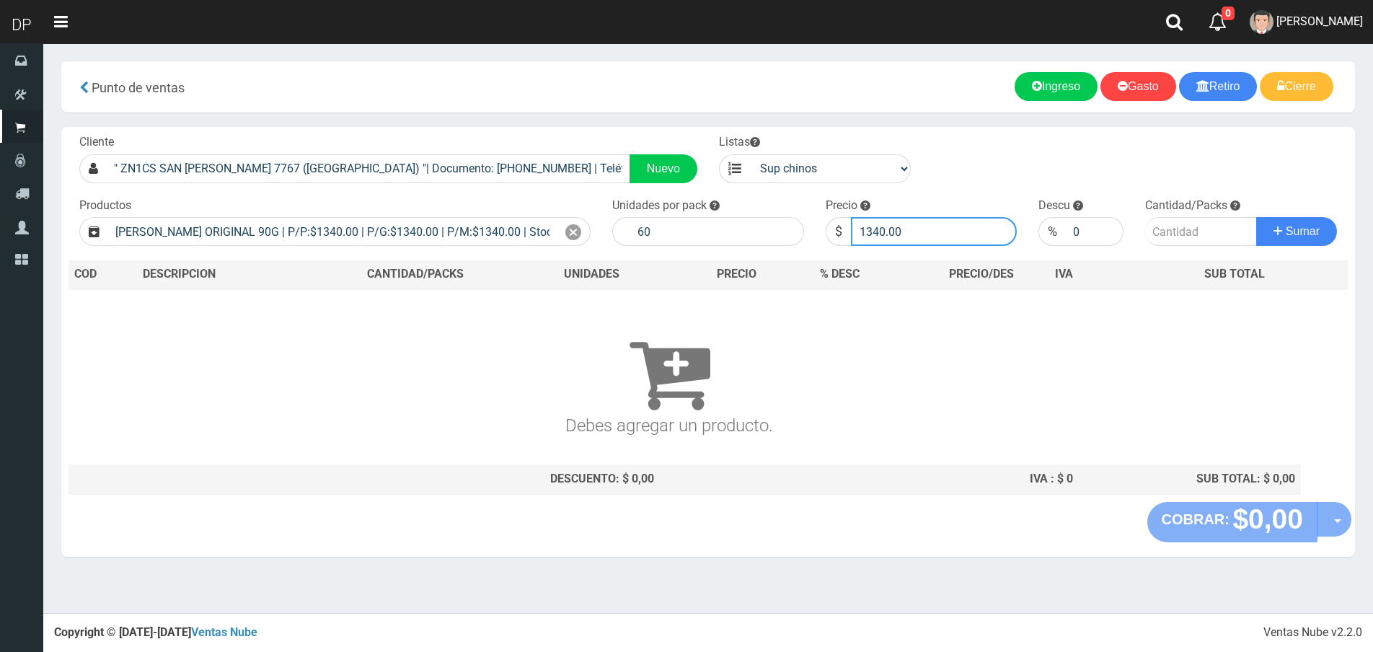
click at [914, 229] on input "1340.00" at bounding box center [934, 231] width 167 height 29
type input "1206"
type input "1206.00"
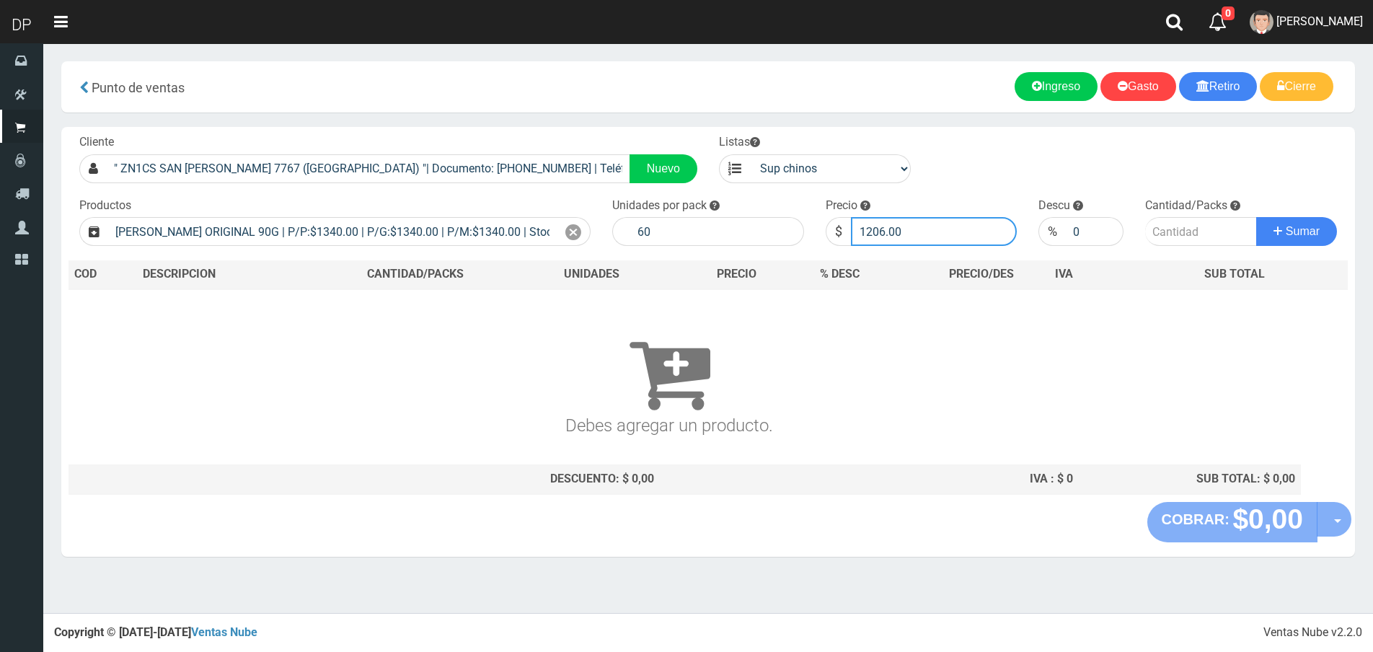
click at [1256, 217] on button "Sumar" at bounding box center [1296, 231] width 81 height 29
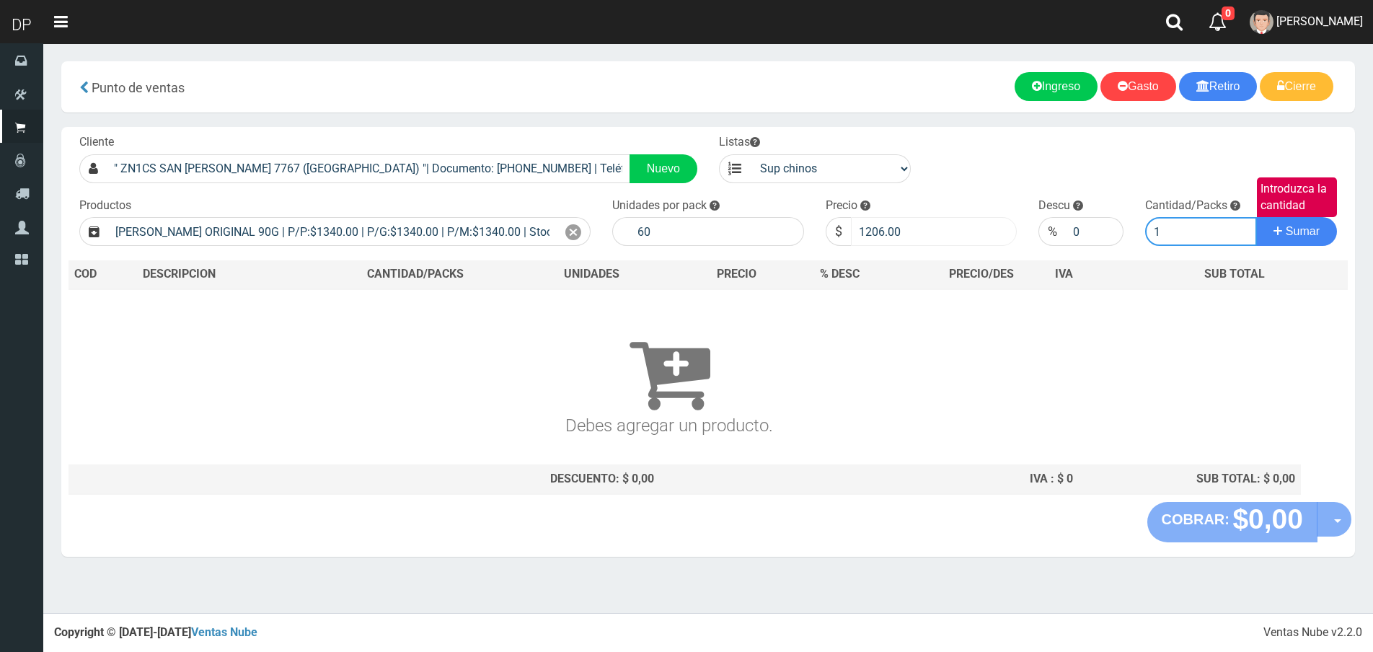
type input "1"
click at [1256, 217] on button "Sumar" at bounding box center [1296, 231] width 81 height 29
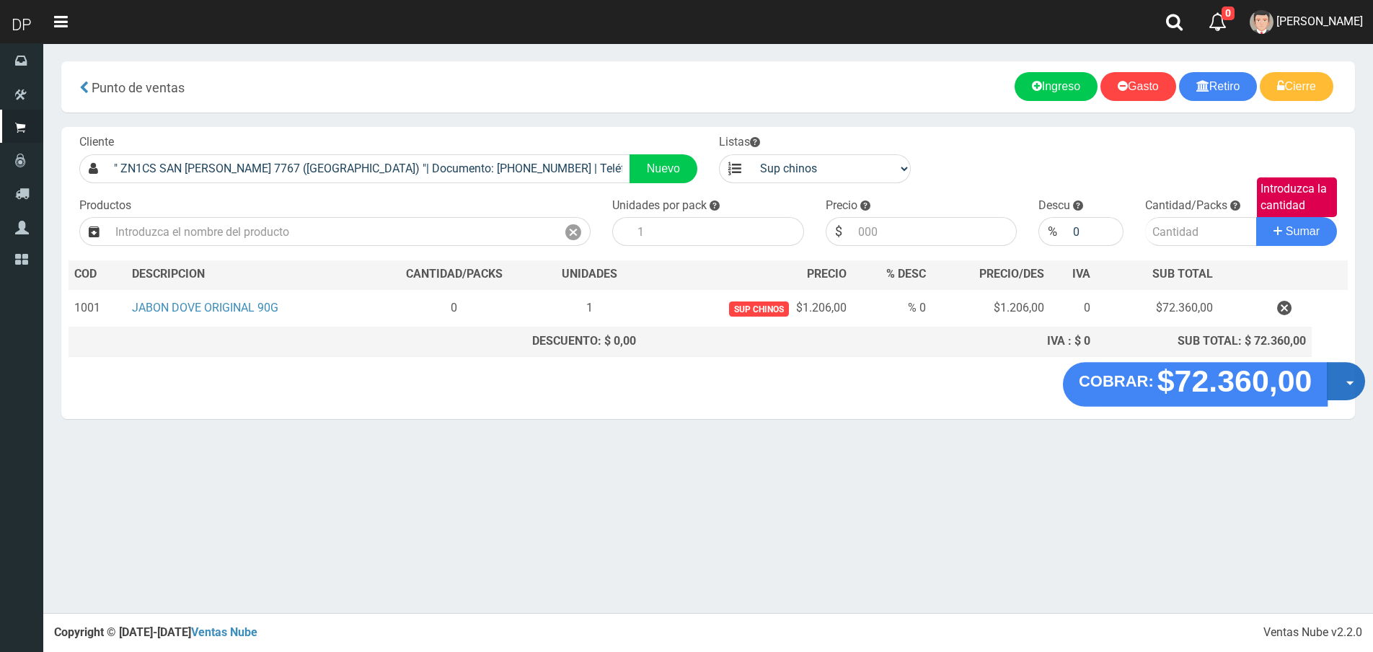
click at [1342, 385] on button "Opciones" at bounding box center [1346, 381] width 38 height 38
click at [1338, 387] on link "Hacer Devolucion" at bounding box center [1299, 385] width 129 height 33
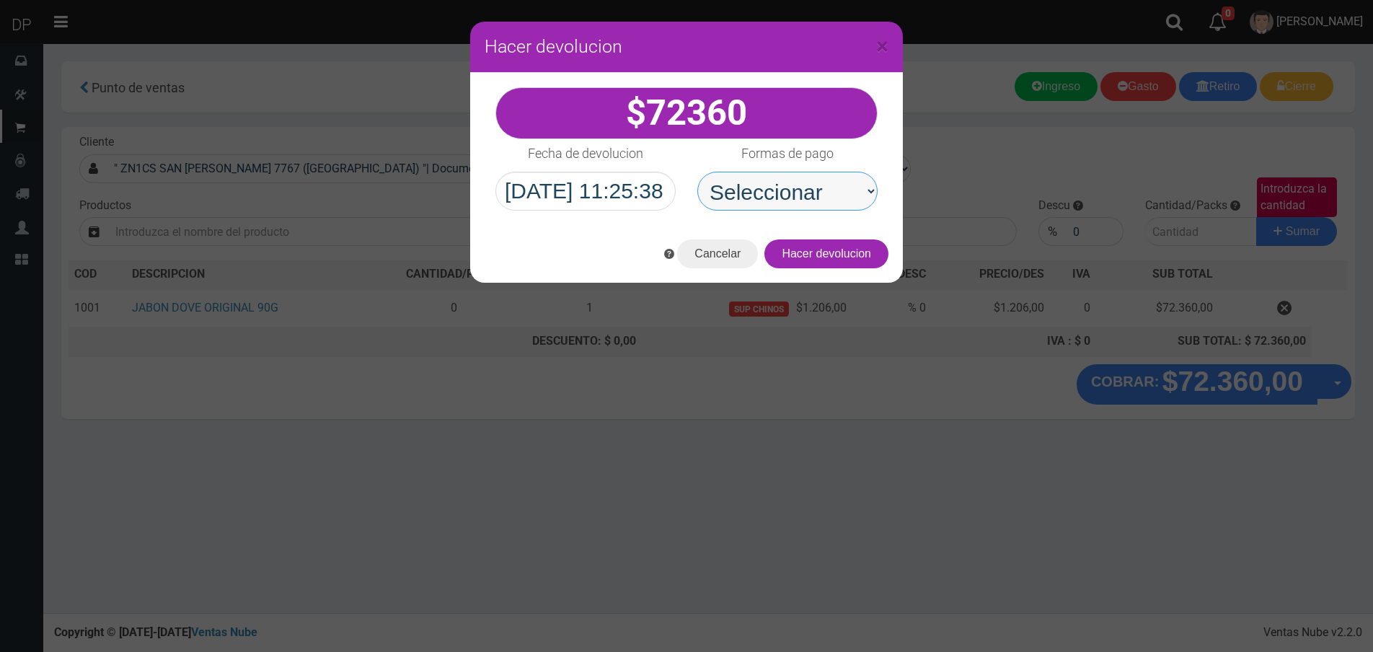
click at [820, 202] on select "Seleccionar Efectivo Tarjeta de Crédito Depósito Débito" at bounding box center [787, 191] width 180 height 39
select select "Efectivo"
click at [697, 172] on select "Seleccionar Efectivo Tarjeta de Crédito Depósito Débito" at bounding box center [787, 191] width 180 height 39
click at [836, 256] on button "Hacer devolucion" at bounding box center [826, 253] width 124 height 29
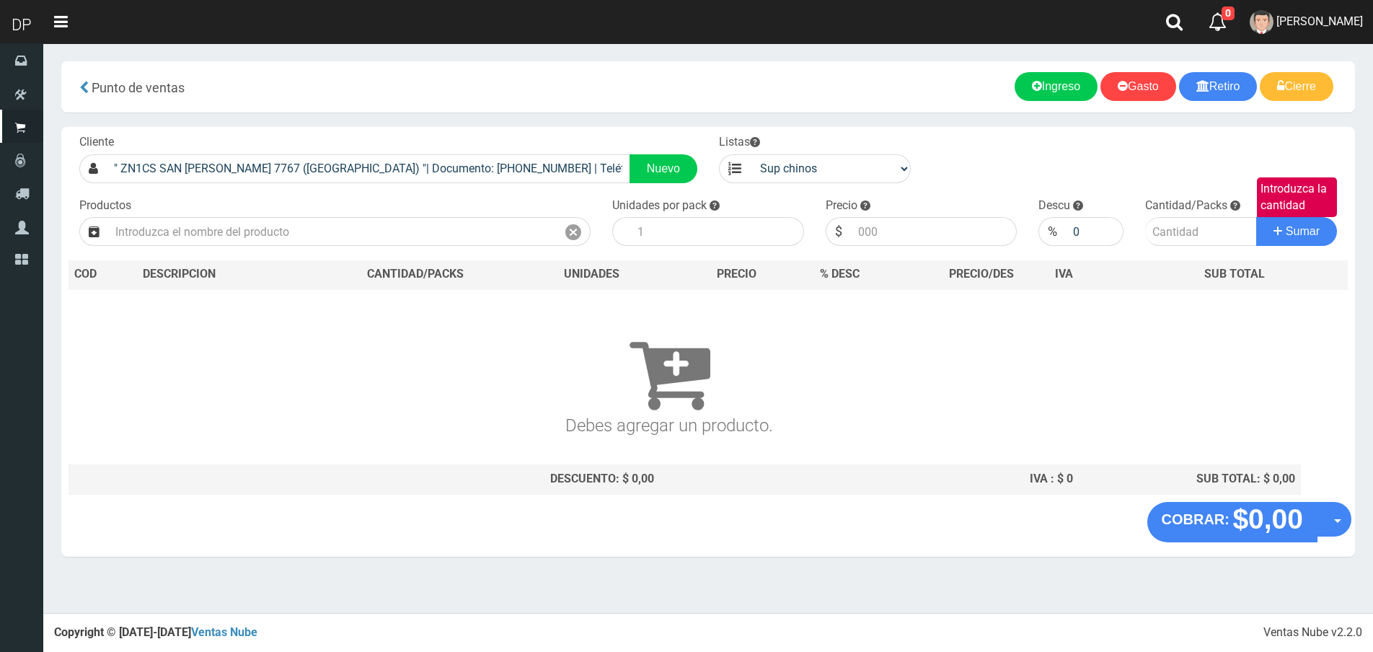
click at [1294, 14] on span "FABRIZIO DURE" at bounding box center [1319, 21] width 87 height 14
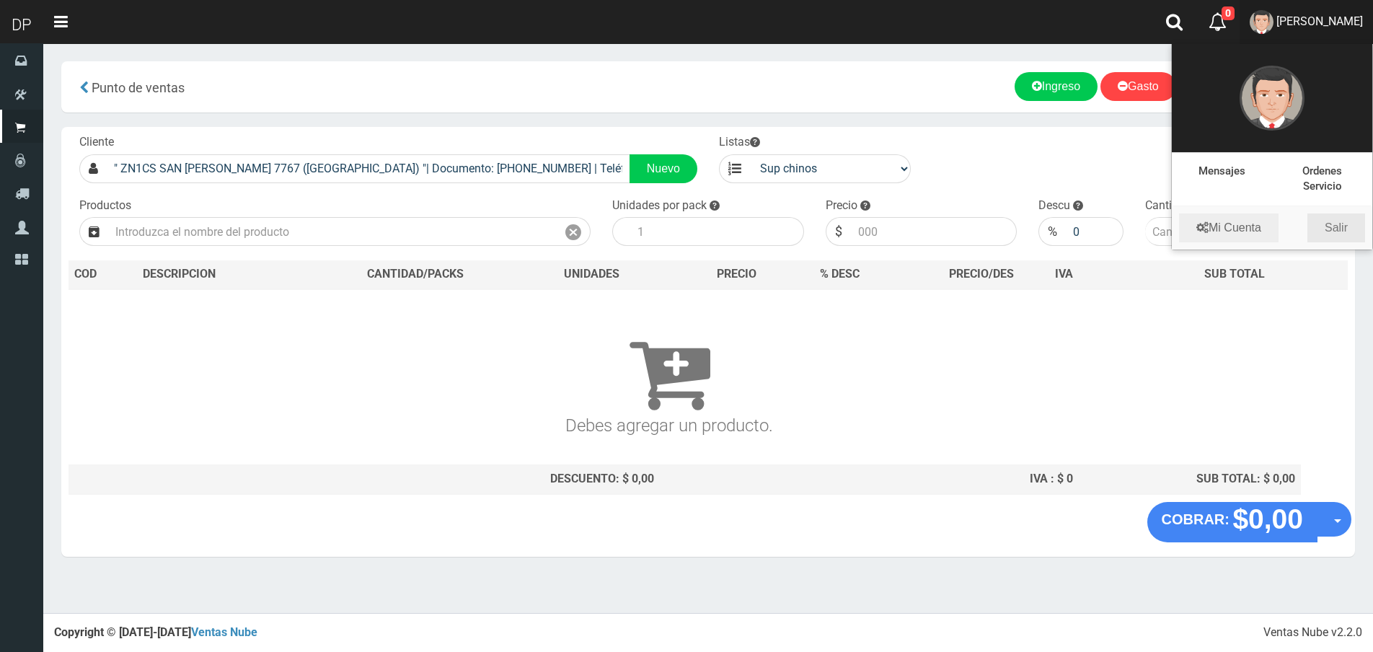
click at [1353, 224] on link "Salir" at bounding box center [1336, 227] width 58 height 29
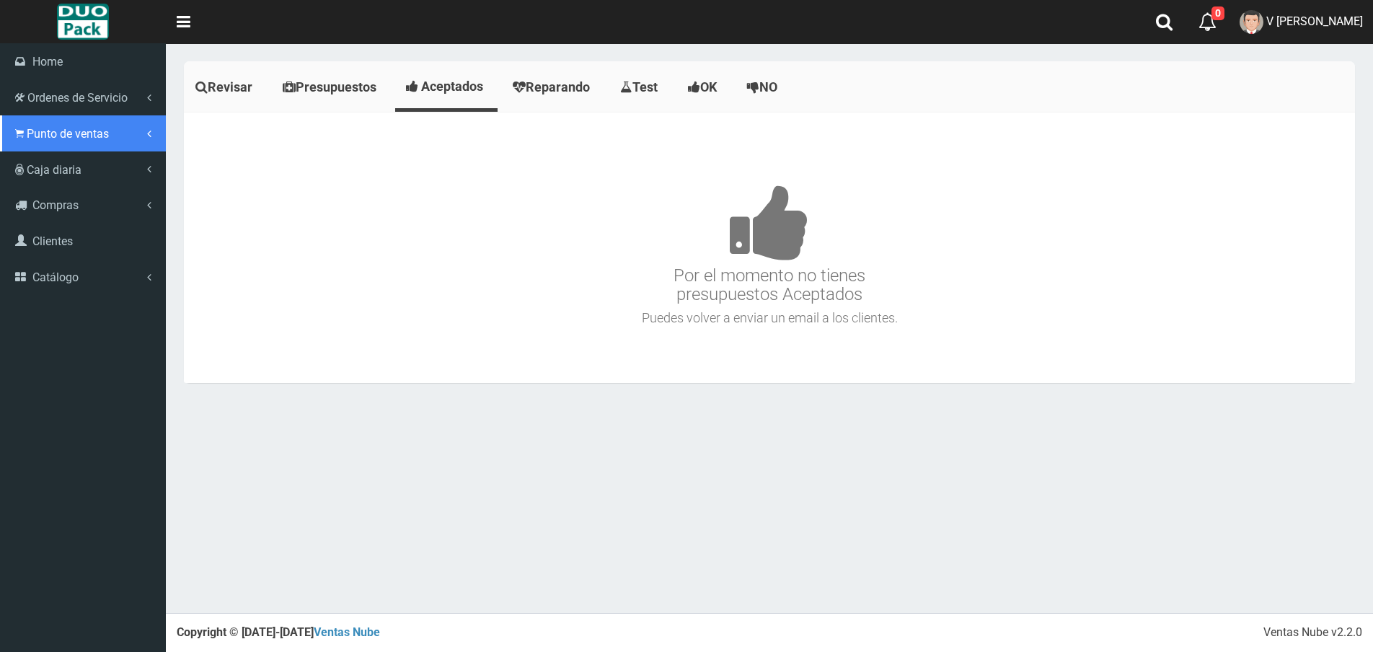
click at [37, 127] on span "Punto de ventas" at bounding box center [68, 134] width 82 height 14
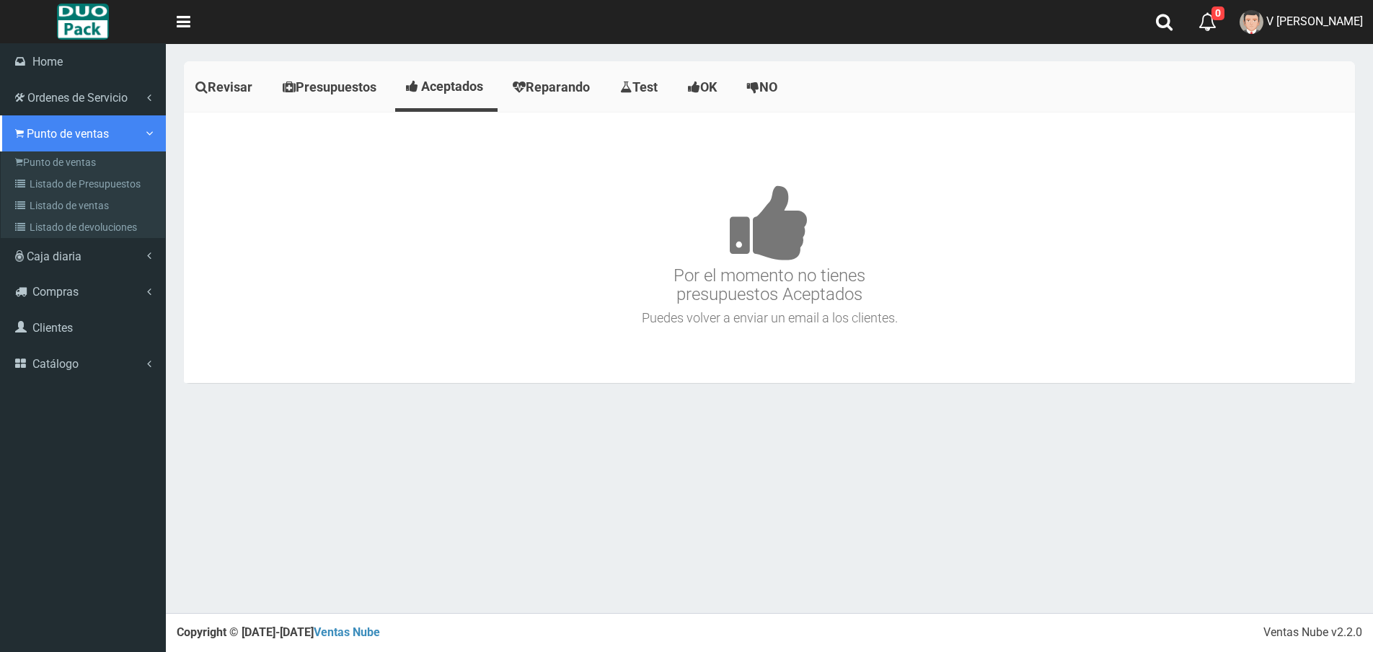
click at [100, 150] on link "Punto de ventas" at bounding box center [83, 133] width 166 height 36
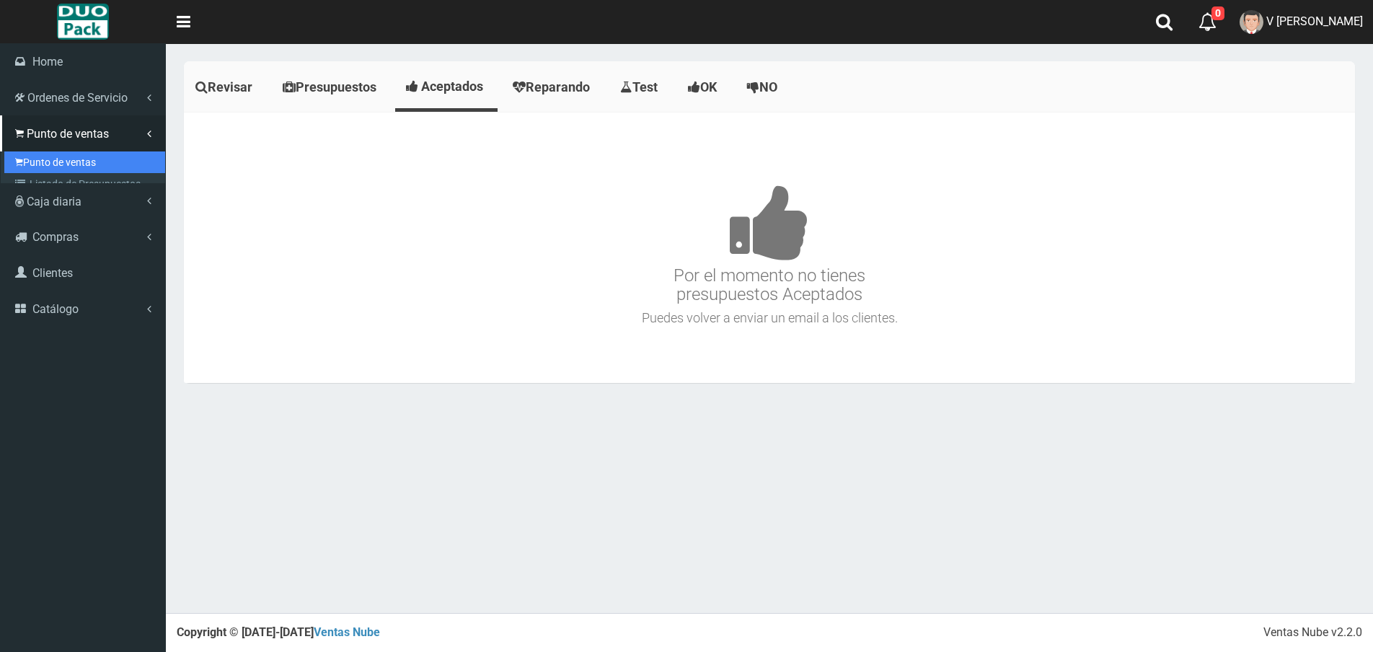
click at [99, 154] on link "Punto de ventas" at bounding box center [84, 162] width 161 height 22
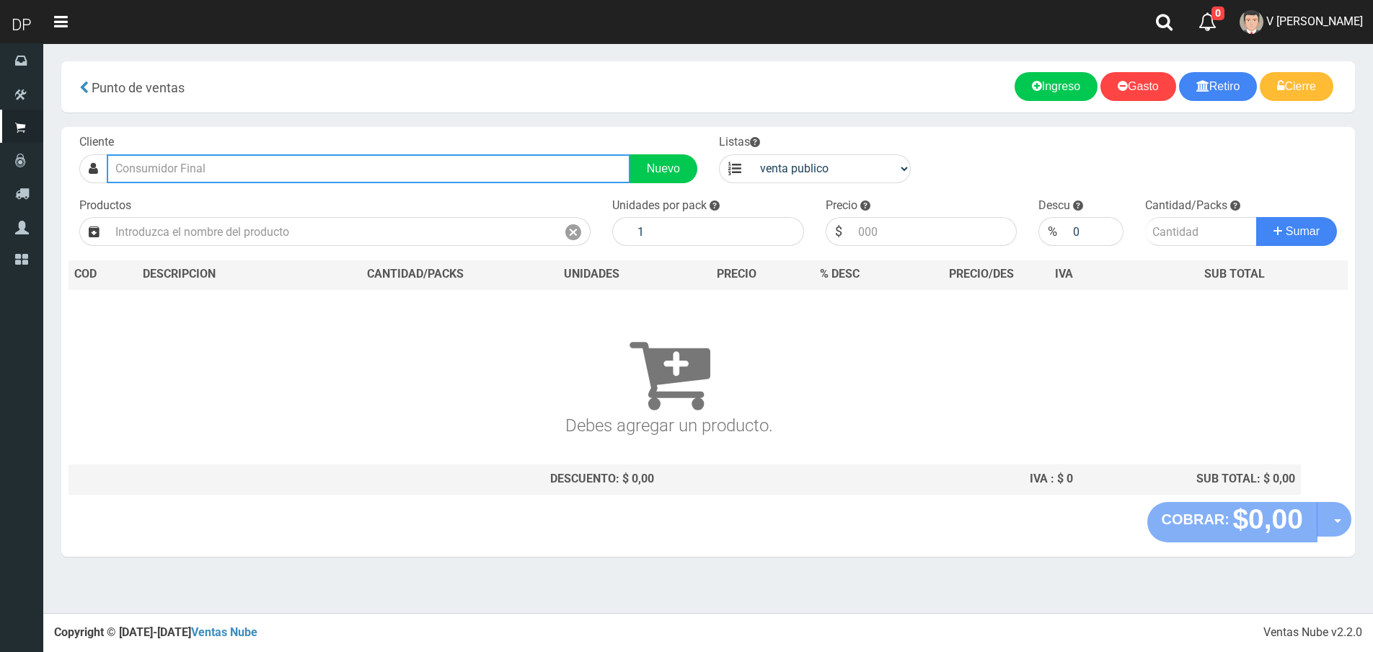
click at [195, 177] on input "text" at bounding box center [369, 168] width 524 height 29
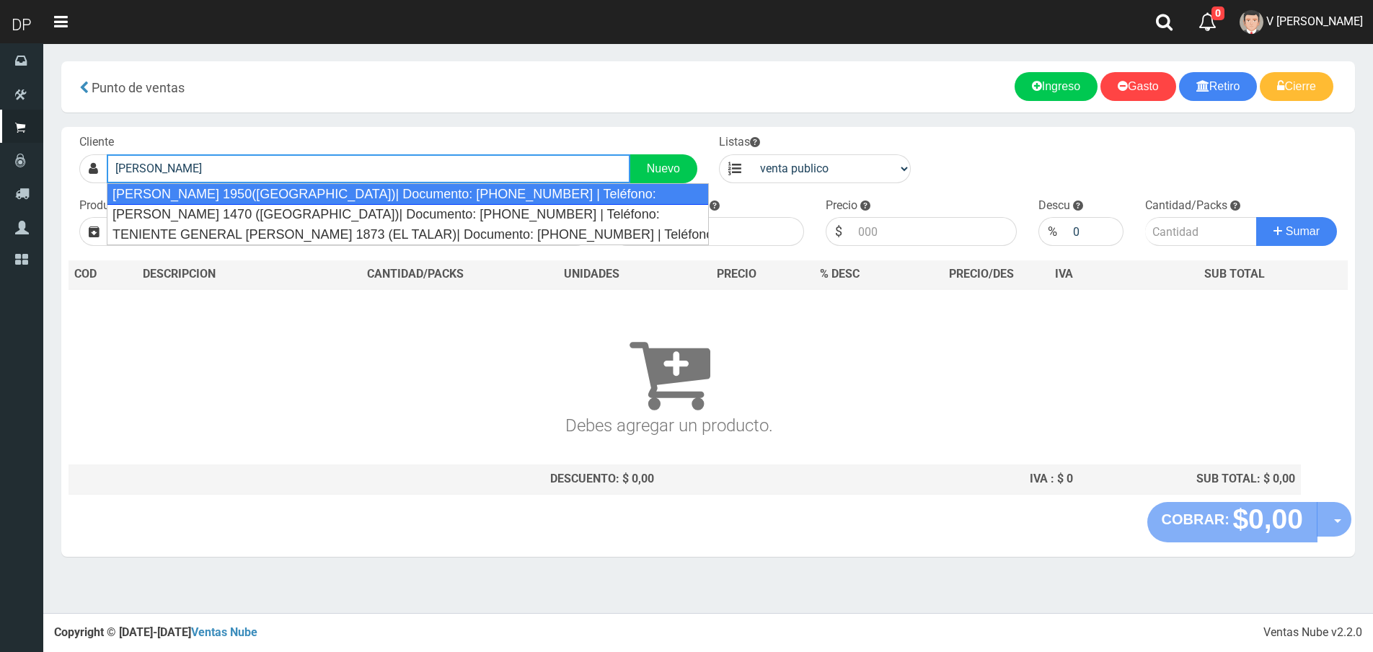
click at [234, 197] on div "[PERSON_NAME] 1950([GEOGRAPHIC_DATA])| Documento: [PHONE_NUMBER] | Teléfono:" at bounding box center [408, 194] width 602 height 22
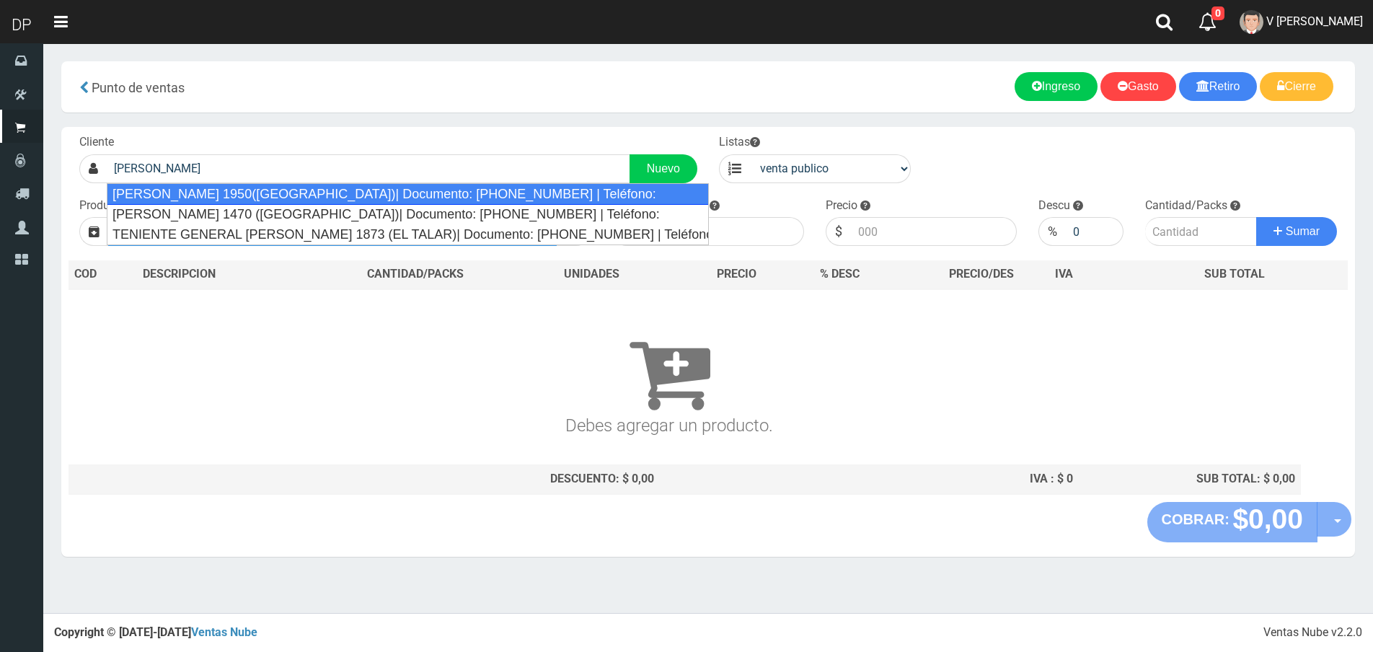
type input "[PERSON_NAME] 1950([GEOGRAPHIC_DATA])| Documento: [PHONE_NUMBER] | Teléfono:"
select select "2"
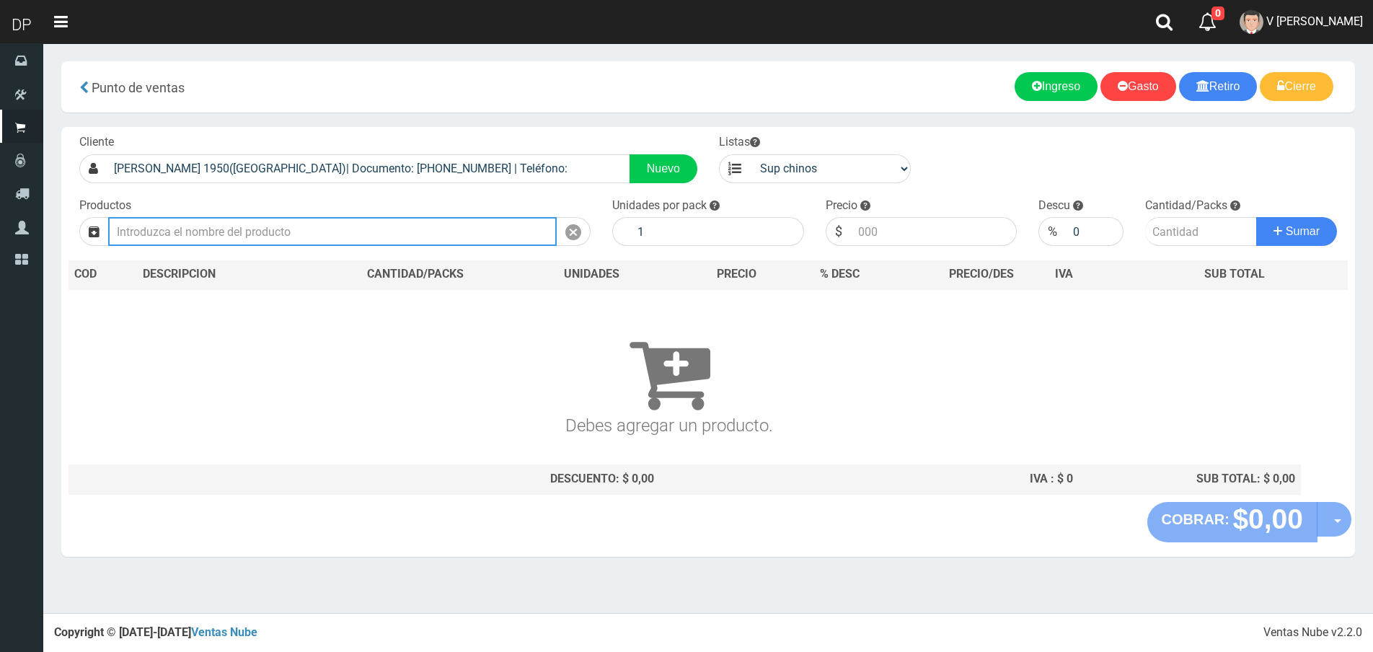
click at [253, 223] on input "text" at bounding box center [332, 231] width 449 height 29
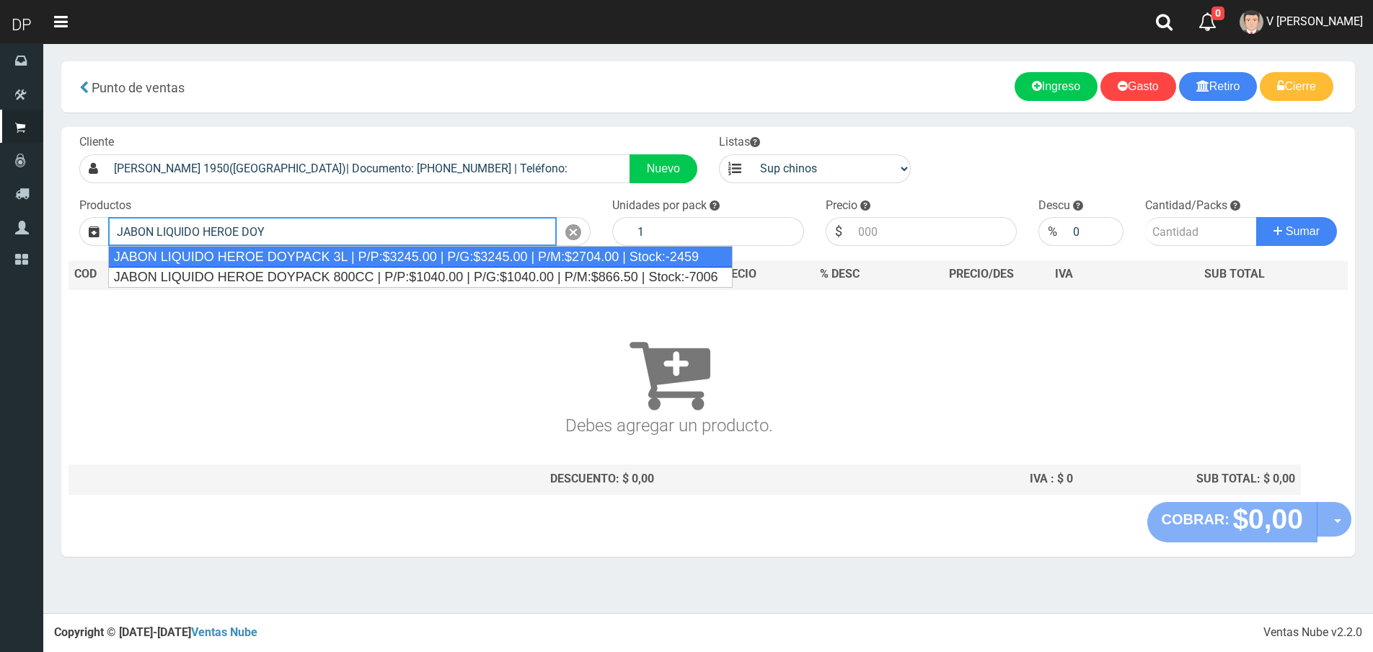
click at [348, 253] on div "JABON LIQUIDO HEROE DOYPACK 3L | P/P:$3245.00 | P/G:$3245.00 | P/M:$2704.00 | S…" at bounding box center [420, 257] width 624 height 22
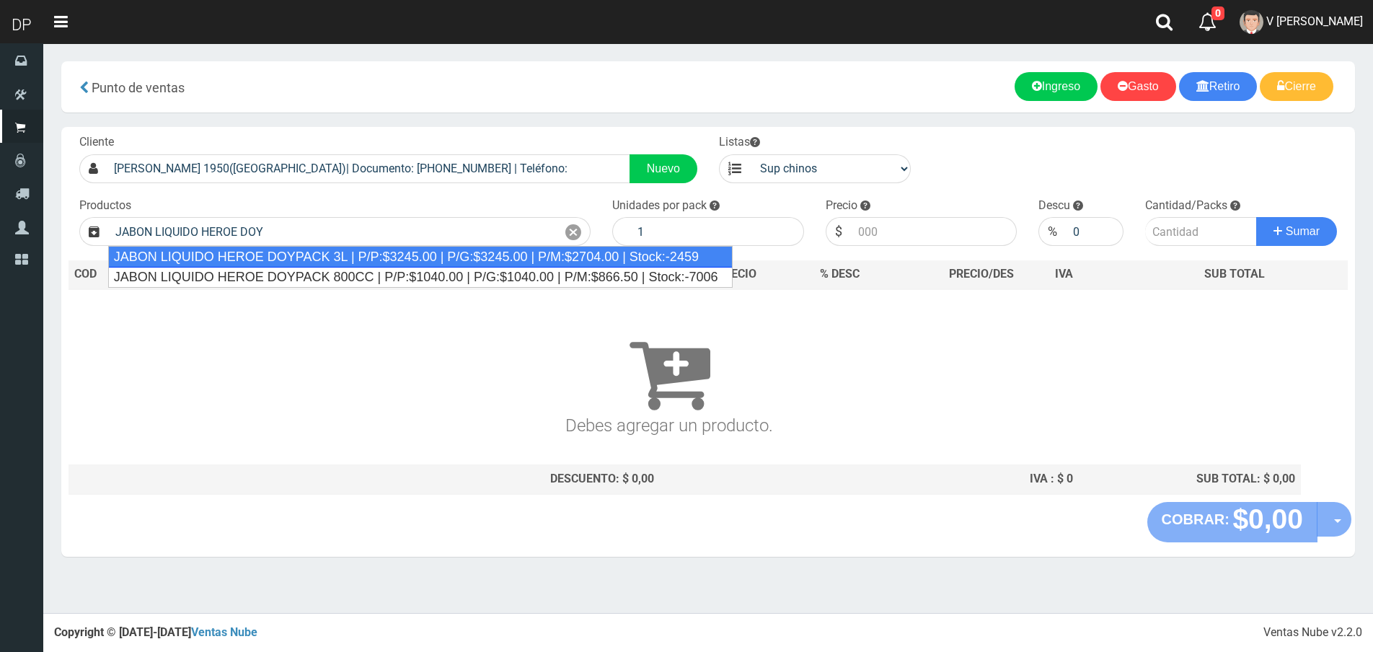
type input "JABON LIQUIDO HEROE DOYPACK 3L | P/P:$3245.00 | P/G:$3245.00 | P/M:$2704.00 | S…"
type input "4"
type input "3245.00"
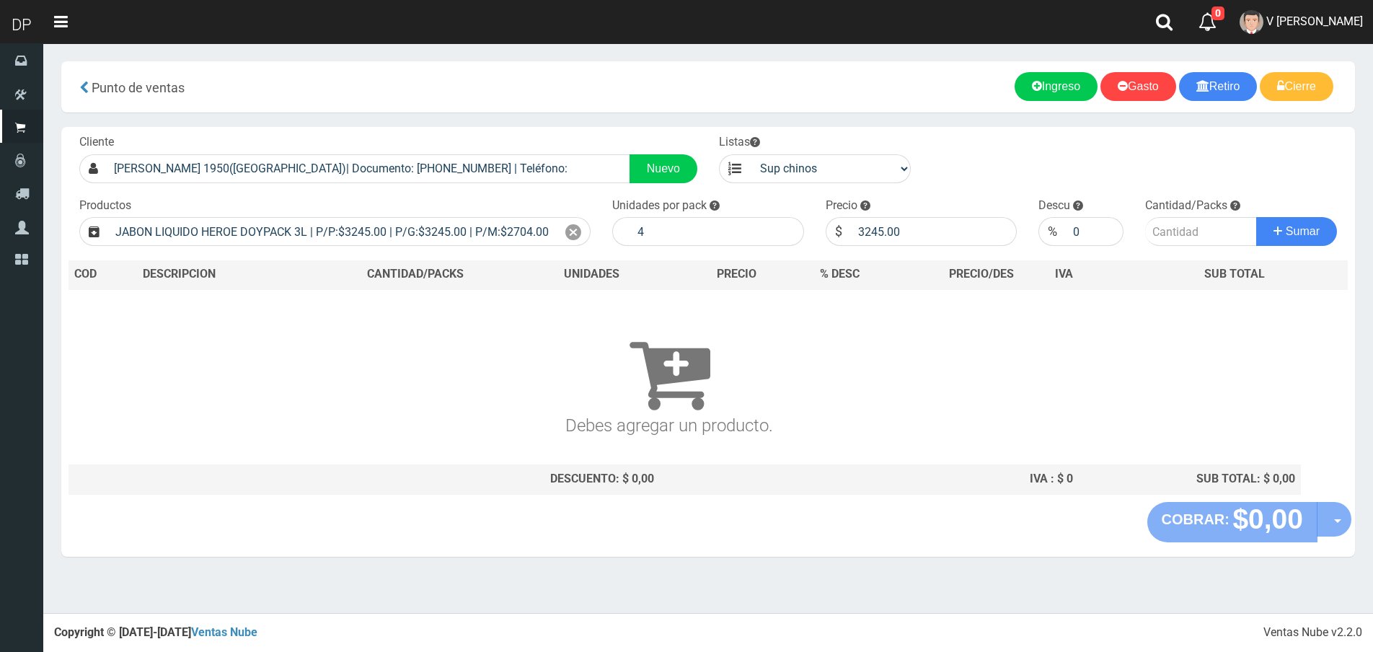
click at [348, 253] on div "Cliente Juan Jose Paso 1950(Ciudadela)| Documento: 5252541 | Teléfono: Nuevo Li…" at bounding box center [708, 314] width 1294 height 375
click at [1229, 240] on input "number" at bounding box center [1201, 231] width 112 height 29
type input "1"
click at [1256, 217] on button "Sumar" at bounding box center [1296, 231] width 81 height 29
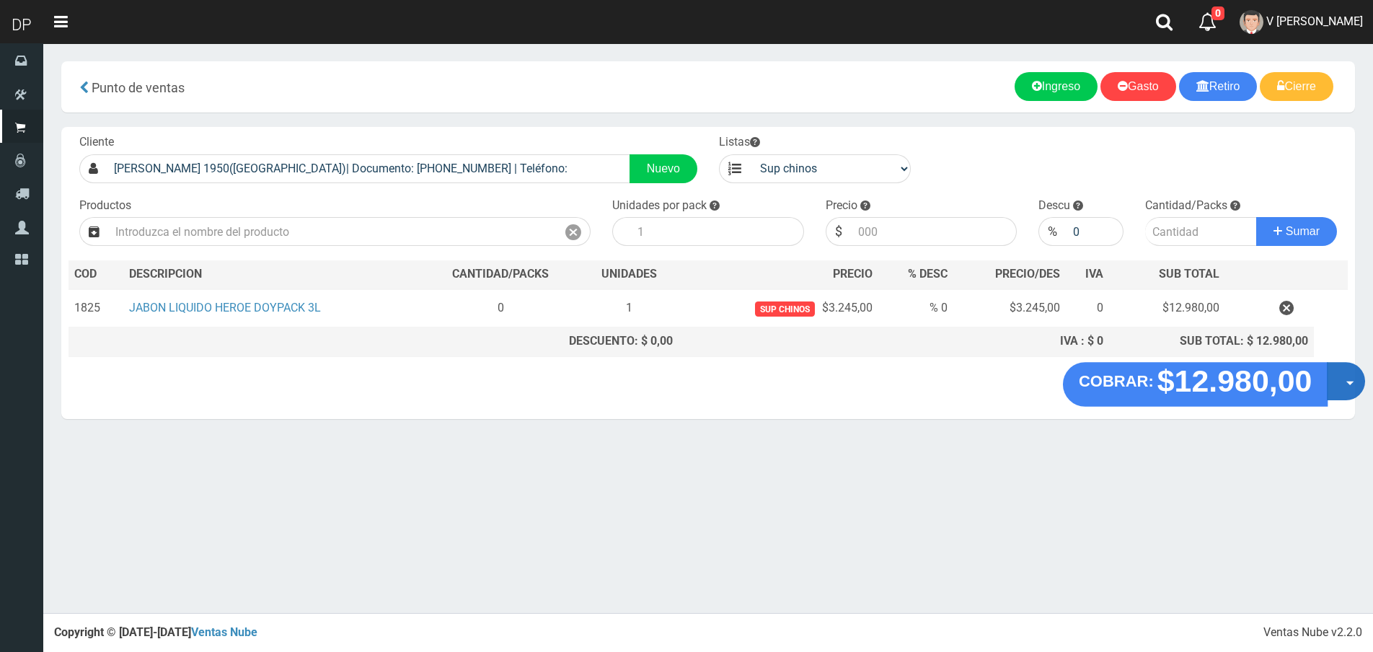
click at [1342, 376] on button "Opciones" at bounding box center [1346, 381] width 38 height 38
click at [1340, 395] on link "Hacer Devolucion" at bounding box center [1299, 385] width 129 height 33
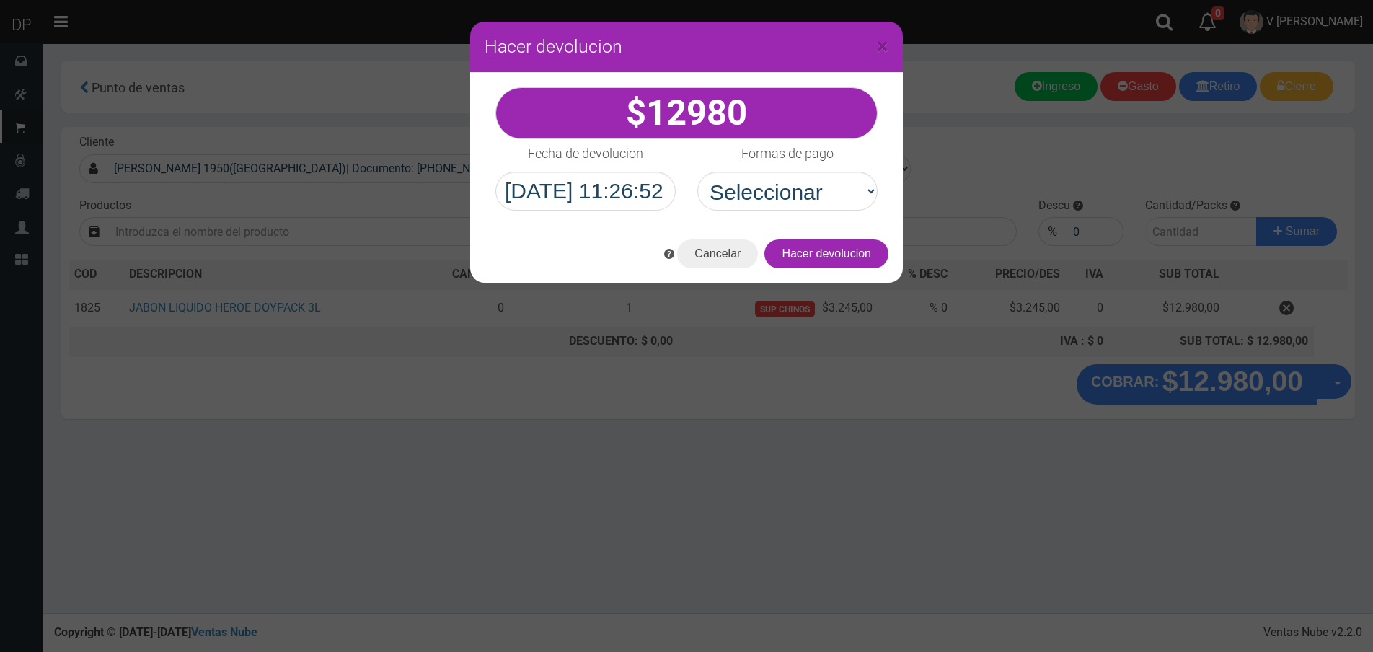
click at [885, 188] on div "Formas de pago Seleccionar Efectivo Tarjeta de Crédito Depósito Débito" at bounding box center [787, 174] width 202 height 71
drag, startPoint x: 805, startPoint y: 188, endPoint x: 822, endPoint y: 204, distance: 23.0
click at [805, 188] on select "Seleccionar Efectivo Tarjeta de Crédito Depósito Débito" at bounding box center [787, 191] width 180 height 39
select select "Efectivo"
click at [697, 172] on select "Seleccionar Efectivo Tarjeta de Crédito Depósito Débito" at bounding box center [787, 191] width 180 height 39
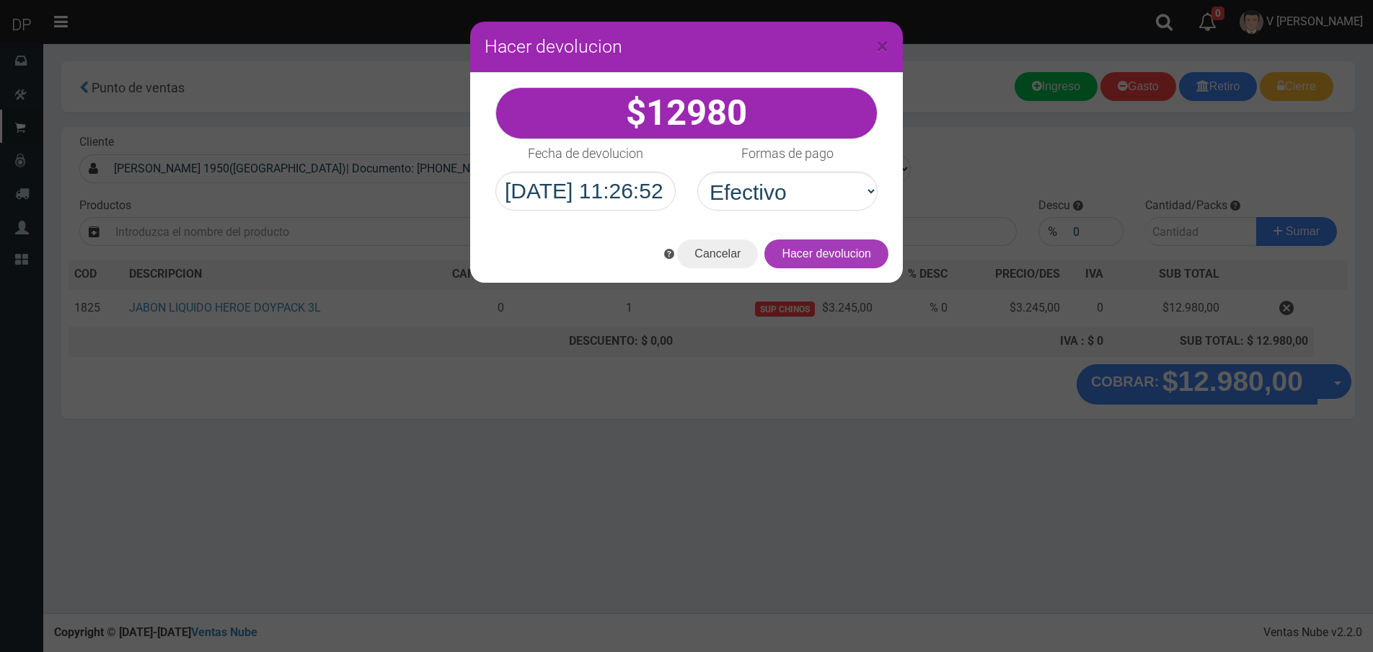
click at [847, 250] on button "Hacer devolucion" at bounding box center [826, 253] width 124 height 29
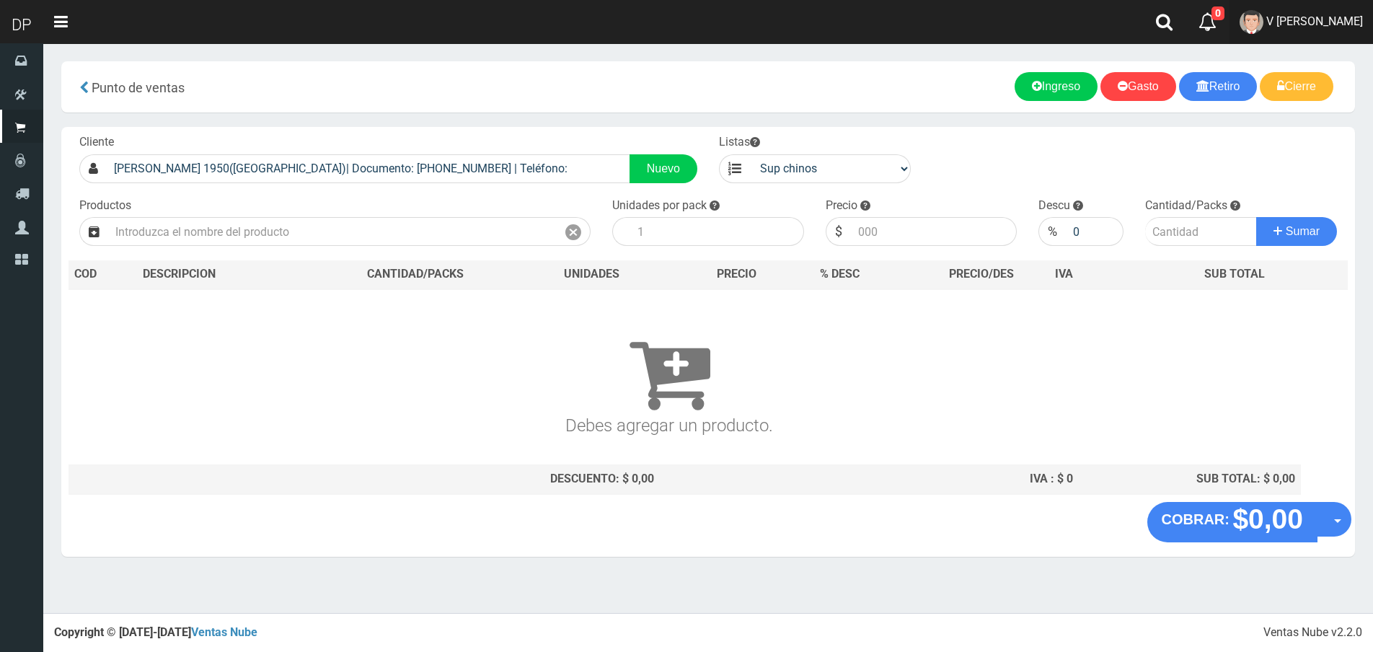
click at [1337, 39] on link "V Maria Graciela vargas" at bounding box center [1300, 22] width 143 height 44
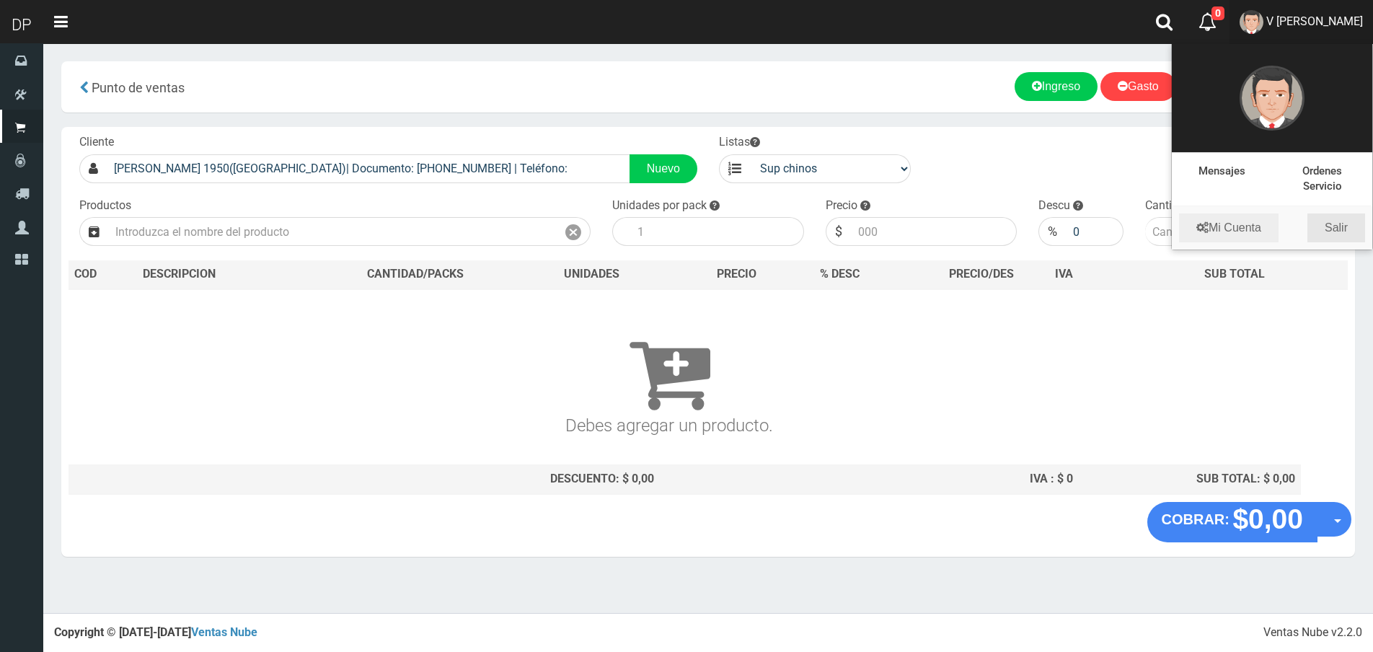
click at [1340, 238] on link "Salir" at bounding box center [1336, 227] width 58 height 29
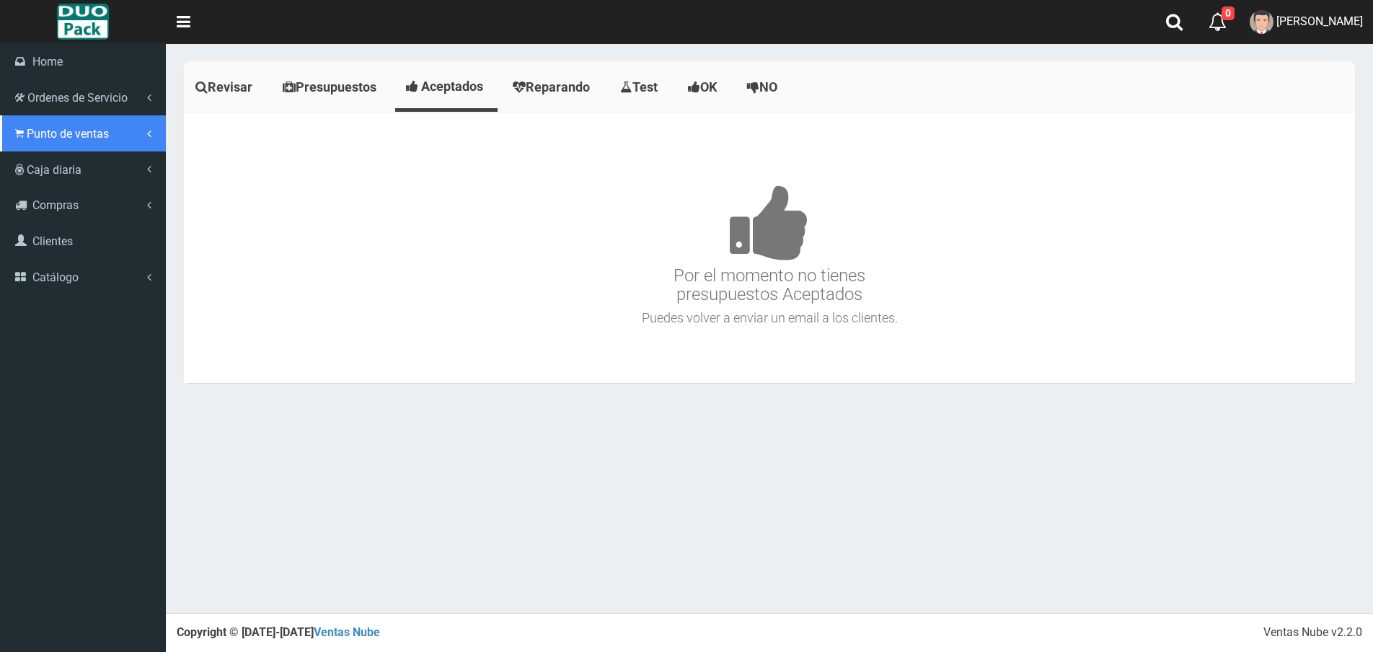
click at [16, 126] on link "Punto de ventas" at bounding box center [83, 133] width 166 height 36
click at [77, 147] on link "Punto de ventas" at bounding box center [83, 133] width 166 height 36
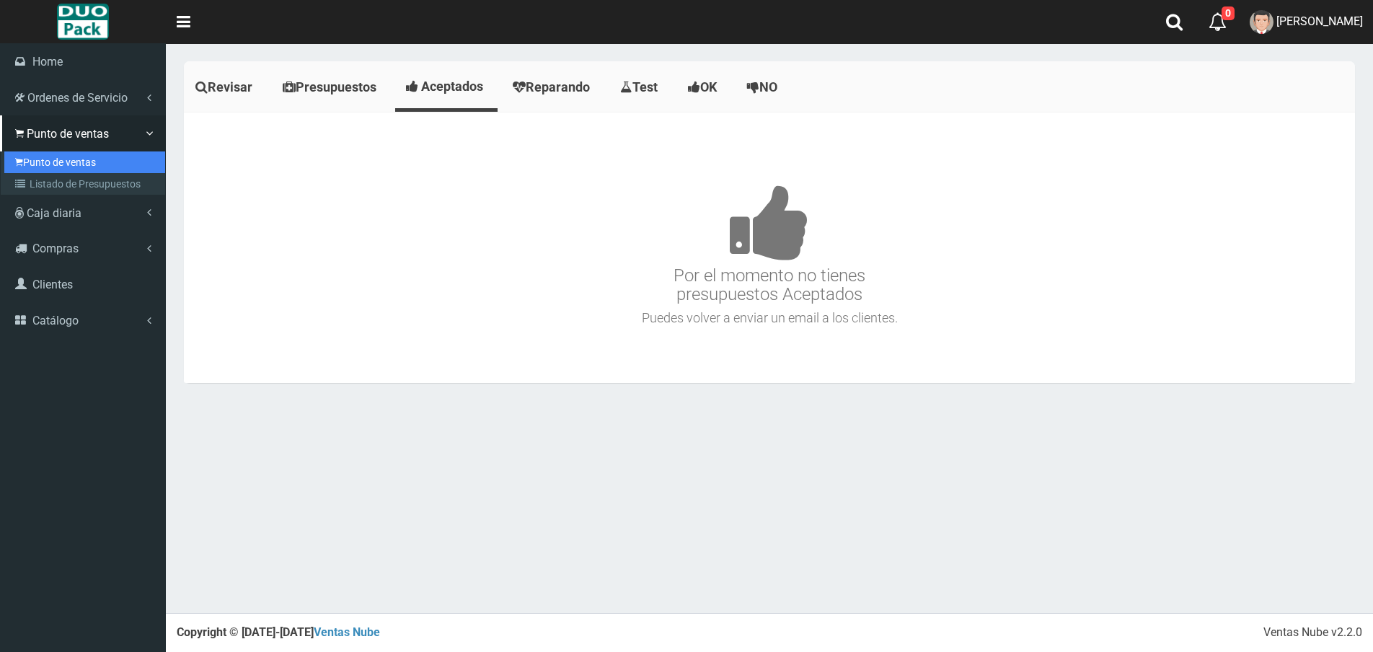
click at [83, 156] on link "Punto de ventas" at bounding box center [84, 162] width 161 height 22
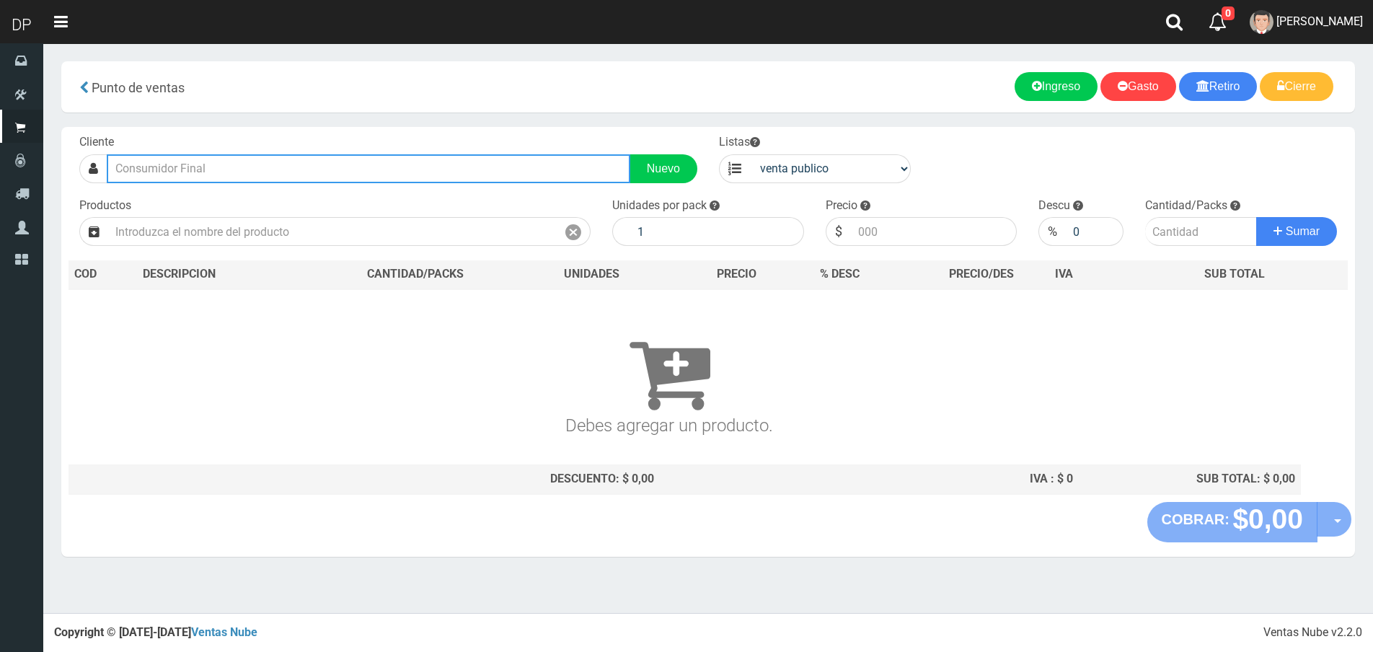
click at [293, 157] on input "text" at bounding box center [369, 168] width 524 height 29
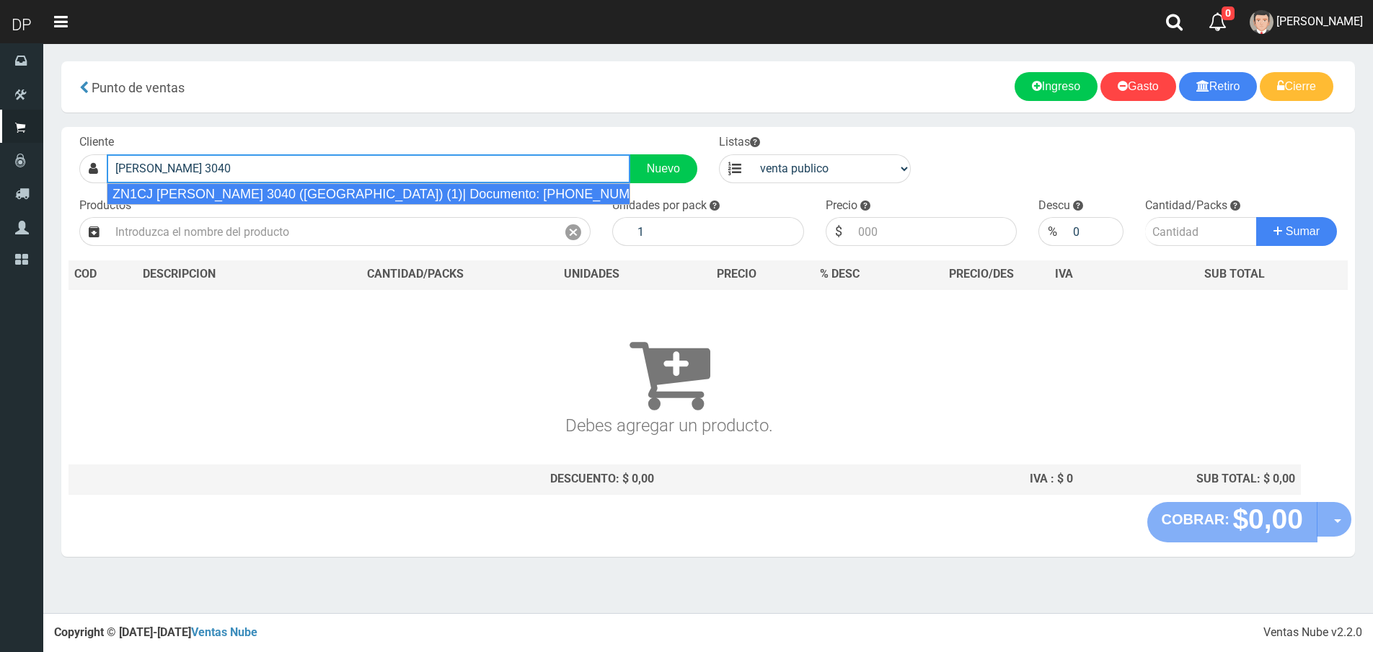
click at [305, 193] on div "ZN1CJ ESTRADA 3040 (VILLA MAIPU) (1)| Documento: 3468484646 | Teléfono:" at bounding box center [369, 194] width 524 height 22
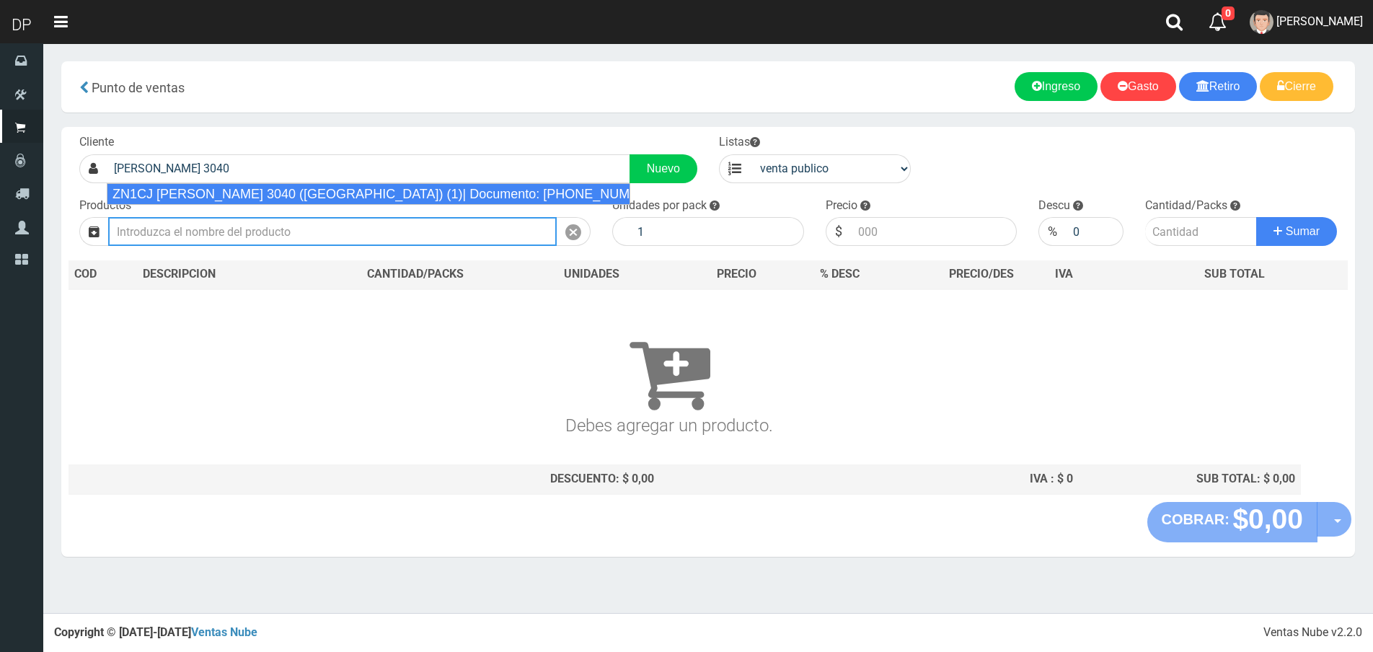
type input "ZN1CJ ESTRADA 3040 (VILLA MAIPU) (1)| Documento: 3468484646 | Teléfono:"
select select "2"
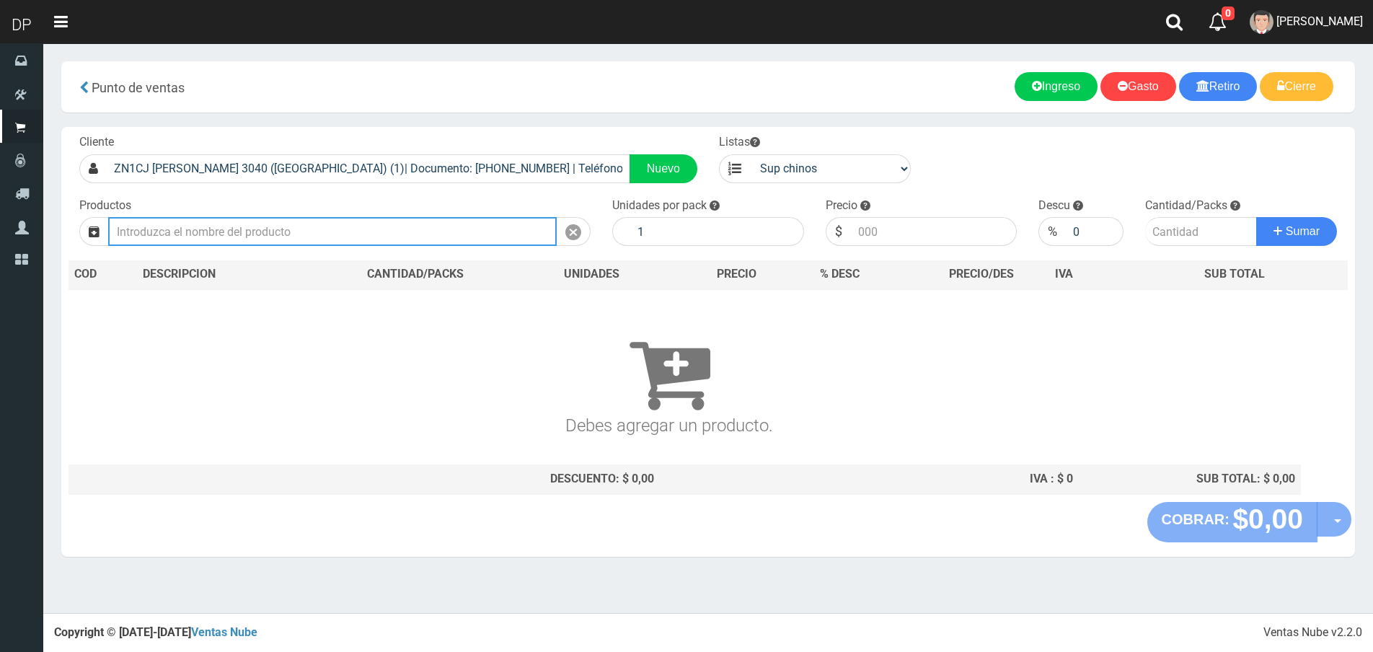
click at [299, 238] on input "text" at bounding box center [332, 231] width 449 height 29
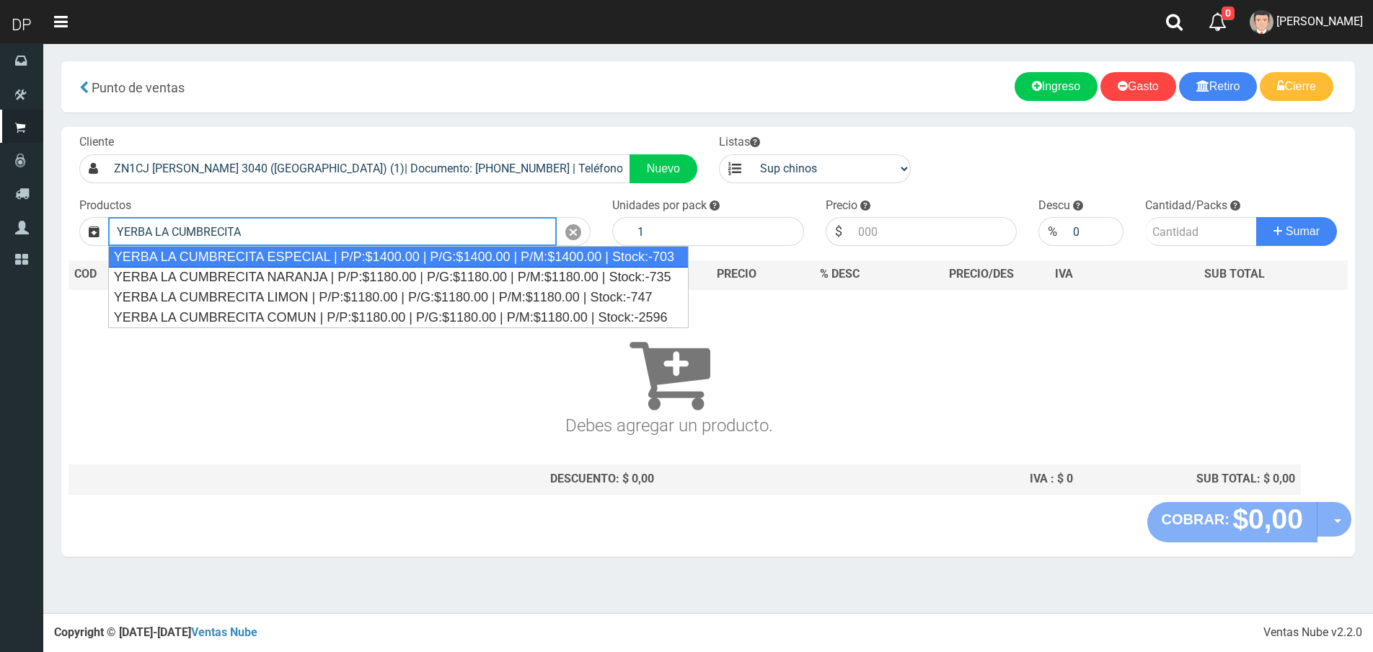
click at [387, 260] on div "YERBA LA CUMBRECITA ESPECIAL | P/P:$1400.00 | P/G:$1400.00 | P/M:$1400.00 | Sto…" at bounding box center [398, 257] width 580 height 22
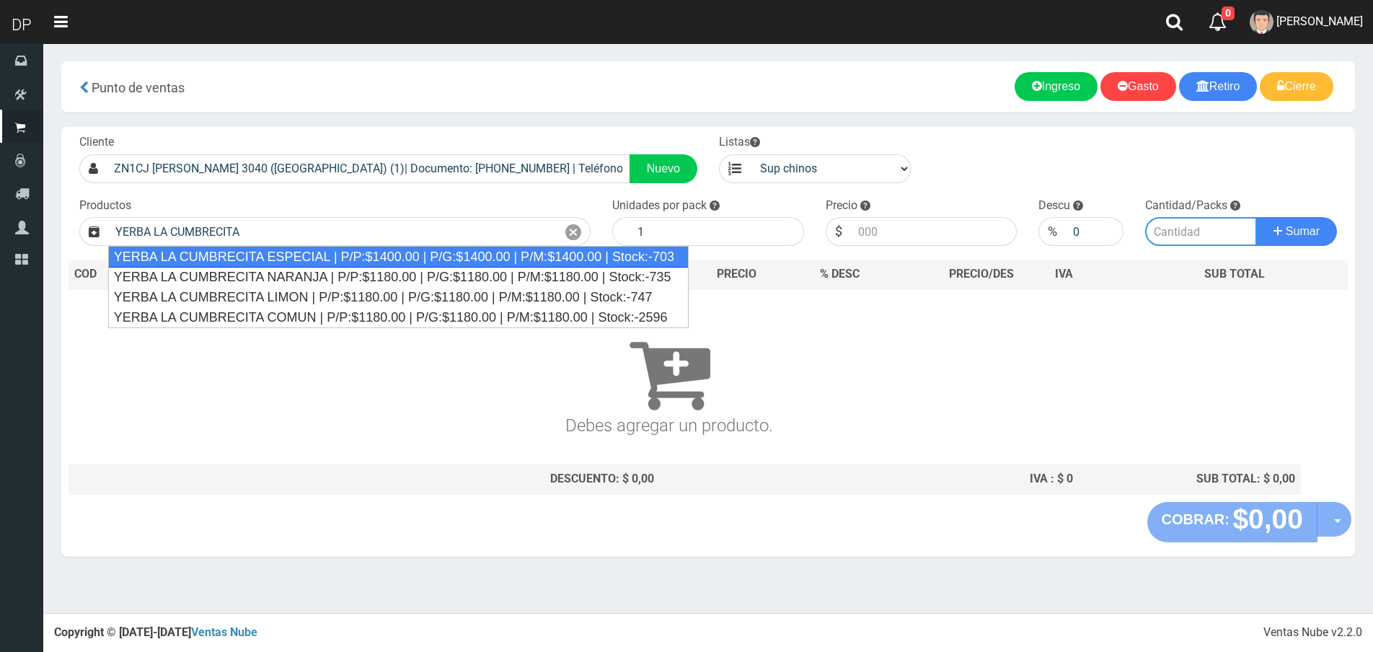
type input "YERBA LA CUMBRECITA ESPECIAL | P/P:$1400.00 | P/G:$1400.00 | P/M:$1400.00 | Sto…"
type input "10"
type input "1400.00"
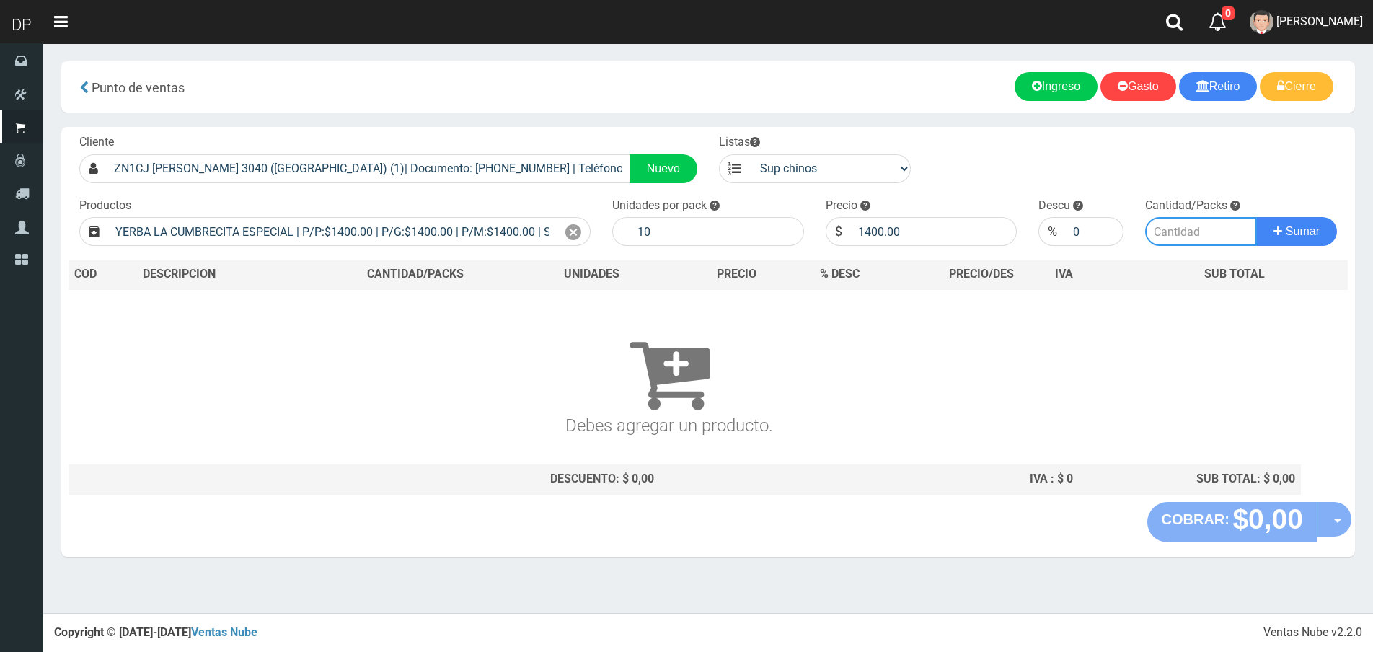
click at [1155, 231] on input "number" at bounding box center [1201, 231] width 112 height 29
type input "1"
click at [1256, 217] on button "Sumar" at bounding box center [1296, 231] width 81 height 29
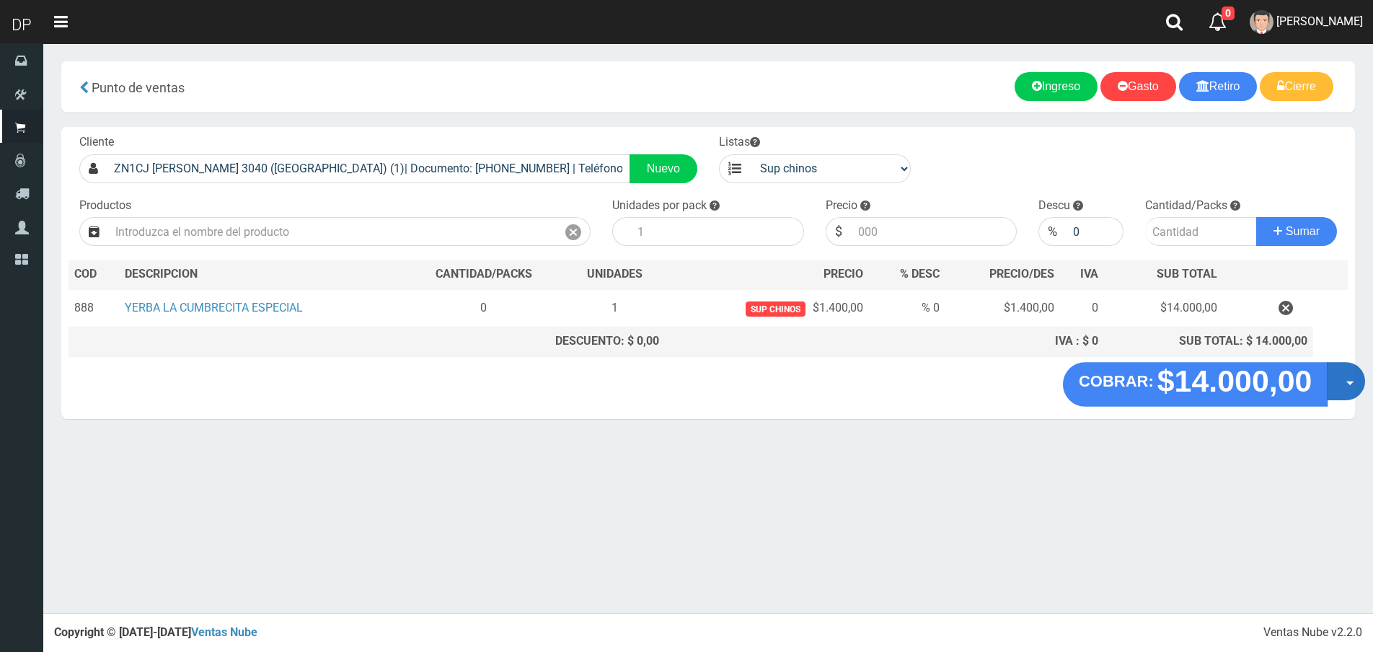
click at [1352, 372] on button "Opciones" at bounding box center [1346, 381] width 38 height 38
click at [1310, 389] on link "Hacer Devolucion" at bounding box center [1299, 385] width 129 height 33
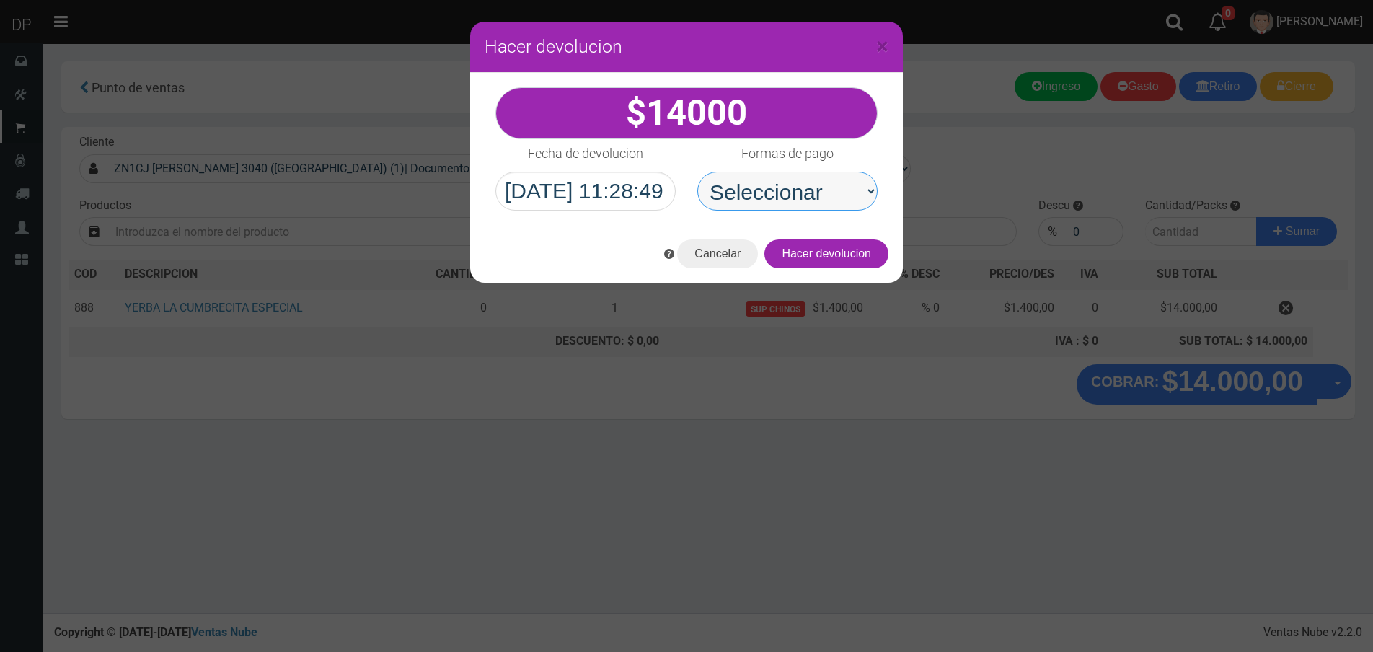
drag, startPoint x: 782, startPoint y: 172, endPoint x: 790, endPoint y: 195, distance: 25.1
click at [782, 172] on select "Seleccionar Efectivo Tarjeta de Crédito Depósito Débito" at bounding box center [787, 191] width 180 height 39
select select "Efectivo"
click at [697, 172] on select "Seleccionar Efectivo Tarjeta de Crédito Depósito Débito" at bounding box center [787, 191] width 180 height 39
click at [852, 260] on button "Hacer devolucion" at bounding box center [826, 253] width 124 height 29
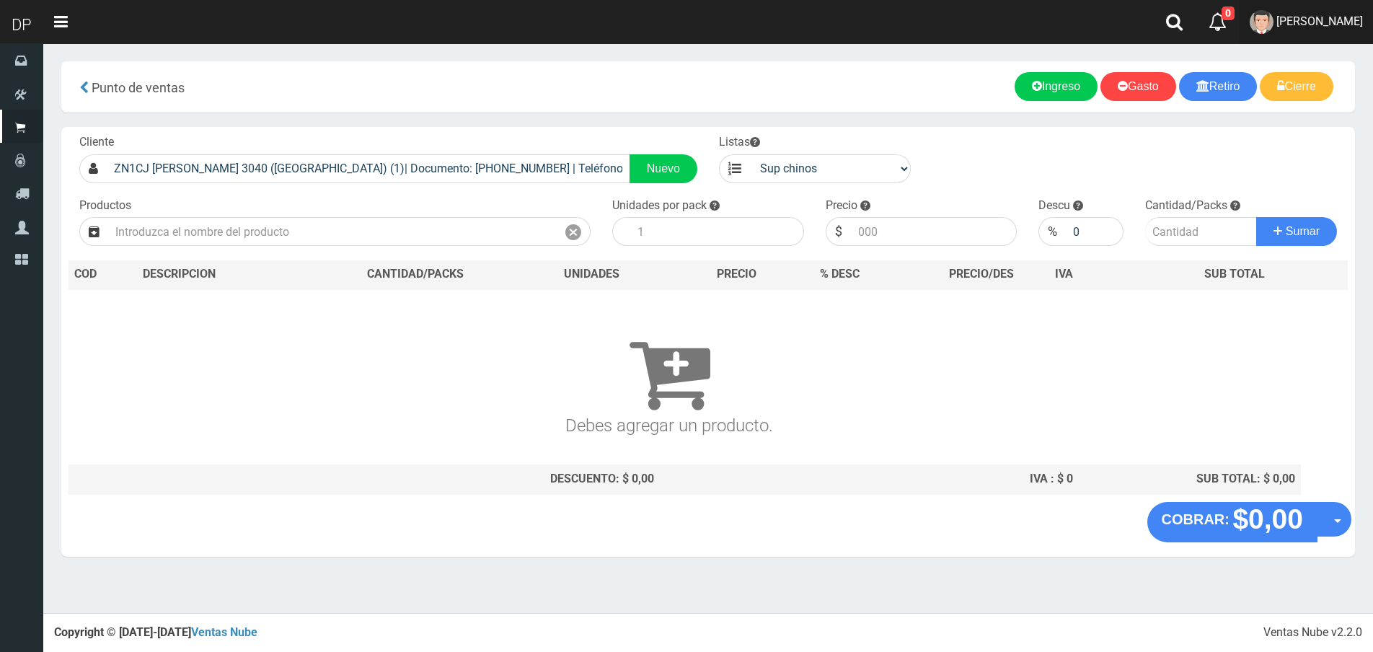
click at [1328, 32] on link "AXELL MOYA" at bounding box center [1306, 22] width 133 height 44
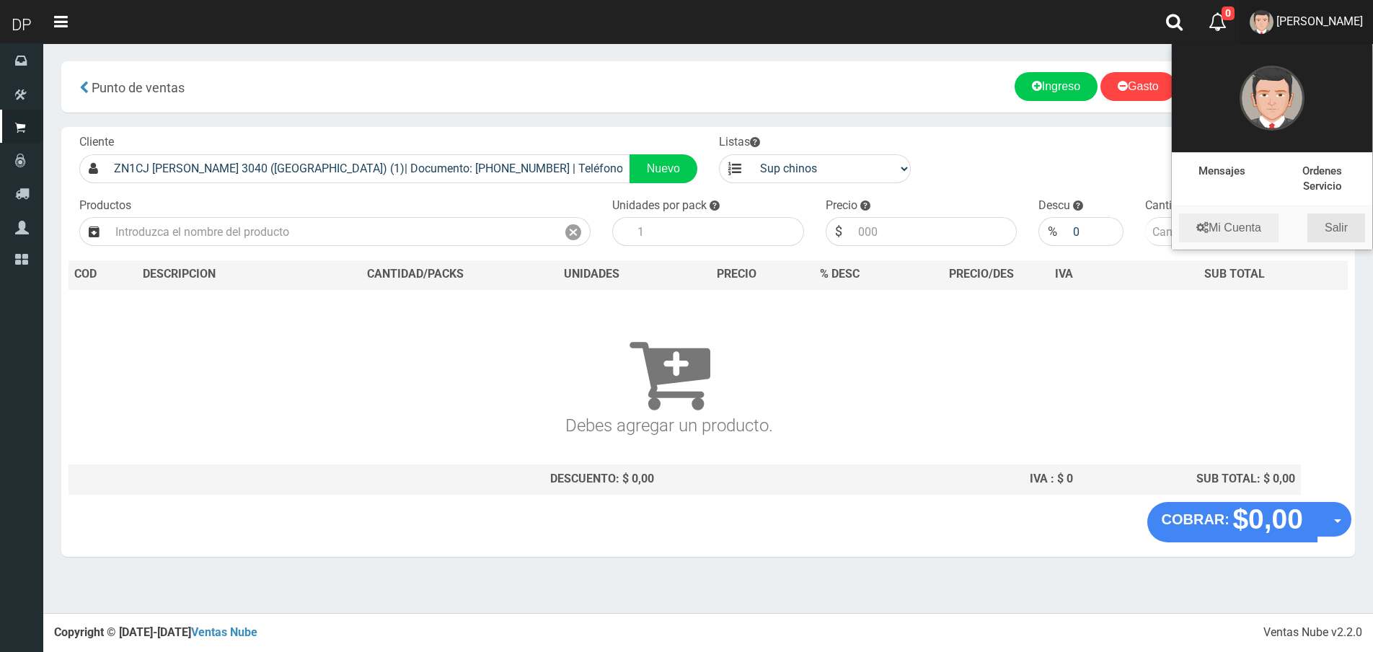
click at [1345, 230] on link "Salir" at bounding box center [1336, 227] width 58 height 29
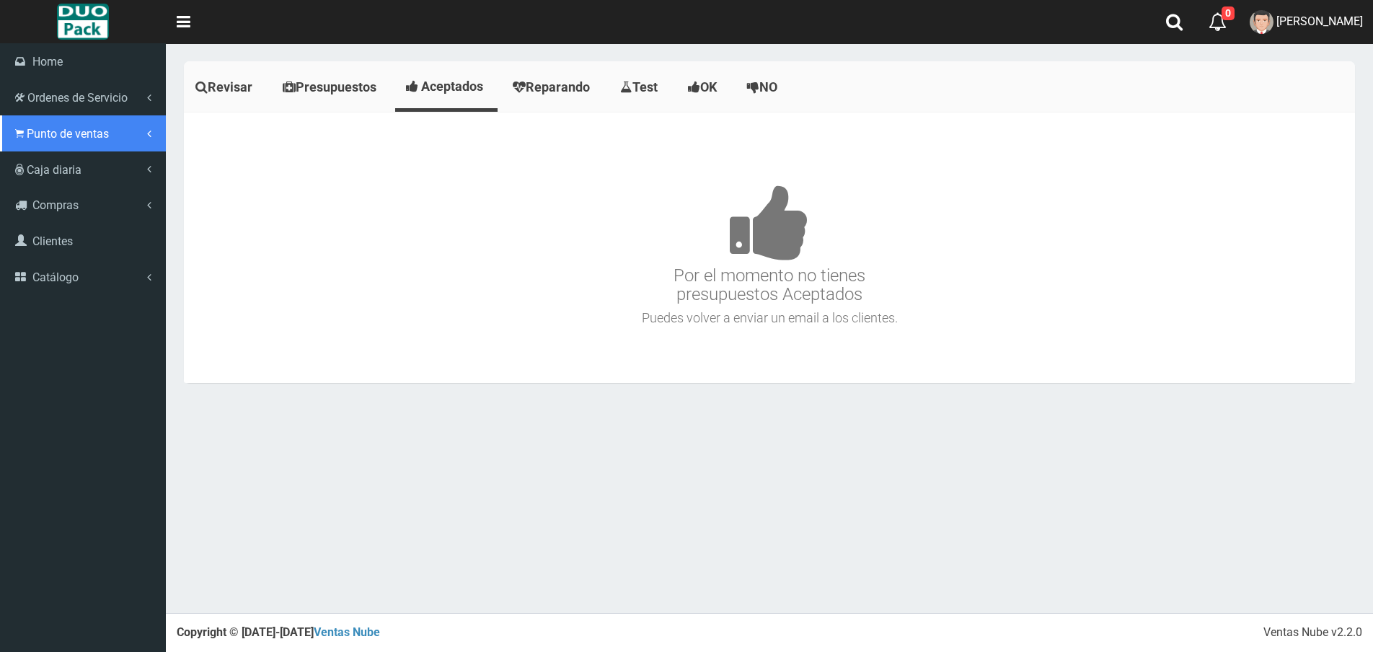
click at [22, 119] on link "Punto de ventas" at bounding box center [83, 133] width 166 height 36
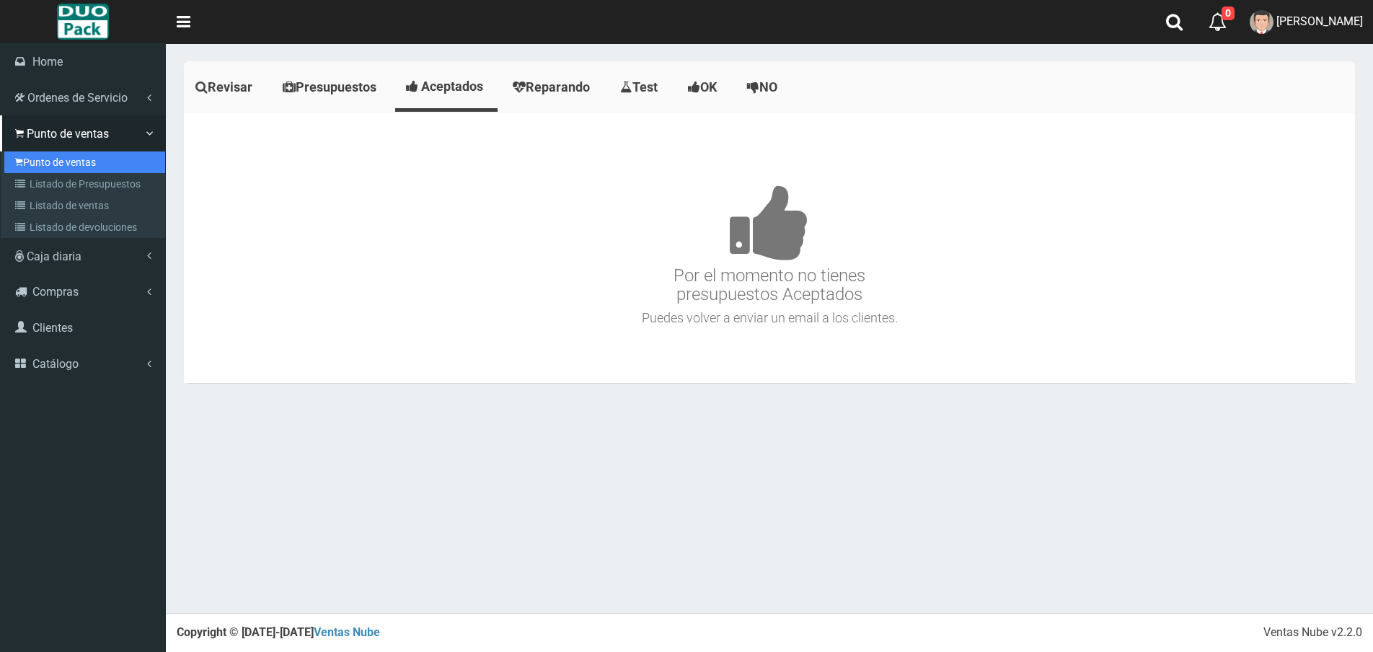
click at [62, 152] on link "Punto de ventas" at bounding box center [84, 162] width 161 height 22
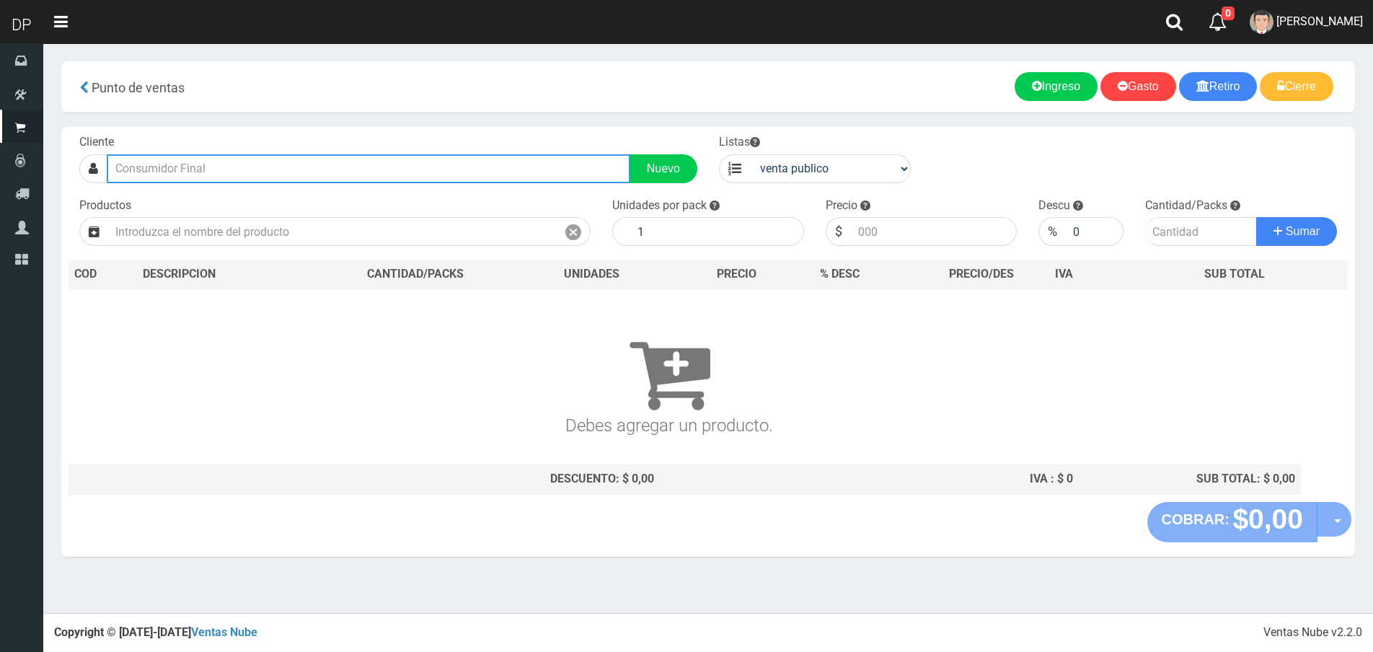
click at [210, 168] on input "text" at bounding box center [369, 168] width 524 height 29
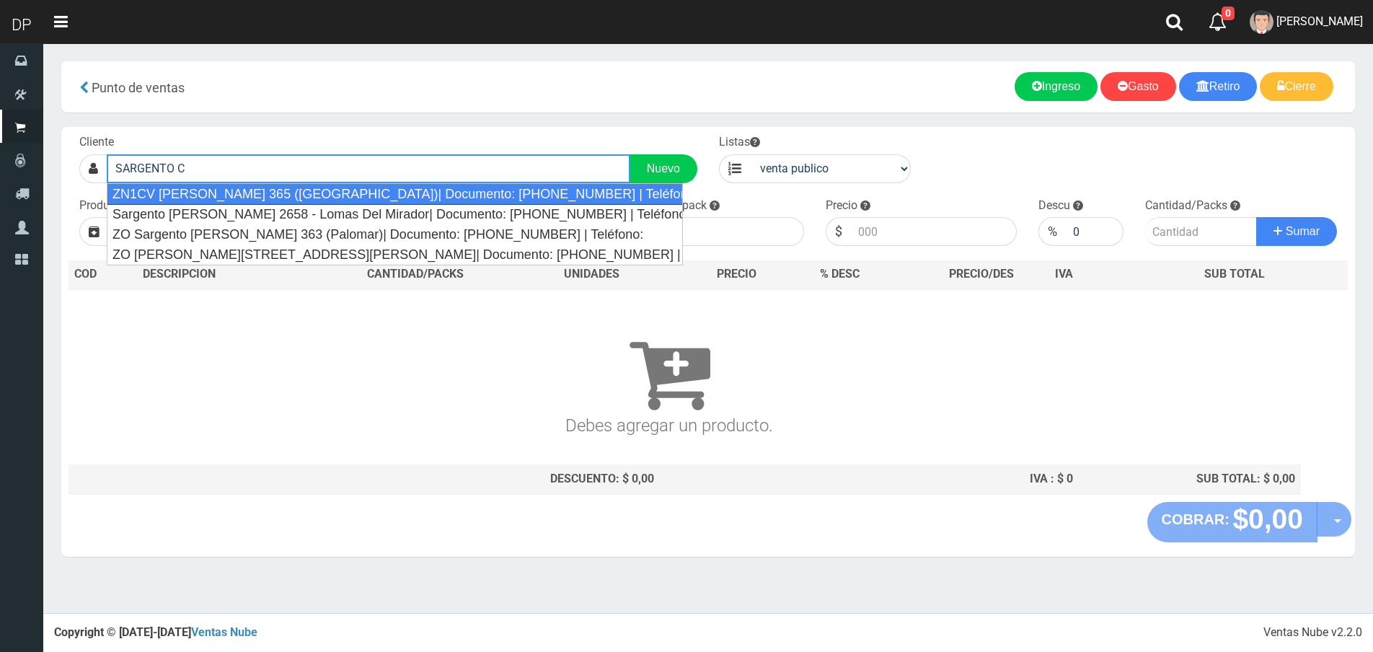
click at [335, 195] on div "ZN1CV [PERSON_NAME] 365 ([GEOGRAPHIC_DATA])| Documento: [PHONE_NUMBER] | Teléfo…" at bounding box center [395, 194] width 576 height 22
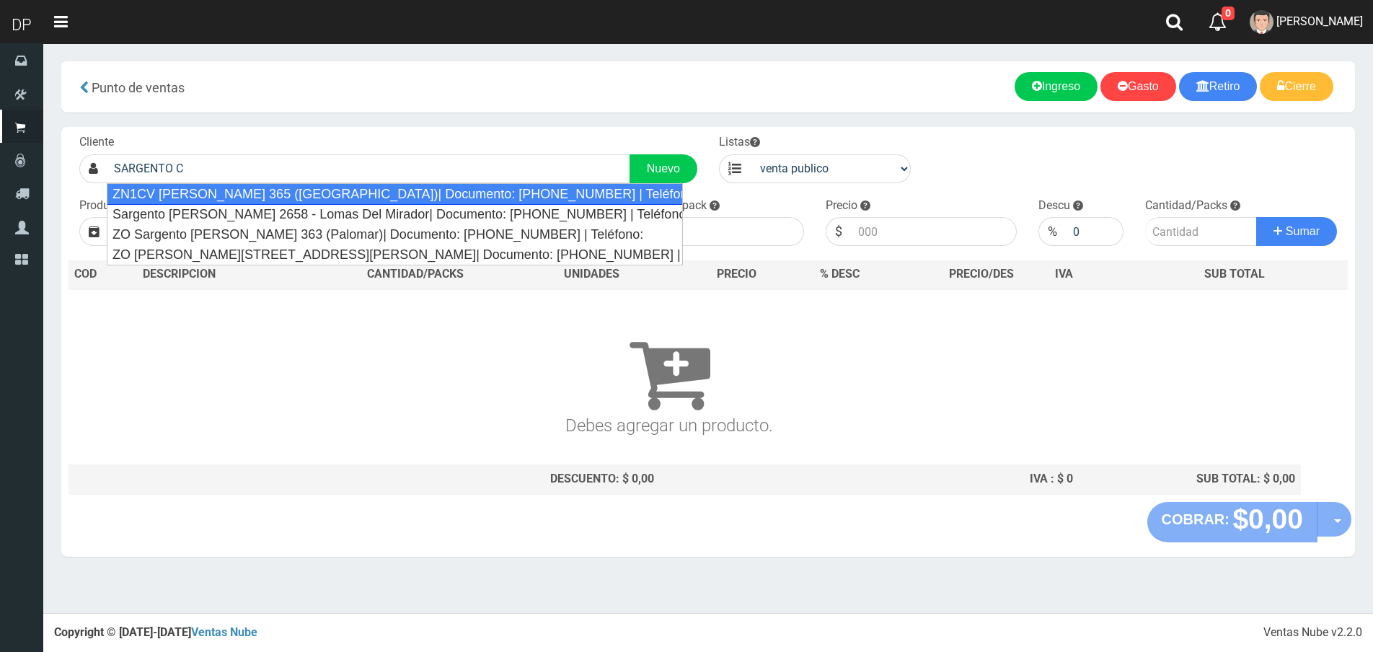
type input "ZN1CV [PERSON_NAME] 365 ([GEOGRAPHIC_DATA])| Documento: [PHONE_NUMBER] | Teléfo…"
select select "2"
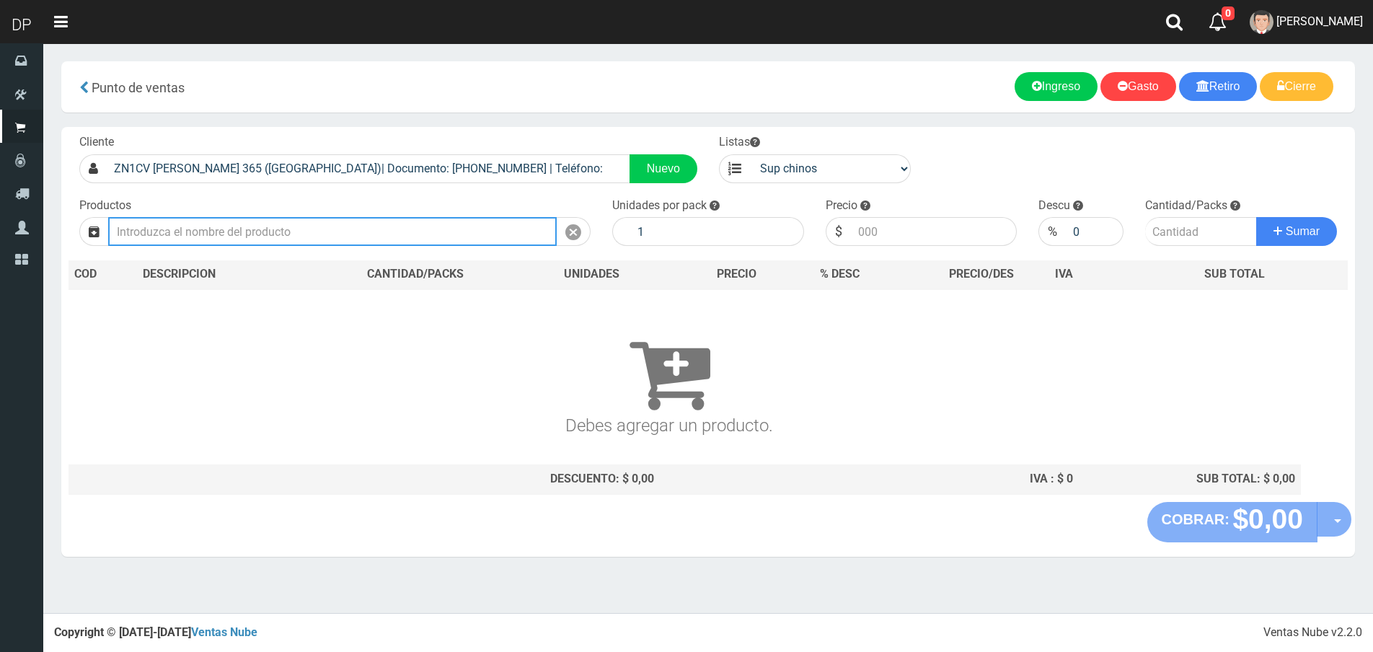
click at [281, 227] on input "text" at bounding box center [332, 231] width 449 height 29
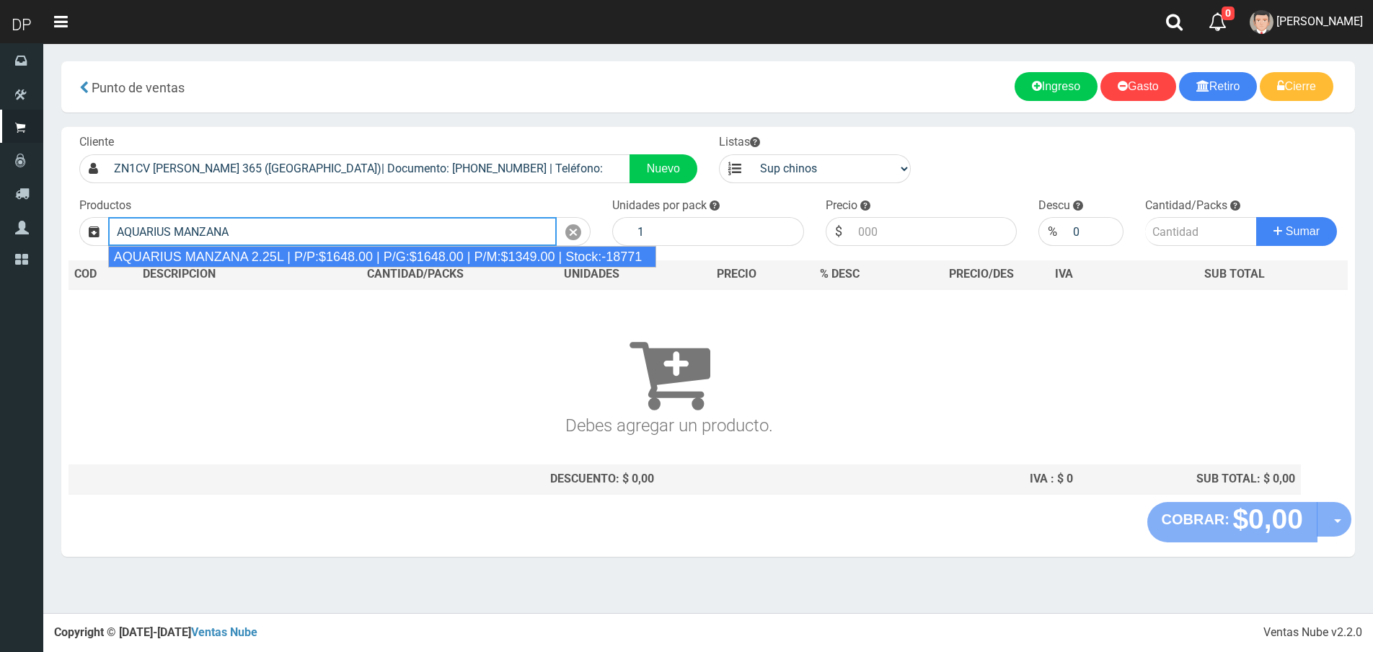
click at [291, 256] on div "AQUARIUS MANZANA 2.25L | P/P:$1648.00 | P/G:$1648.00 | P/M:$1349.00 | Stock:-18…" at bounding box center [382, 257] width 549 height 22
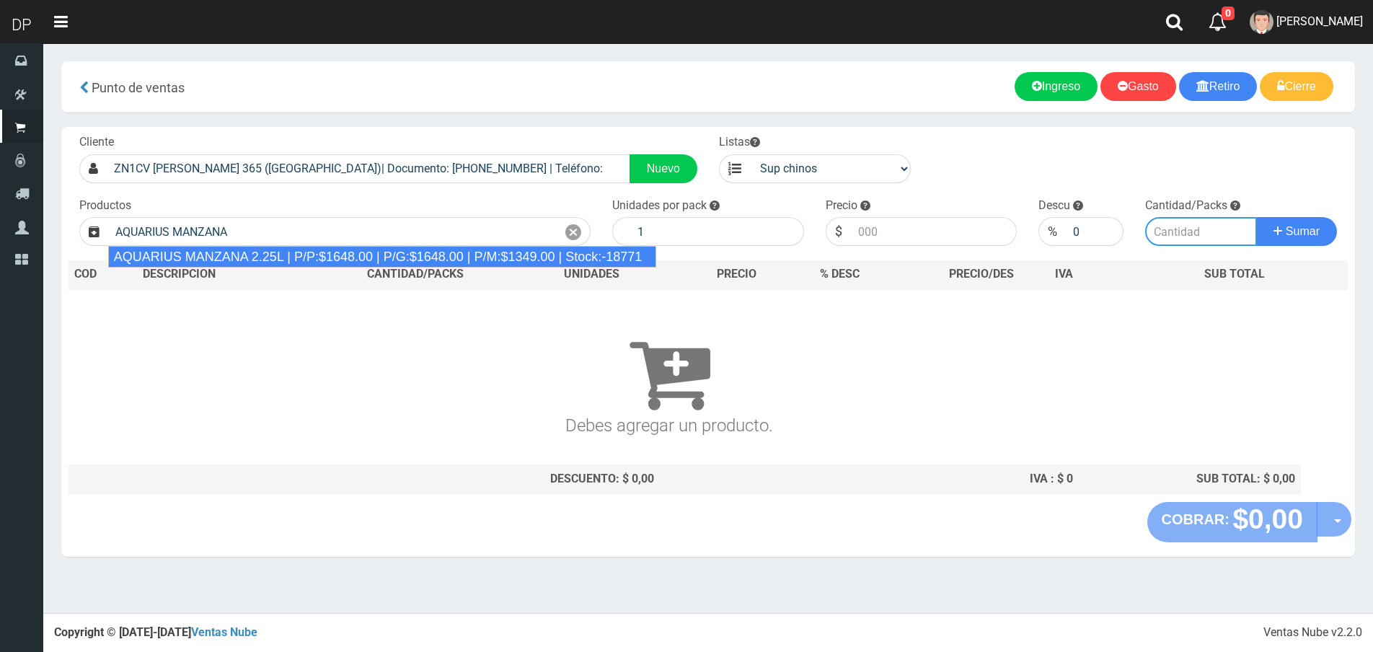
type input "AQUARIUS MANZANA 2.25L | P/P:$1648.00 | P/G:$1648.00 | P/M:$1349.00 | Stock:-18…"
type input "6"
type input "1648.00"
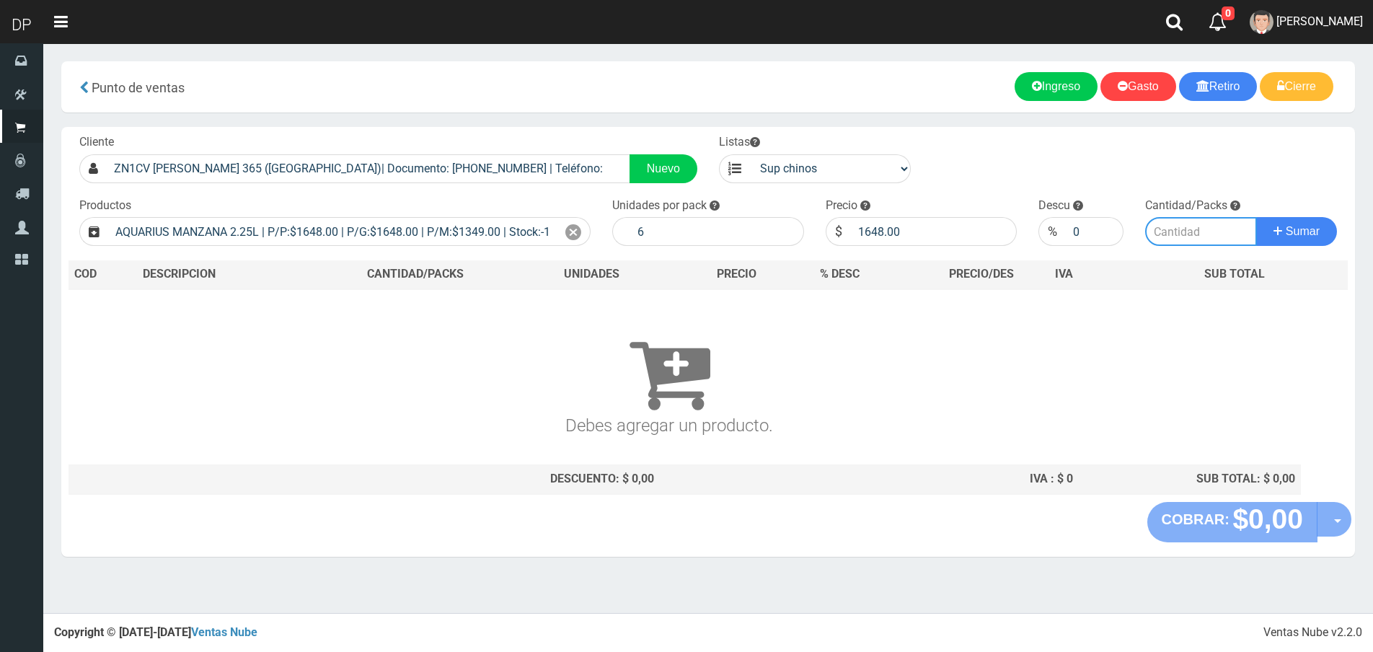
click at [1199, 234] on input "number" at bounding box center [1201, 231] width 112 height 29
type input "1"
click at [1256, 217] on button "Sumar" at bounding box center [1296, 231] width 81 height 29
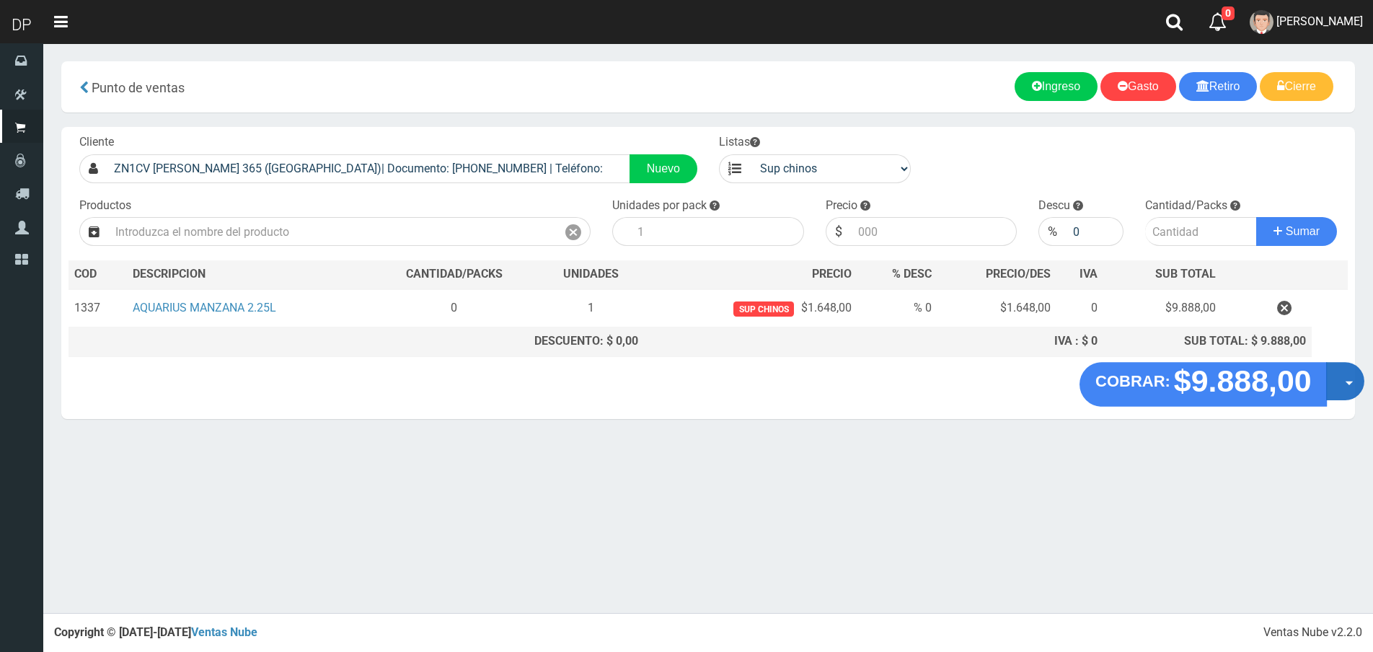
click at [1345, 384] on button "Opciones" at bounding box center [1345, 381] width 38 height 38
click at [1326, 390] on link "Hacer Devolucion" at bounding box center [1299, 385] width 129 height 33
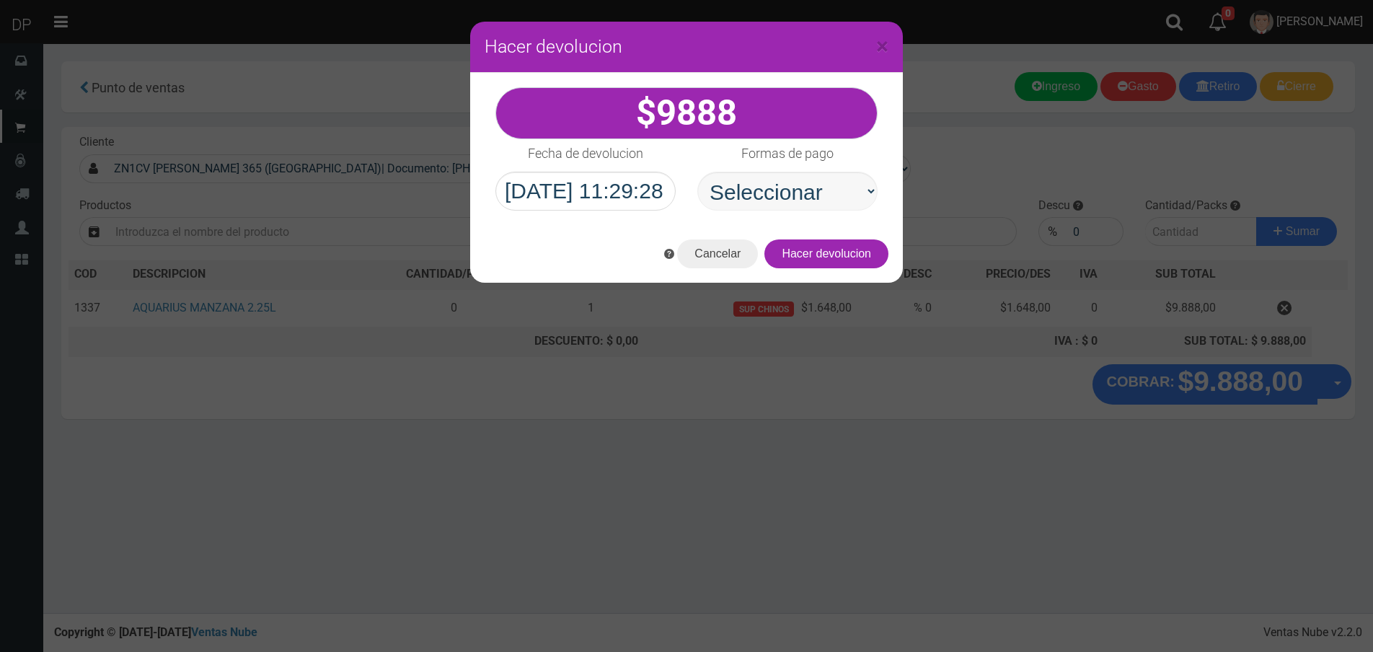
select select "Efectivo"
click at [697, 172] on select "Seleccionar Efectivo Tarjeta de Crédito Depósito Débito" at bounding box center [787, 191] width 180 height 39
click at [850, 254] on button "Hacer devolucion" at bounding box center [826, 253] width 124 height 29
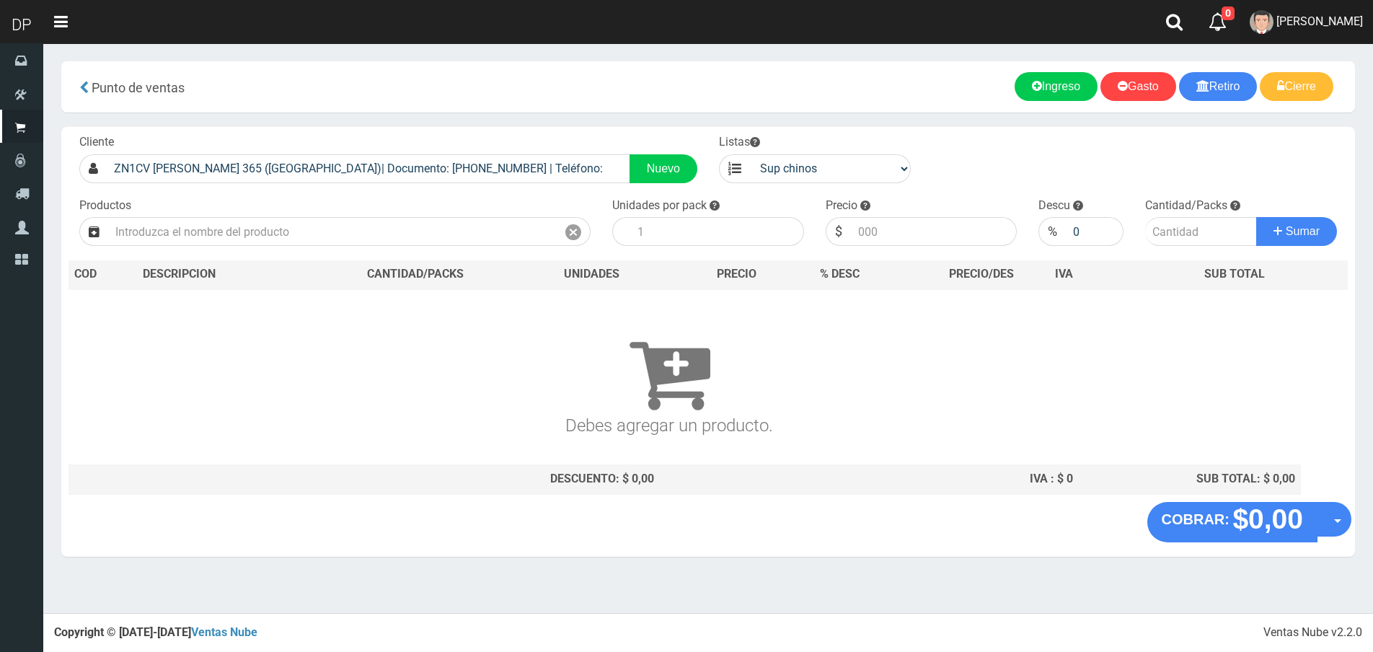
click at [1280, 36] on link "[PERSON_NAME]" at bounding box center [1306, 22] width 133 height 44
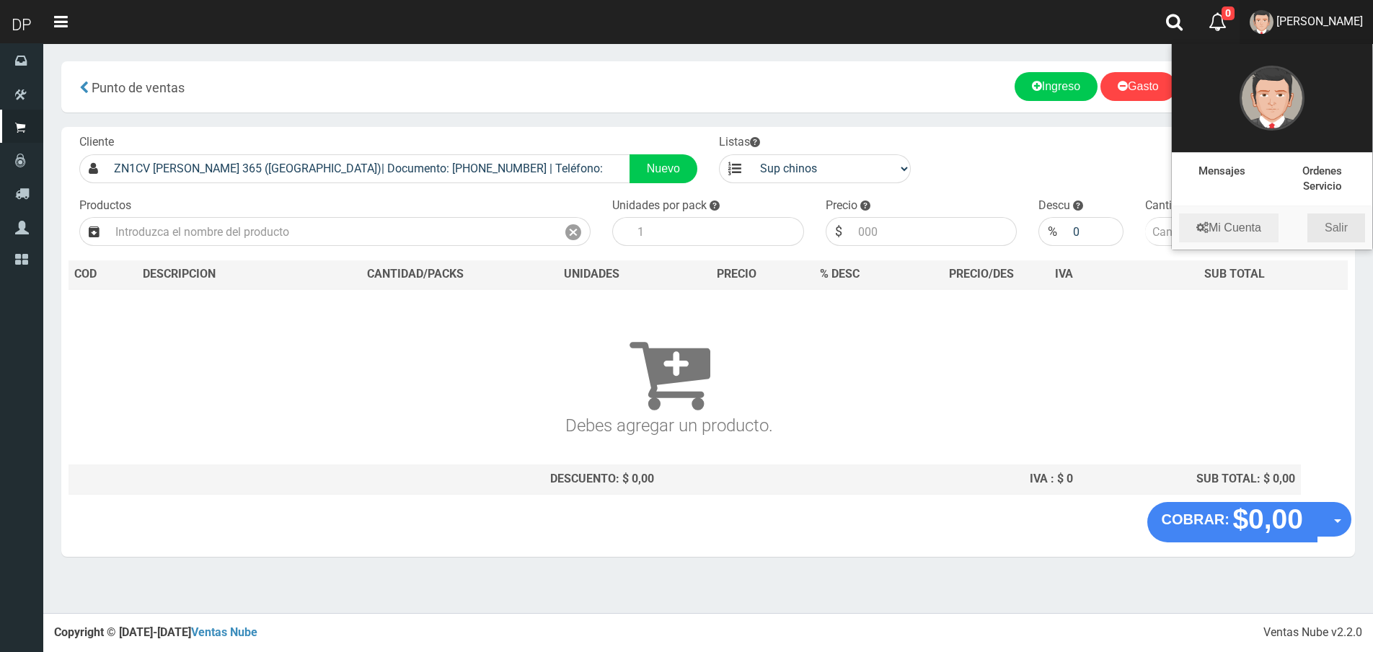
click at [1341, 226] on link "Salir" at bounding box center [1336, 227] width 58 height 29
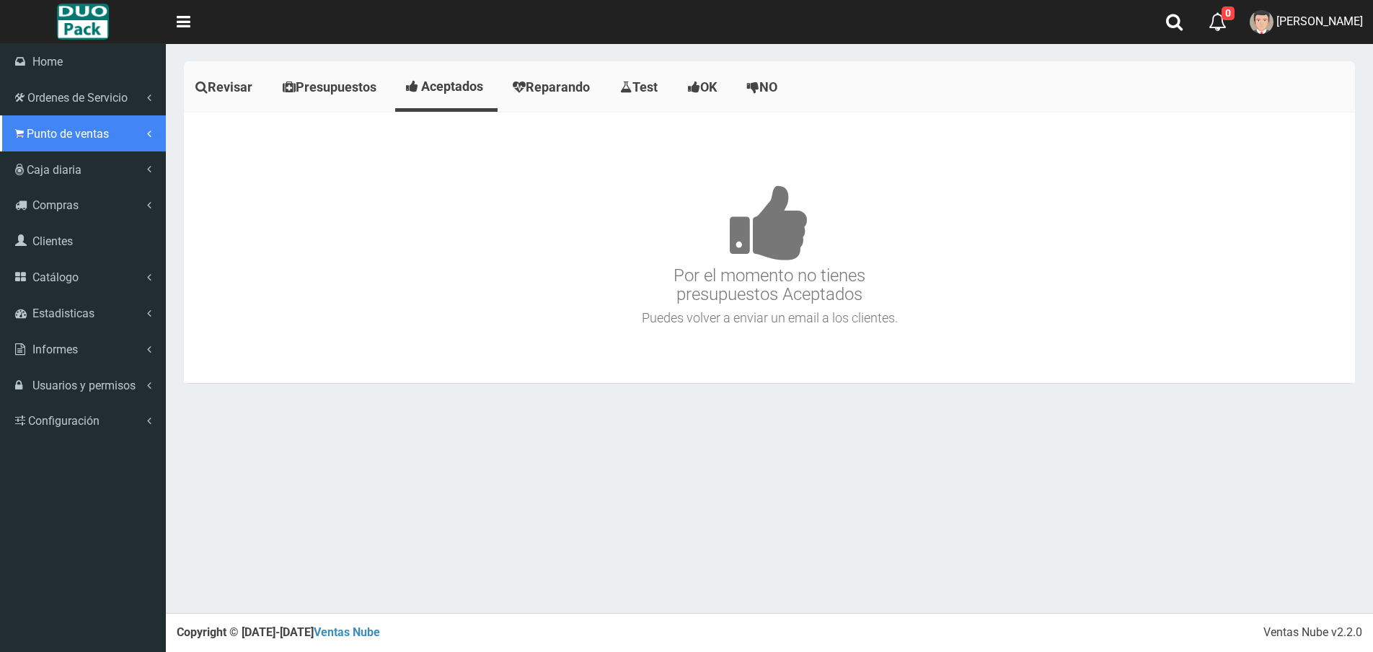
click at [63, 137] on span "Punto de ventas" at bounding box center [68, 134] width 82 height 14
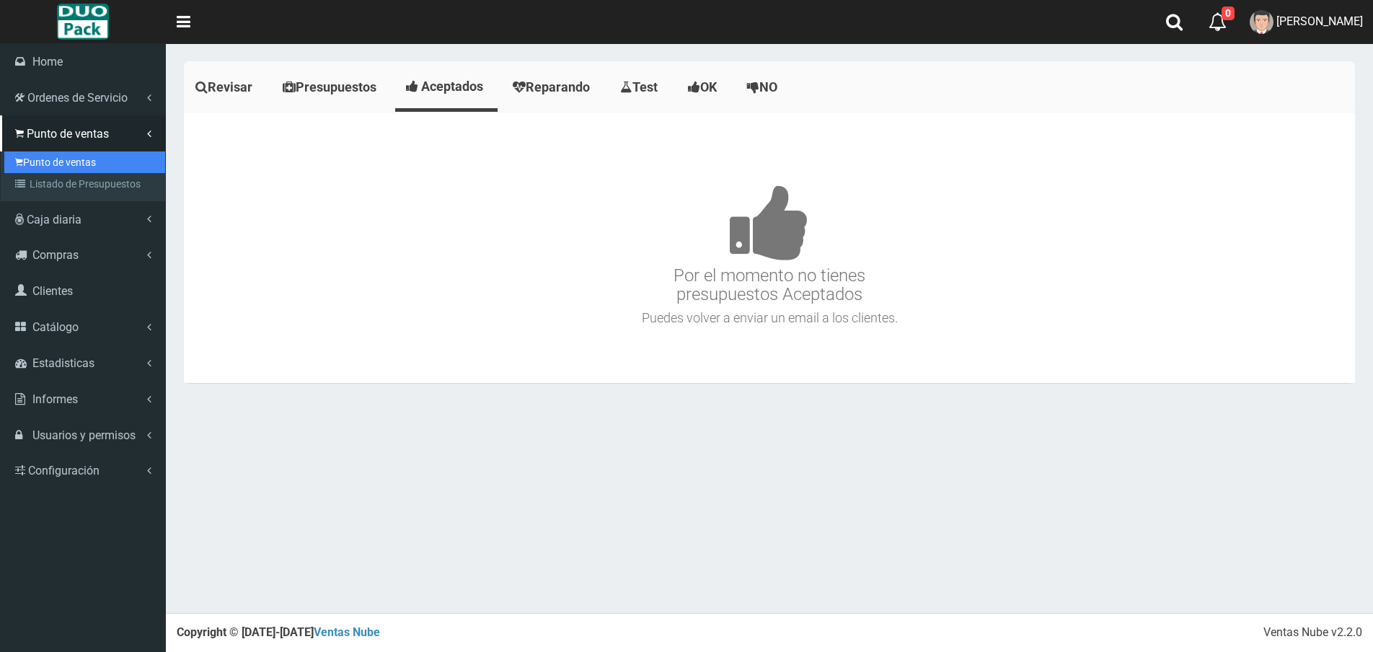
click at [65, 167] on link "Punto de ventas" at bounding box center [84, 162] width 161 height 22
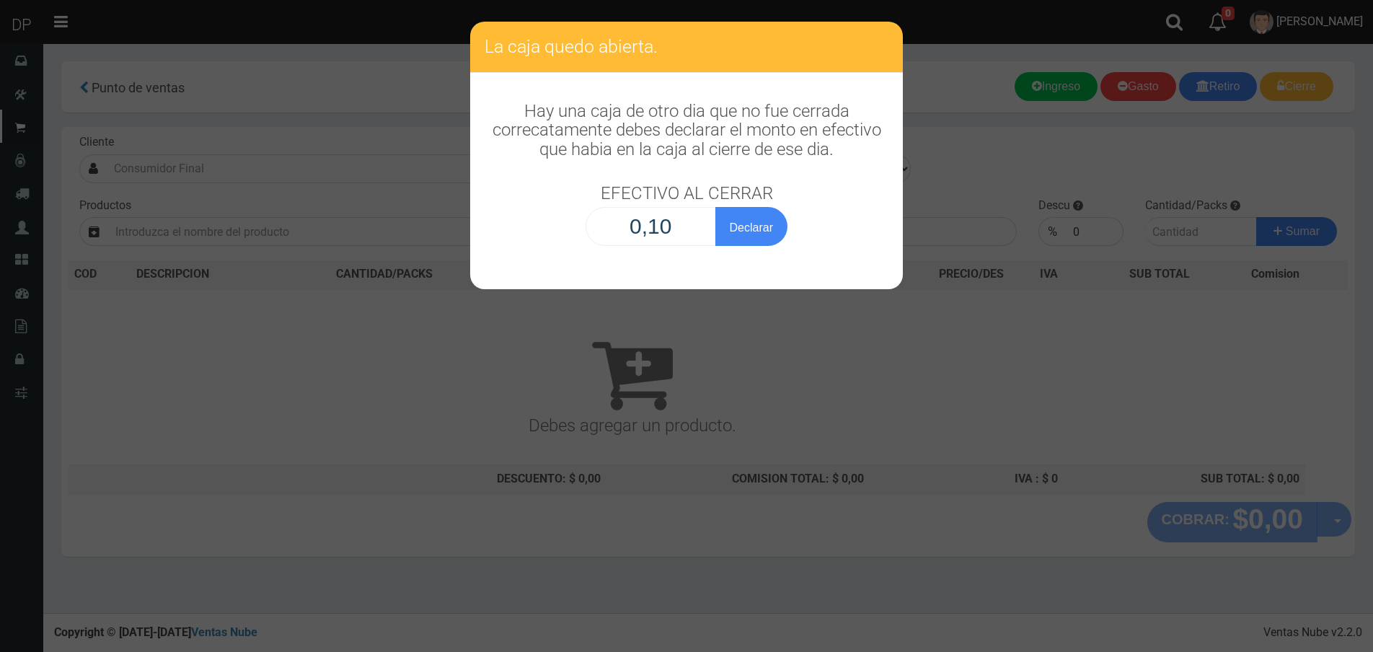
type input "1,00"
click at [715, 207] on button "Declarar" at bounding box center [751, 226] width 72 height 39
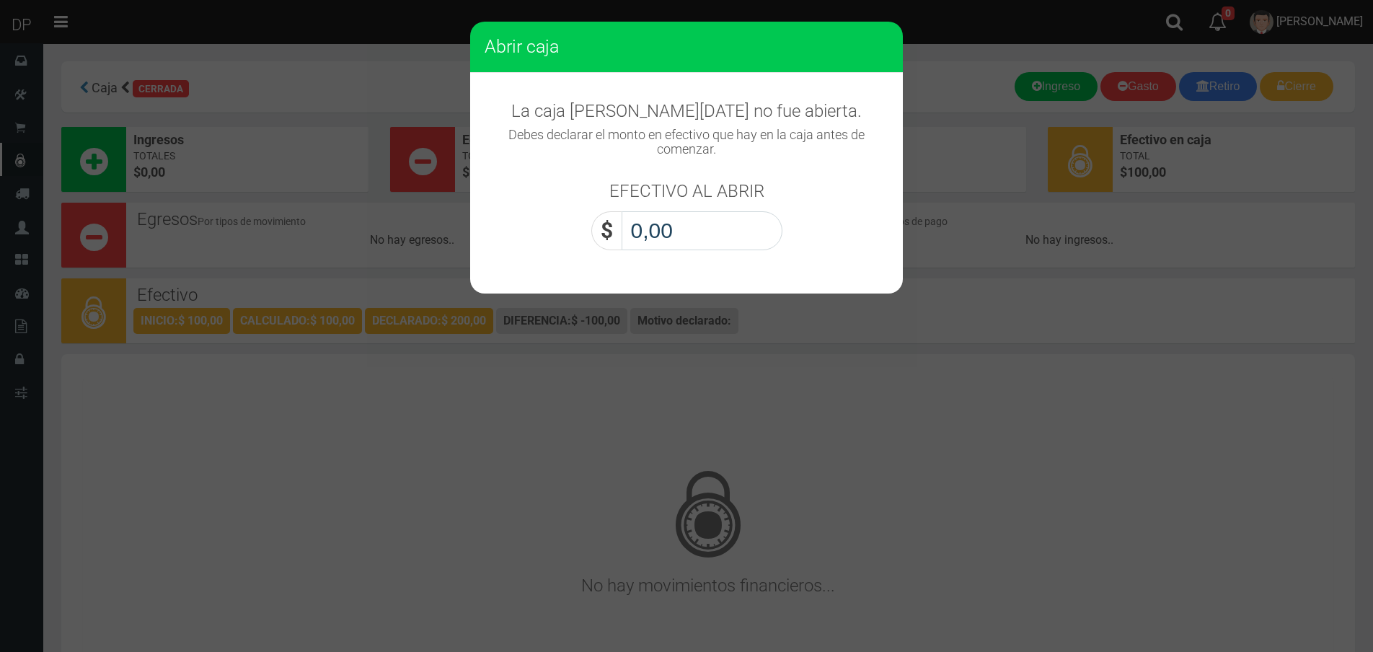
click at [681, 229] on input "0,00" at bounding box center [702, 230] width 161 height 39
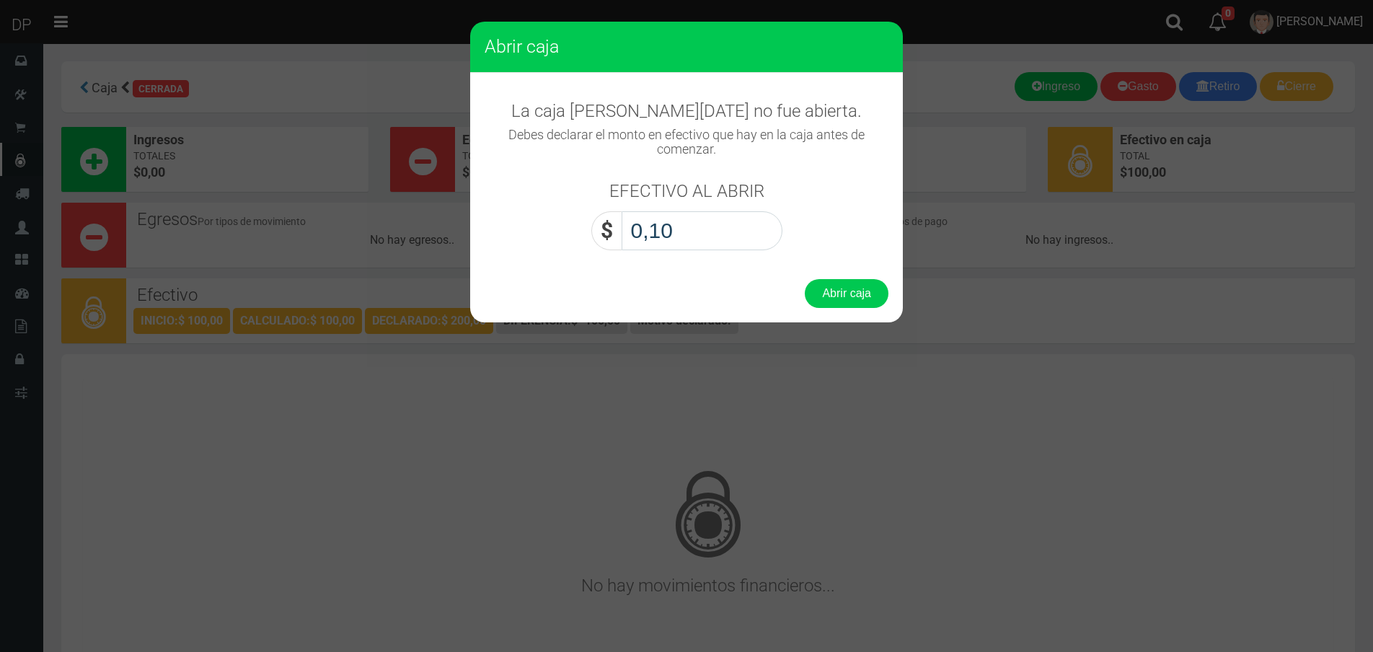
type input "1,00"
click at [805, 279] on button "Abrir caja" at bounding box center [847, 293] width 84 height 29
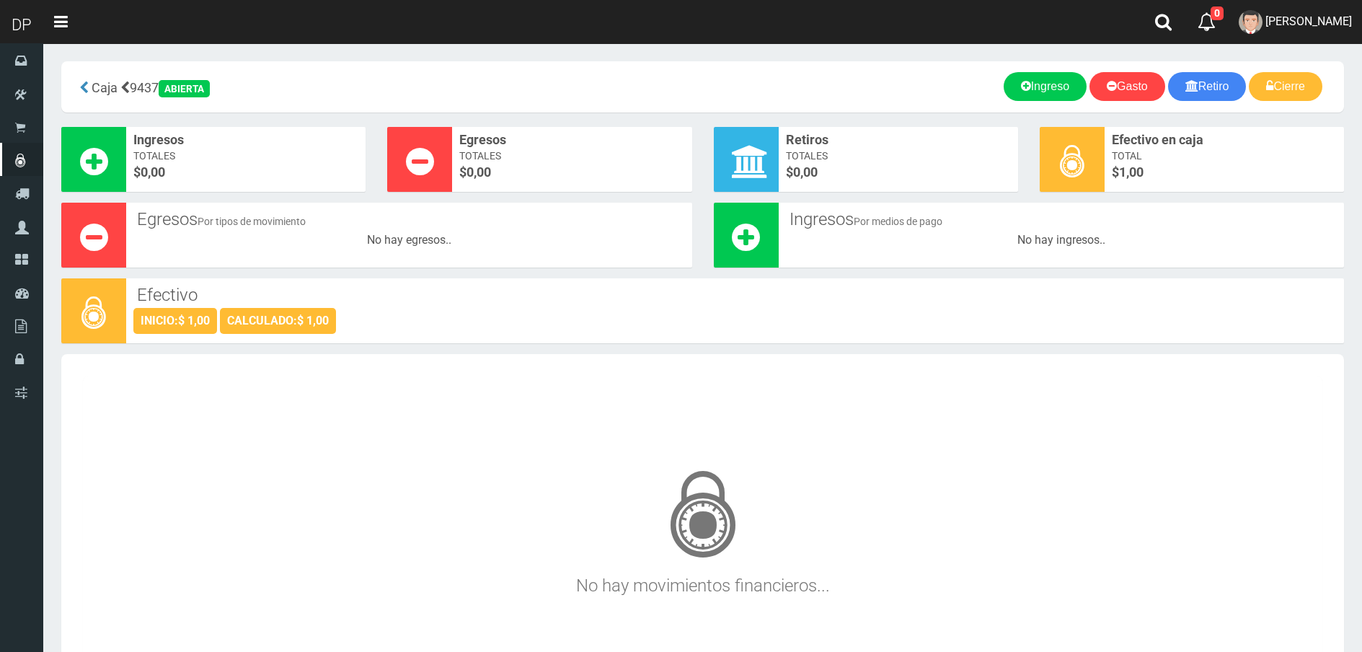
click at [539, 411] on div "No hay movimientos financieros..." at bounding box center [703, 536] width 1240 height 278
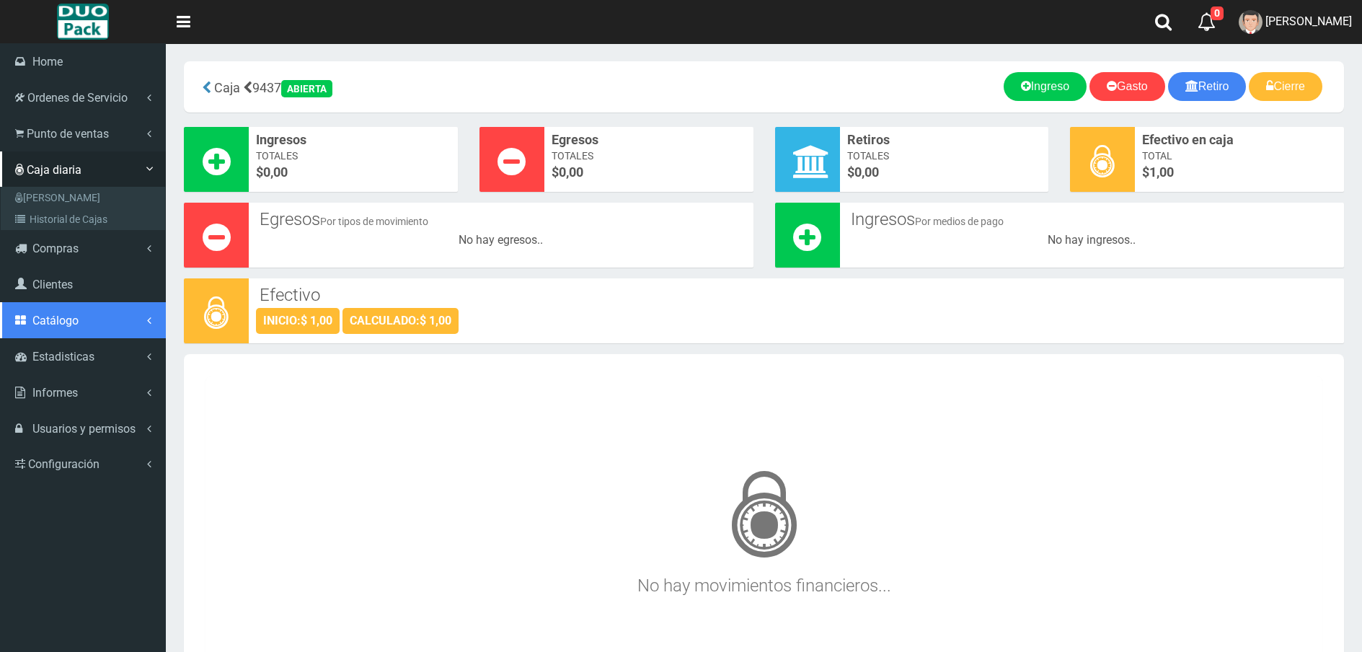
click at [81, 330] on link "Catálogo" at bounding box center [83, 320] width 166 height 36
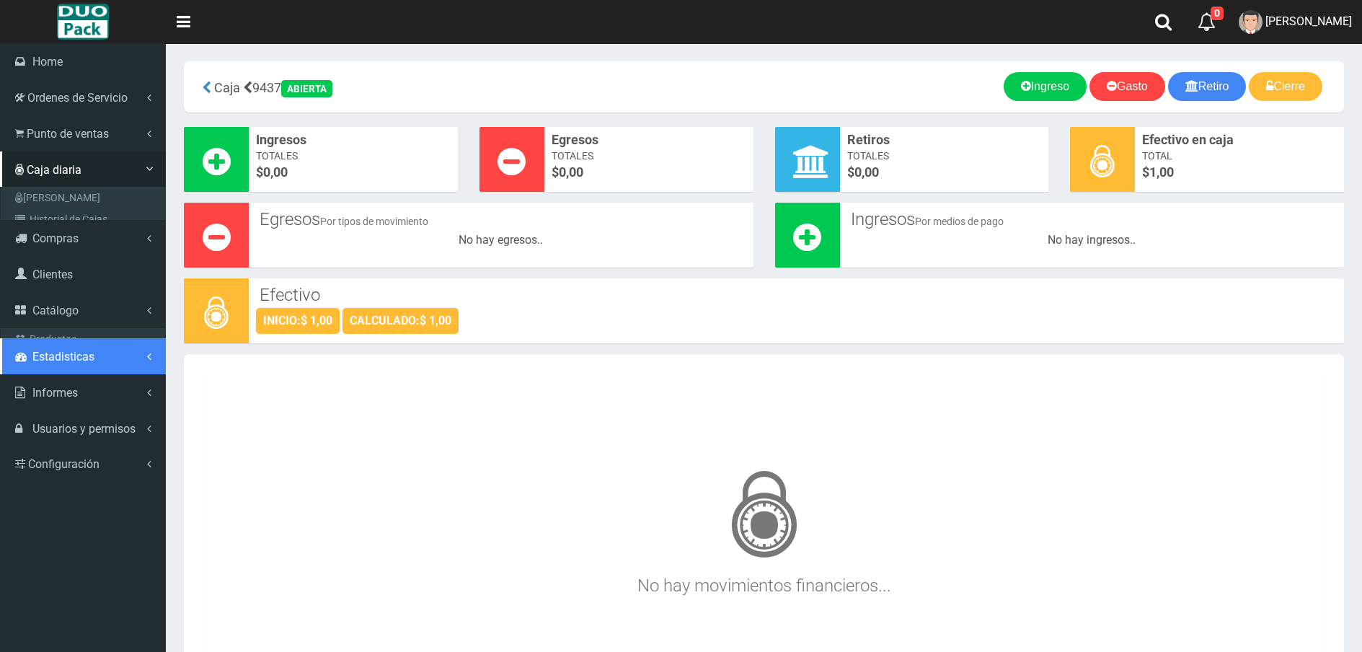
click at [81, 369] on link "Estadisticas" at bounding box center [83, 356] width 166 height 36
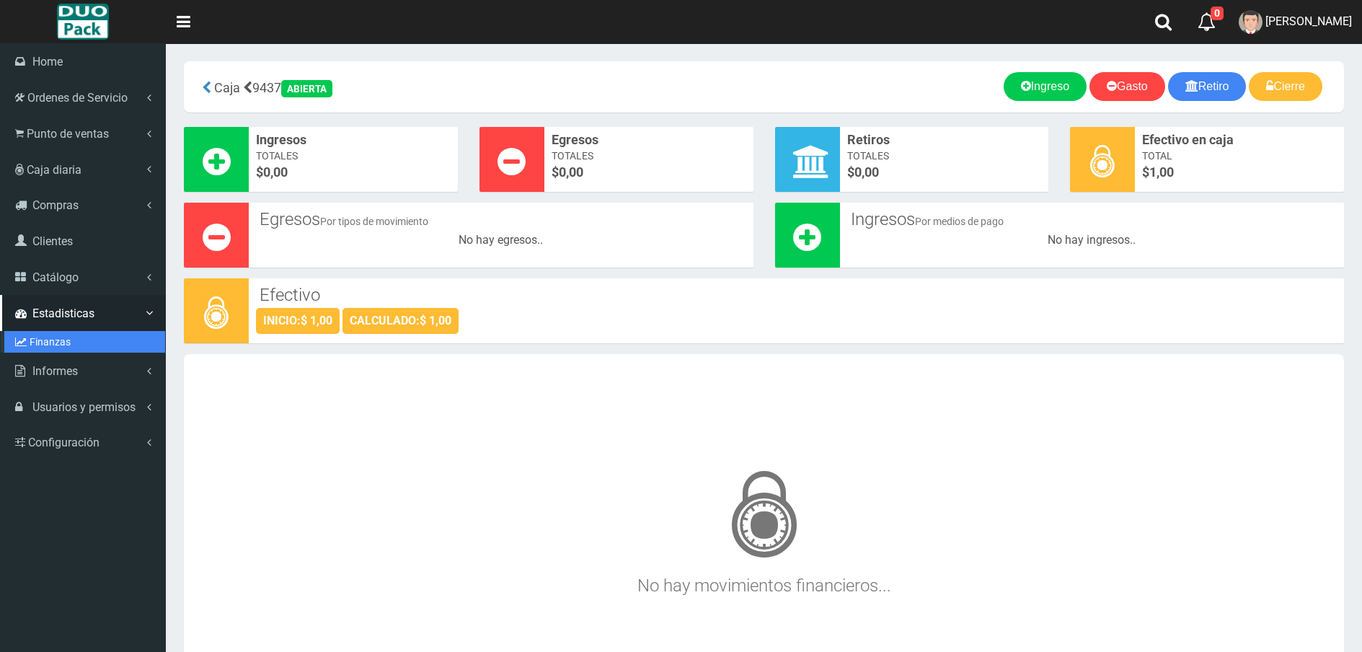
click at [58, 343] on link "Finanzas" at bounding box center [84, 342] width 161 height 22
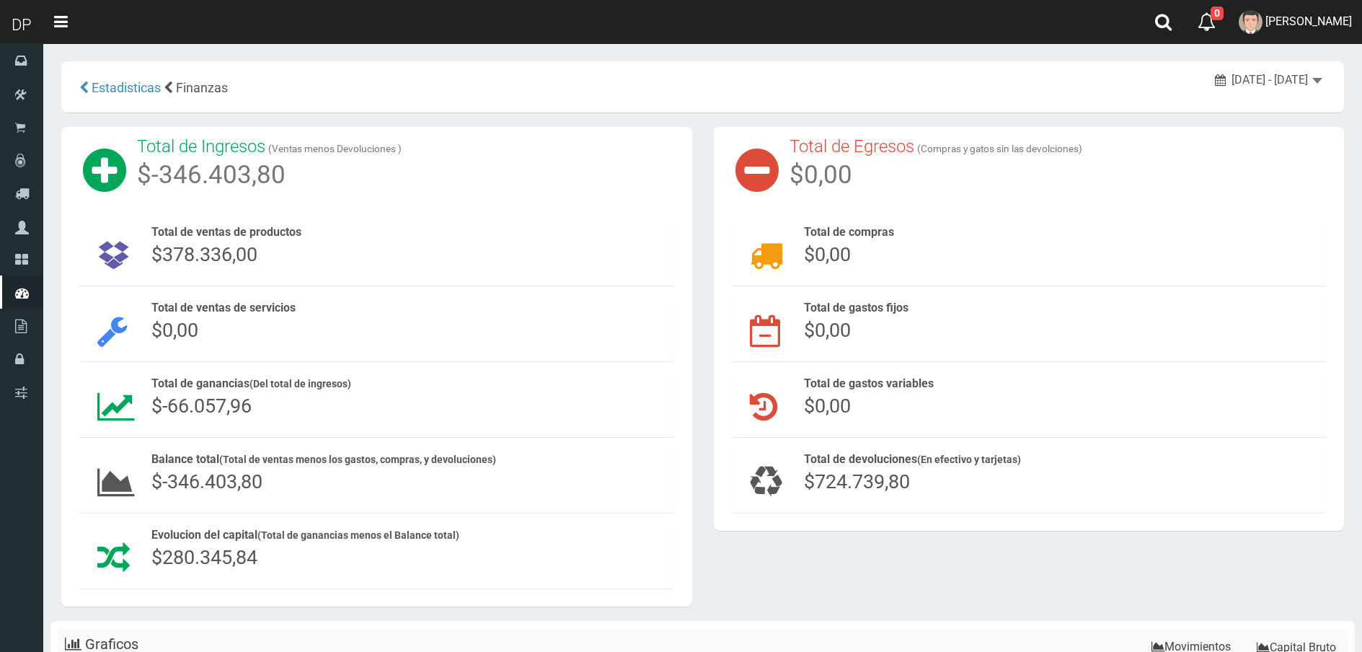
click at [1316, 71] on div "Estadisticas Finanzas 2025-09-25 2025-10-01 September 25, 2025 - October 1, 2025" at bounding box center [702, 86] width 1283 height 51
click at [1315, 74] on div "September 25, 2025 - October 1, 2025" at bounding box center [1268, 80] width 107 height 17
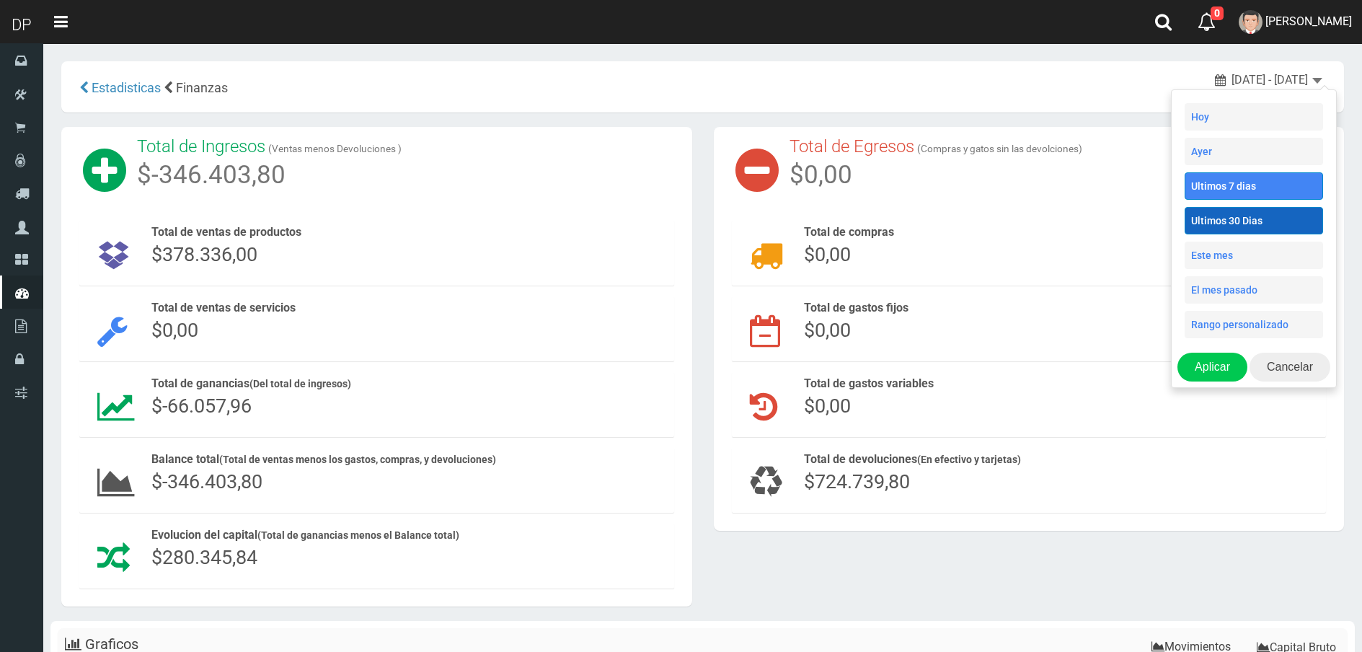
click at [1268, 216] on li "Ultimos 30 Dias" at bounding box center [1254, 220] width 138 height 27
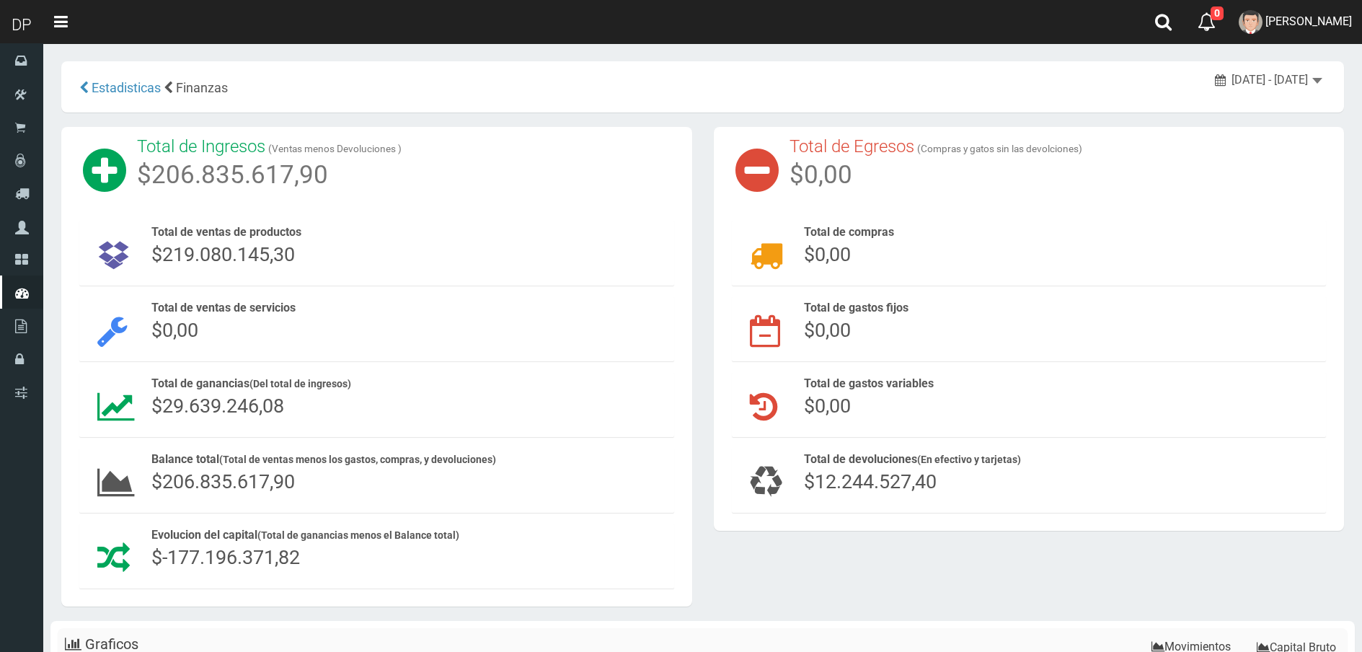
click at [1298, 85] on span "[DATE] - [DATE]" at bounding box center [1270, 80] width 76 height 14
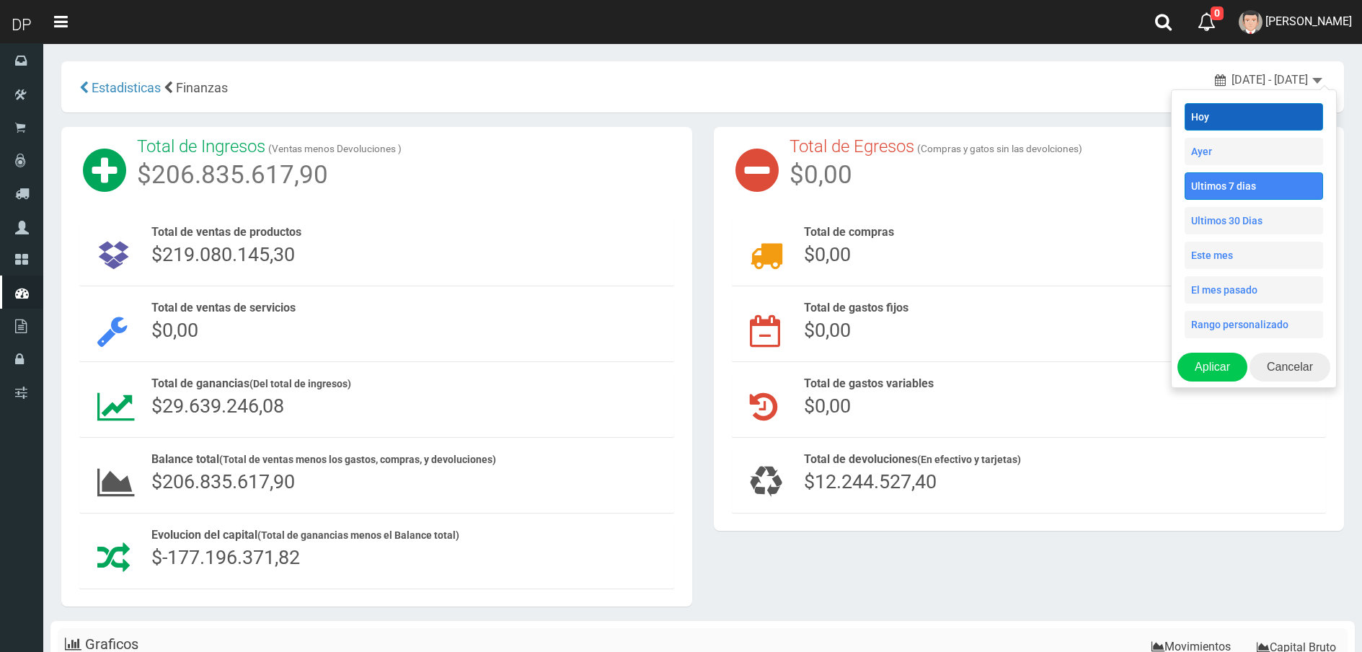
click at [1274, 113] on li "Hoy" at bounding box center [1254, 116] width 138 height 27
